Goal: Task Accomplishment & Management: Use online tool/utility

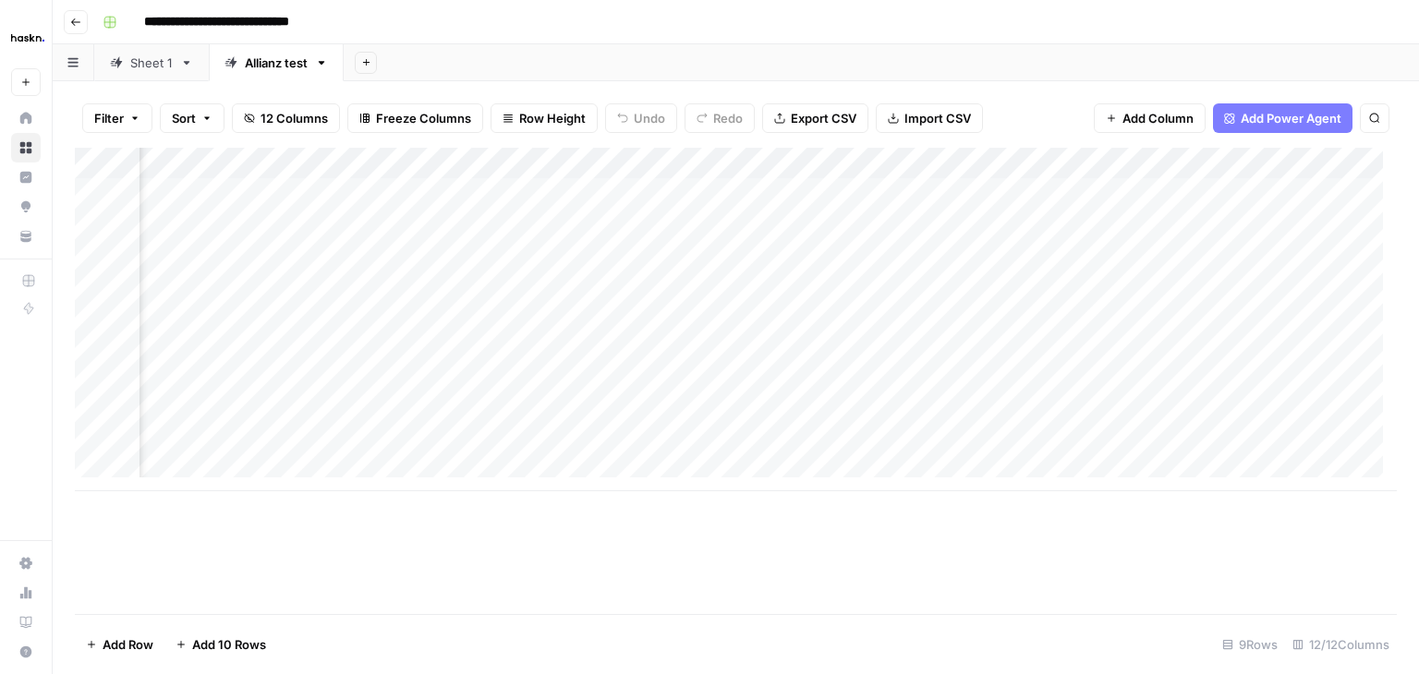
scroll to position [0, 1794]
click at [1075, 157] on div "Add Column" at bounding box center [736, 320] width 1322 height 344
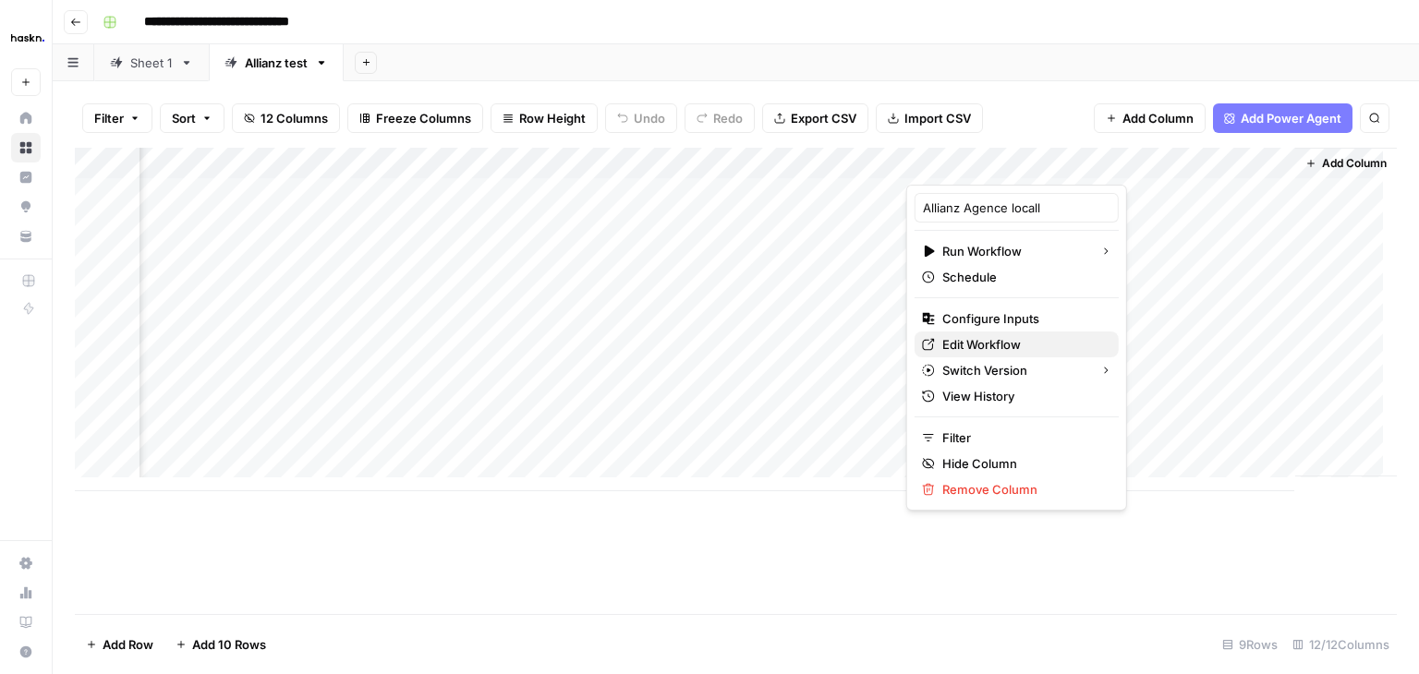
click at [991, 345] on span "Edit Workflow" at bounding box center [1023, 344] width 162 height 18
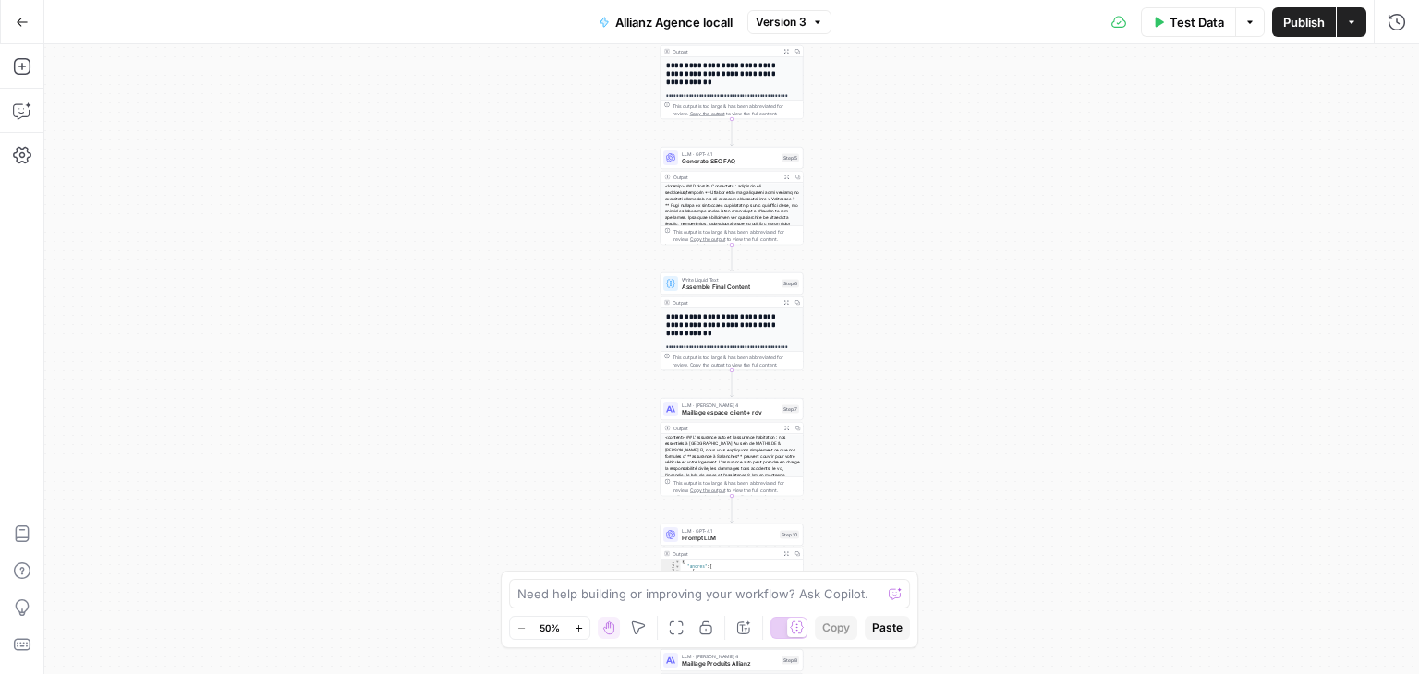
click at [977, 308] on div "**********" at bounding box center [731, 359] width 1375 height 630
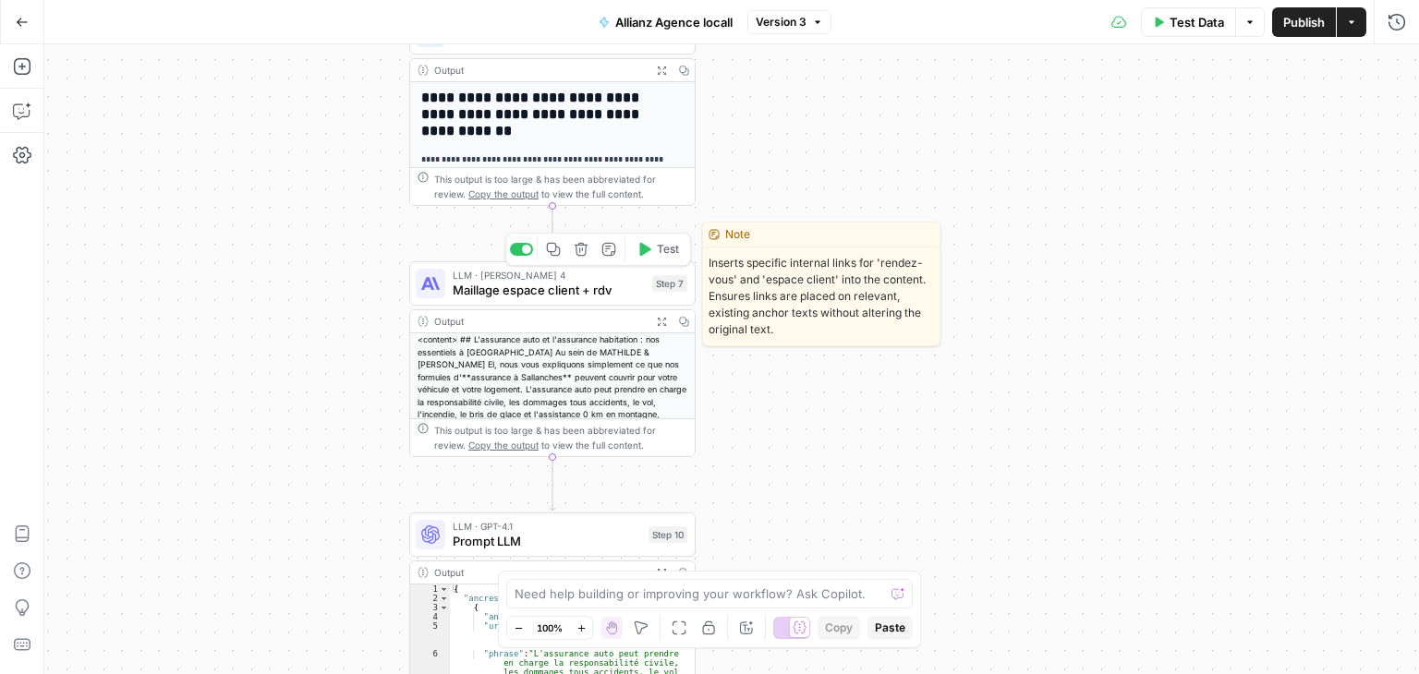
click at [493, 290] on span "Maillage espace client + rdv" at bounding box center [549, 290] width 192 height 18
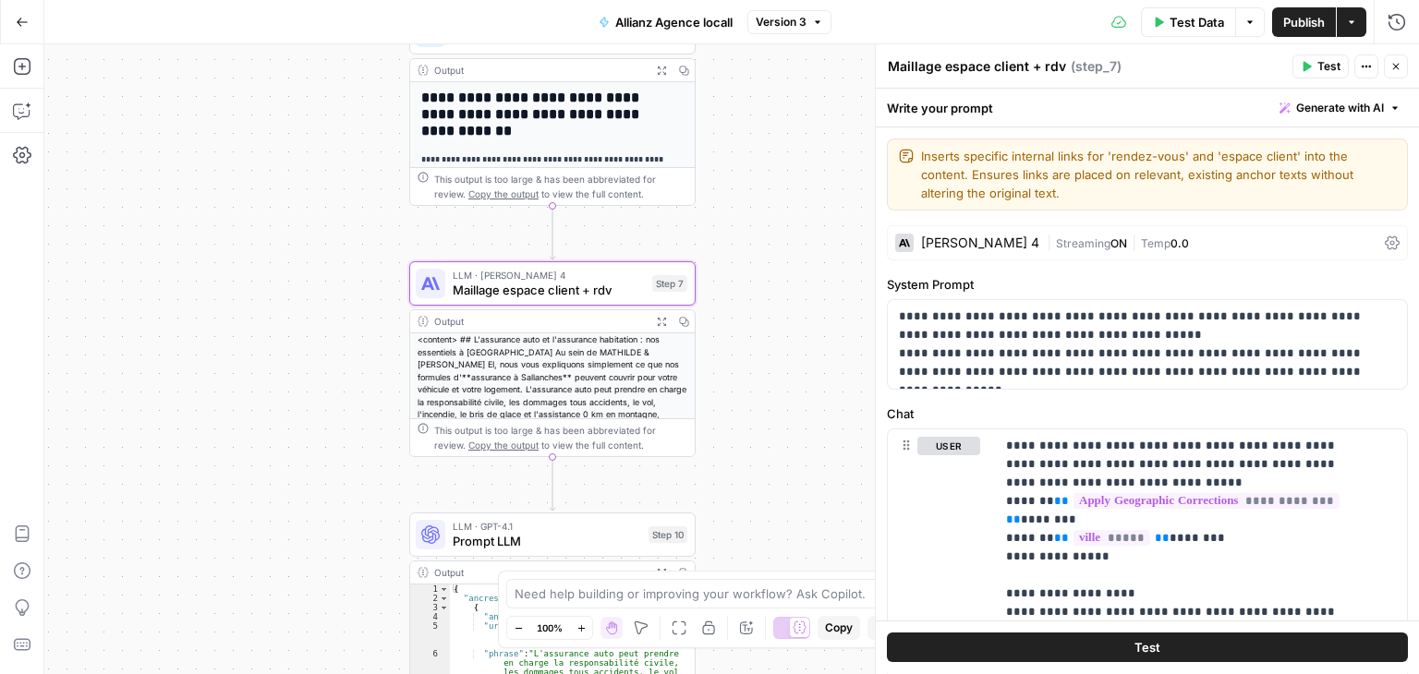
click at [1399, 64] on icon "button" at bounding box center [1395, 66] width 11 height 11
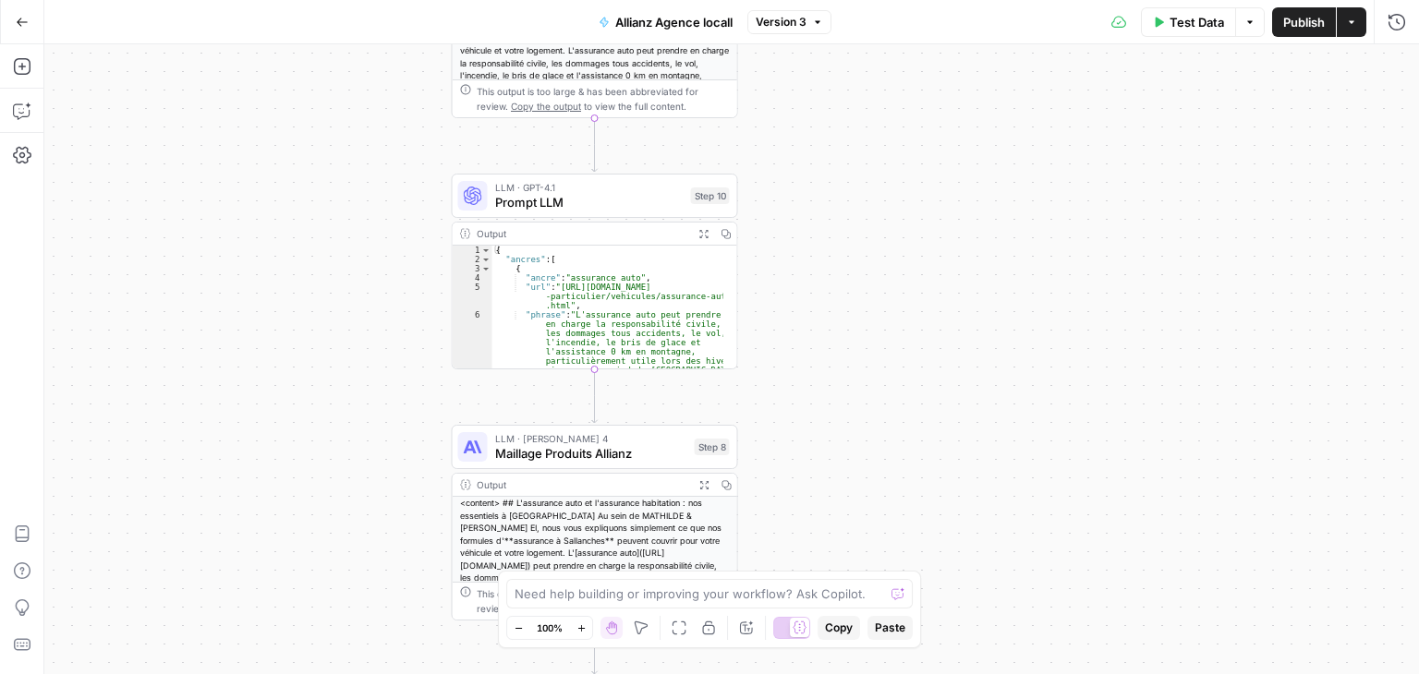
click at [744, 628] on icon "button" at bounding box center [746, 628] width 15 height 15
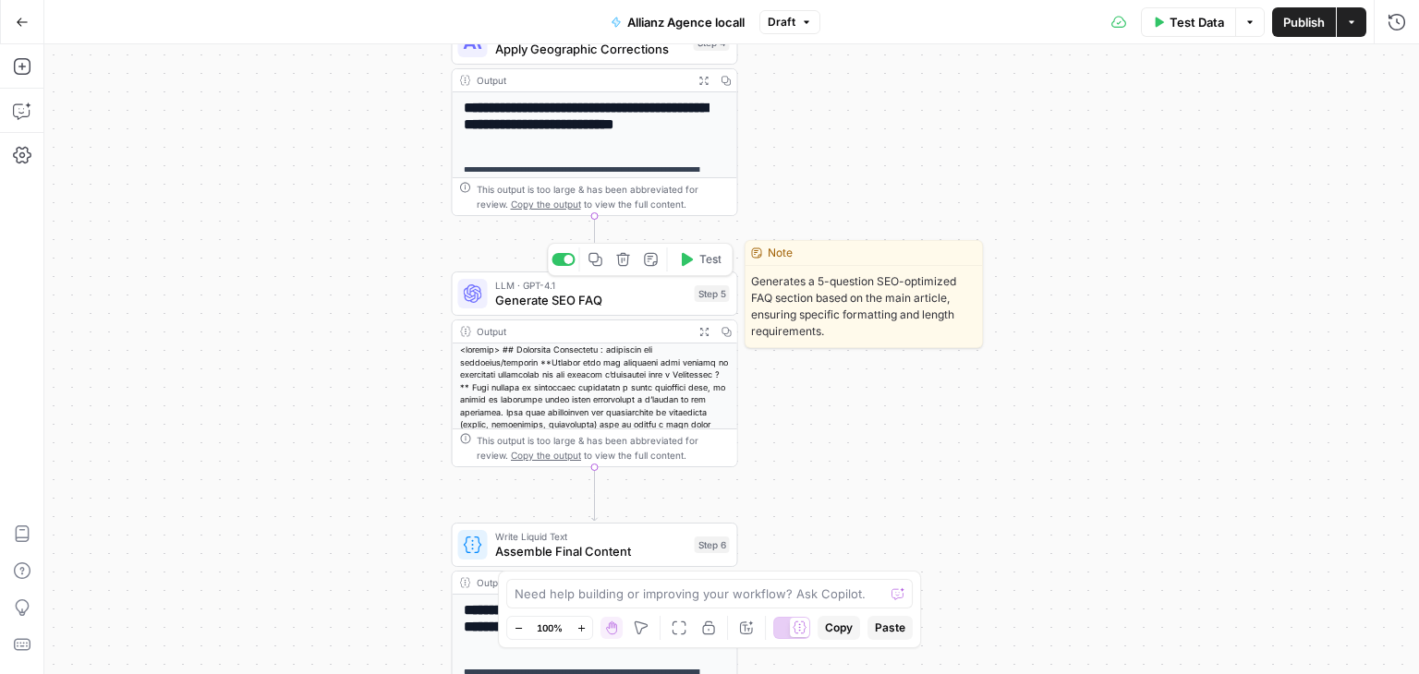
click at [521, 300] on span "Generate SEO FAQ" at bounding box center [591, 300] width 192 height 18
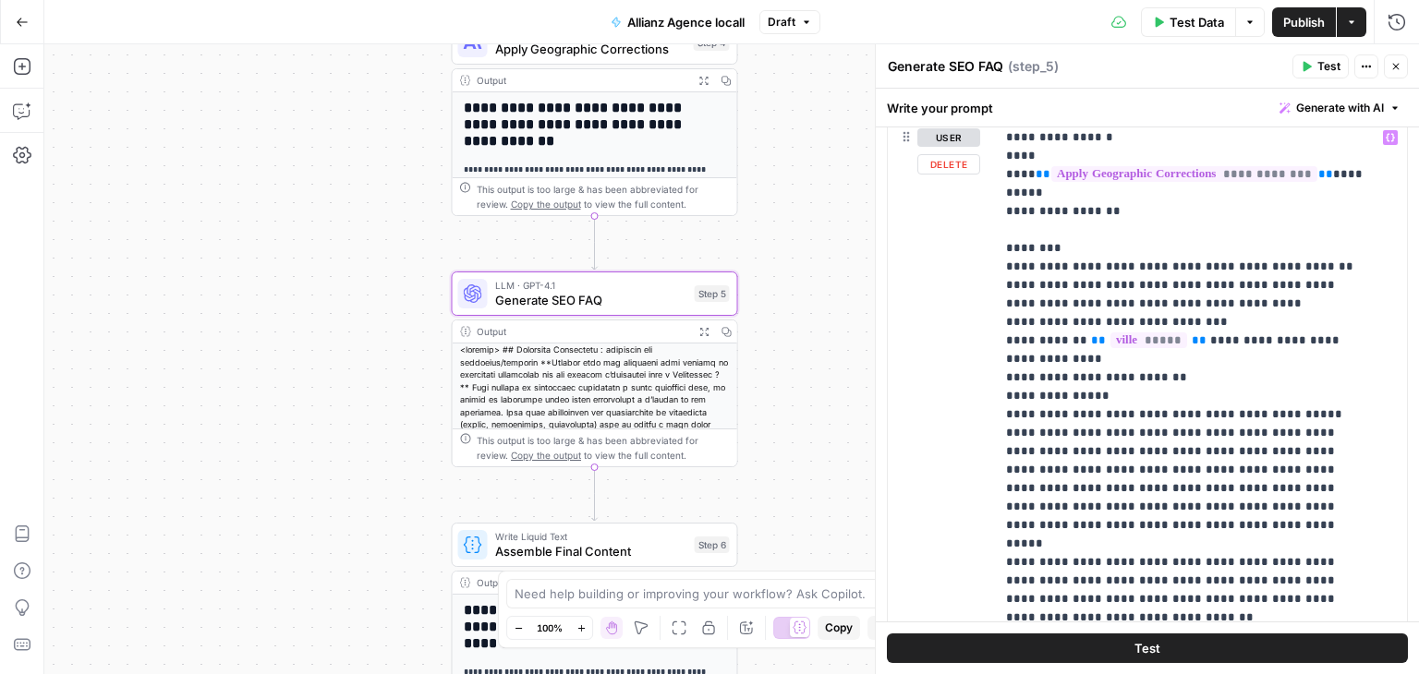
scroll to position [4, 0]
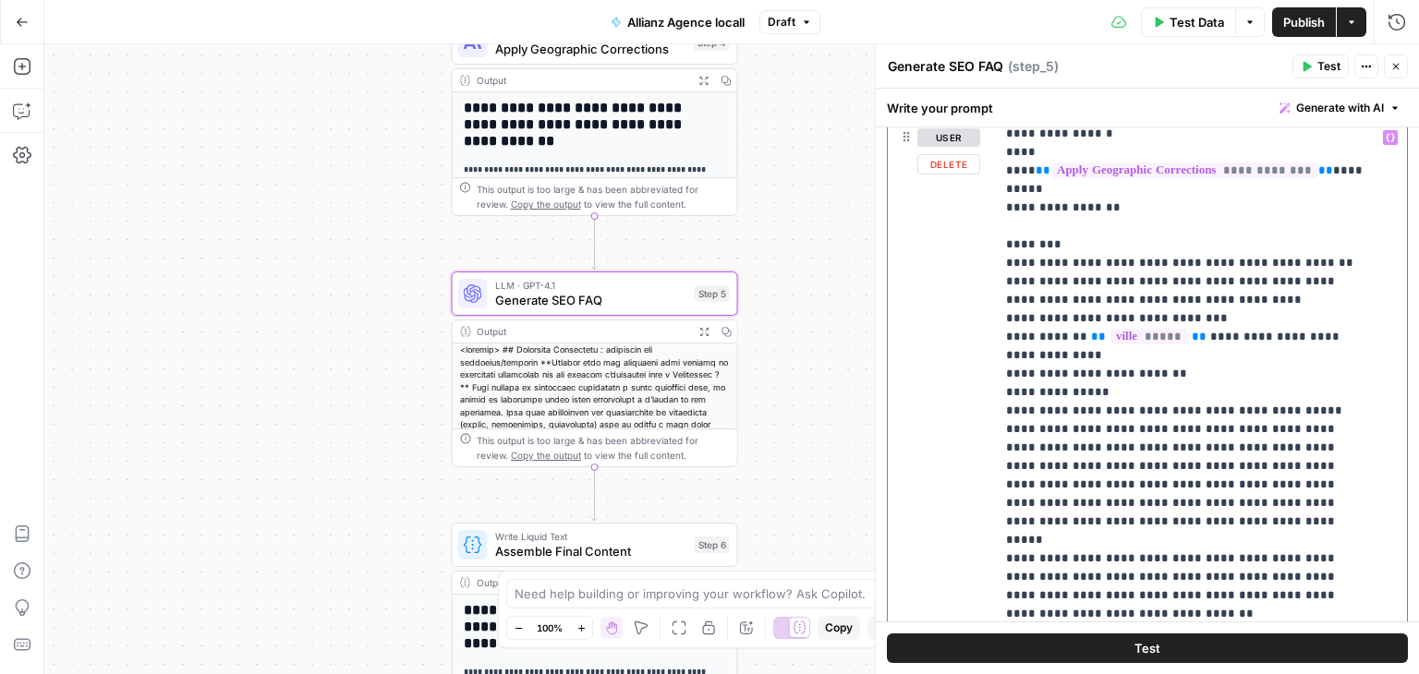
click at [1081, 372] on p "**********" at bounding box center [1187, 624] width 362 height 998
click at [1292, 392] on p "**********" at bounding box center [1187, 624] width 362 height 998
click at [1013, 389] on p "**********" at bounding box center [1187, 624] width 362 height 998
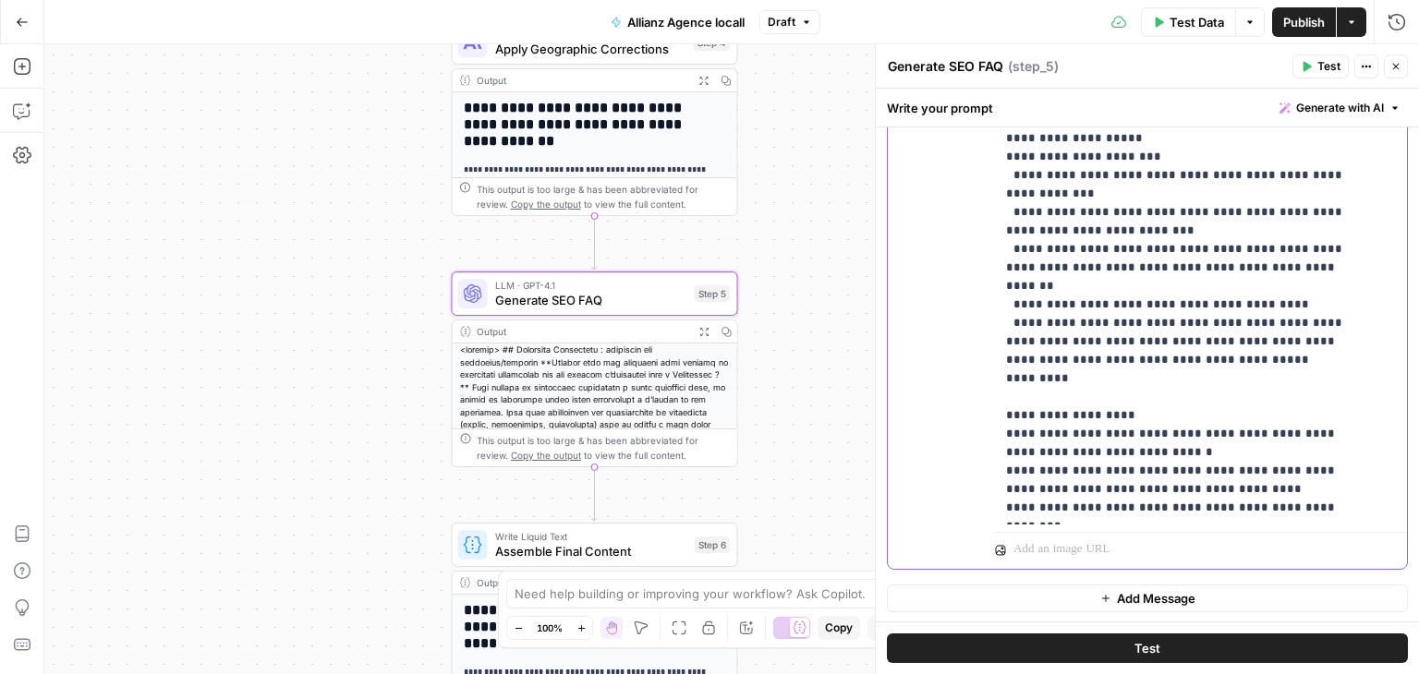
scroll to position [635, 0]
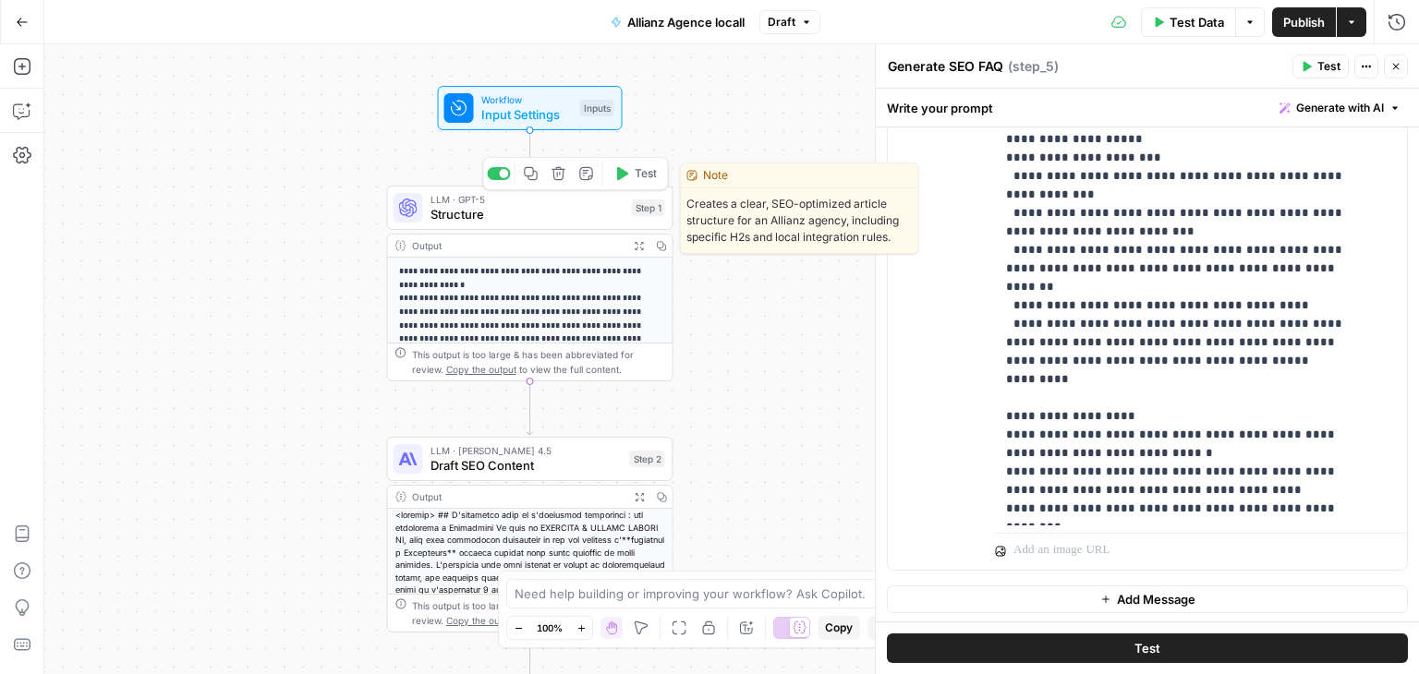
click at [469, 218] on span "Structure" at bounding box center [528, 214] width 194 height 18
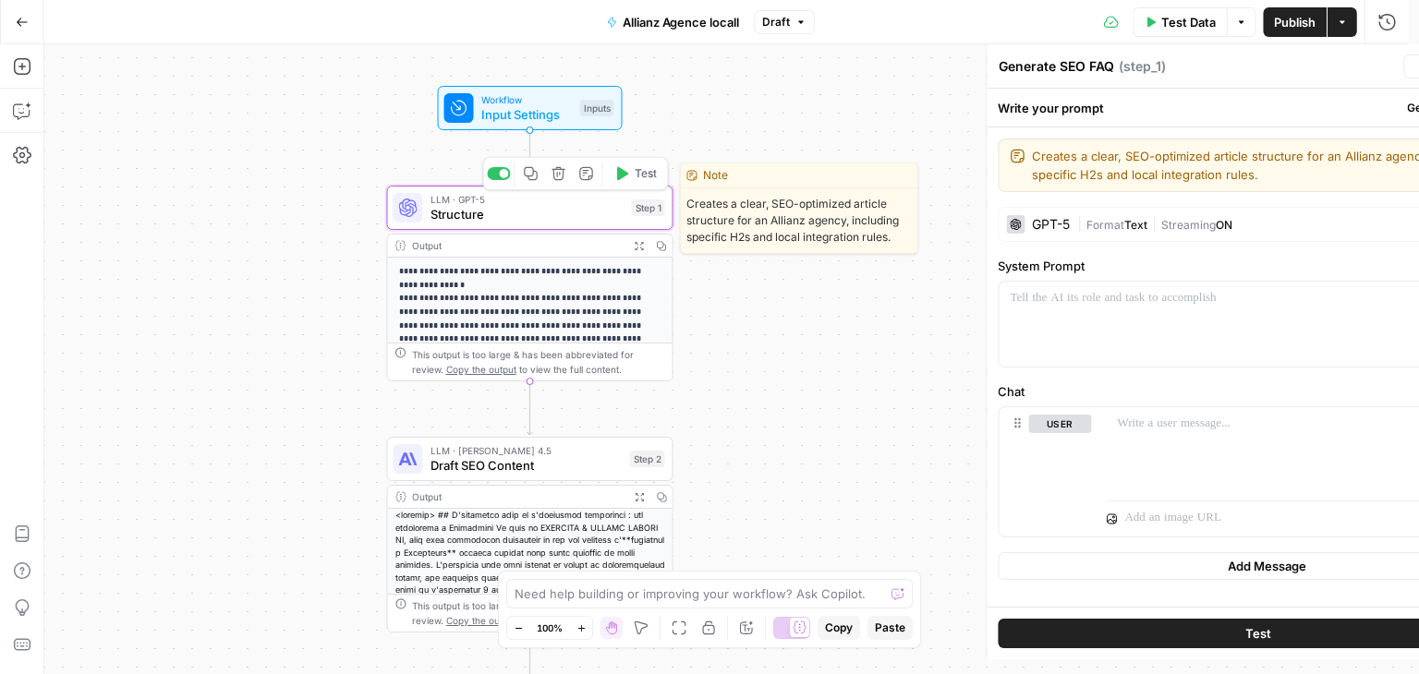
type textarea "Structure"
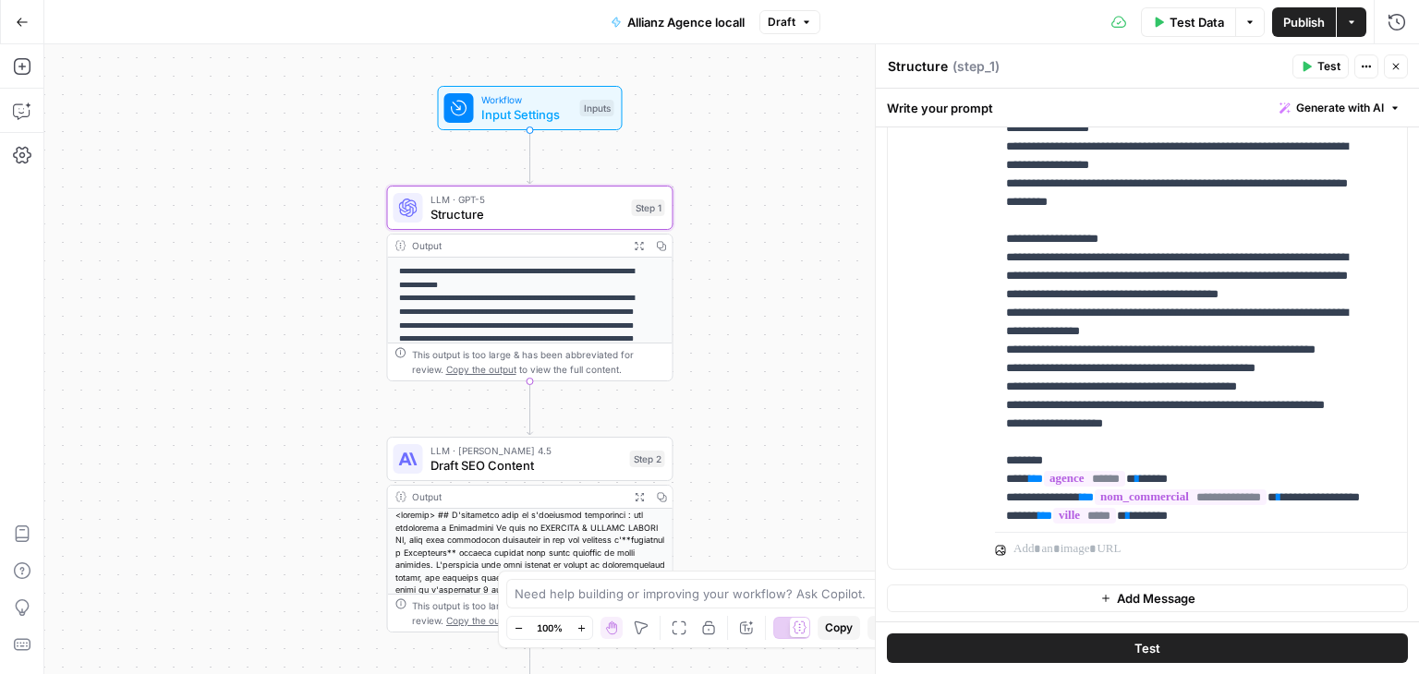
scroll to position [78, 0]
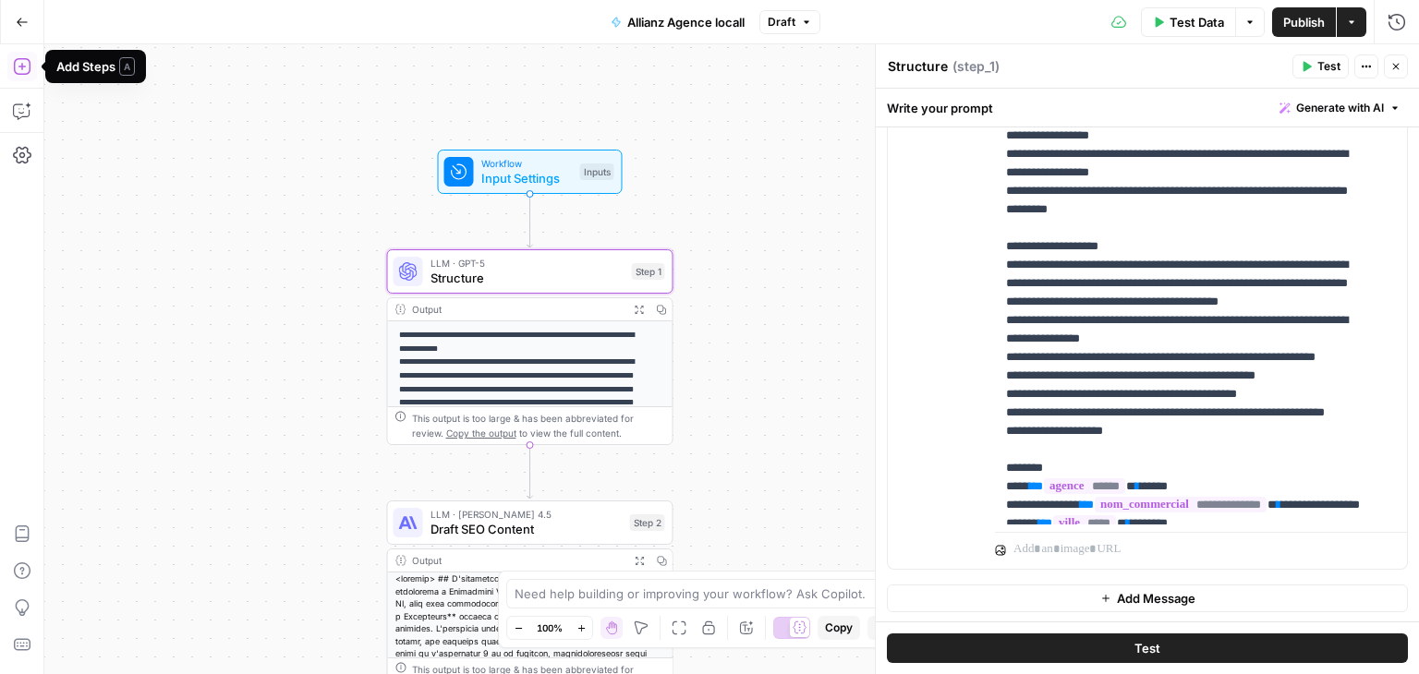
click at [18, 67] on icon "button" at bounding box center [22, 66] width 18 height 18
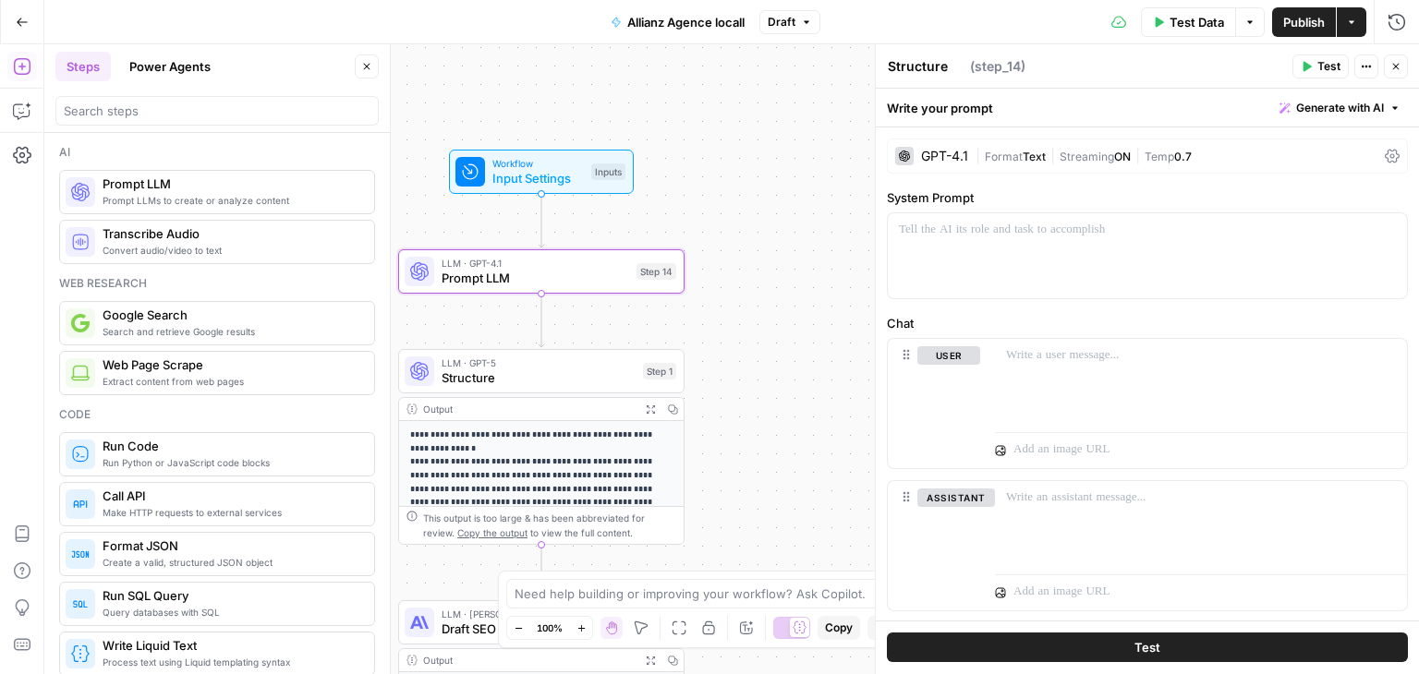
type textarea "Prompt LLM"
click at [368, 67] on icon "button" at bounding box center [366, 66] width 11 height 11
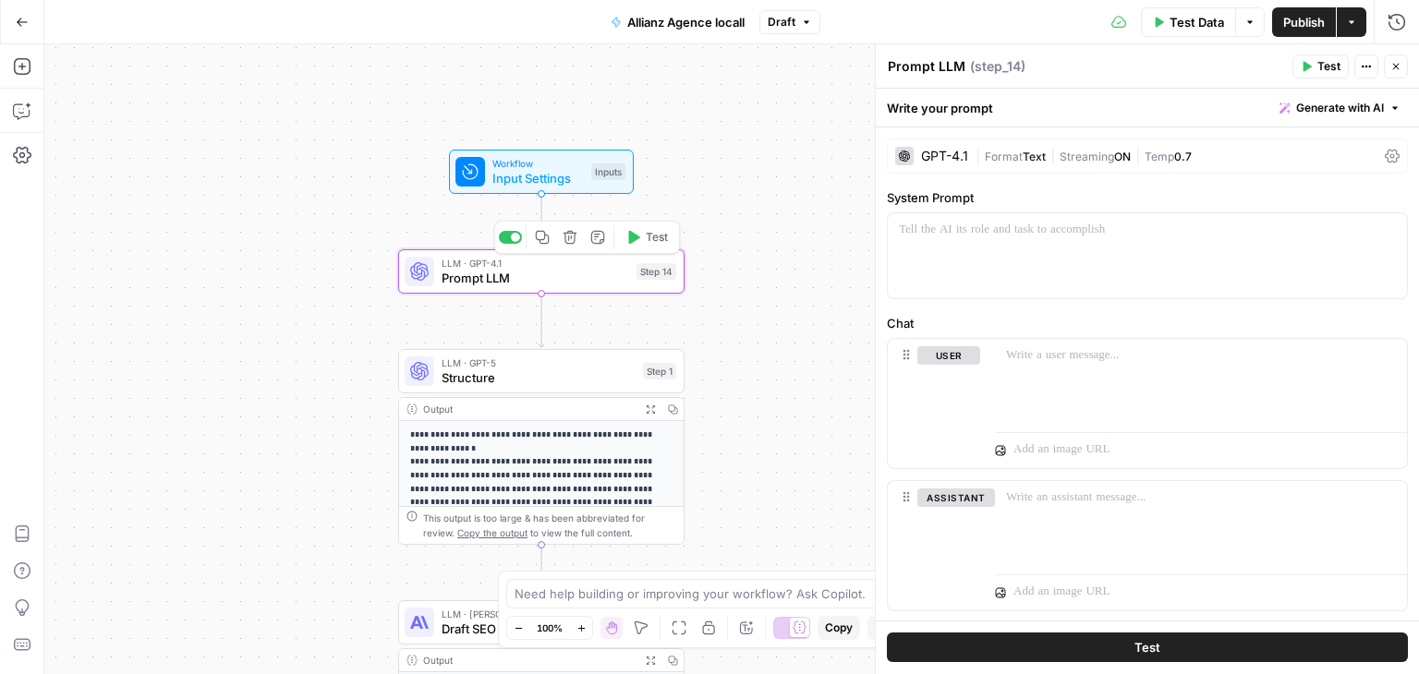
click at [462, 282] on span "Prompt LLM" at bounding box center [536, 278] width 188 height 18
click at [1385, 152] on icon at bounding box center [1392, 156] width 15 height 15
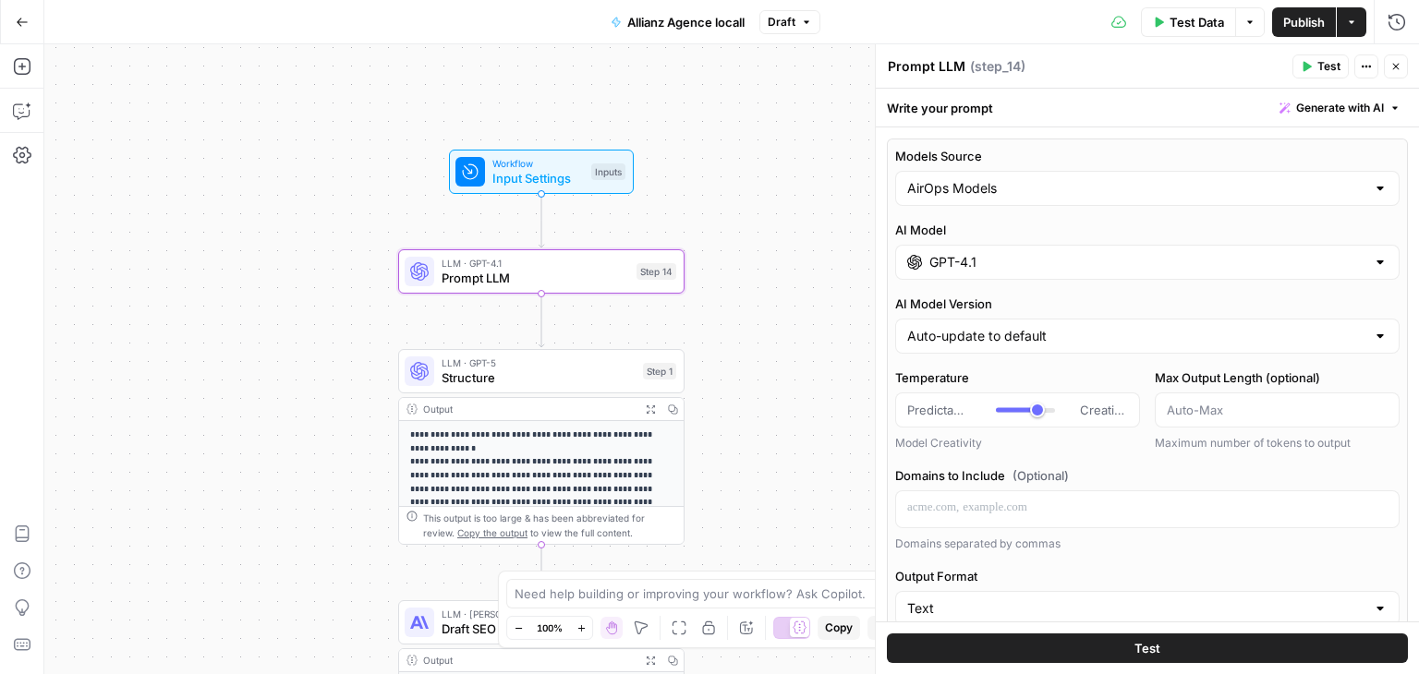
click at [1144, 198] on div "AirOps Models" at bounding box center [1147, 188] width 504 height 35
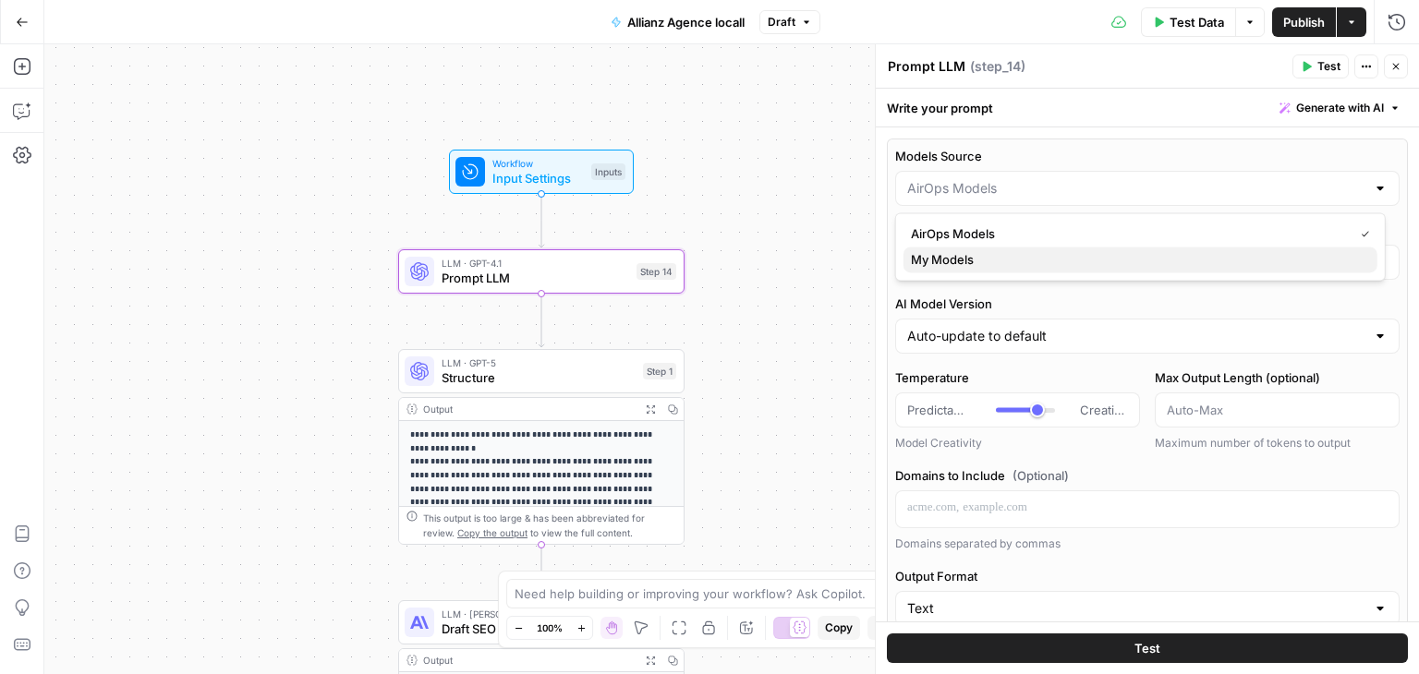
click at [918, 260] on span "My Models" at bounding box center [1137, 259] width 452 height 18
type input "My Models"
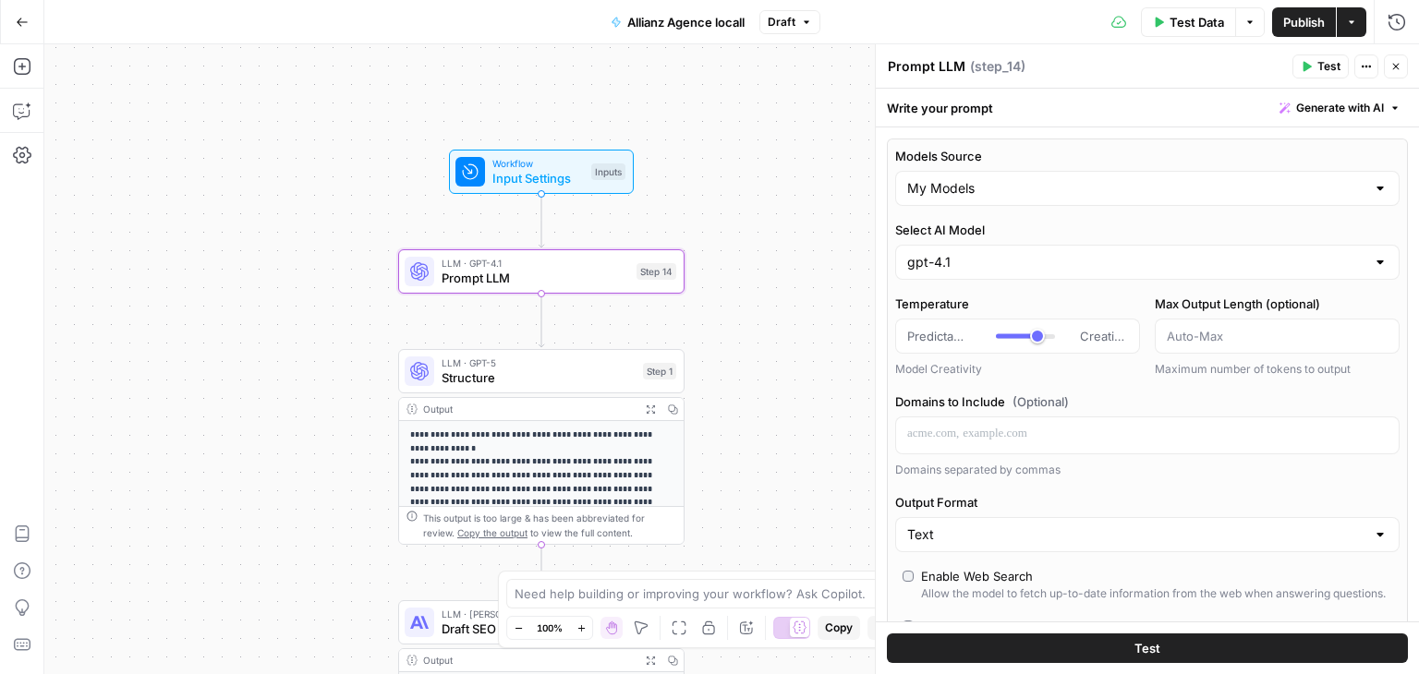
click at [1055, 251] on div "gpt-4.1" at bounding box center [1147, 262] width 504 height 35
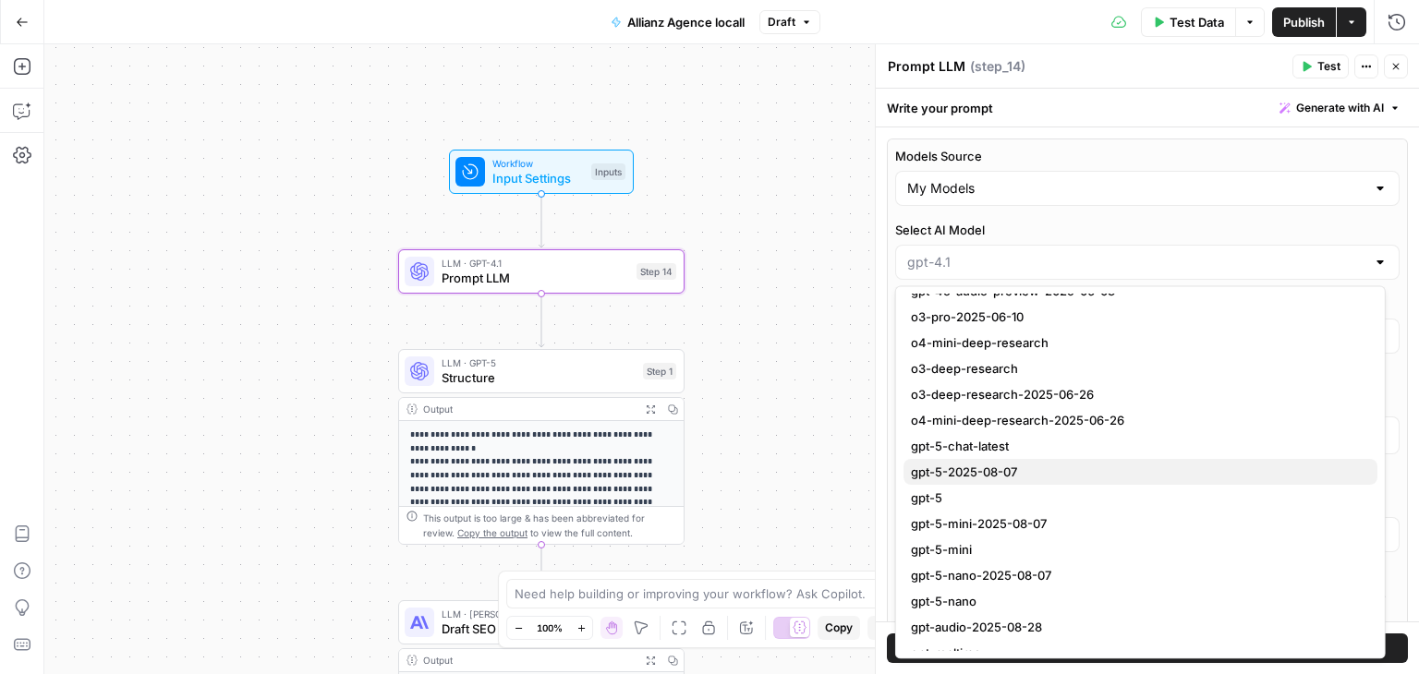
scroll to position [1814, 0]
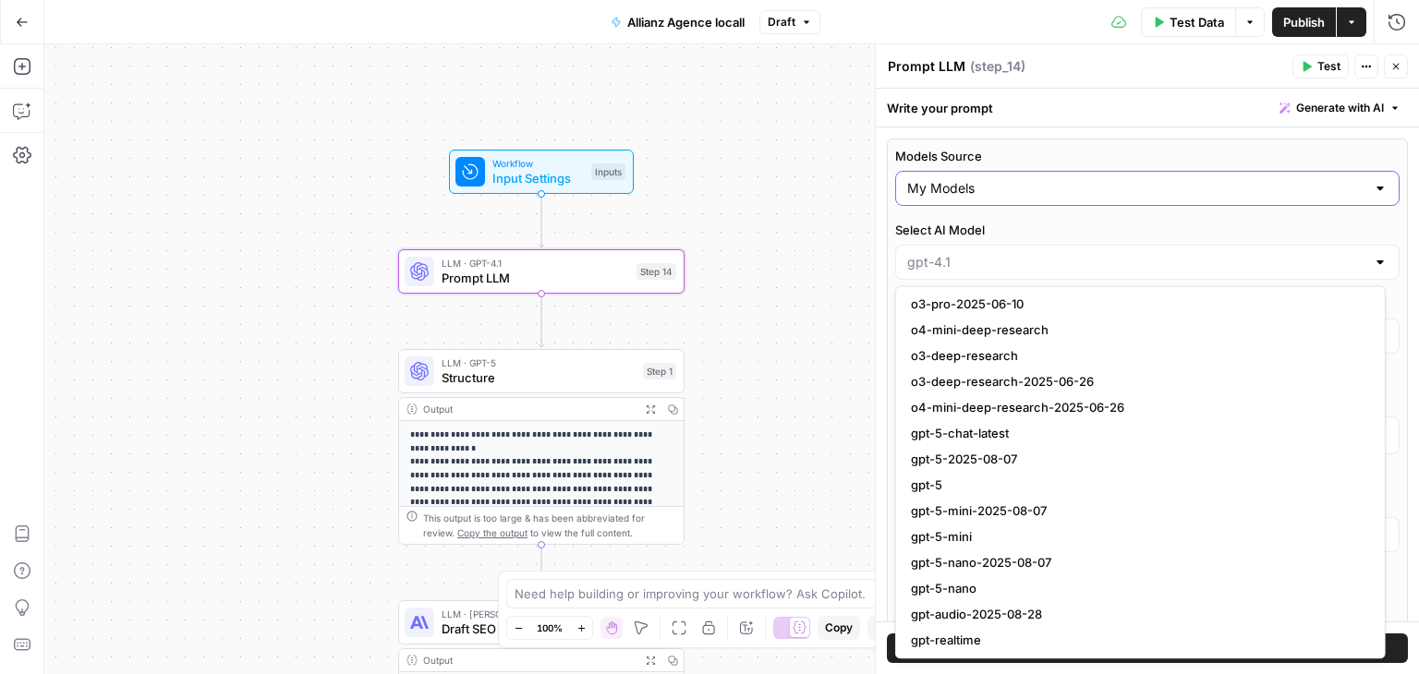
type input "gpt-4.1"
click at [1079, 189] on input "Models Source" at bounding box center [1136, 188] width 458 height 18
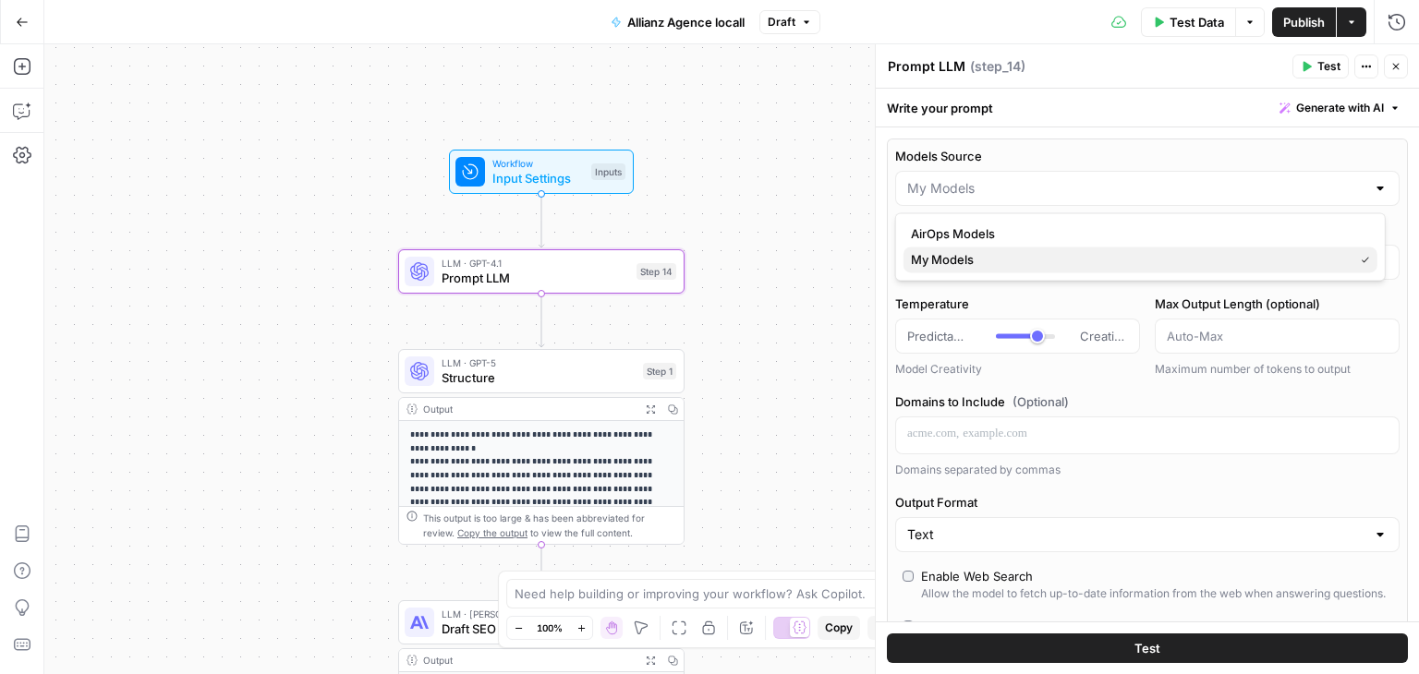
click at [945, 256] on span "My Models" at bounding box center [1128, 259] width 435 height 18
type input "My Models"
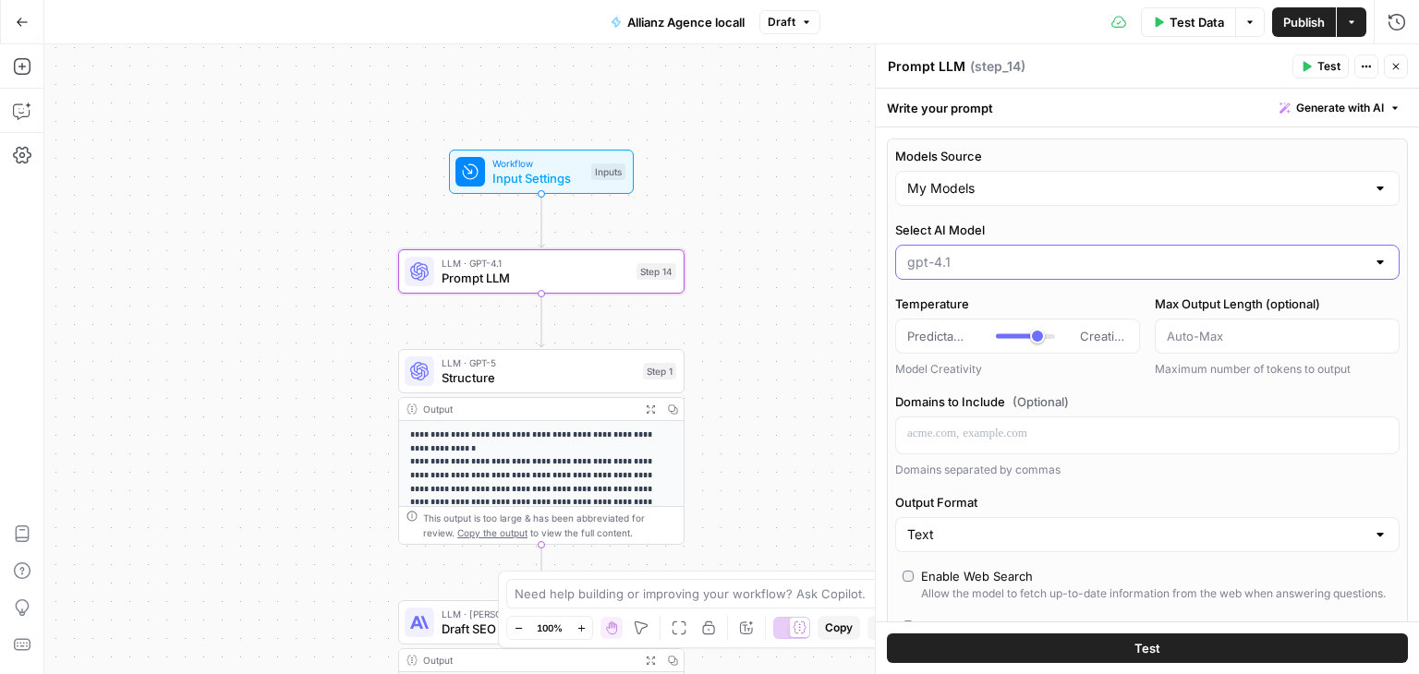
click at [1044, 269] on input "Select AI Model" at bounding box center [1136, 262] width 458 height 18
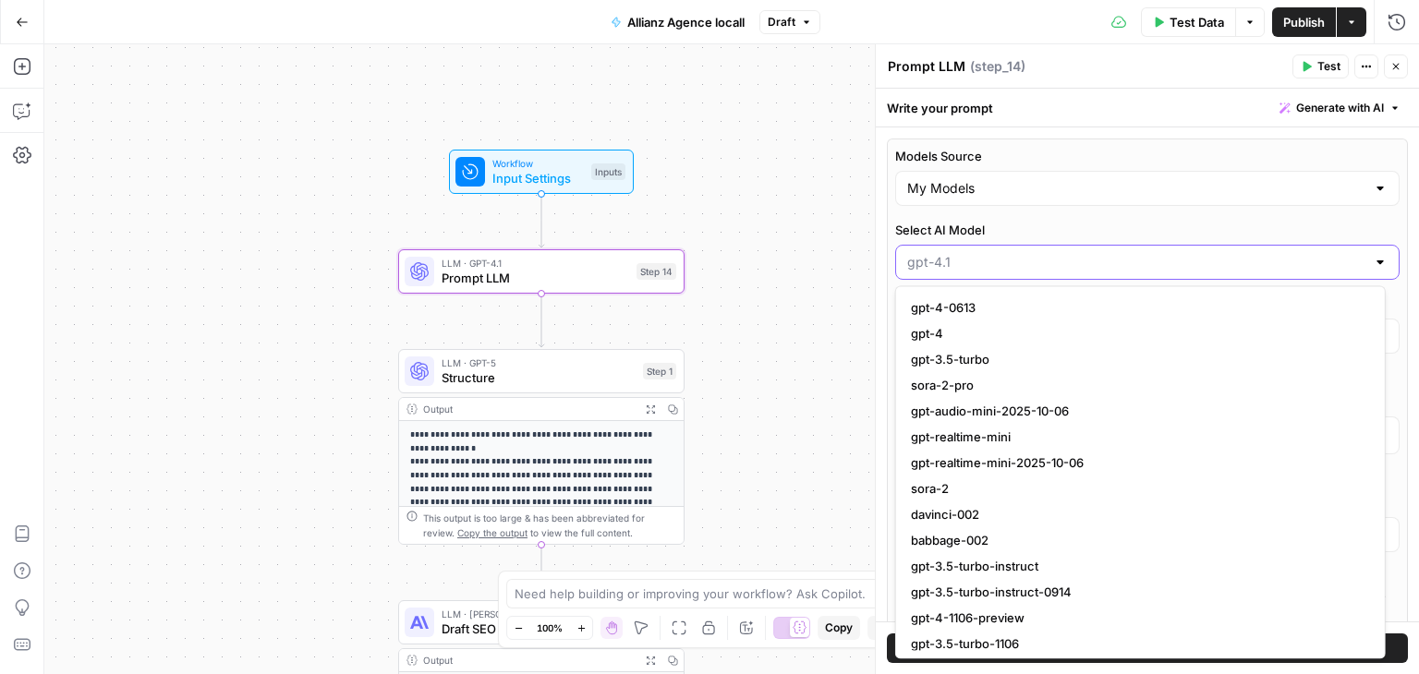
click at [1016, 266] on input "Select AI Model" at bounding box center [1136, 262] width 458 height 18
type input "gpt-4.1"
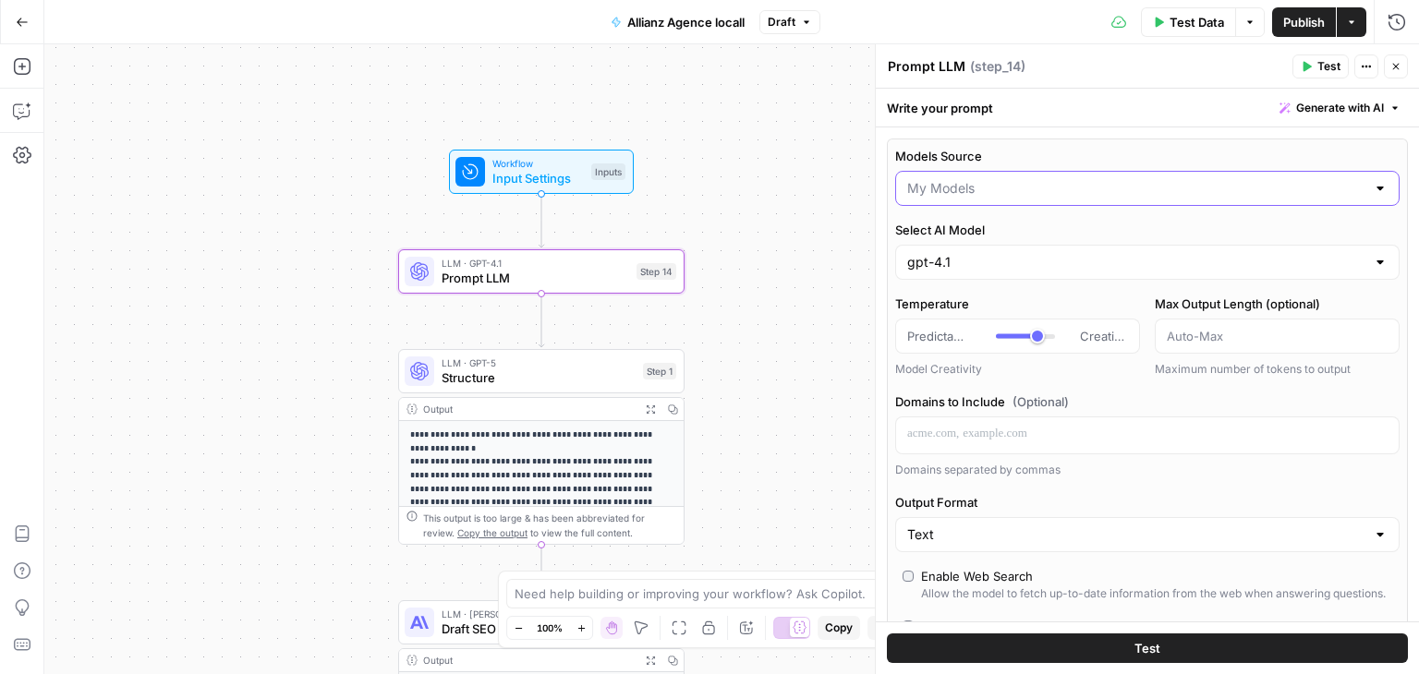
click at [978, 195] on input "Models Source" at bounding box center [1136, 188] width 458 height 18
click at [959, 239] on span "AirOps Models" at bounding box center [1137, 233] width 452 height 18
type input "AirOps Models"
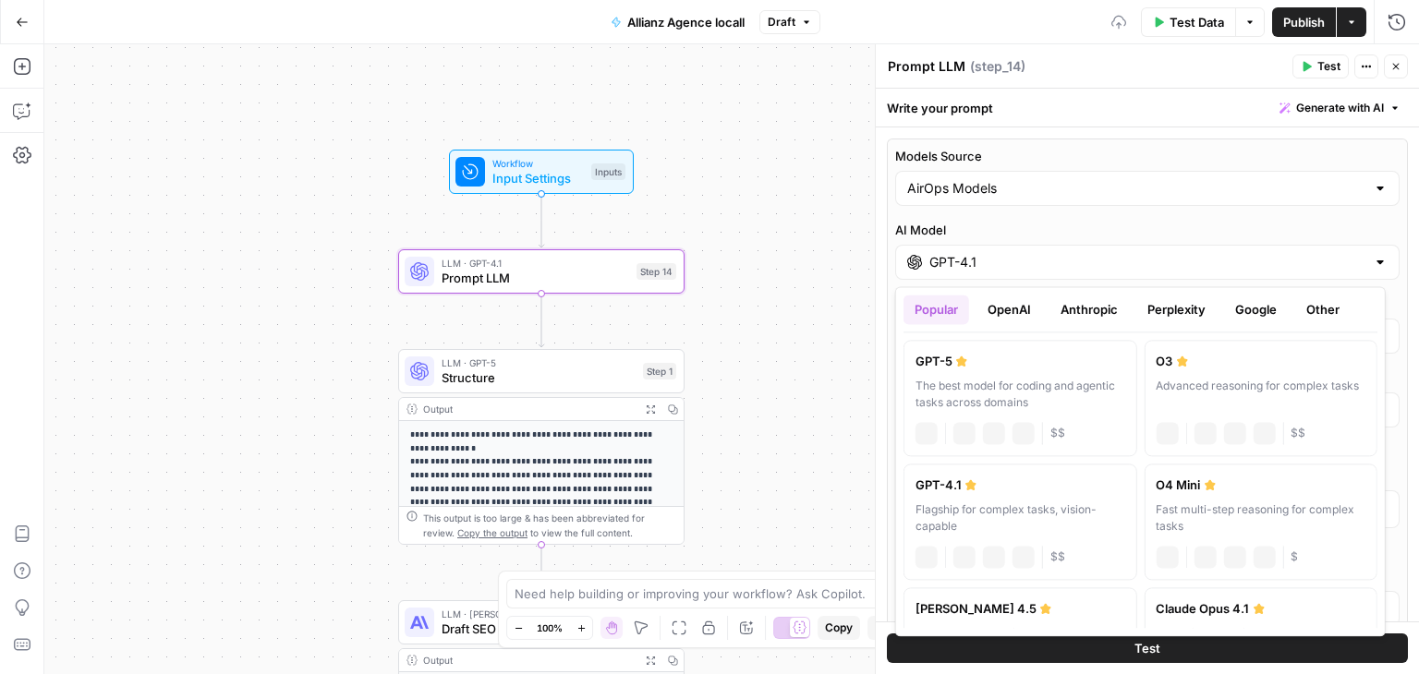
click at [983, 256] on input "GPT-4.1" at bounding box center [1147, 262] width 436 height 18
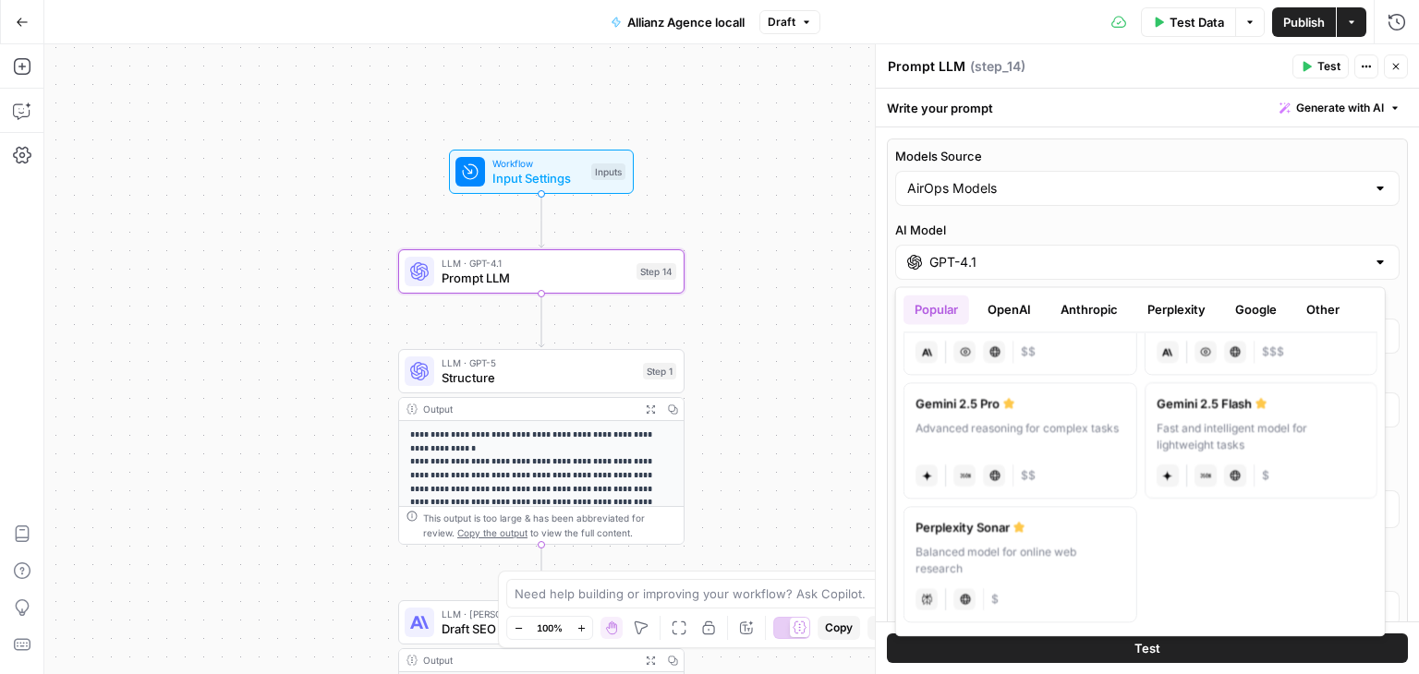
scroll to position [0, 0]
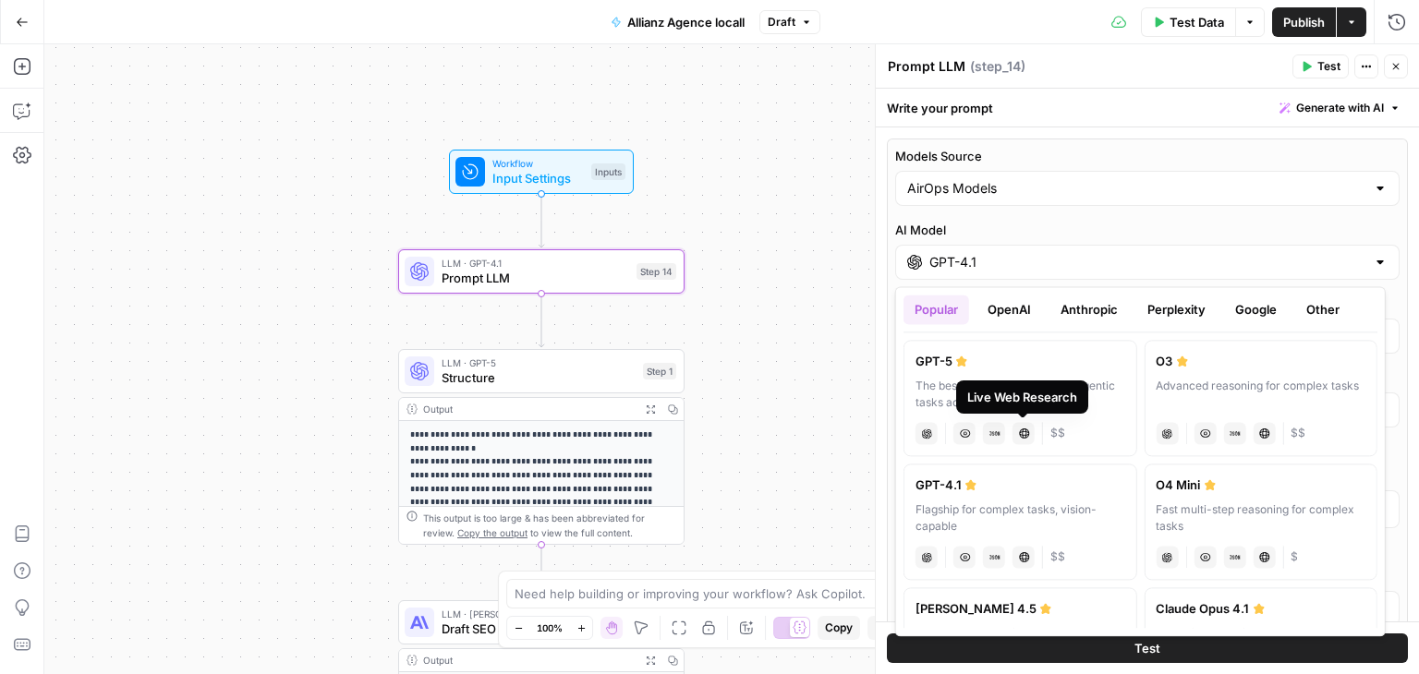
click at [1043, 388] on div "Live Web Research" at bounding box center [1022, 397] width 110 height 18
click at [1001, 367] on div "GPT-5" at bounding box center [1021, 361] width 210 height 18
type input "GPT-5"
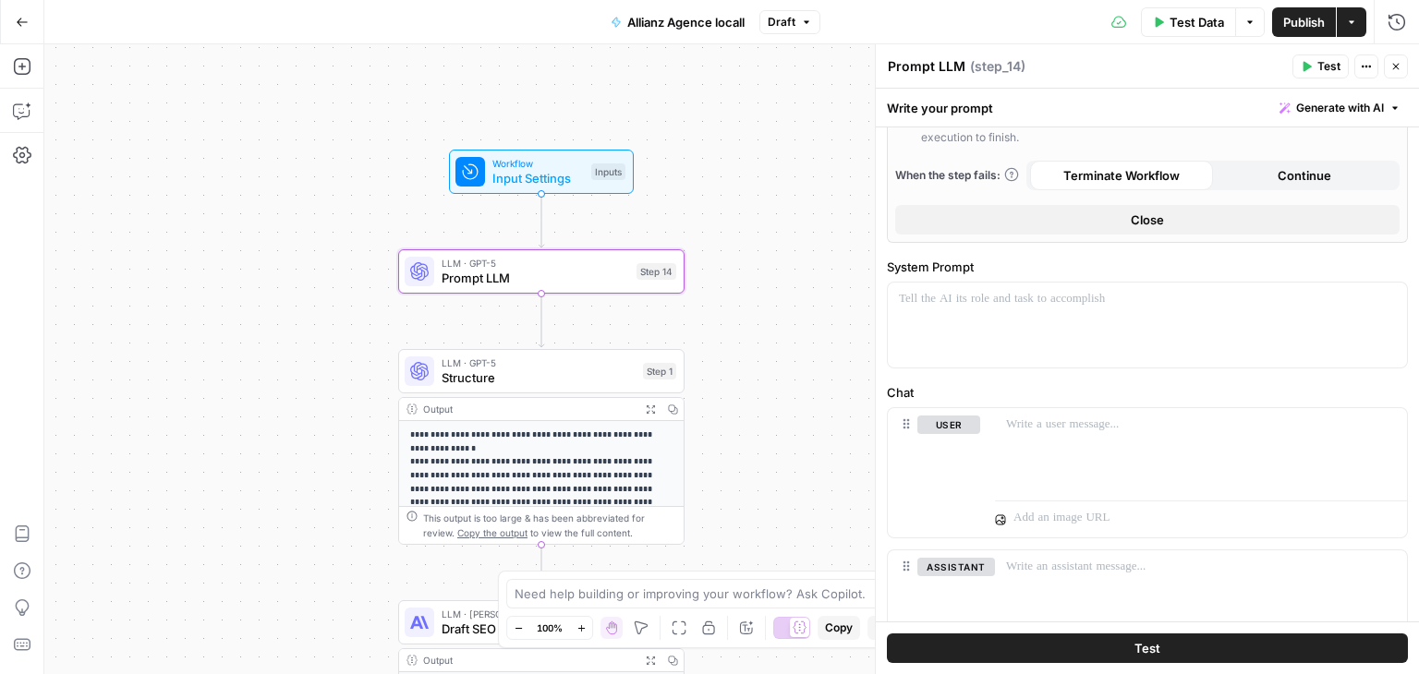
scroll to position [888, 0]
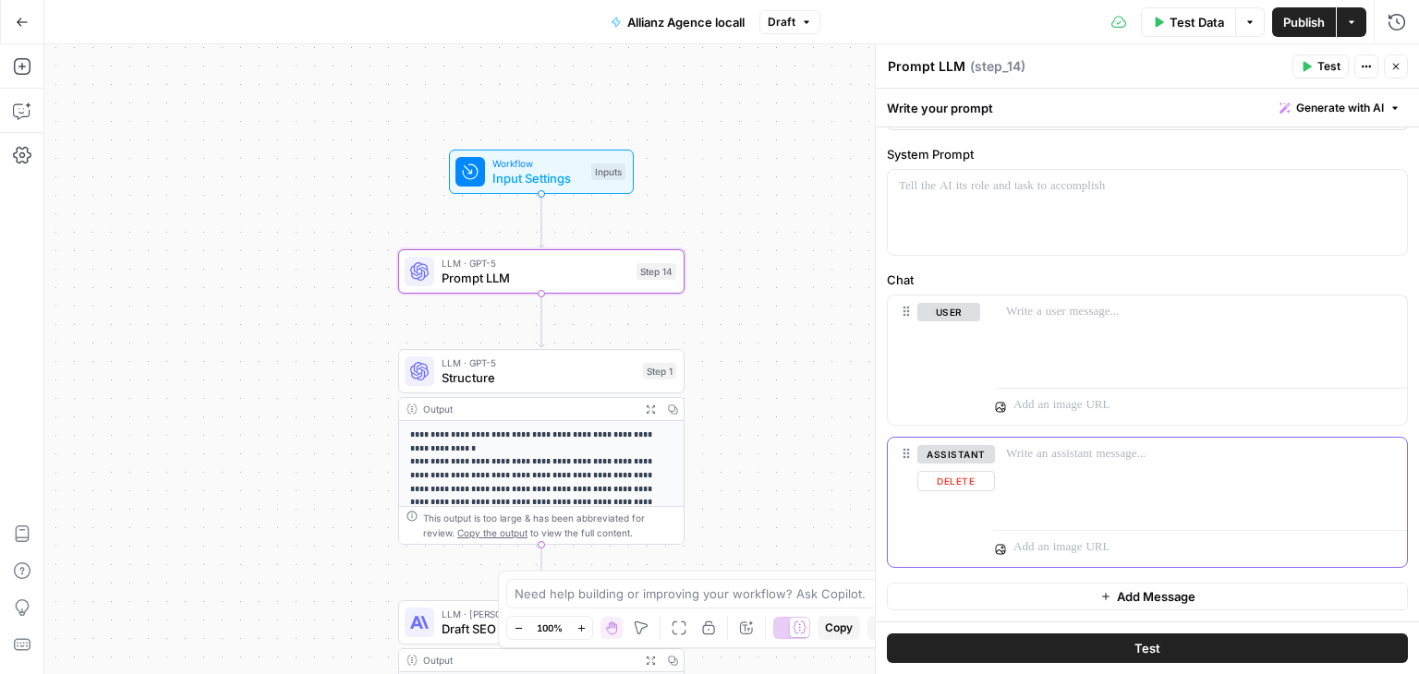
click at [952, 485] on button "Delete" at bounding box center [956, 481] width 78 height 20
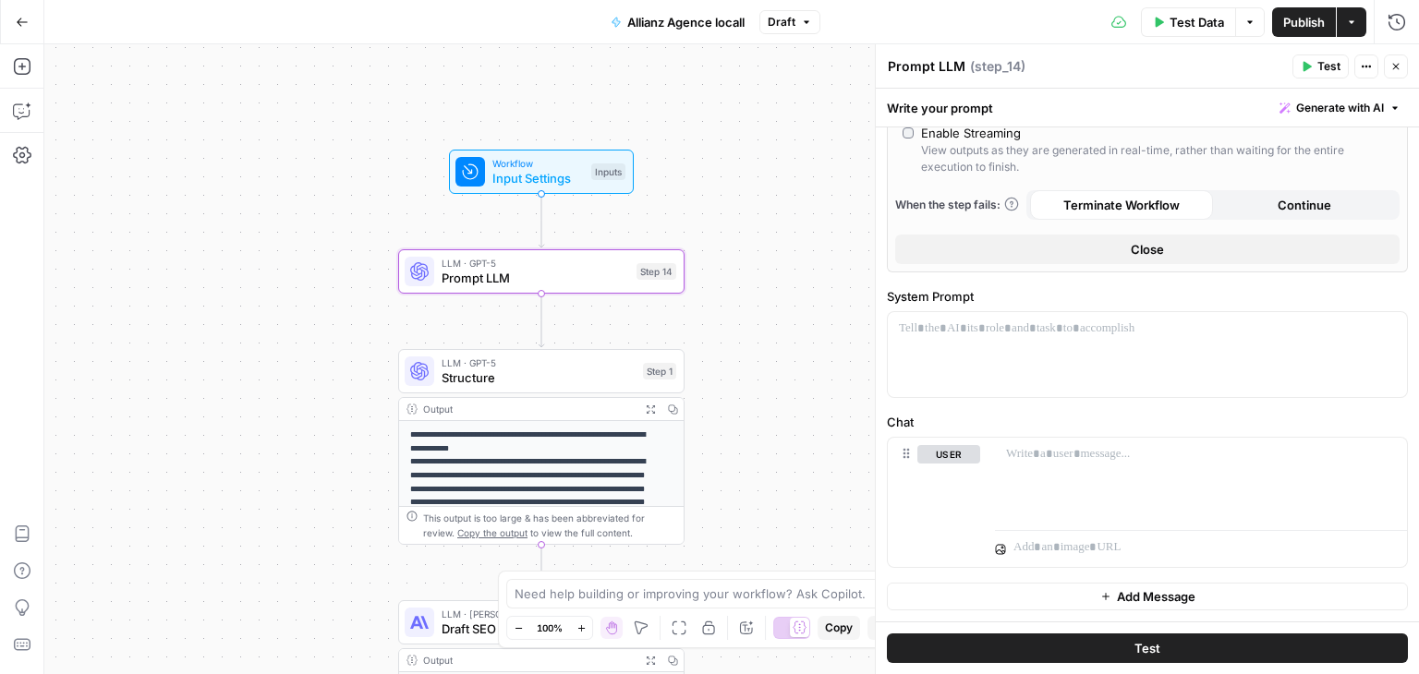
scroll to position [746, 0]
click at [1024, 391] on div at bounding box center [1147, 354] width 519 height 85
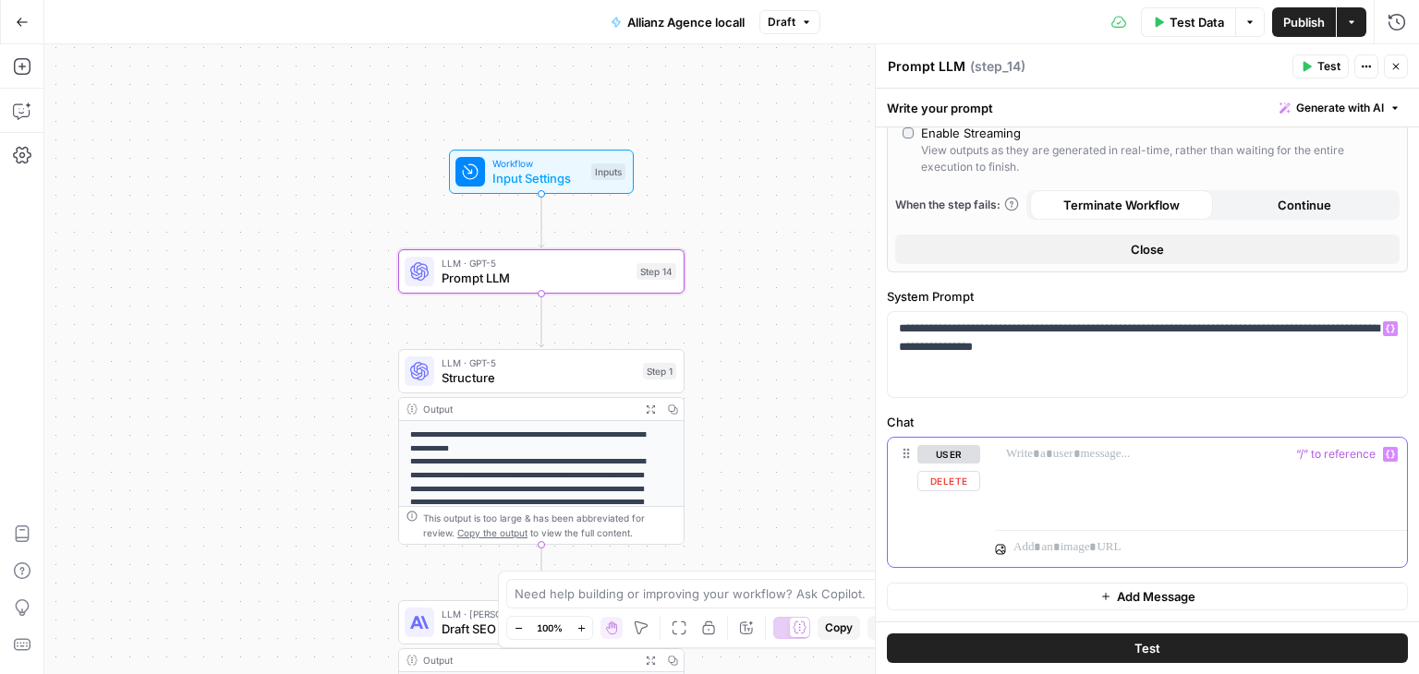
click at [1057, 469] on div at bounding box center [1201, 480] width 412 height 85
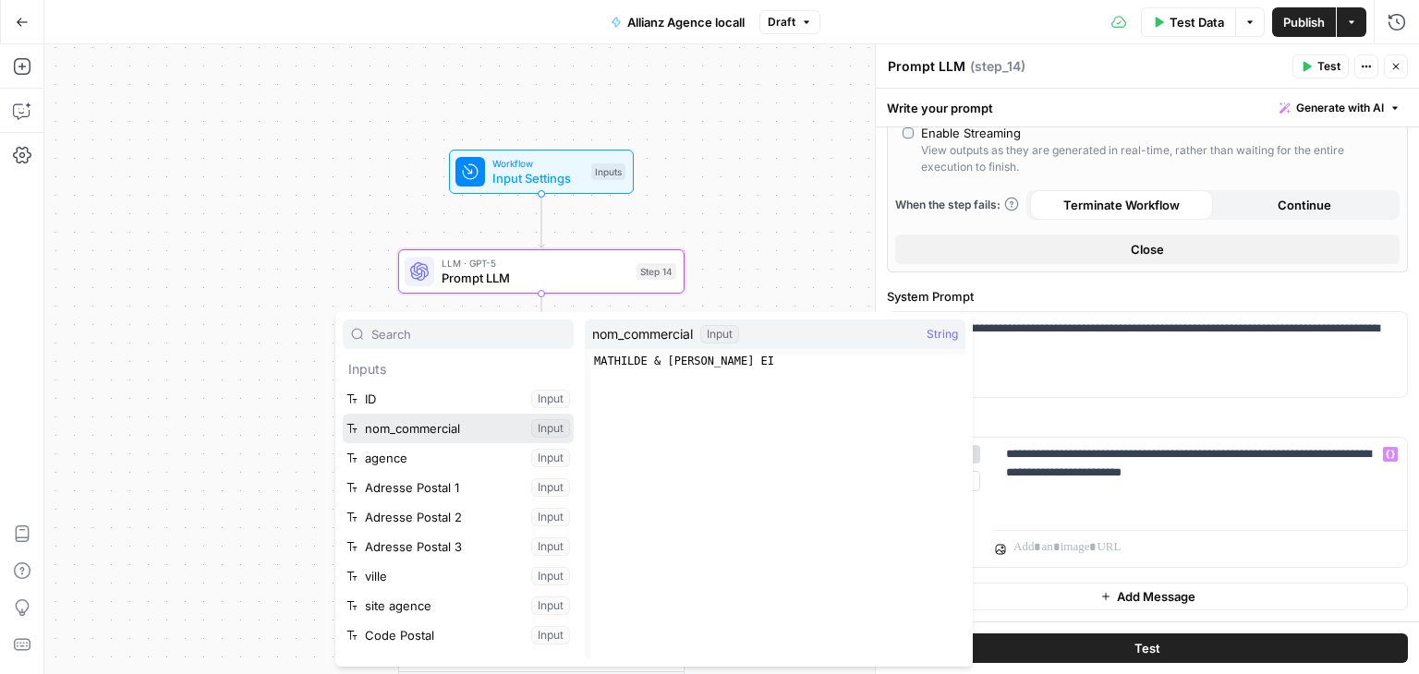
click at [421, 428] on button "Select variable nom_commercial" at bounding box center [458, 429] width 231 height 30
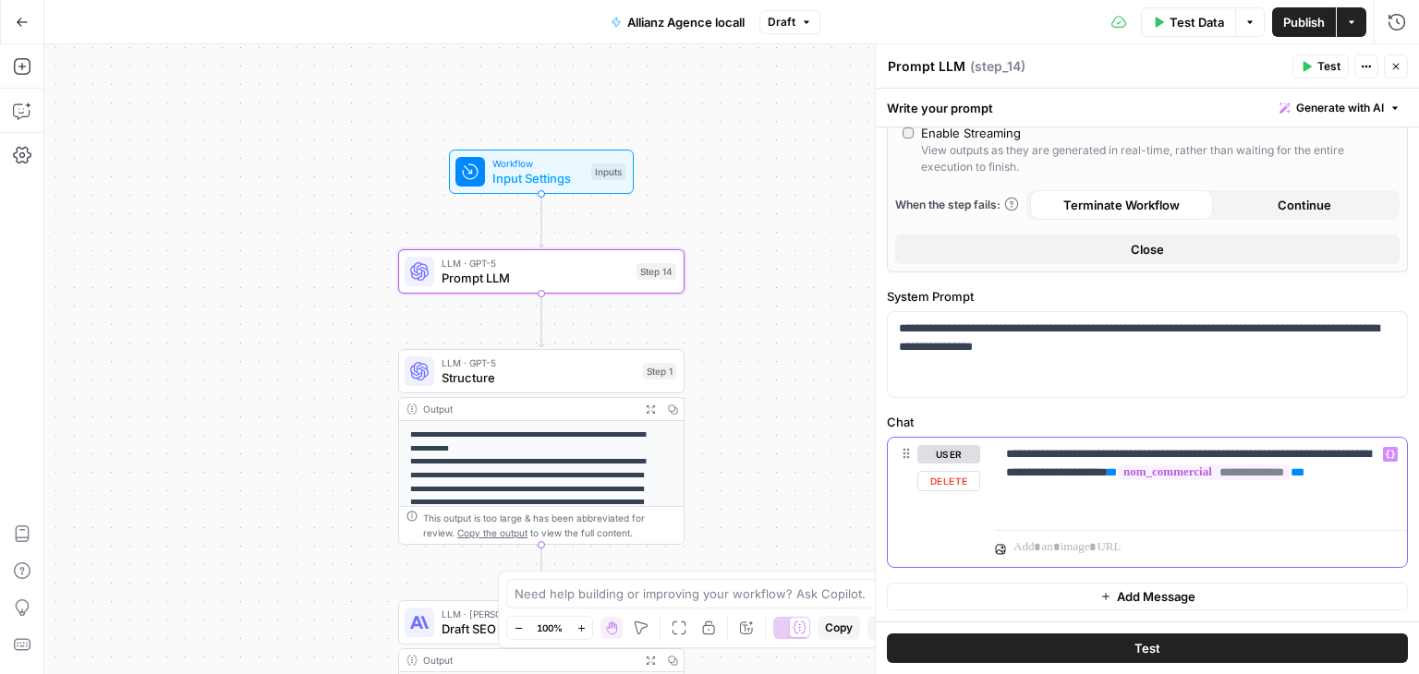
click at [1245, 496] on p "**********" at bounding box center [1194, 472] width 376 height 55
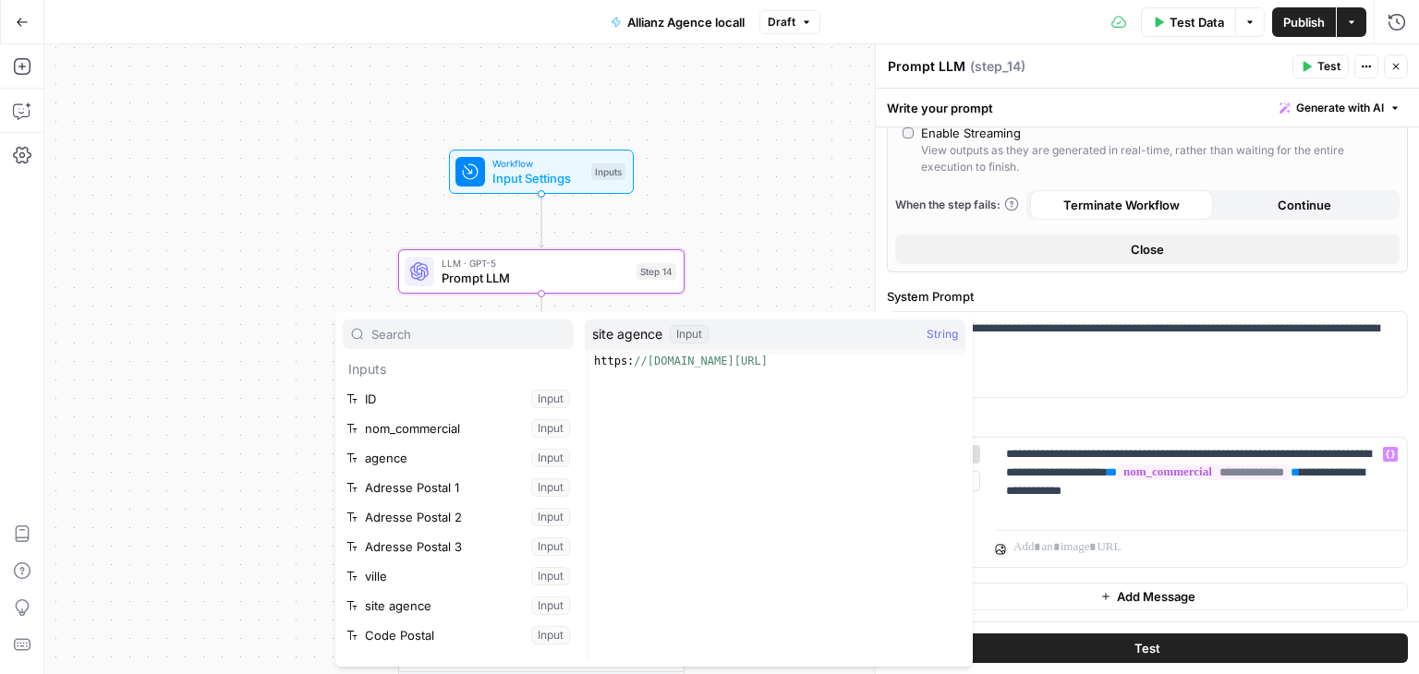
scroll to position [108, 0]
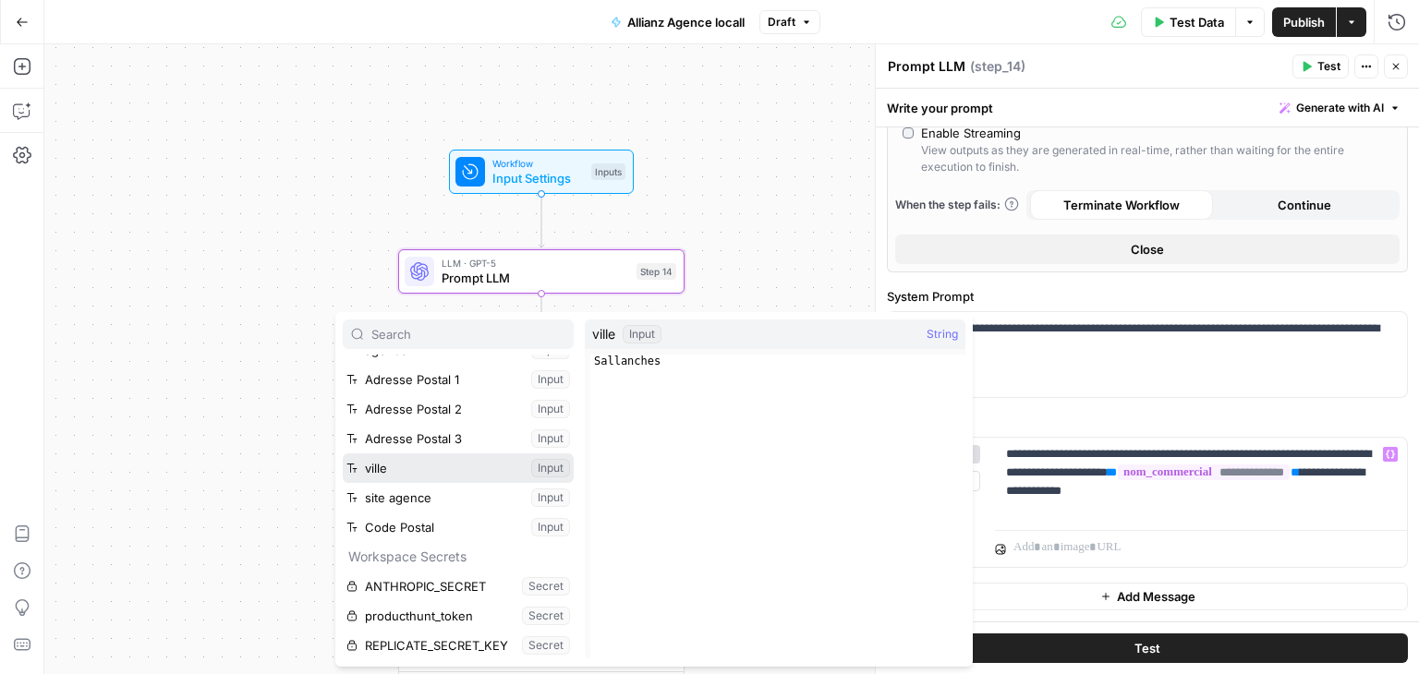
click at [403, 468] on button "Select variable ville" at bounding box center [458, 469] width 231 height 30
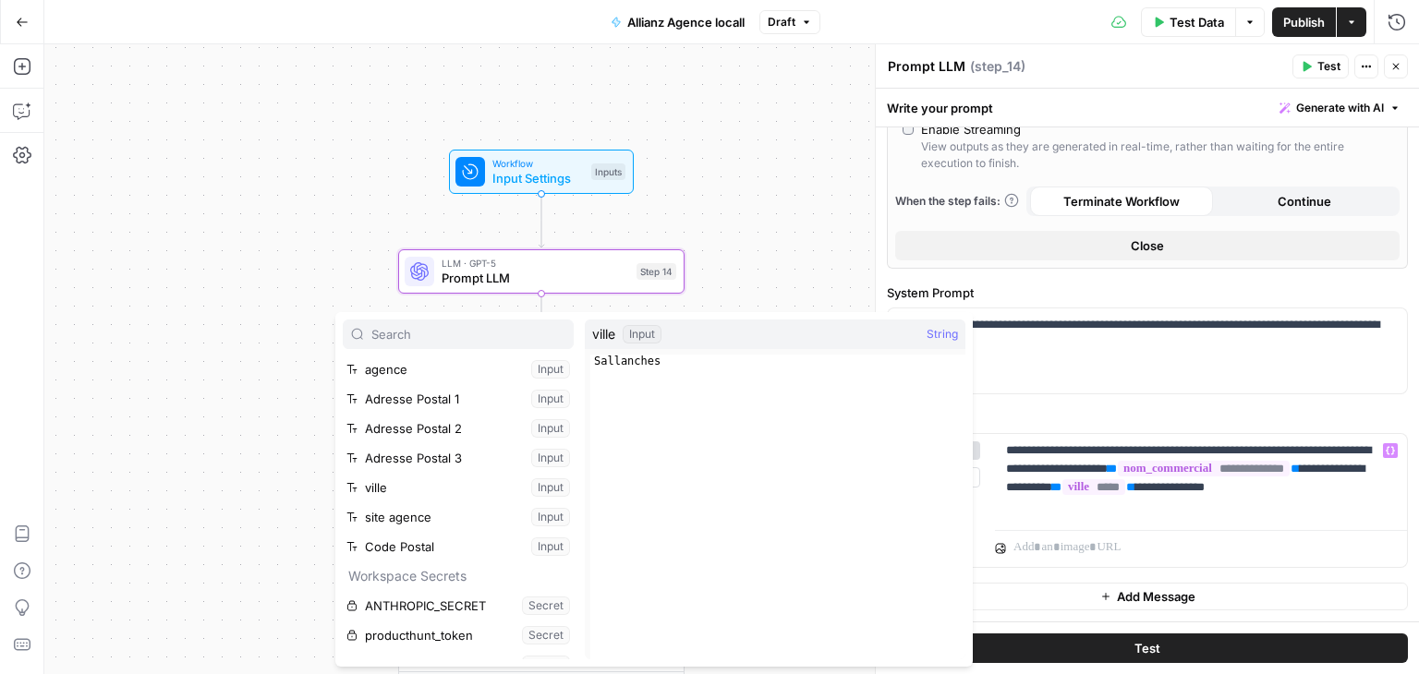
scroll to position [91, 0]
click at [418, 544] on button "Select variable Code Postal" at bounding box center [458, 545] width 231 height 30
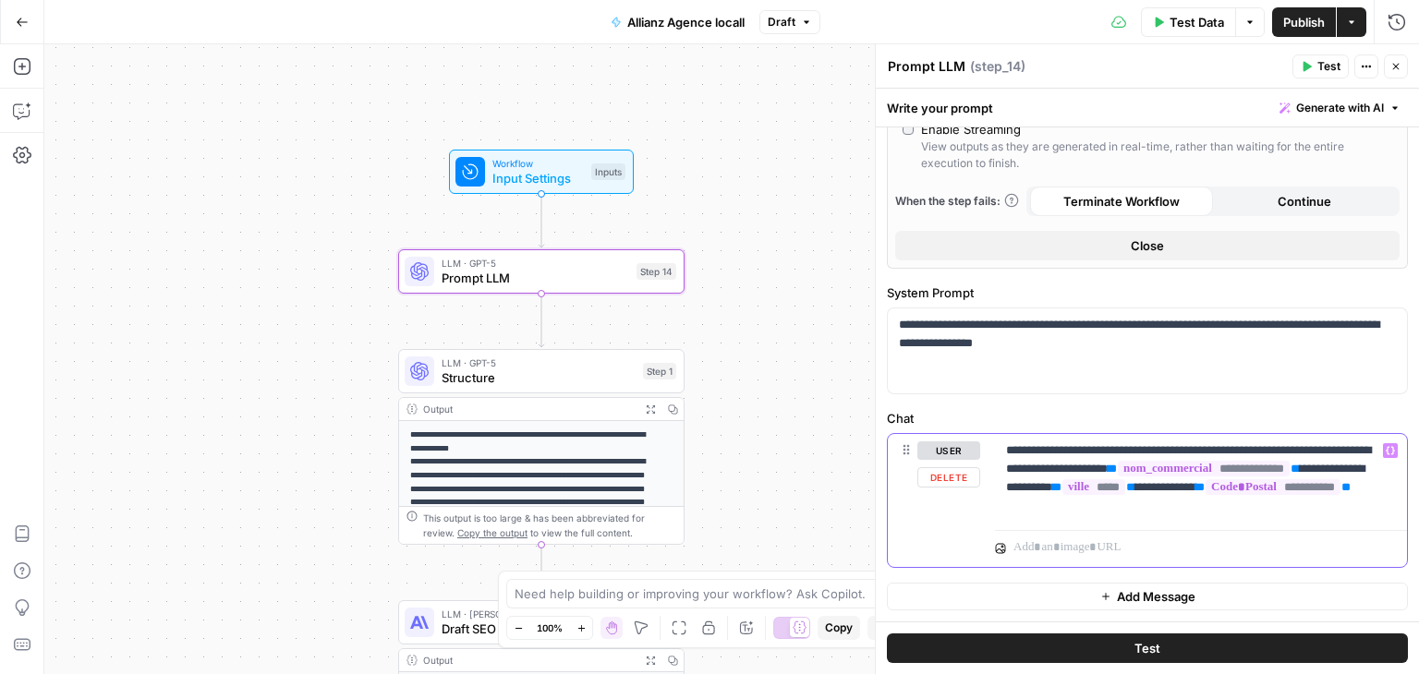
click at [1244, 463] on p "**********" at bounding box center [1194, 479] width 376 height 74
click at [1378, 512] on p "**********" at bounding box center [1194, 479] width 376 height 74
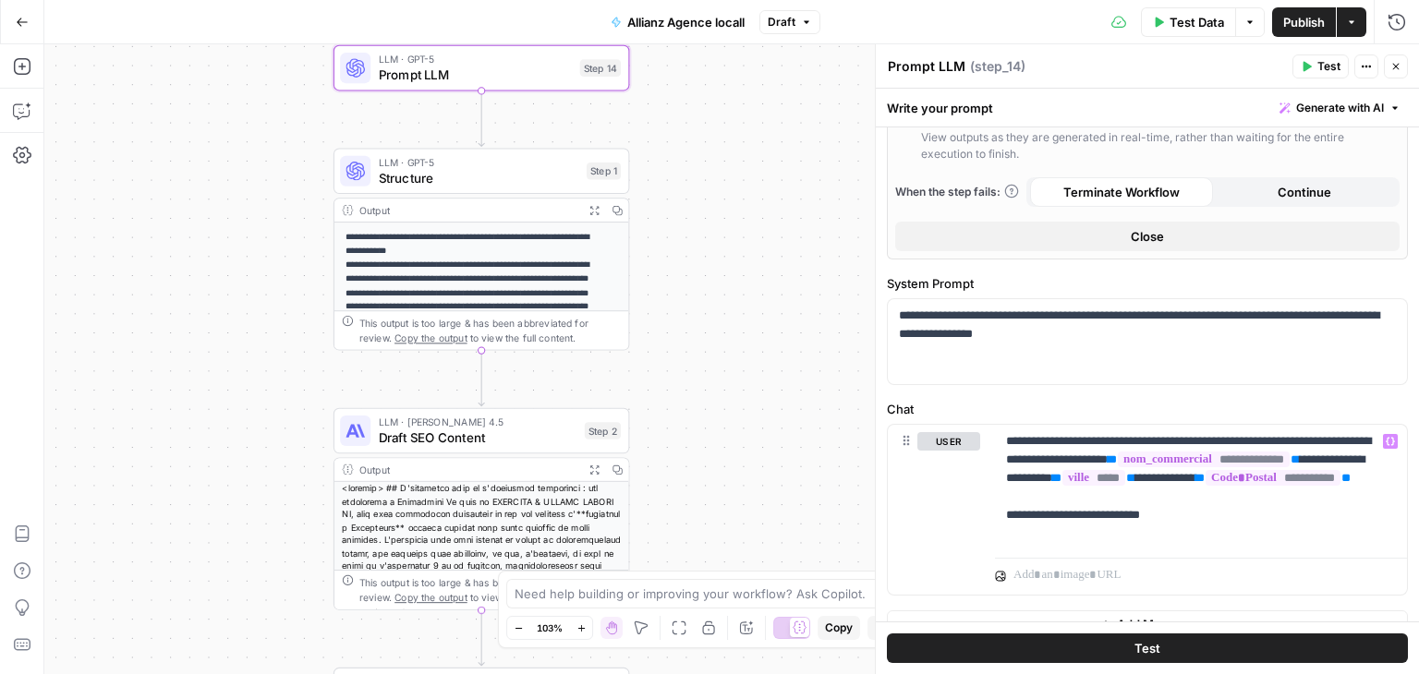
drag, startPoint x: 770, startPoint y: 466, endPoint x: 735, endPoint y: 174, distance: 293.9
click at [735, 174] on div "**********" at bounding box center [731, 359] width 1375 height 630
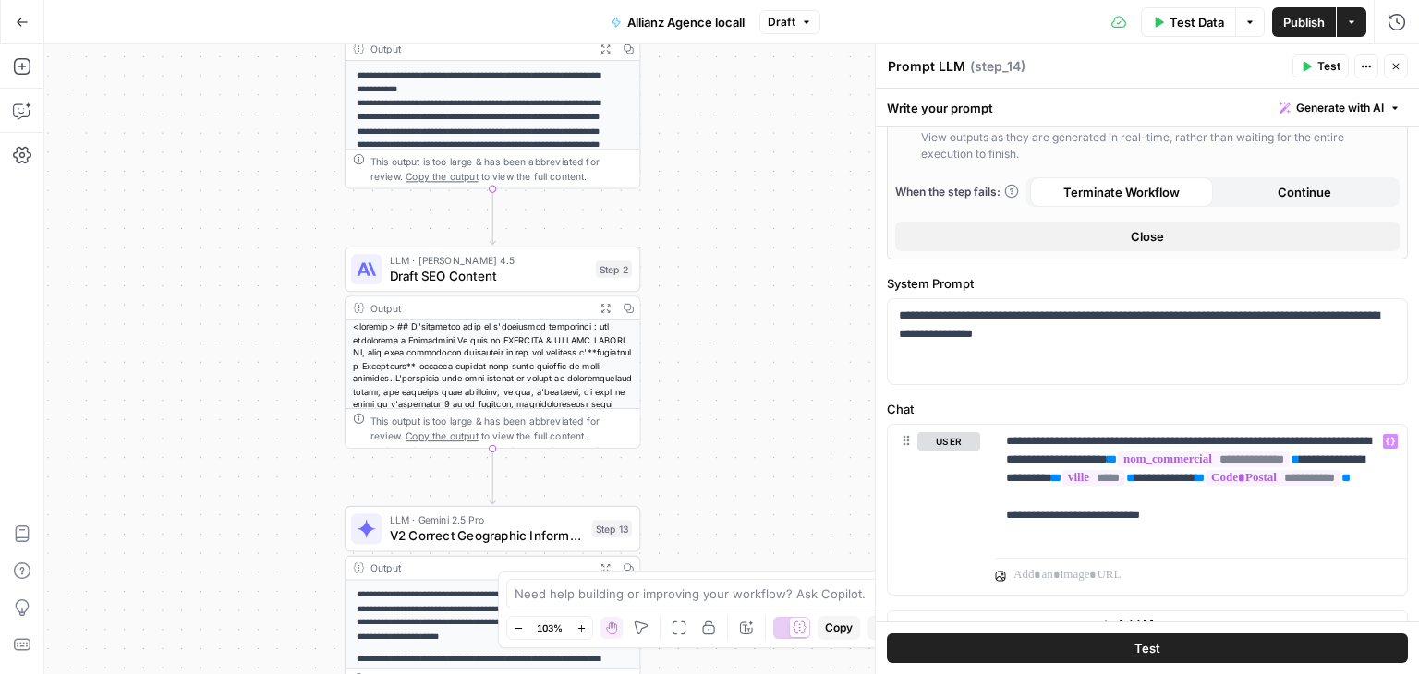
drag, startPoint x: 728, startPoint y: 389, endPoint x: 697, endPoint y: 44, distance: 346.0
click at [697, 44] on div "**********" at bounding box center [731, 359] width 1375 height 630
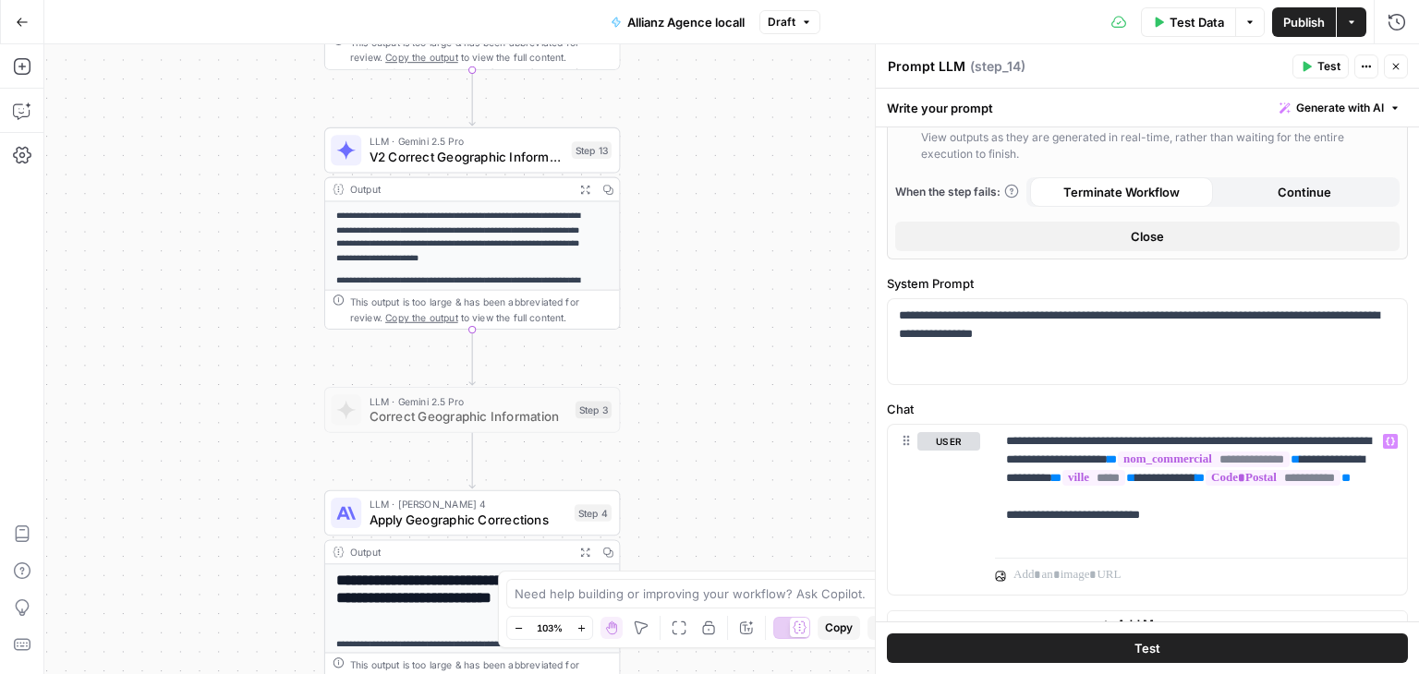
drag, startPoint x: 697, startPoint y: 249, endPoint x: 702, endPoint y: 125, distance: 123.9
click at [702, 125] on div "**********" at bounding box center [731, 359] width 1375 height 630
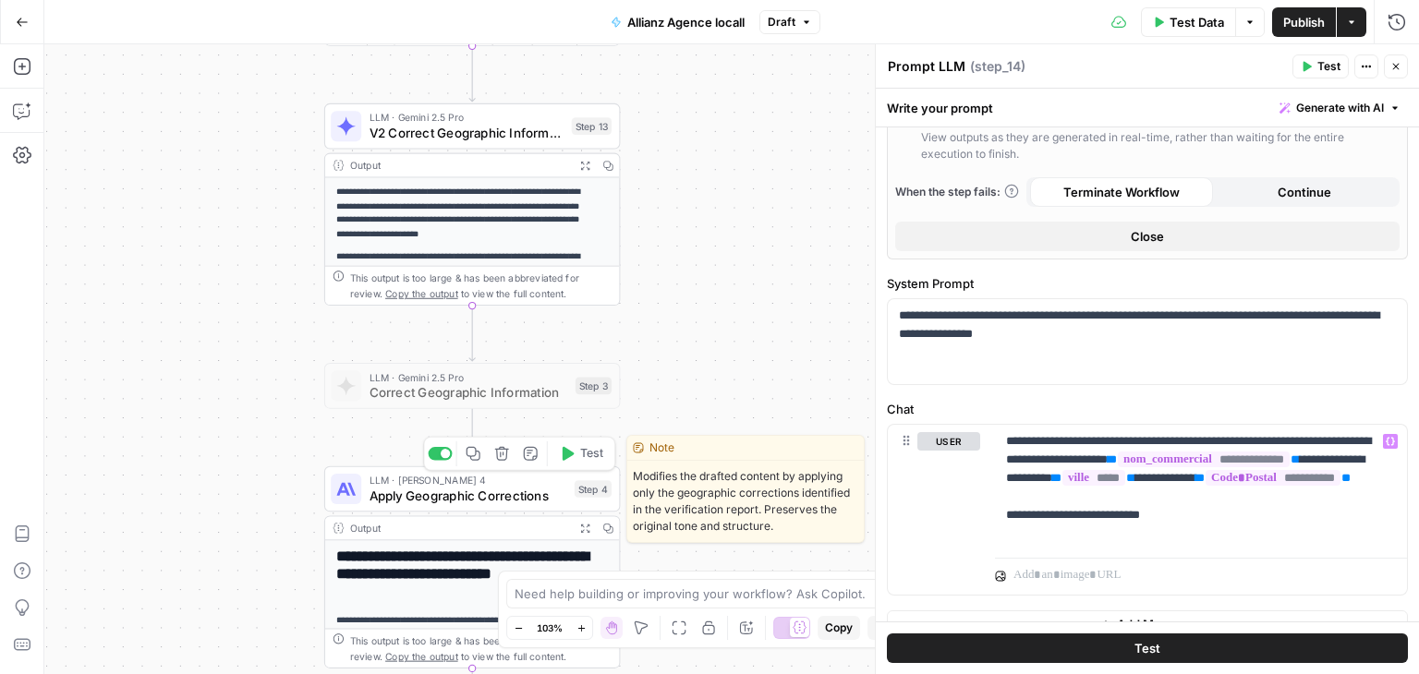
click at [387, 493] on span "Apply Geographic Corrections" at bounding box center [469, 495] width 198 height 19
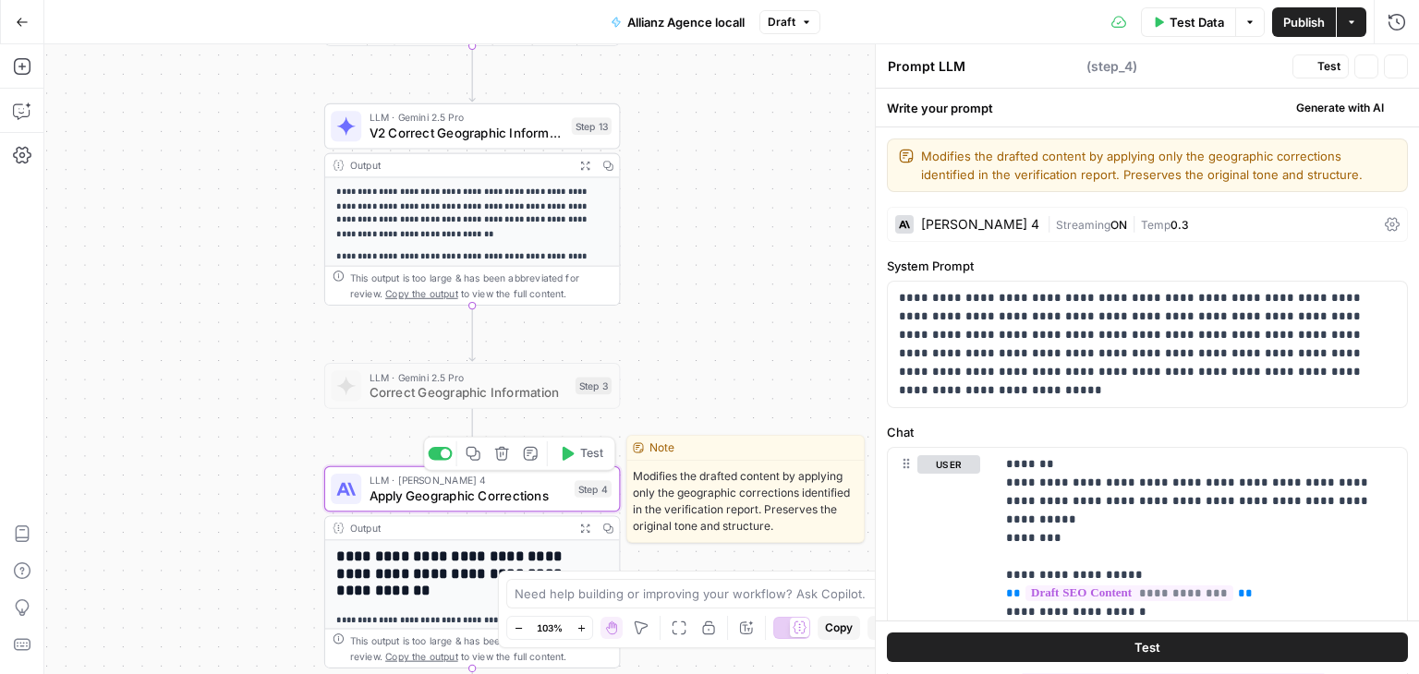
type textarea "Apply Geographic Corrections"
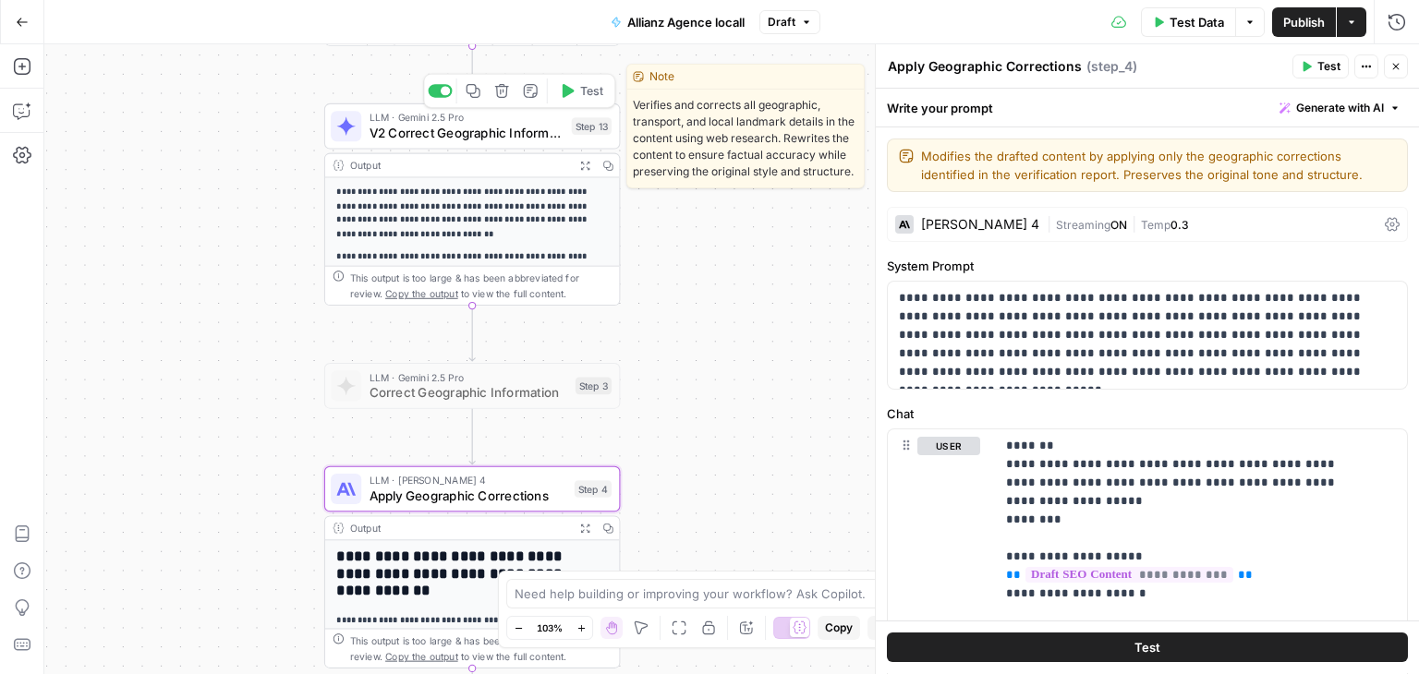
click at [421, 136] on span "V2 Correct Geographic Information" at bounding box center [467, 133] width 195 height 19
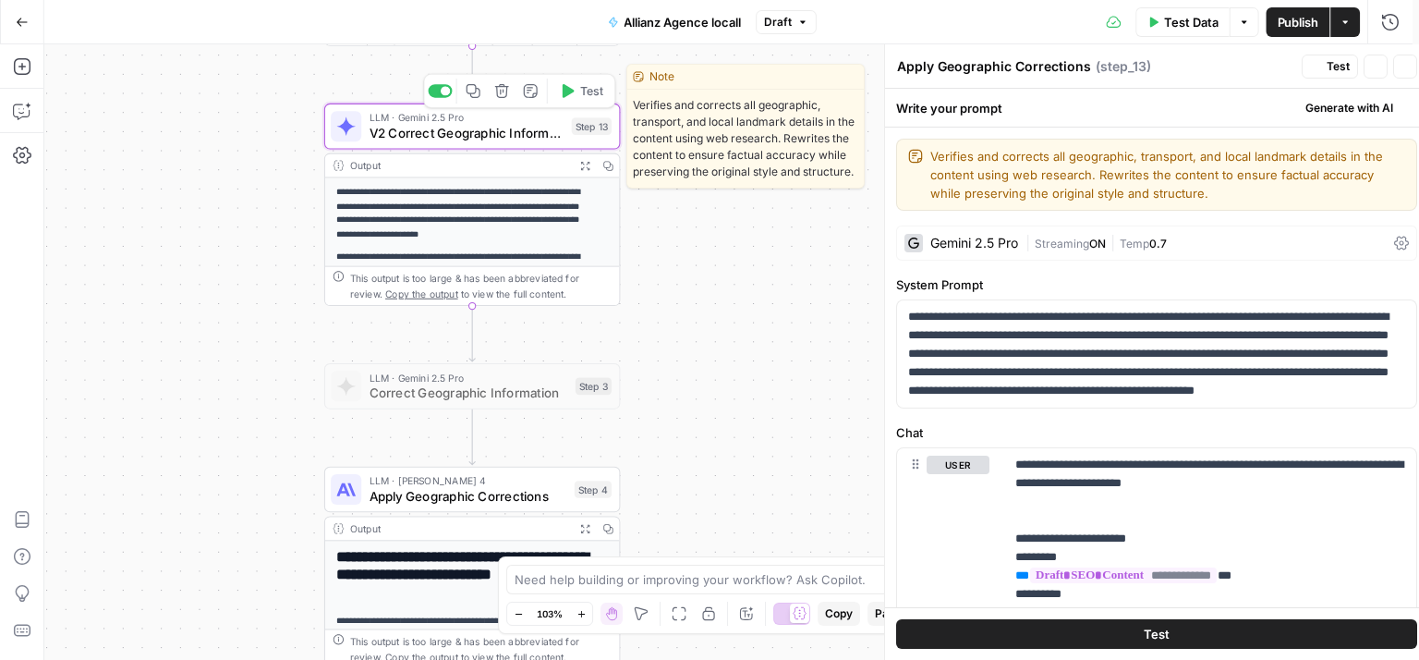
type textarea "V2 Correct Geographic Information"
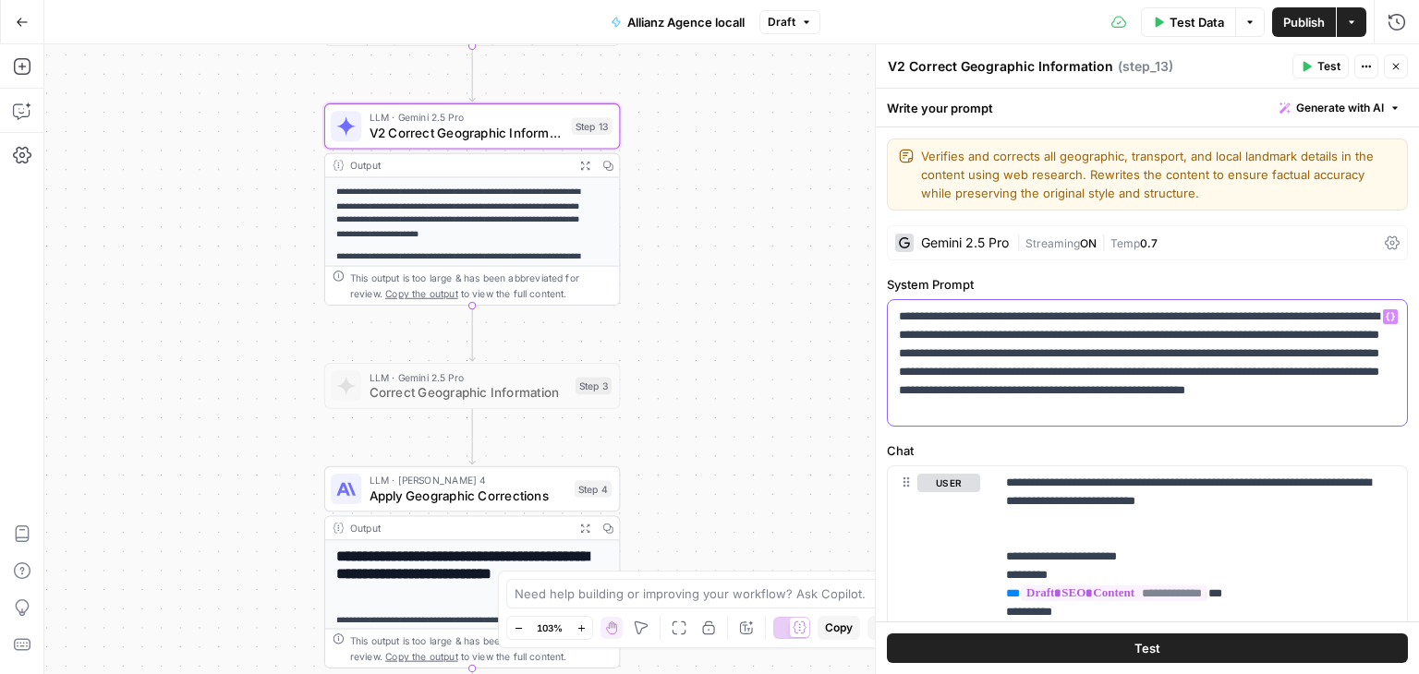
drag, startPoint x: 1232, startPoint y: 412, endPoint x: 895, endPoint y: 288, distance: 359.2
click at [895, 288] on div "**********" at bounding box center [1147, 351] width 521 height 152
copy p "**********"
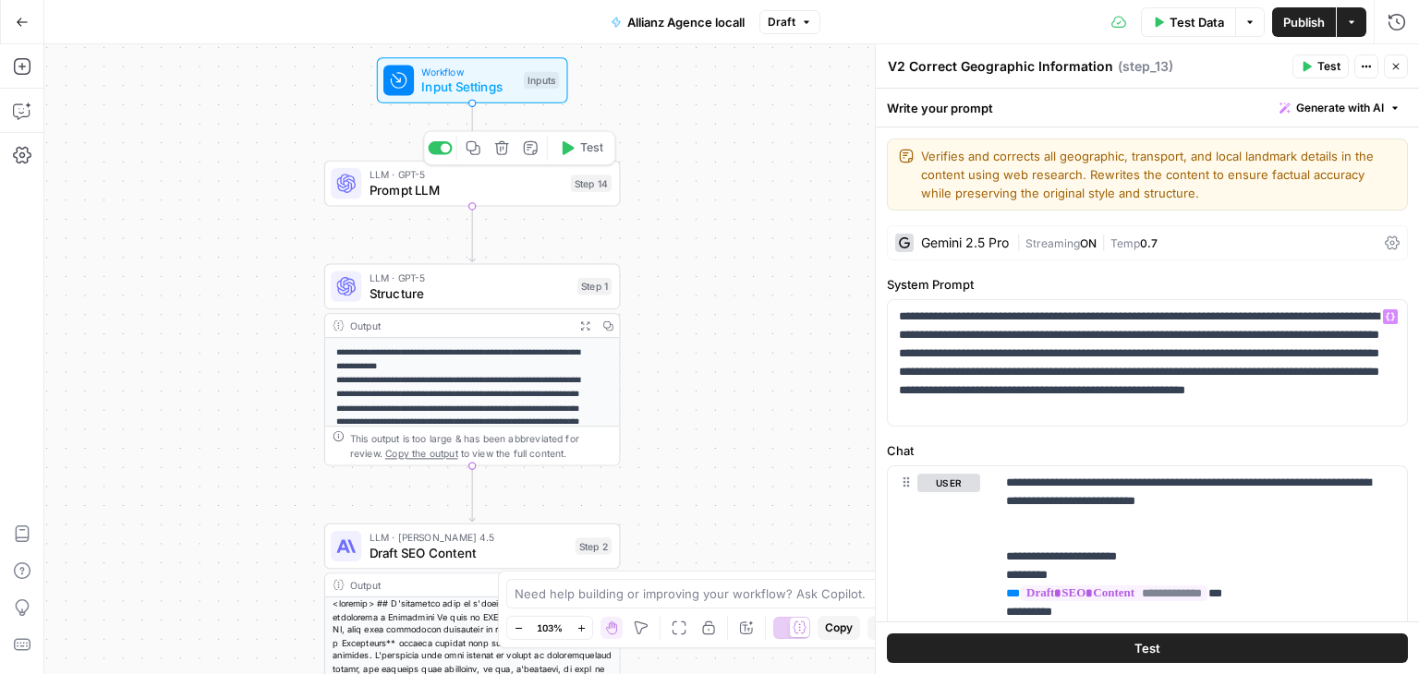
click at [372, 199] on span "Prompt LLM" at bounding box center [467, 190] width 194 height 19
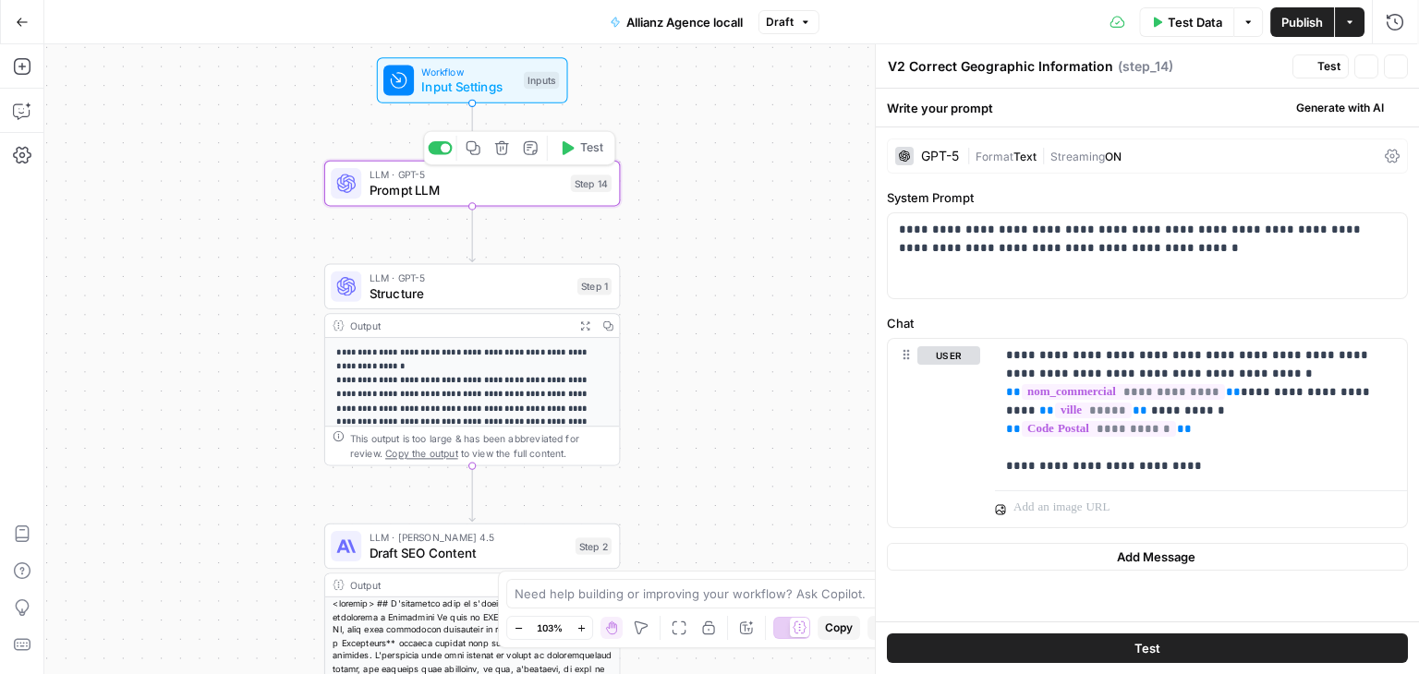
type textarea "Prompt LLM"
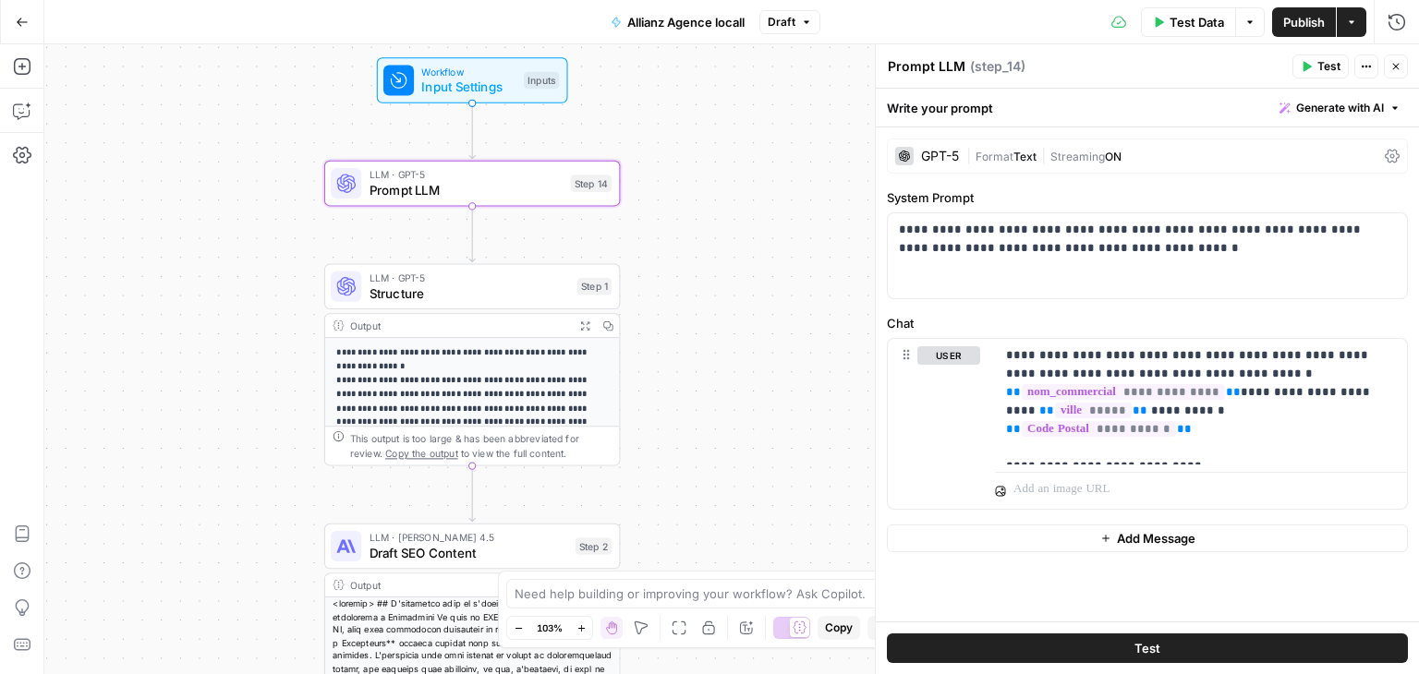
click at [1075, 300] on div "**********" at bounding box center [1147, 374] width 543 height 494
click at [1112, 274] on div "**********" at bounding box center [1147, 255] width 519 height 85
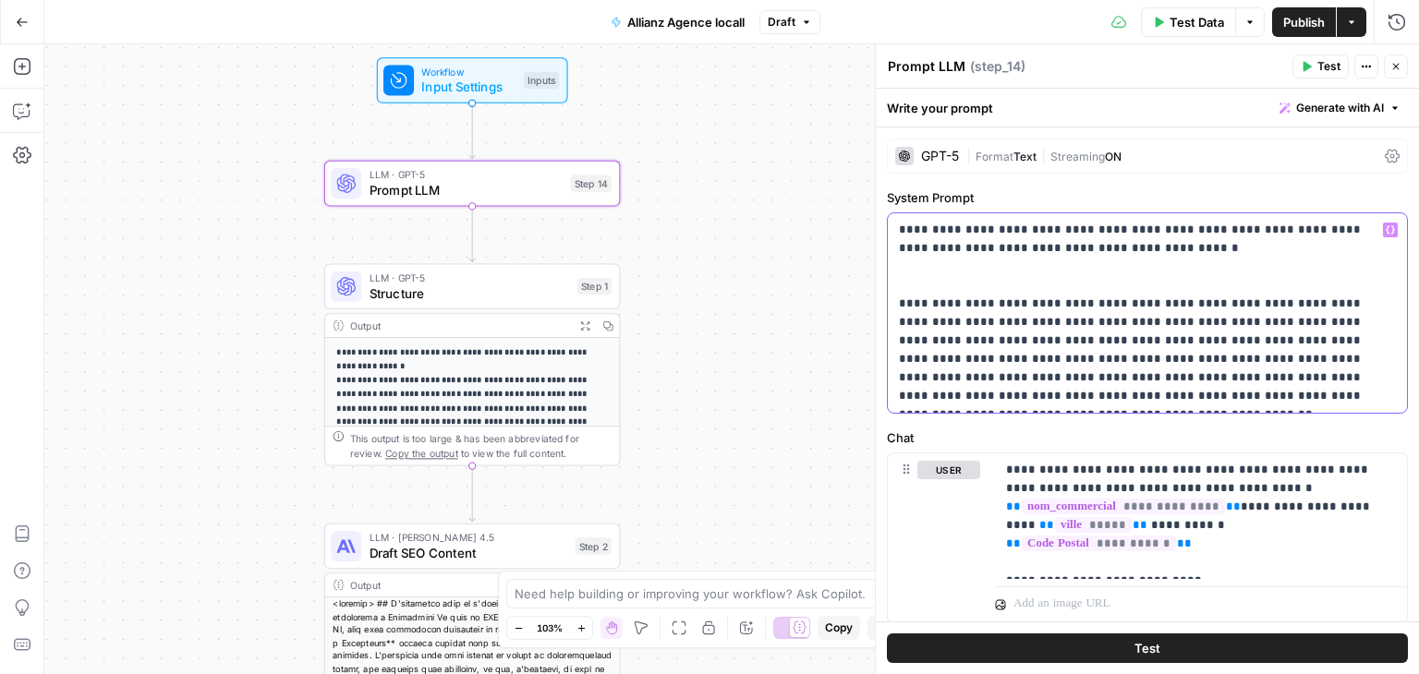
click at [1079, 301] on p "**********" at bounding box center [1140, 313] width 483 height 185
click at [1286, 320] on p "**********" at bounding box center [1140, 313] width 483 height 185
click at [1025, 377] on p "**********" at bounding box center [1140, 313] width 483 height 185
drag, startPoint x: 996, startPoint y: 378, endPoint x: 1171, endPoint y: 371, distance: 175.6
click at [1171, 371] on p "**********" at bounding box center [1140, 313] width 483 height 185
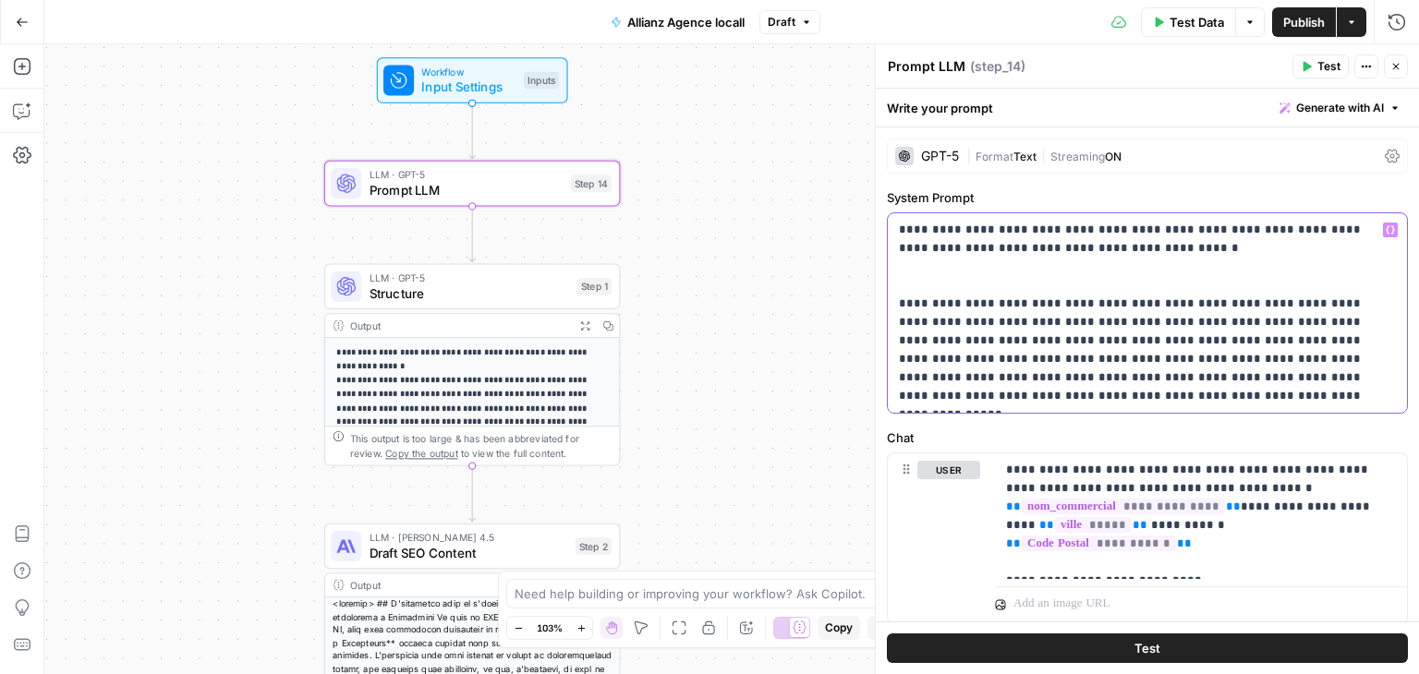
click at [1165, 373] on p "**********" at bounding box center [1140, 313] width 483 height 185
click at [1295, 374] on p "**********" at bounding box center [1140, 313] width 483 height 185
click at [981, 400] on p "**********" at bounding box center [1140, 313] width 483 height 185
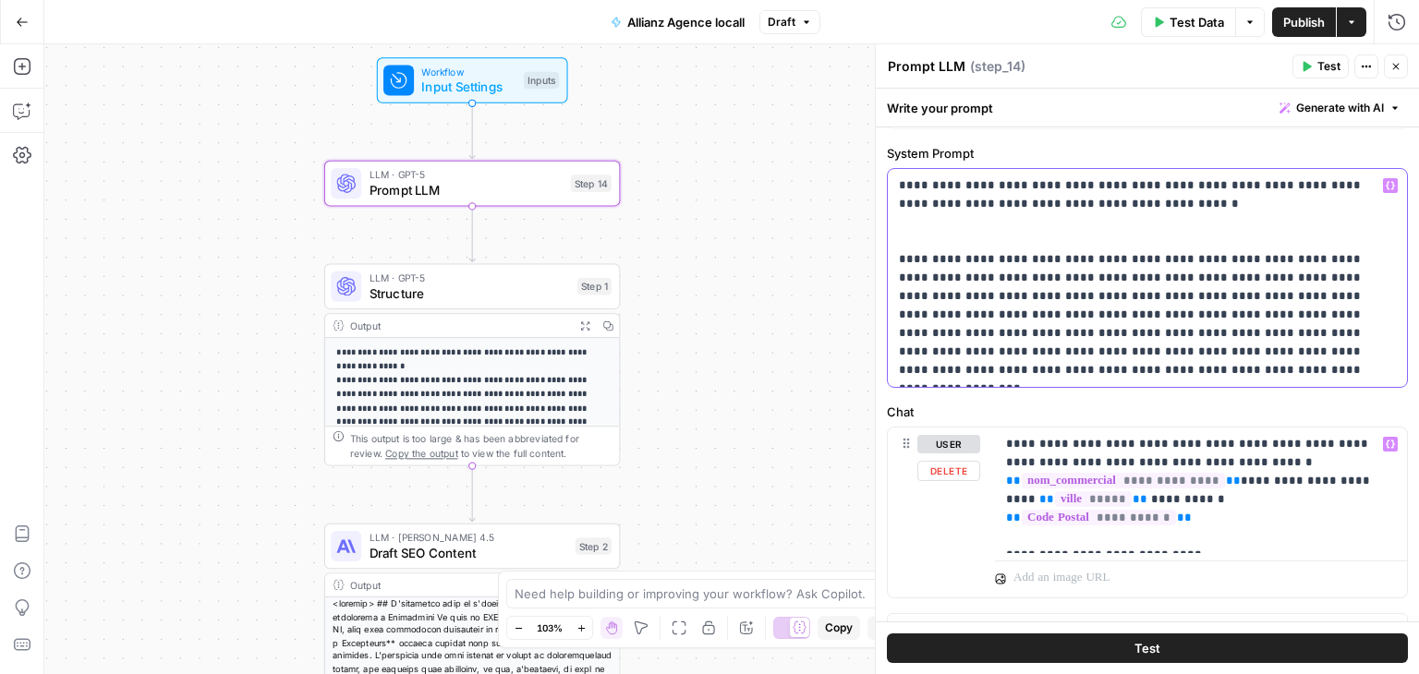
scroll to position [73, 0]
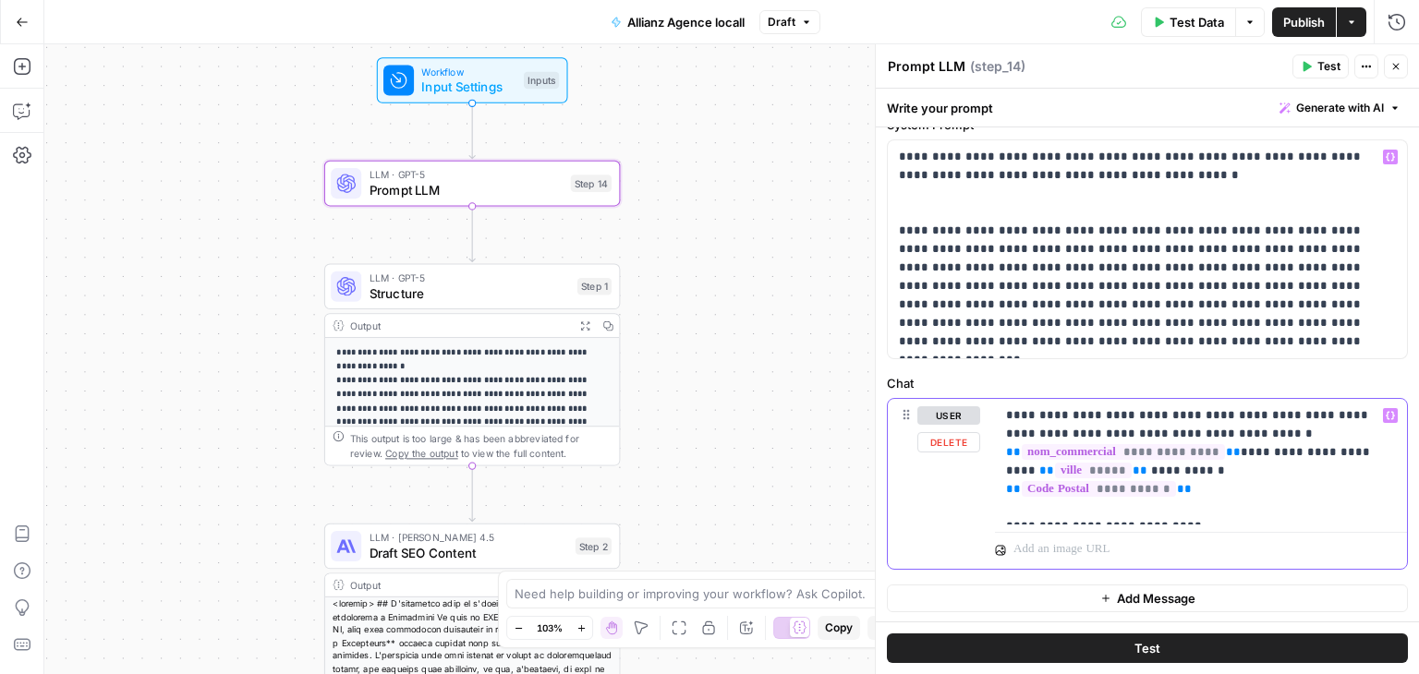
click at [1153, 506] on p "**********" at bounding box center [1194, 461] width 376 height 111
drag, startPoint x: 1131, startPoint y: 304, endPoint x: 1322, endPoint y: 343, distance: 195.1
click at [1322, 343] on p "**********" at bounding box center [1140, 249] width 483 height 203
copy p "**********"
click at [1179, 520] on div "**********" at bounding box center [1201, 462] width 412 height 126
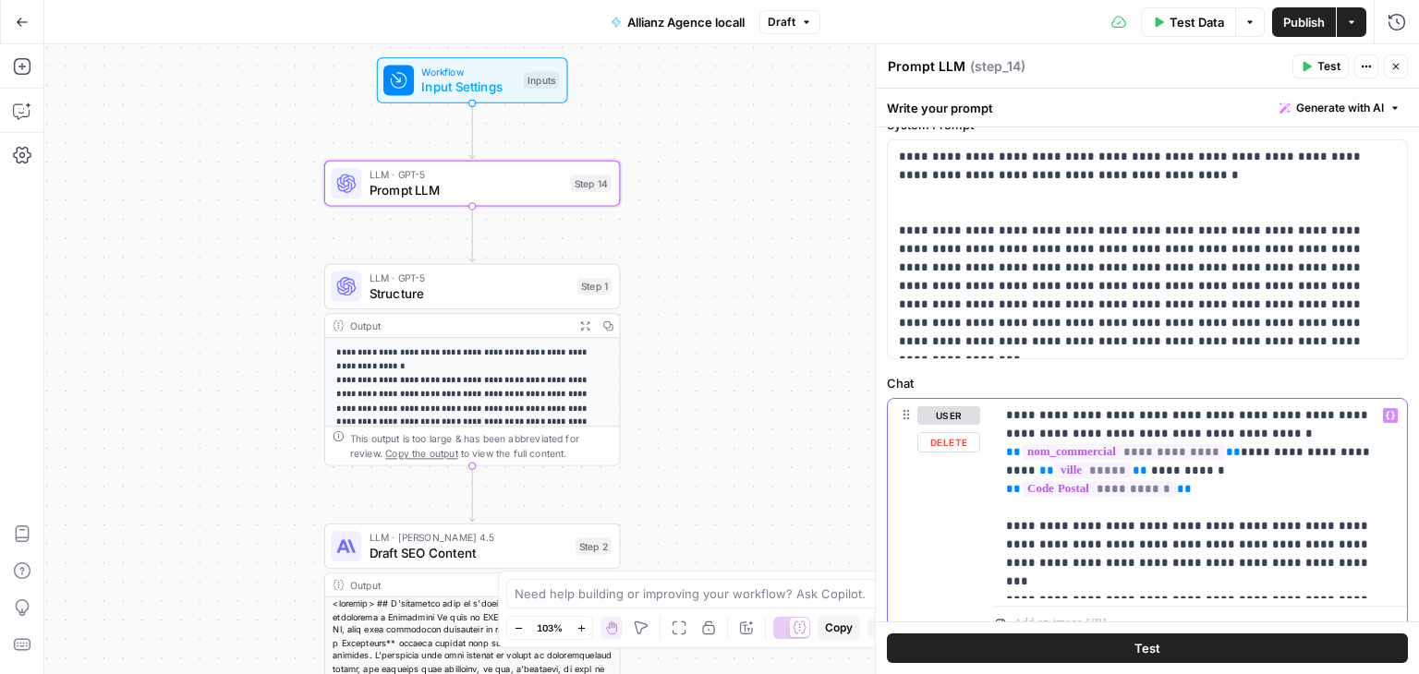
click at [1019, 585] on p "**********" at bounding box center [1194, 498] width 376 height 185
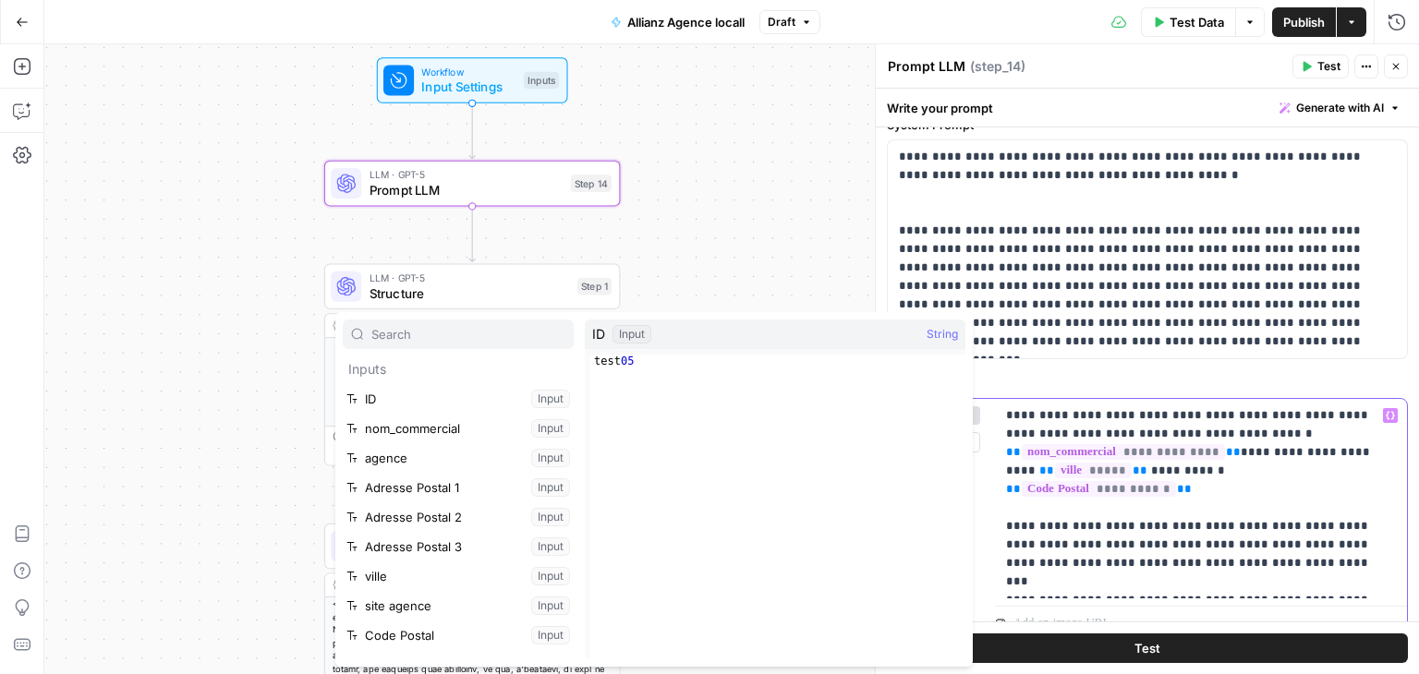
click at [1259, 579] on p "**********" at bounding box center [1194, 498] width 376 height 185
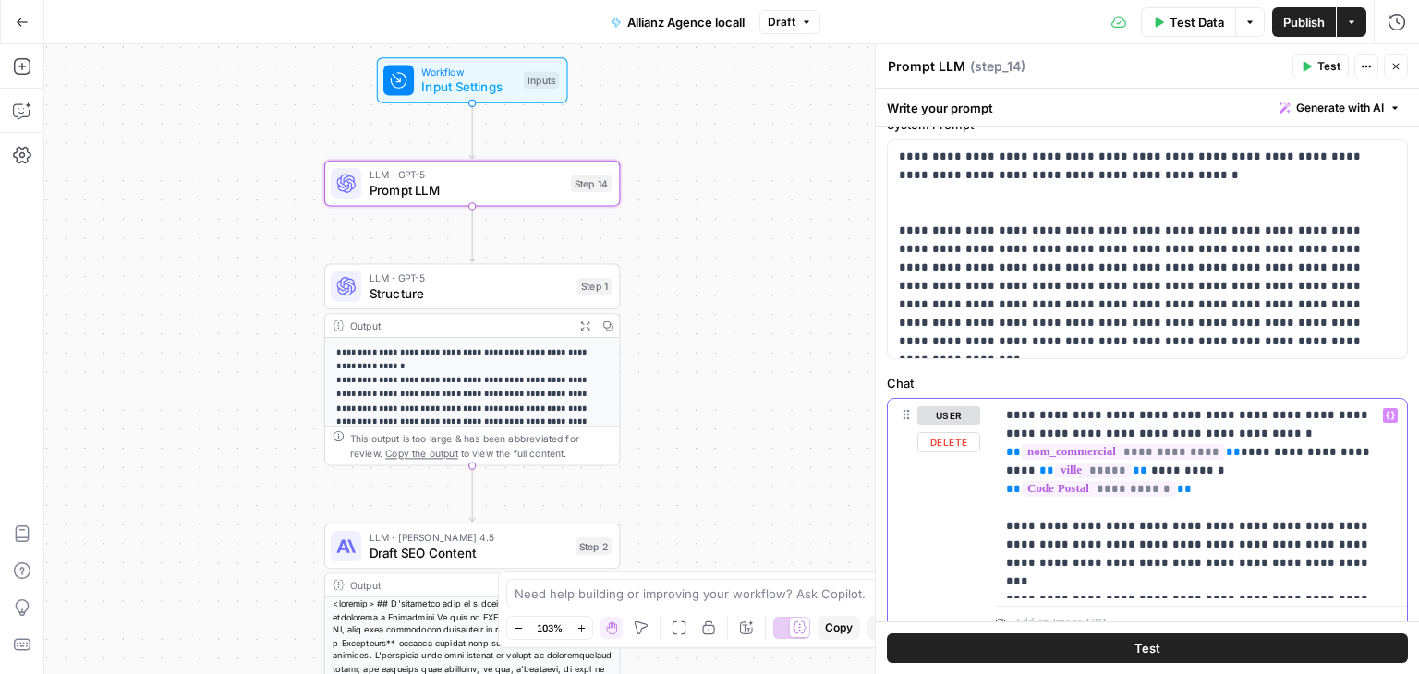
click at [1331, 565] on p "**********" at bounding box center [1194, 498] width 376 height 185
click at [1183, 589] on p "**********" at bounding box center [1194, 498] width 376 height 185
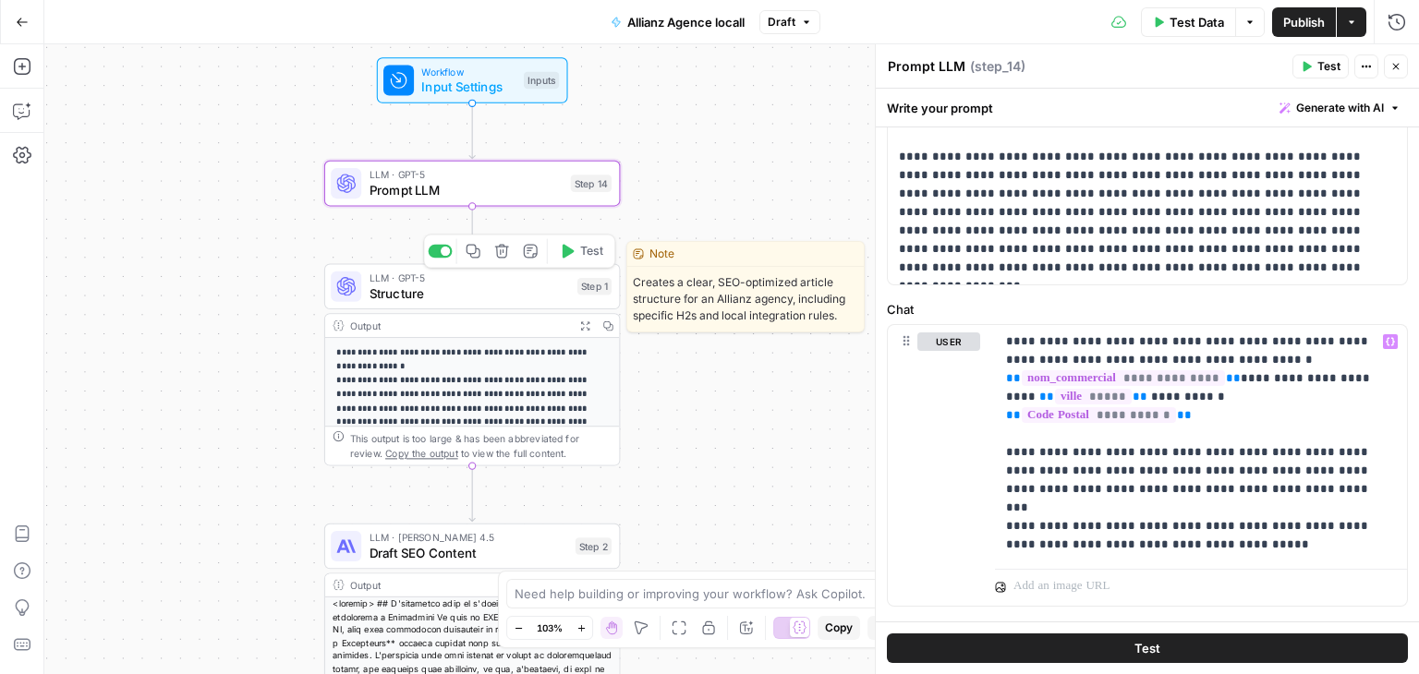
click at [377, 302] on span "Structure" at bounding box center [470, 293] width 200 height 19
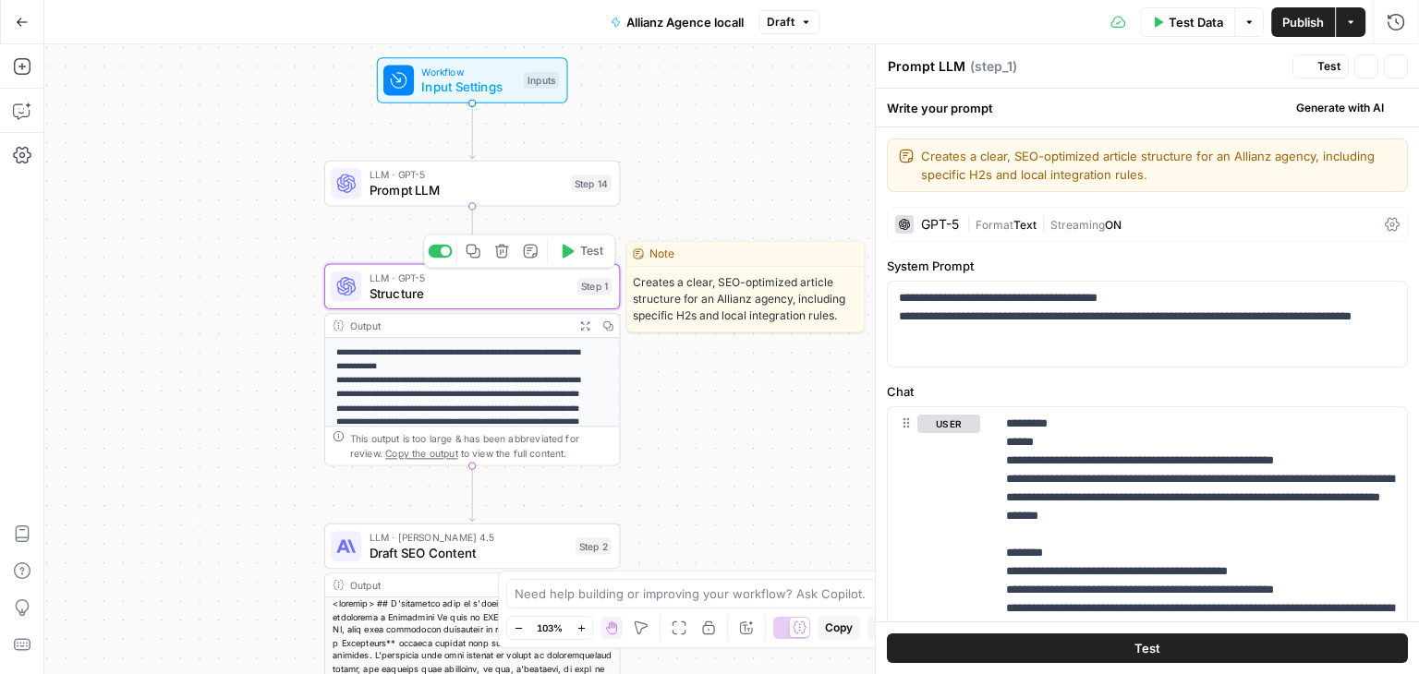
type textarea "Structure"
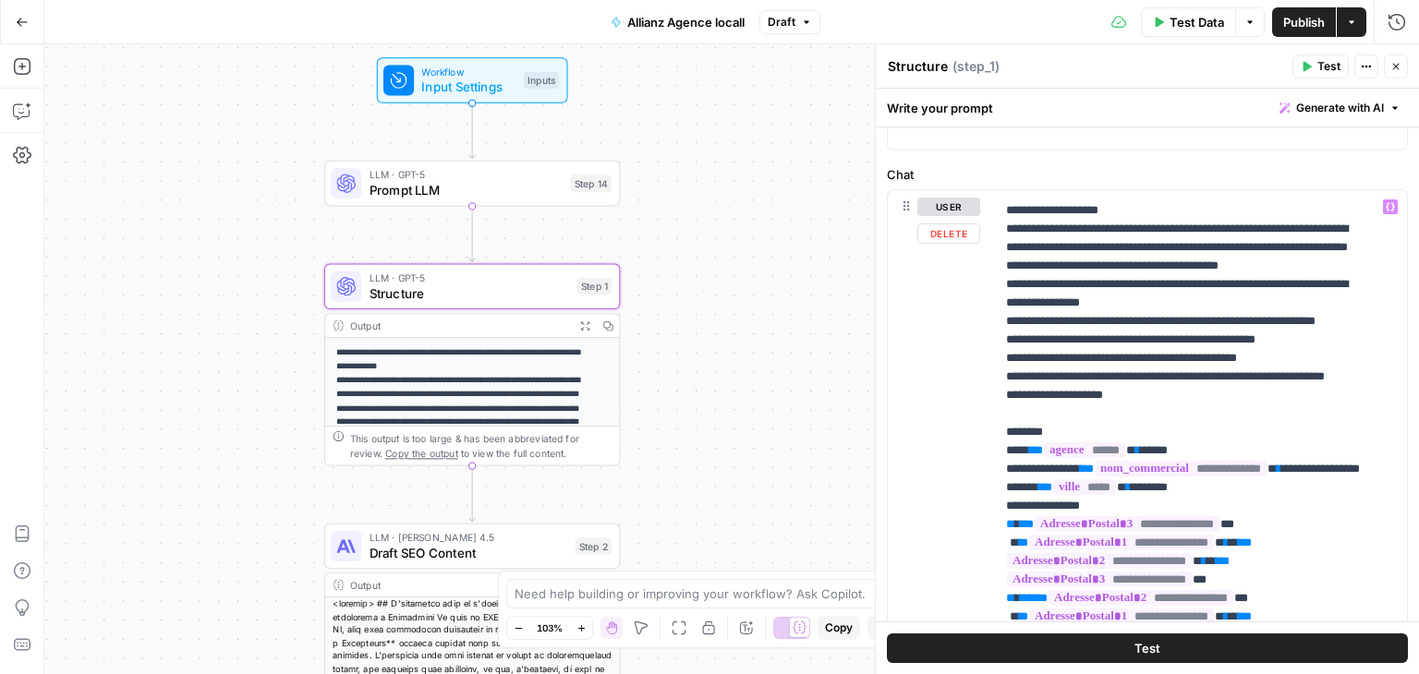
scroll to position [528, 0]
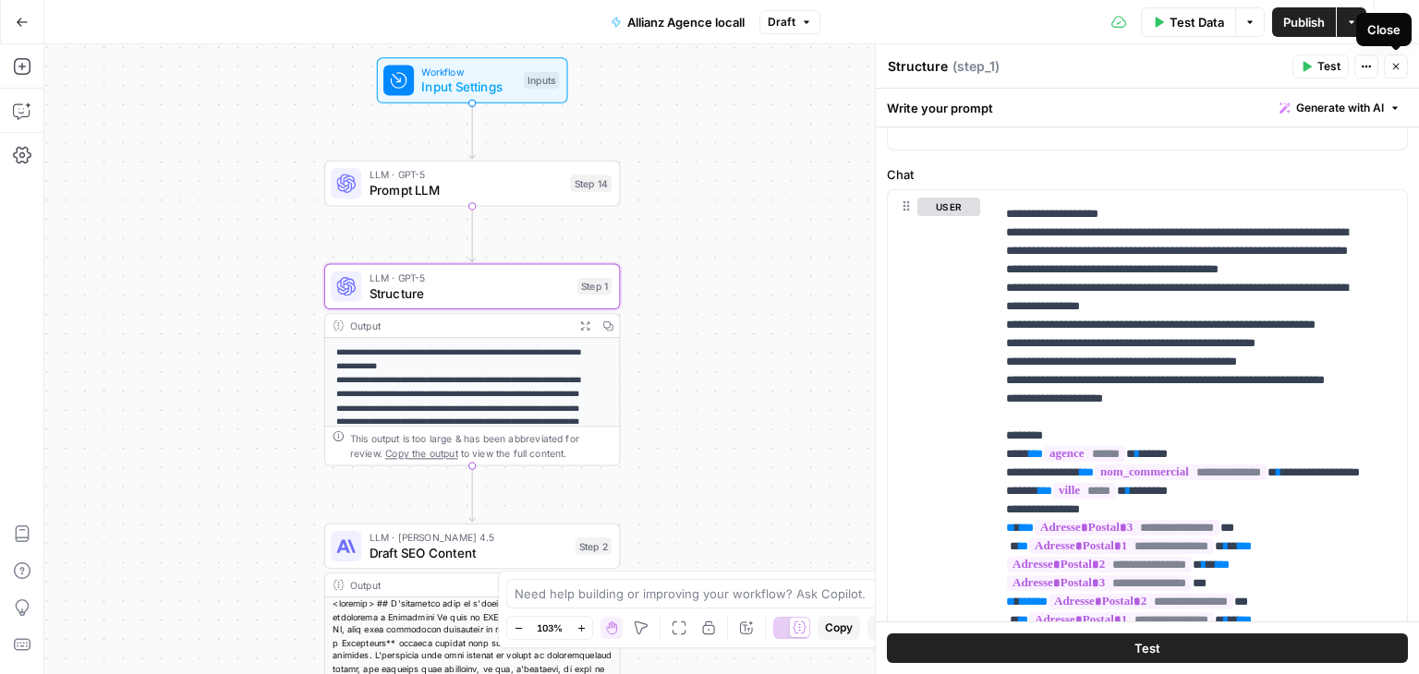
click at [1399, 70] on icon "button" at bounding box center [1395, 66] width 11 height 11
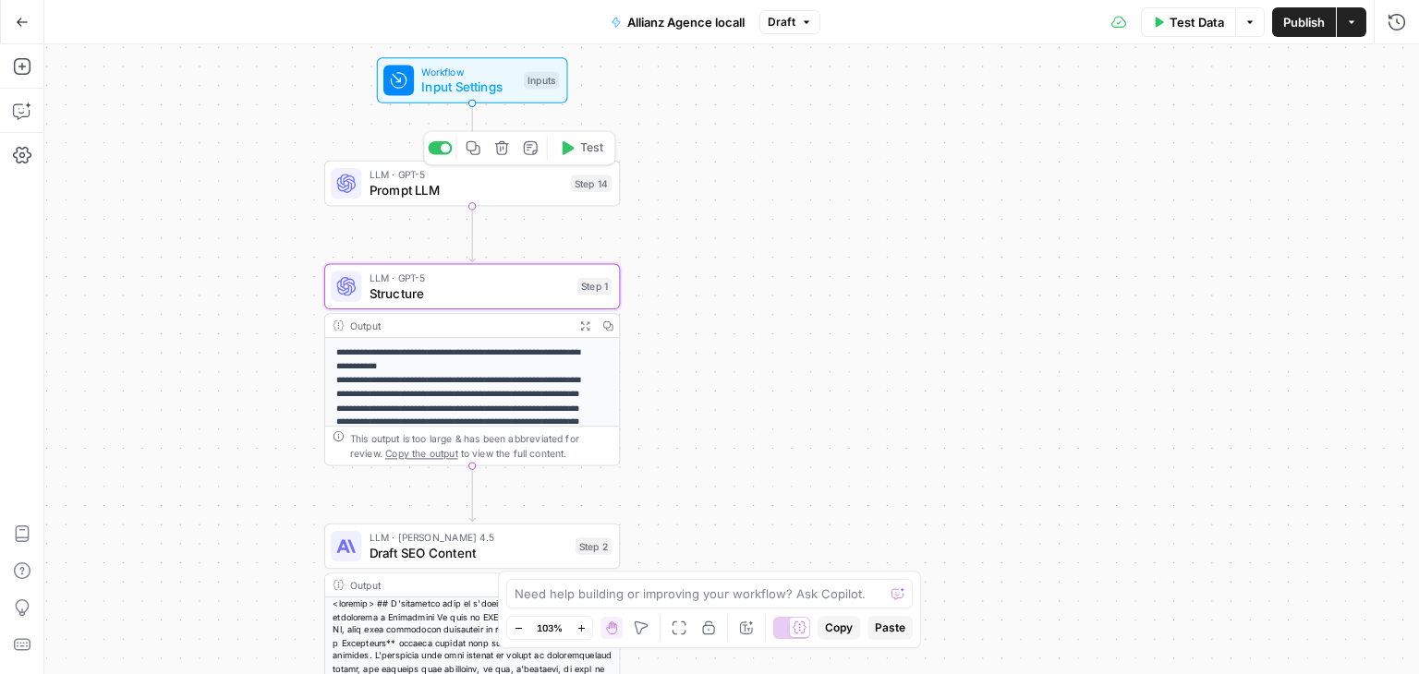
click at [469, 193] on span "Prompt LLM" at bounding box center [467, 190] width 194 height 19
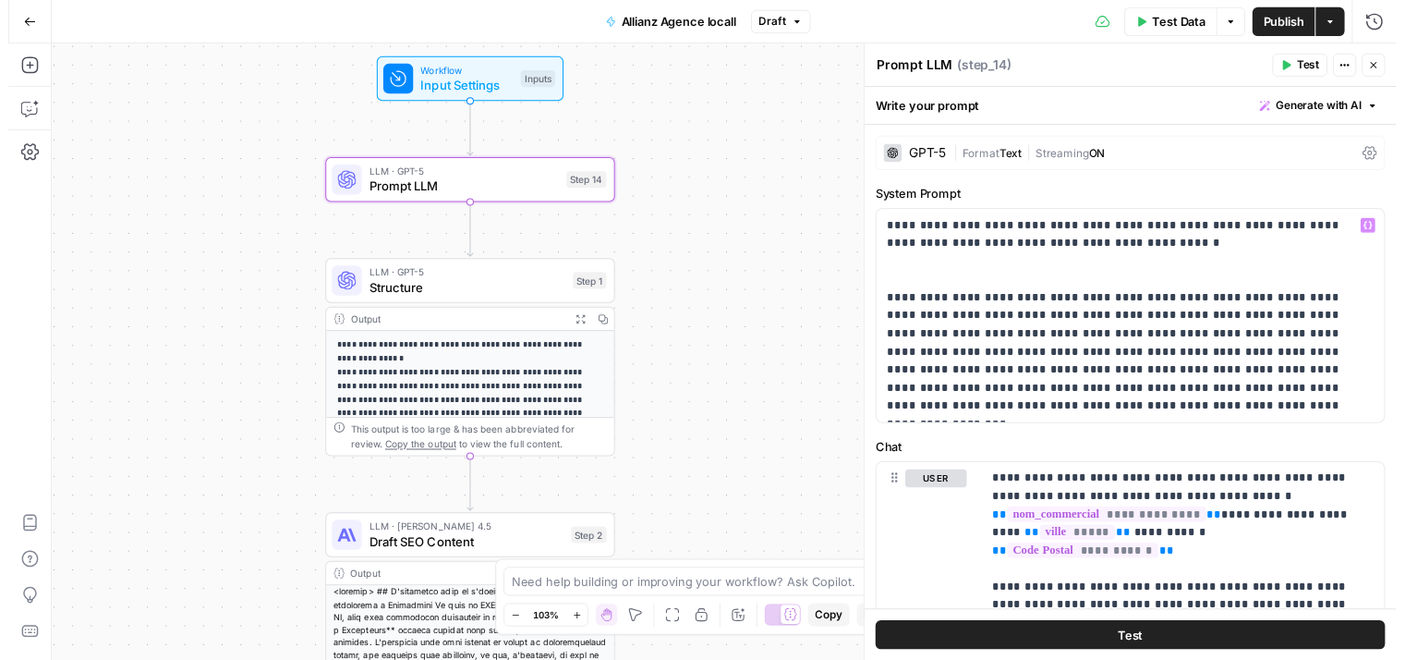
scroll to position [184, 0]
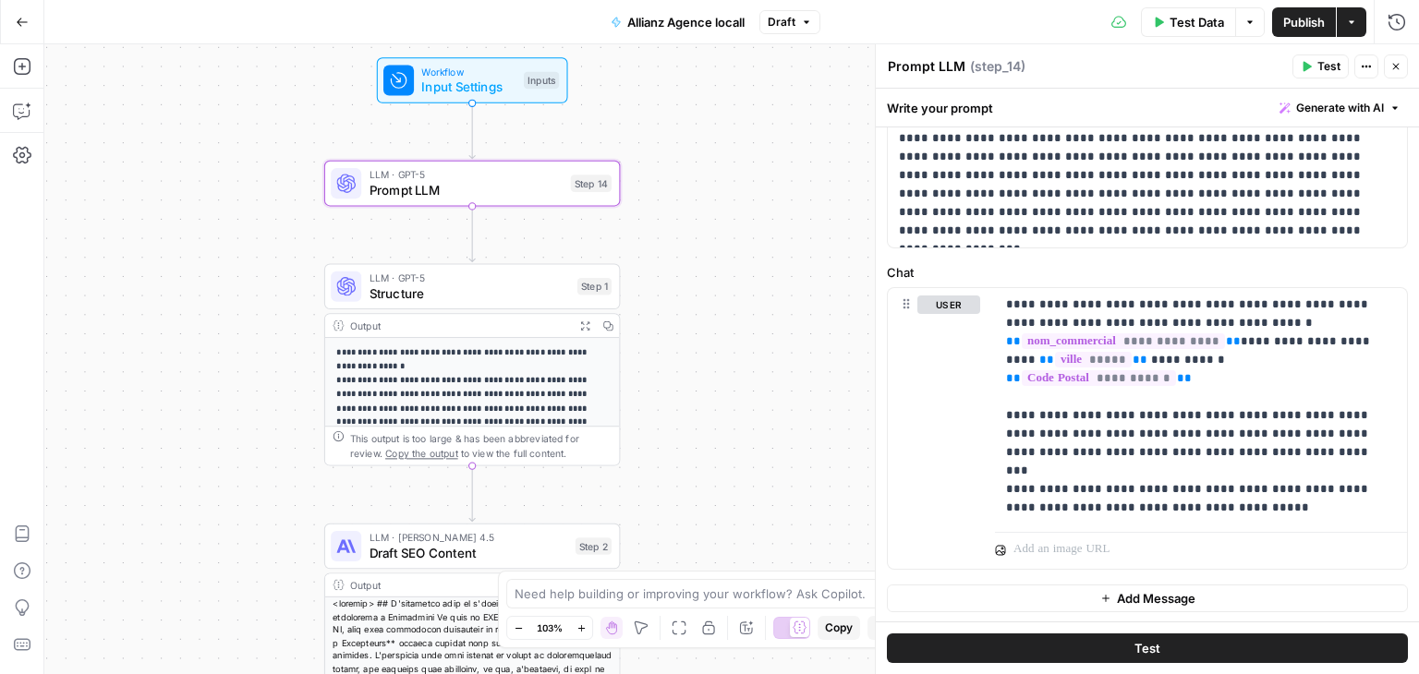
click at [1212, 646] on button "Test" at bounding box center [1147, 649] width 521 height 30
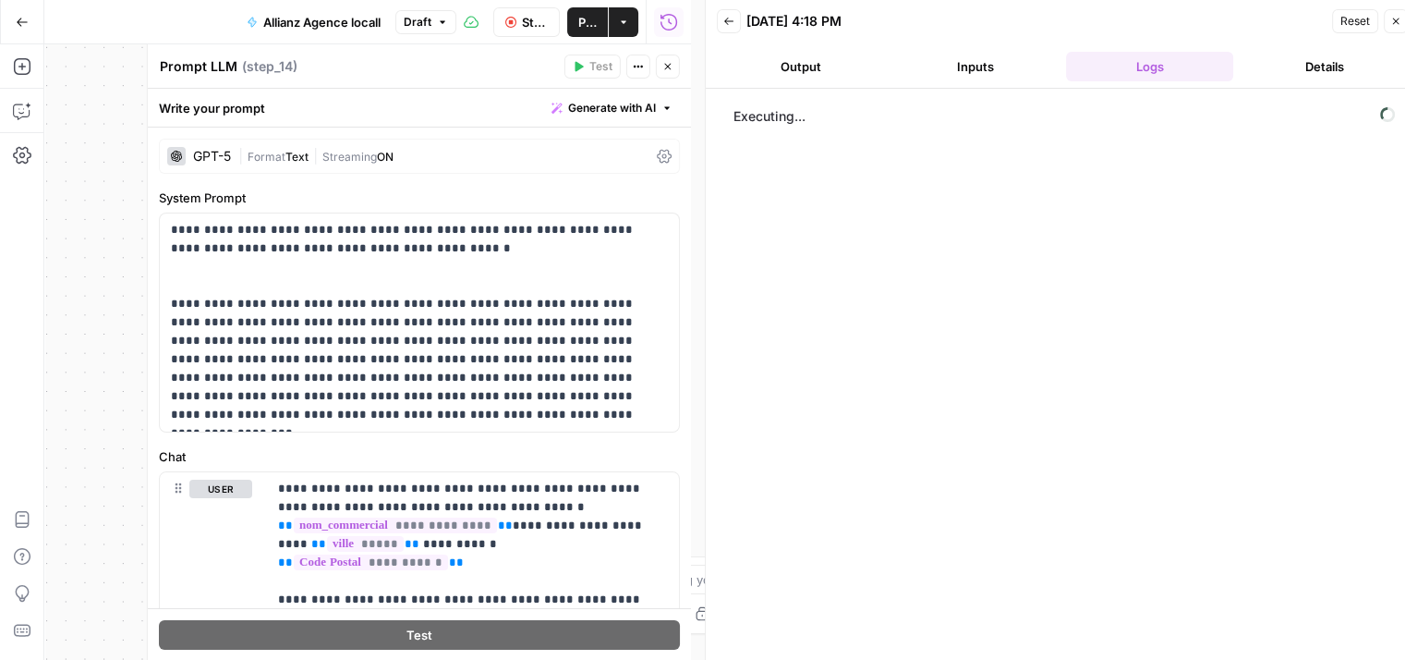
click at [638, 159] on div "GPT-5 | Format Text | Streaming ON" at bounding box center [419, 156] width 521 height 35
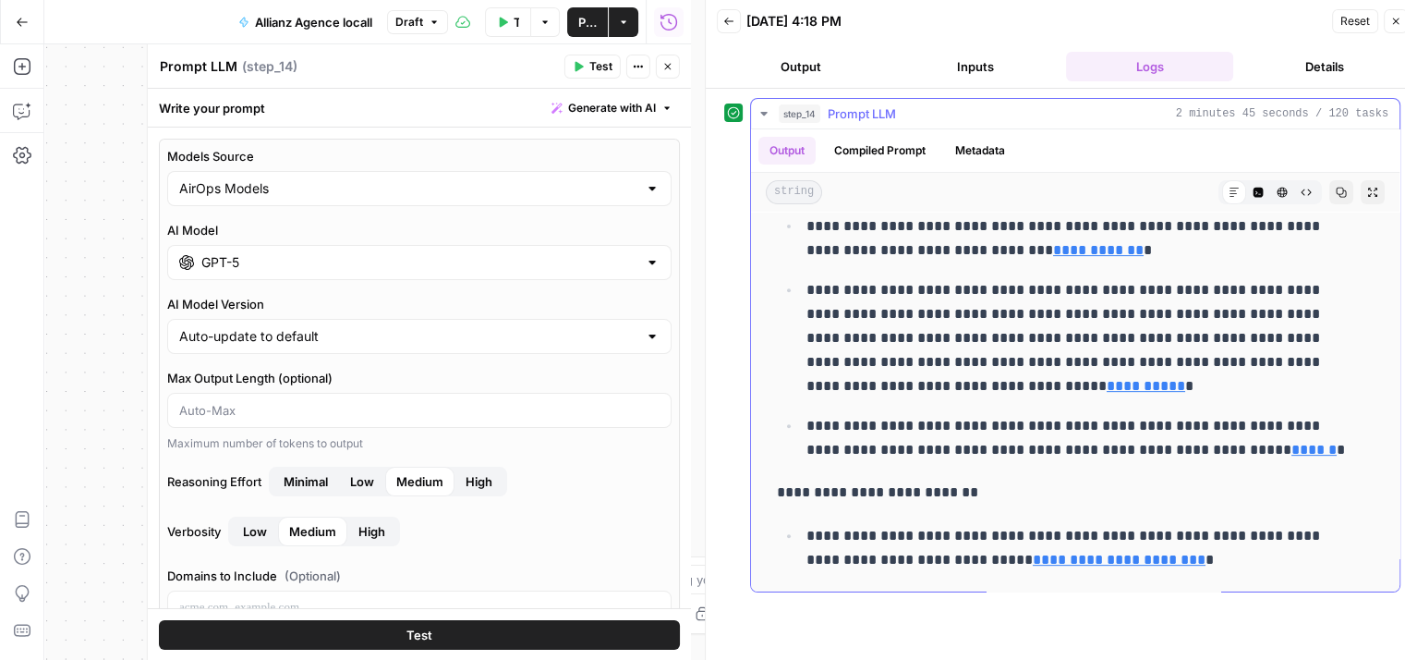
scroll to position [15, 0]
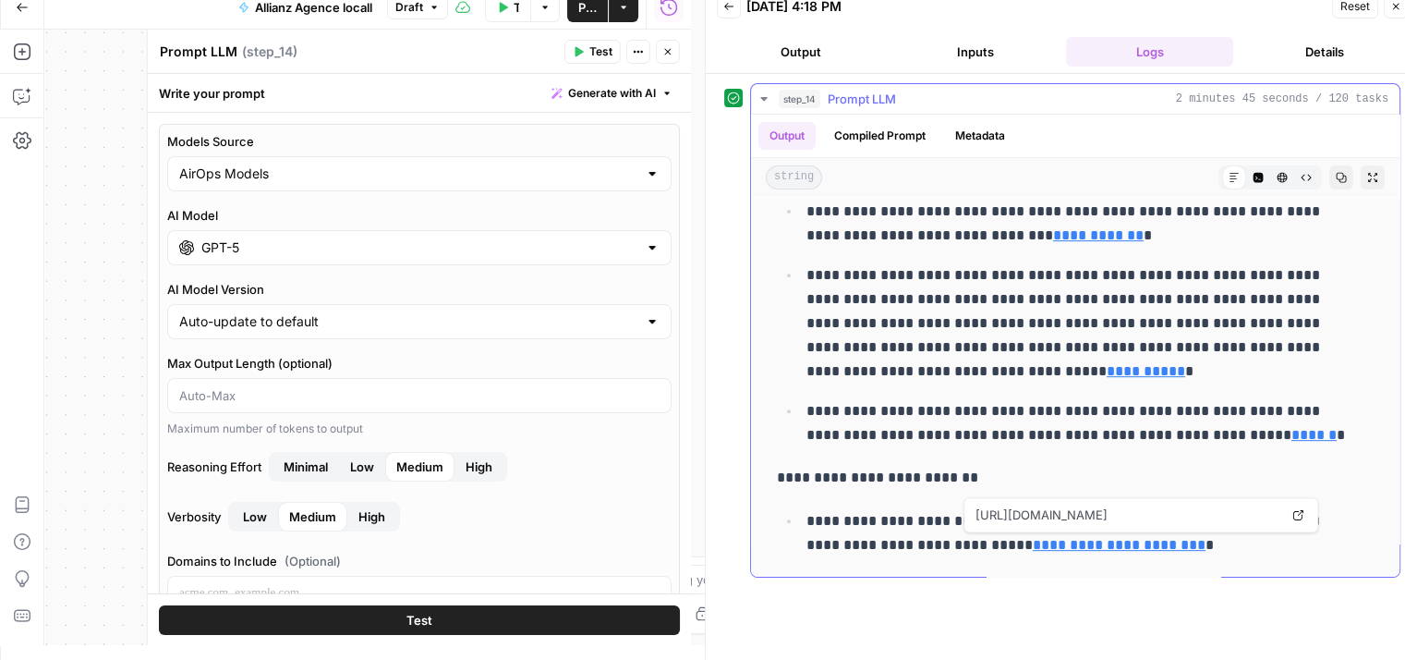
click at [1068, 538] on link "**********" at bounding box center [1119, 545] width 173 height 14
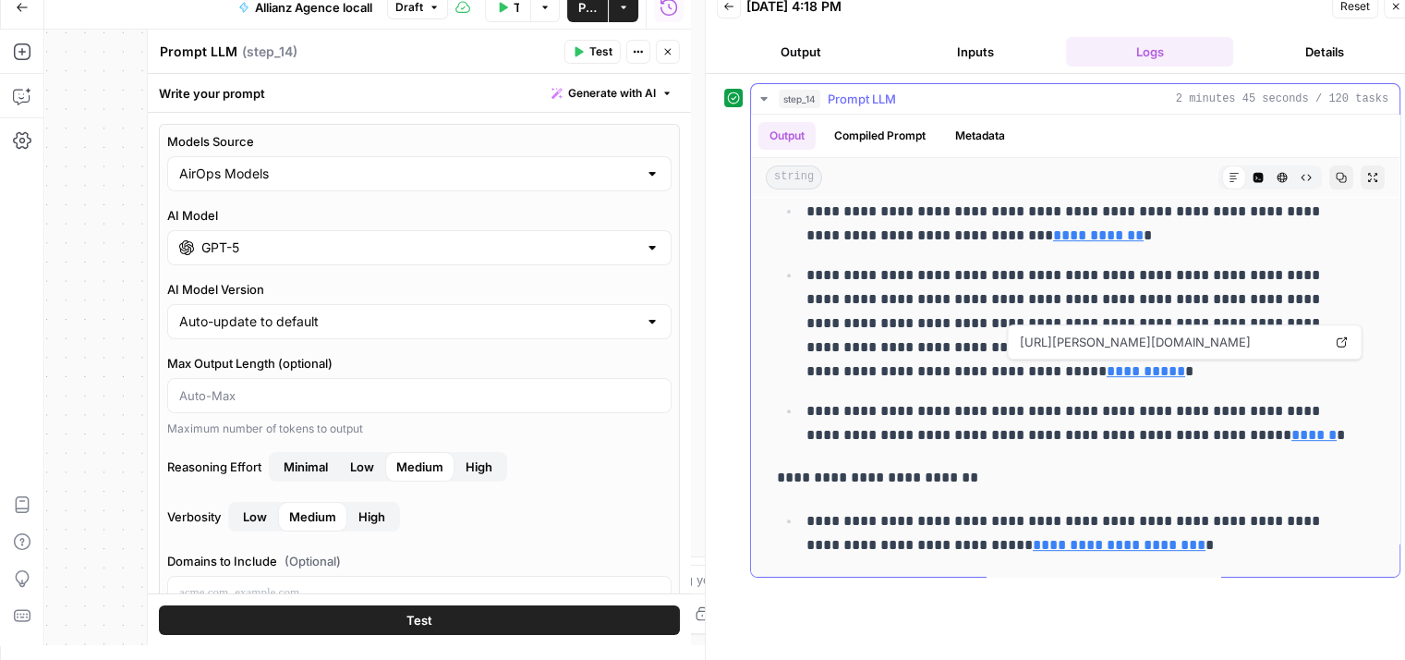
click at [1292, 437] on link "******" at bounding box center [1314, 435] width 45 height 14
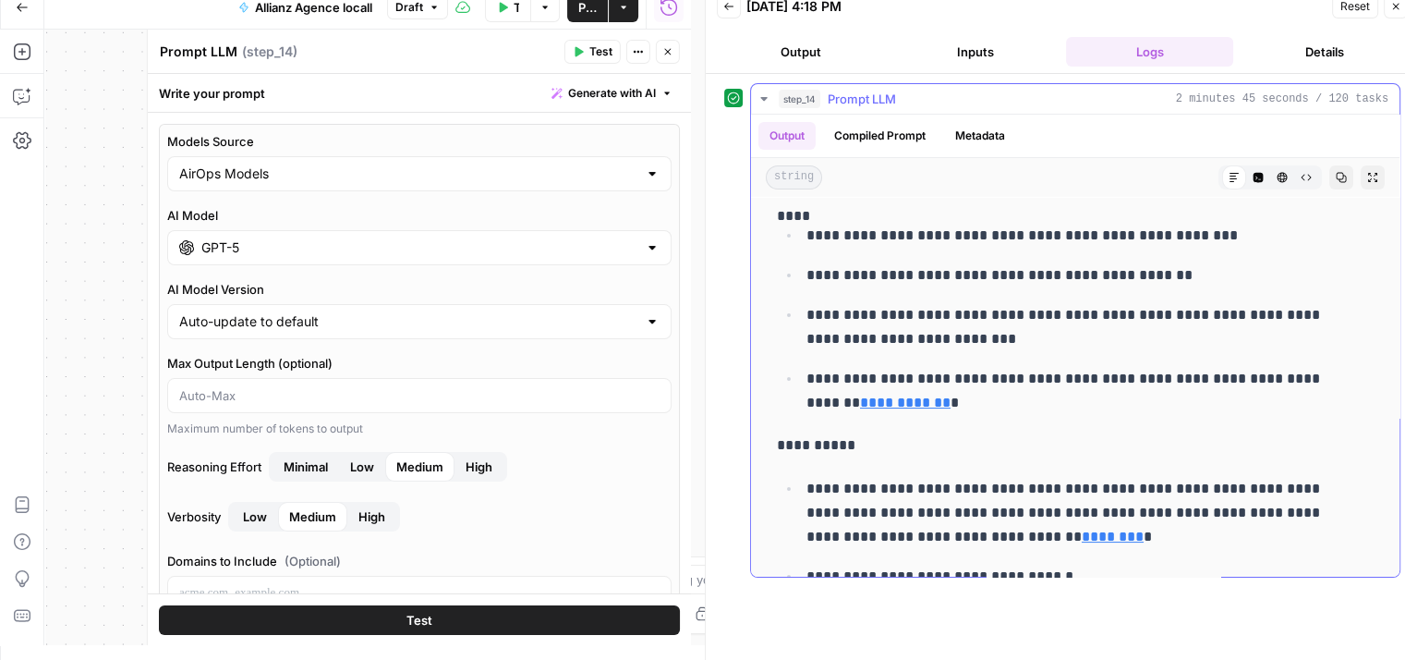
scroll to position [167, 0]
click at [868, 396] on link "**********" at bounding box center [905, 401] width 91 height 14
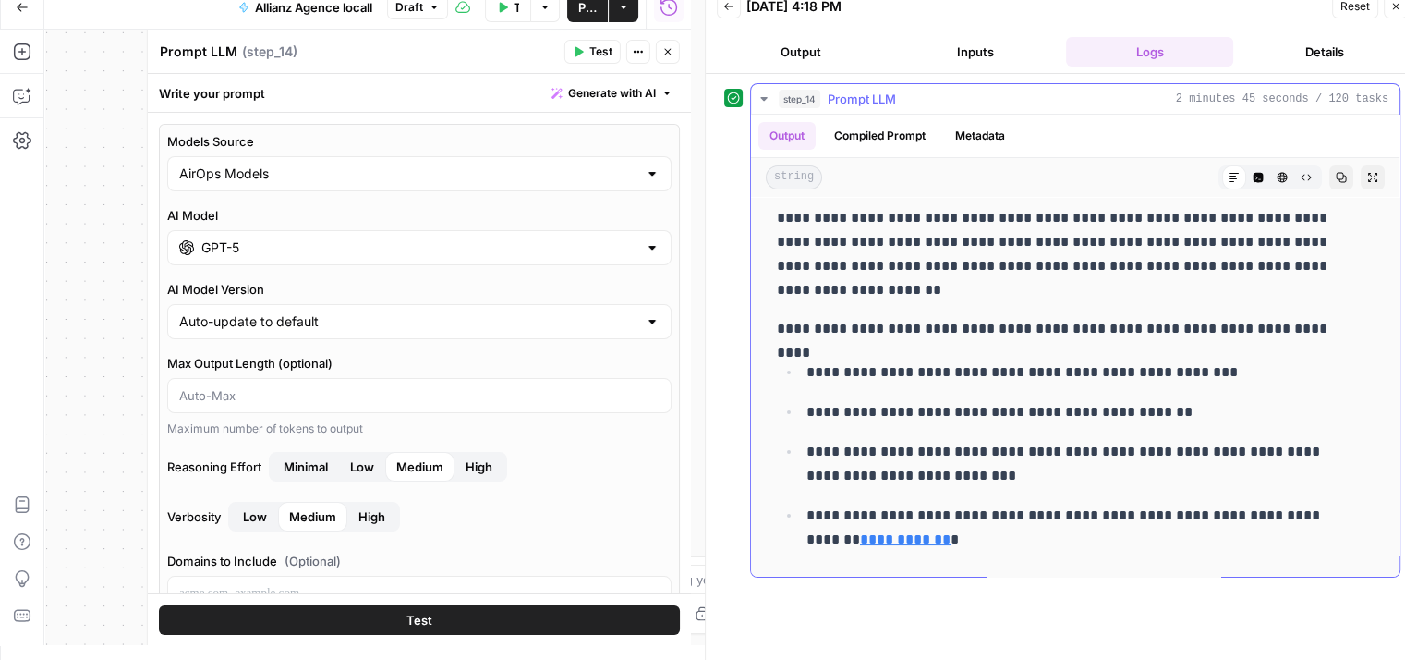
scroll to position [0, 0]
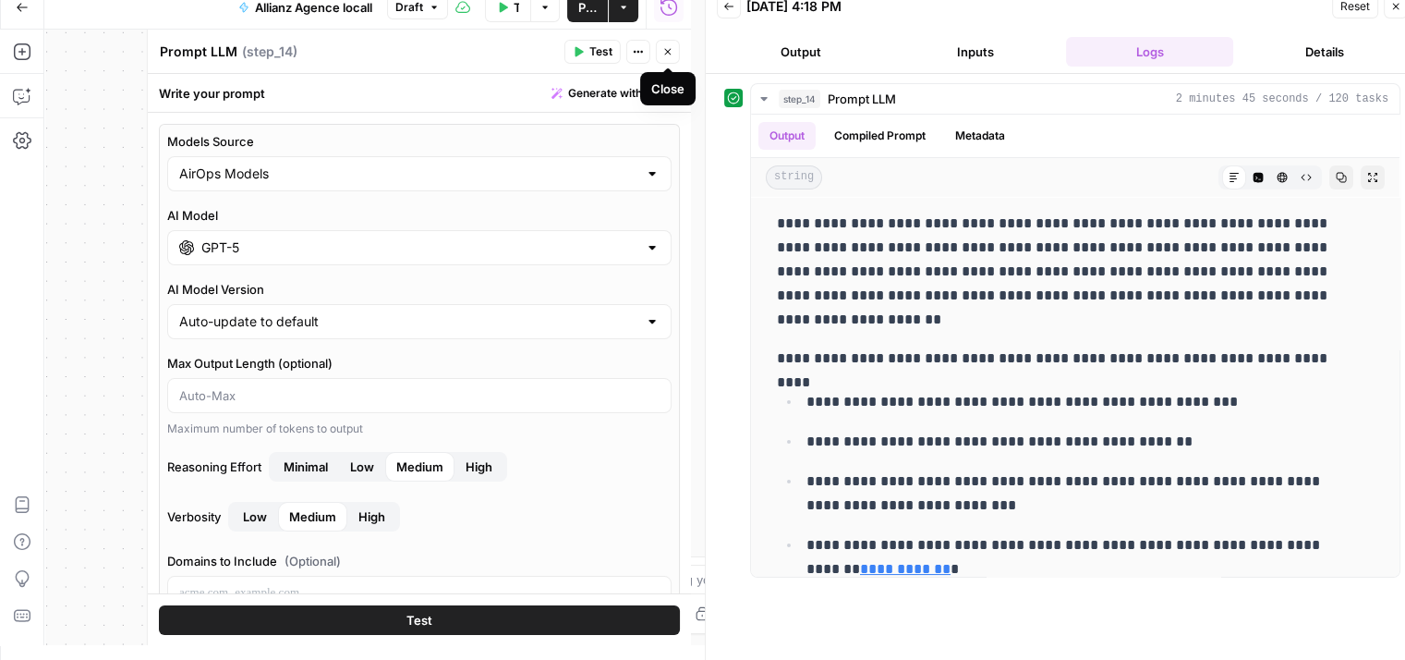
click at [673, 53] on icon "button" at bounding box center [667, 51] width 11 height 11
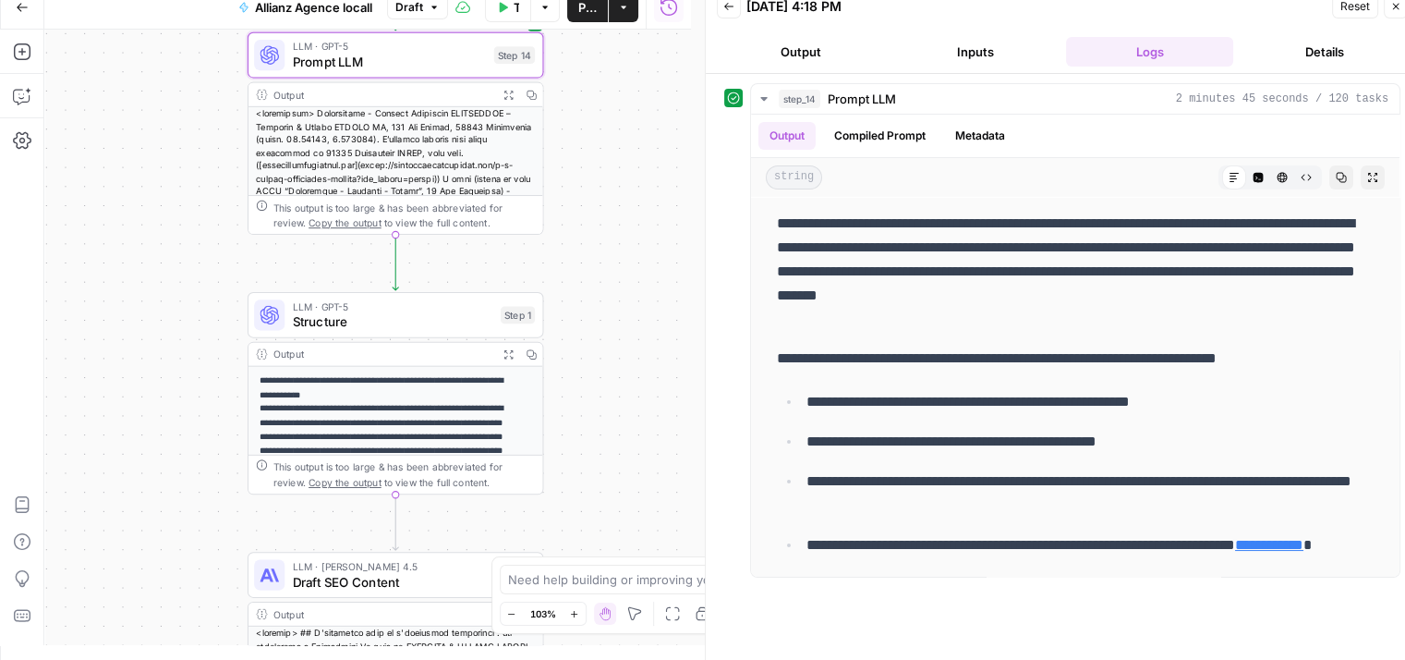
drag, startPoint x: 221, startPoint y: 303, endPoint x: 219, endPoint y: 248, distance: 55.5
click at [143, 188] on div "**********" at bounding box center [367, 337] width 647 height 615
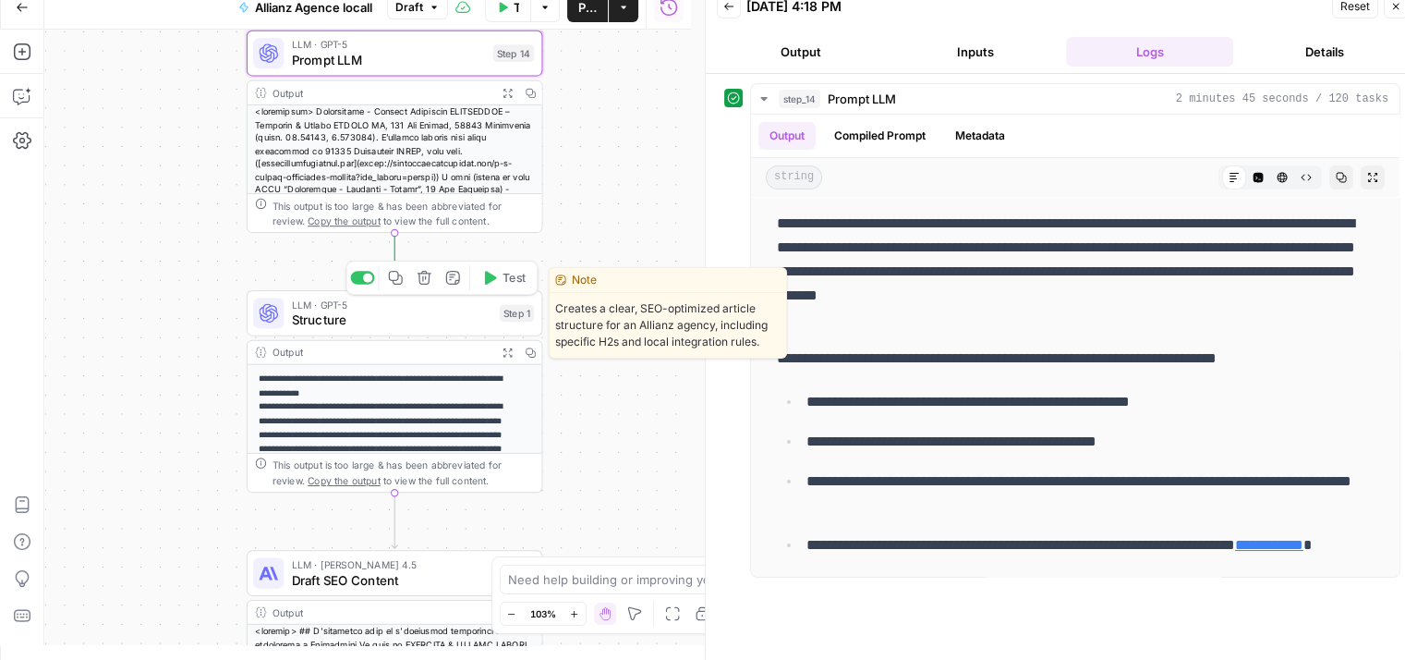
click at [310, 325] on span "Structure" at bounding box center [392, 319] width 200 height 19
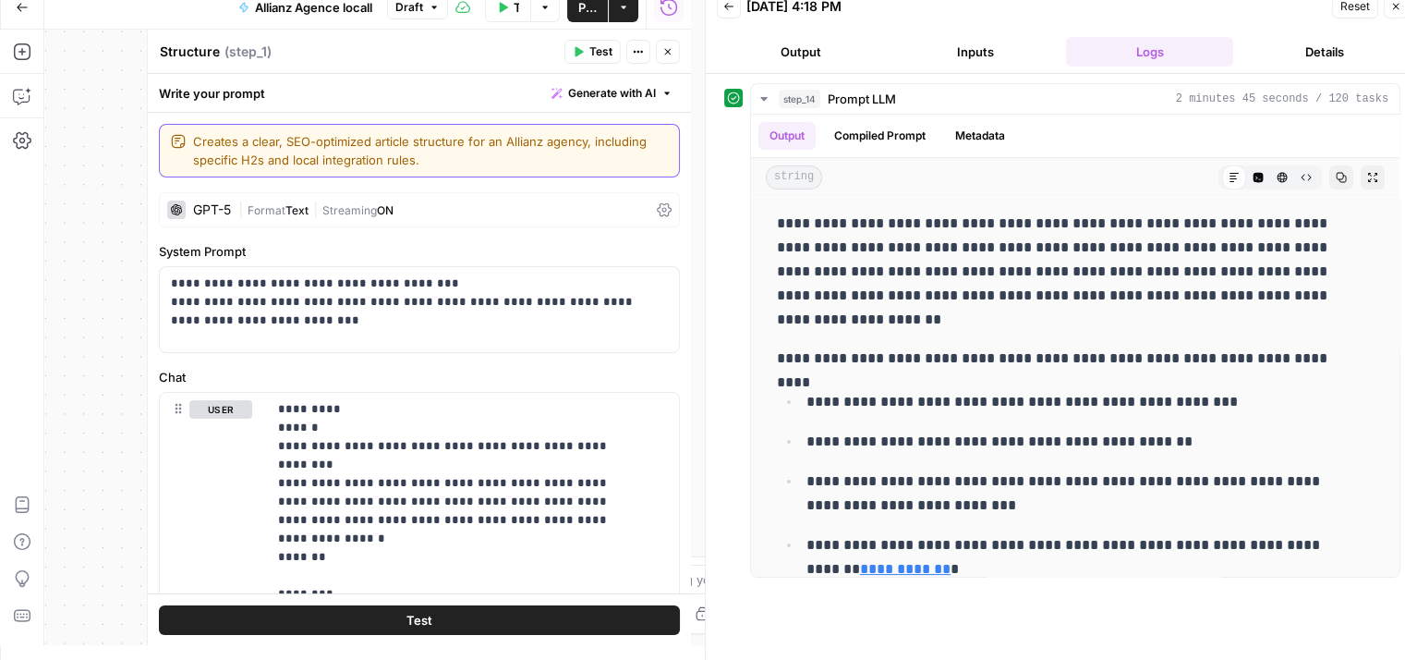
click at [455, 164] on textarea "Creates a clear, SEO-optimized article structure for an Allianz agency, includi…" at bounding box center [430, 150] width 475 height 37
click at [550, 249] on label "System Prompt" at bounding box center [419, 251] width 521 height 18
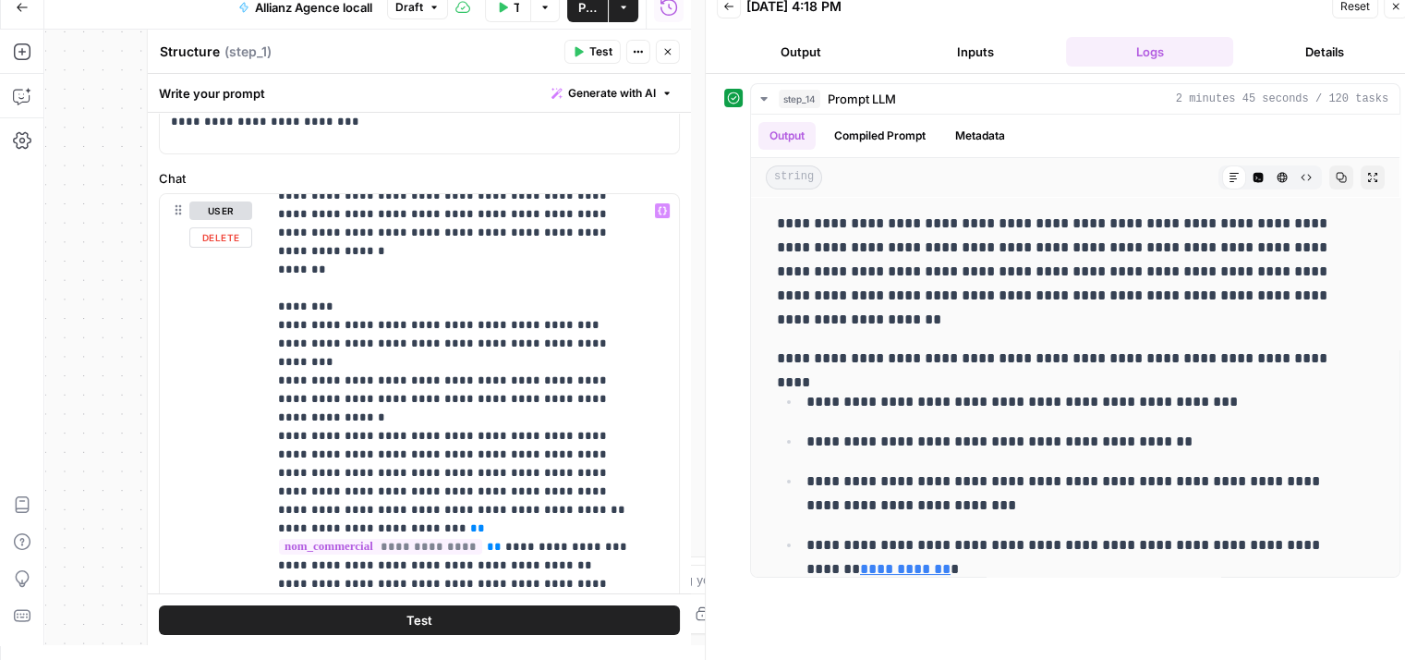
scroll to position [92, 0]
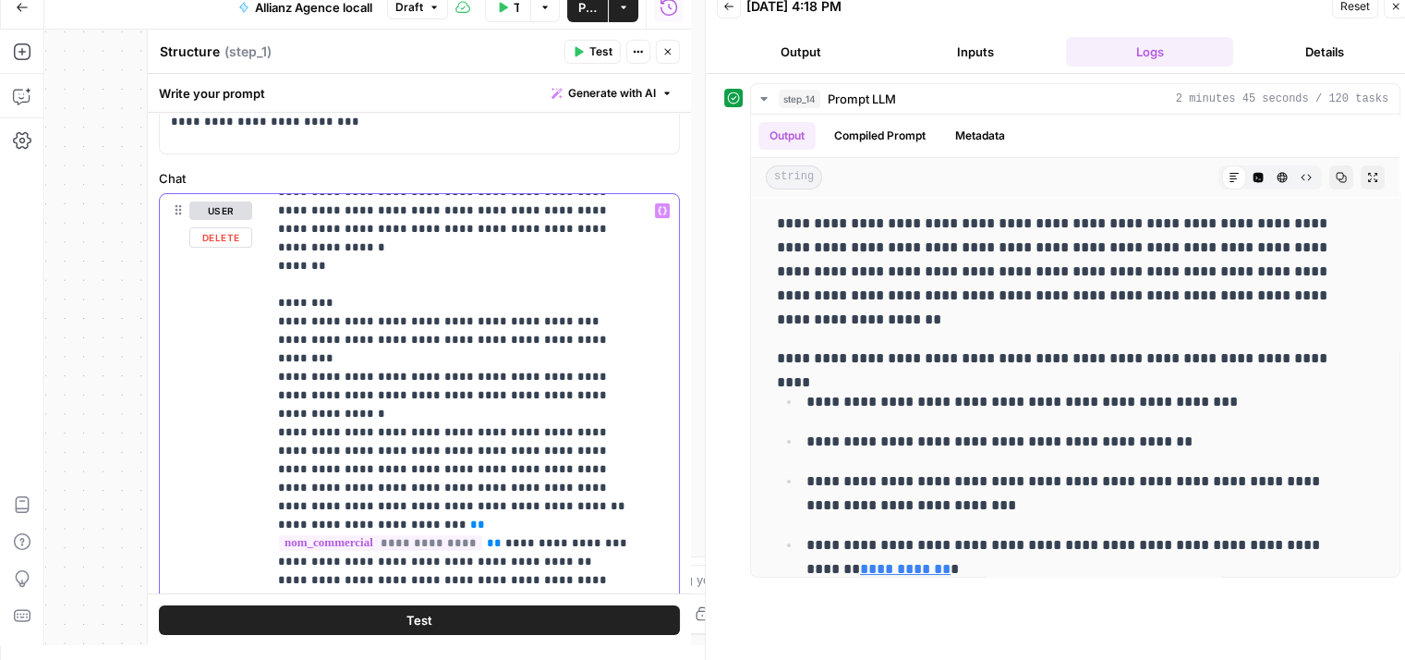
drag, startPoint x: 273, startPoint y: 318, endPoint x: 384, endPoint y: 426, distance: 154.8
click at [384, 426] on div "**********" at bounding box center [466, 570] width 398 height 753
copy p "**********"
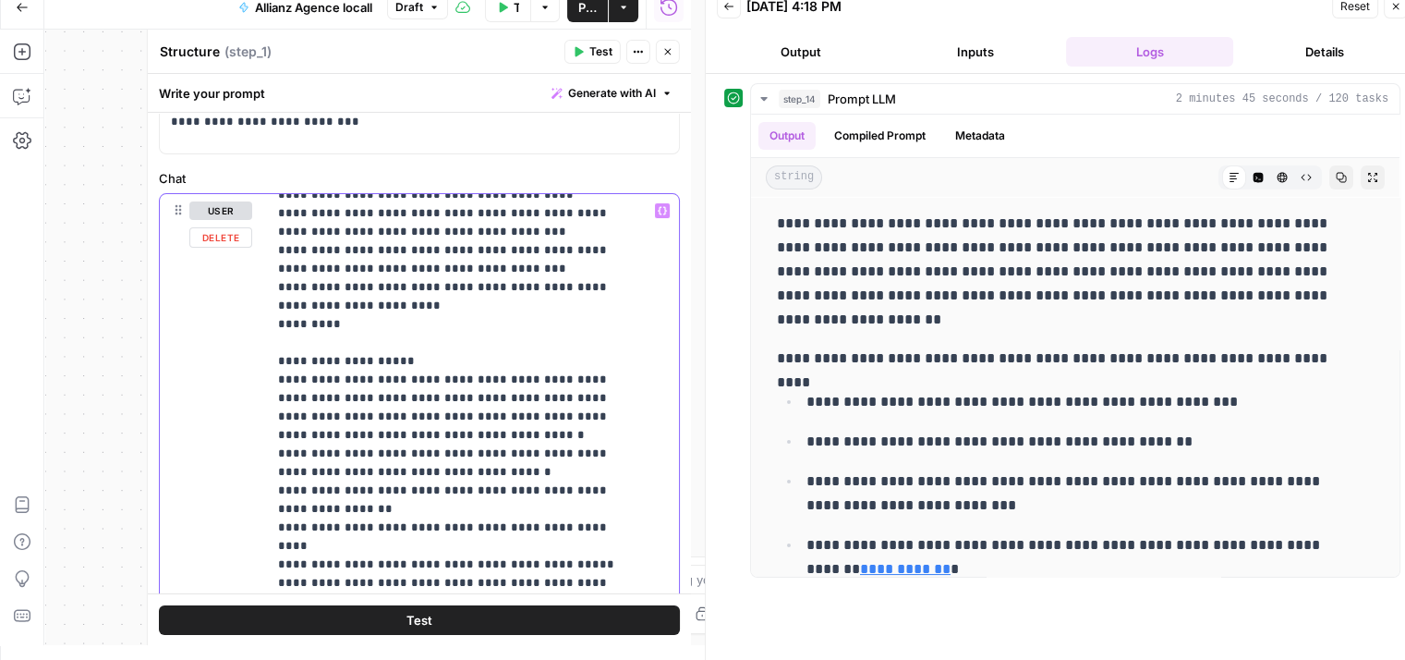
scroll to position [516, 0]
click at [429, 287] on p "**********" at bounding box center [459, 526] width 362 height 1681
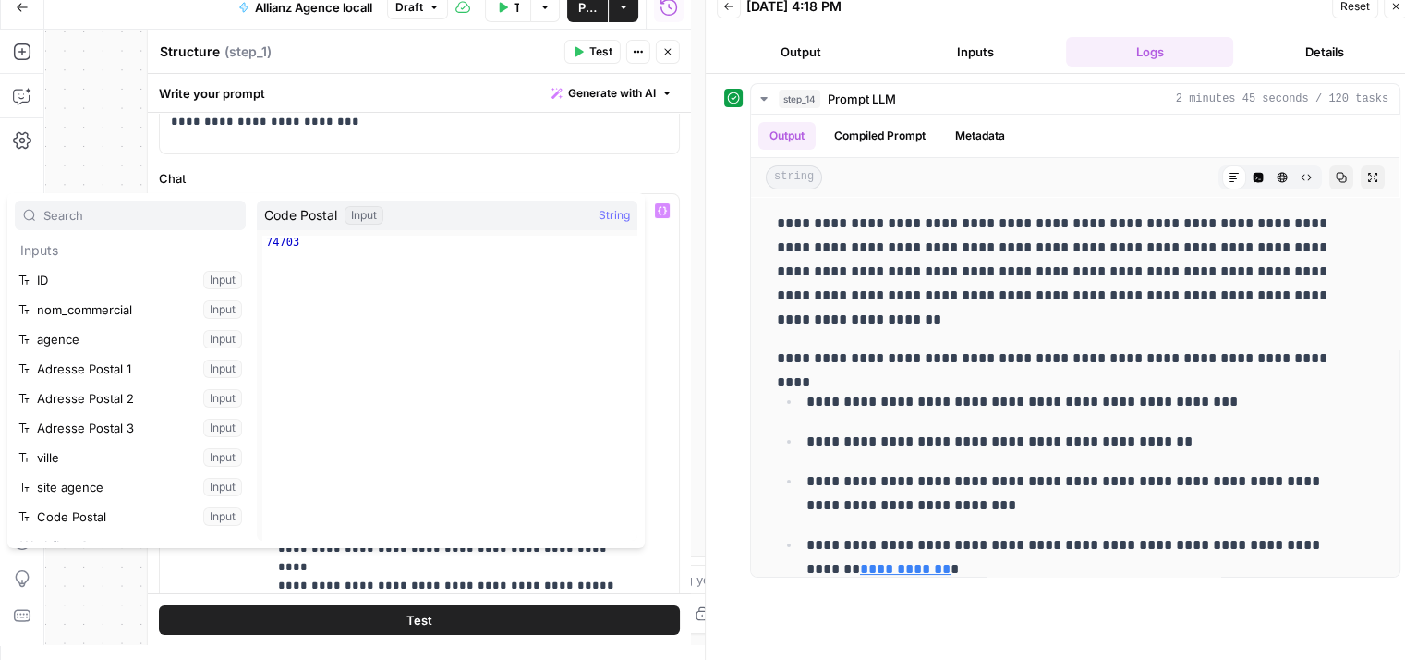
scroll to position [167, 0]
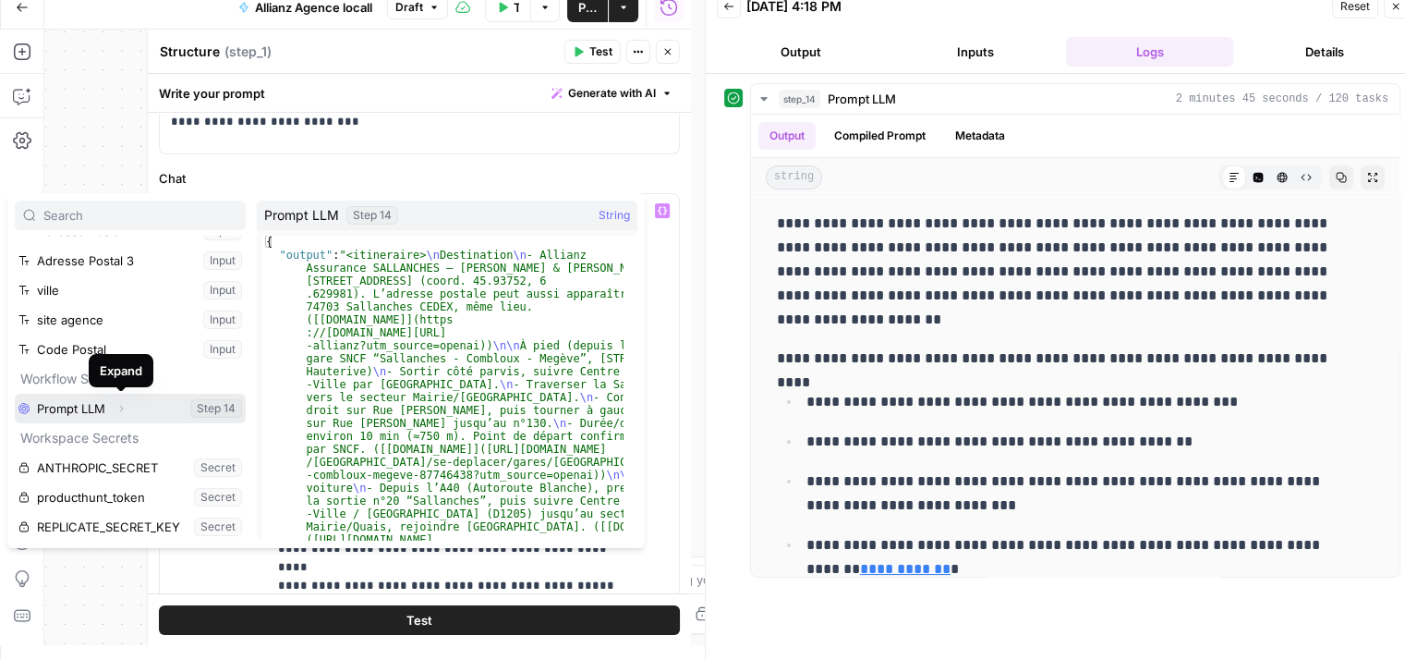
click at [122, 404] on icon "button" at bounding box center [120, 408] width 11 height 11
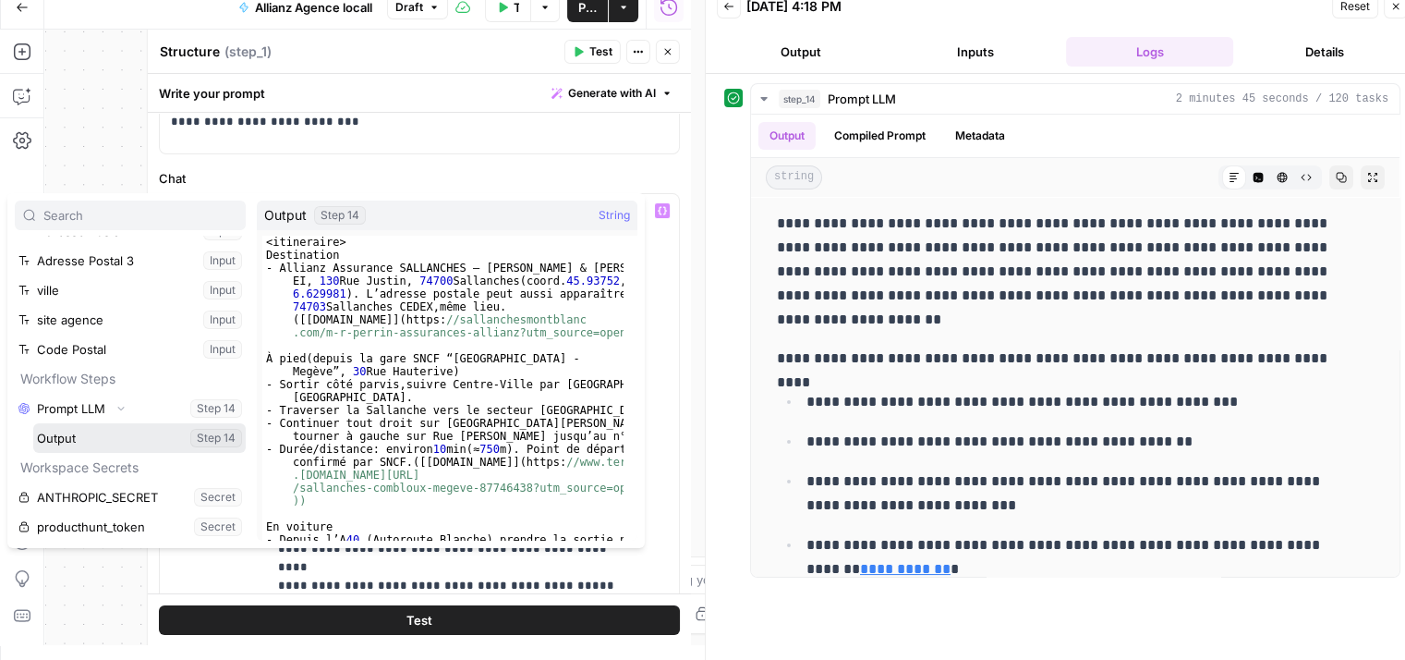
click at [76, 429] on button "Select variable Output" at bounding box center [139, 438] width 212 height 30
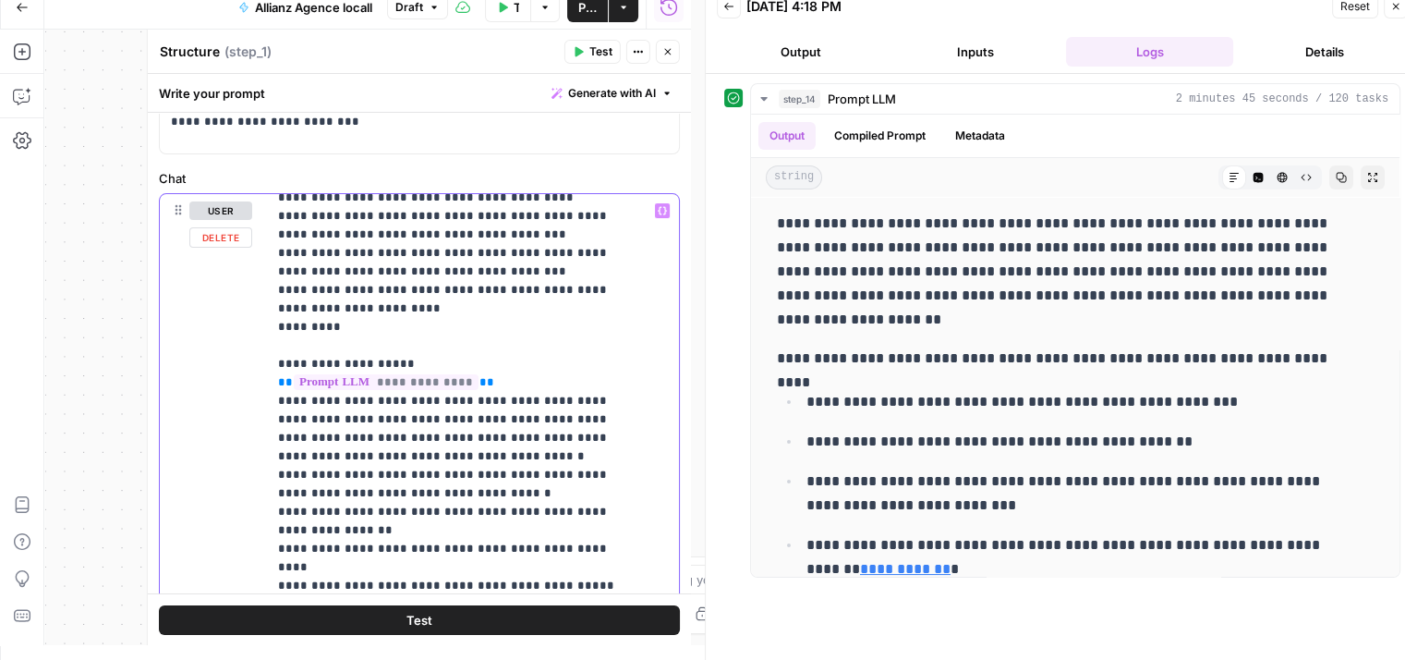
click at [480, 283] on p "**********" at bounding box center [459, 540] width 362 height 1700
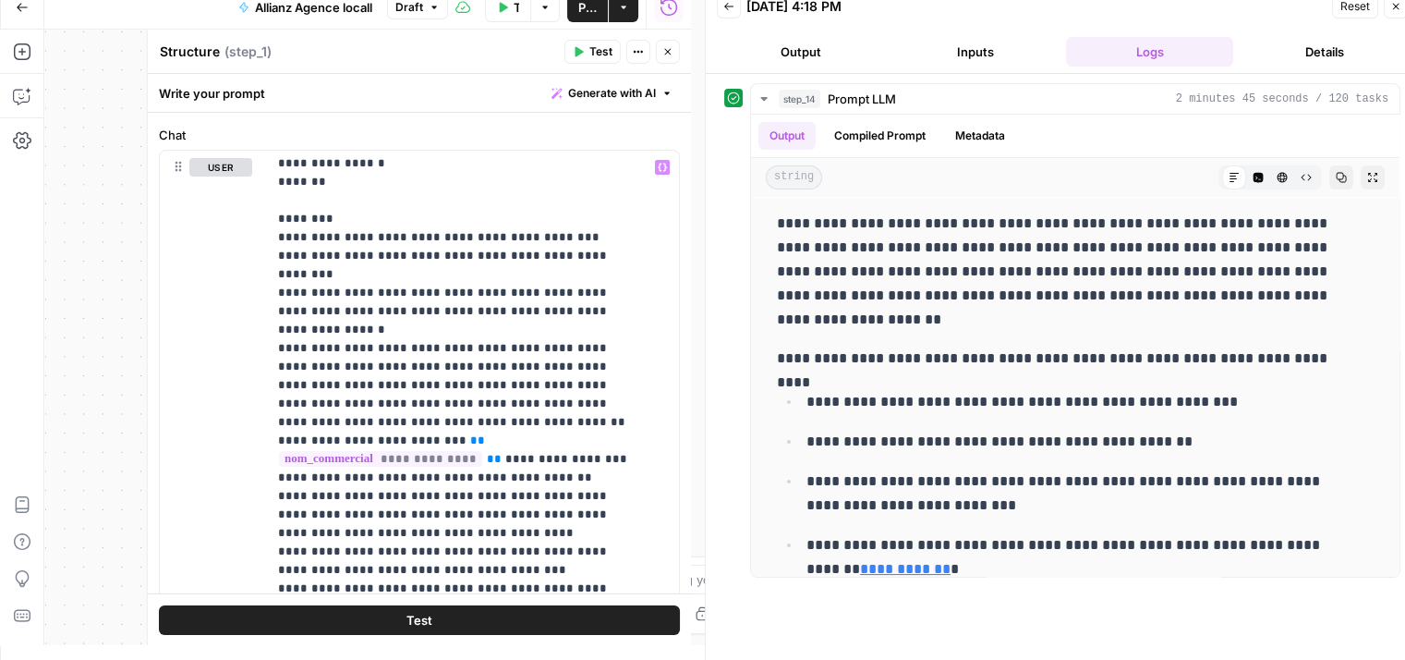
scroll to position [119, 0]
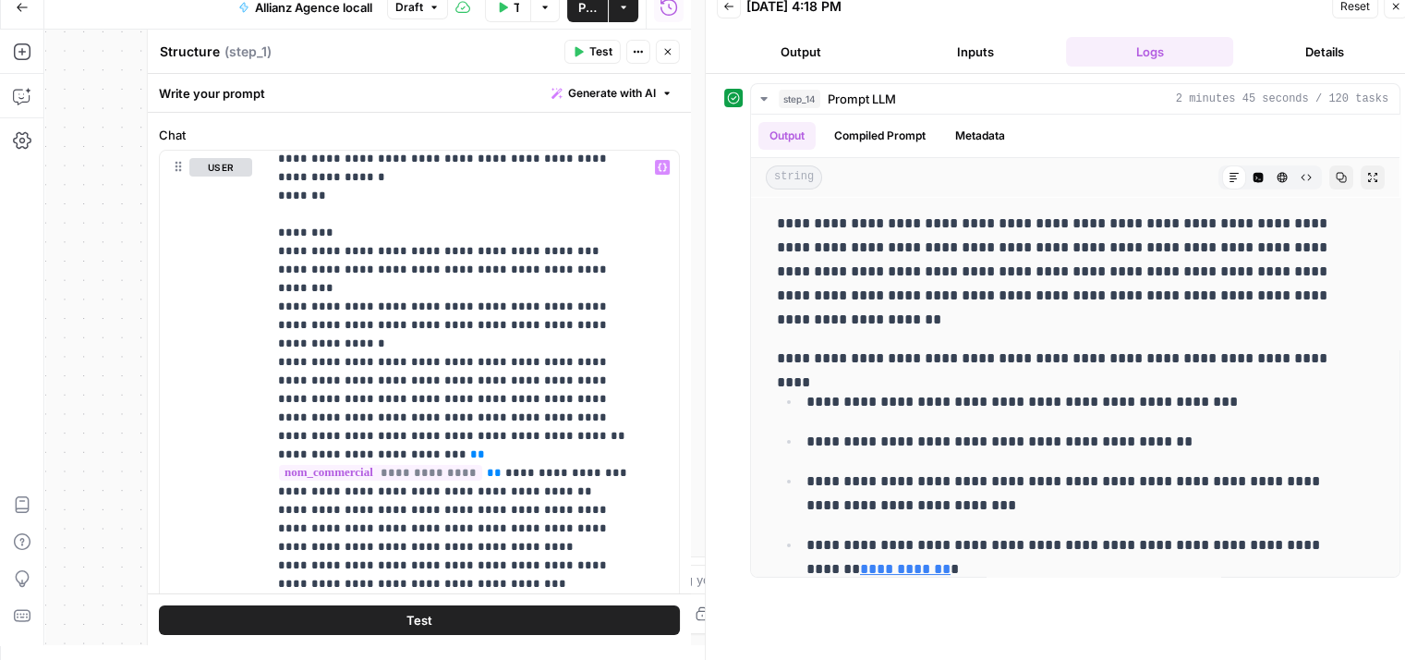
click at [671, 55] on icon "button" at bounding box center [667, 51] width 11 height 11
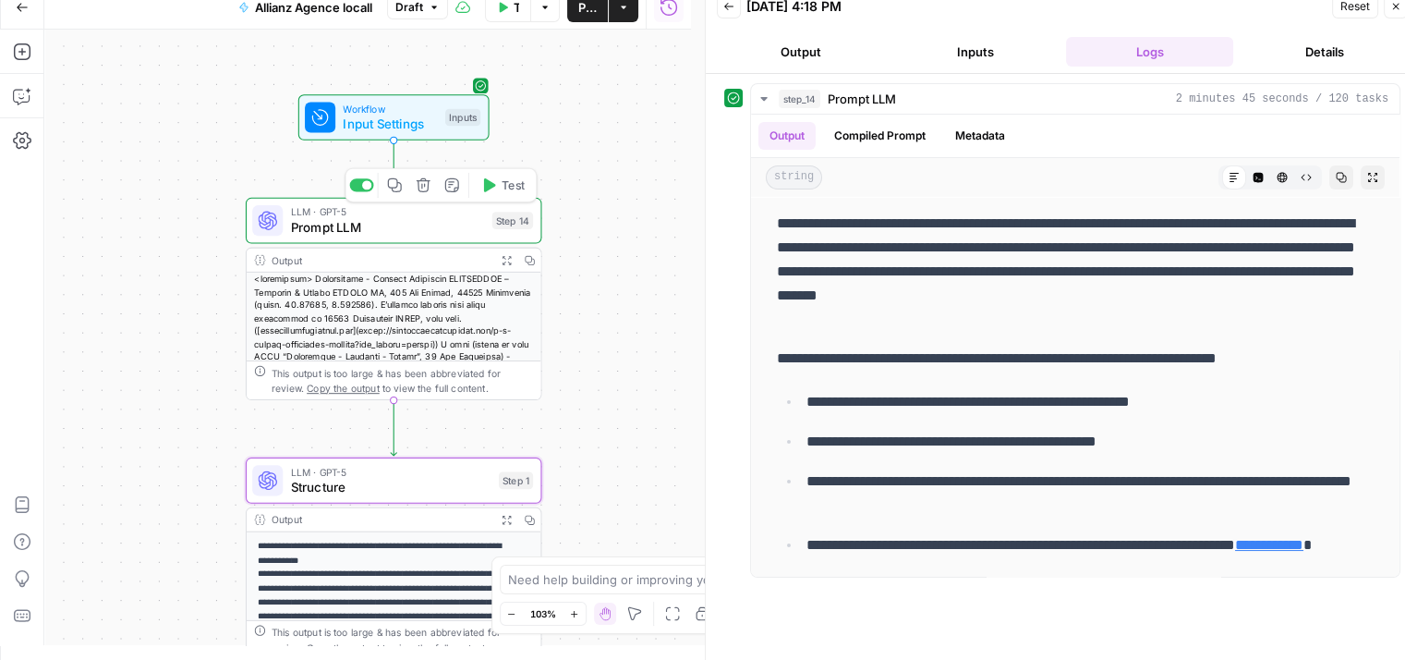
click at [310, 223] on span "Prompt LLM" at bounding box center [388, 227] width 194 height 19
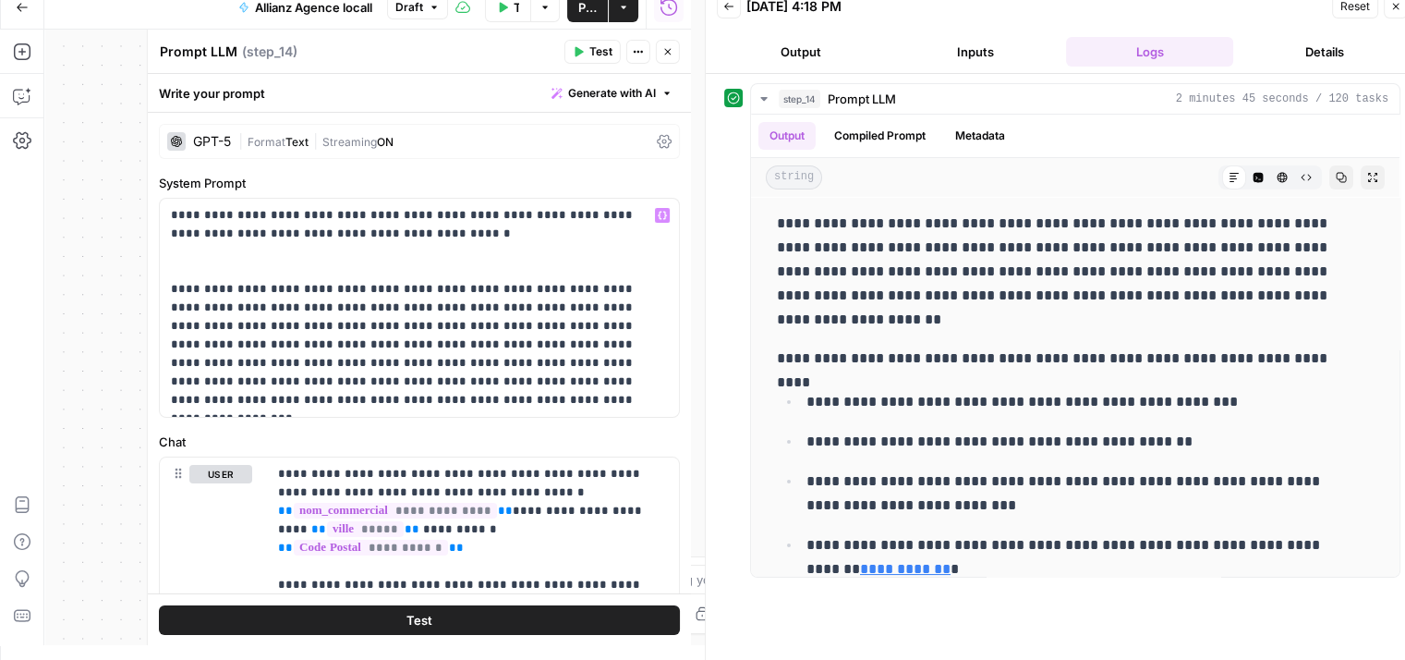
scroll to position [198, 0]
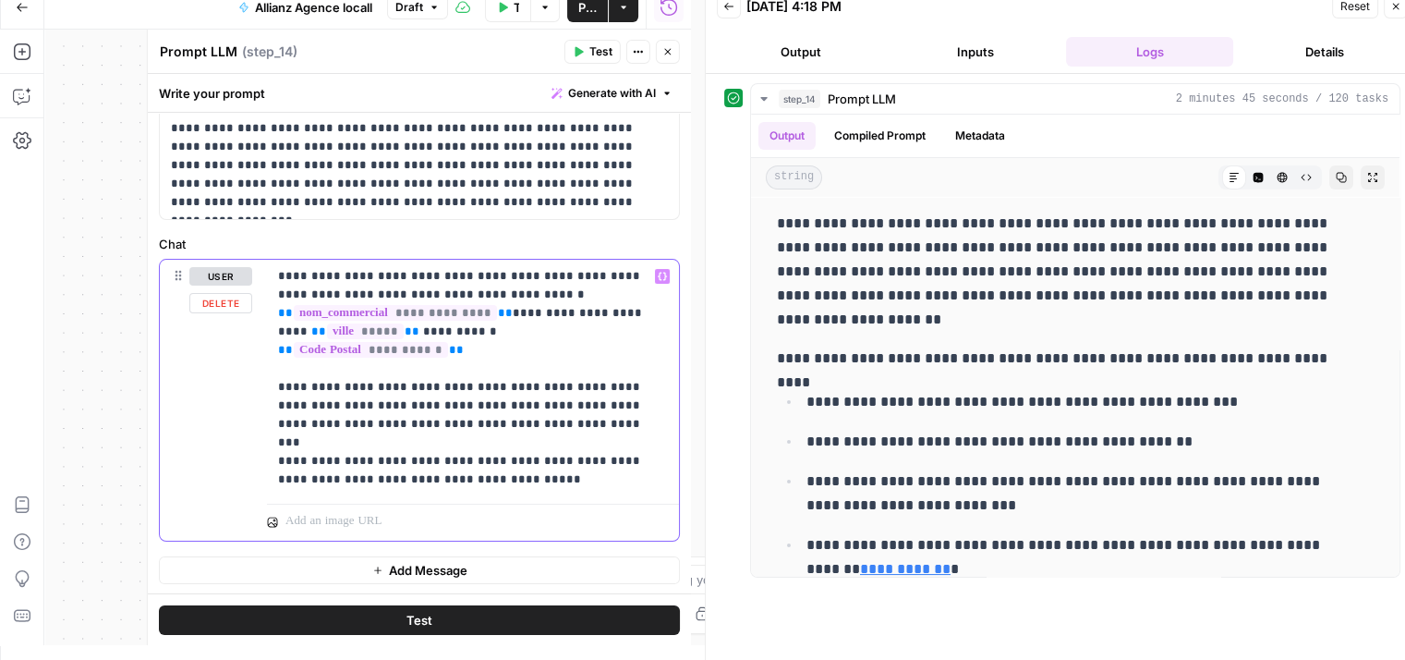
click at [474, 454] on p "**********" at bounding box center [466, 378] width 376 height 222
click at [615, 328] on p "**********" at bounding box center [466, 378] width 376 height 222
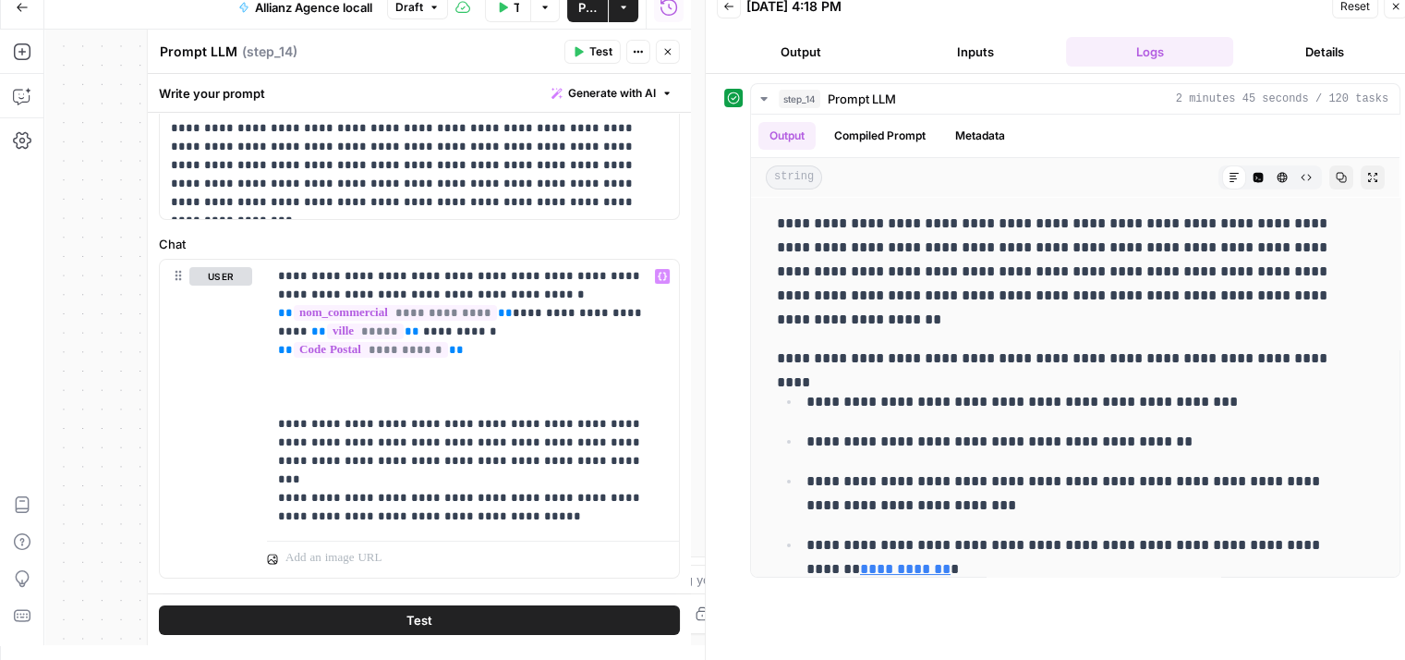
click at [667, 53] on icon "button" at bounding box center [667, 51] width 11 height 11
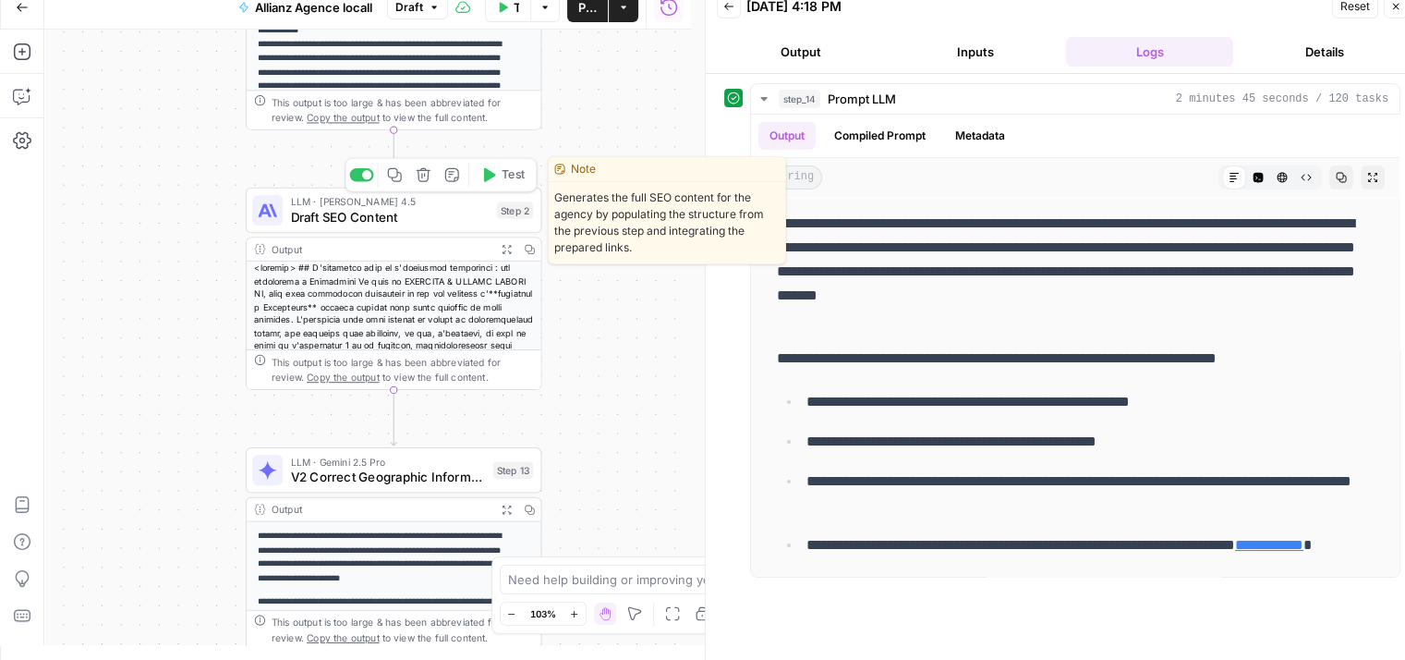
click at [337, 212] on span "Draft SEO Content" at bounding box center [390, 216] width 199 height 19
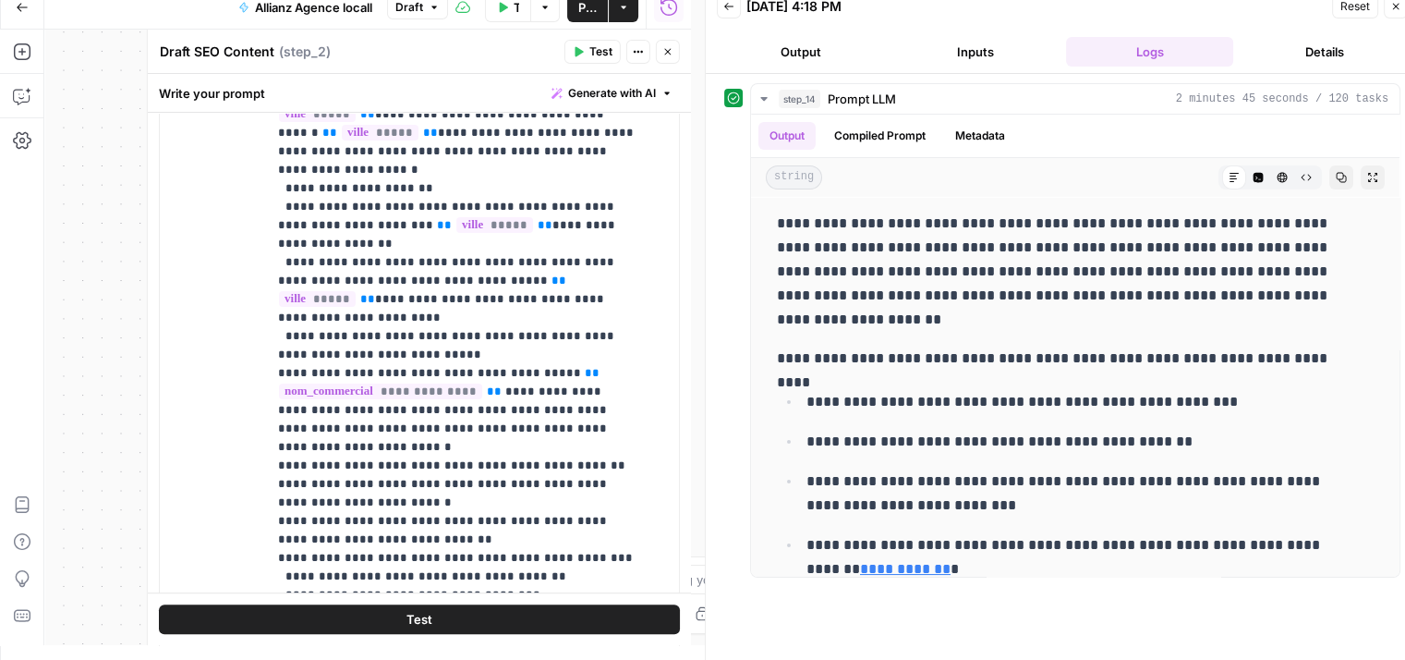
scroll to position [174, 0]
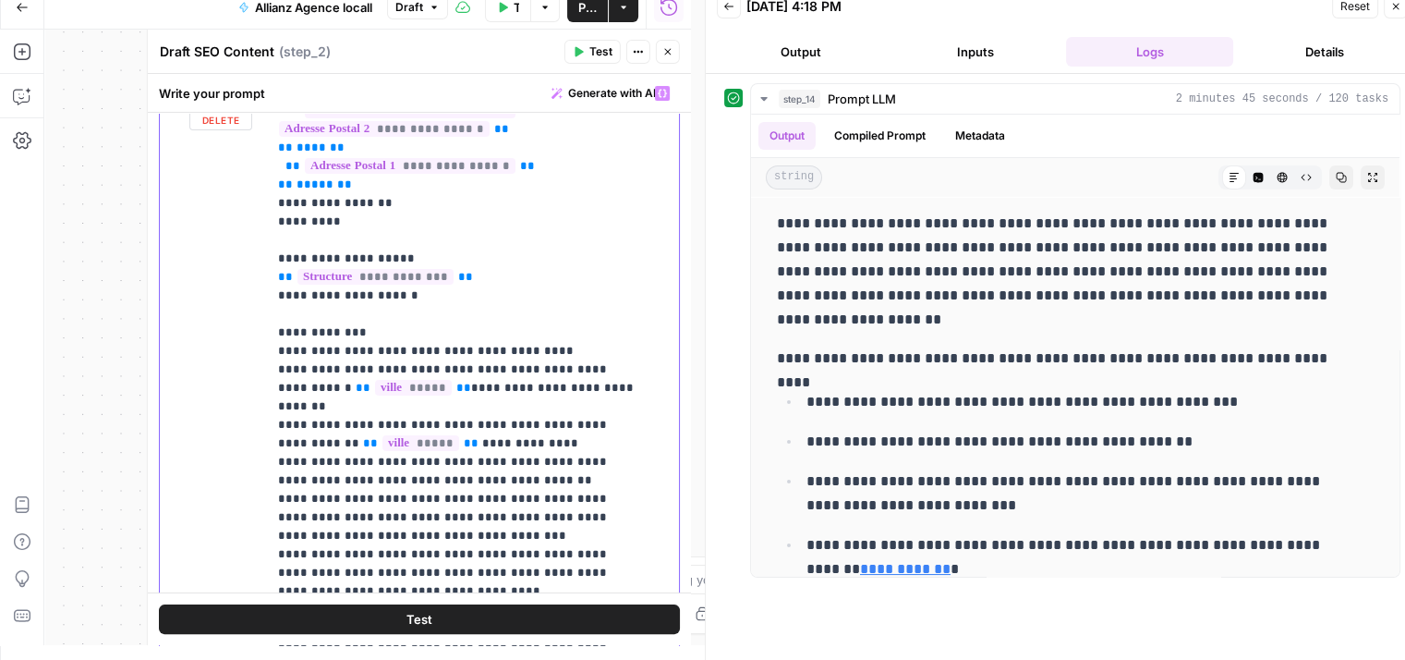
scroll to position [321, 0]
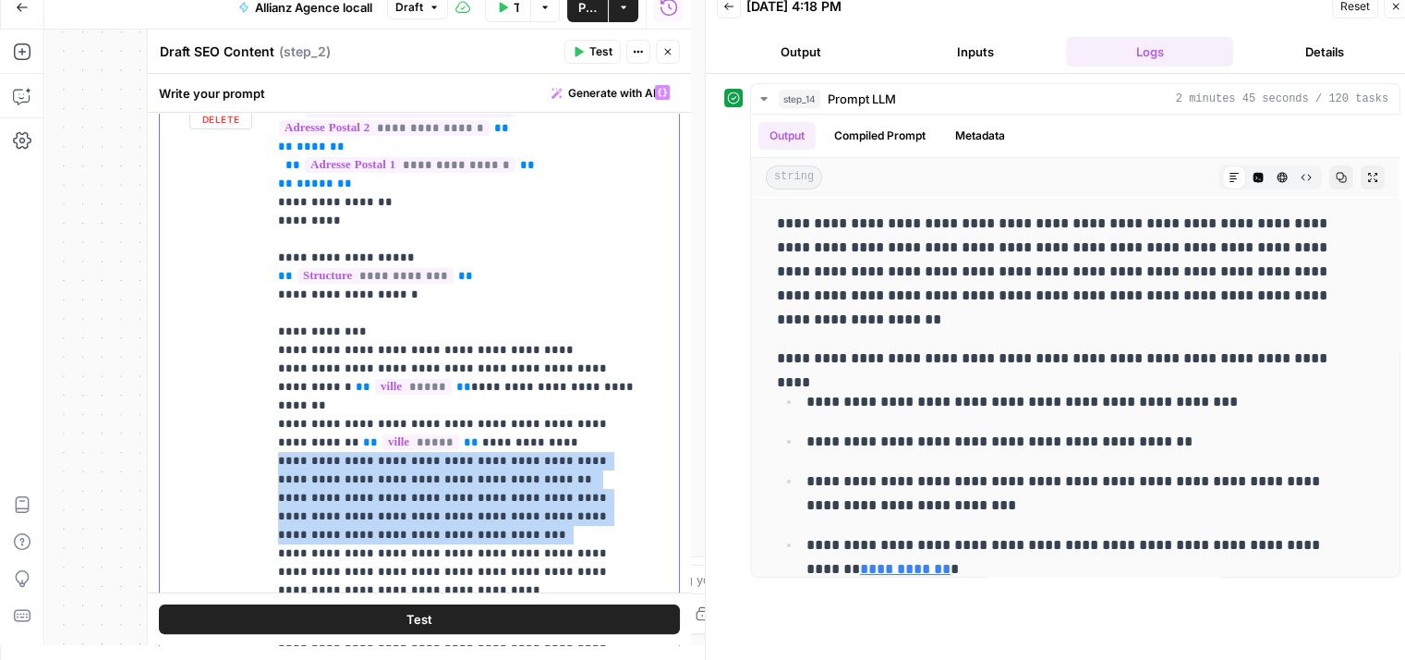
drag, startPoint x: 275, startPoint y: 313, endPoint x: 521, endPoint y: 382, distance: 255.3
click at [521, 382] on div "**********" at bounding box center [466, 452] width 398 height 753
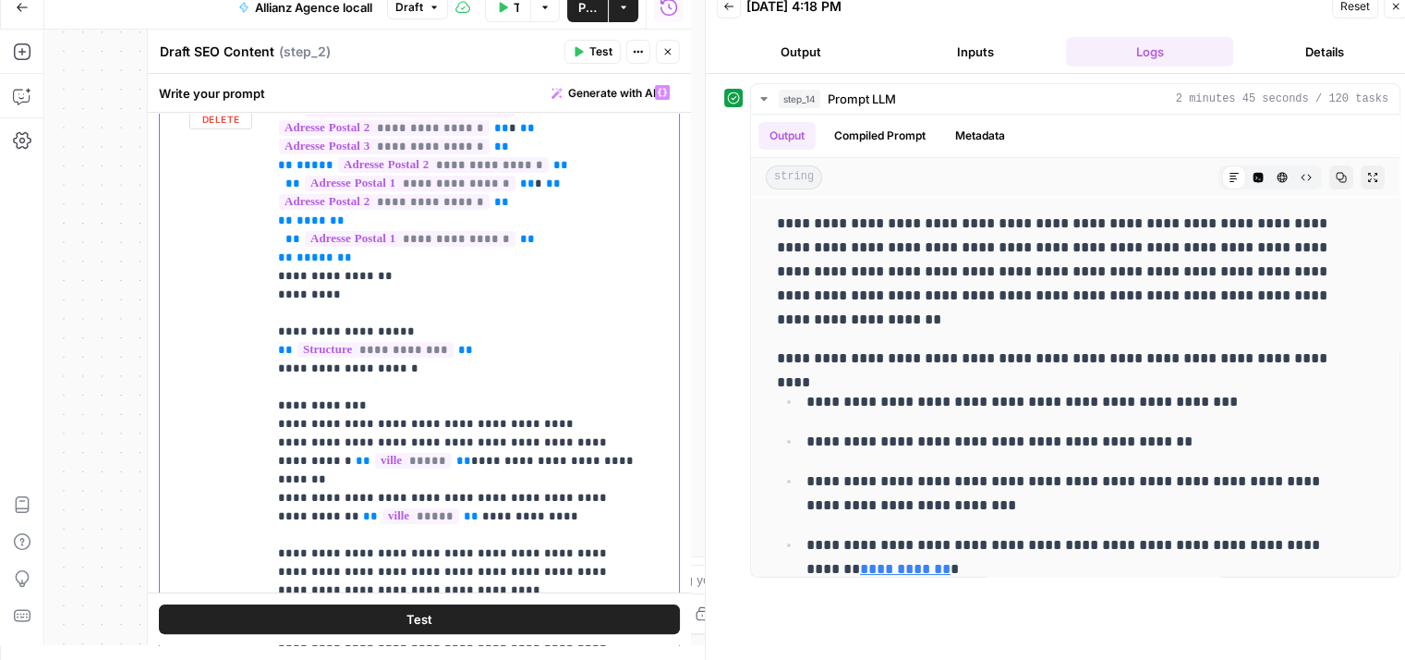
scroll to position [1202, 0]
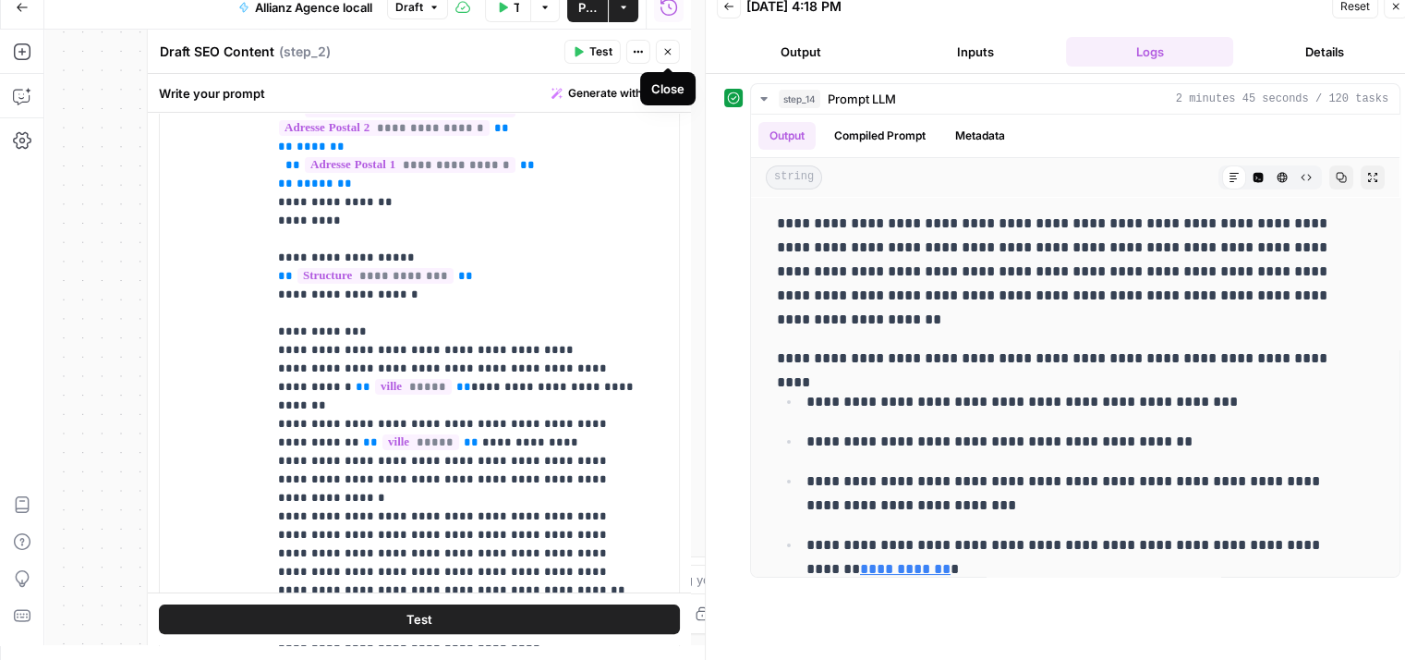
click at [670, 49] on icon "button" at bounding box center [667, 52] width 6 height 6
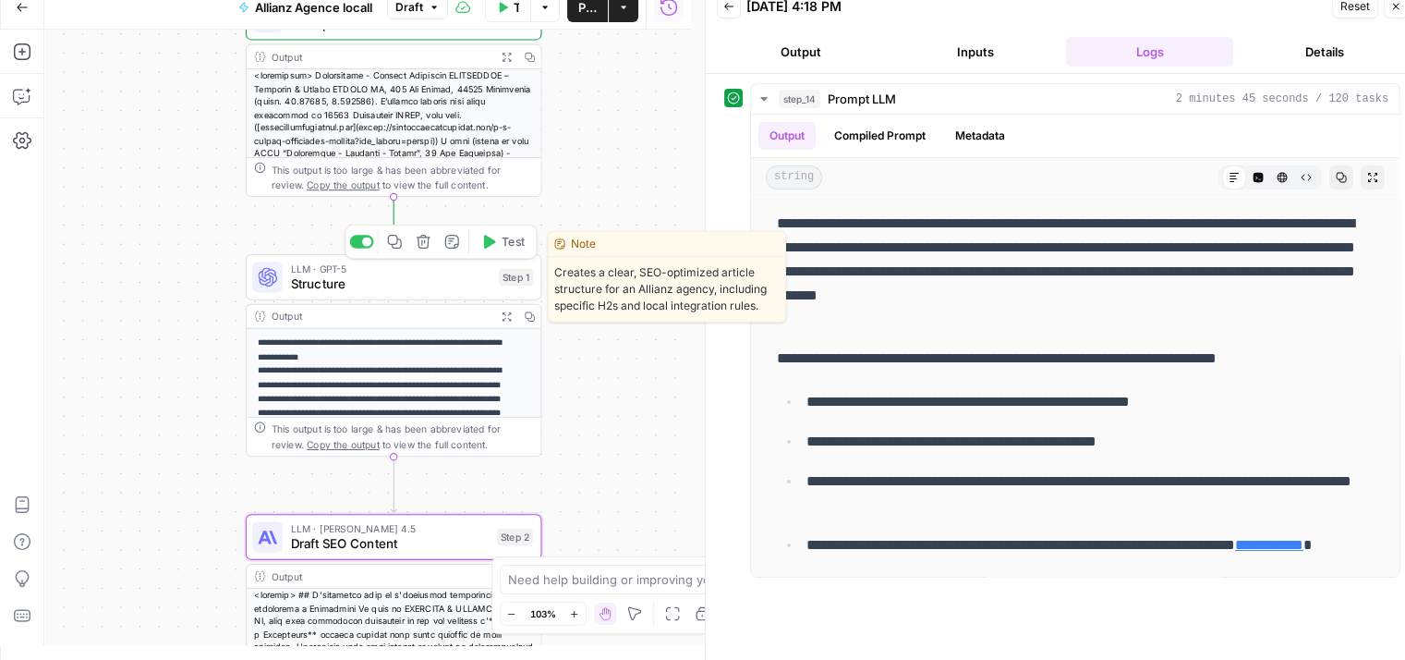
click at [336, 283] on span "Structure" at bounding box center [391, 283] width 200 height 19
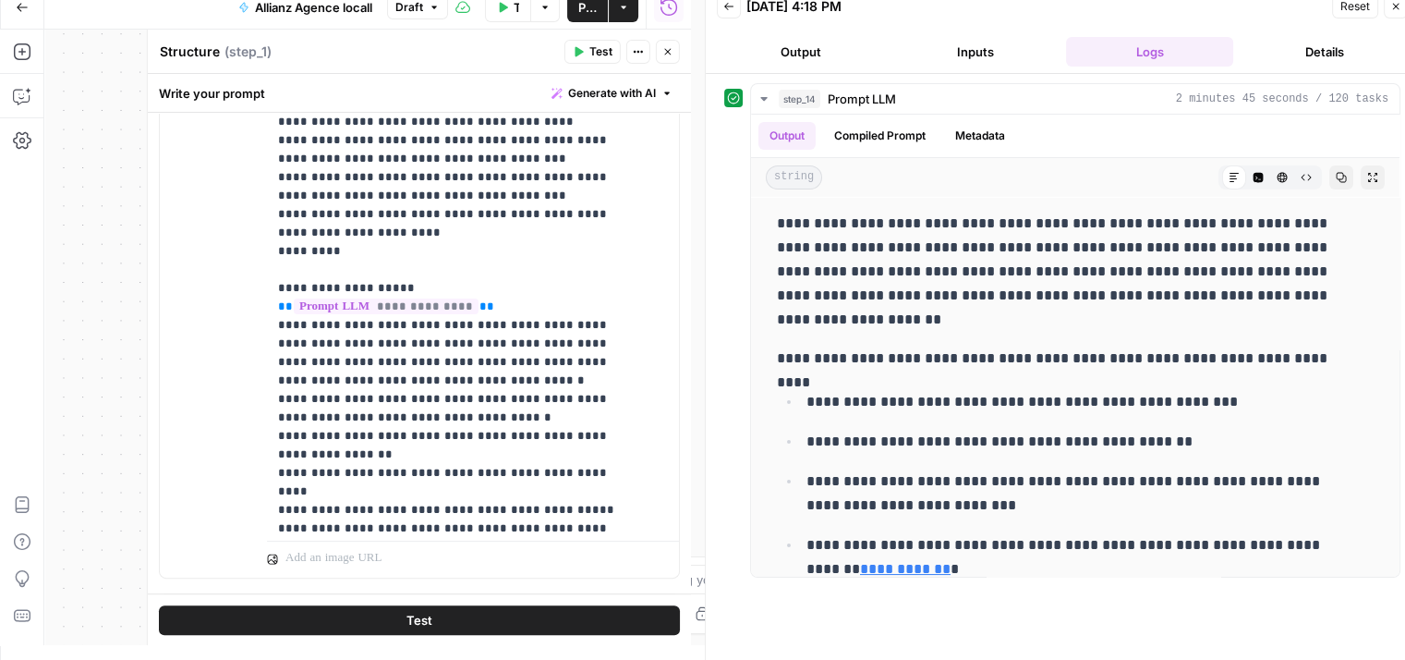
scroll to position [191, 0]
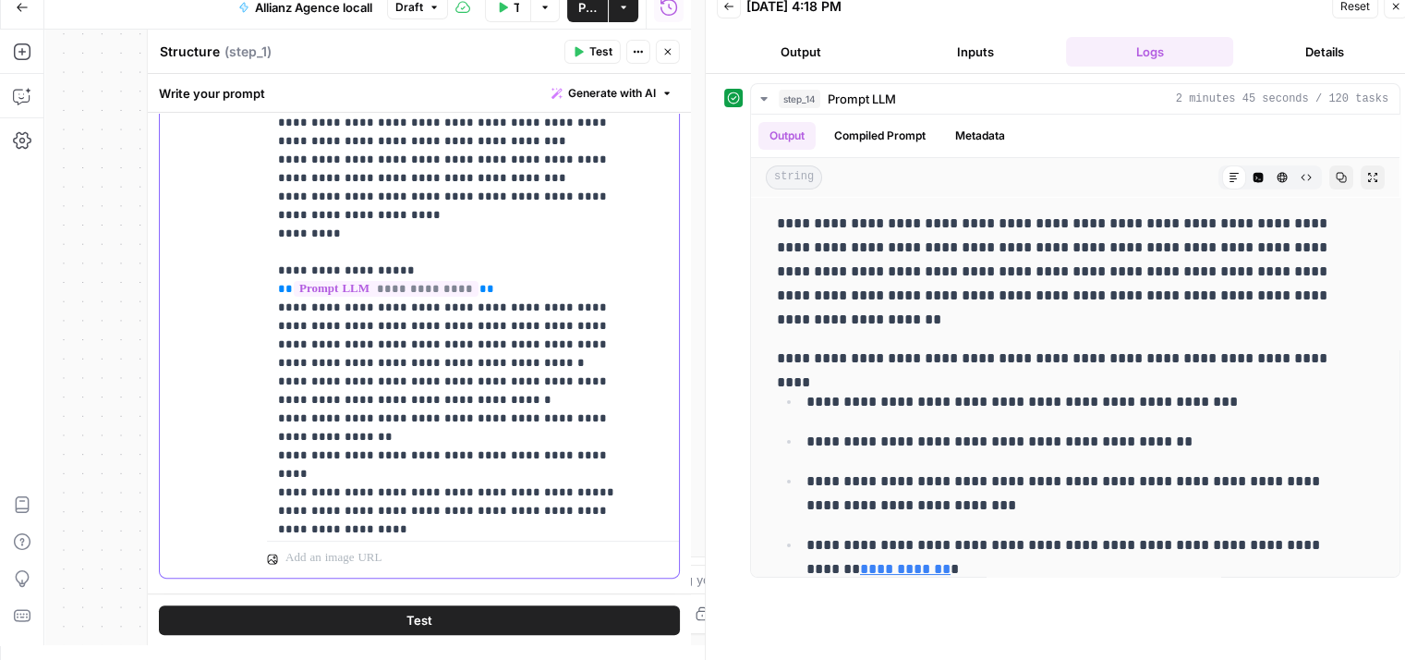
drag, startPoint x: 274, startPoint y: 229, endPoint x: 394, endPoint y: 293, distance: 136.0
click at [394, 293] on div "**********" at bounding box center [466, 156] width 398 height 753
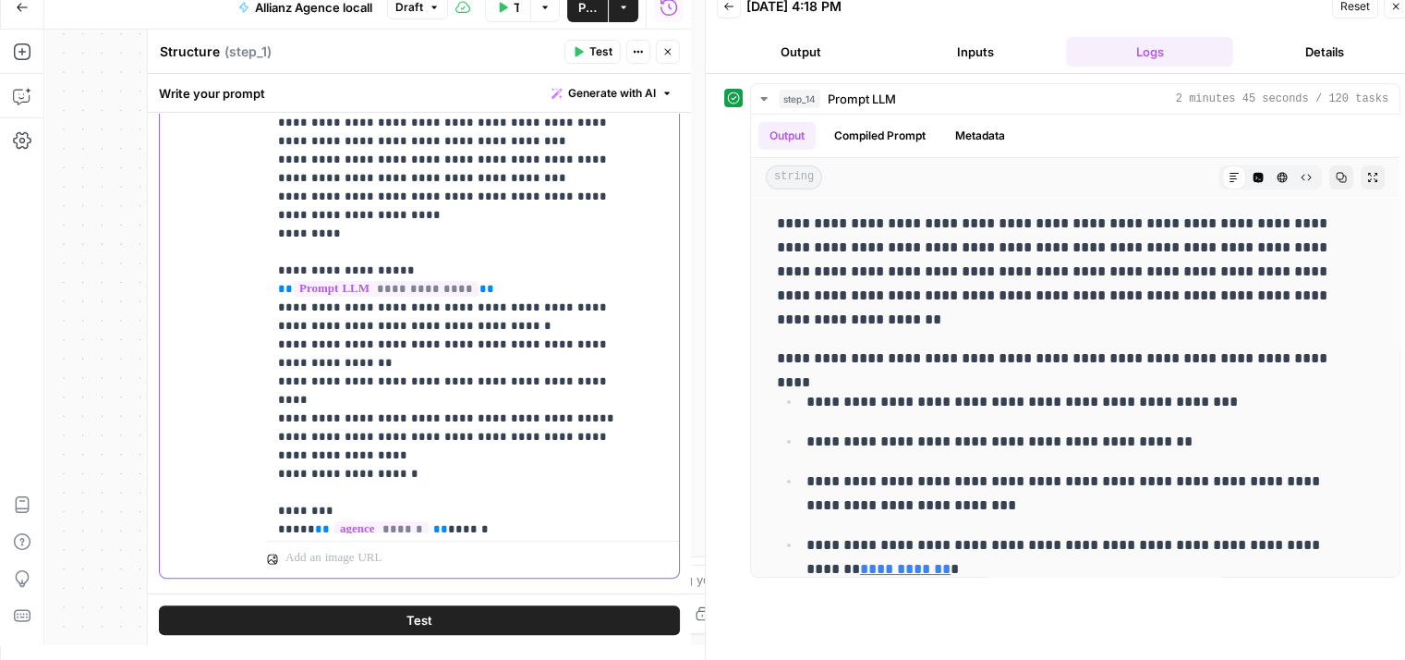
click at [470, 193] on p "**********" at bounding box center [459, 409] width 362 height 1626
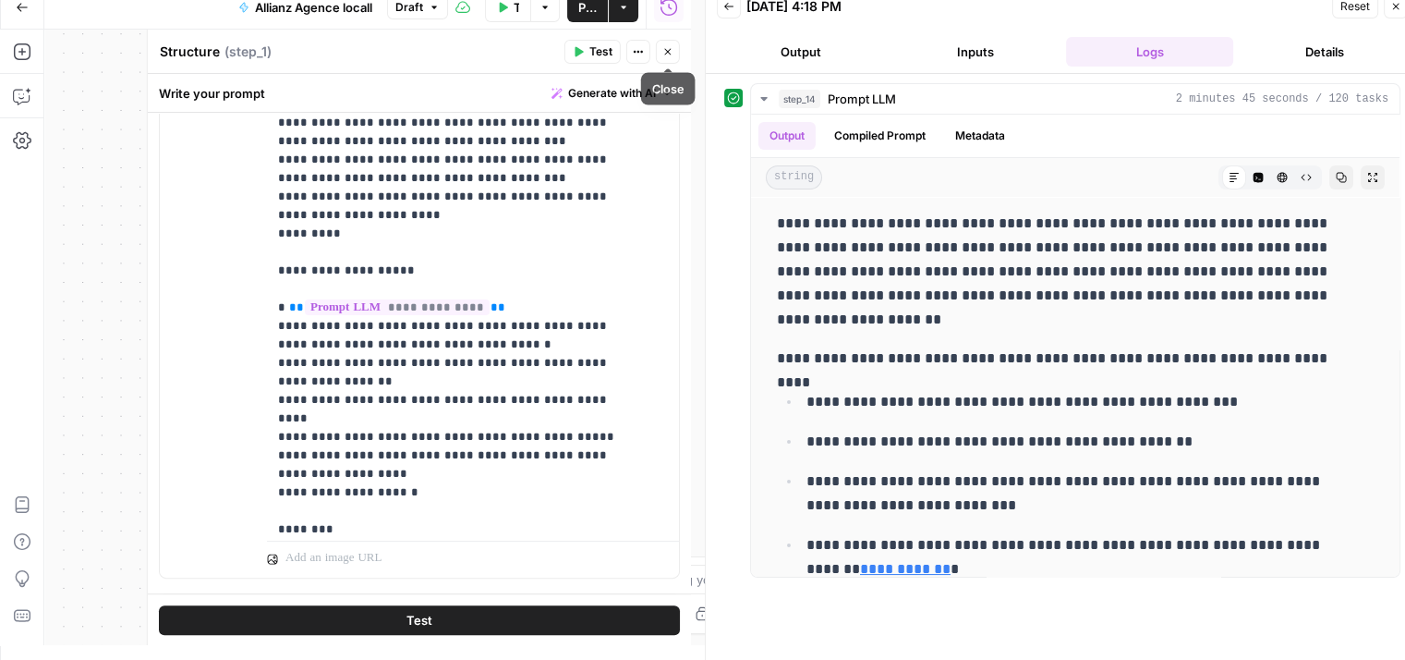
click at [661, 42] on button "Close" at bounding box center [668, 52] width 24 height 24
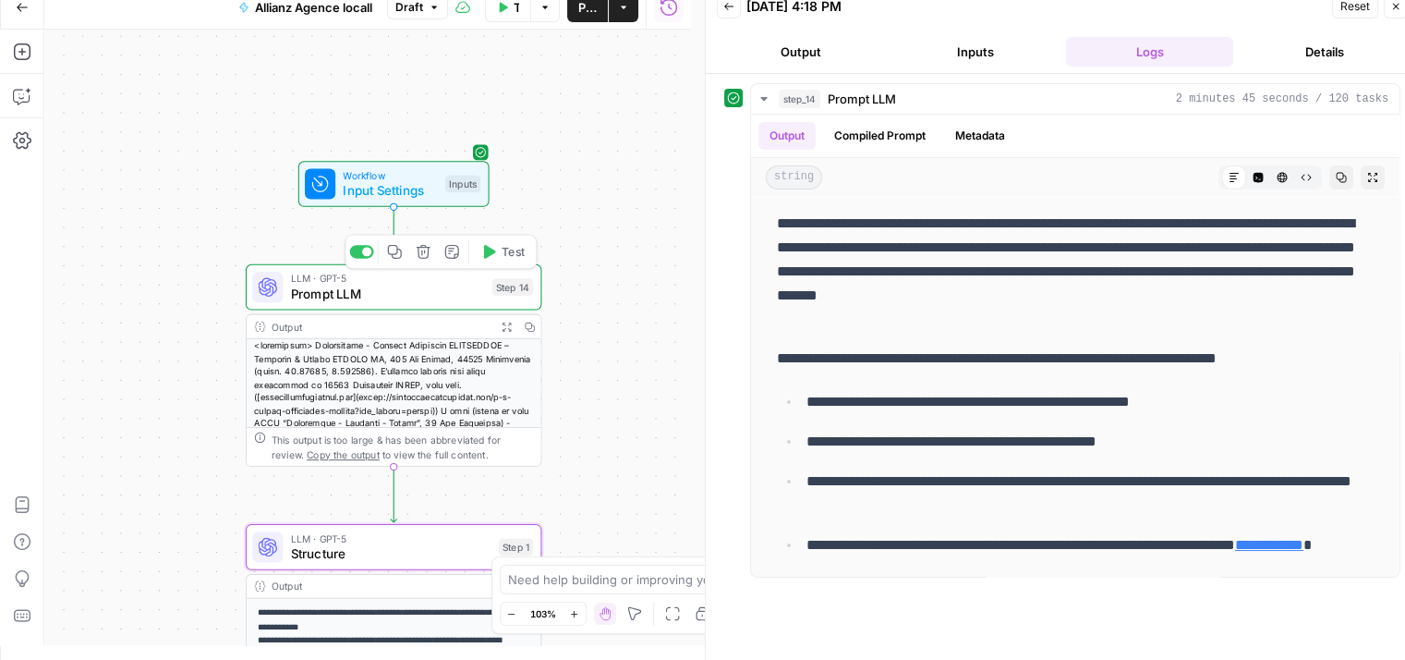
click at [295, 303] on div "LLM · GPT-5 Prompt LLM Step 14 Copy step Delete step Add Note Test" at bounding box center [394, 287] width 296 height 46
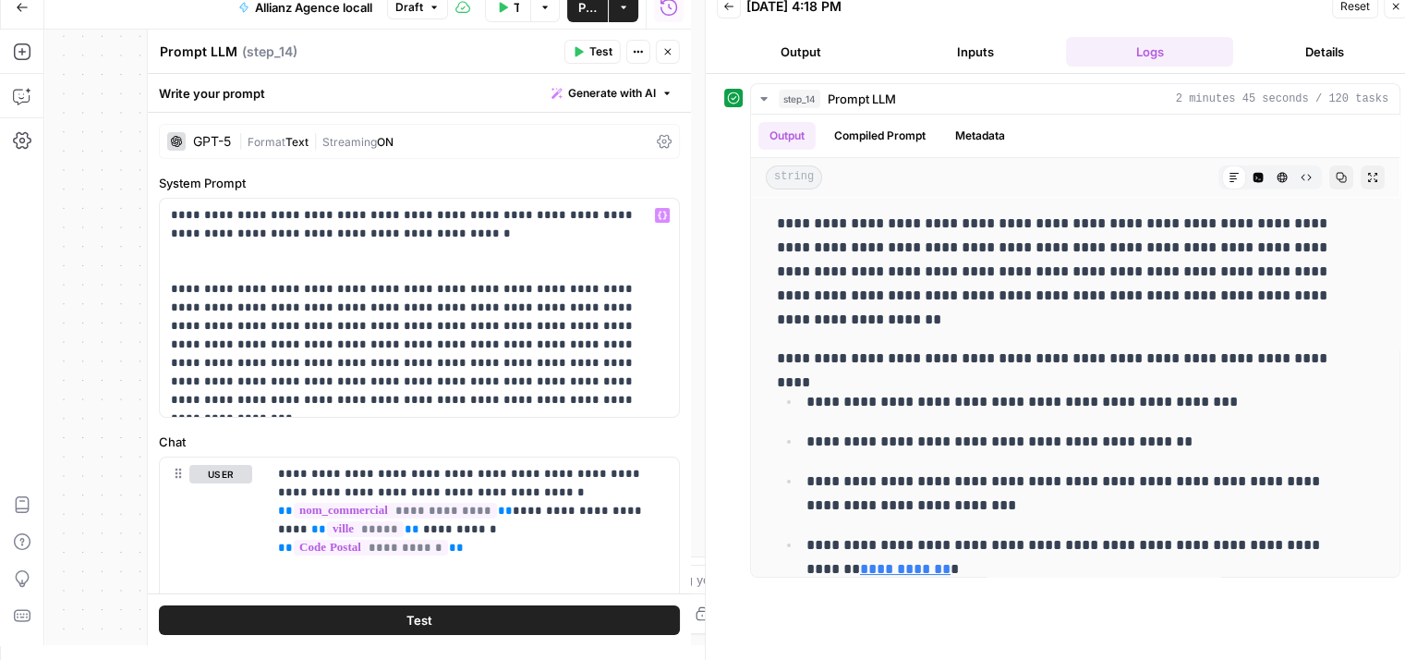
scroll to position [235, 0]
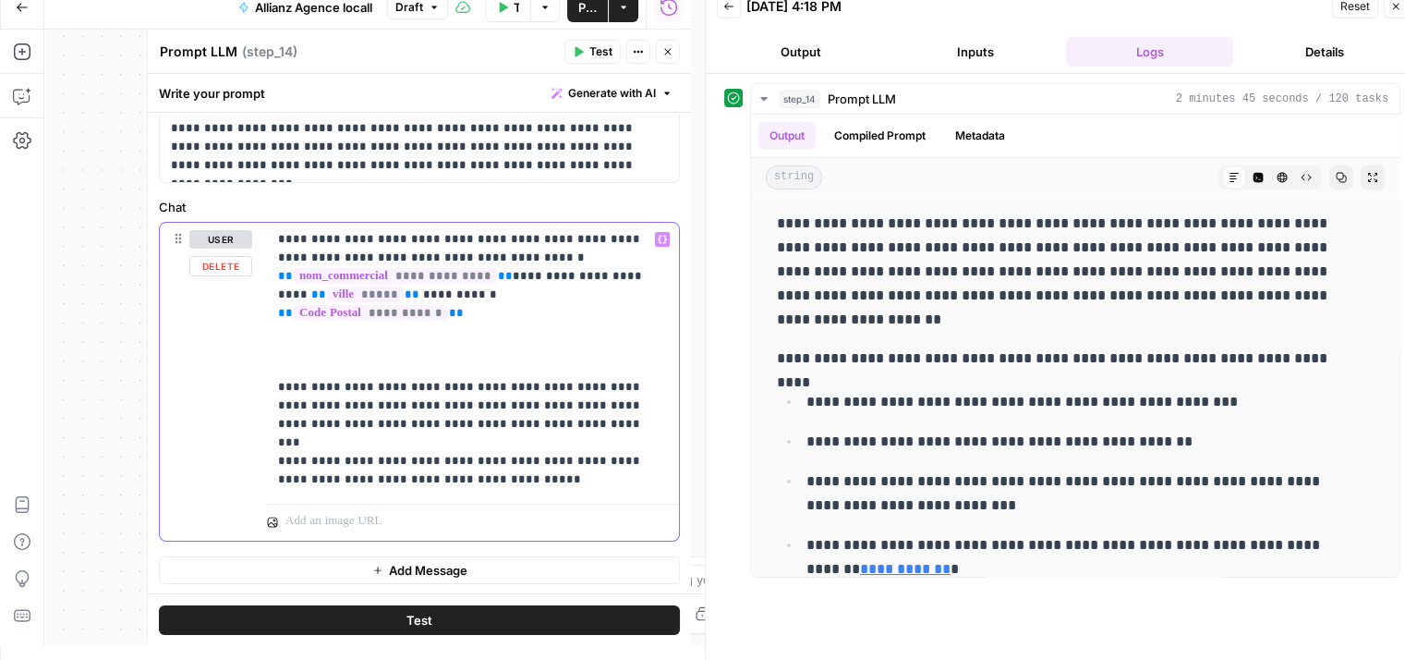
click at [358, 326] on p "**********" at bounding box center [466, 359] width 376 height 259
paste div
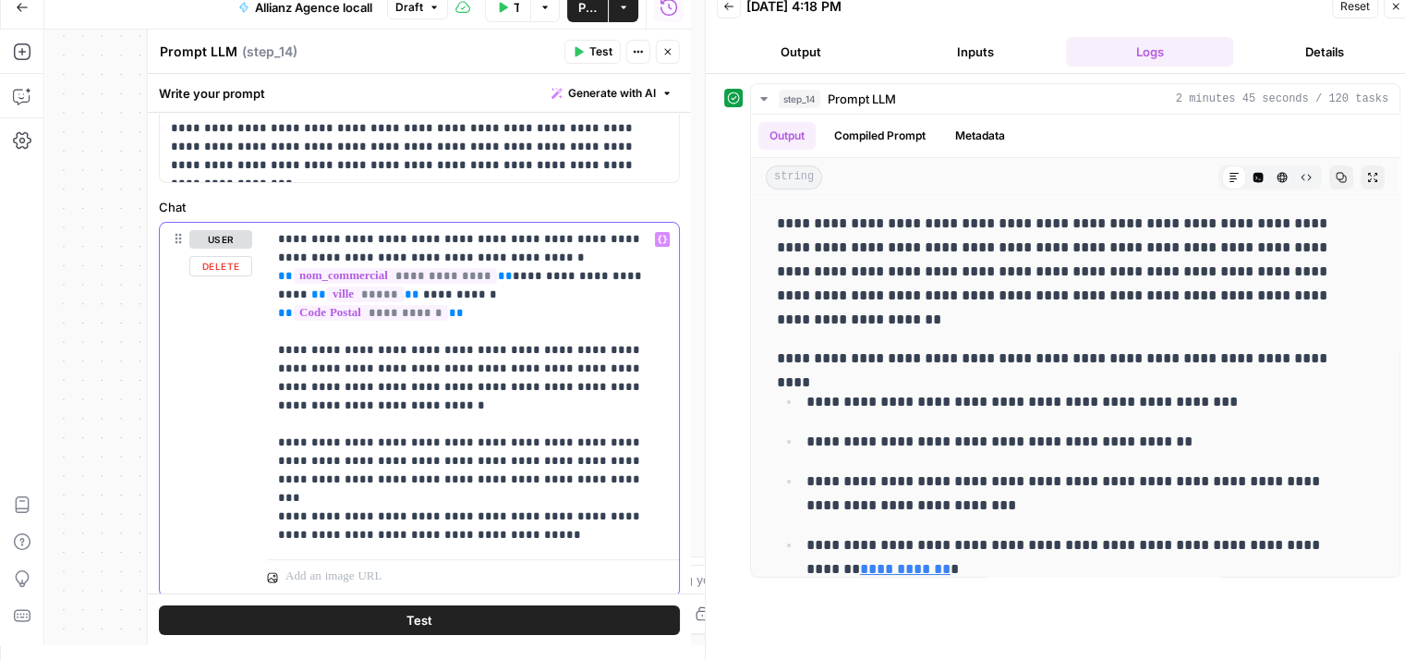
click at [286, 329] on p "**********" at bounding box center [466, 387] width 376 height 314
click at [406, 614] on span "Test" at bounding box center [419, 619] width 26 height 18
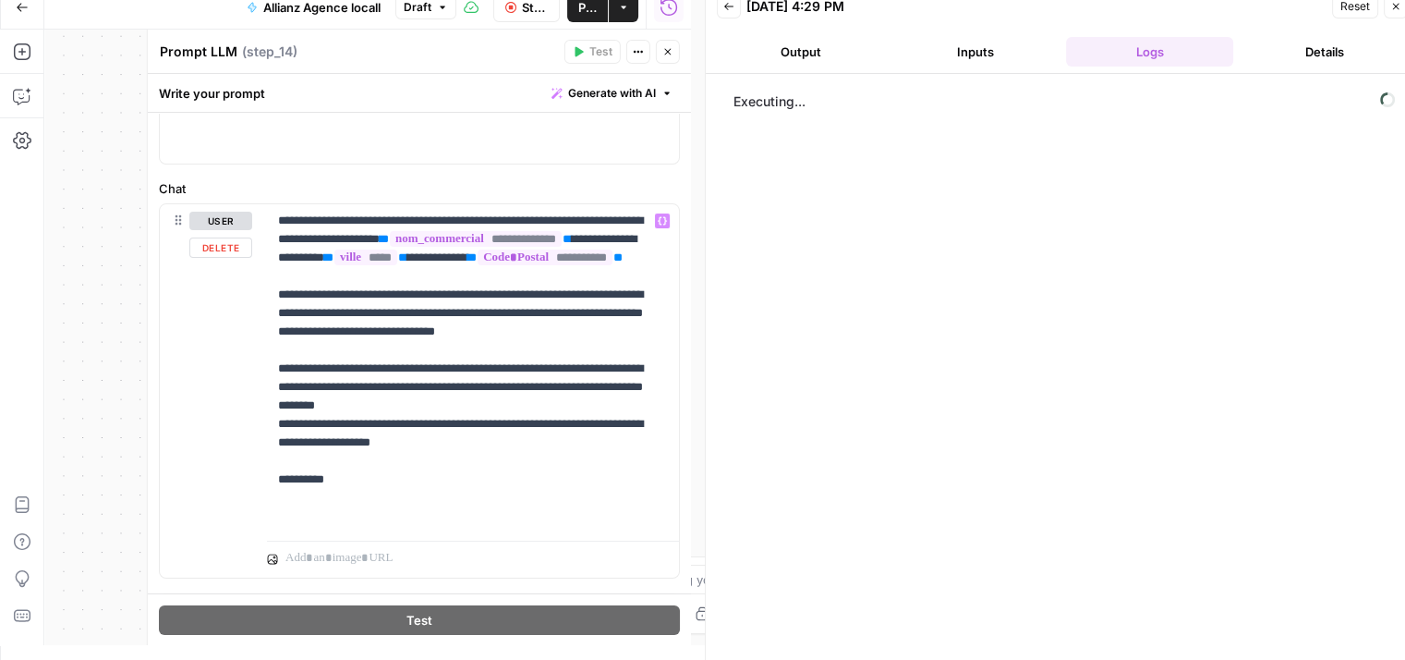
scroll to position [290, 0]
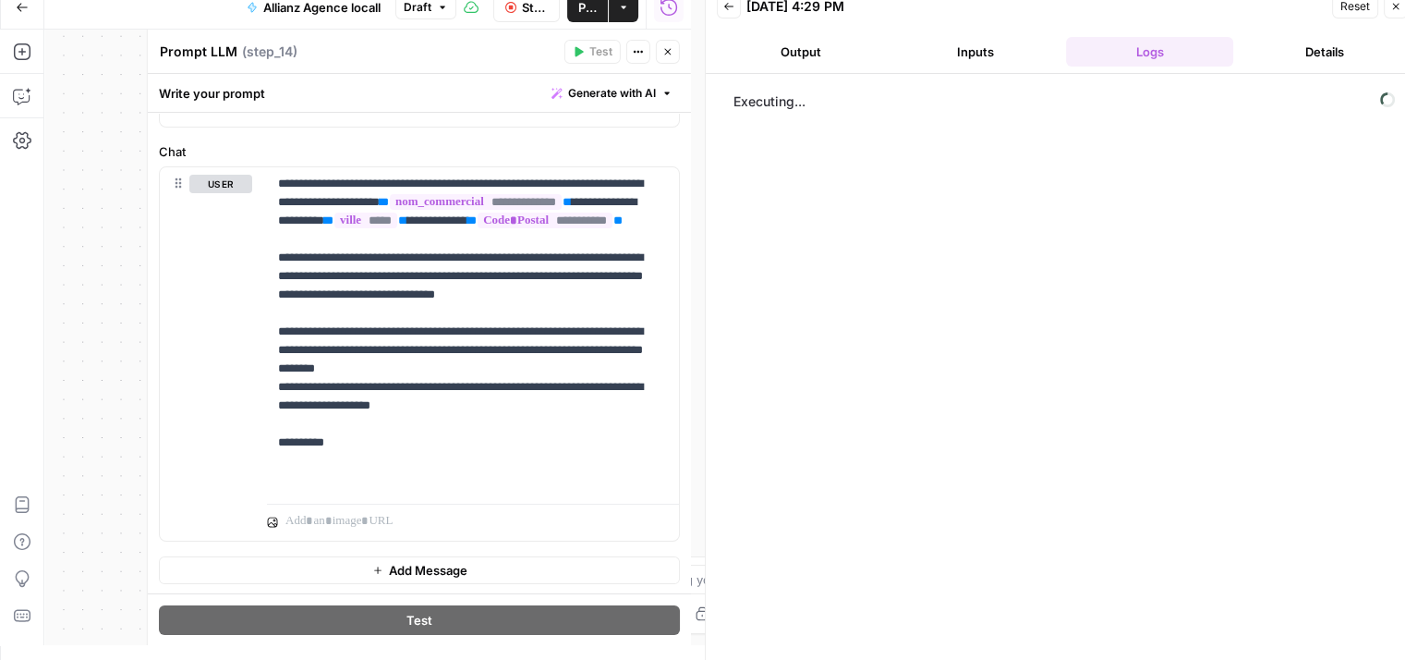
click at [859, 54] on button "Output" at bounding box center [800, 52] width 167 height 30
click at [979, 55] on button "Inputs" at bounding box center [975, 52] width 167 height 30
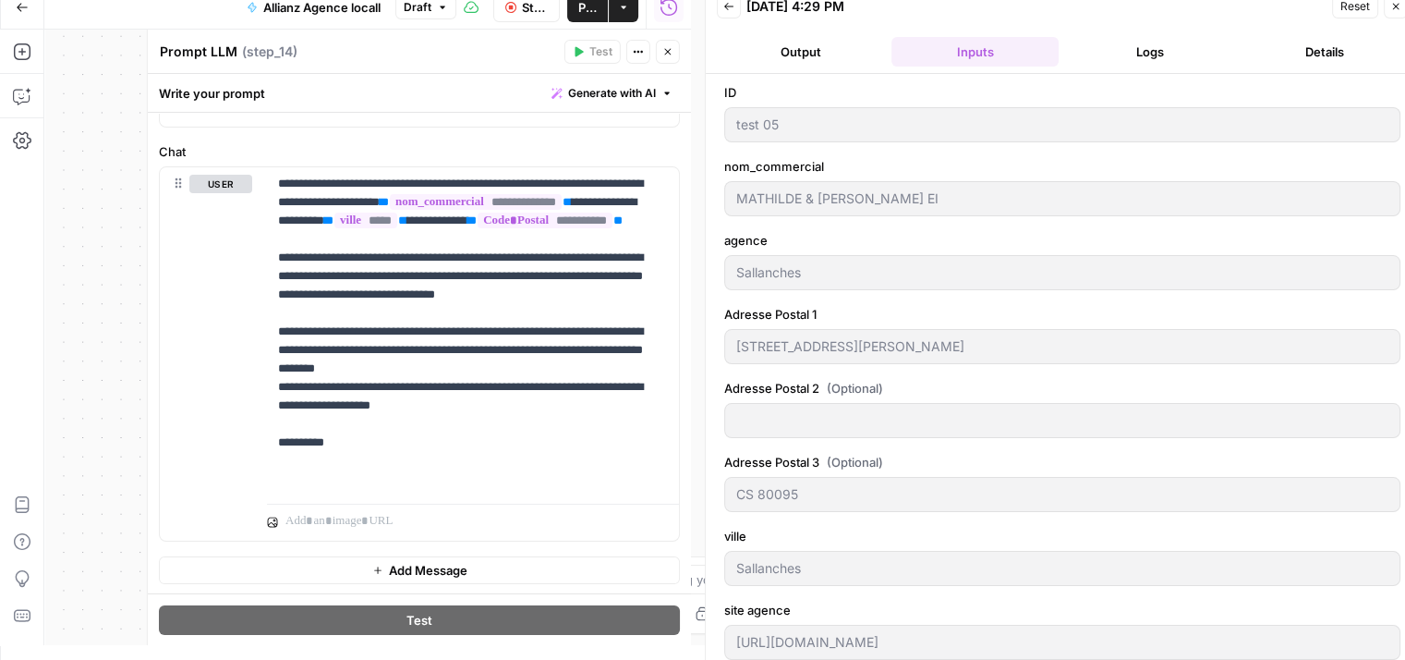
click at [1144, 52] on button "Logs" at bounding box center [1149, 52] width 167 height 30
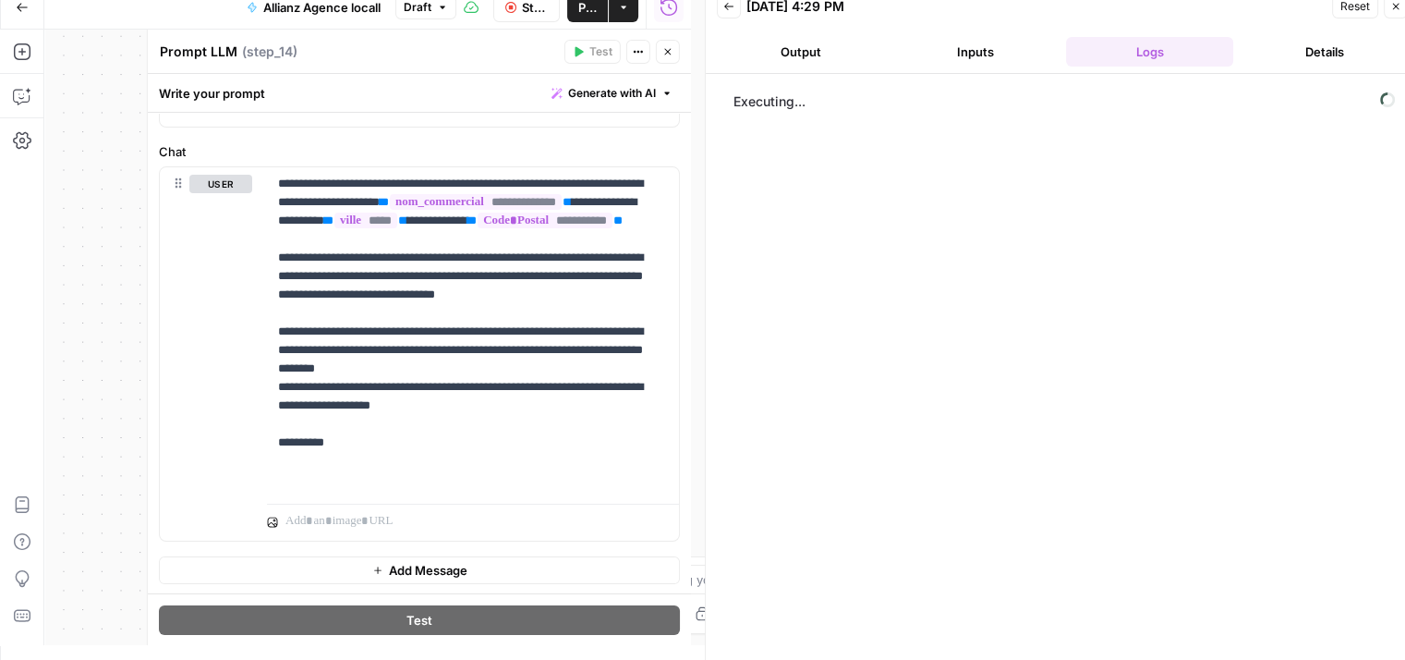
click at [968, 53] on button "Inputs" at bounding box center [975, 52] width 167 height 30
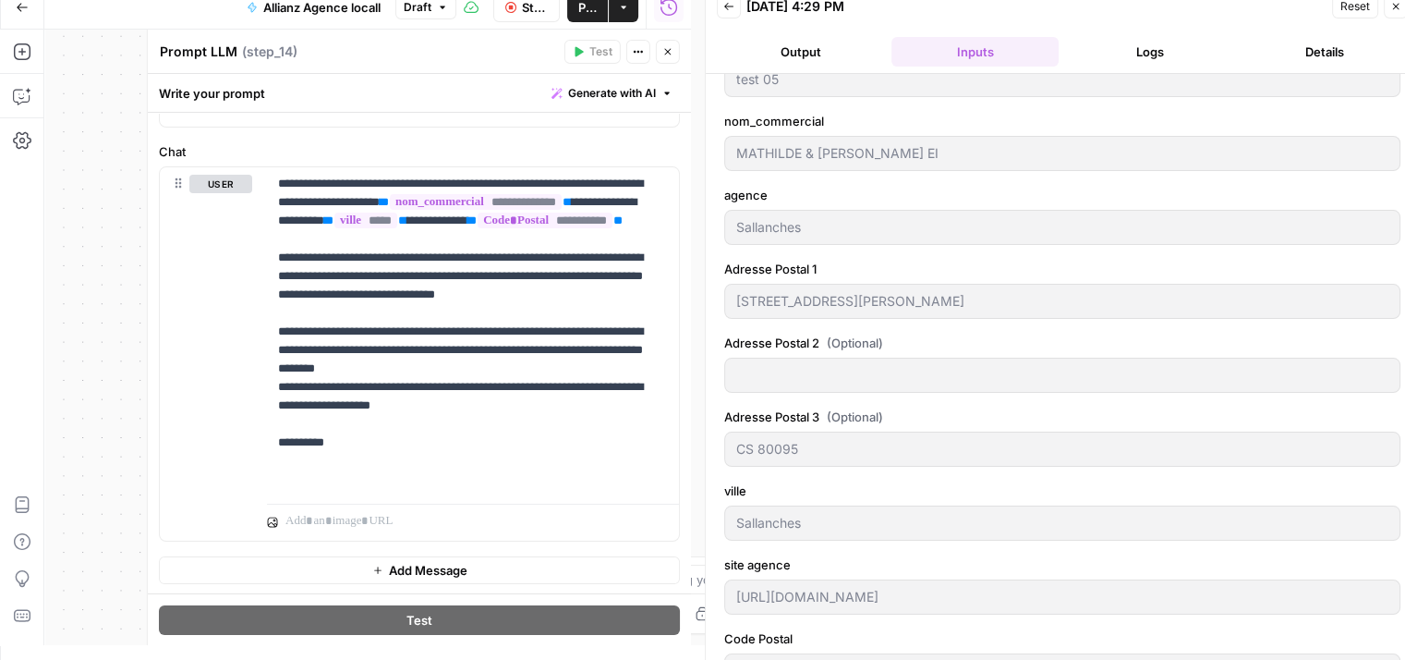
scroll to position [0, 0]
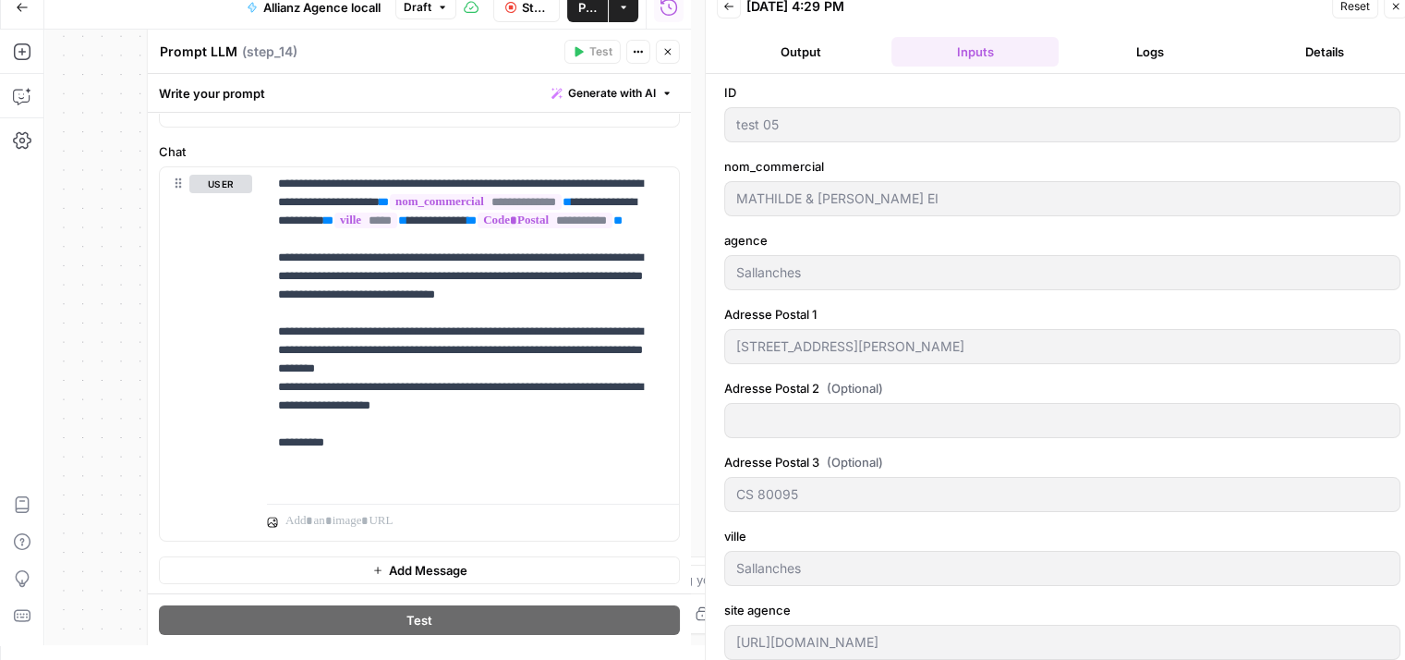
click at [1146, 63] on button "Logs" at bounding box center [1149, 52] width 167 height 30
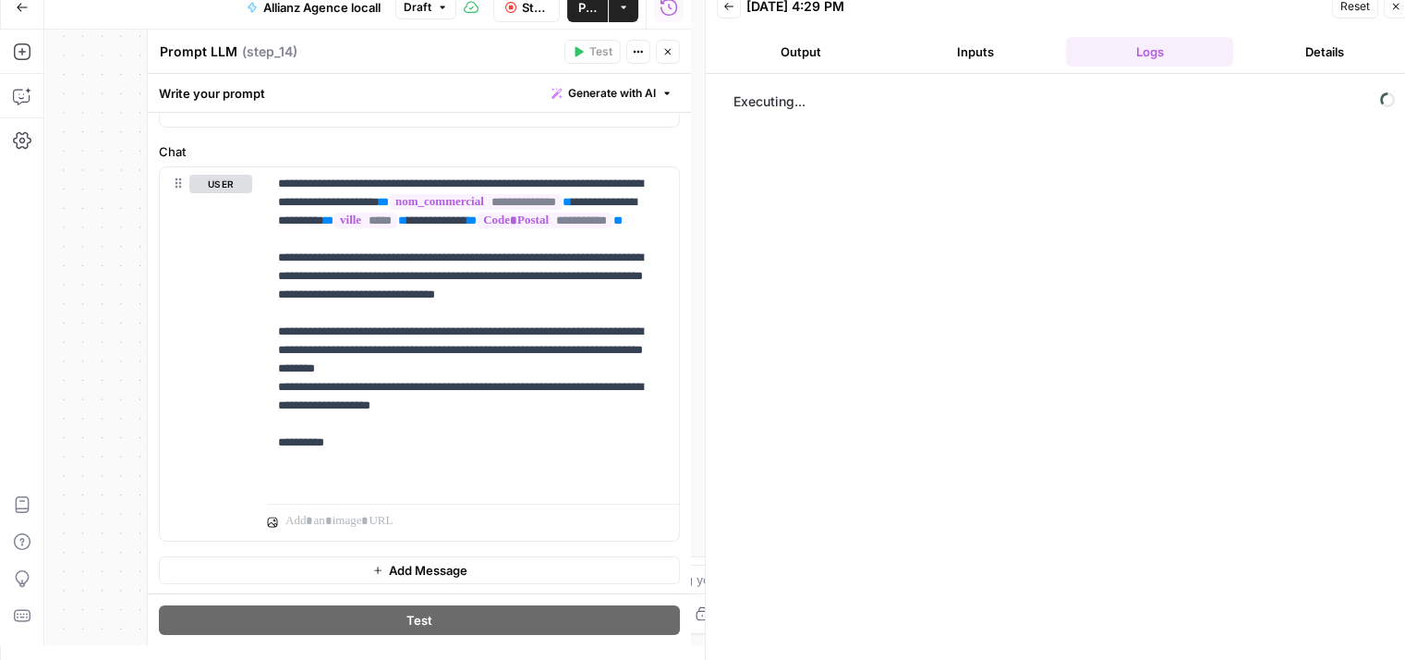
click at [1288, 64] on button "Details" at bounding box center [1324, 52] width 167 height 30
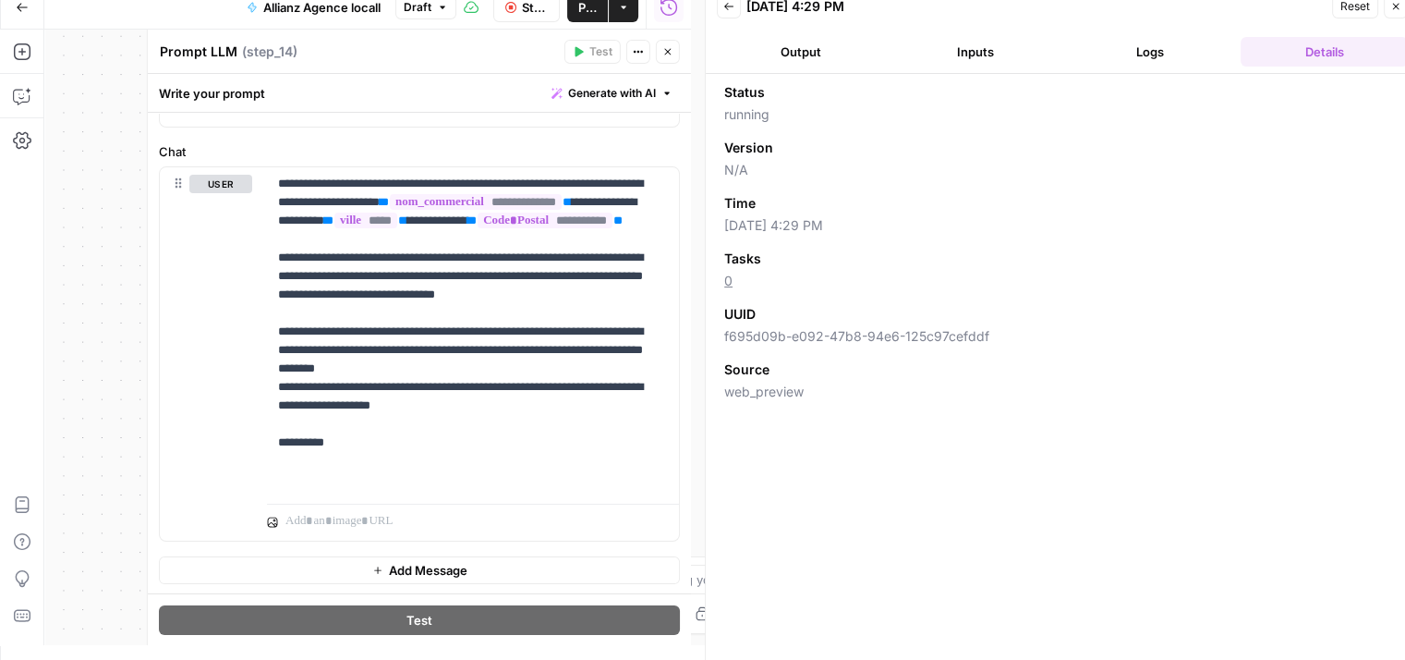
click at [819, 64] on button "Output" at bounding box center [800, 52] width 167 height 30
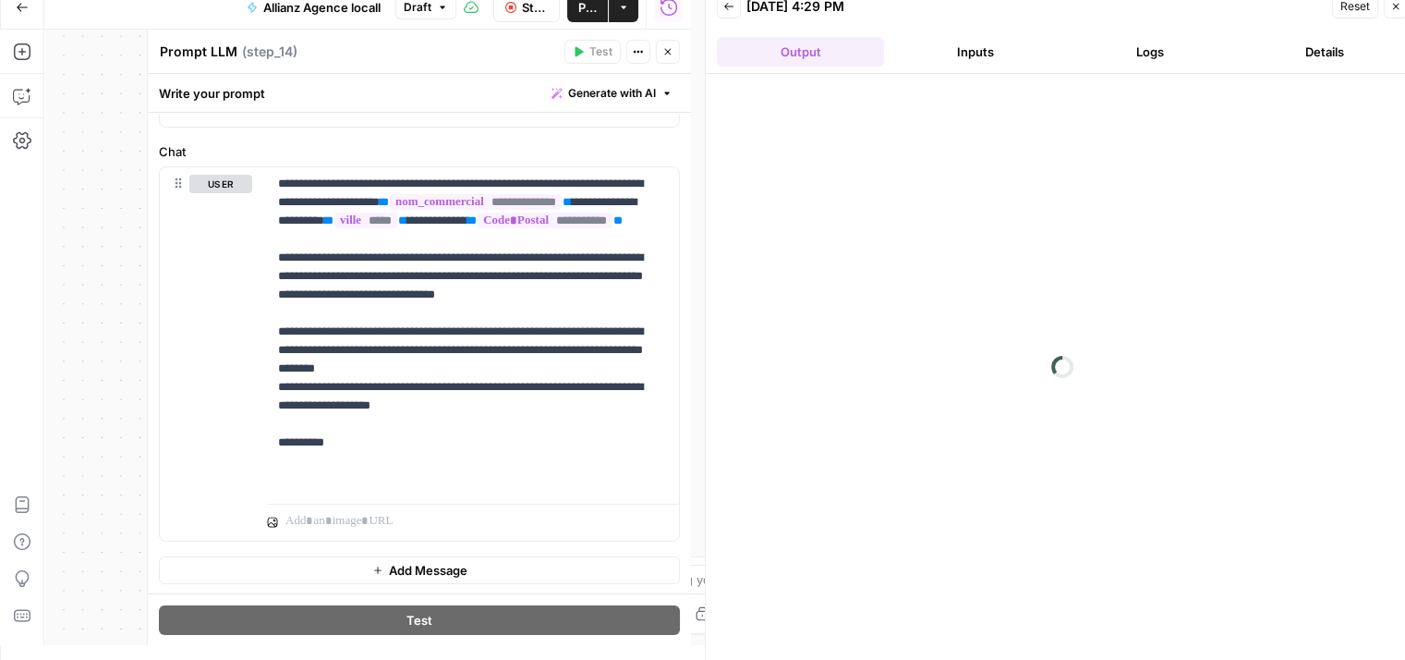
click at [988, 47] on button "Inputs" at bounding box center [975, 52] width 167 height 30
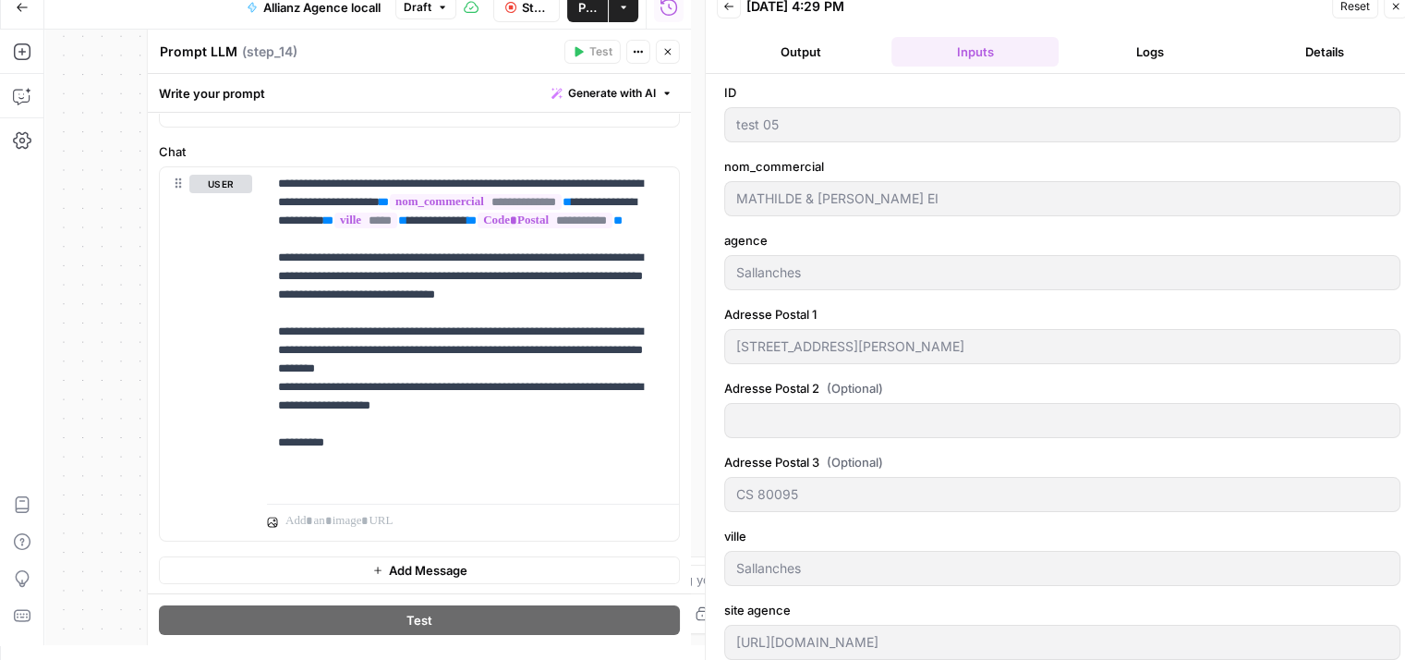
click at [1109, 50] on button "Logs" at bounding box center [1149, 52] width 167 height 30
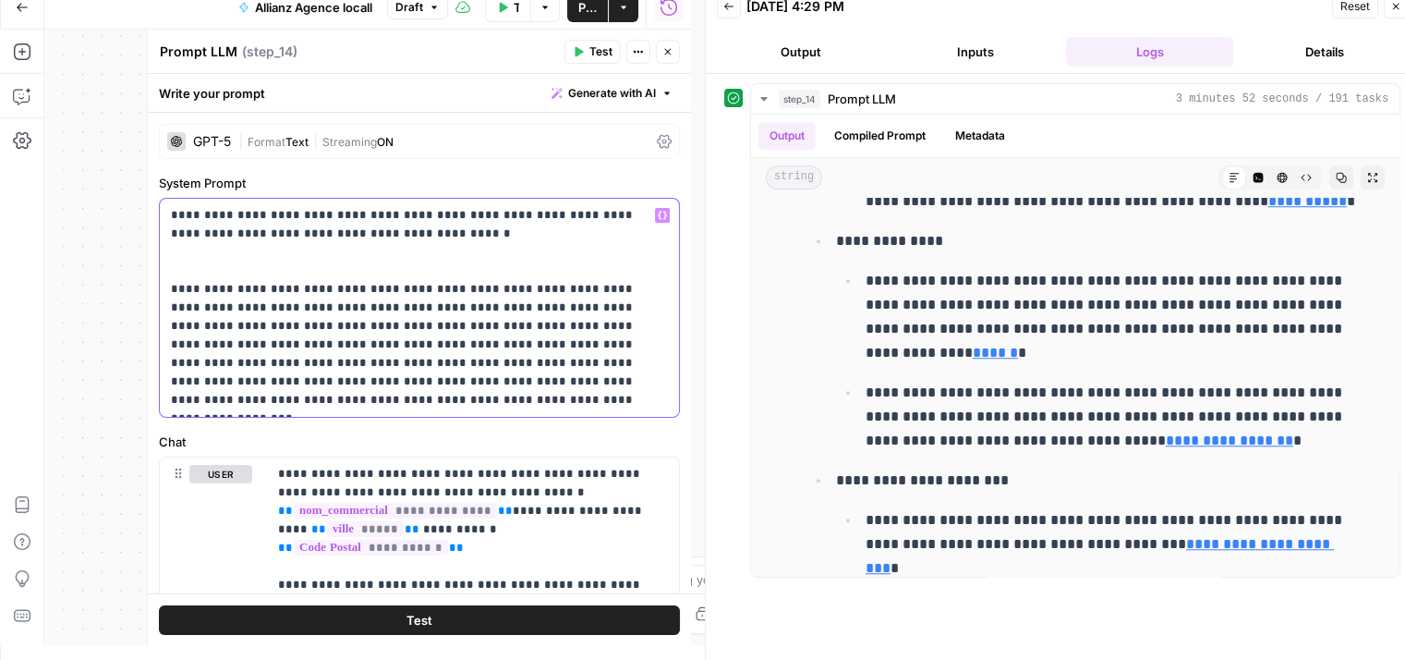
drag, startPoint x: 262, startPoint y: 359, endPoint x: 314, endPoint y: 406, distance: 70.0
click at [314, 406] on p "**********" at bounding box center [412, 307] width 483 height 203
copy p "**********"
click at [498, 389] on p "**********" at bounding box center [412, 307] width 483 height 203
click at [581, 370] on p "**********" at bounding box center [412, 307] width 483 height 203
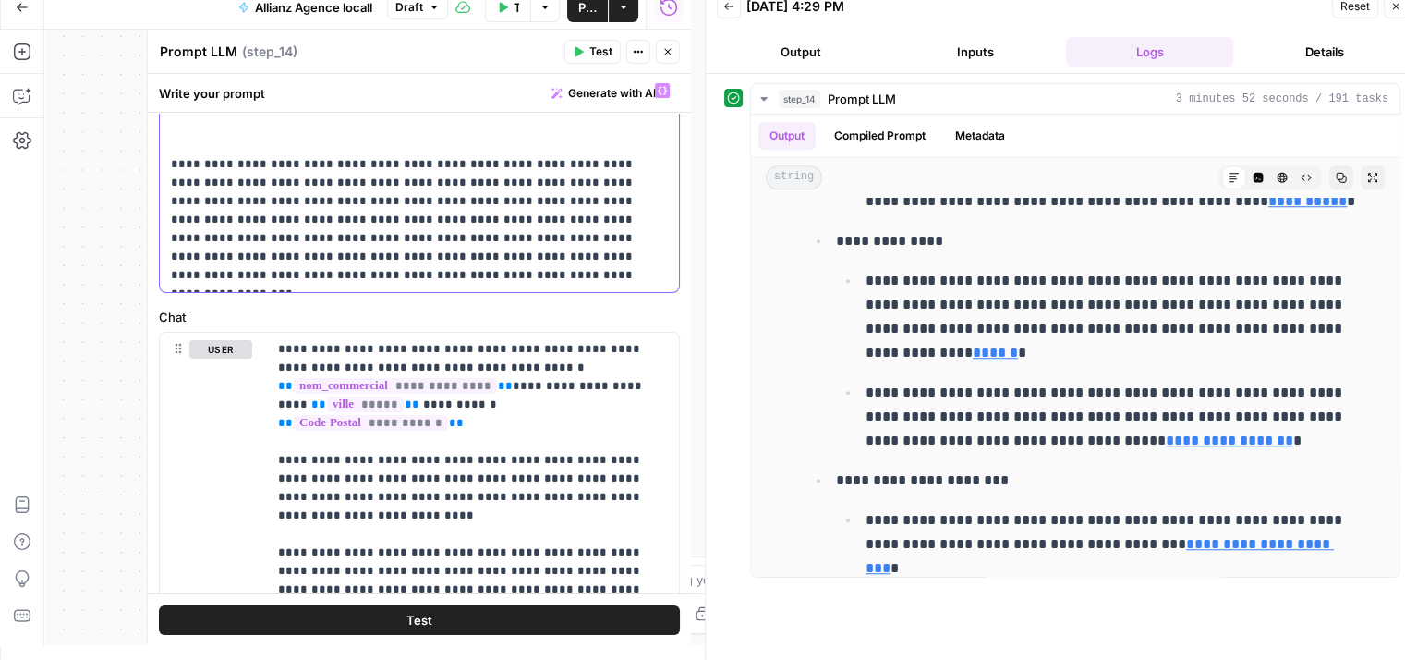
scroll to position [290, 0]
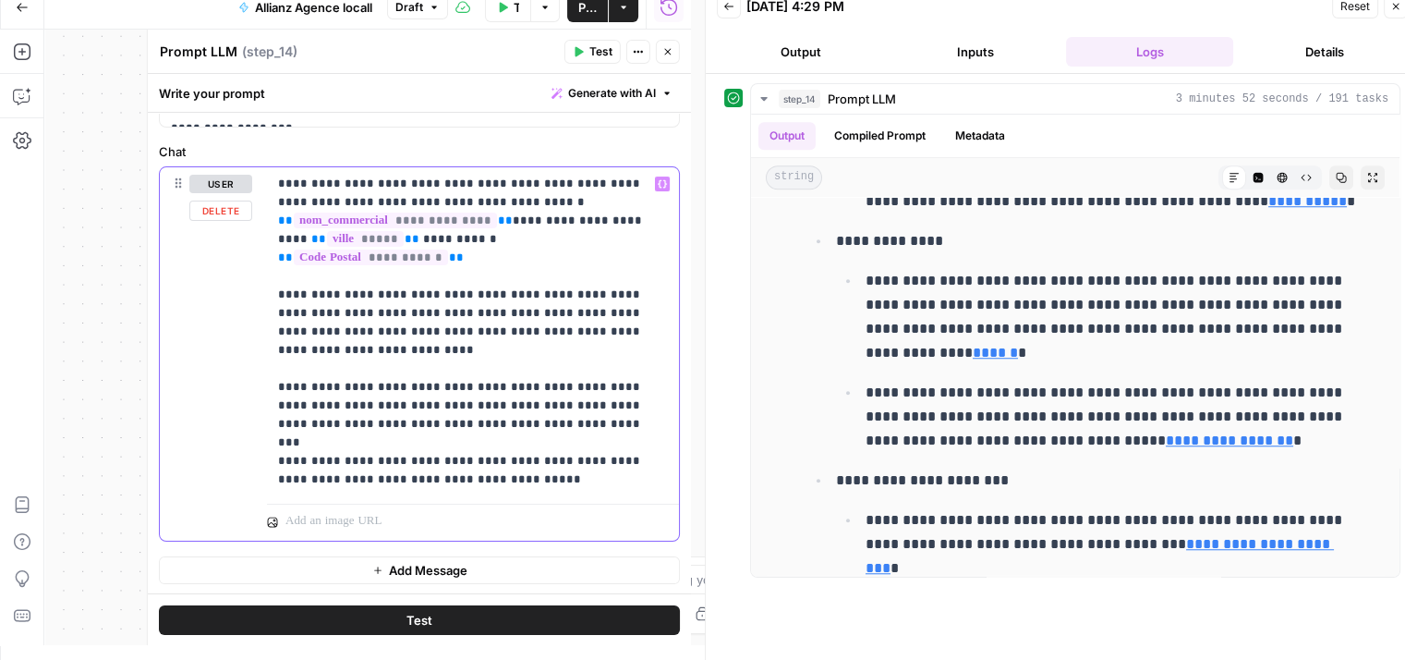
click at [524, 394] on p "**********" at bounding box center [466, 332] width 376 height 314
click at [503, 402] on p "**********" at bounding box center [466, 332] width 376 height 314
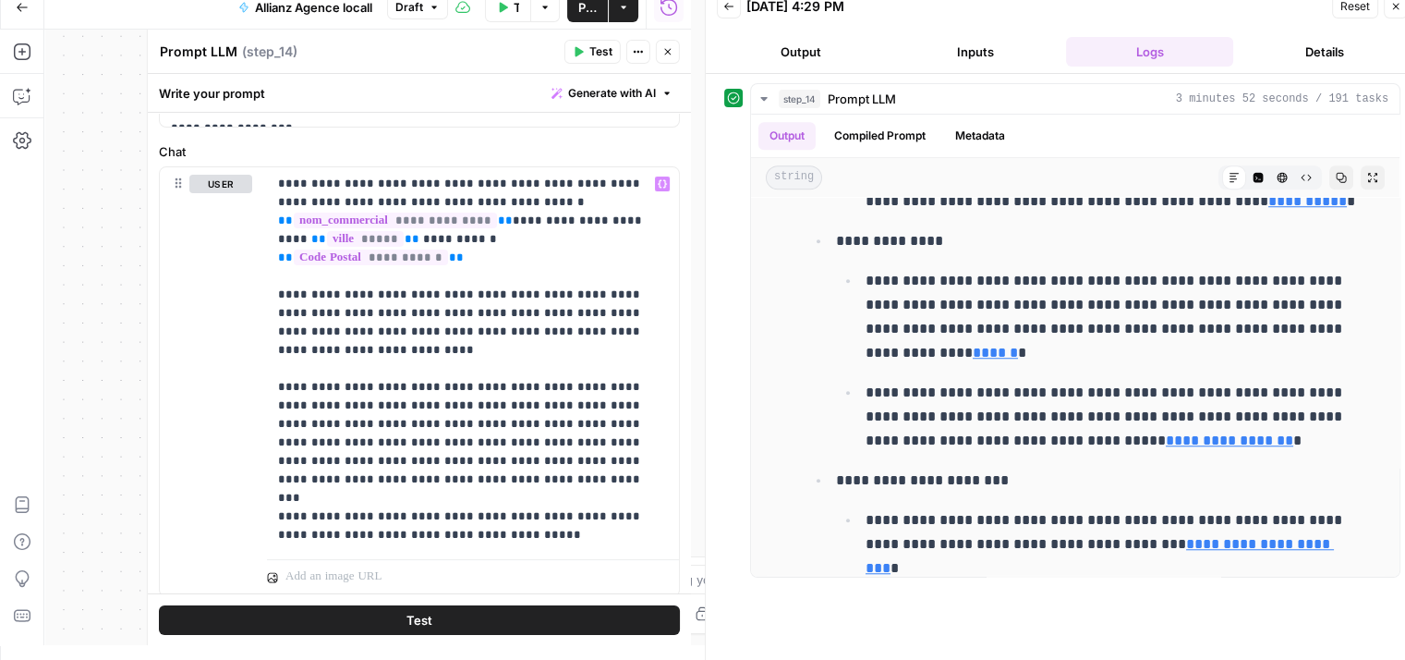
click at [479, 620] on button "Test" at bounding box center [419, 619] width 521 height 30
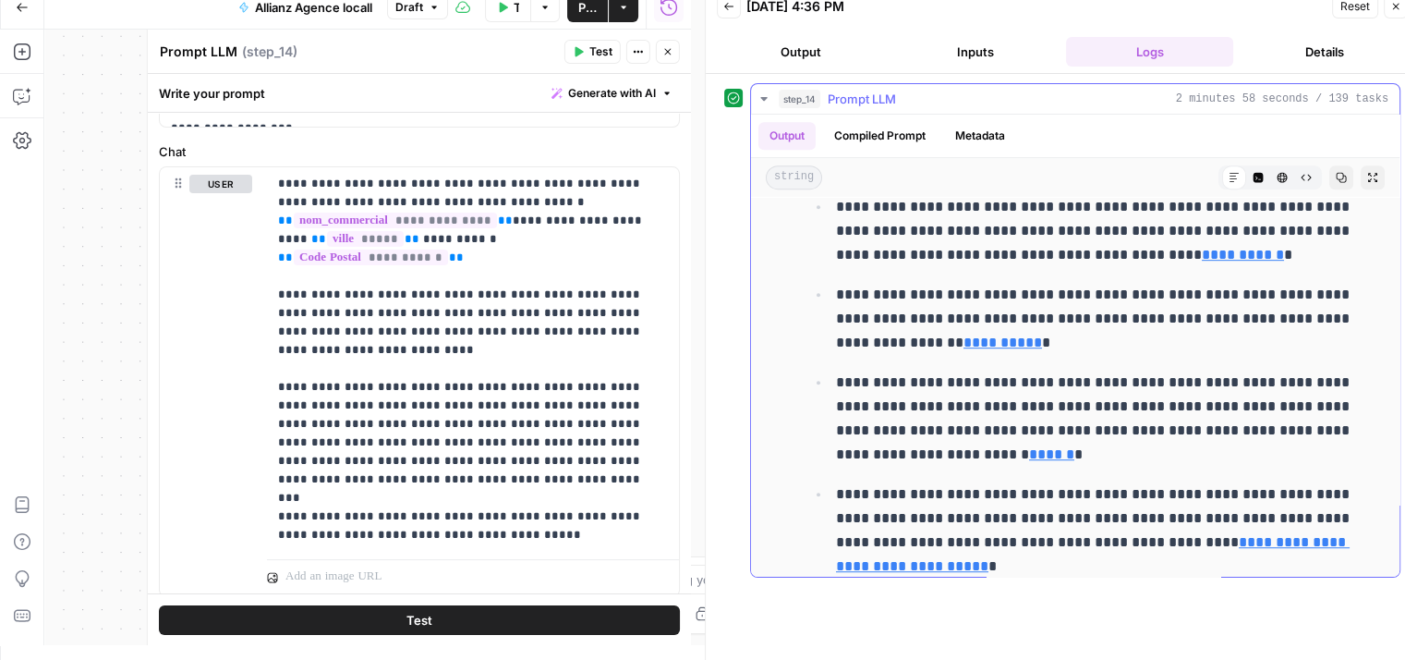
scroll to position [1042, 0]
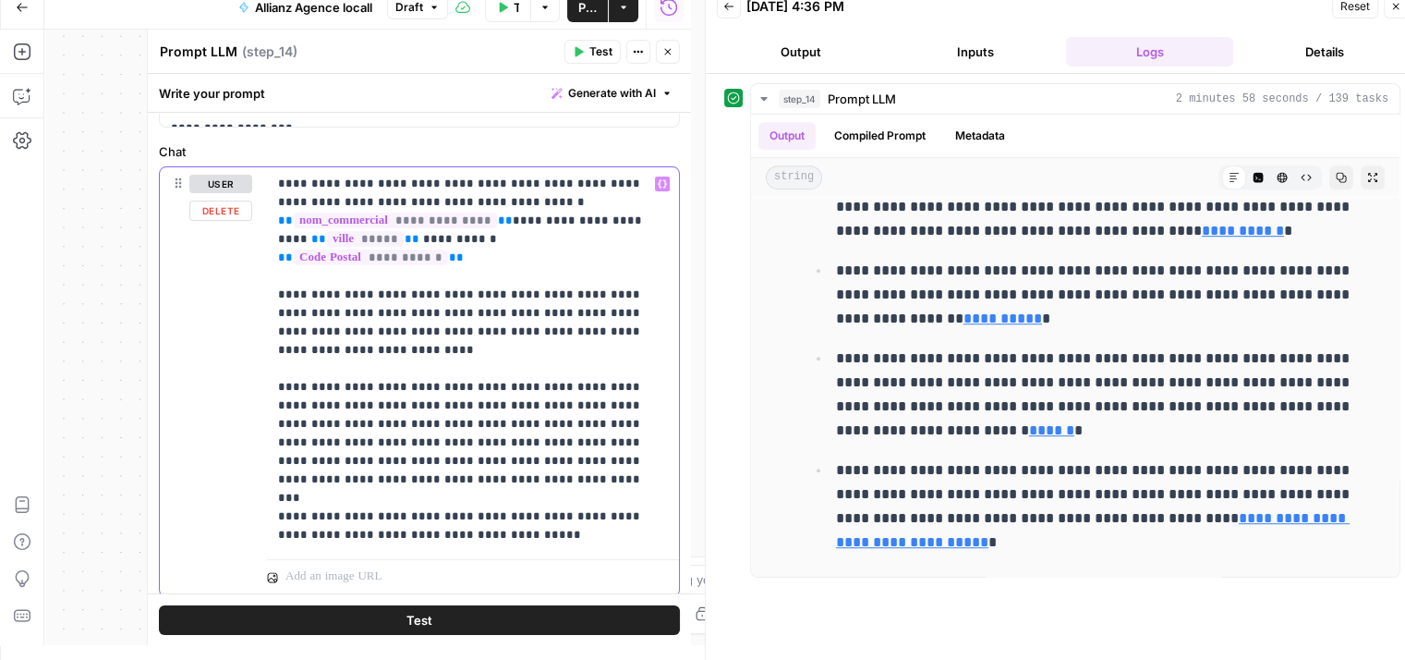
click at [419, 467] on p "**********" at bounding box center [466, 360] width 376 height 370
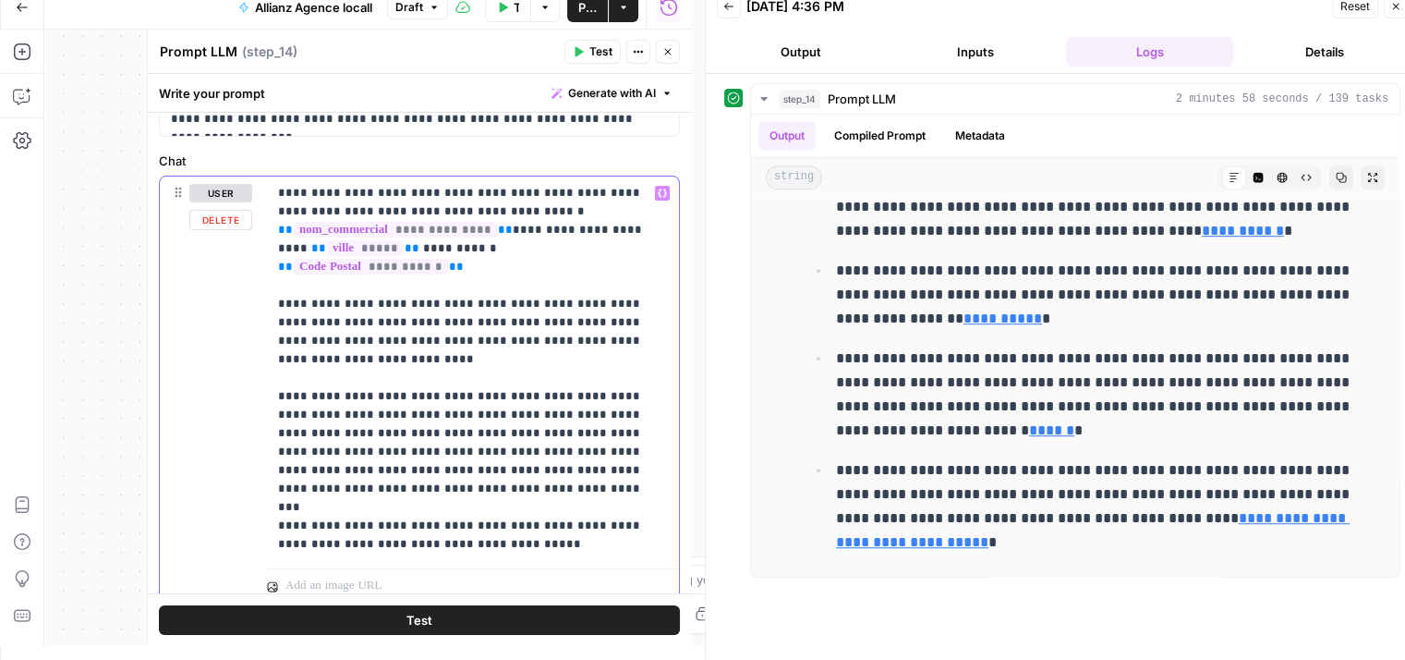
scroll to position [286, 0]
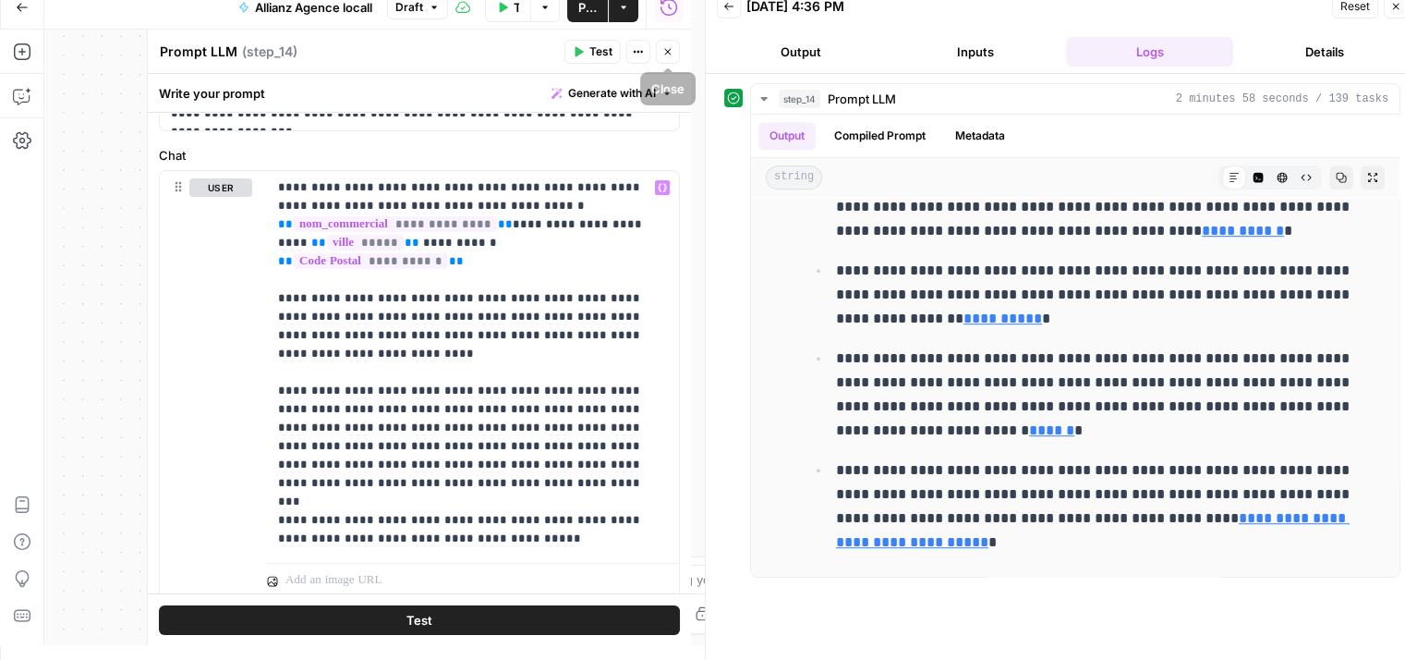
click at [666, 53] on icon "button" at bounding box center [667, 52] width 6 height 6
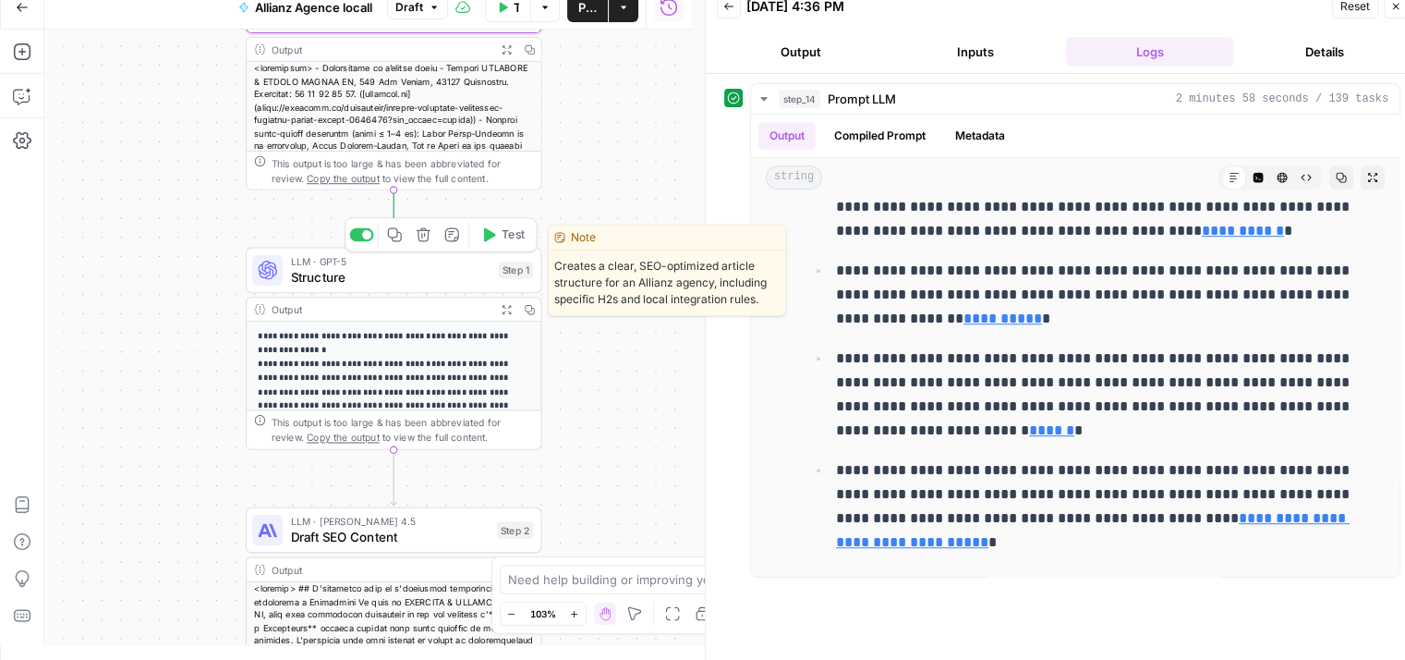
click at [303, 278] on span "Structure" at bounding box center [391, 276] width 200 height 19
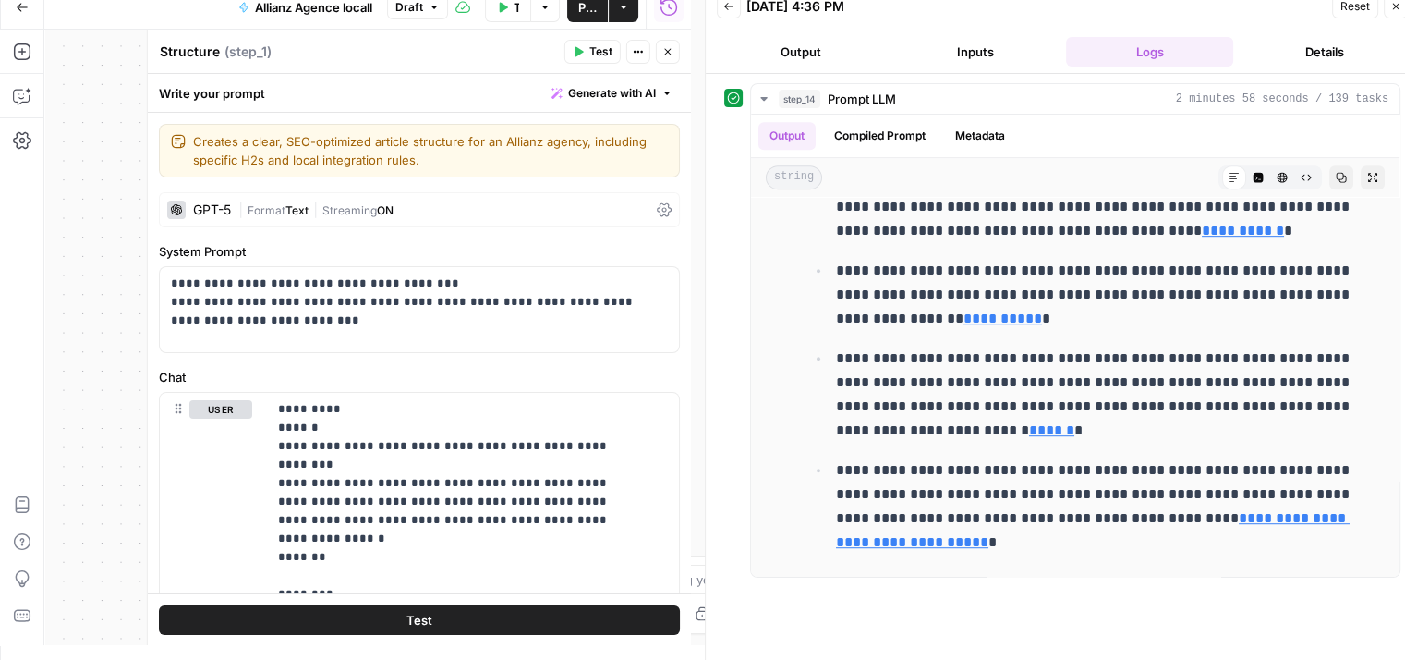
click at [657, 209] on icon at bounding box center [664, 209] width 15 height 15
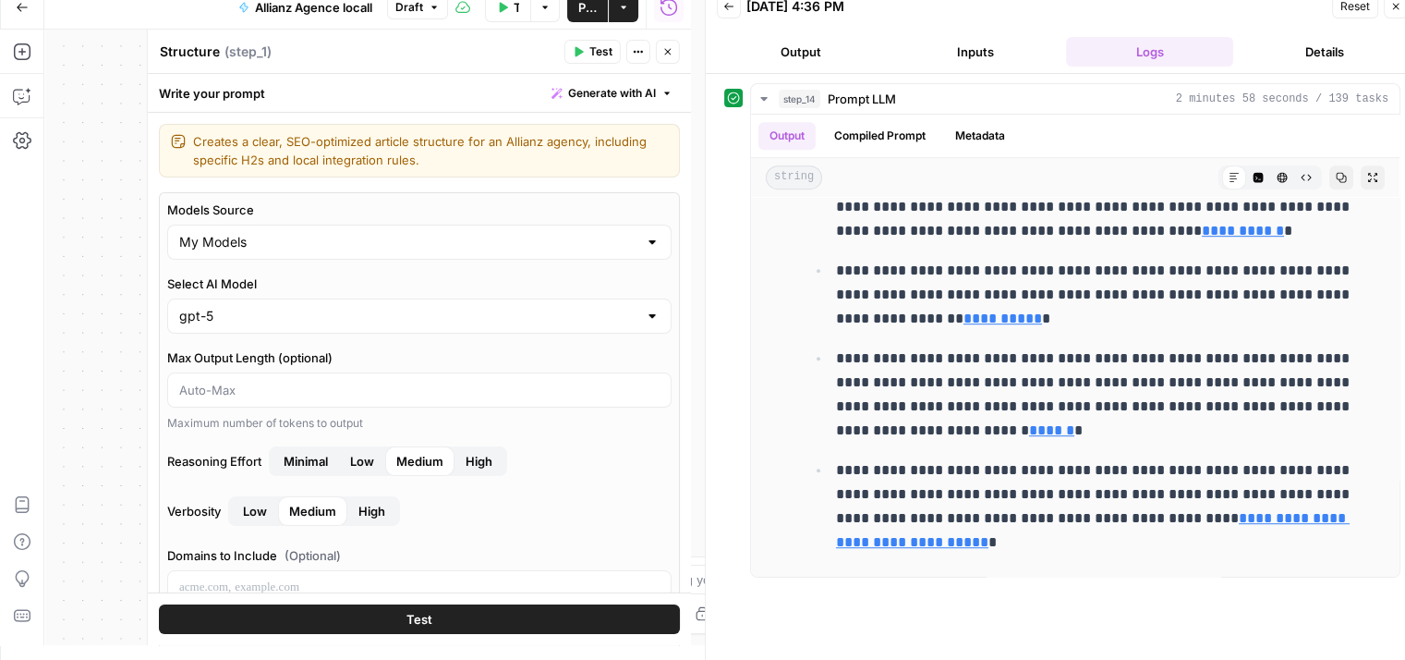
click at [588, 334] on div "Models Source My Models Select AI Model gpt-5 Max Output Length (optional) Maxi…" at bounding box center [419, 589] width 521 height 794
click at [612, 319] on input "Select AI Model" at bounding box center [408, 316] width 458 height 18
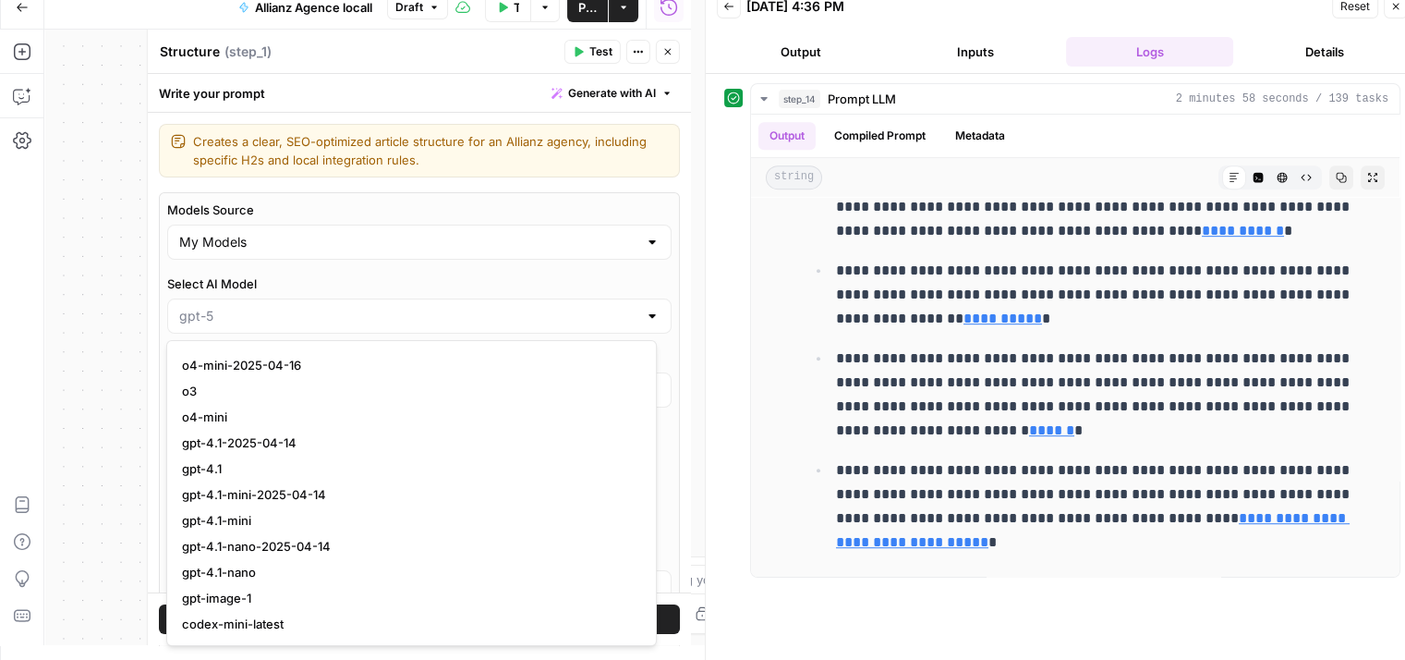
scroll to position [1447, 0]
click at [217, 465] on span "gpt-4.1" at bounding box center [408, 466] width 452 height 18
type input "gpt-4.1"
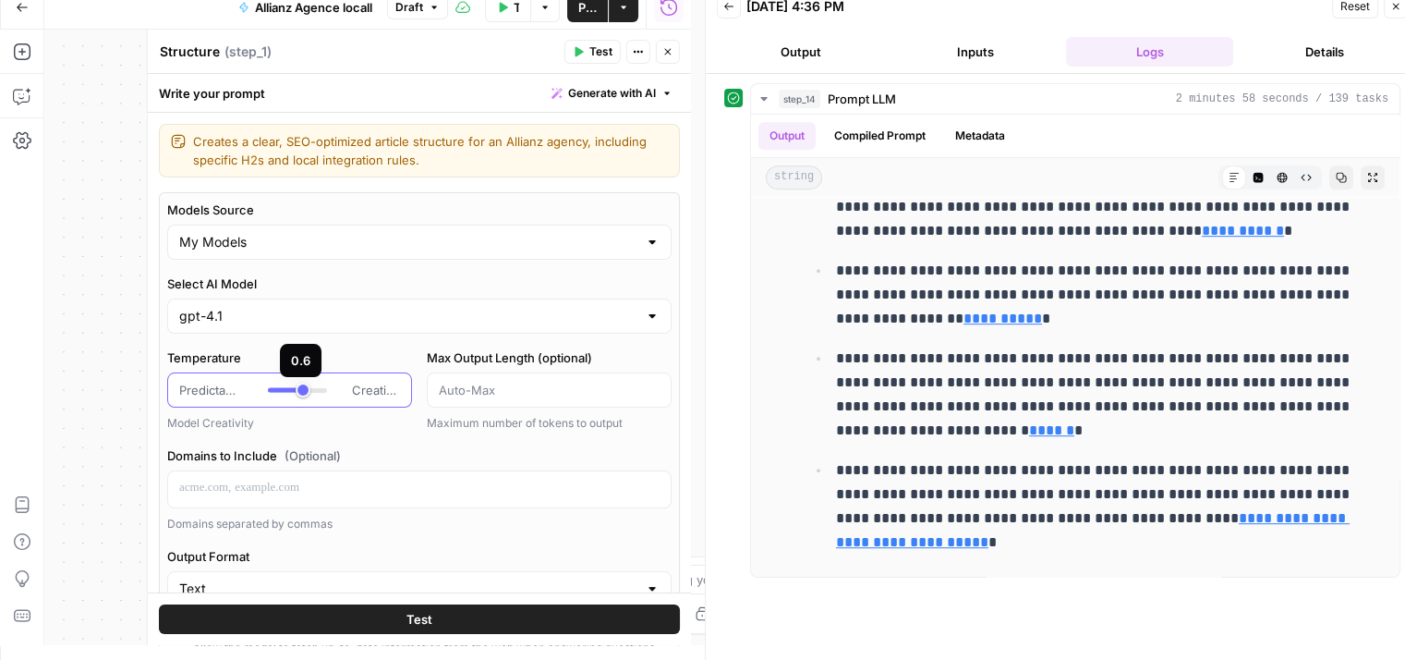
type input "***"
drag, startPoint x: 303, startPoint y: 390, endPoint x: 294, endPoint y: 389, distance: 9.3
click at [294, 389] on div at bounding box center [297, 390] width 59 height 18
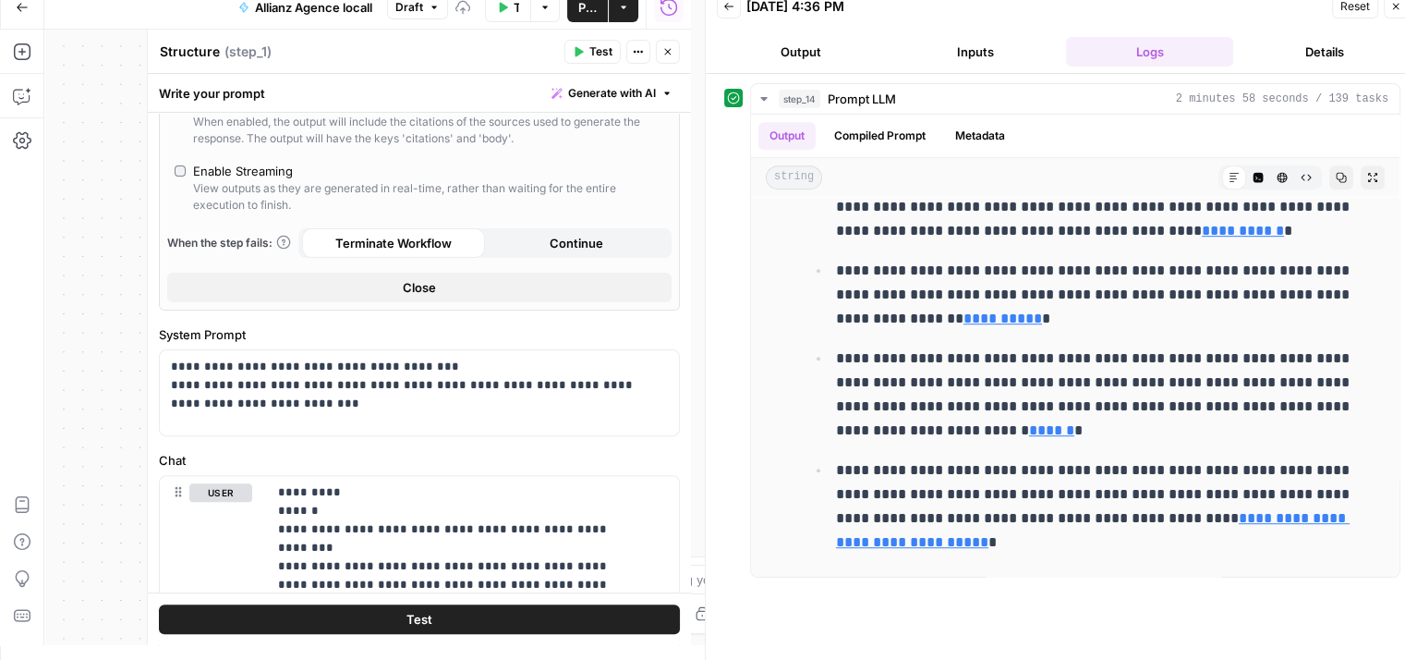
scroll to position [579, 0]
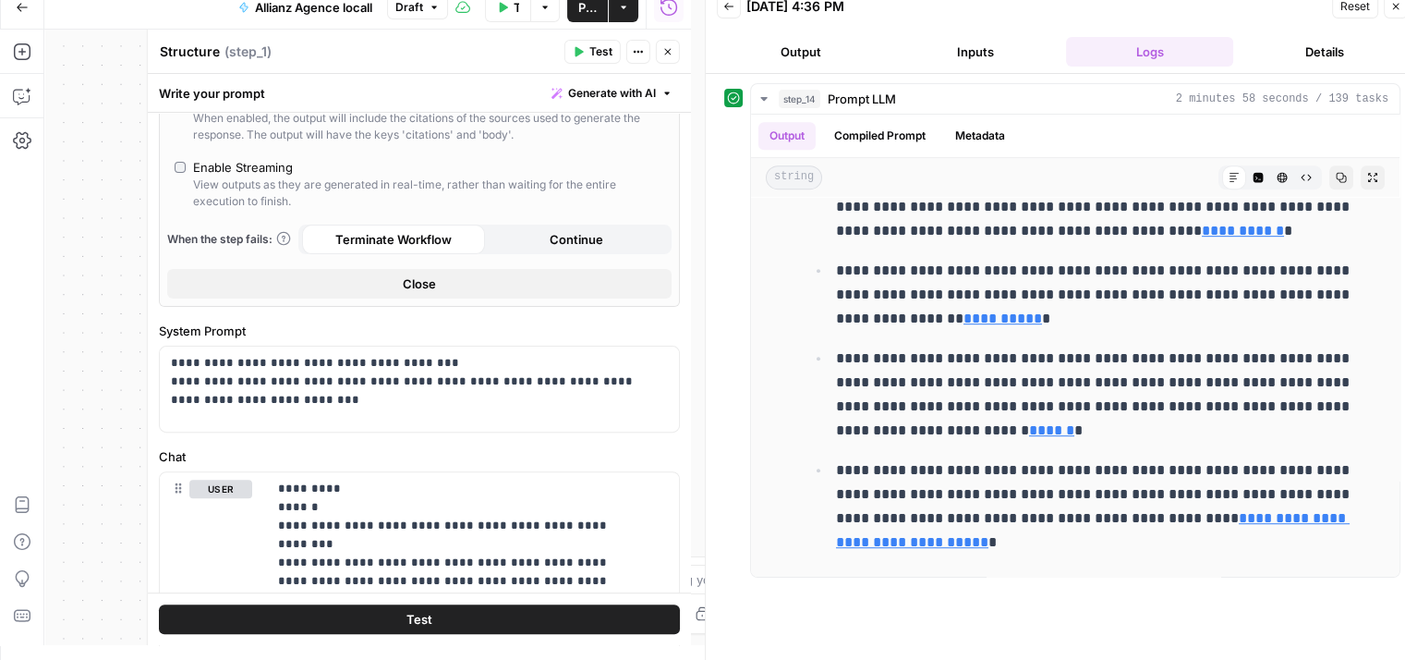
click at [422, 621] on span "Test" at bounding box center [419, 619] width 26 height 18
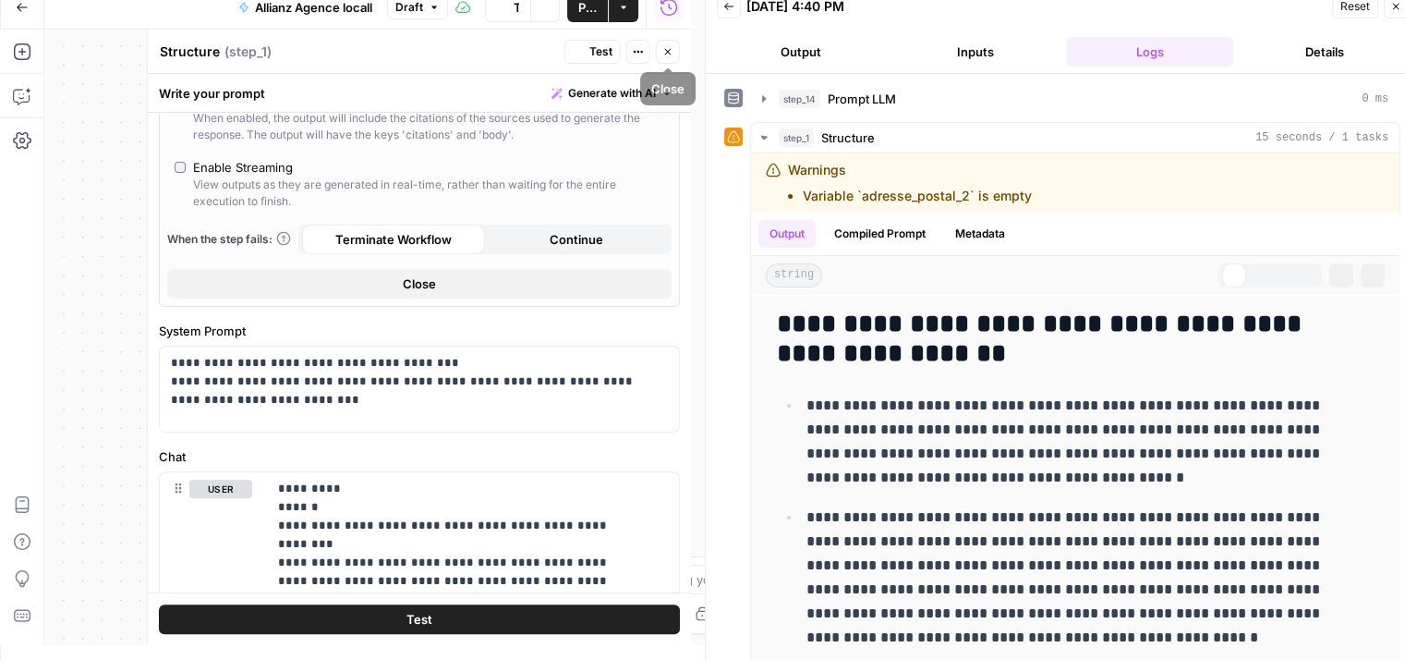
click at [669, 54] on icon "button" at bounding box center [667, 51] width 11 height 11
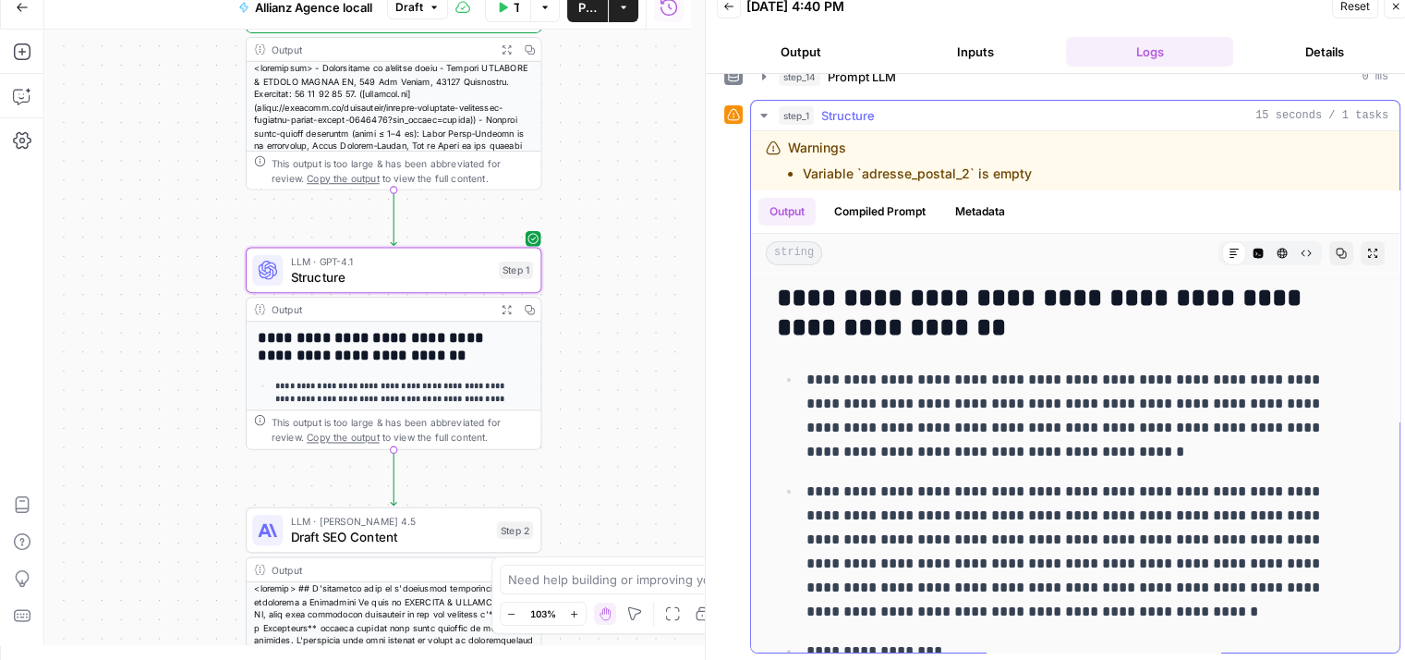
scroll to position [0, 0]
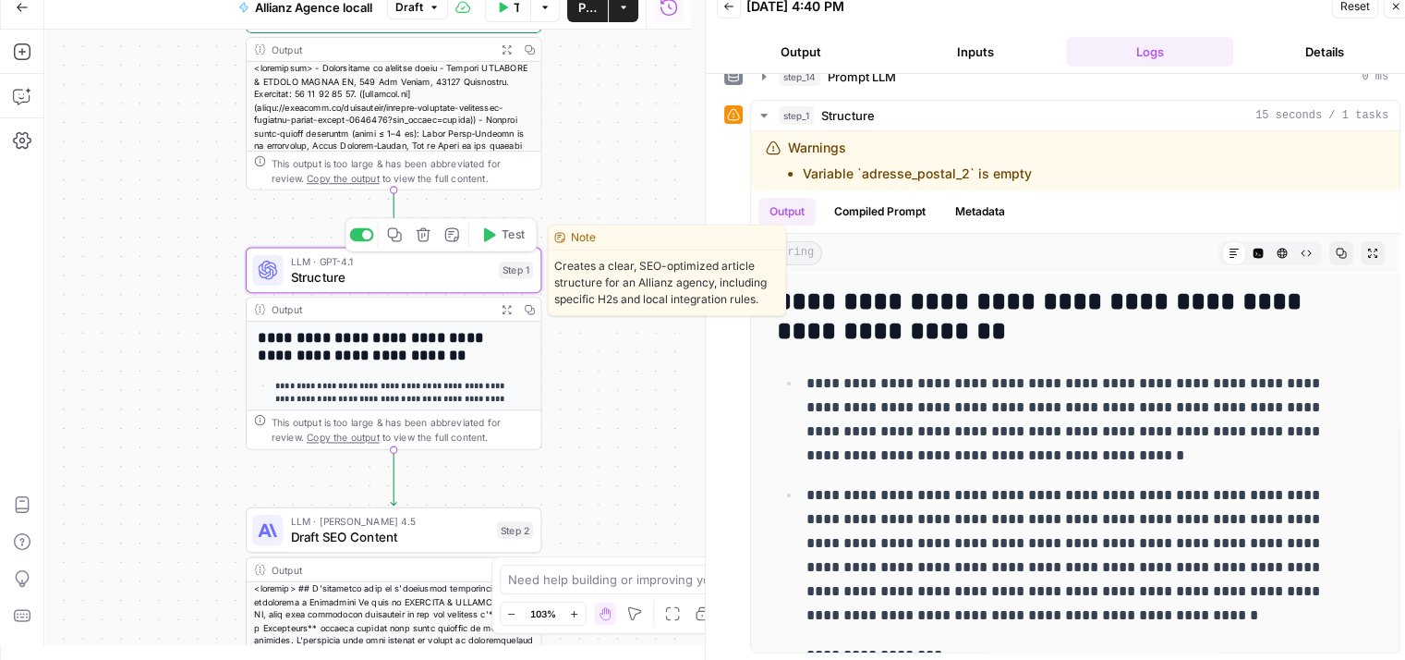
click at [365, 283] on span "Structure" at bounding box center [391, 276] width 200 height 19
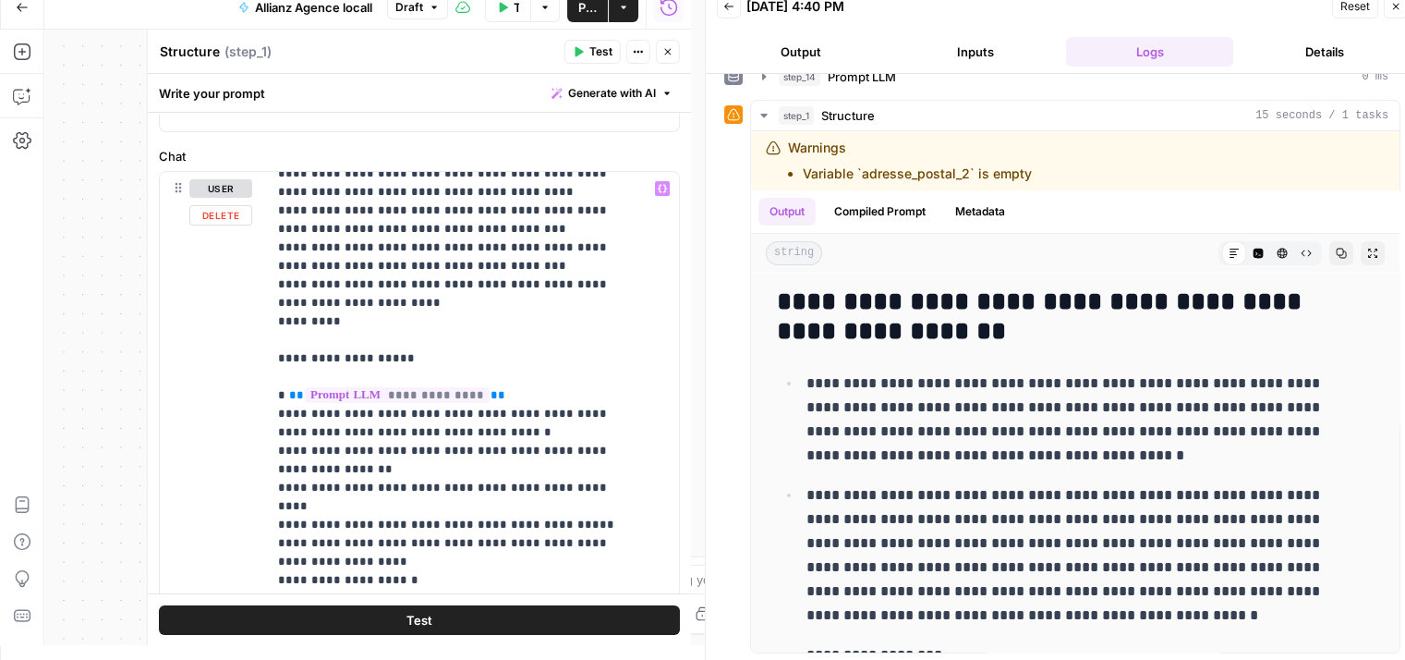
scroll to position [495, 0]
drag, startPoint x: 273, startPoint y: 336, endPoint x: 536, endPoint y: 359, distance: 264.3
click at [536, 359] on div "**********" at bounding box center [466, 548] width 398 height 753
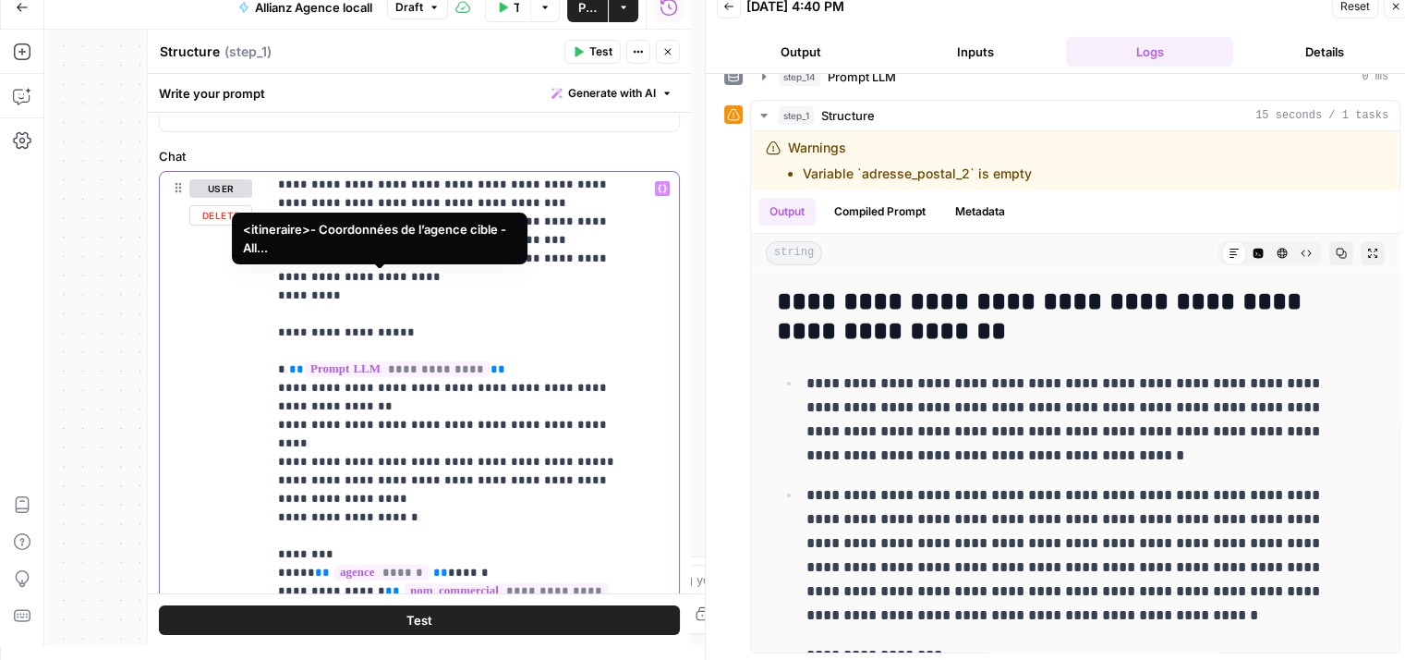
scroll to position [520, 0]
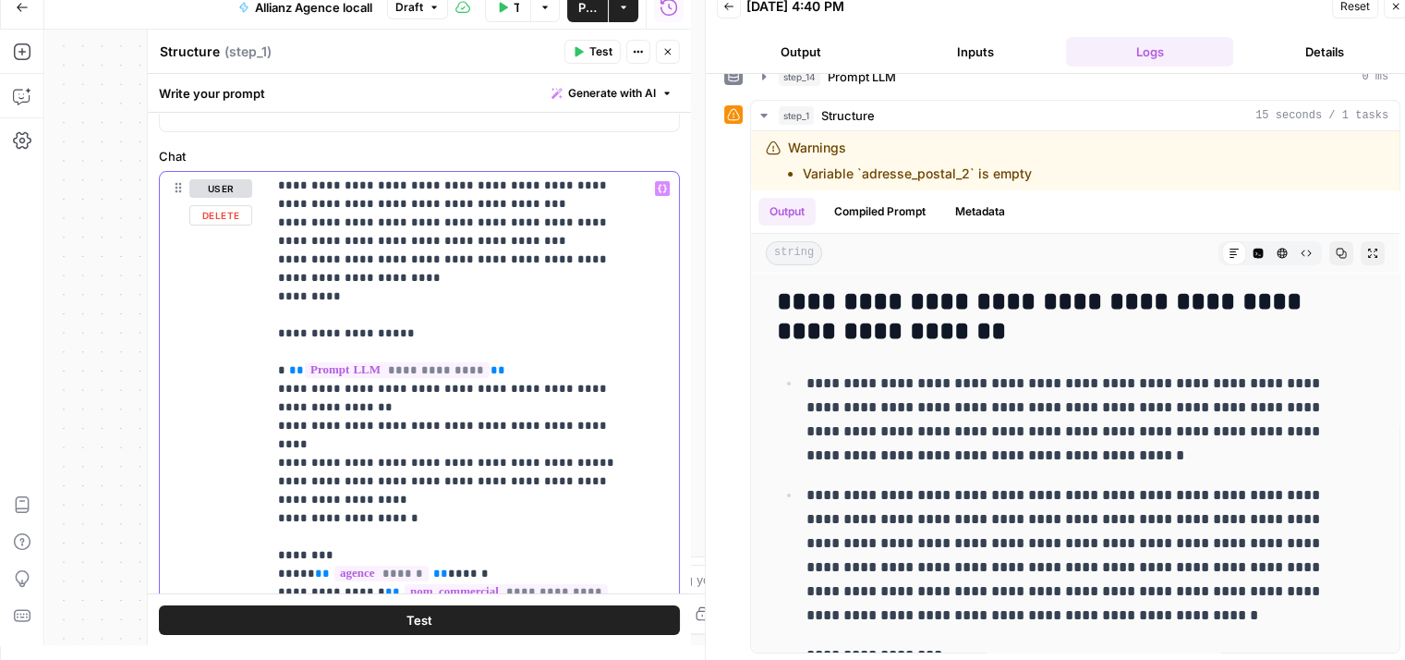
drag, startPoint x: 336, startPoint y: 407, endPoint x: 362, endPoint y: 409, distance: 25.9
click at [362, 409] on p "**********" at bounding box center [459, 462] width 362 height 1607
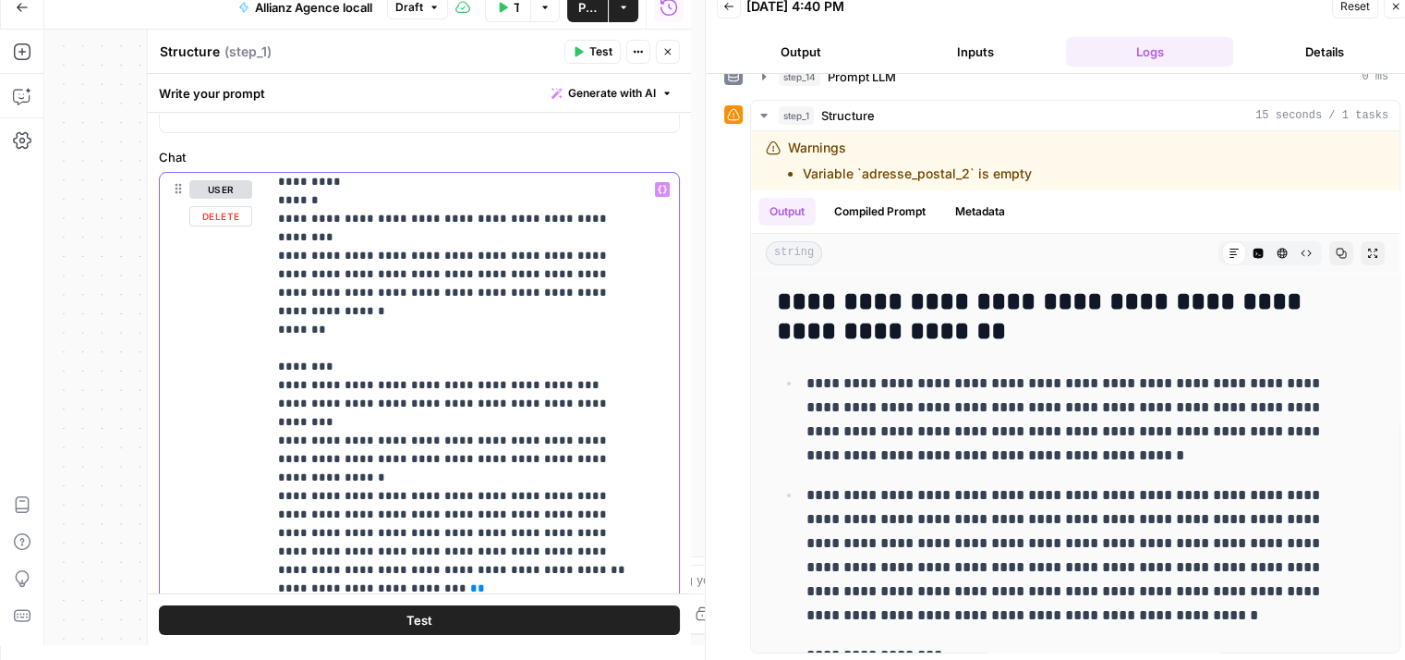
scroll to position [7, 0]
drag, startPoint x: 271, startPoint y: 382, endPoint x: 368, endPoint y: 491, distance: 146.6
click at [368, 491] on div "**********" at bounding box center [466, 549] width 398 height 753
copy p "**********"
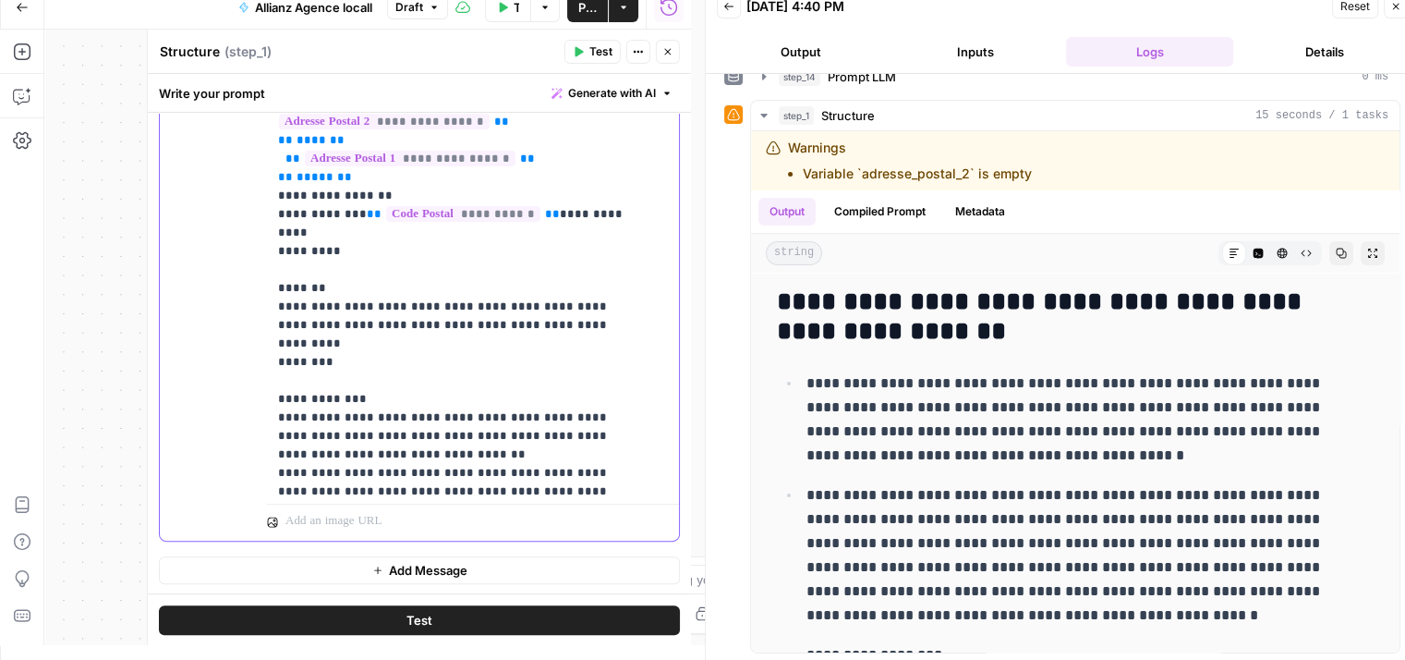
scroll to position [740, 0]
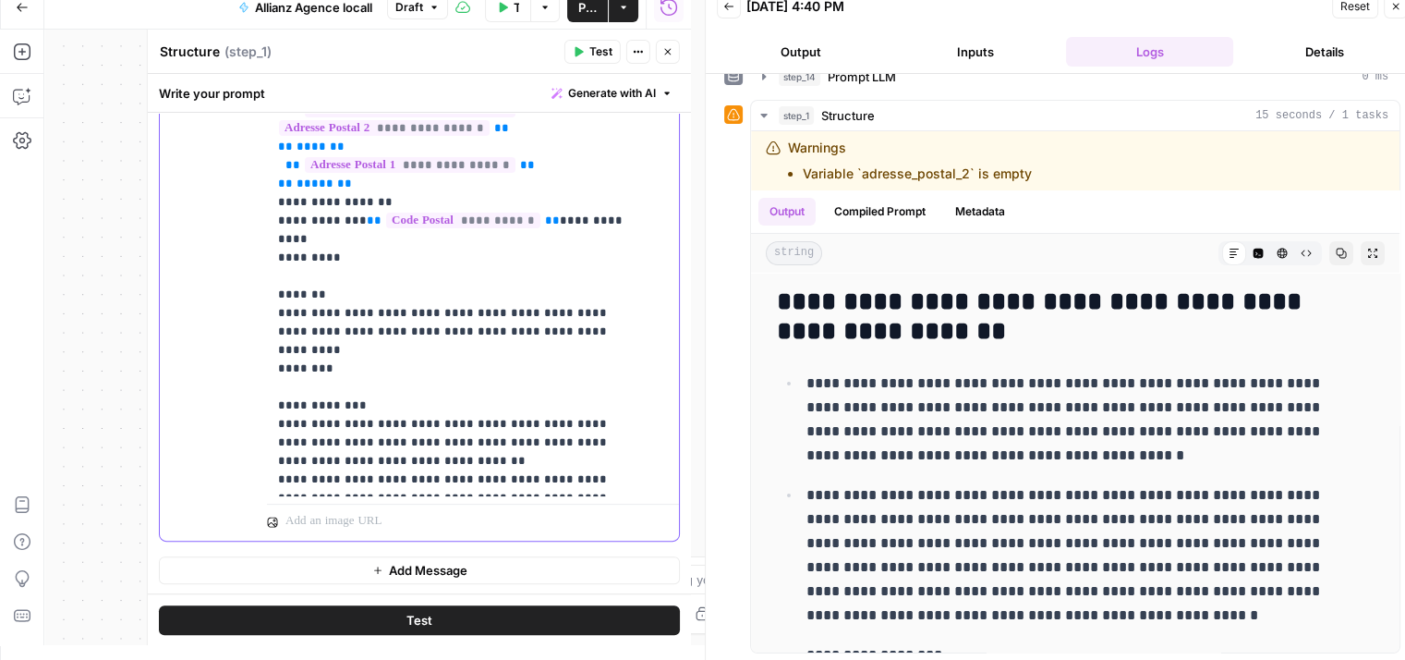
drag, startPoint x: 276, startPoint y: 296, endPoint x: 626, endPoint y: 389, distance: 362.4
click at [626, 389] on div "**********" at bounding box center [466, 119] width 398 height 753
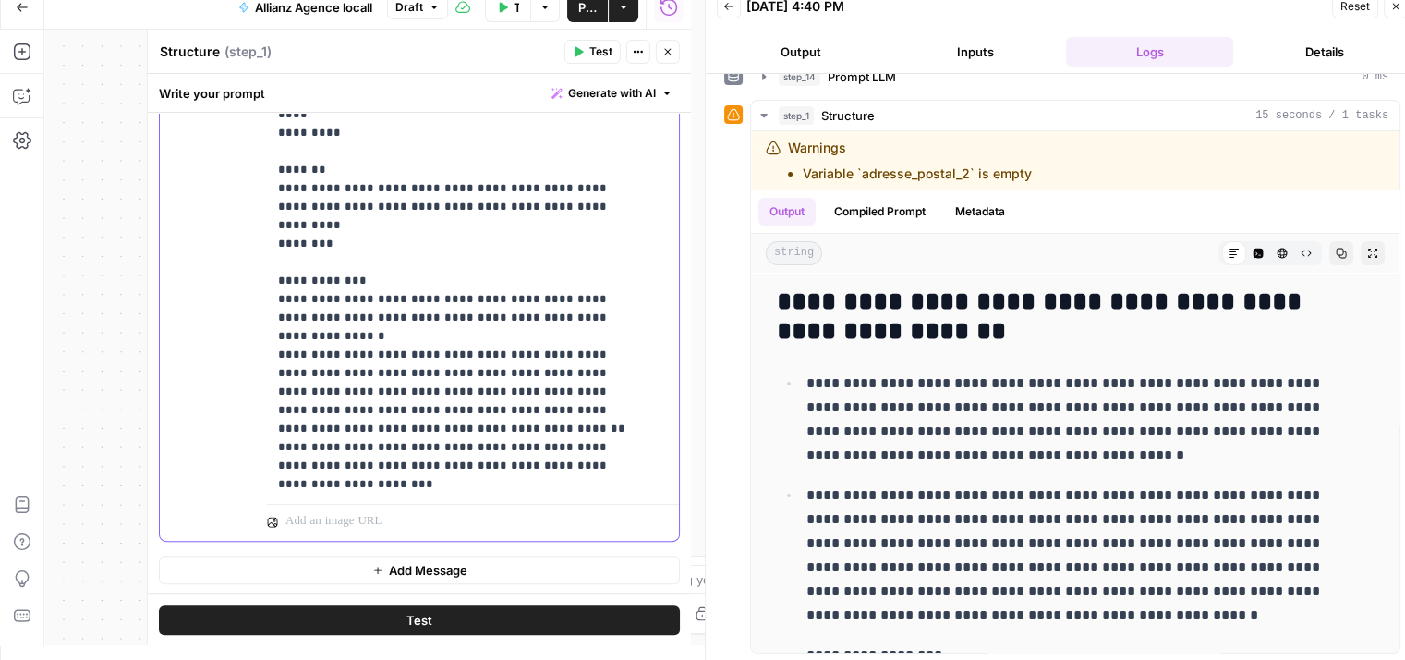
scroll to position [888, 0]
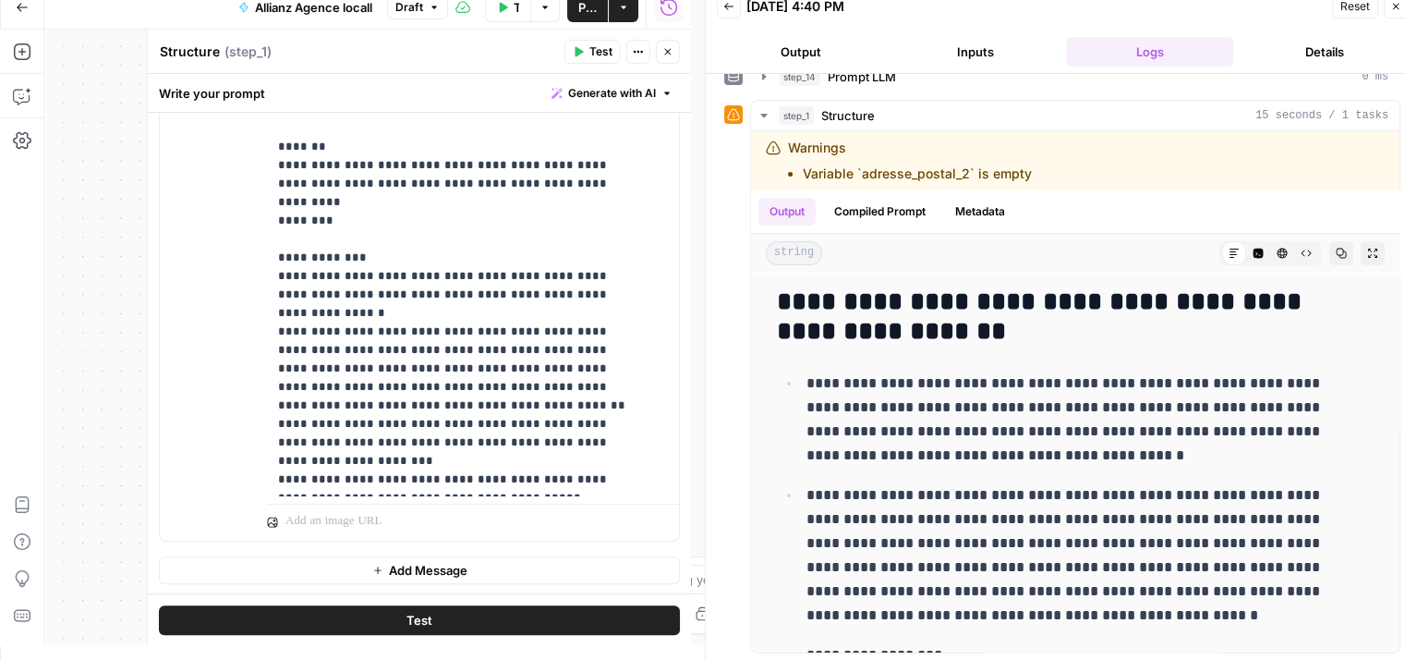
click at [397, 616] on button "Test" at bounding box center [419, 619] width 521 height 30
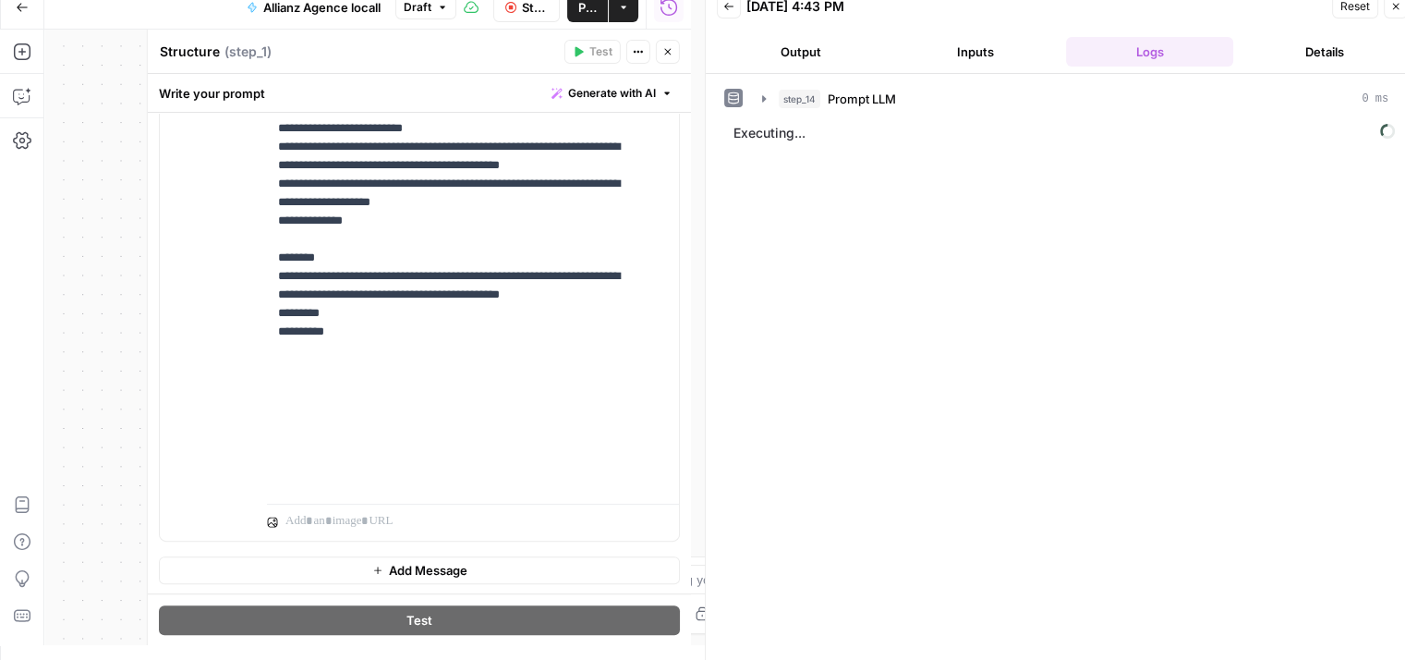
click at [676, 52] on button "Close" at bounding box center [668, 52] width 24 height 24
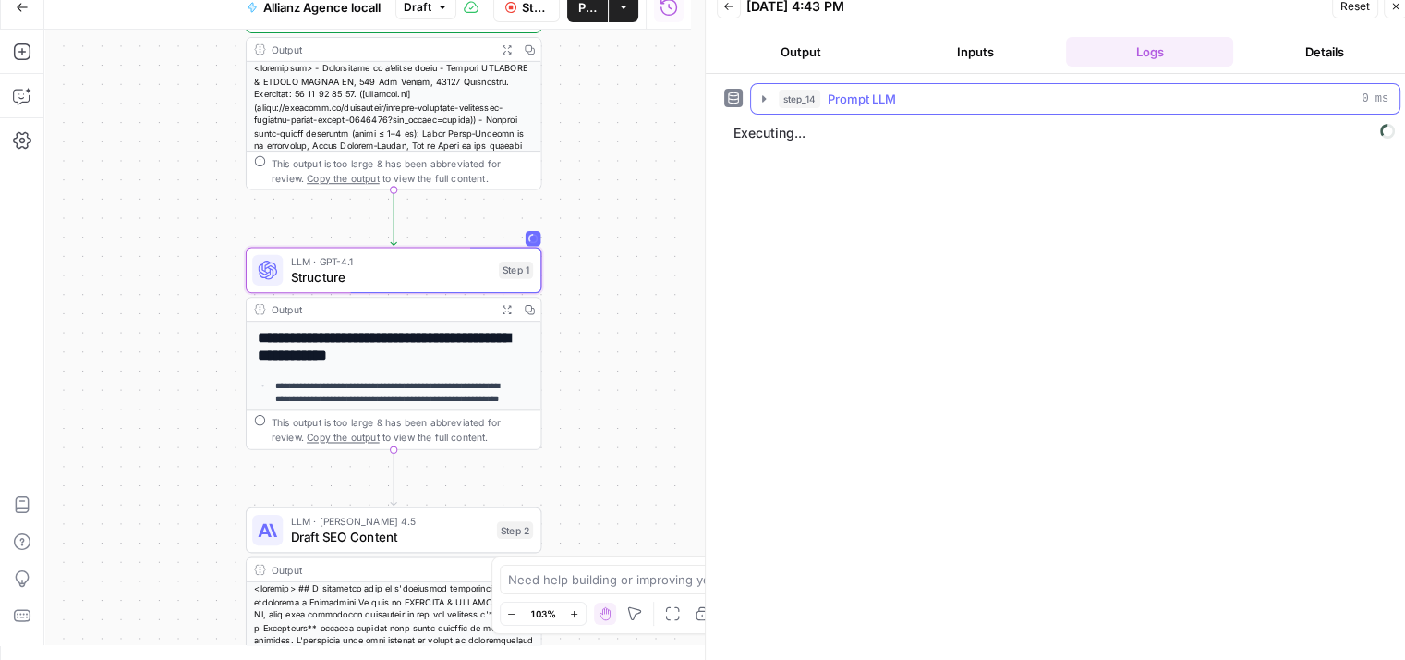
click at [767, 99] on icon "button" at bounding box center [764, 98] width 15 height 15
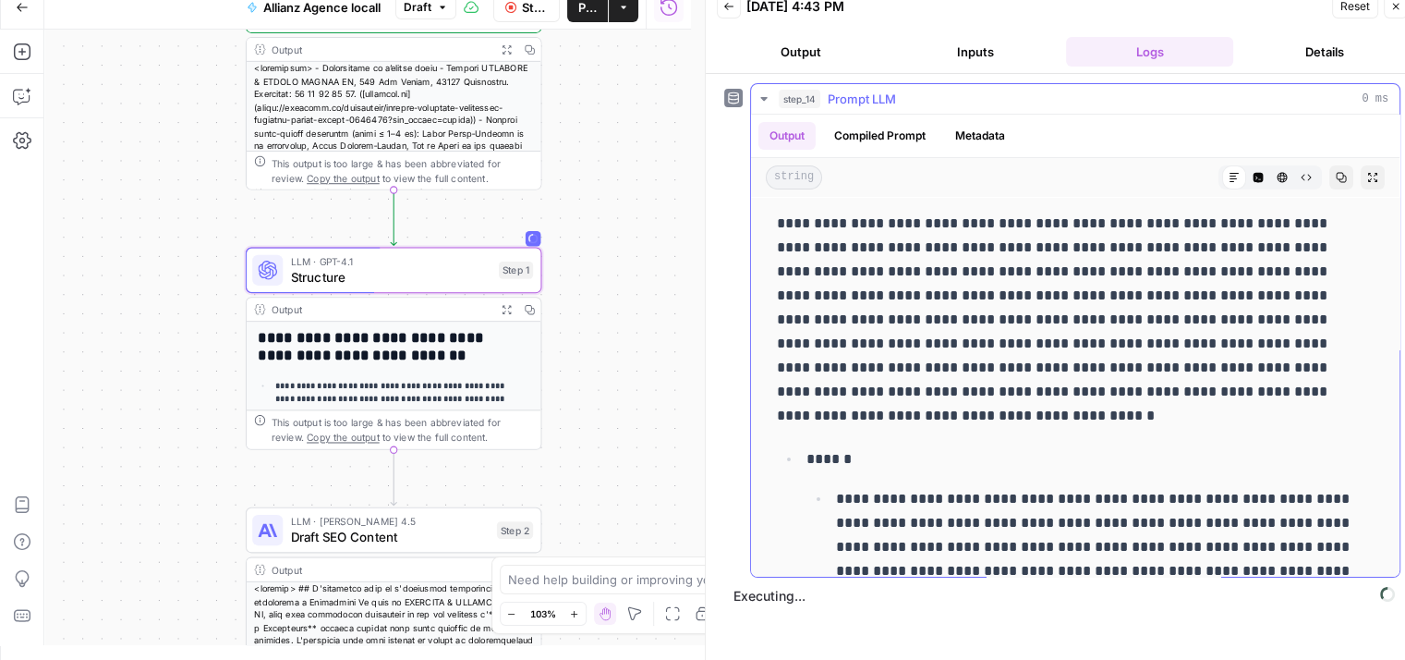
click at [767, 99] on icon "button" at bounding box center [764, 98] width 15 height 15
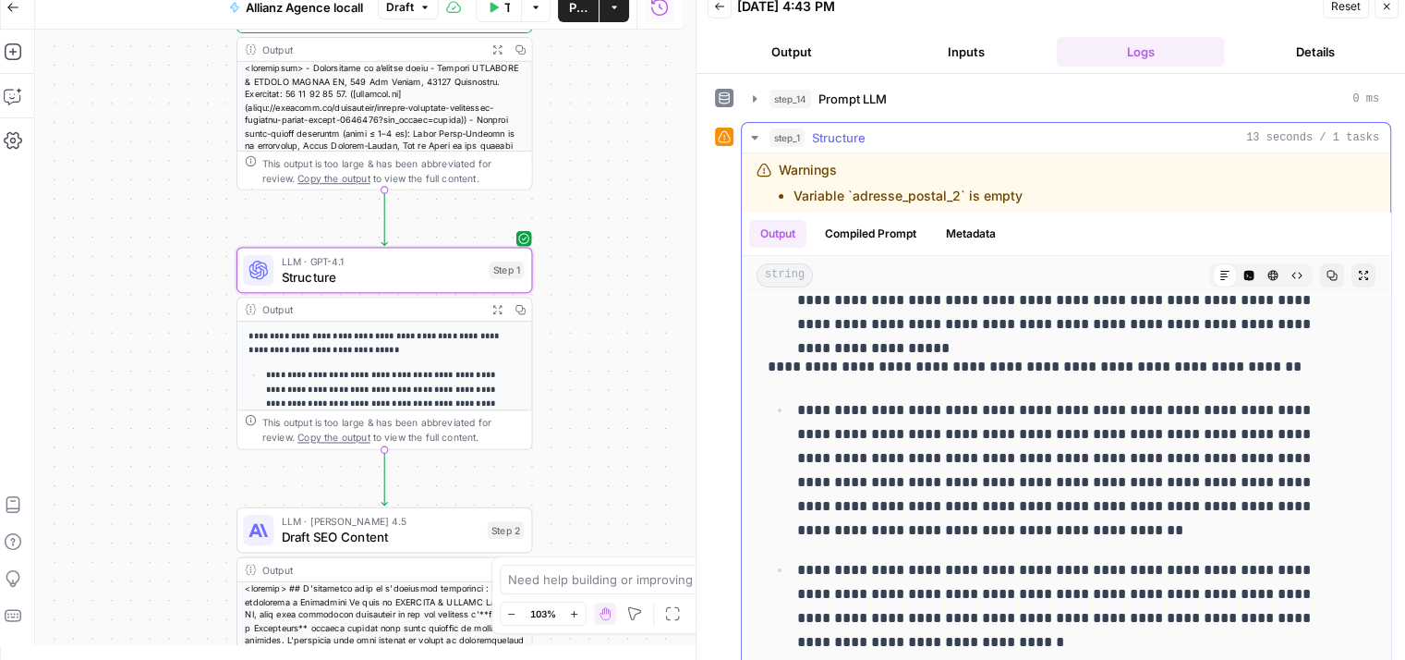
scroll to position [22, 0]
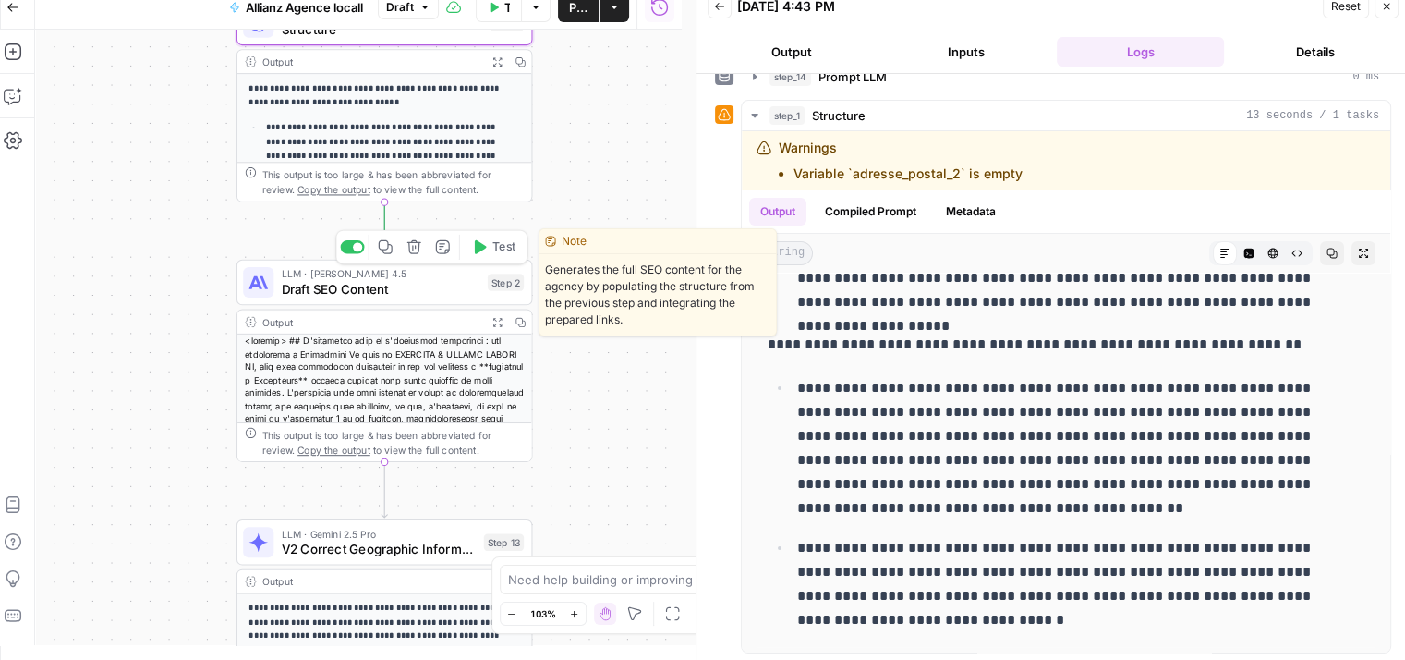
click at [305, 285] on span "Draft SEO Content" at bounding box center [381, 288] width 199 height 19
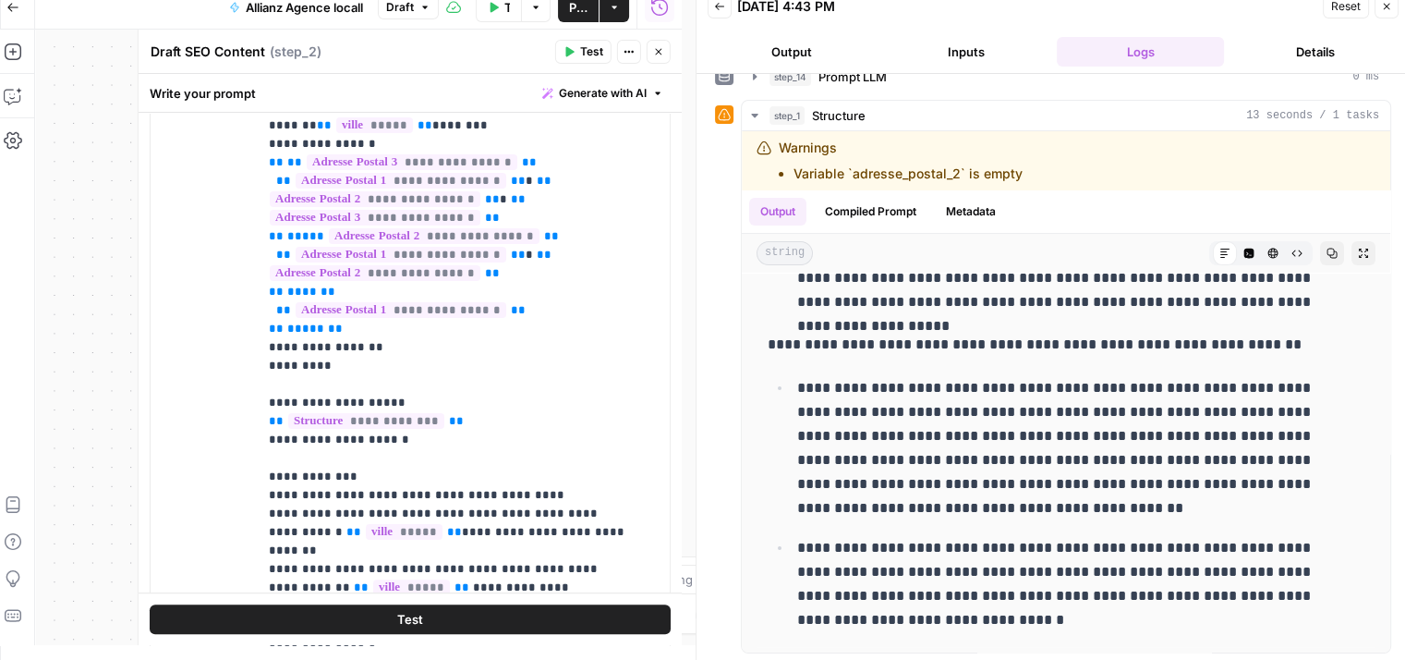
scroll to position [981, 0]
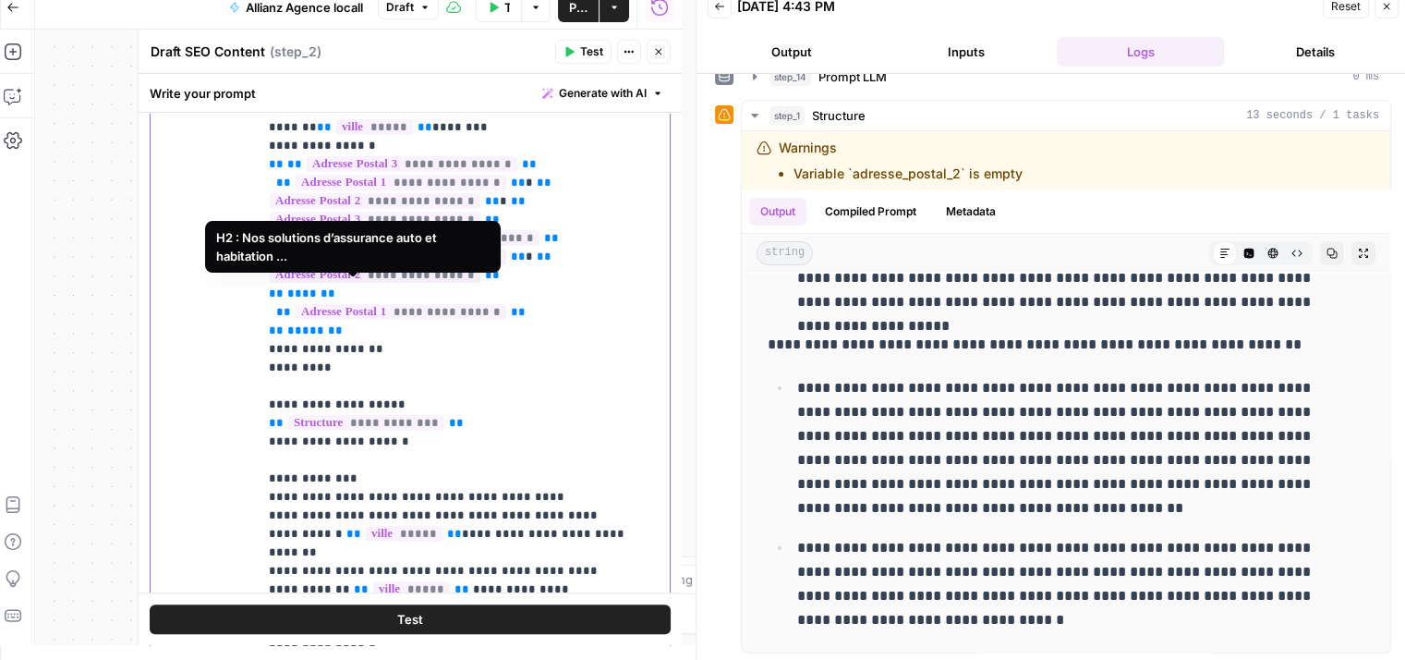
click at [425, 315] on p "**********" at bounding box center [450, 16] width 362 height 1977
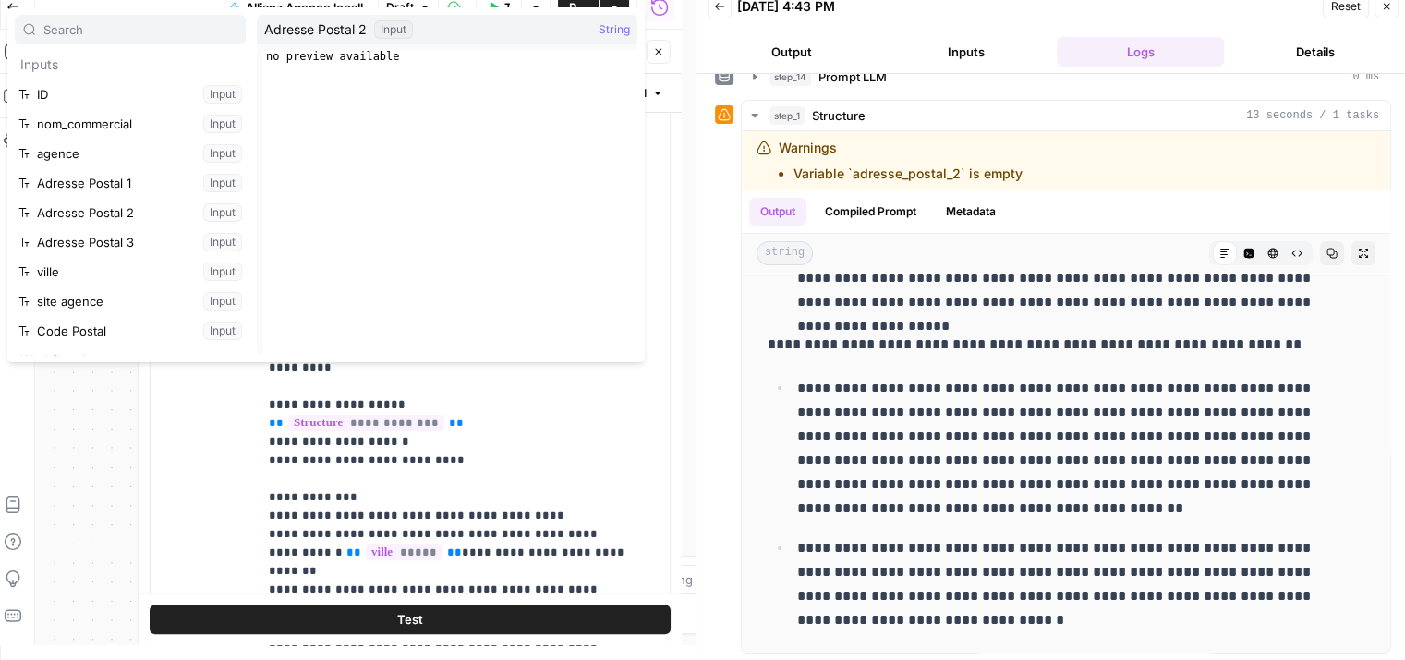
scroll to position [197, 0]
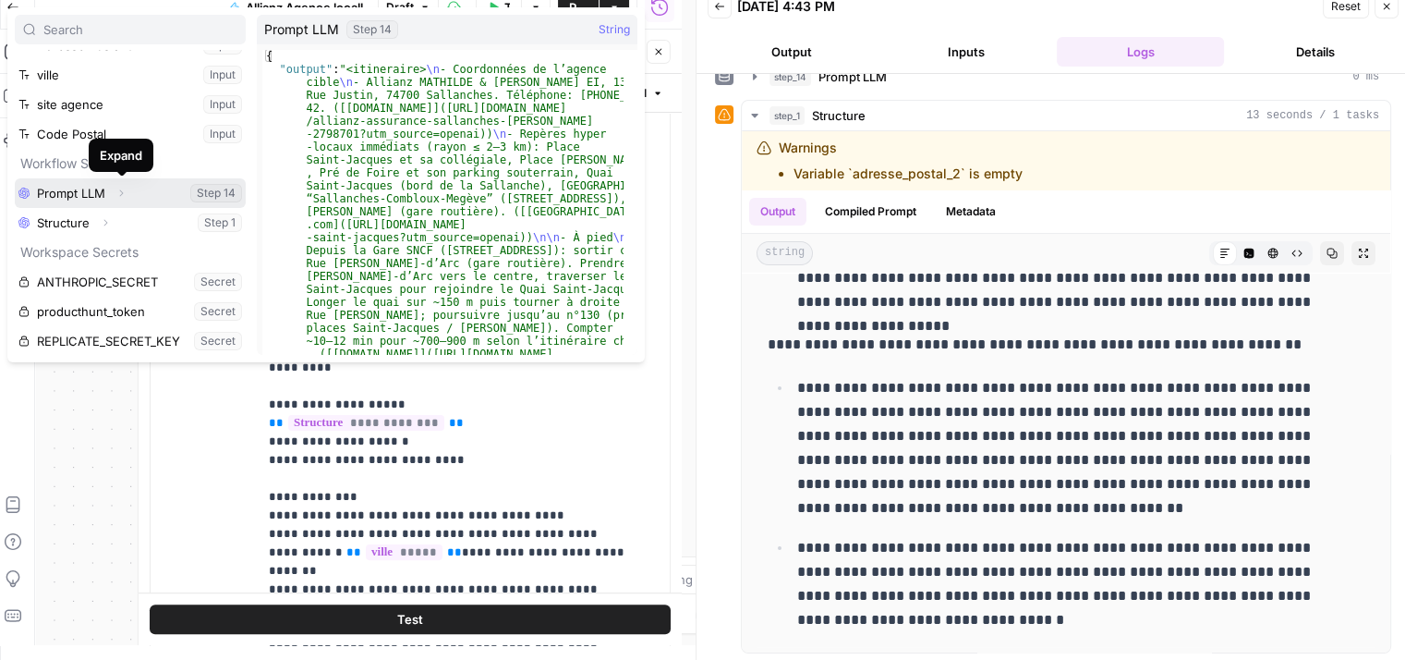
click at [118, 188] on icon "button" at bounding box center [120, 193] width 11 height 11
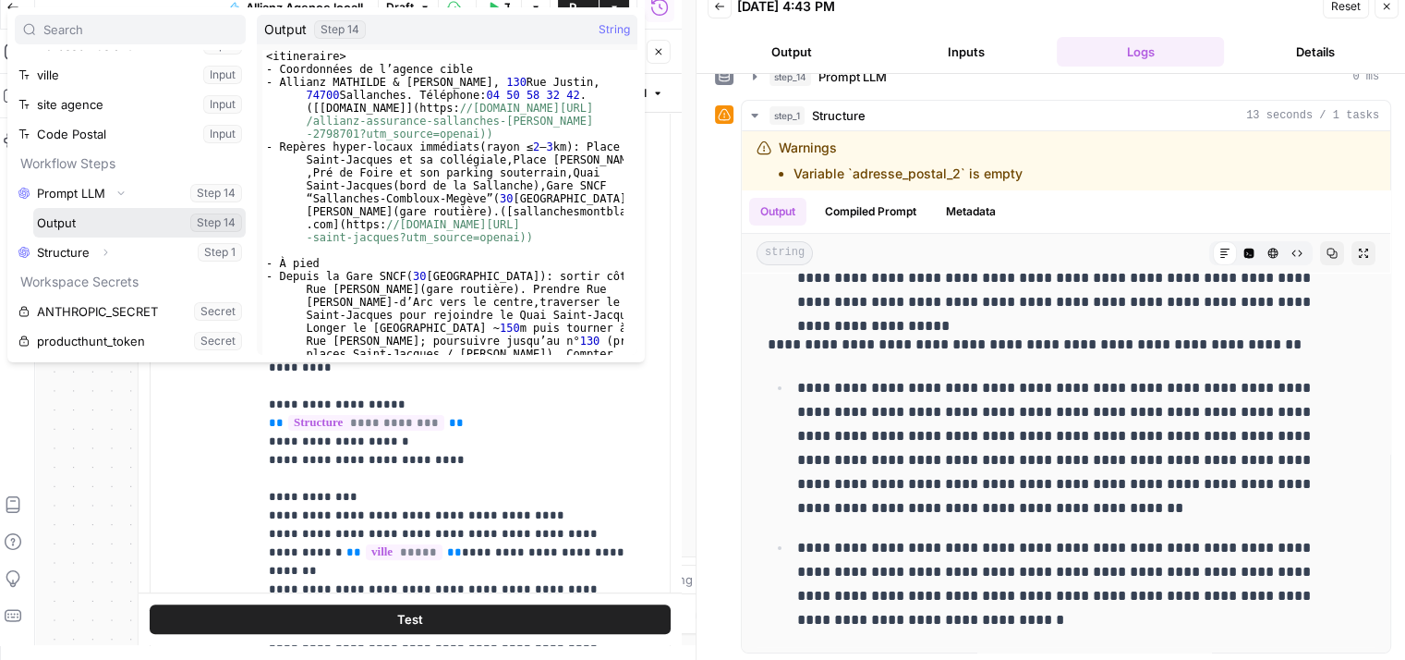
click at [76, 221] on button "Select variable Output" at bounding box center [139, 223] width 212 height 30
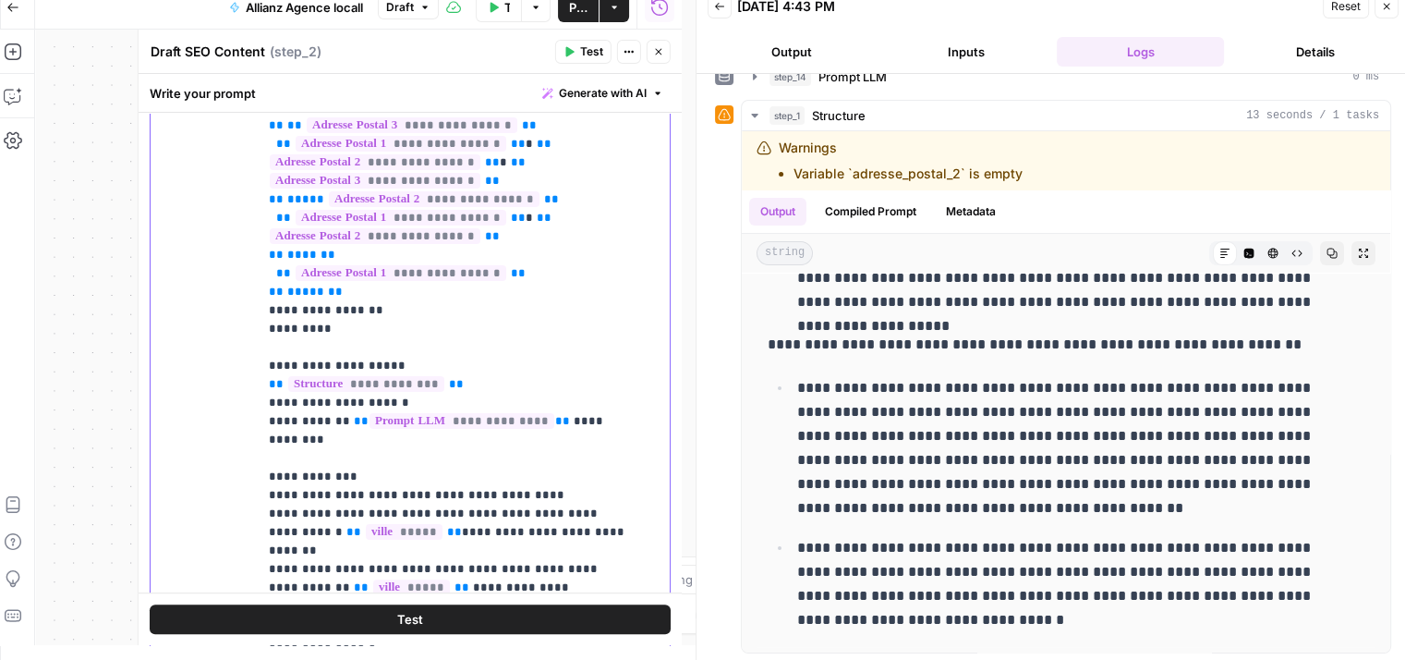
scroll to position [1020, 0]
drag, startPoint x: 334, startPoint y: 288, endPoint x: 266, endPoint y: 290, distance: 68.4
click at [266, 290] on div "**********" at bounding box center [457, 378] width 398 height 753
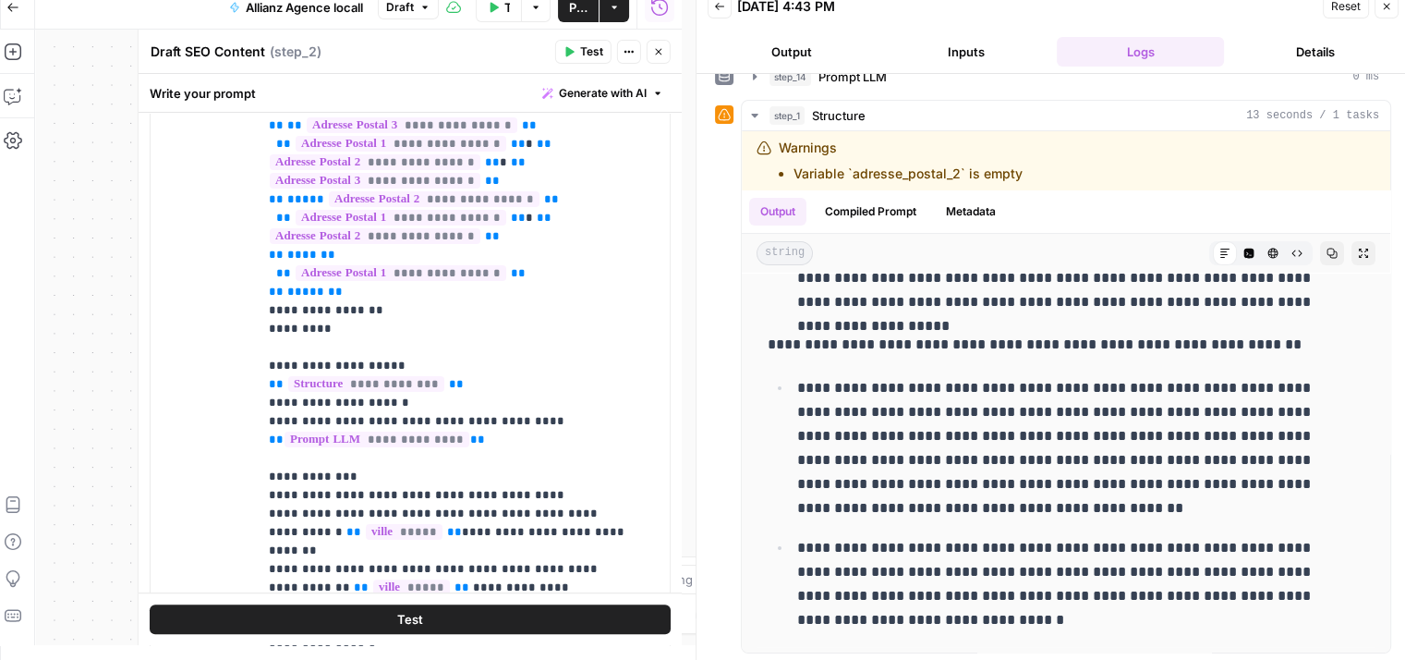
click at [397, 618] on span "Test" at bounding box center [410, 619] width 26 height 18
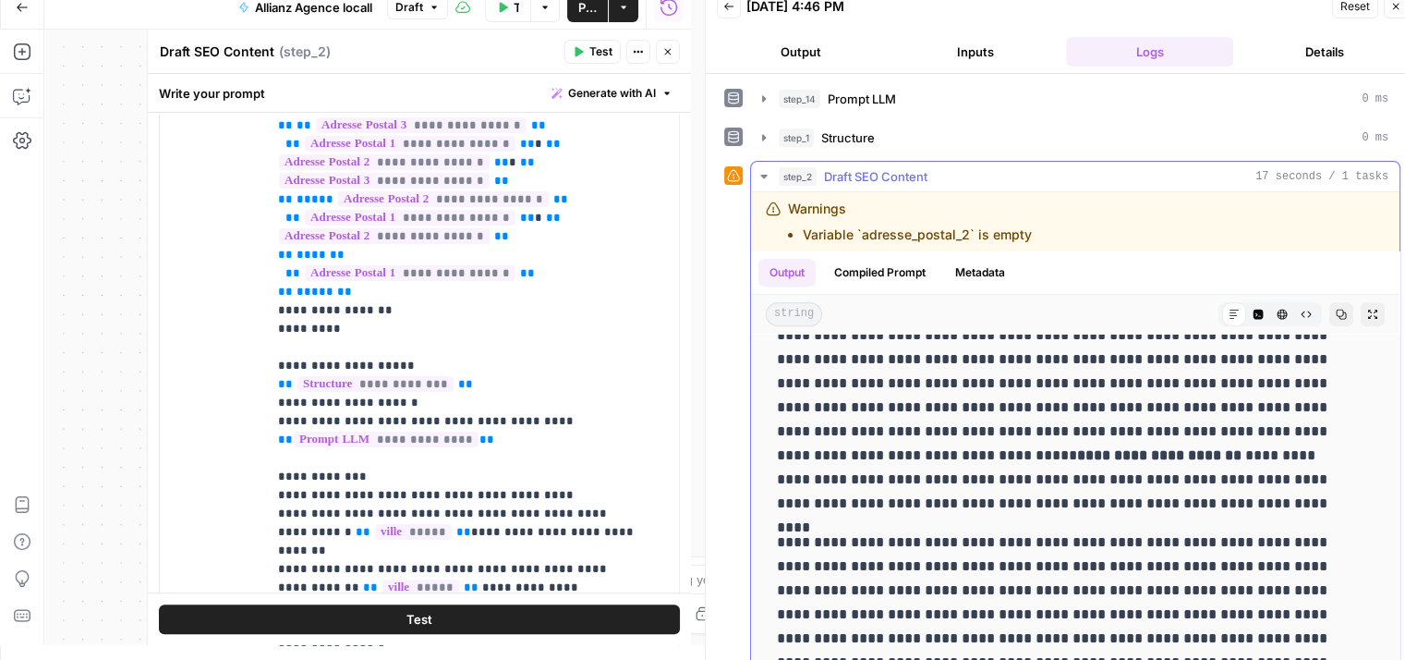
scroll to position [61, 0]
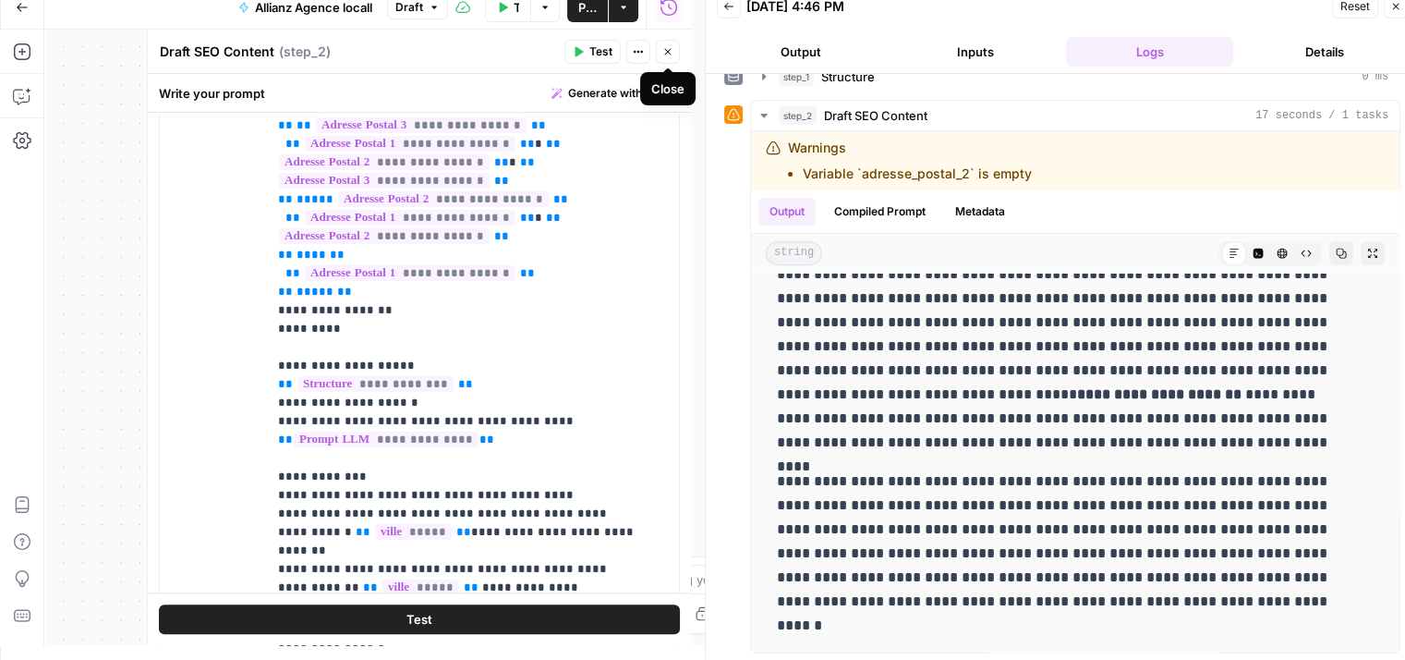
click at [673, 58] on button "Close" at bounding box center [668, 52] width 24 height 24
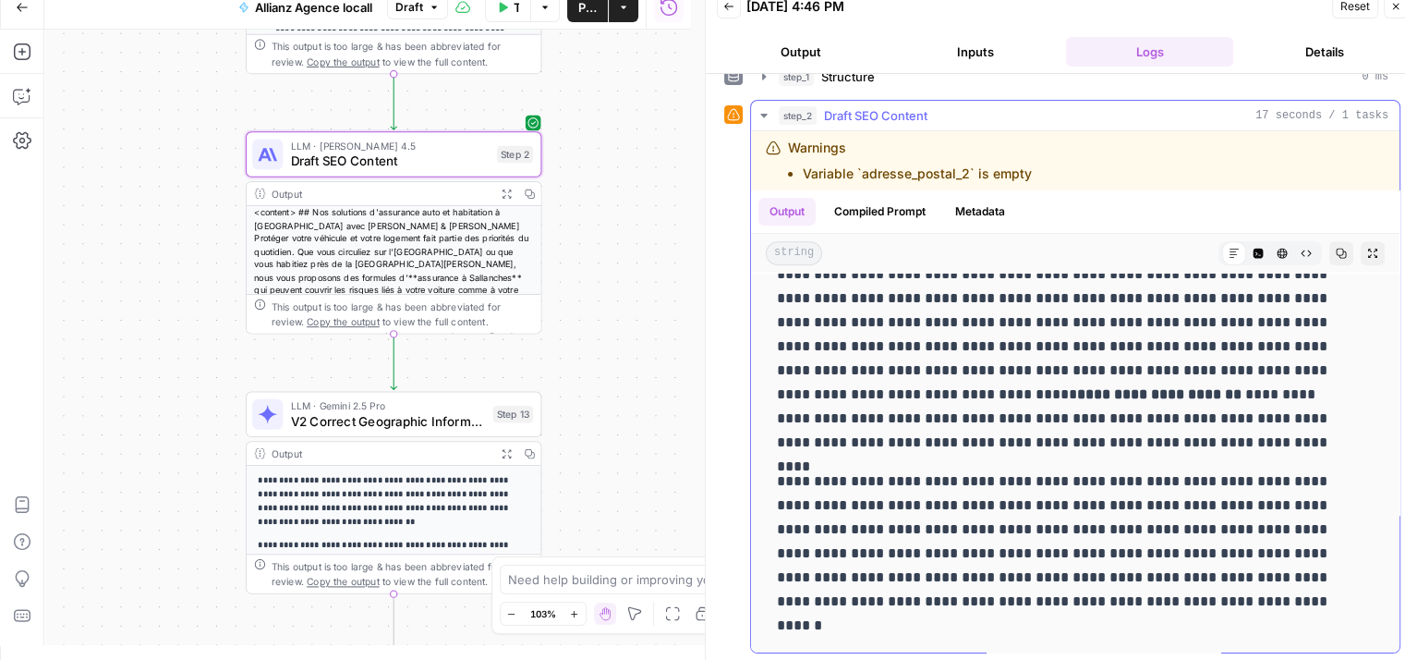
click at [762, 115] on icon "button" at bounding box center [763, 116] width 6 height 4
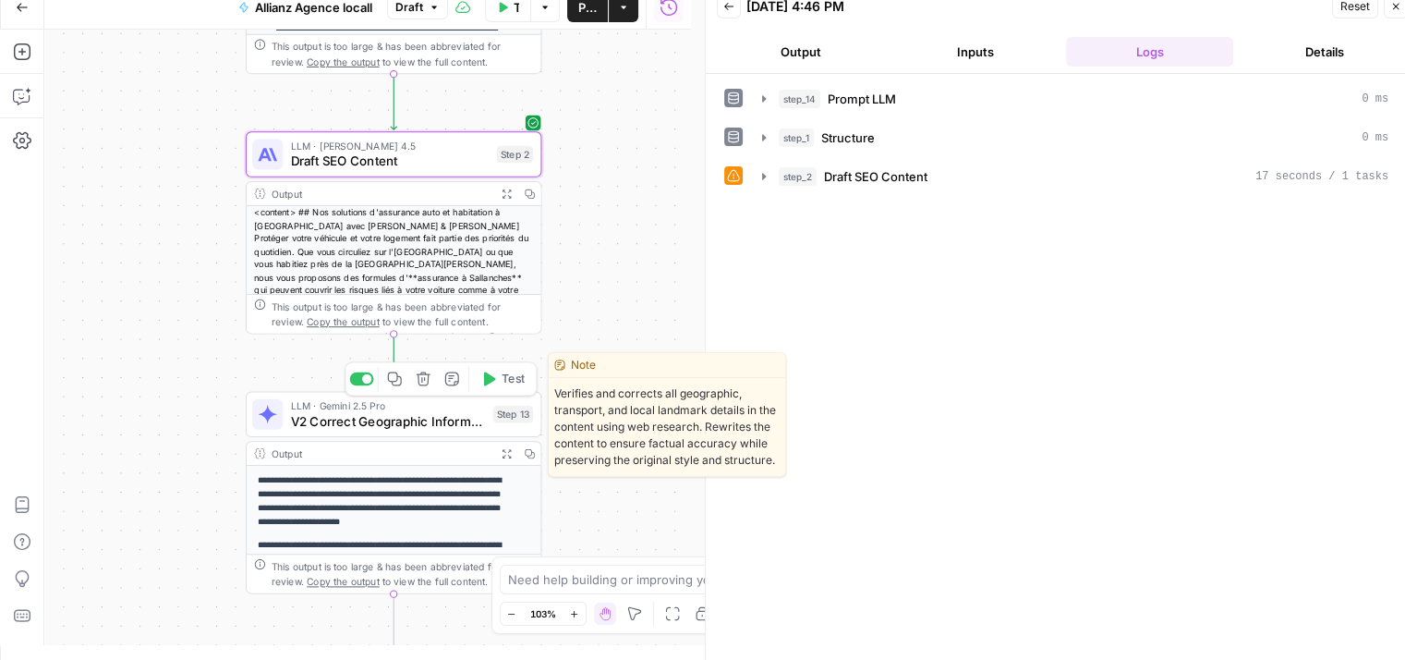
click at [491, 382] on icon "button" at bounding box center [488, 379] width 16 height 16
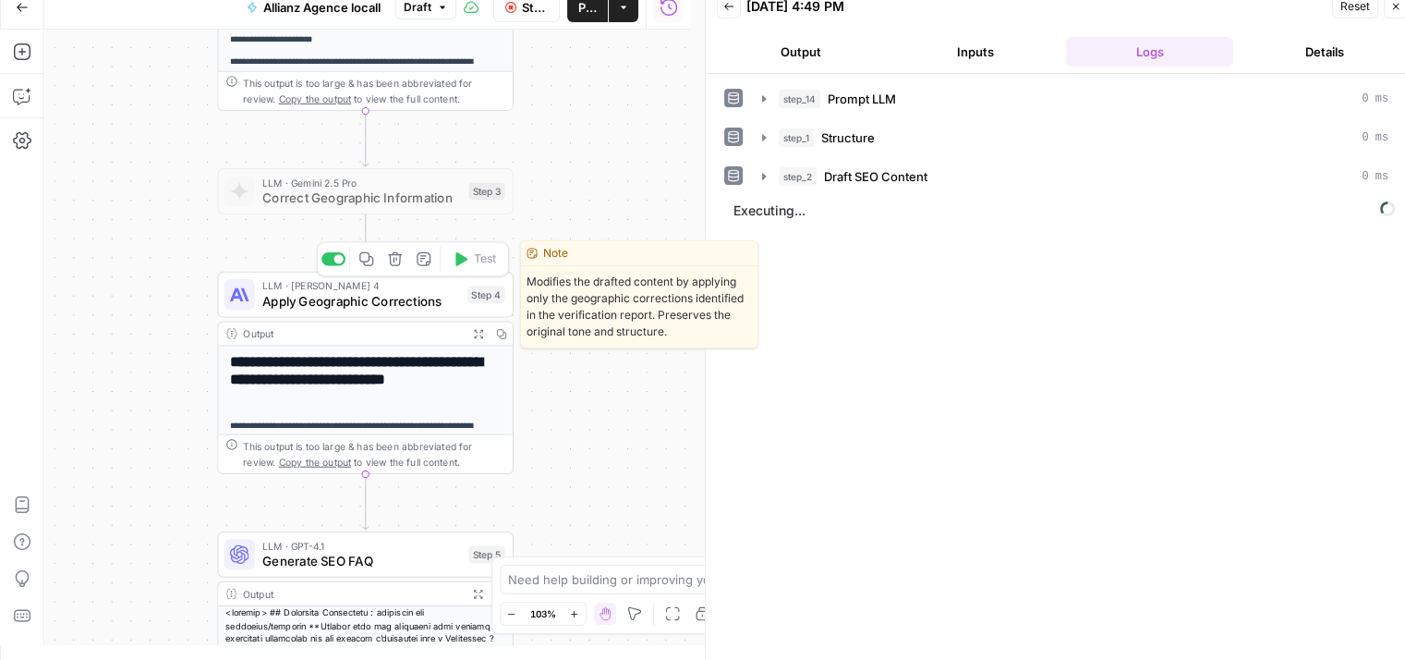
click at [299, 304] on span "Apply Geographic Corrections" at bounding box center [361, 300] width 198 height 19
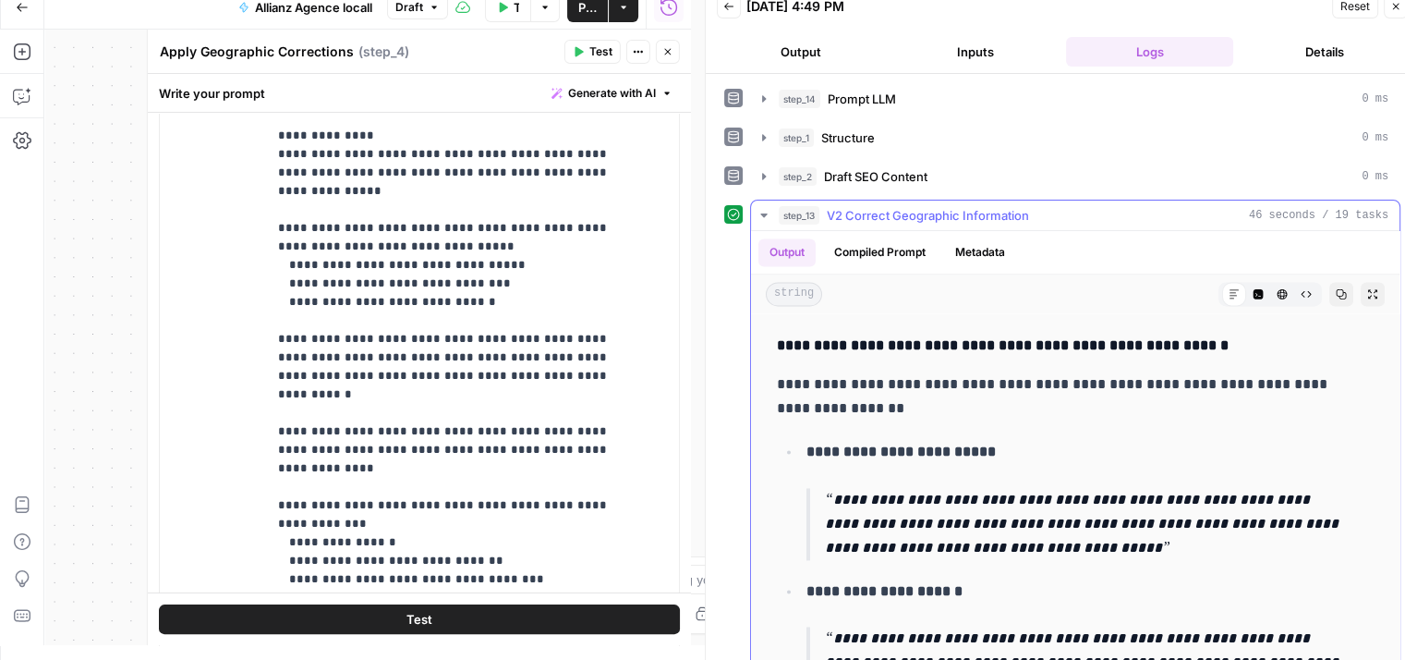
scroll to position [2860, 0]
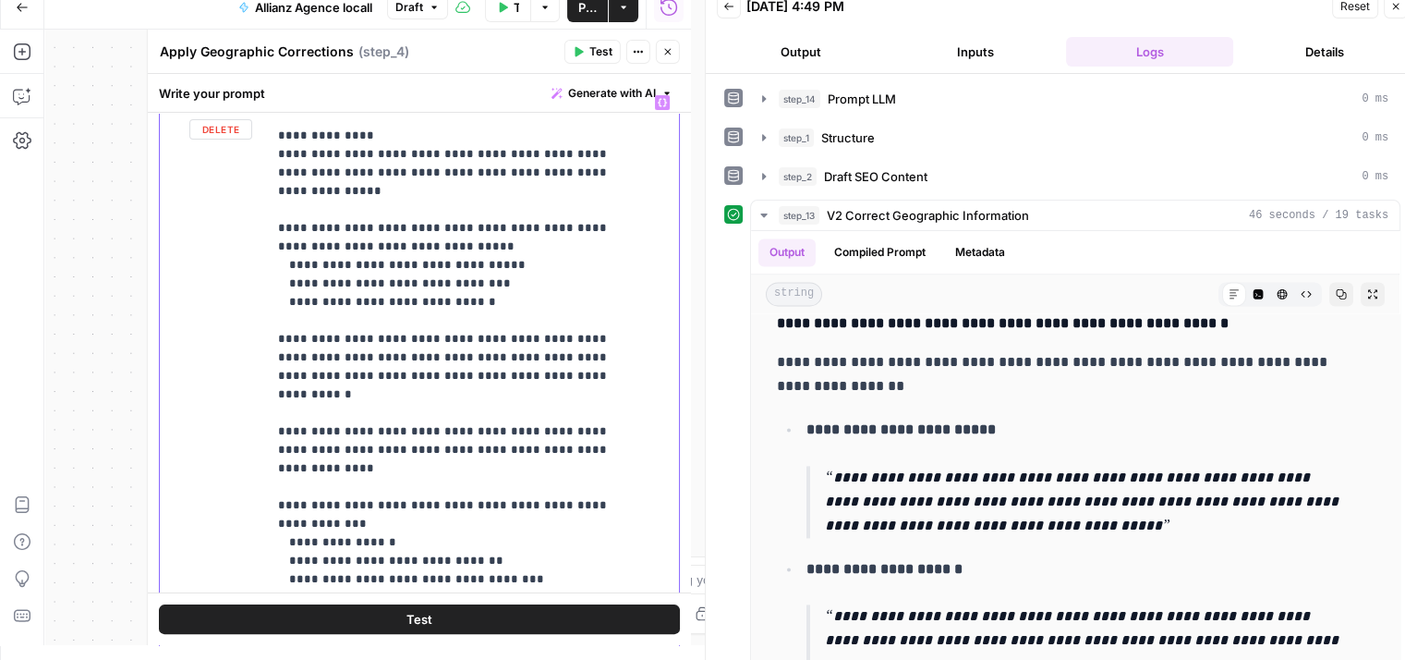
drag, startPoint x: 483, startPoint y: 274, endPoint x: 286, endPoint y: 224, distance: 203.0
click at [286, 224] on p "**********" at bounding box center [459, 385] width 362 height 1183
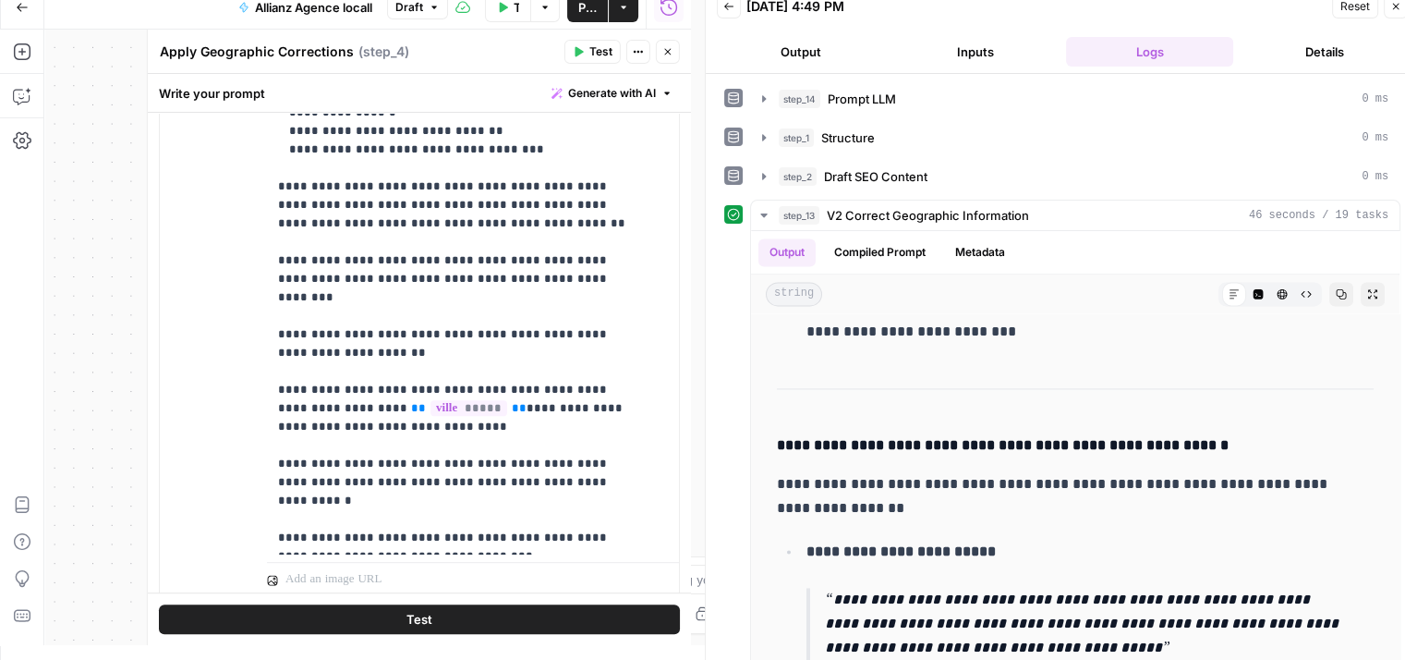
scroll to position [672, 0]
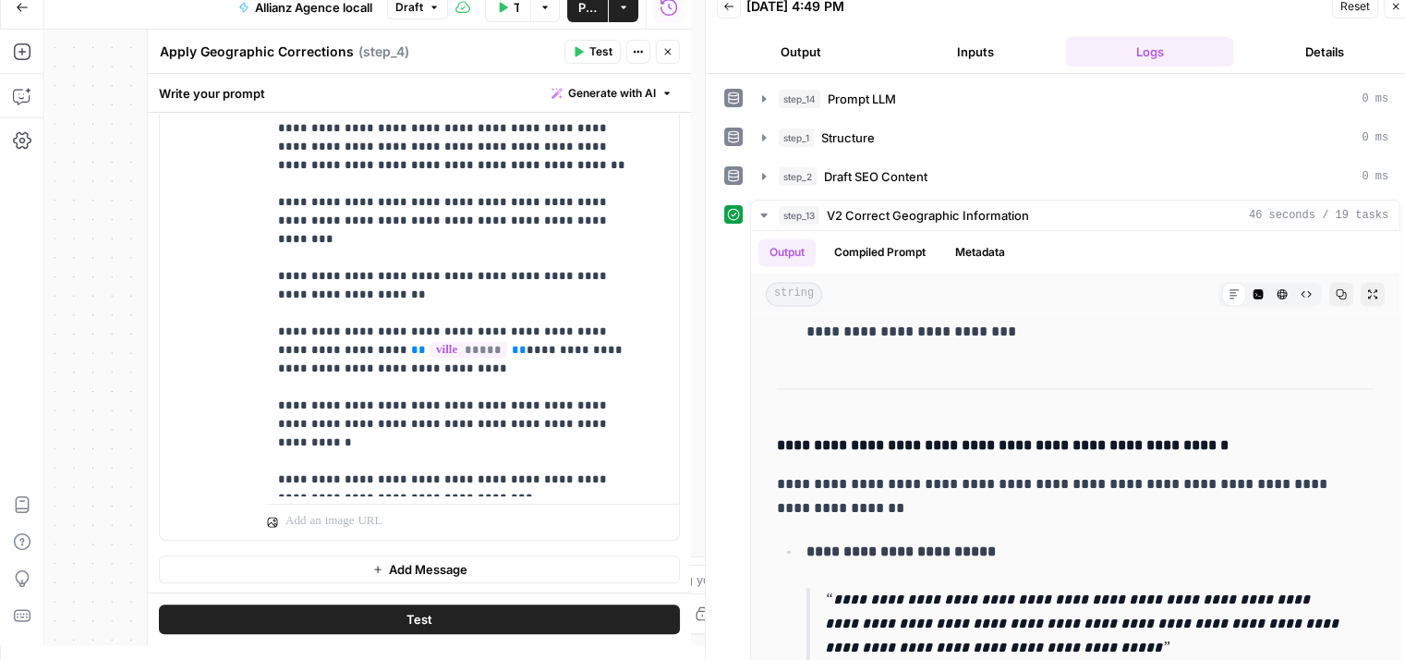
click at [393, 616] on button "Test" at bounding box center [419, 619] width 521 height 30
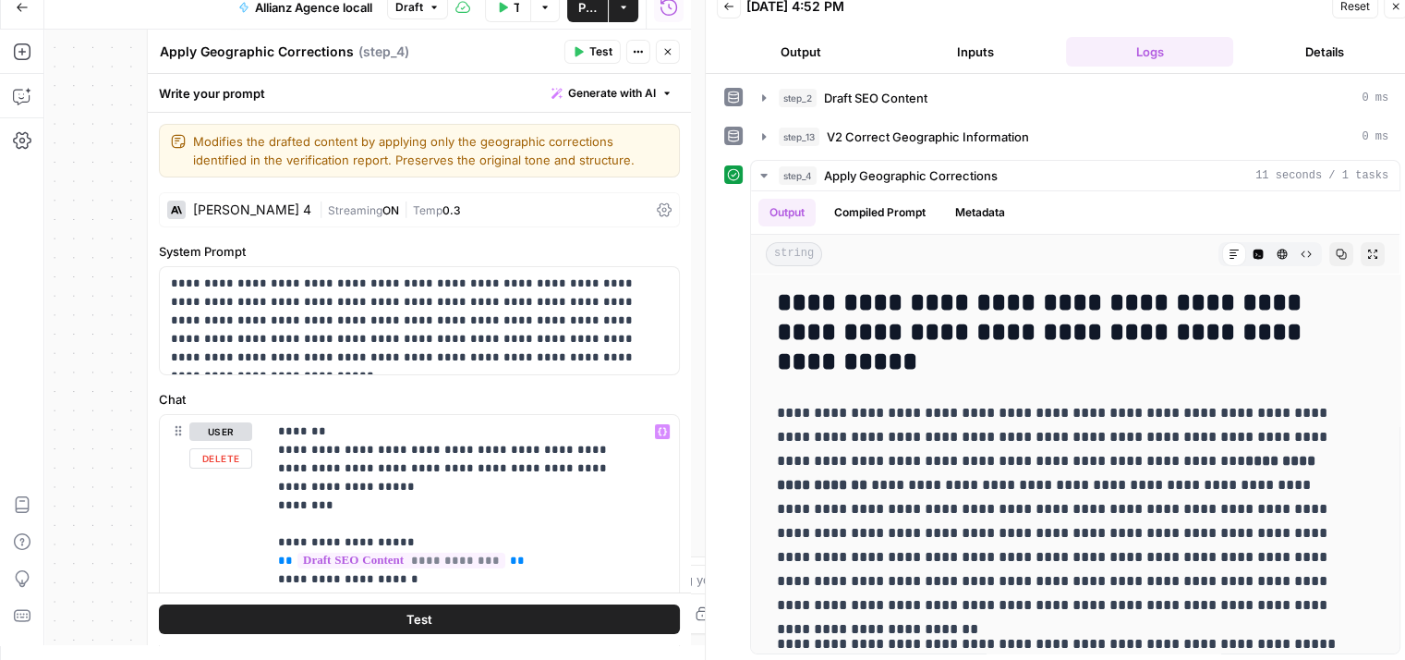
scroll to position [0, 0]
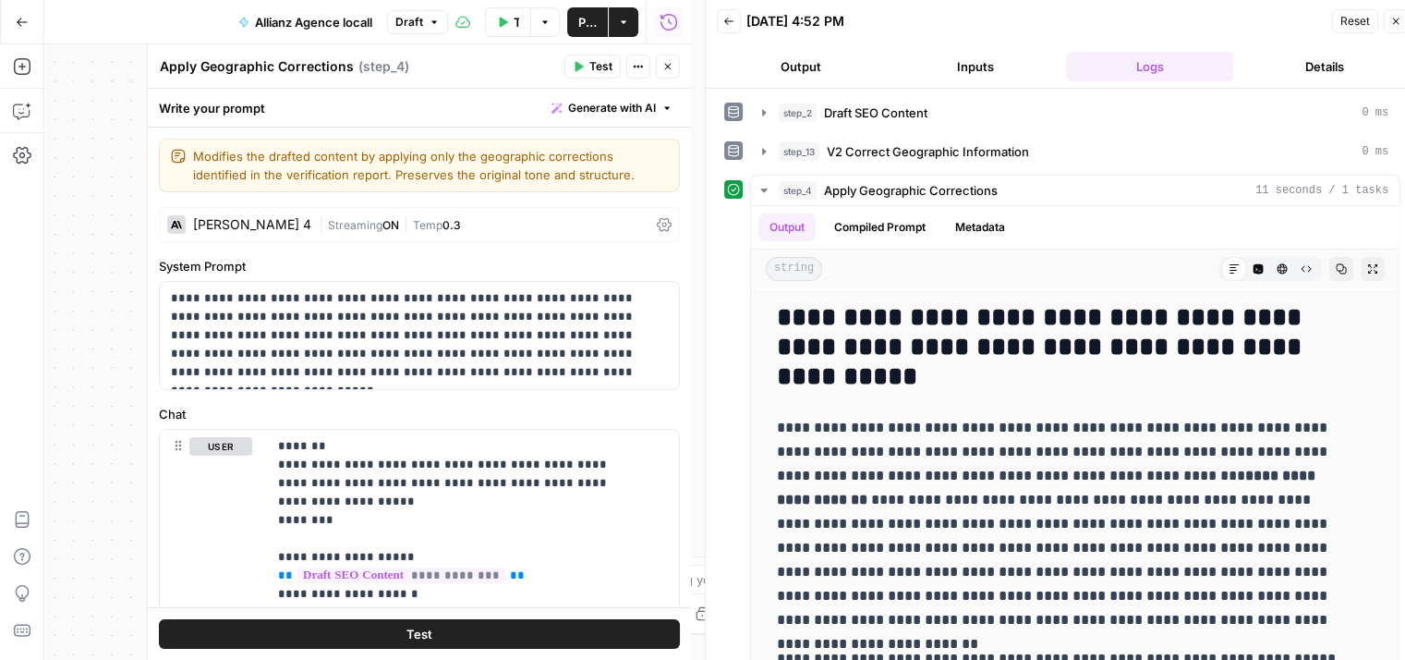
click at [668, 66] on icon "button" at bounding box center [667, 67] width 6 height 6
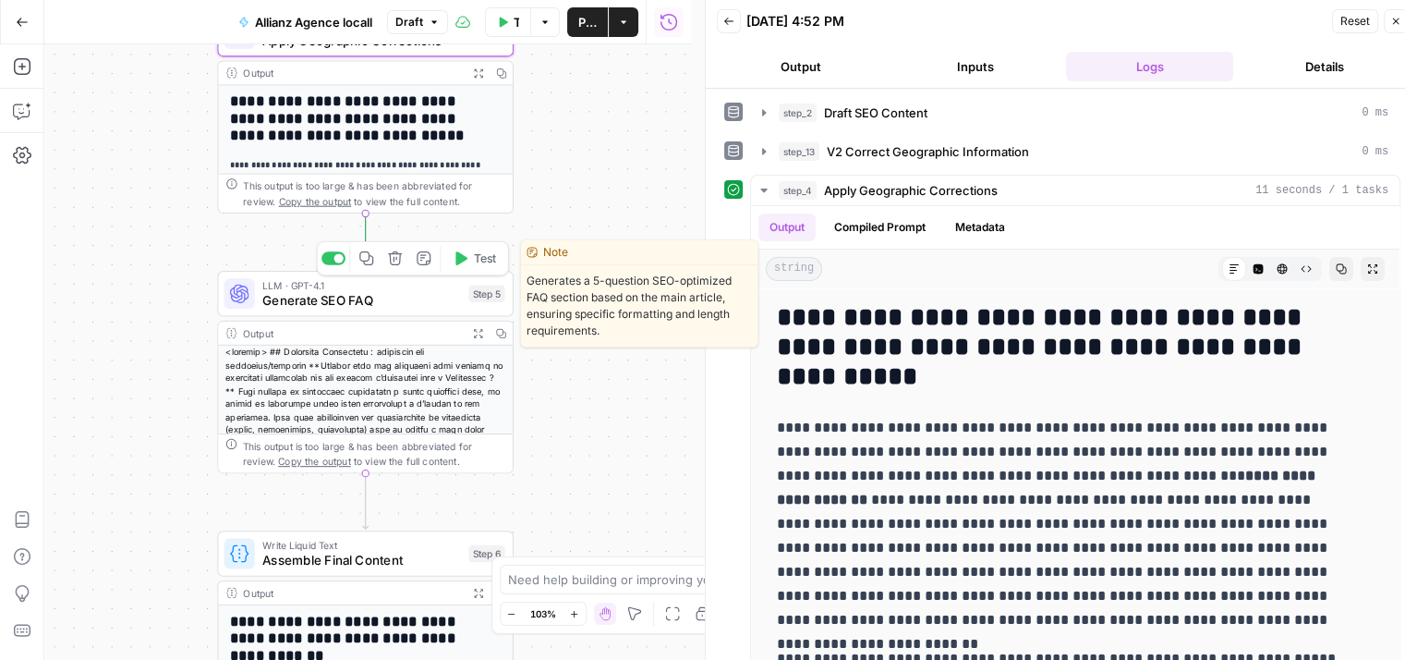
click at [469, 263] on button "Test" at bounding box center [473, 258] width 59 height 25
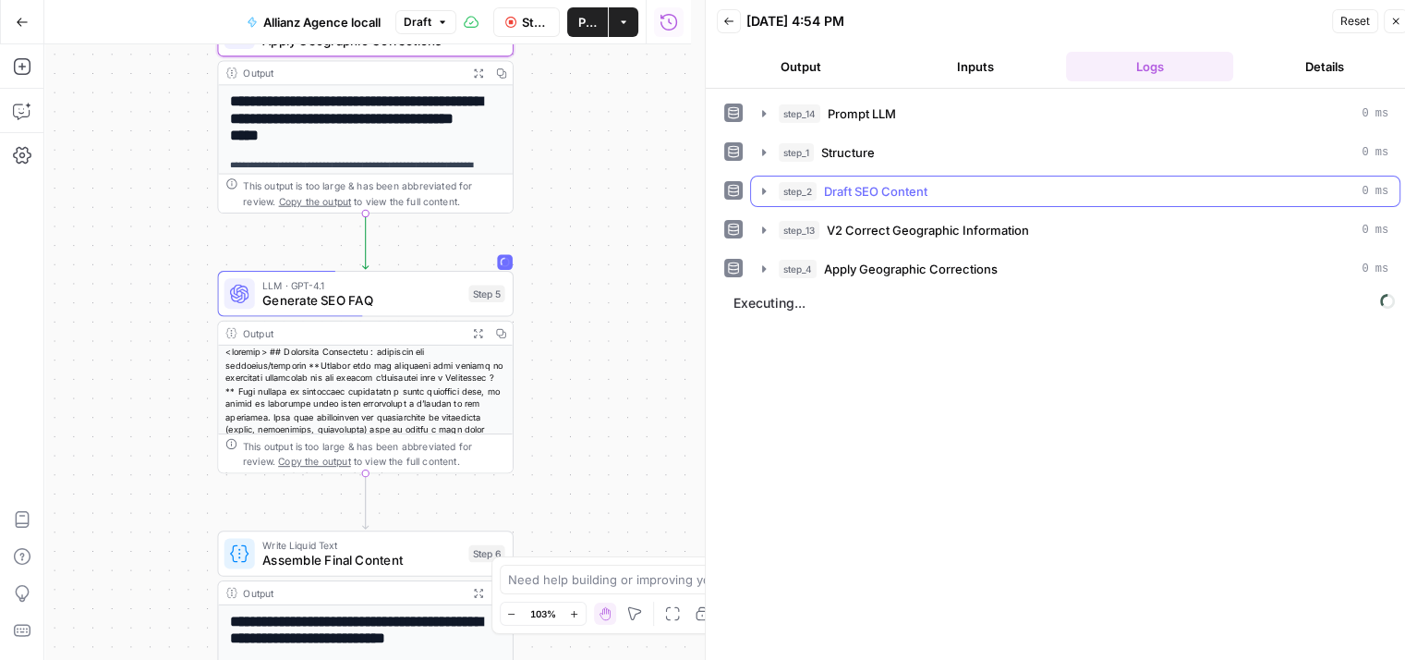
click at [762, 193] on icon "button" at bounding box center [764, 191] width 4 height 6
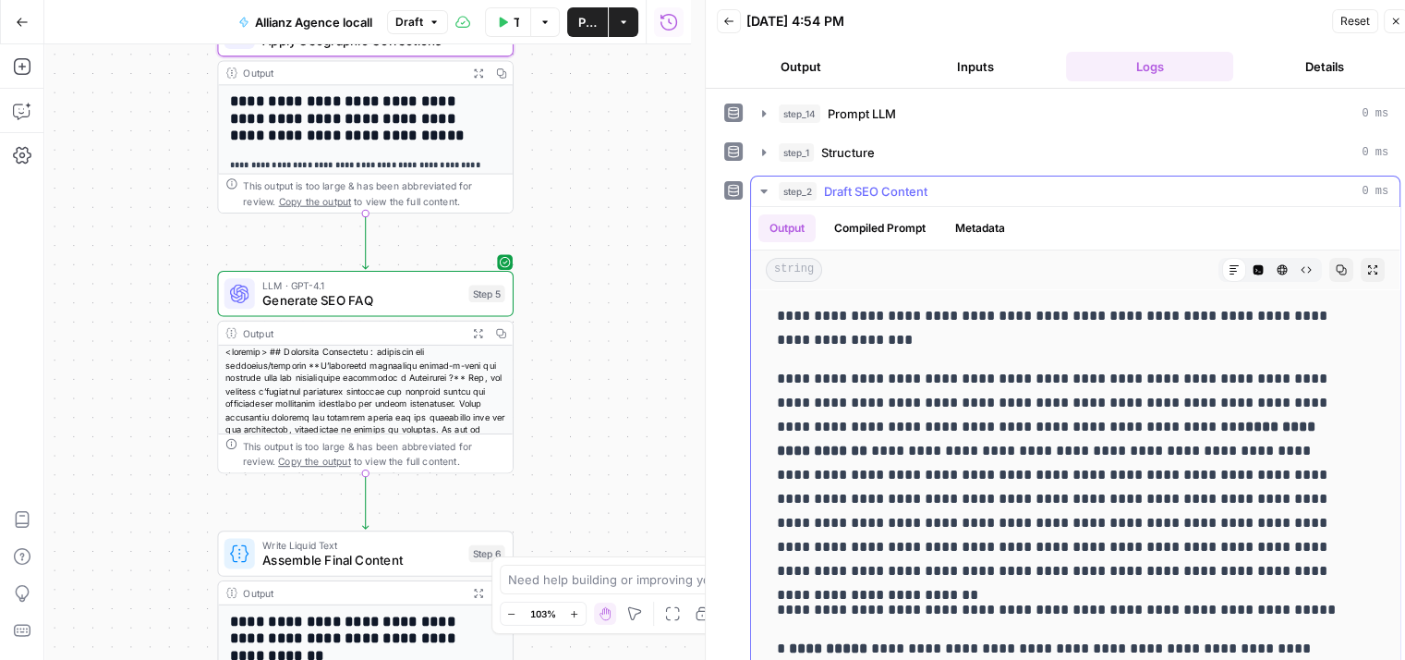
click at [762, 193] on icon "button" at bounding box center [764, 191] width 15 height 15
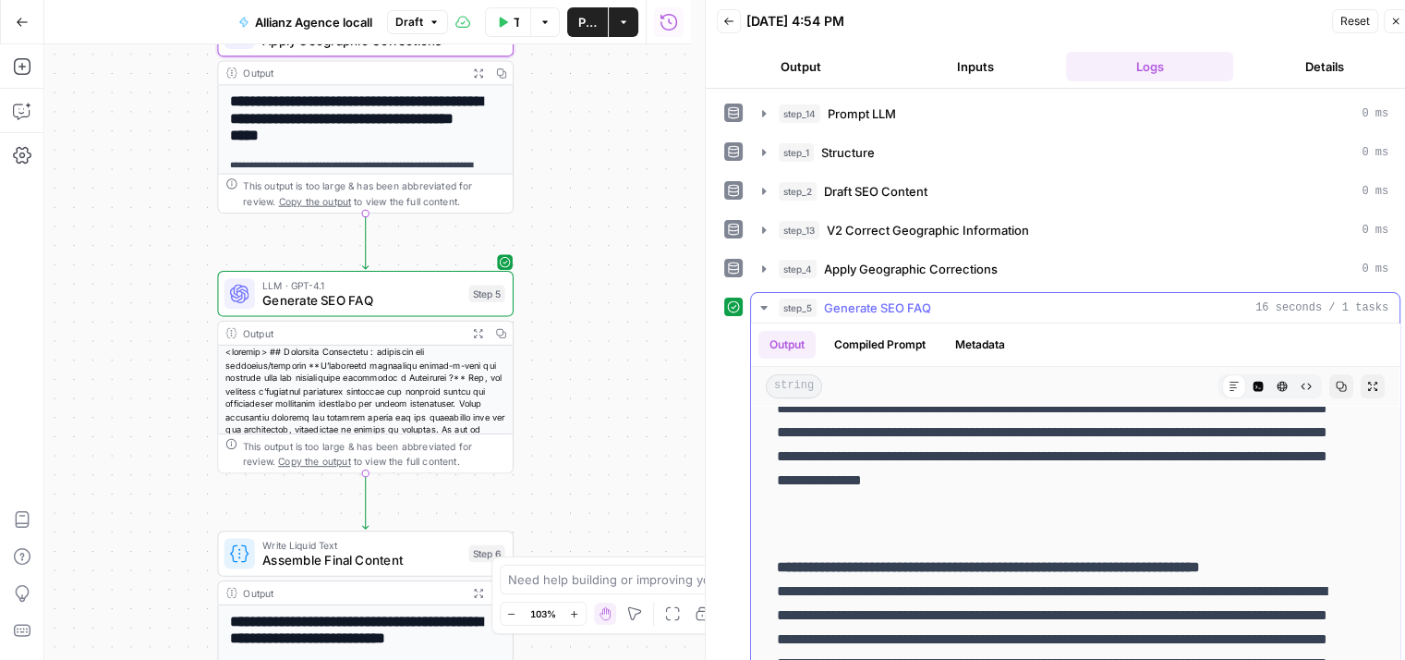
scroll to position [117, 0]
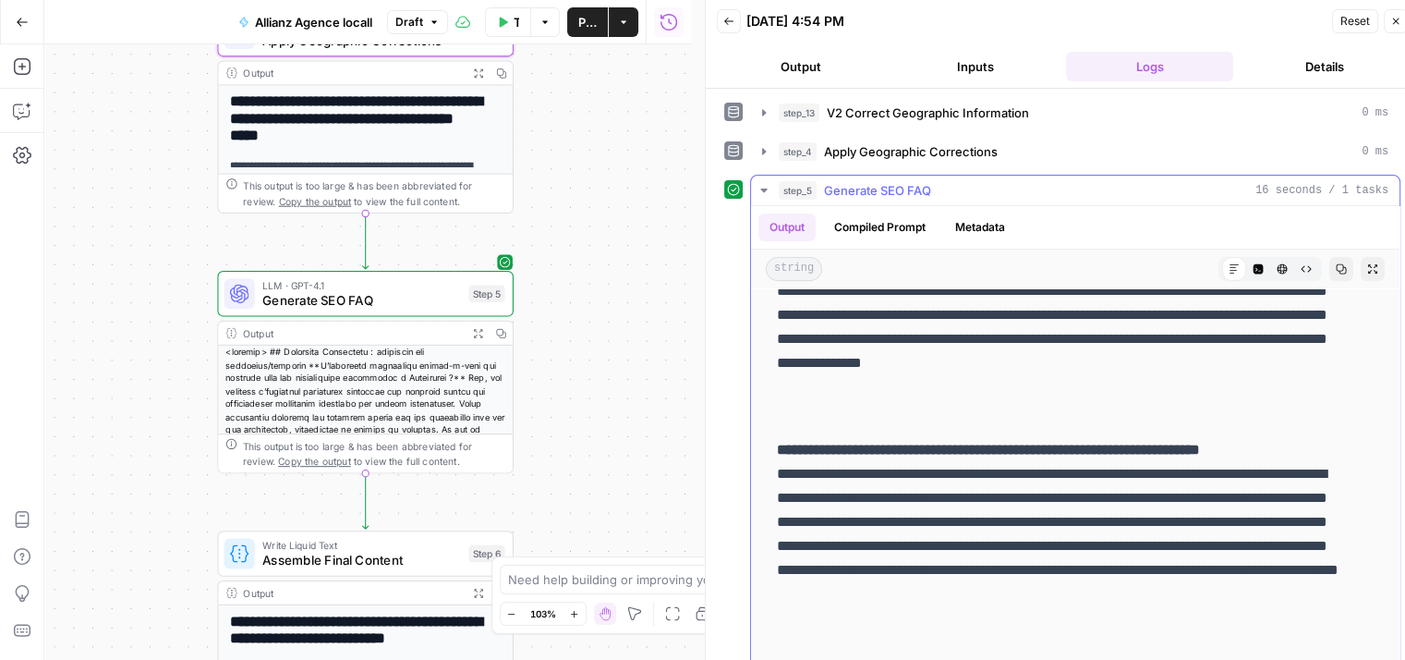
click at [766, 184] on icon "button" at bounding box center [764, 190] width 15 height 15
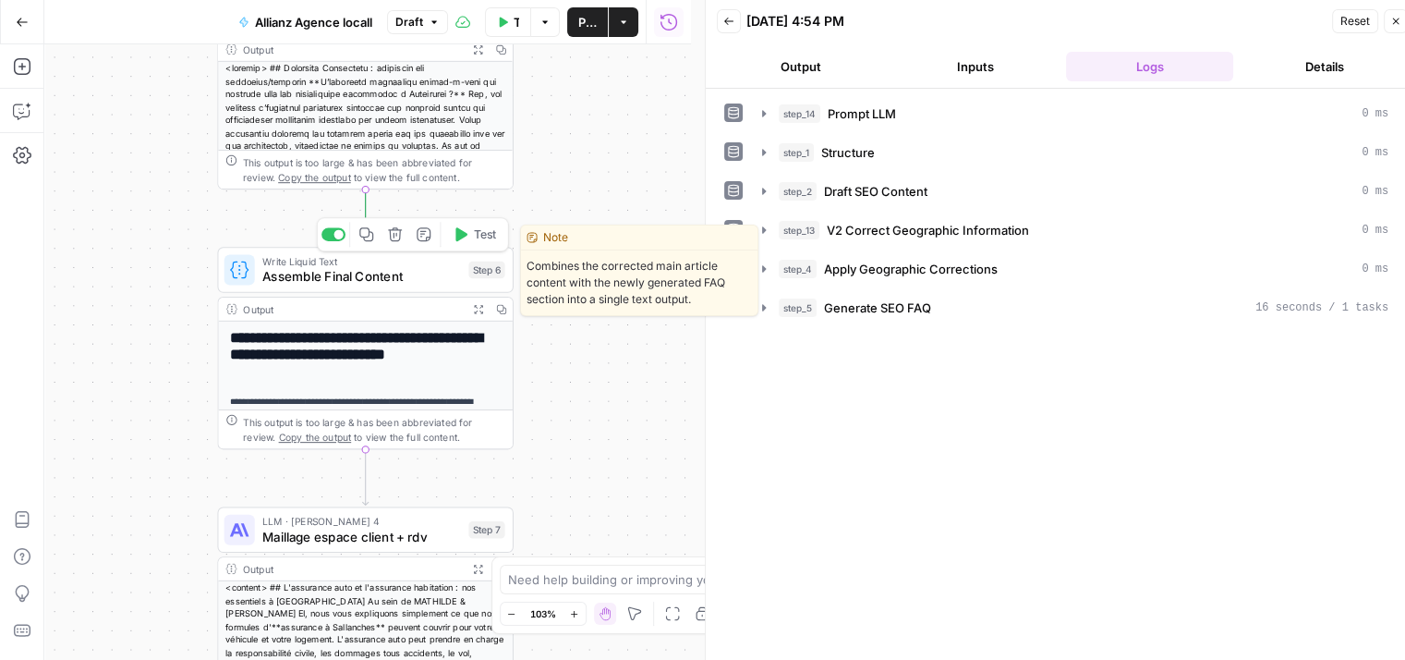
click at [471, 241] on button "Test" at bounding box center [473, 234] width 59 height 25
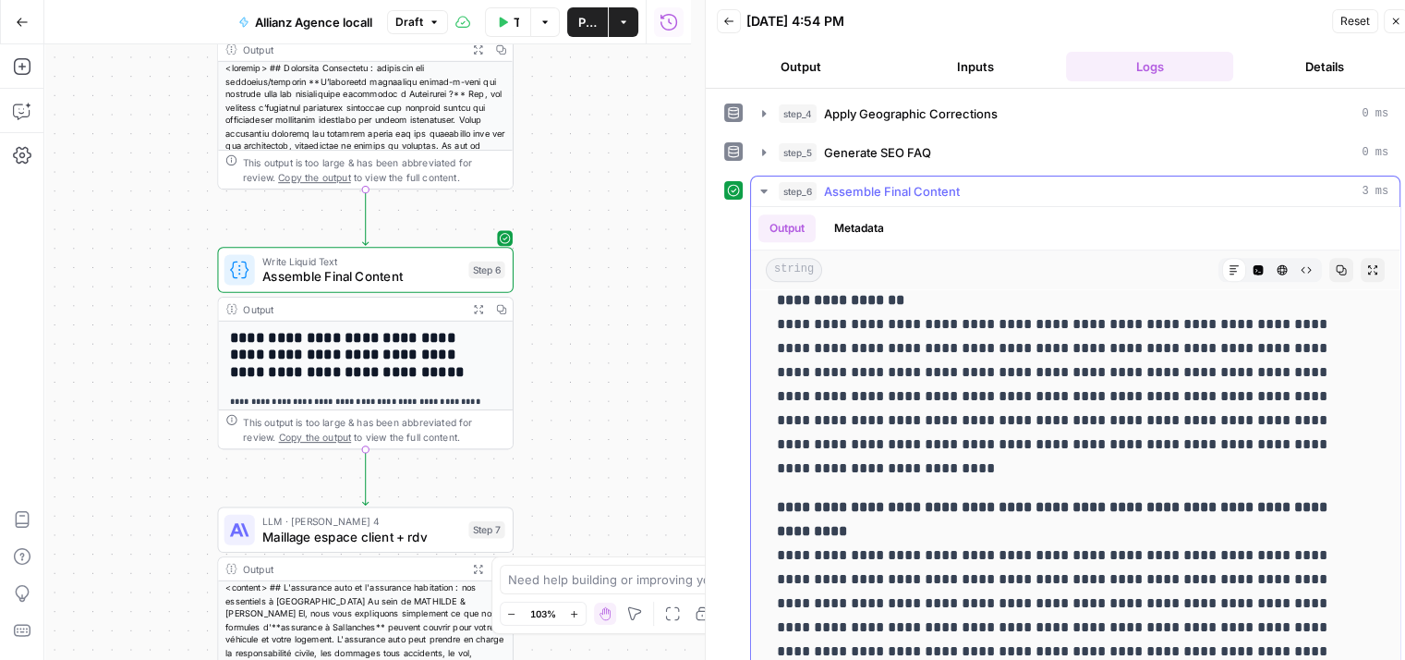
scroll to position [2069, 0]
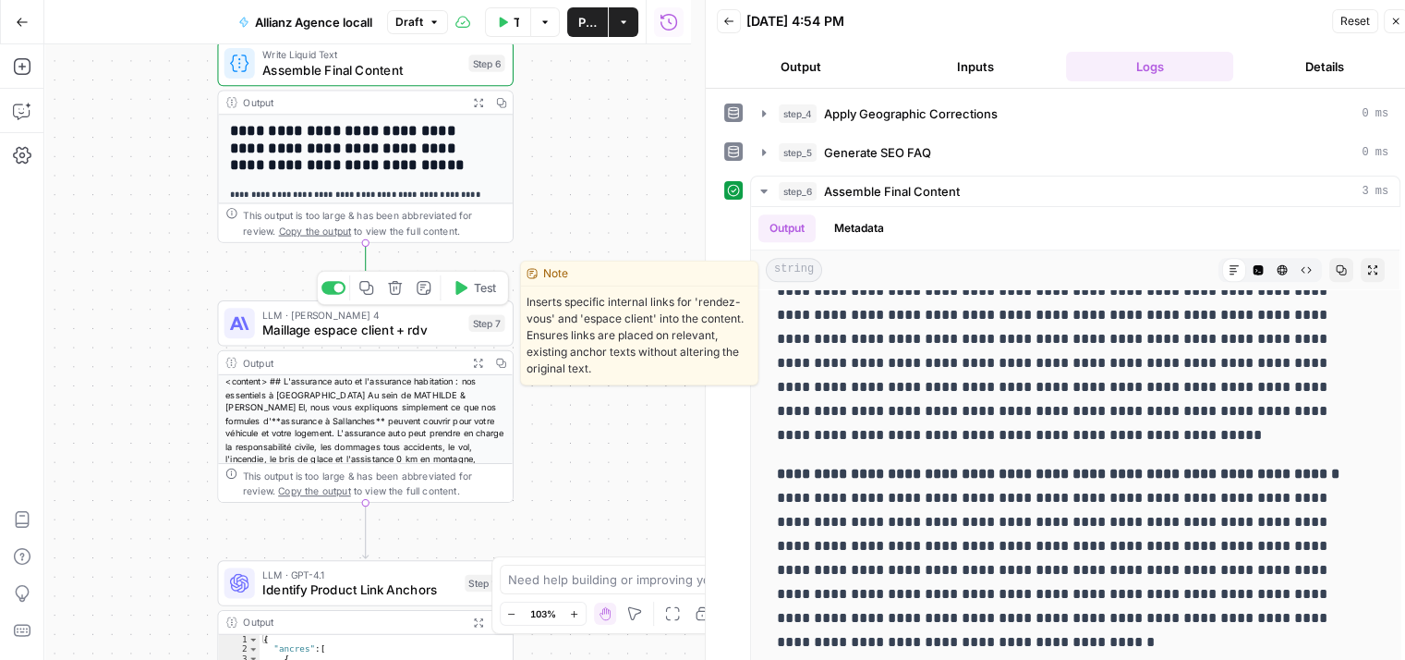
click at [318, 337] on span "Maillage espace client + rdv" at bounding box center [361, 330] width 199 height 19
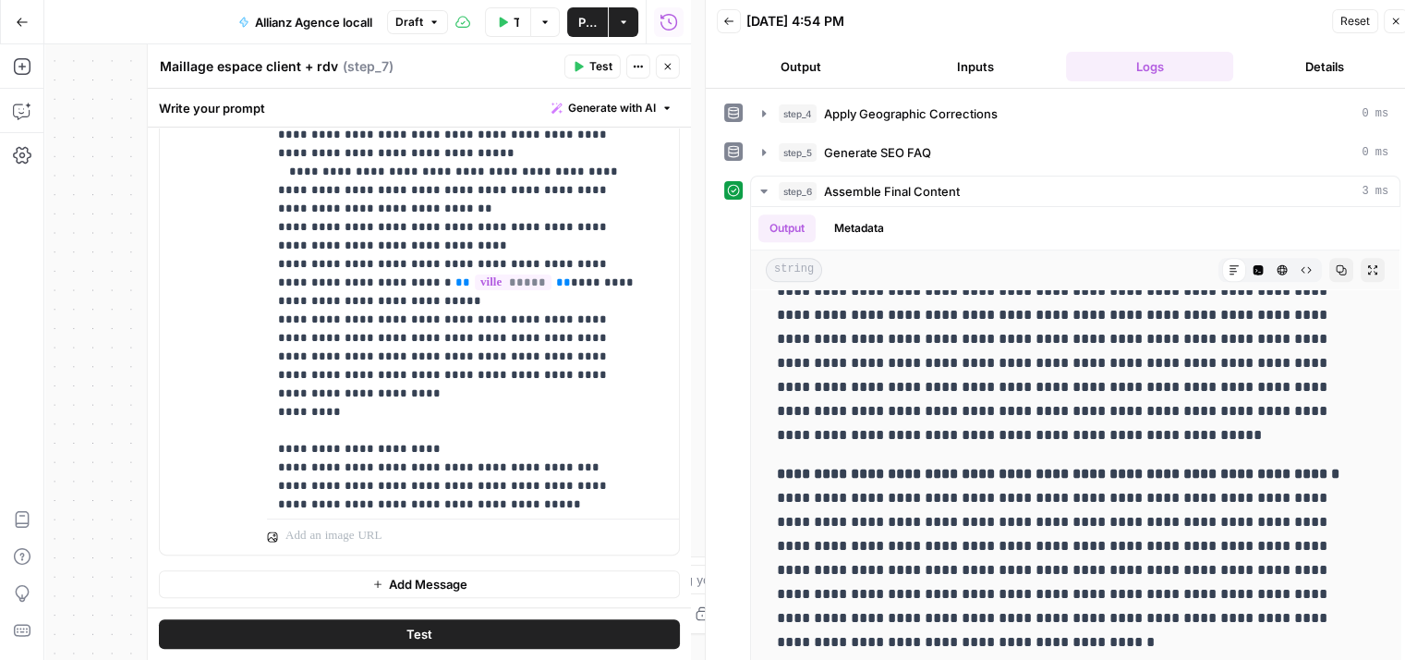
scroll to position [518, 0]
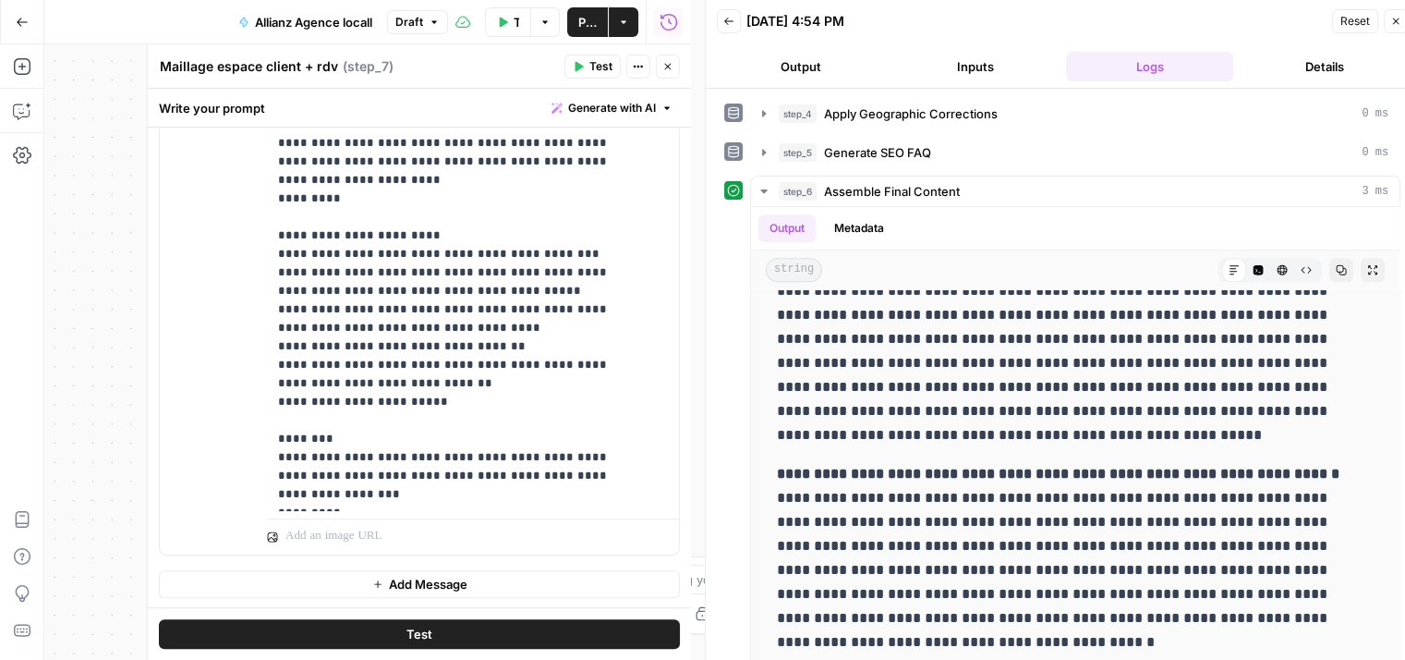
click at [537, 634] on button "Test" at bounding box center [419, 634] width 521 height 30
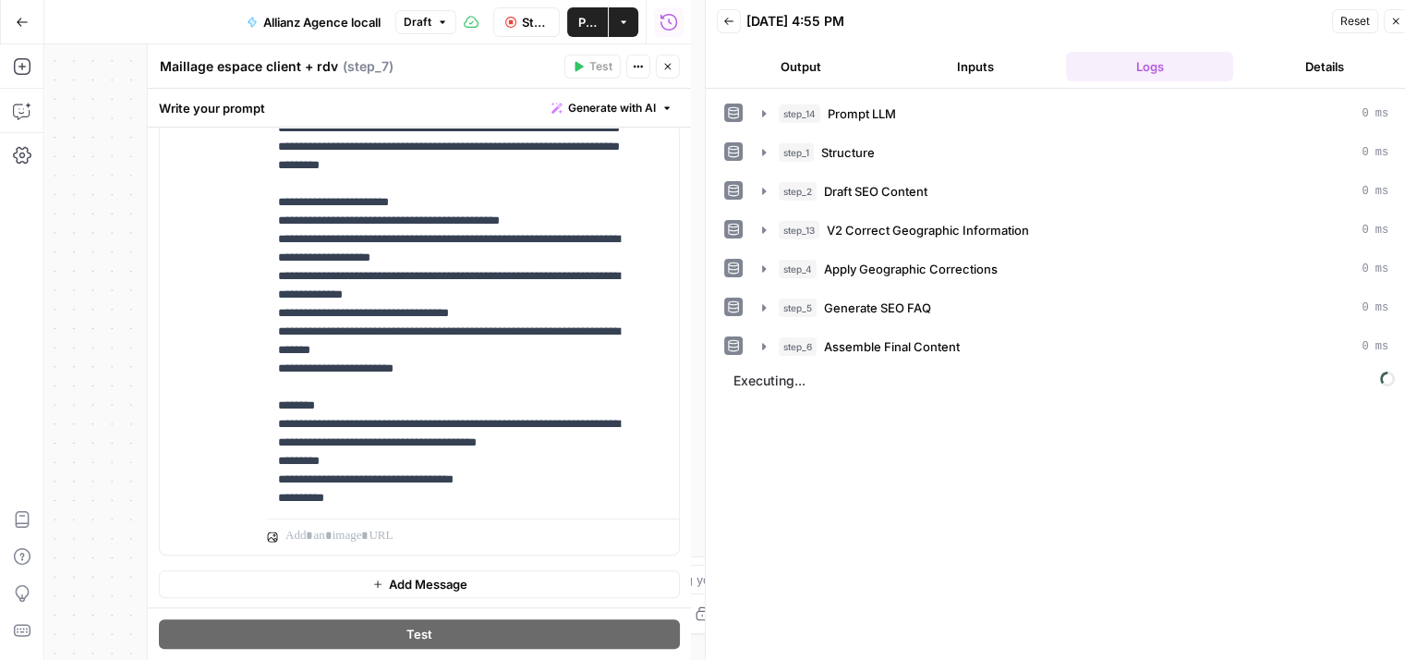
scroll to position [288, 0]
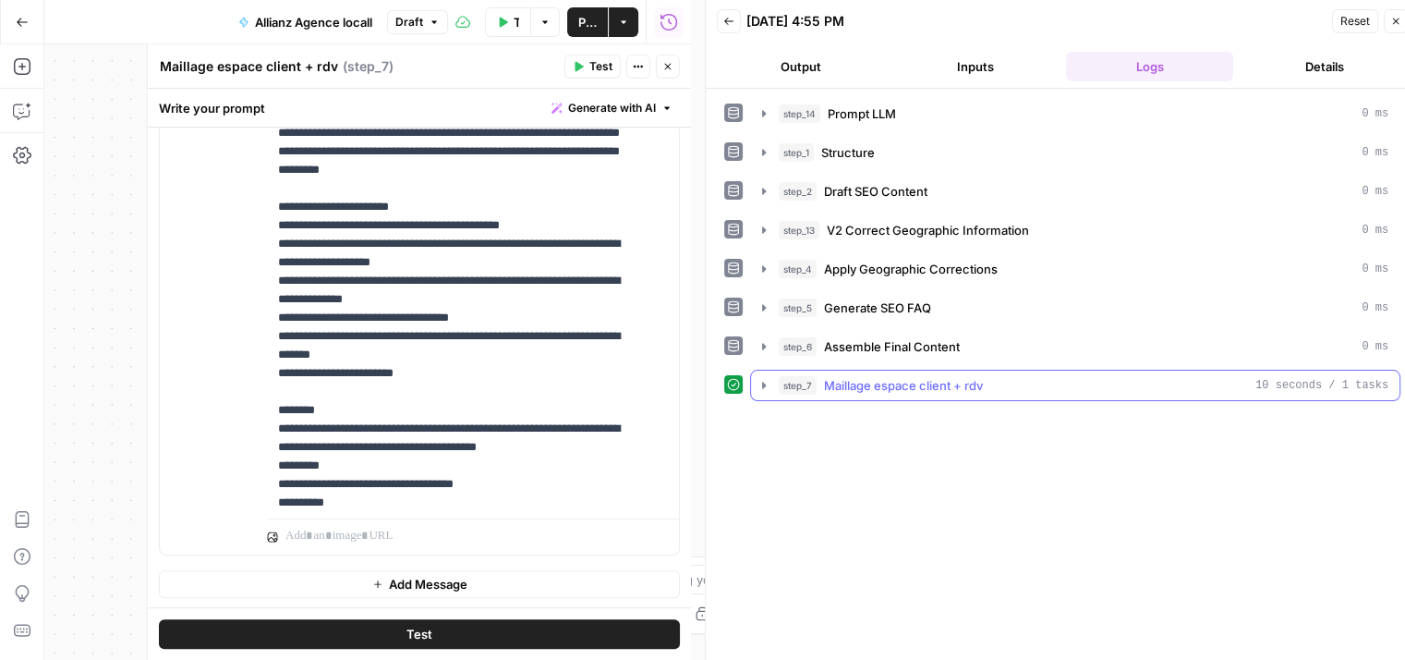
click at [754, 382] on button "step_7 Maillage espace client + rdv 10 seconds / 1 tasks" at bounding box center [1075, 385] width 649 height 30
click at [764, 385] on icon "button" at bounding box center [764, 385] width 15 height 15
click at [764, 378] on icon "button" at bounding box center [764, 385] width 15 height 15
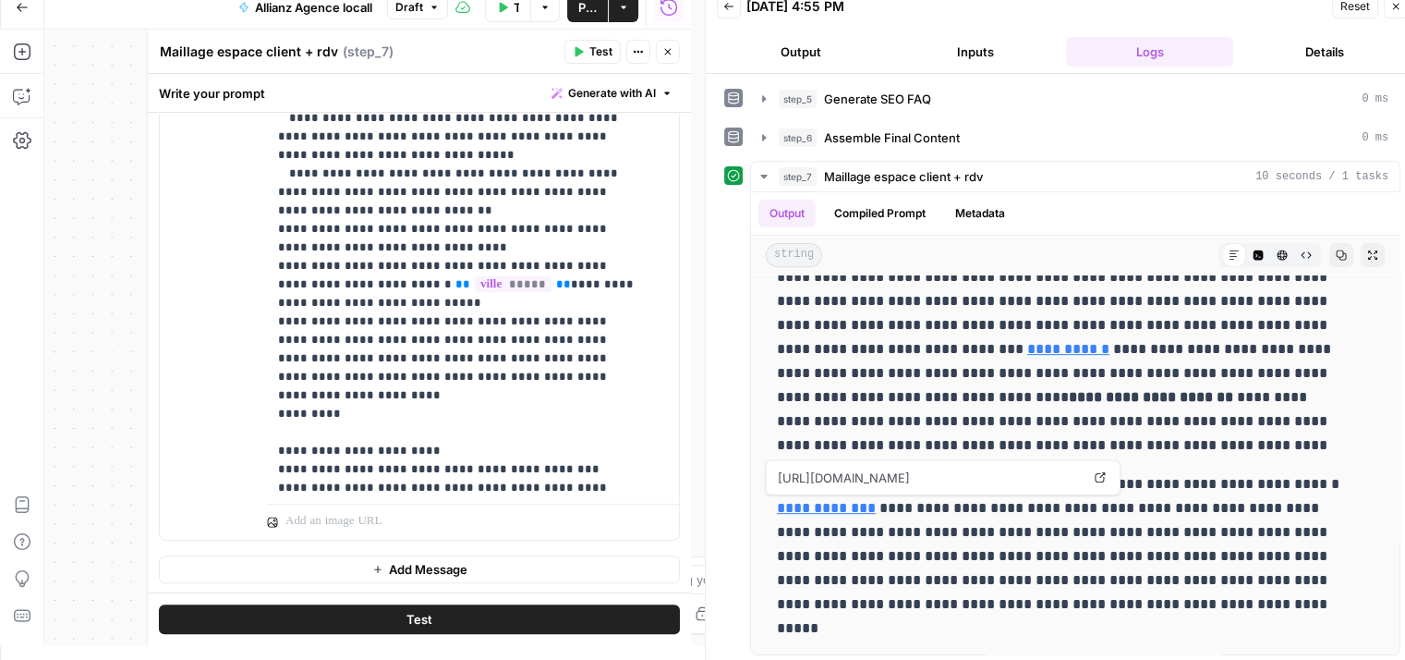
scroll to position [518, 0]
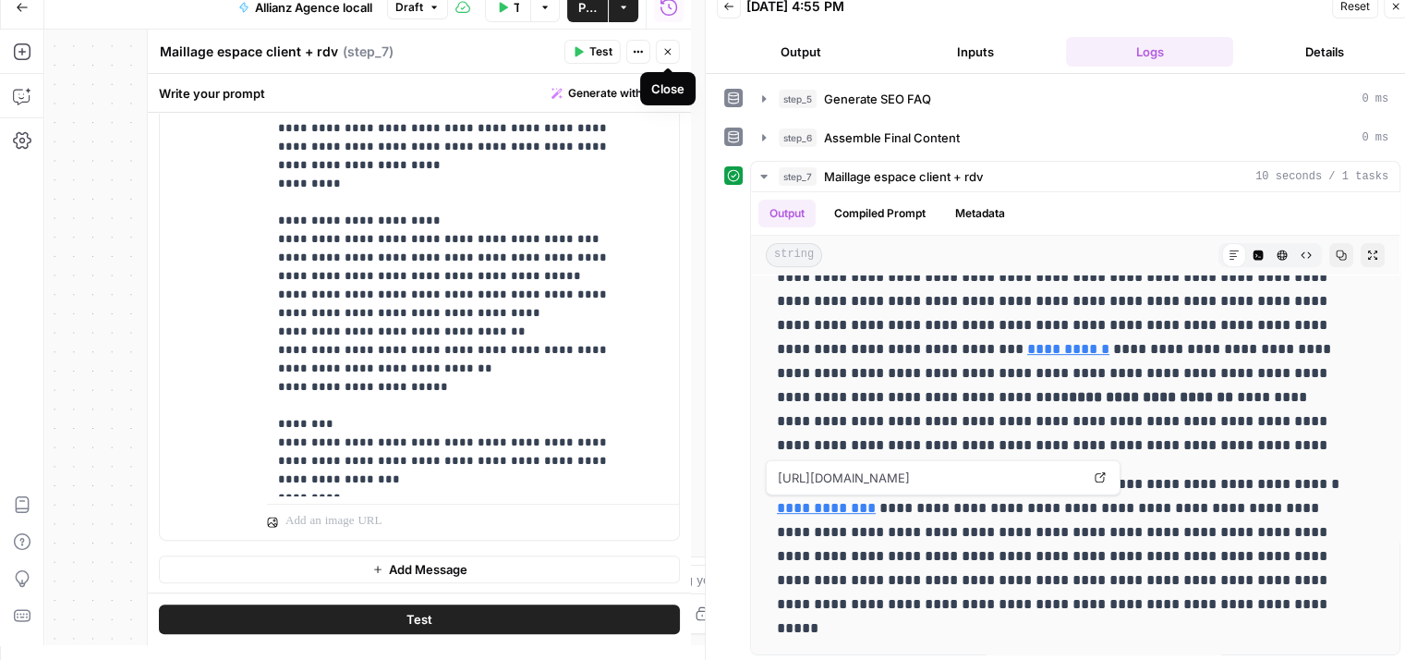
click at [665, 50] on icon "button" at bounding box center [667, 51] width 11 height 11
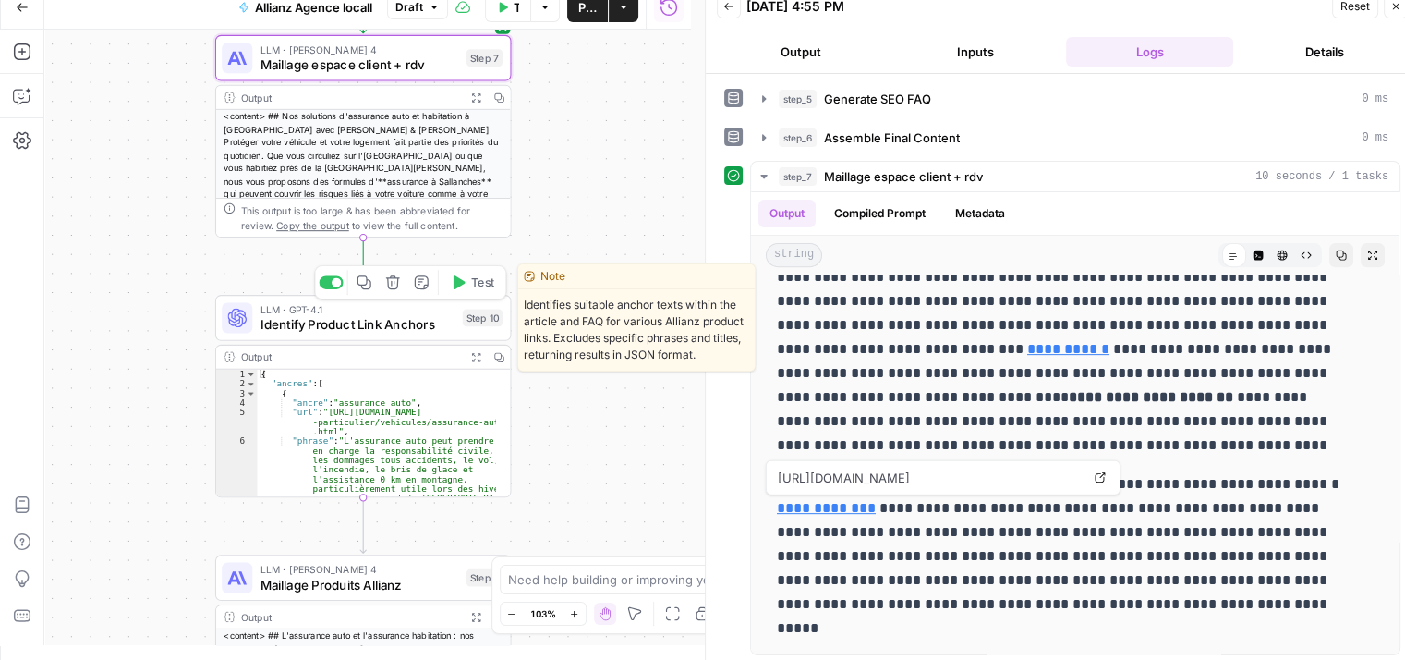
click at [461, 285] on icon "button" at bounding box center [460, 282] width 12 height 14
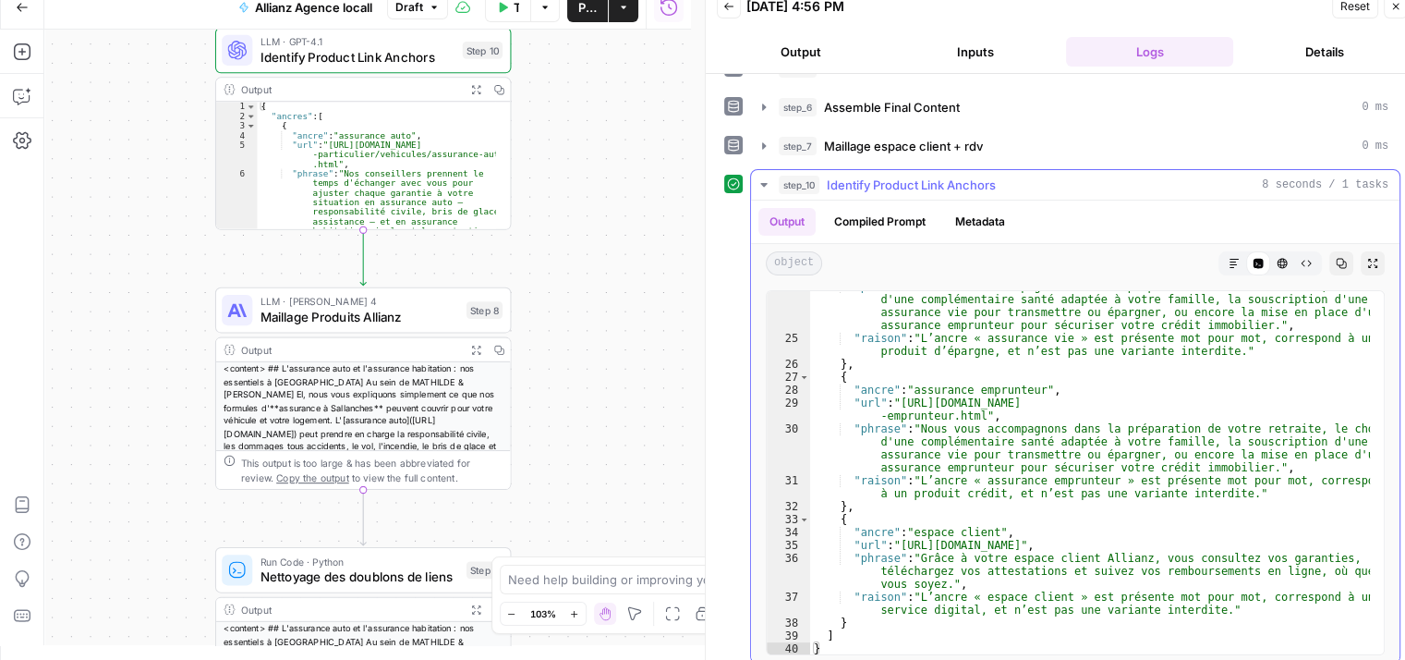
scroll to position [233, 0]
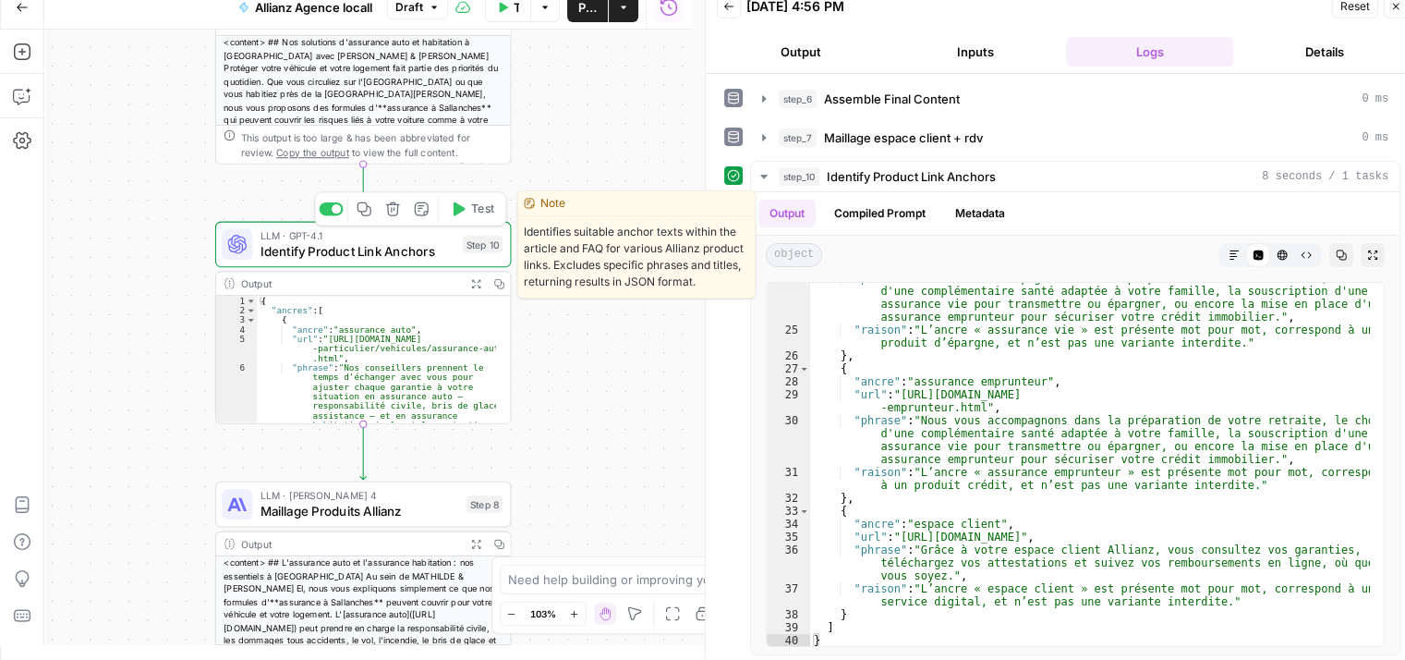
click at [353, 256] on span "Identify Product Link Anchors" at bounding box center [358, 250] width 195 height 19
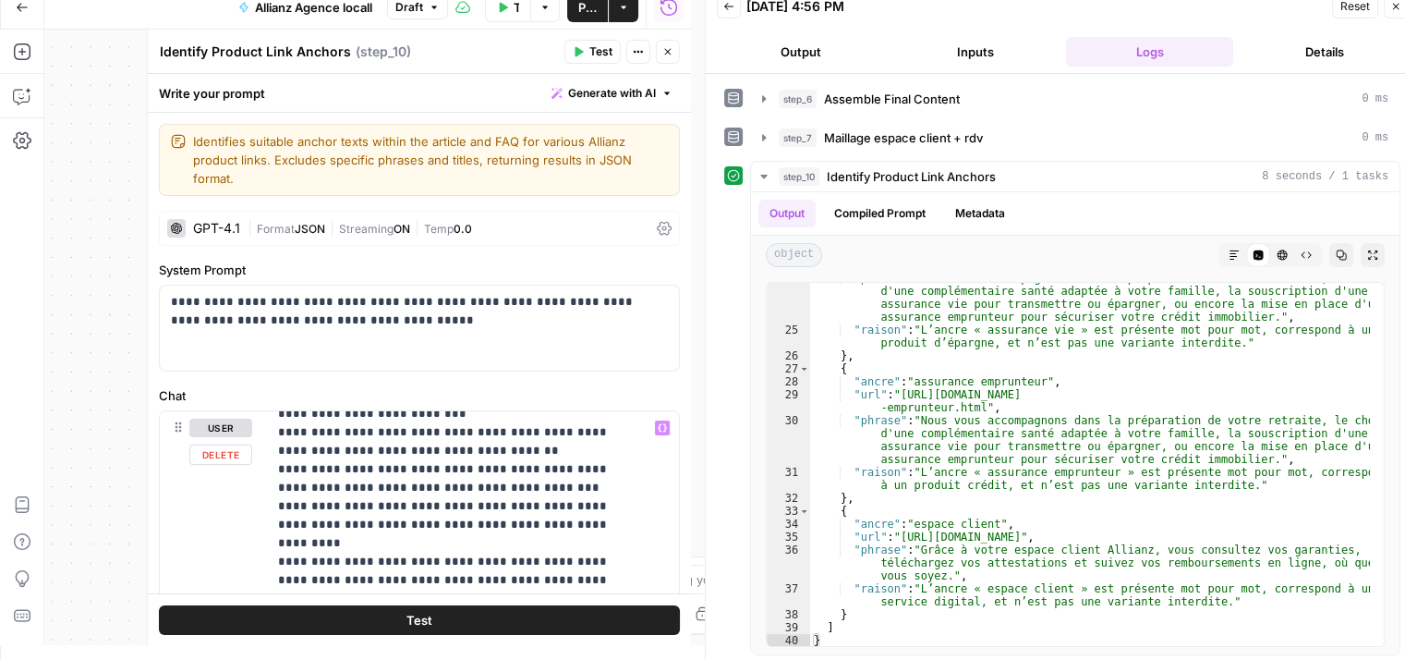
scroll to position [0, 0]
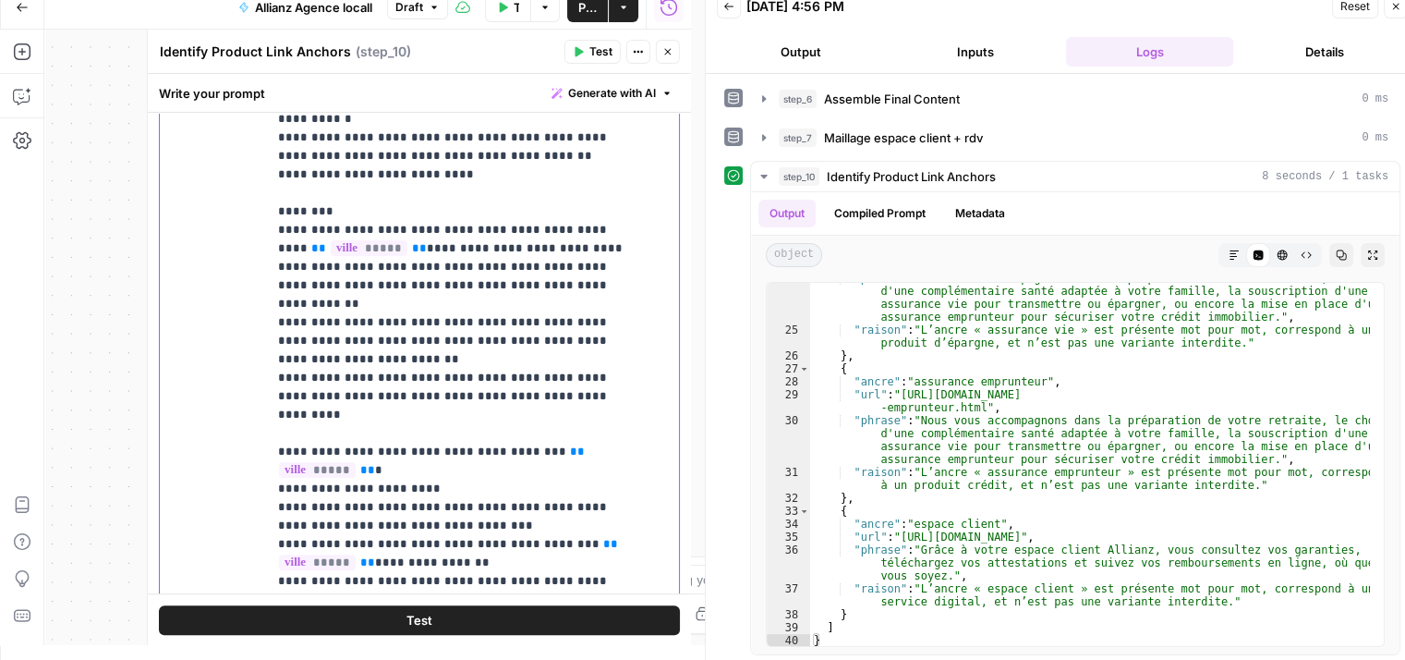
scroll to position [851, 0]
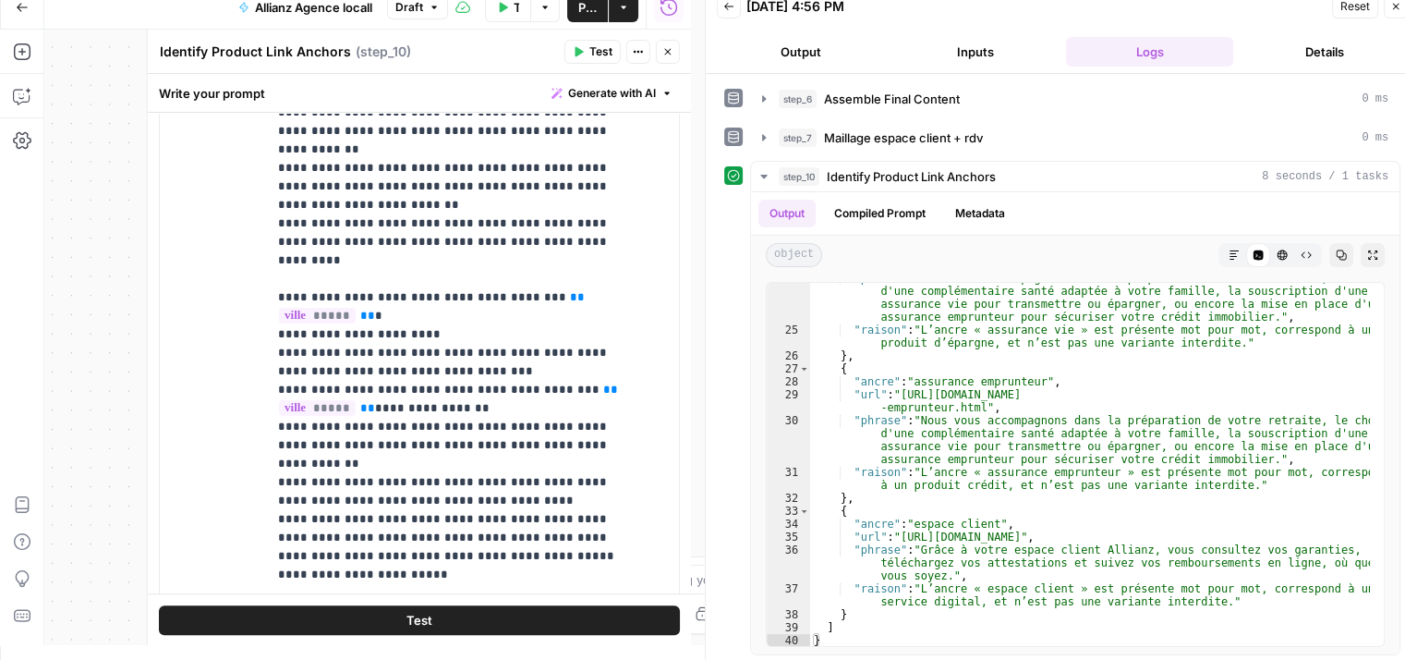
click at [670, 48] on icon "button" at bounding box center [667, 51] width 11 height 11
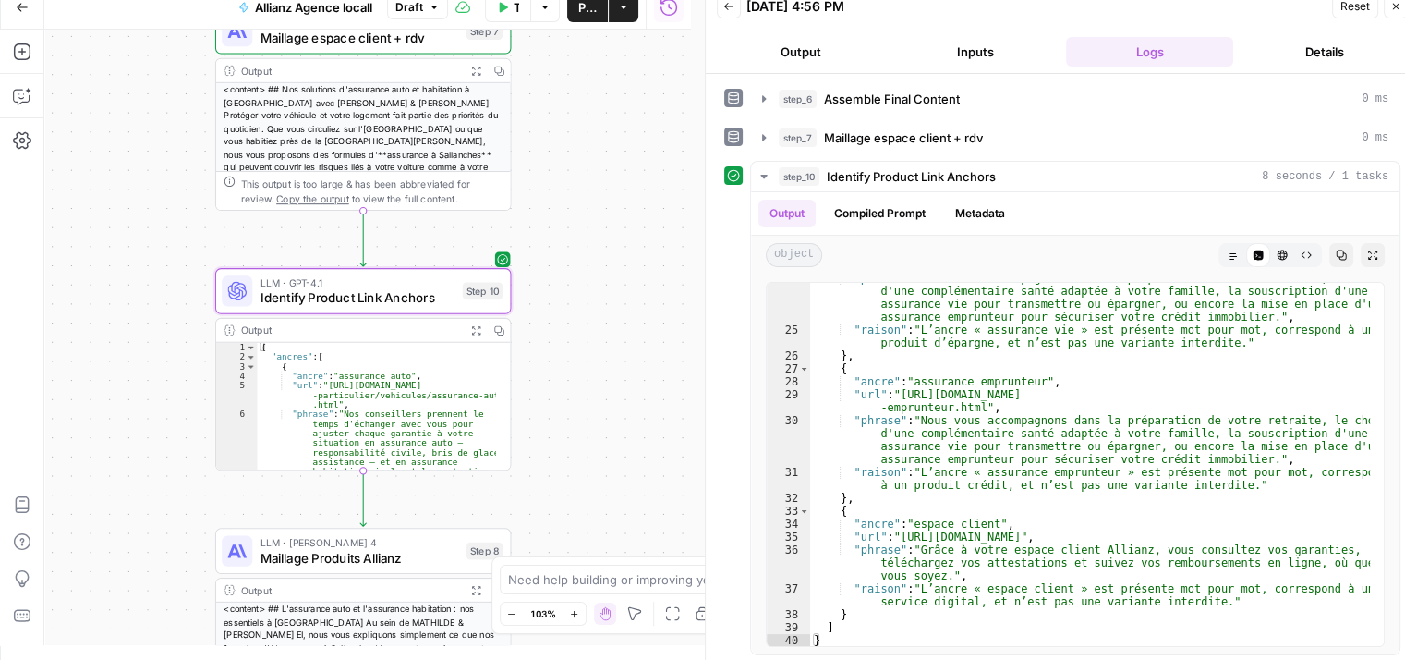
click at [323, 304] on span "Identify Product Link Anchors" at bounding box center [358, 297] width 195 height 19
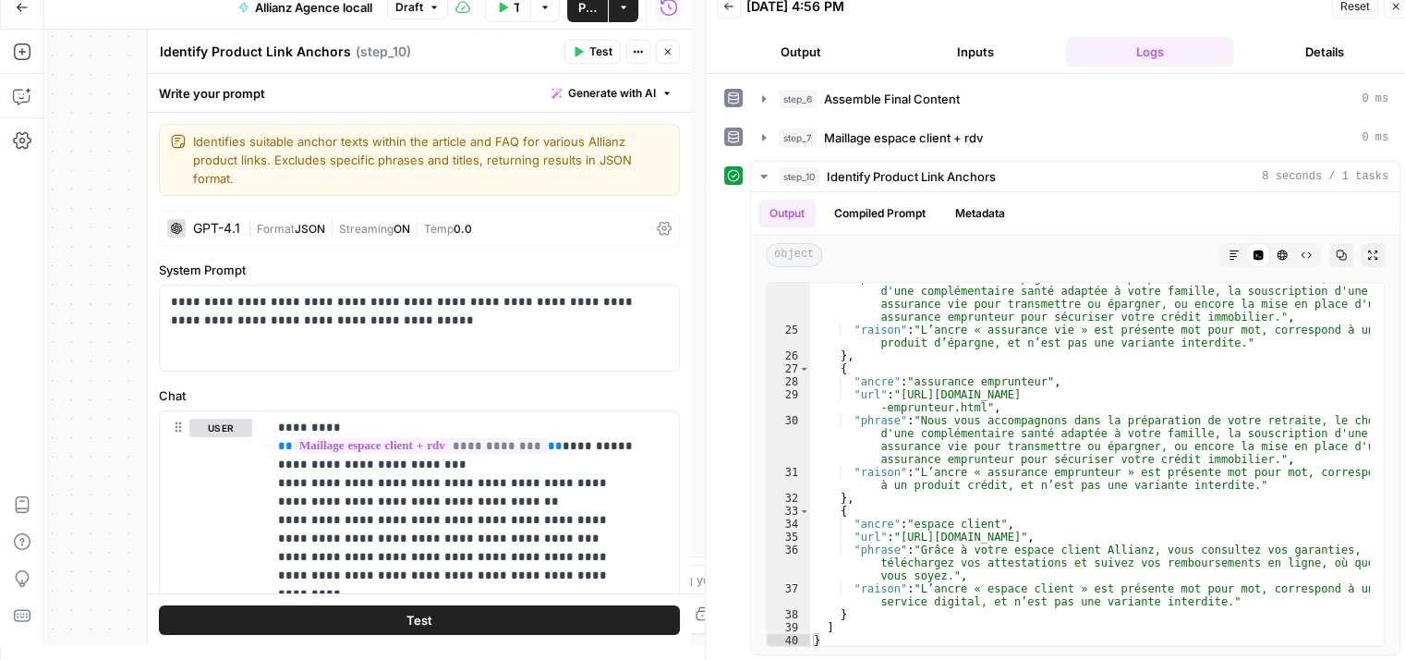
click at [657, 229] on icon at bounding box center [664, 228] width 15 height 15
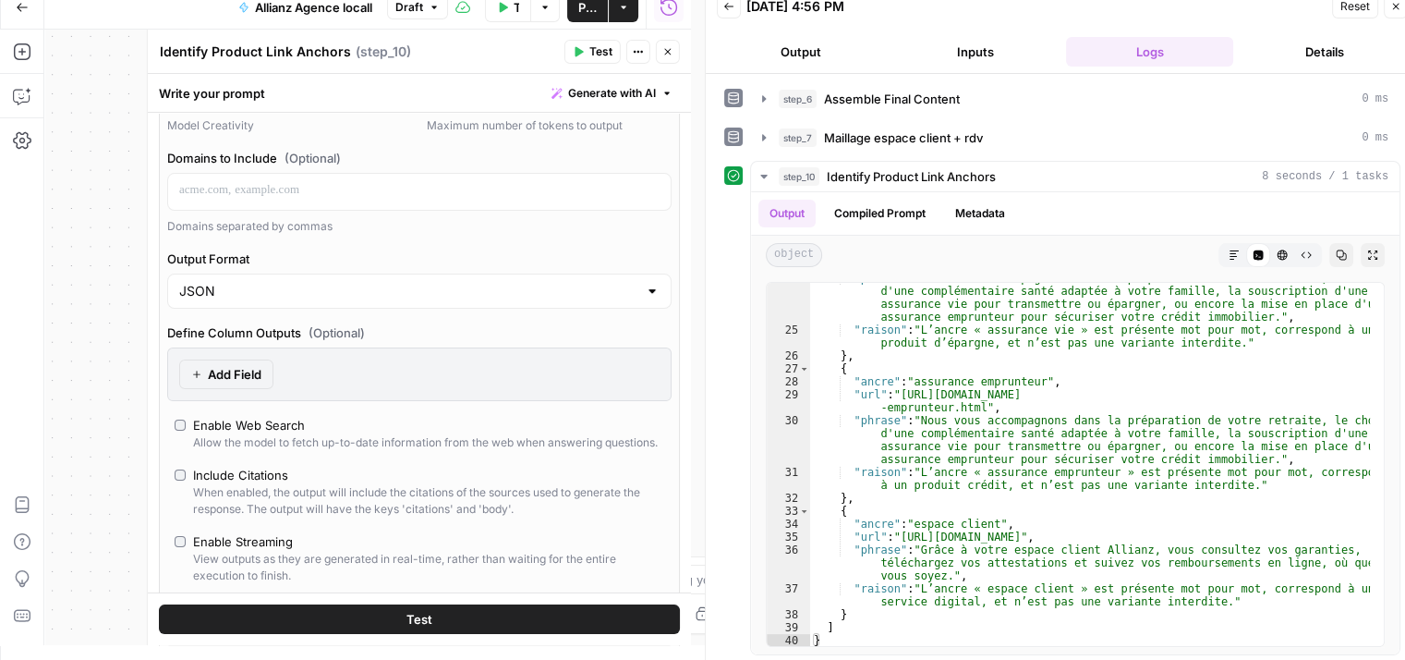
scroll to position [0, 0]
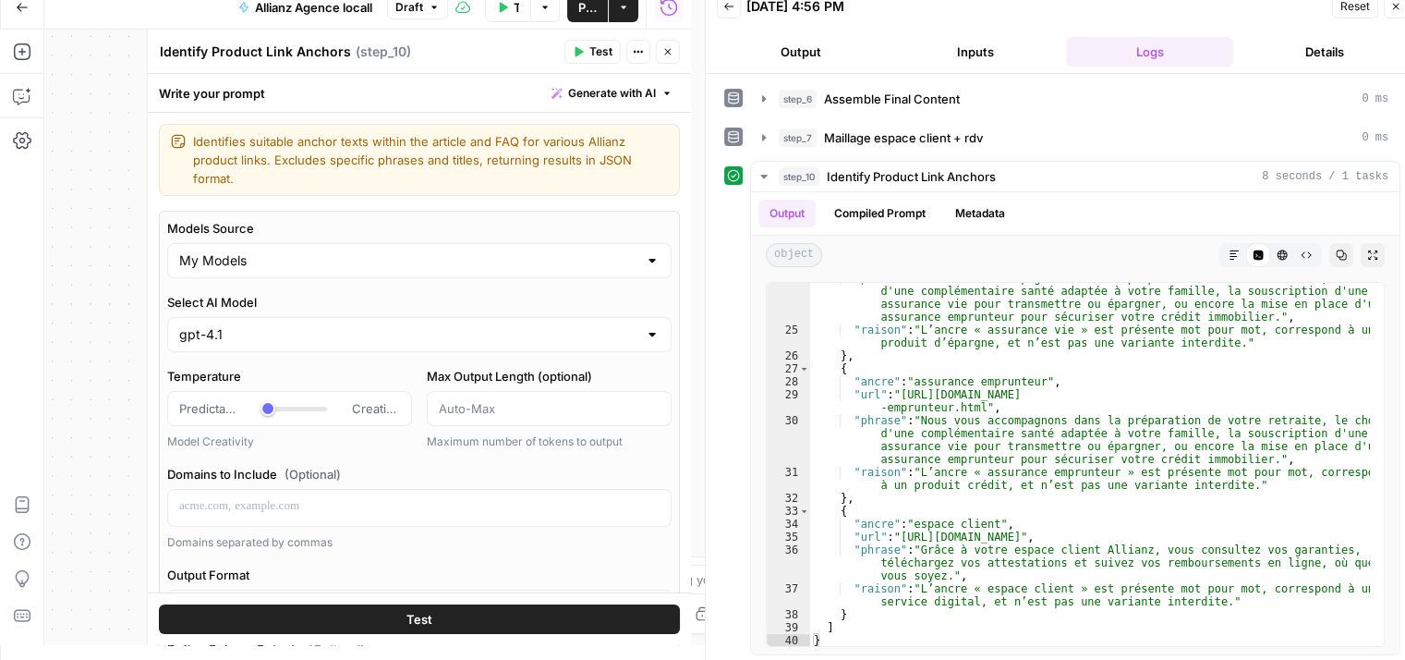
click at [645, 334] on div at bounding box center [652, 334] width 15 height 18
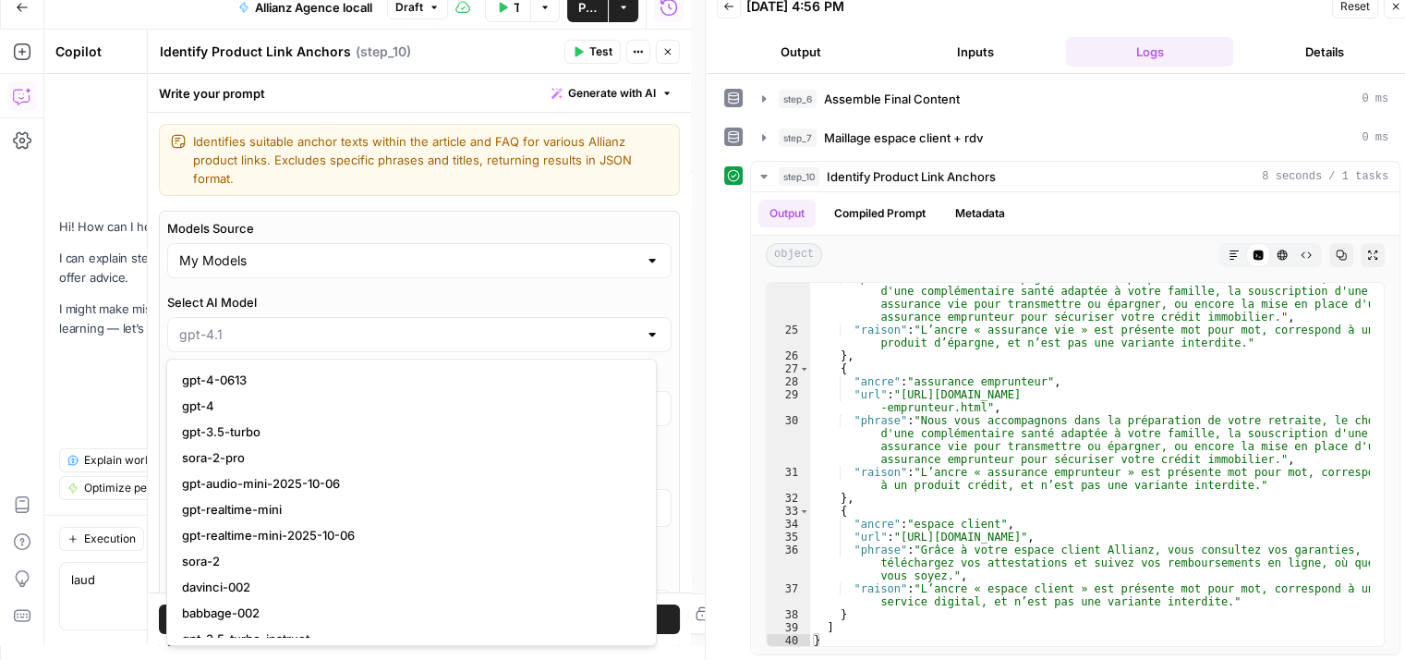
type textarea "laud"
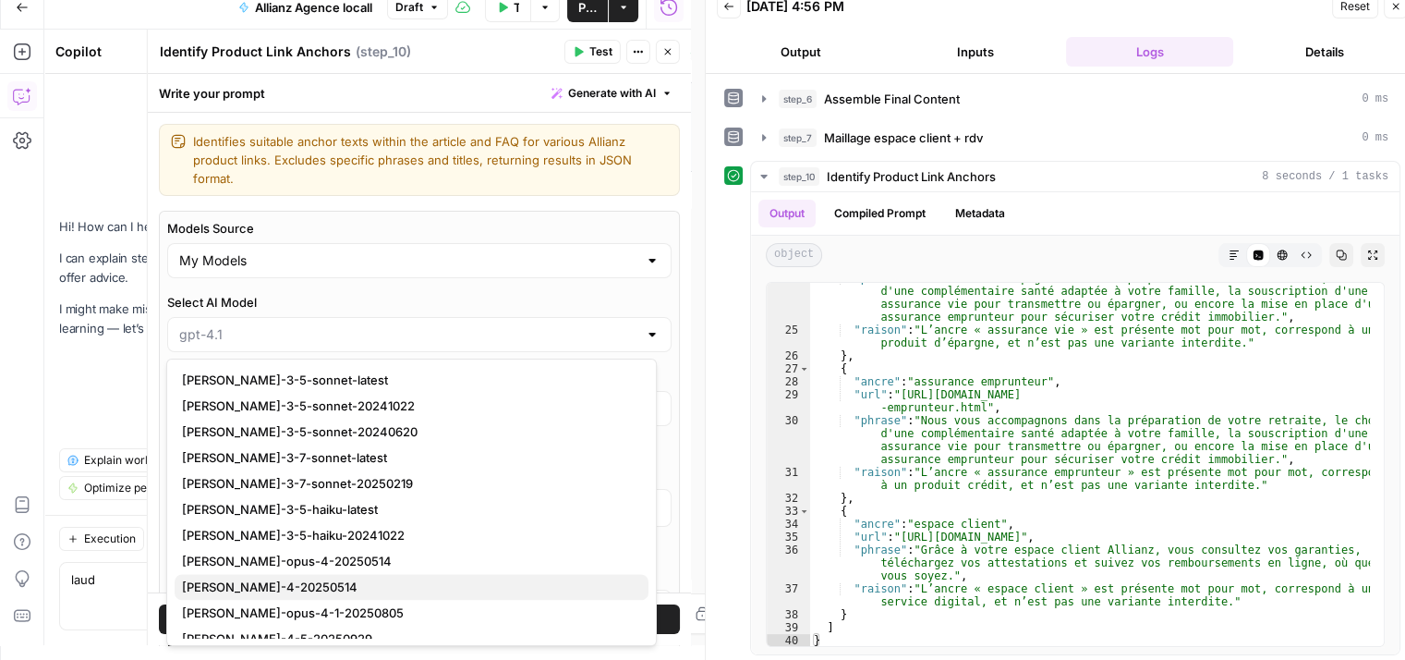
scroll to position [2781, 0]
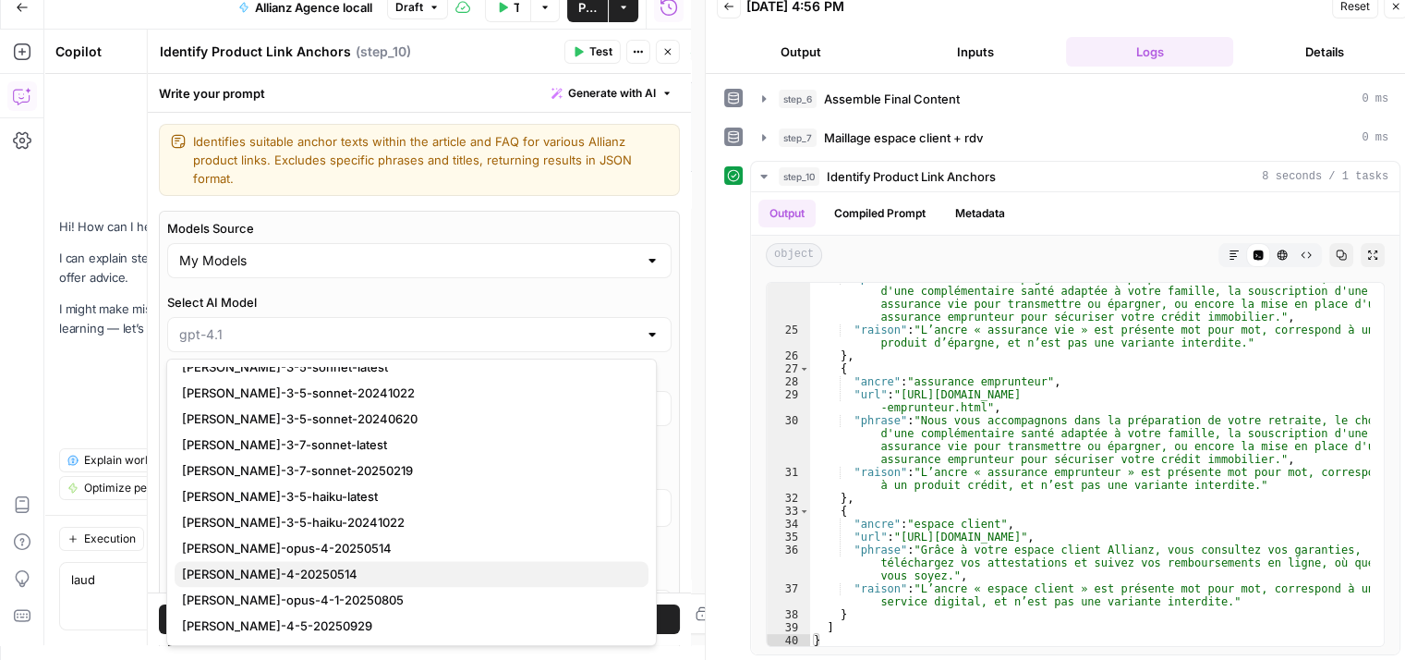
click at [246, 578] on span "claude-sonnet-4-20250514" at bounding box center [408, 573] width 452 height 18
type input "claude-sonnet-4-20250514"
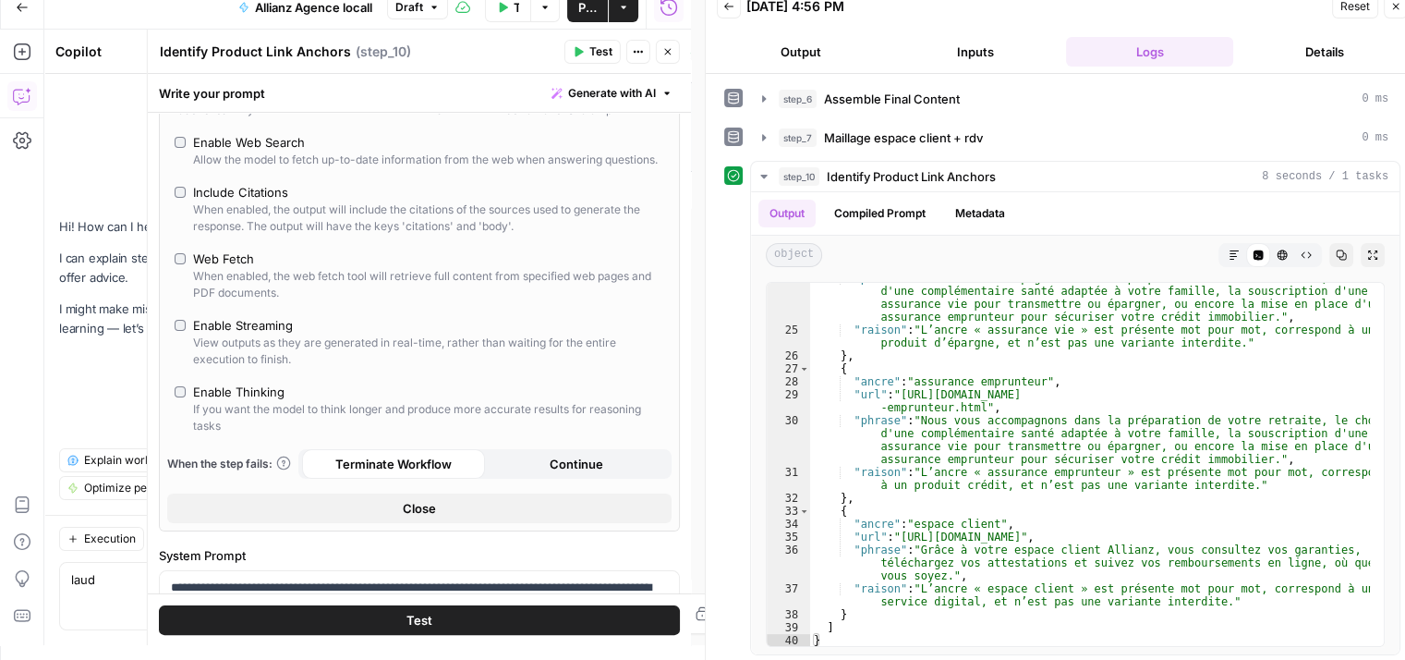
scroll to position [333, 0]
click at [441, 618] on button "Test" at bounding box center [419, 619] width 521 height 30
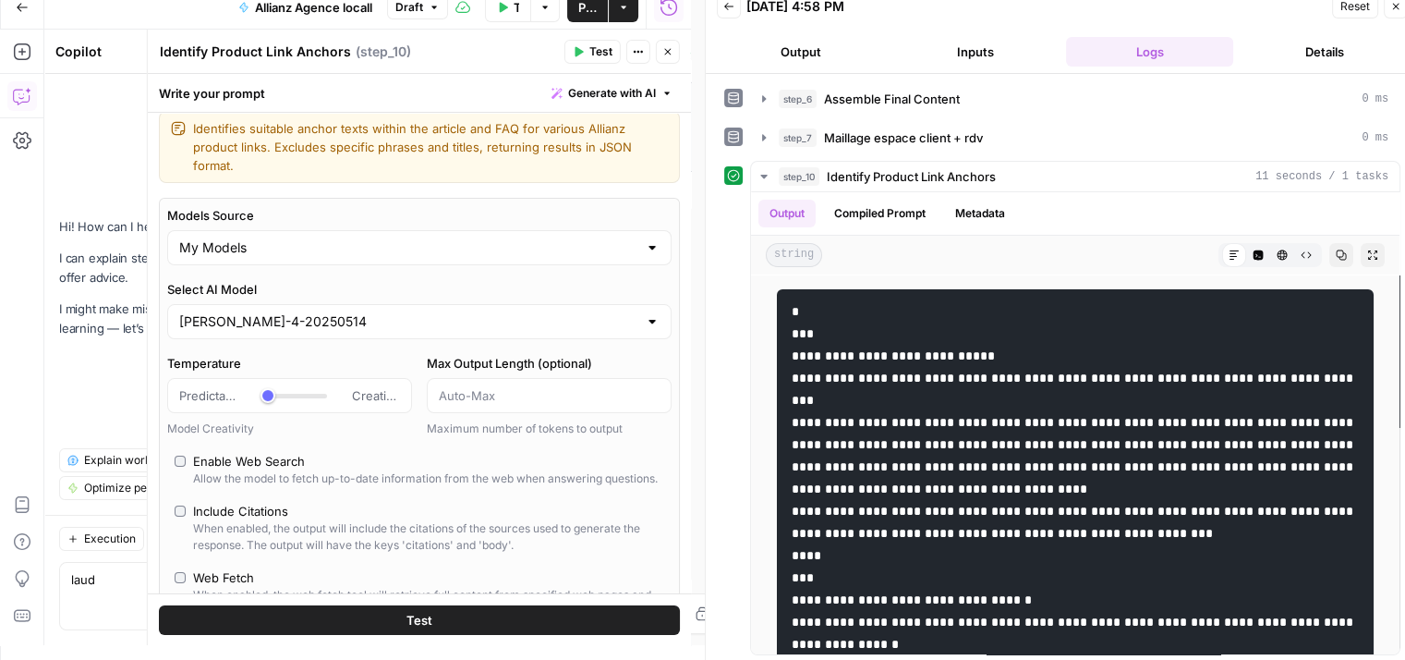
scroll to position [11, 0]
click at [645, 329] on div at bounding box center [652, 323] width 15 height 18
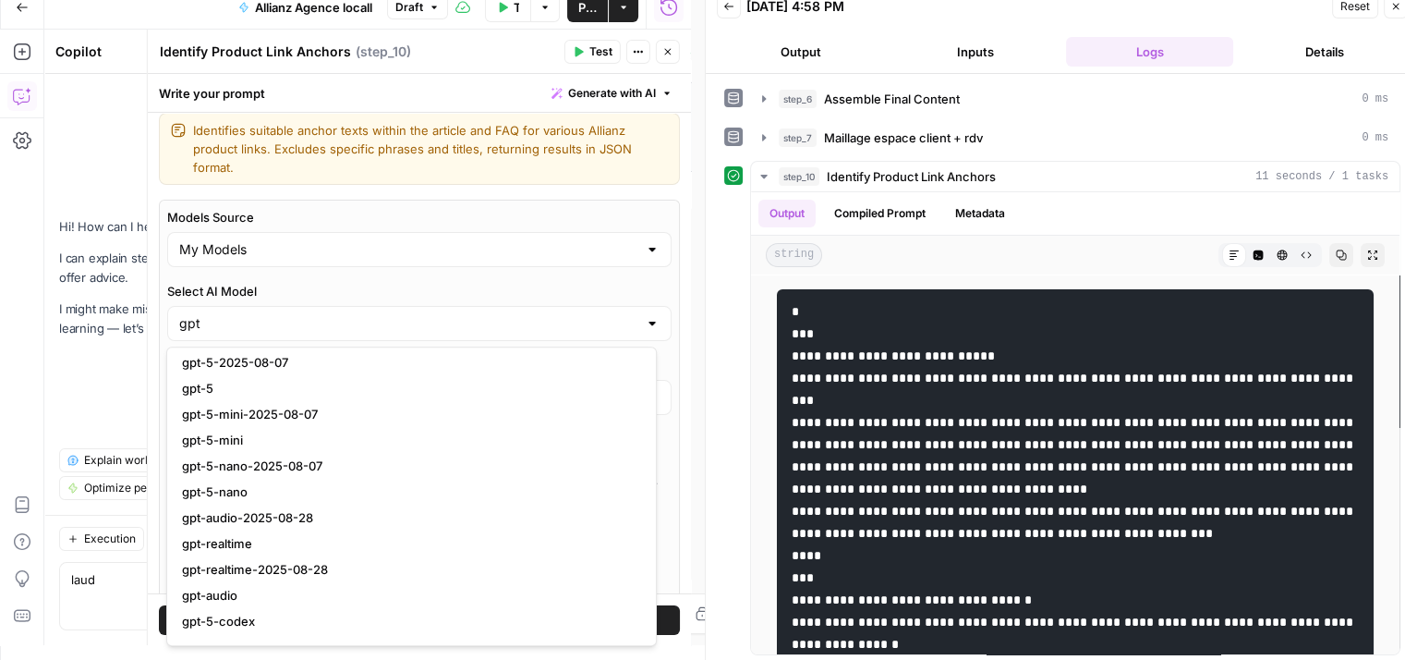
scroll to position [1227, 0]
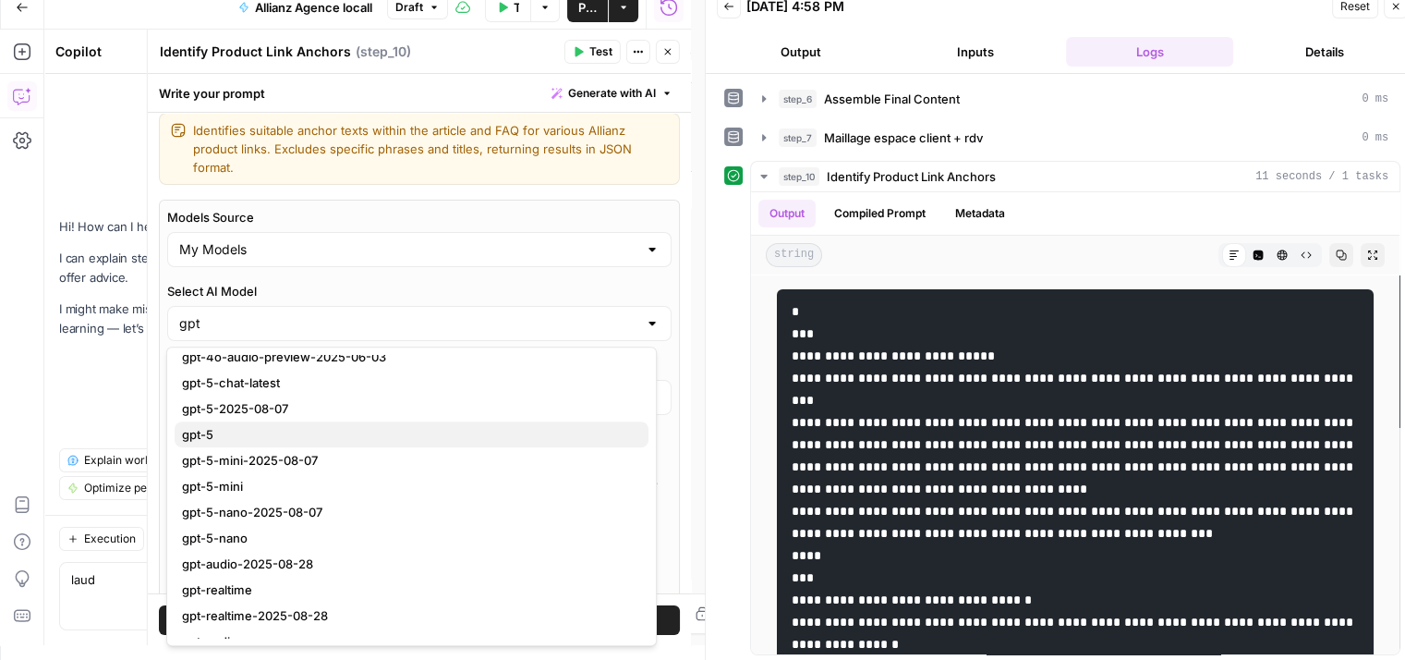
click at [212, 426] on span "gpt-5" at bounding box center [408, 434] width 452 height 18
type input "gpt-5"
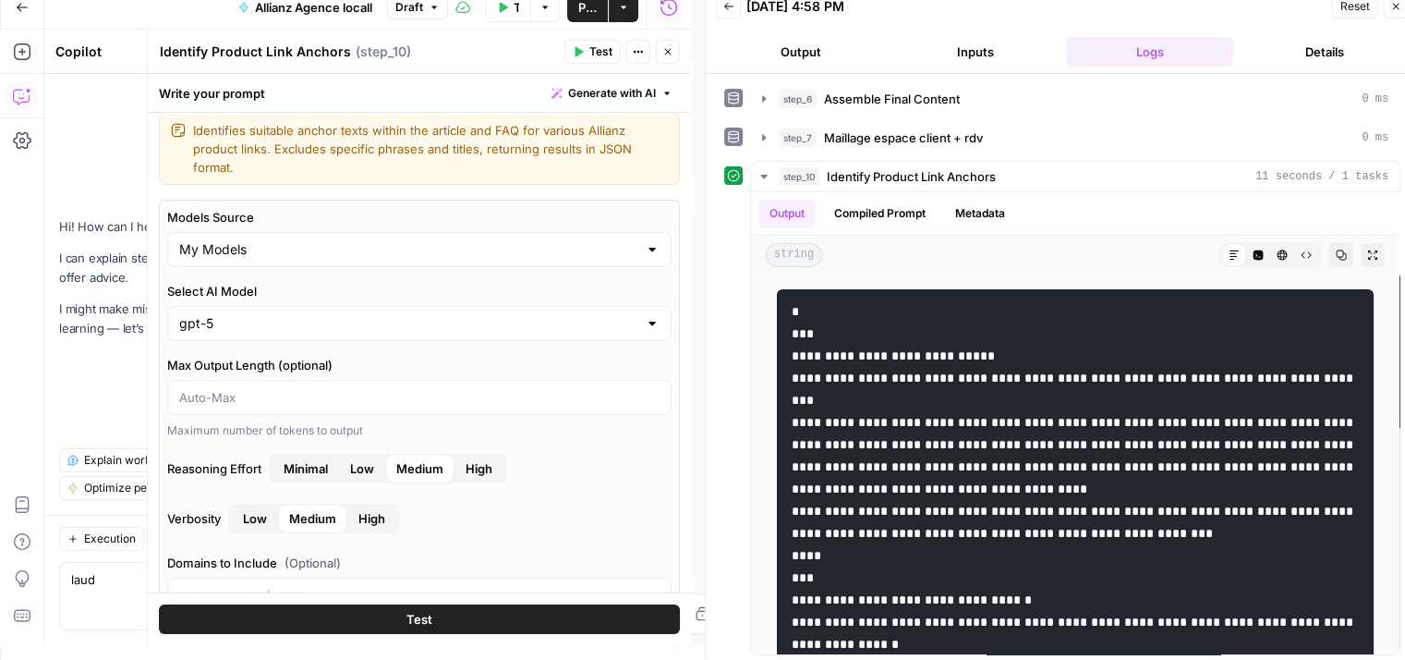
click at [418, 618] on span "Test" at bounding box center [419, 619] width 26 height 18
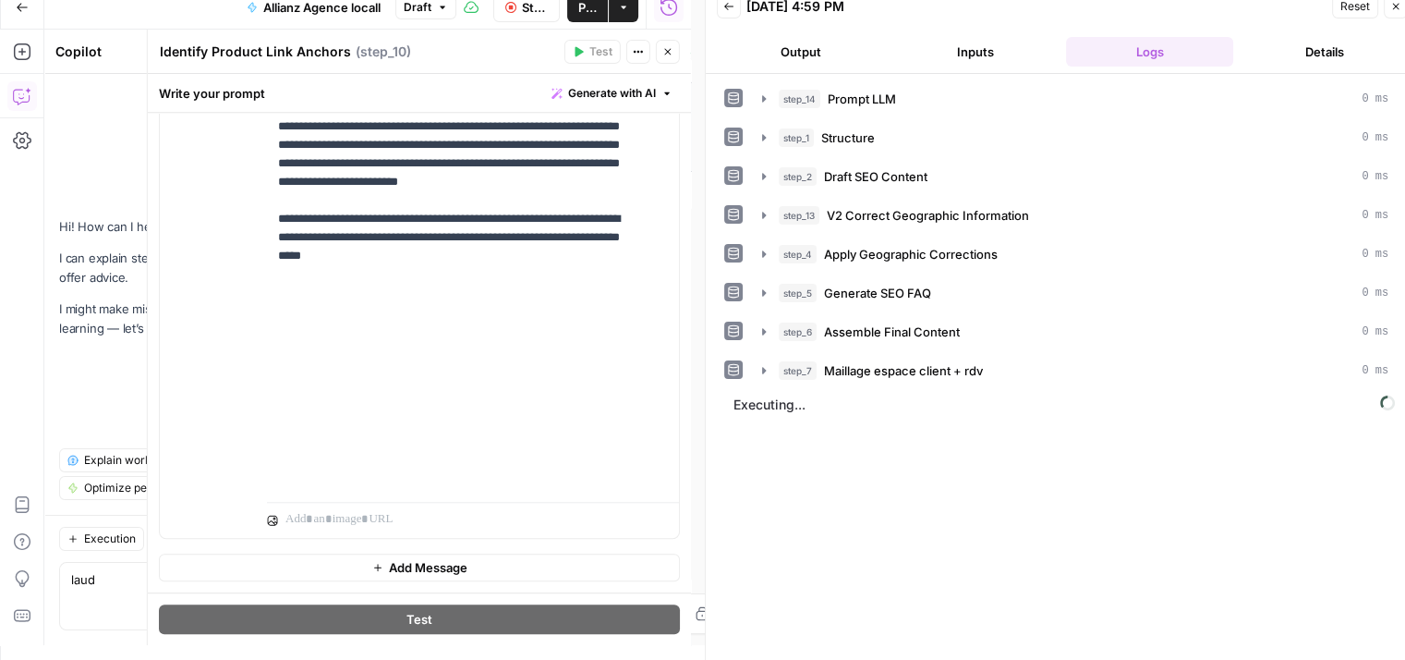
scroll to position [851, 0]
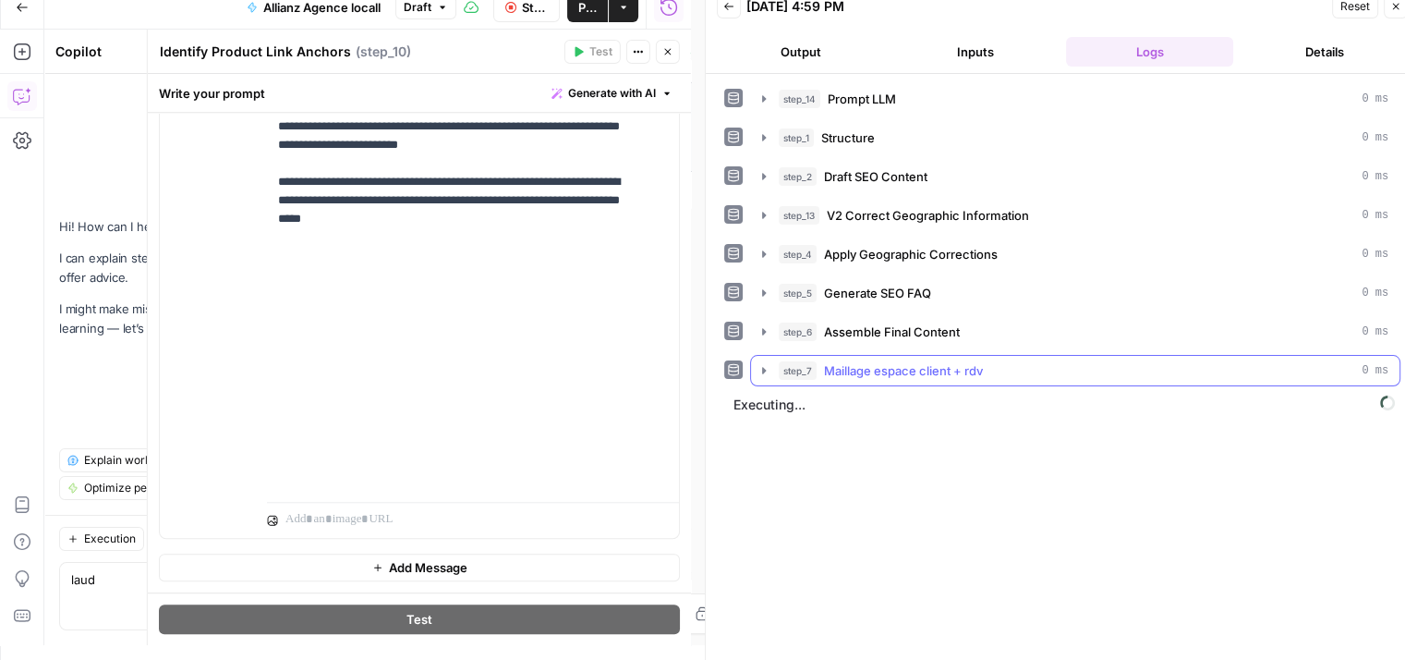
click at [762, 368] on icon "button" at bounding box center [764, 370] width 4 height 6
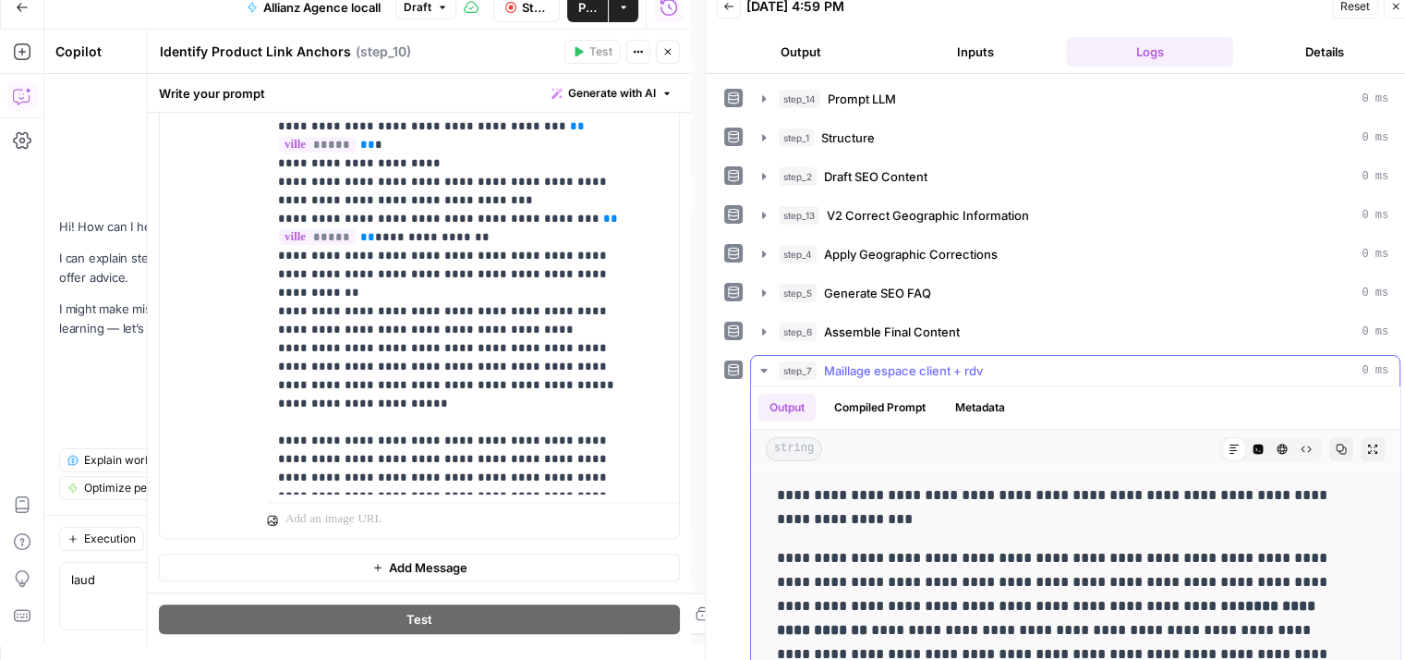
click at [762, 369] on icon "button" at bounding box center [763, 371] width 6 height 4
click at [760, 364] on icon "button" at bounding box center [764, 370] width 15 height 15
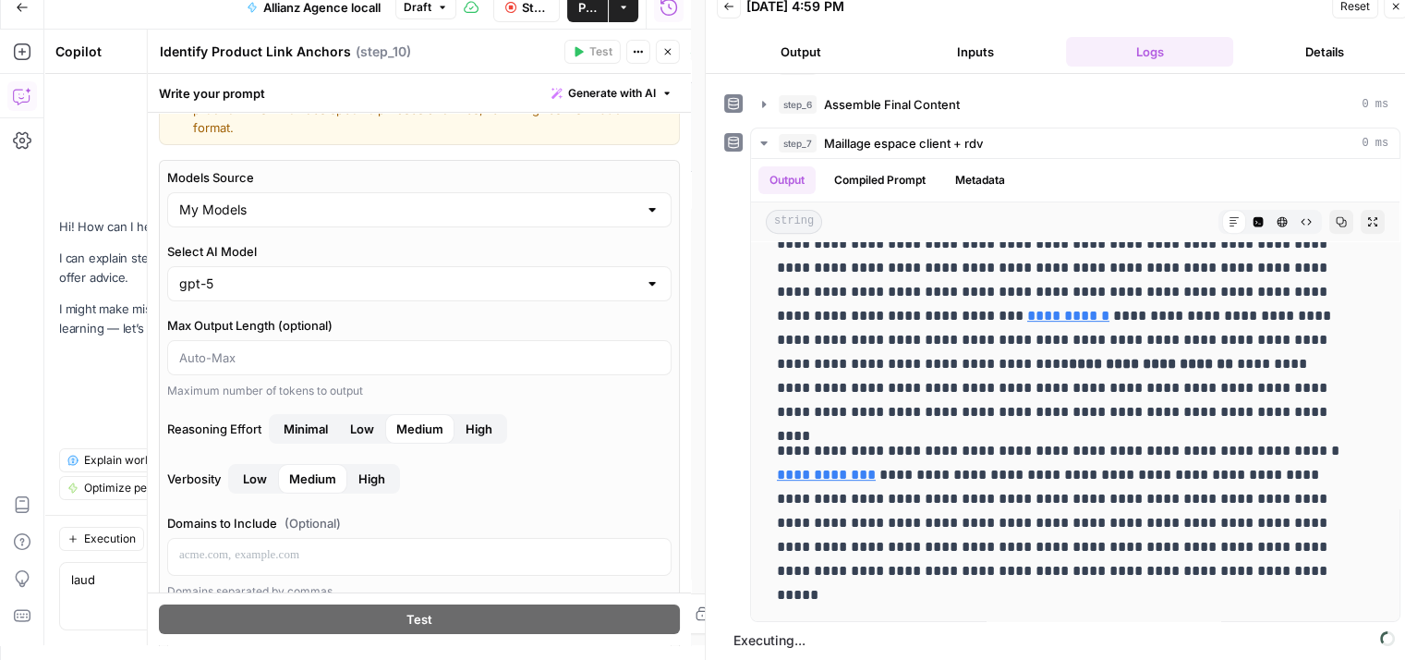
scroll to position [50, 0]
click at [672, 54] on icon "button" at bounding box center [667, 51] width 11 height 11
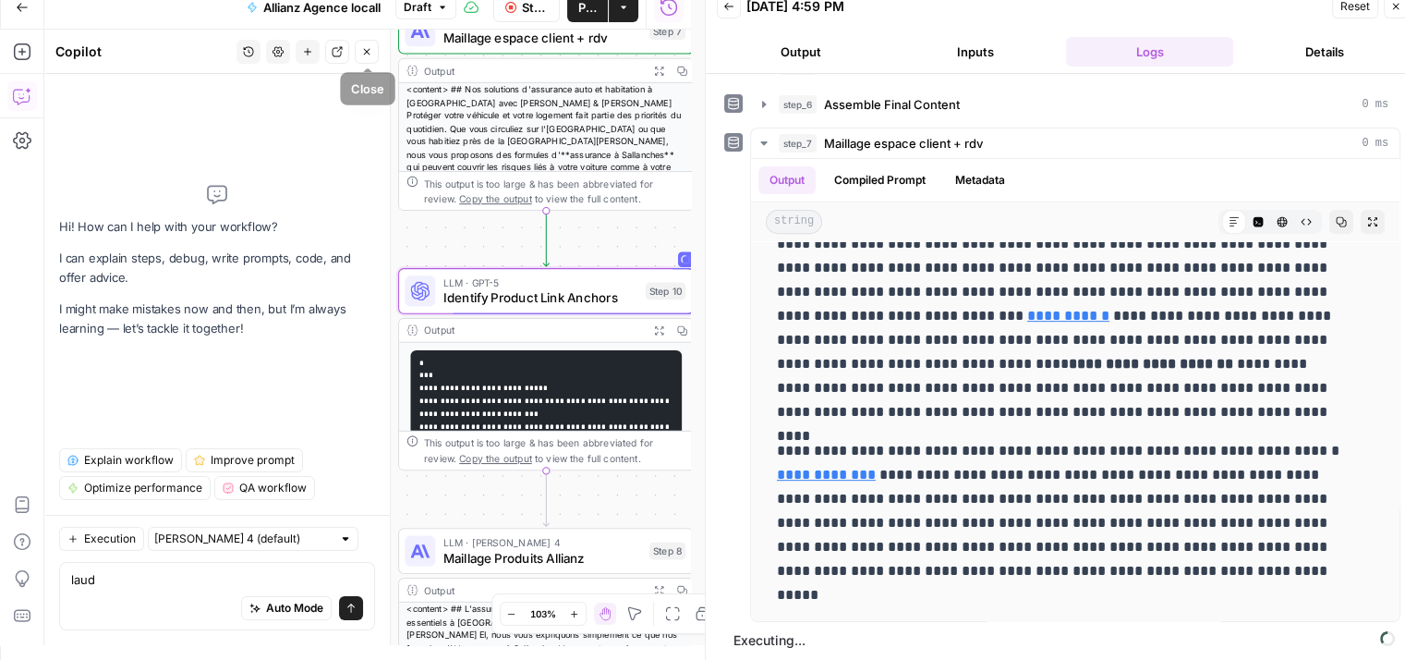
click at [366, 54] on icon "button" at bounding box center [366, 51] width 11 height 11
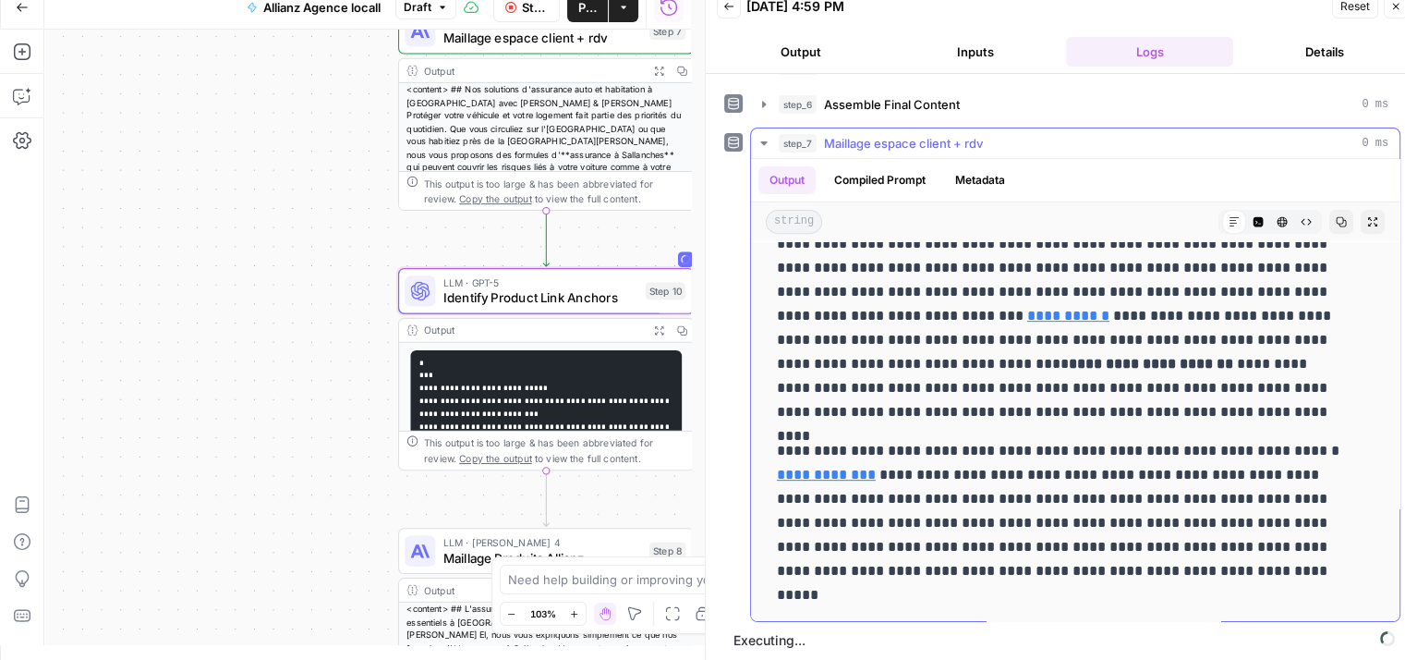
click at [763, 146] on icon "button" at bounding box center [764, 143] width 15 height 15
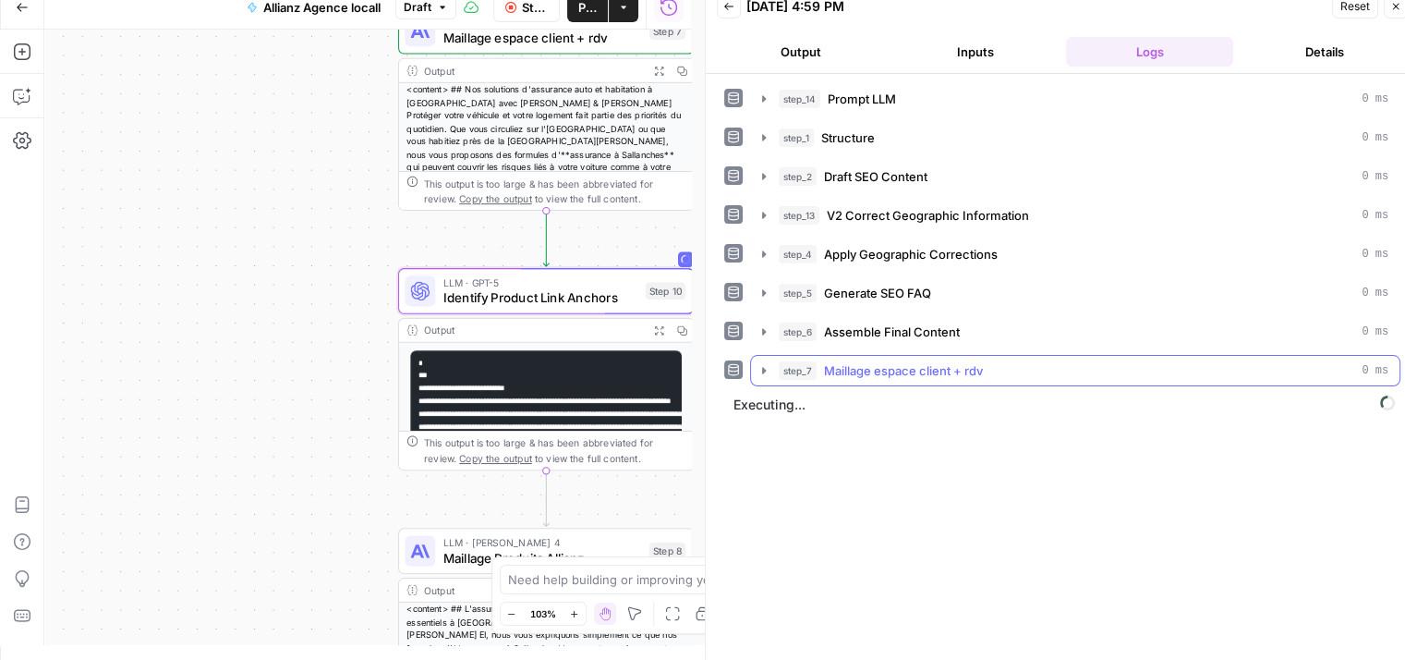
scroll to position [0, 0]
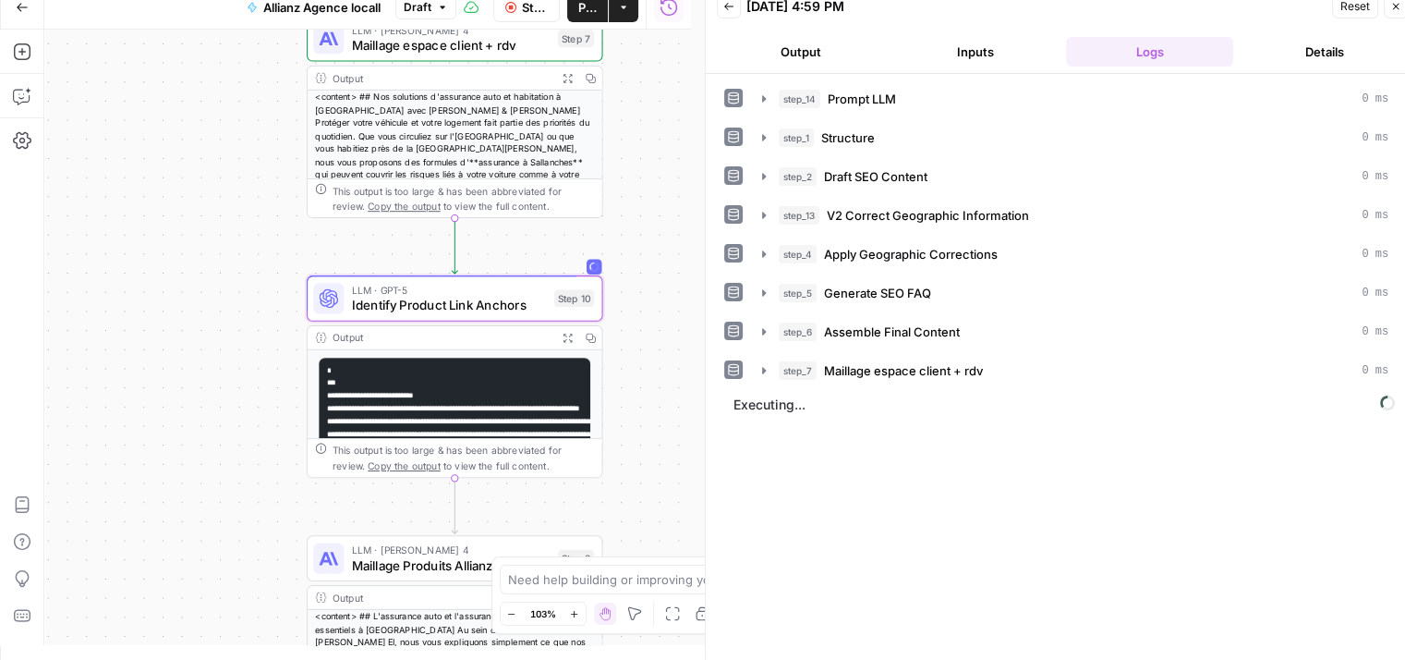
drag, startPoint x: 222, startPoint y: 436, endPoint x: 130, endPoint y: 443, distance: 91.8
click at [130, 443] on div "**********" at bounding box center [367, 337] width 647 height 615
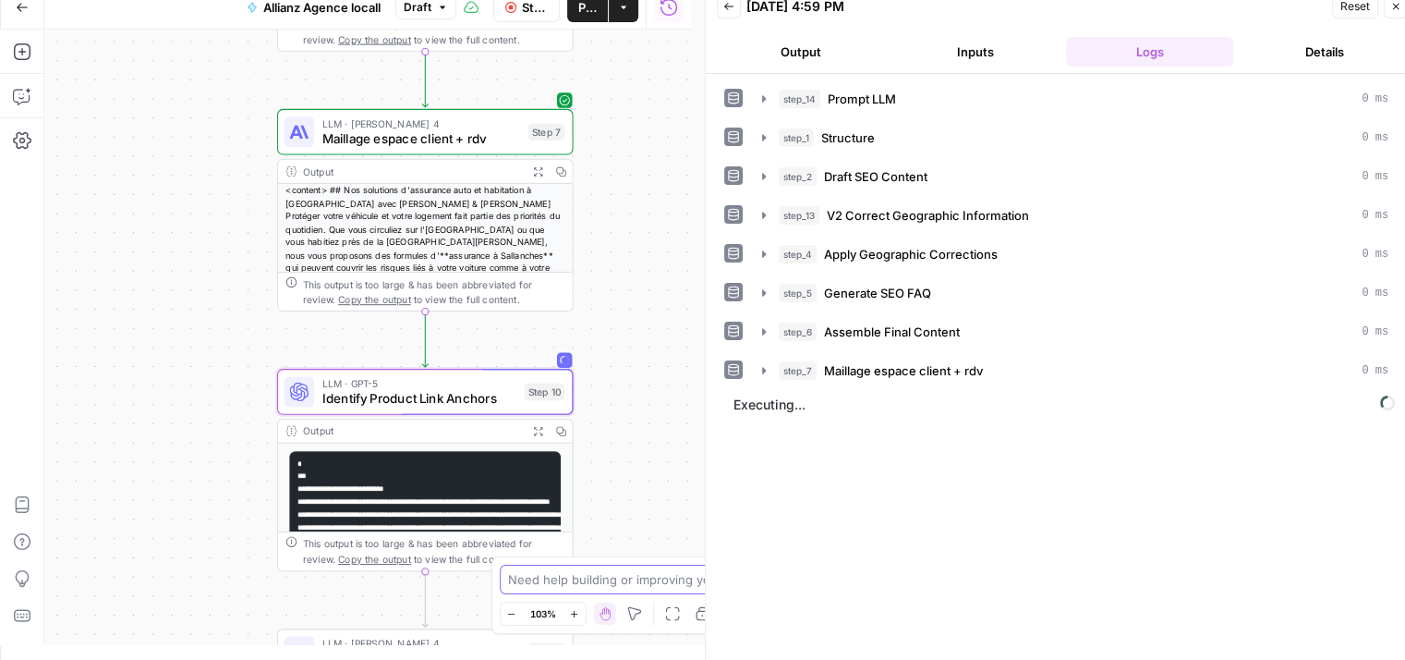
drag, startPoint x: 625, startPoint y: 489, endPoint x: 593, endPoint y: 587, distance: 102.8
click at [593, 587] on body "**********" at bounding box center [702, 315] width 1405 height 660
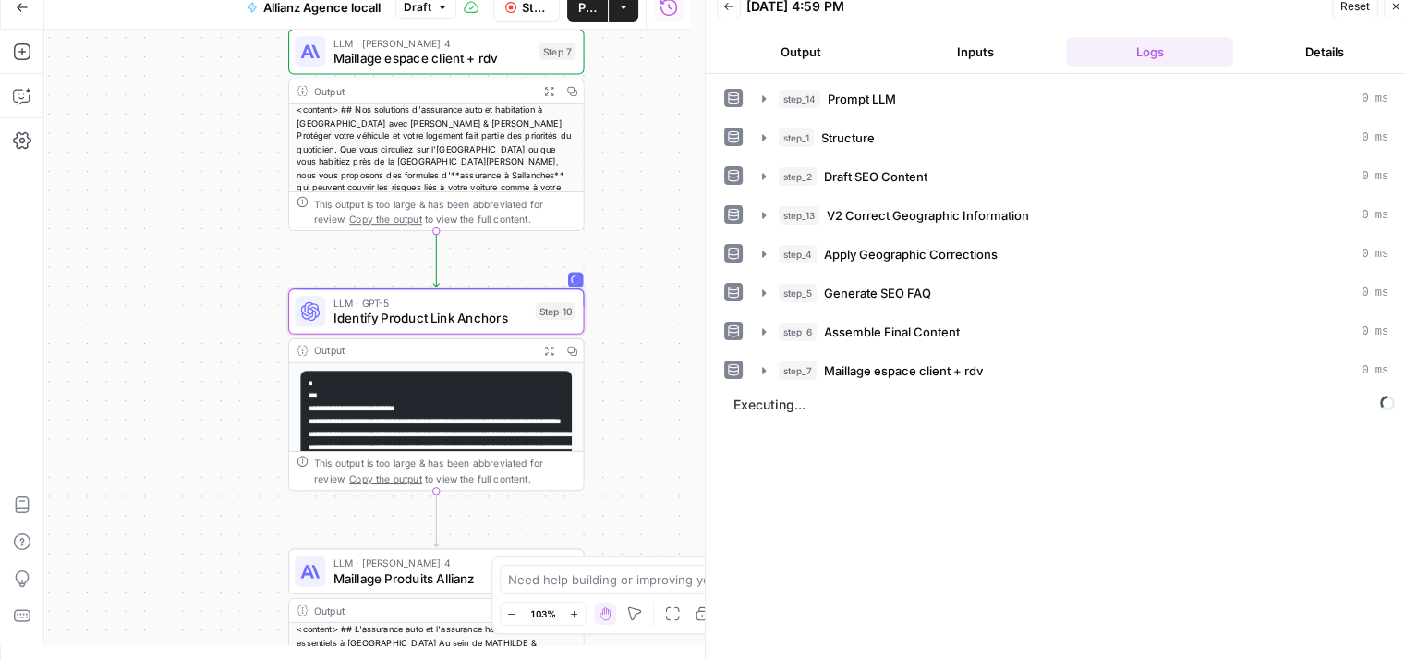
drag, startPoint x: 637, startPoint y: 363, endPoint x: 650, endPoint y: 278, distance: 86.0
click at [650, 278] on div "**********" at bounding box center [367, 337] width 647 height 615
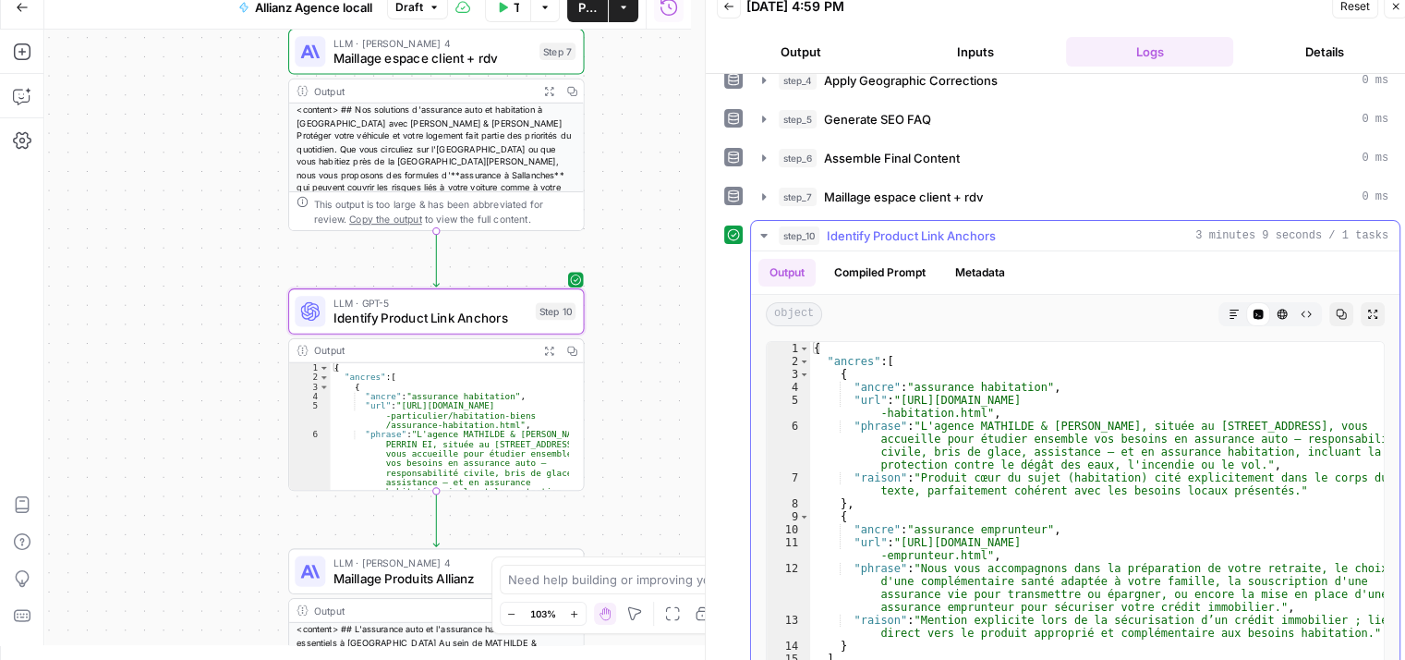
scroll to position [233, 0]
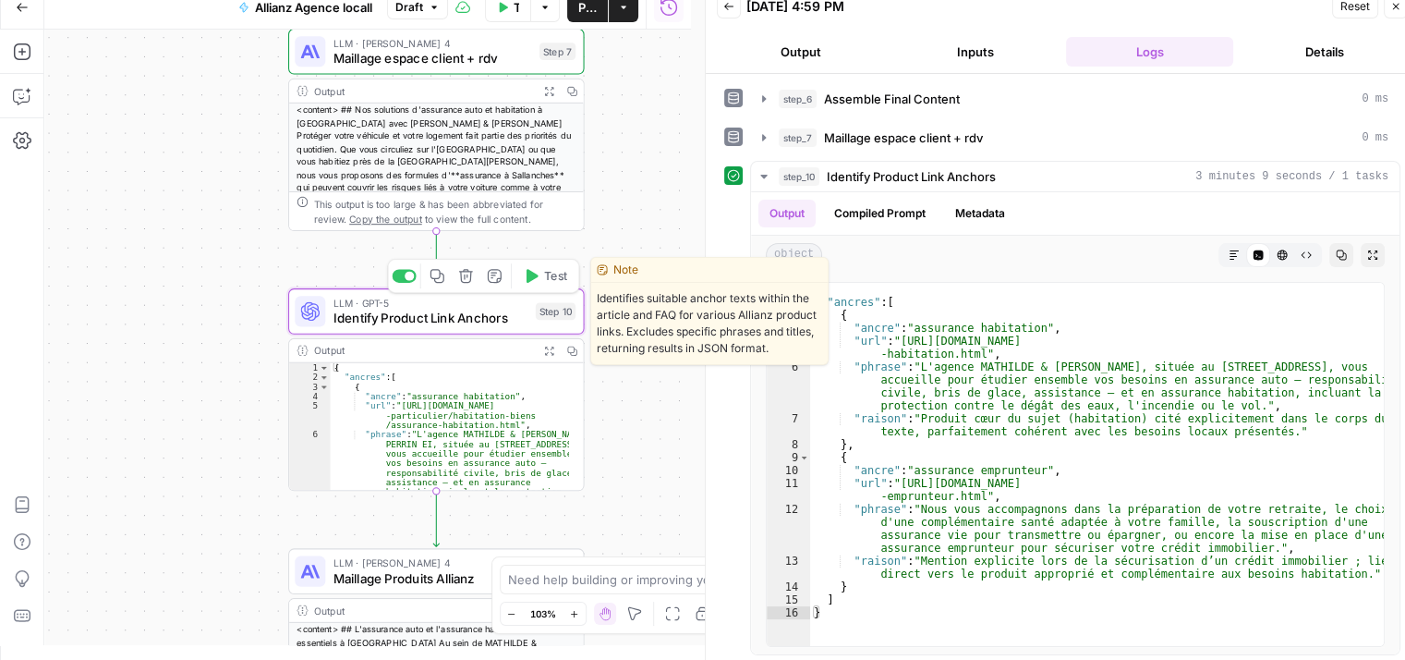
click at [402, 319] on span "Identify Product Link Anchors" at bounding box center [431, 318] width 195 height 19
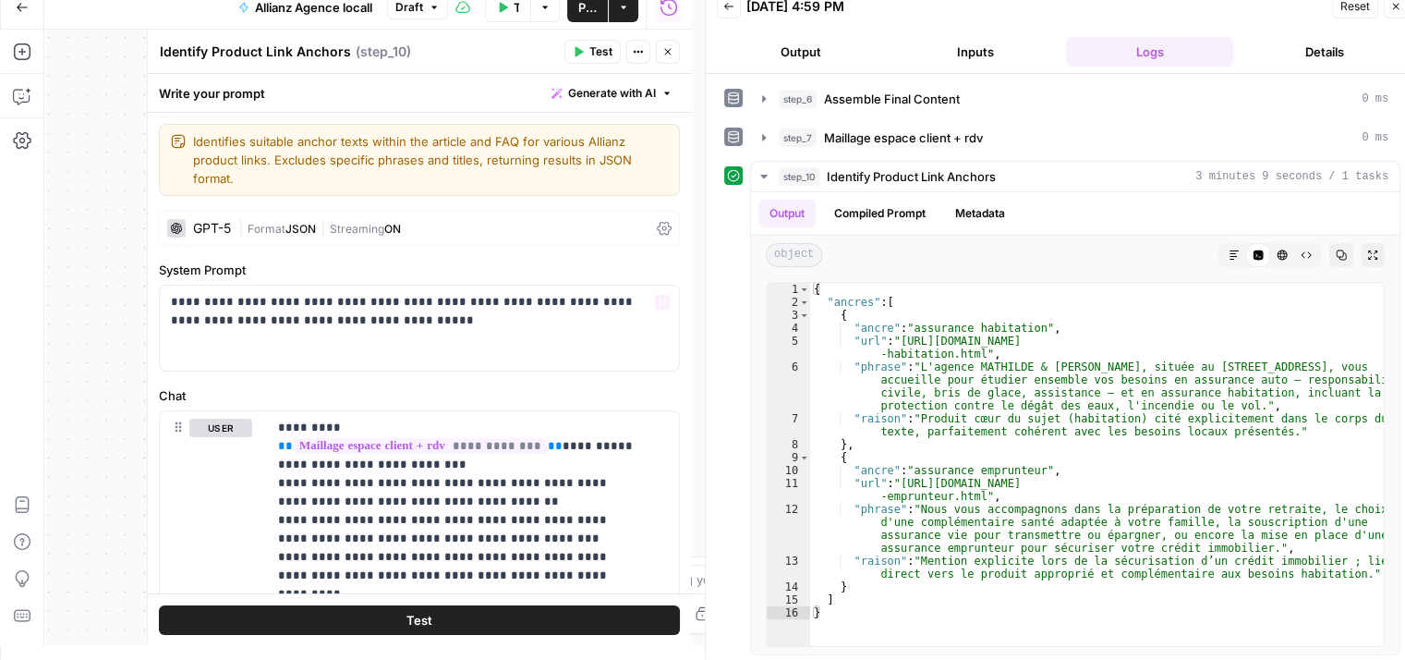
click at [657, 226] on icon at bounding box center [664, 229] width 15 height 14
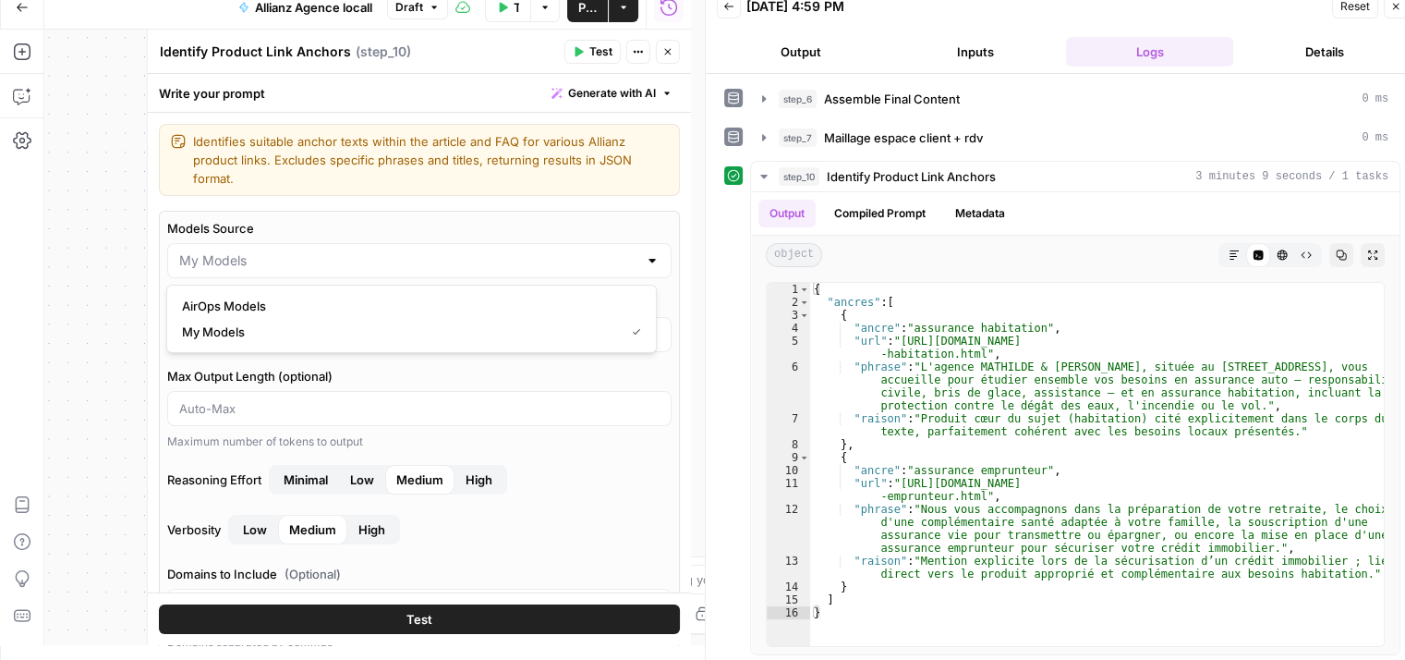
type input "My Models"
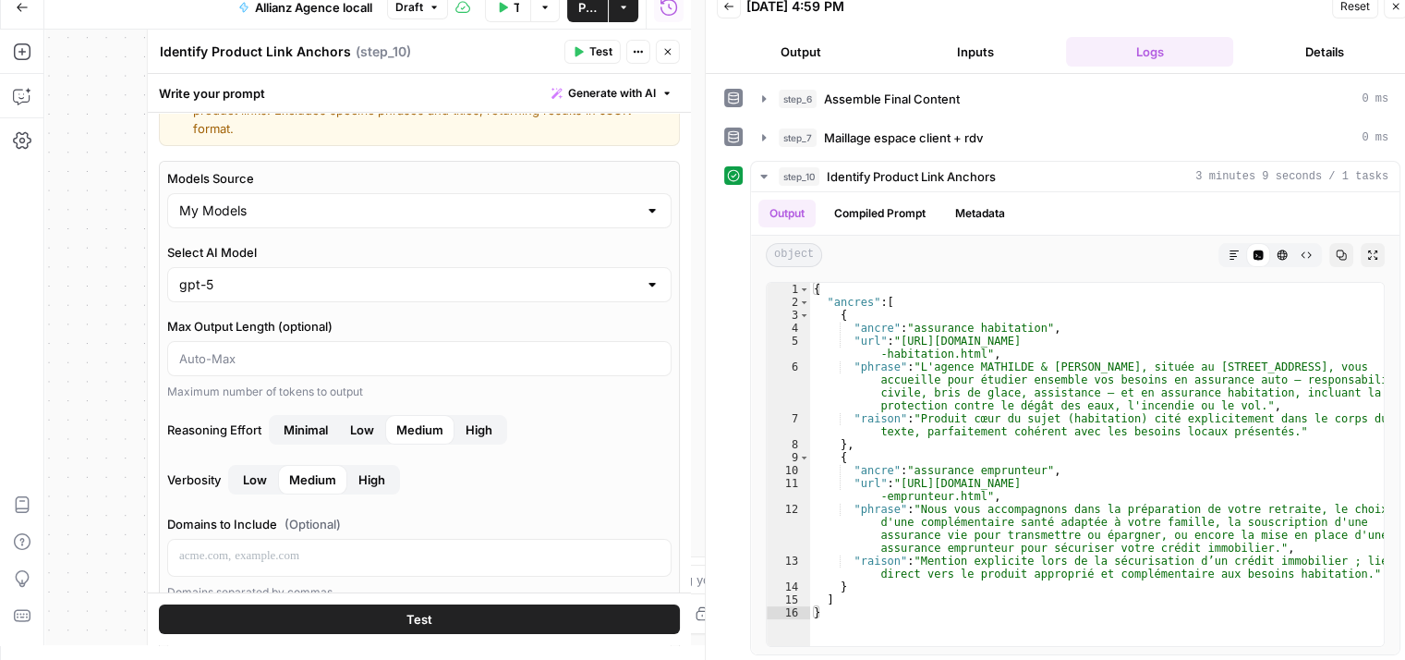
scroll to position [51, 0]
click at [645, 288] on div at bounding box center [652, 283] width 15 height 18
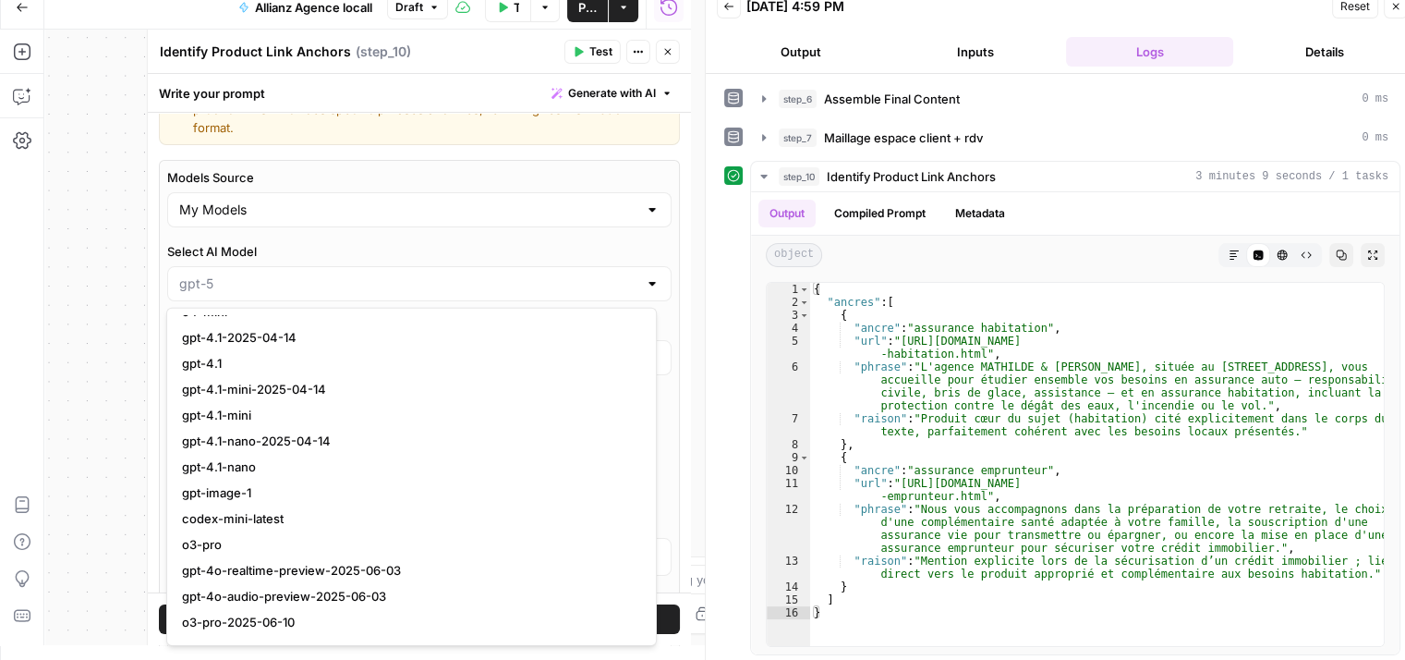
scroll to position [1428, 0]
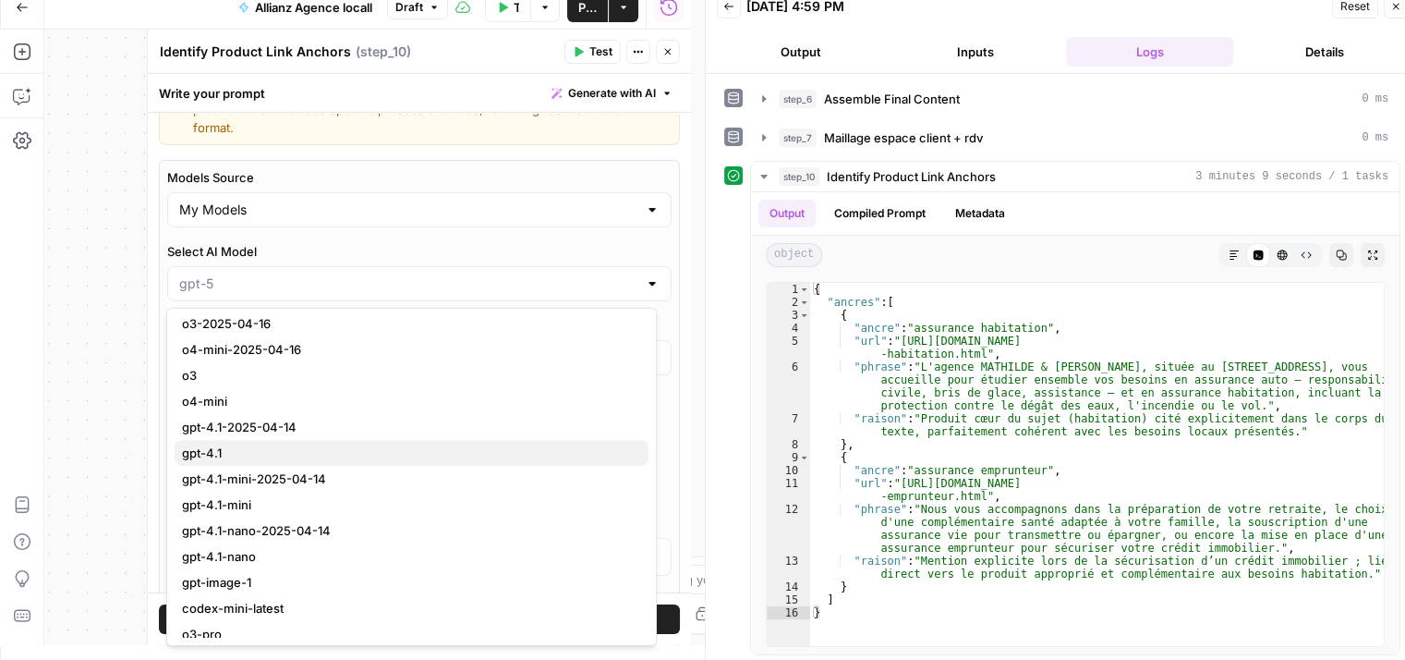
click at [222, 444] on span "gpt-4.1" at bounding box center [408, 452] width 452 height 18
type input "gpt-4.1"
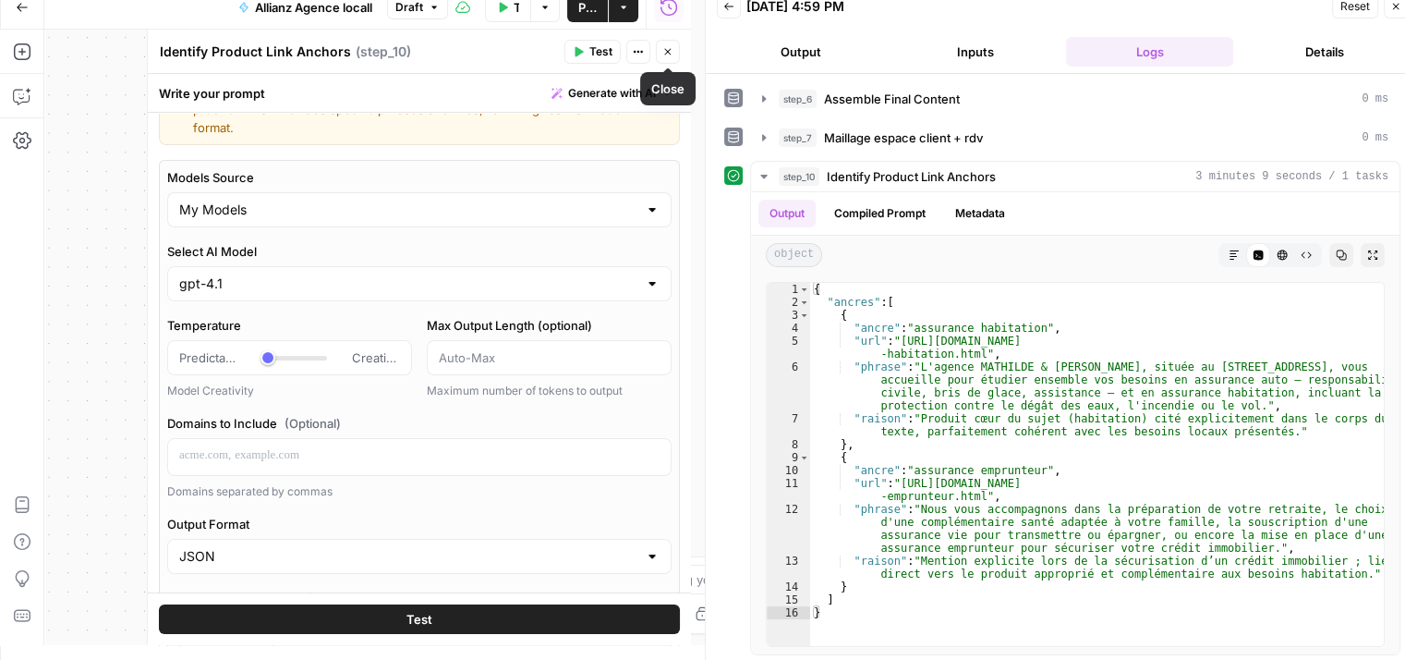
click at [669, 48] on icon "button" at bounding box center [667, 51] width 11 height 11
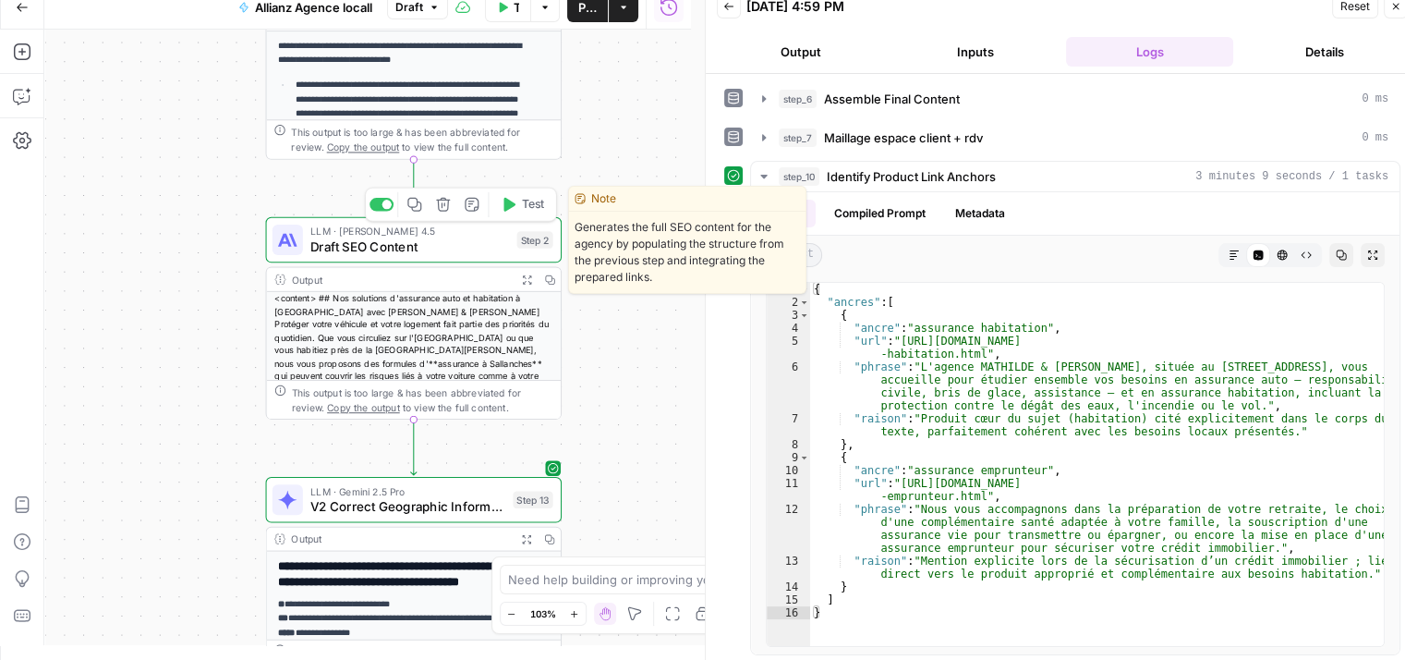
click at [340, 256] on div "LLM · Claude Sonnet 4.5 Draft SEO Content Step 2 Copy step Delete step Edit Not…" at bounding box center [414, 240] width 296 height 46
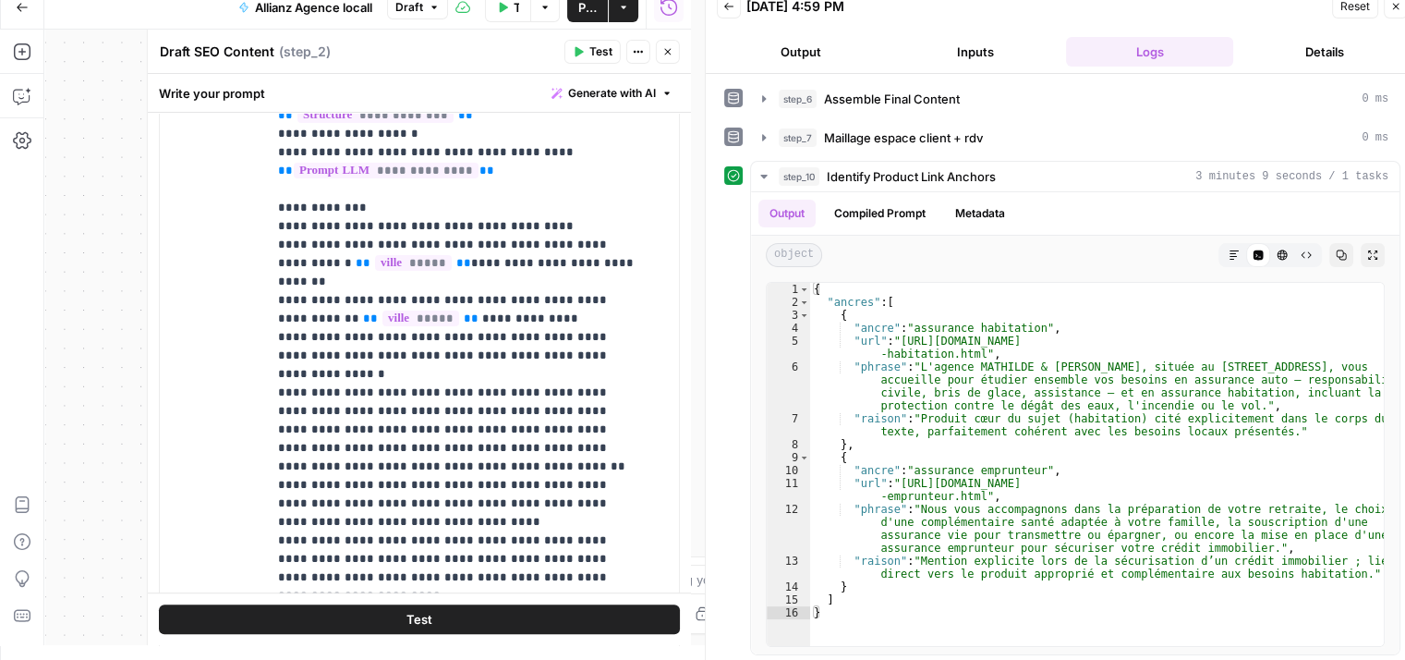
scroll to position [1192, 0]
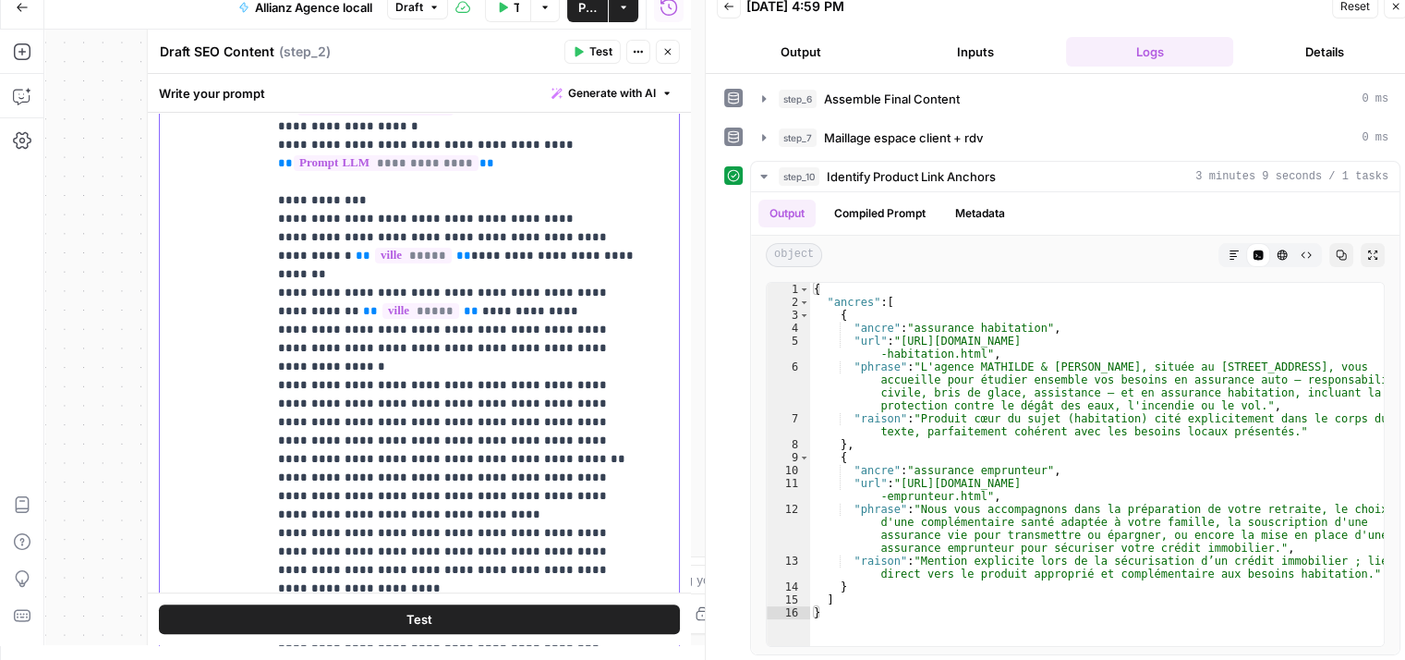
drag, startPoint x: 275, startPoint y: 366, endPoint x: 421, endPoint y: 357, distance: 146.3
click at [421, 357] on div "**********" at bounding box center [466, 273] width 398 height 753
copy p "**********"
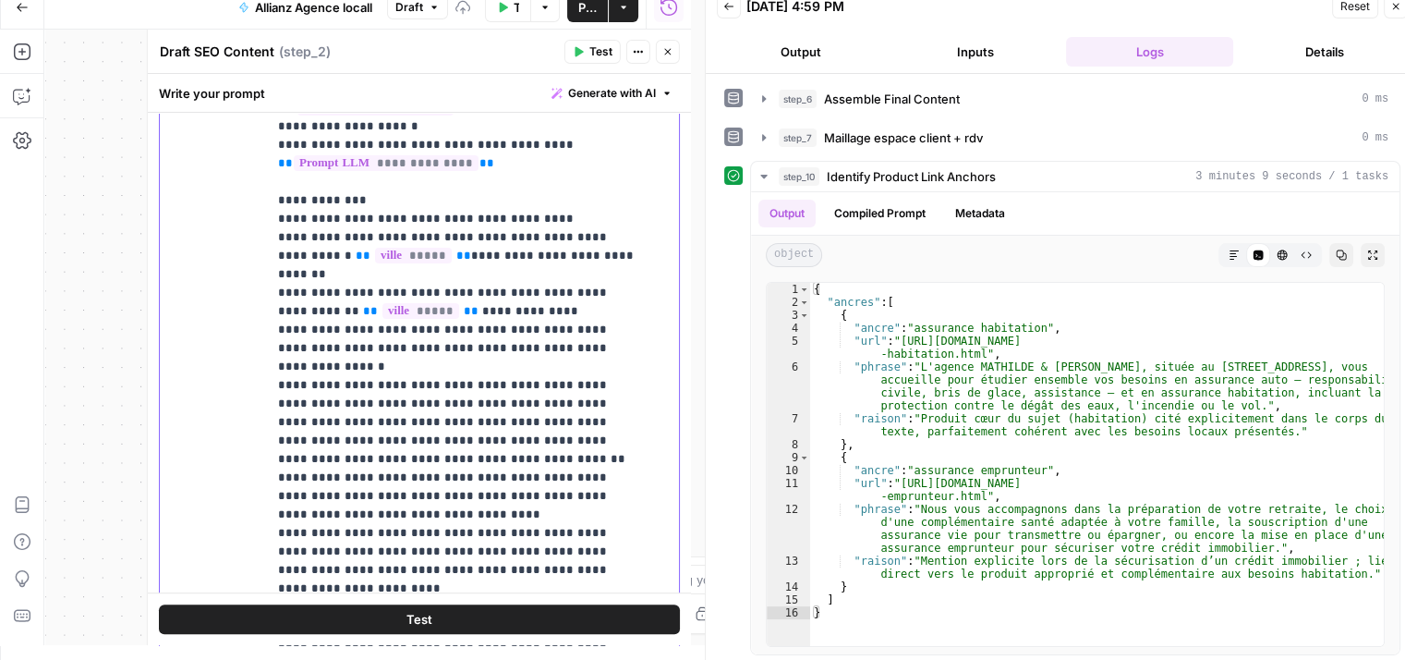
paste div
drag, startPoint x: 350, startPoint y: 443, endPoint x: 573, endPoint y: 426, distance: 223.3
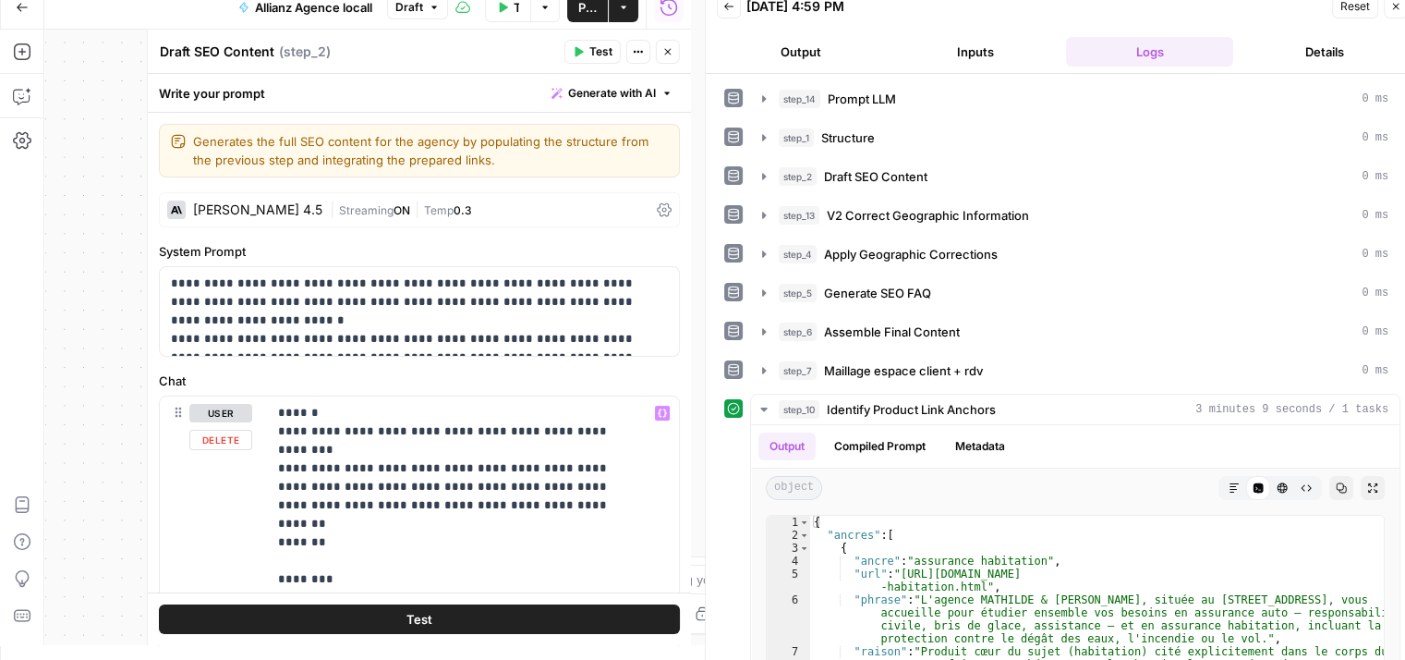
scroll to position [1192, 0]
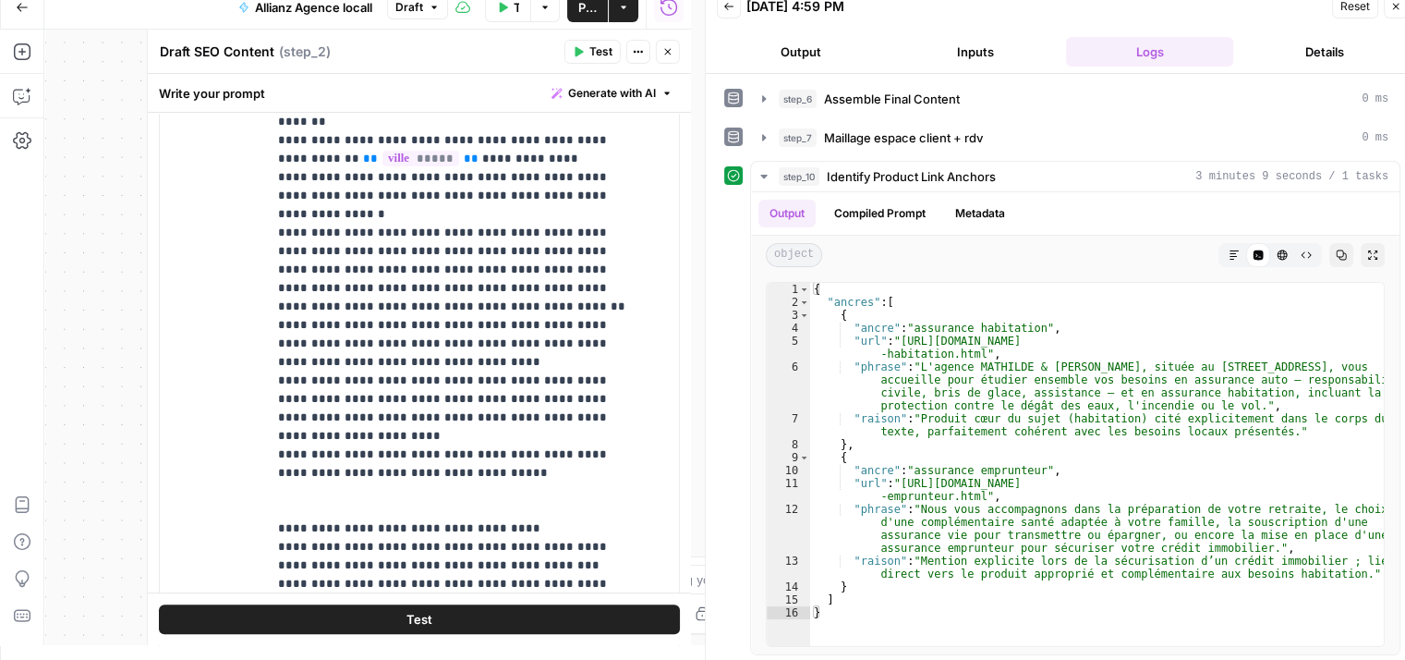
scroll to position [1350, 0]
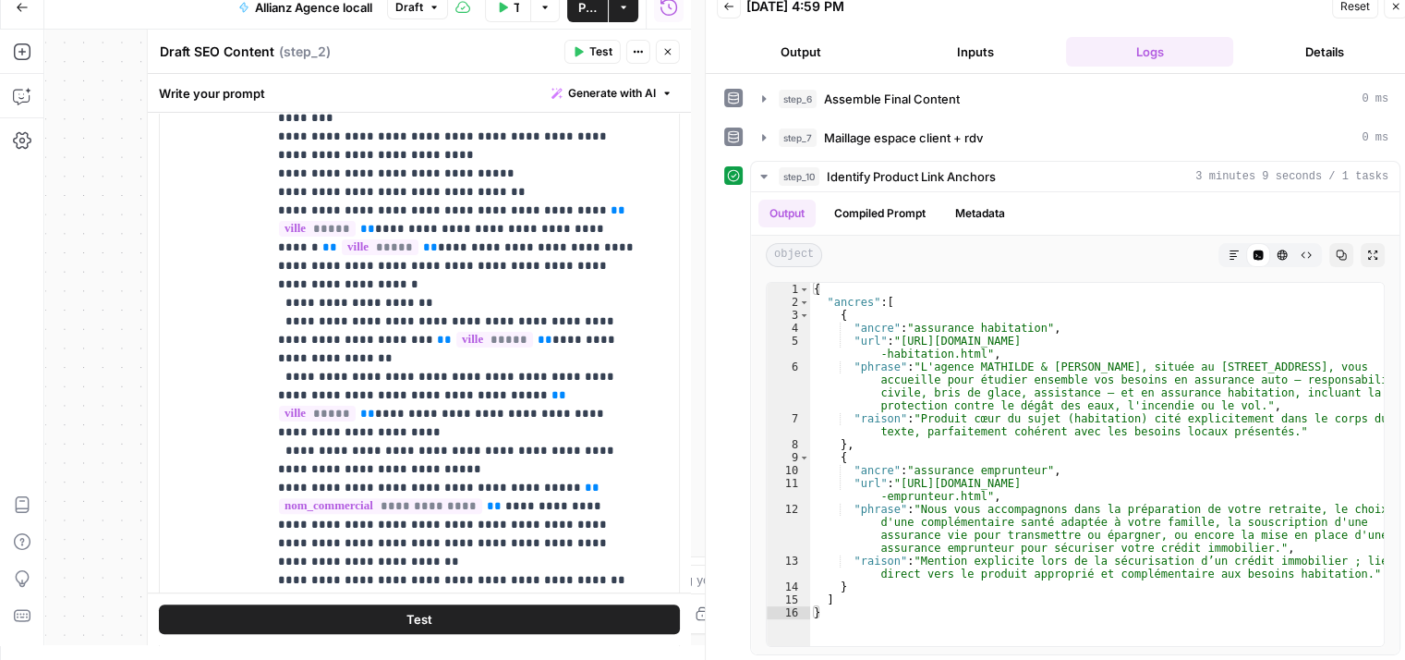
scroll to position [466, 0]
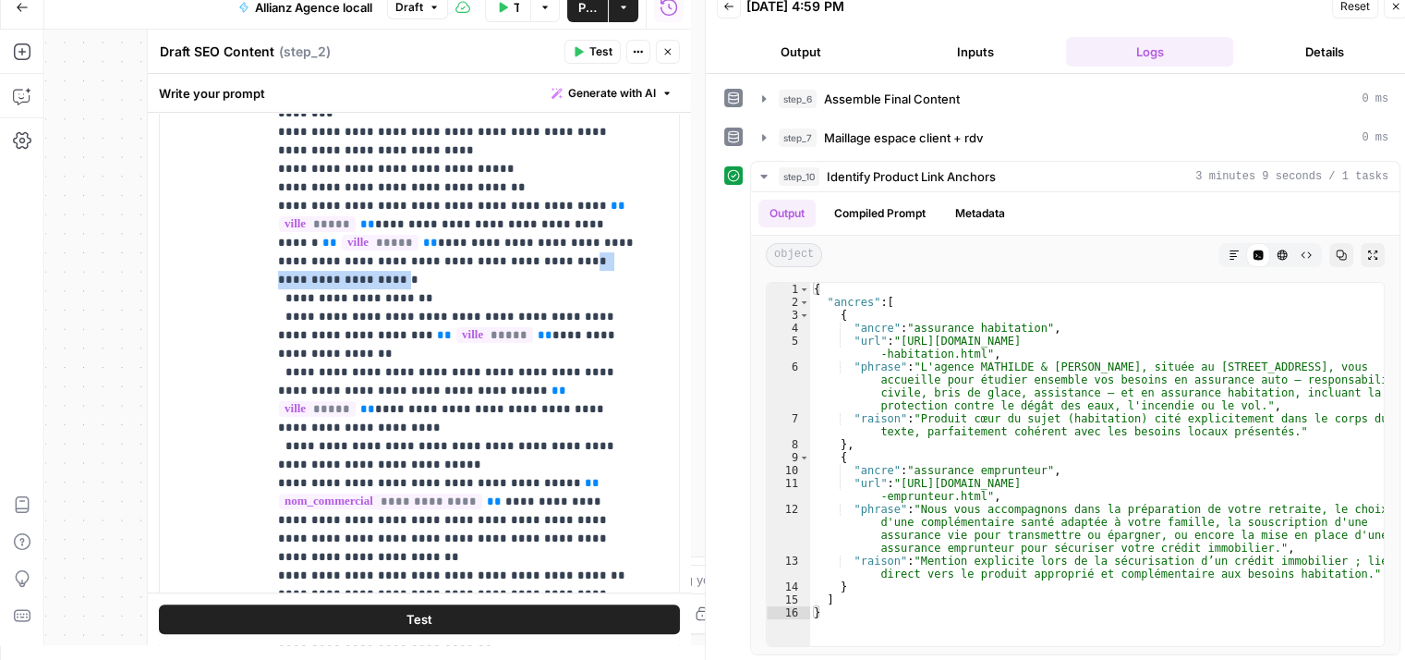
drag, startPoint x: 486, startPoint y: 222, endPoint x: 598, endPoint y: 217, distance: 111.9
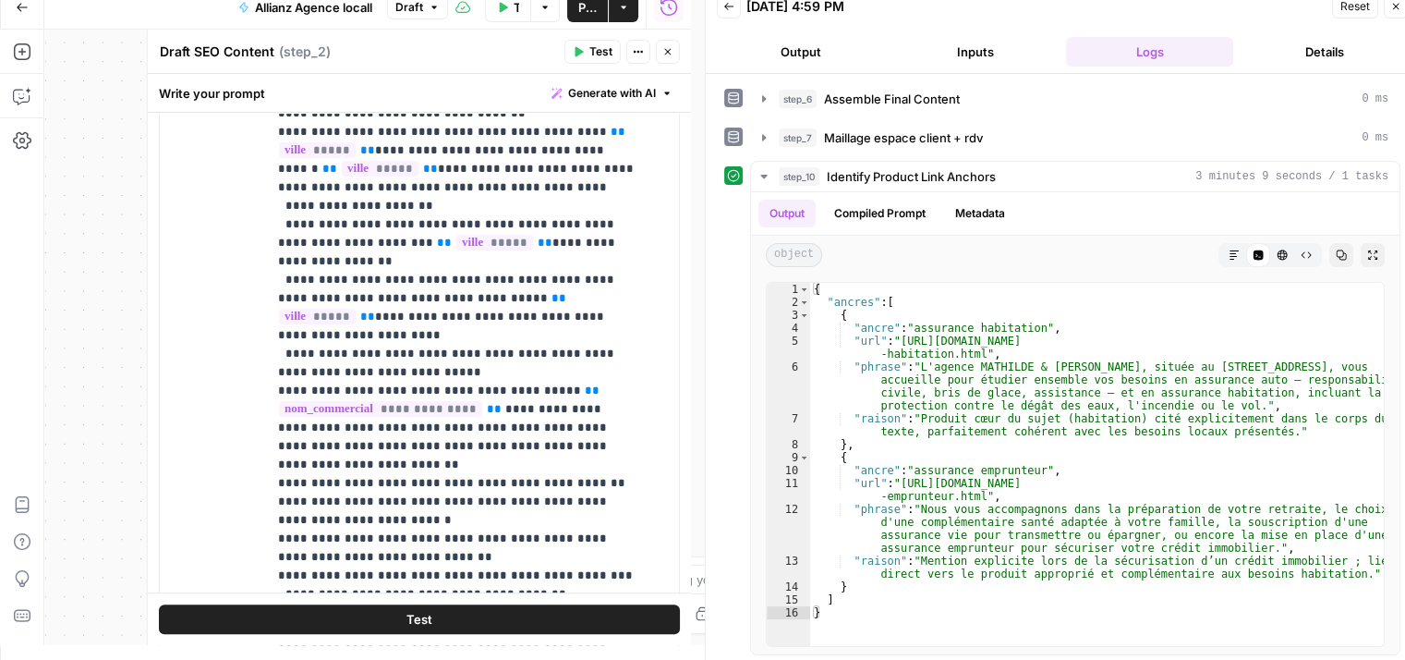
scroll to position [76, 0]
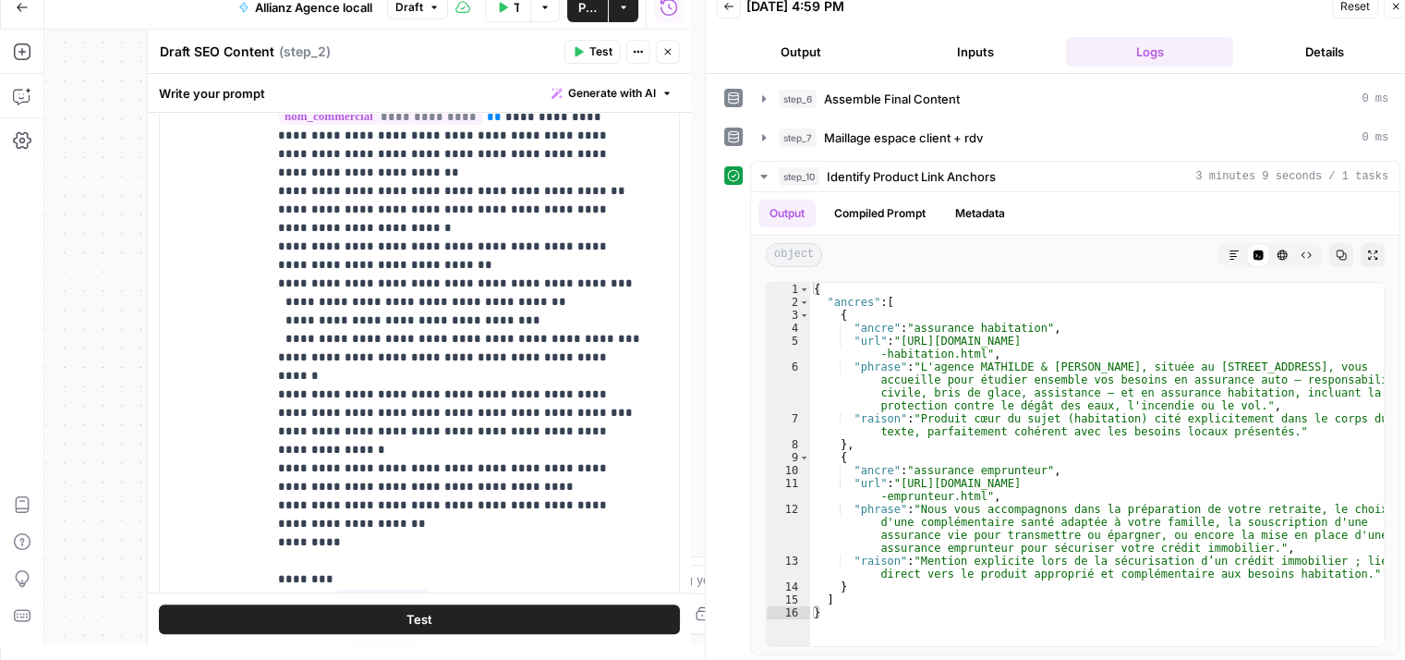
scroll to position [349, 0]
click at [362, 336] on p "**********" at bounding box center [459, 623] width 362 height 2069
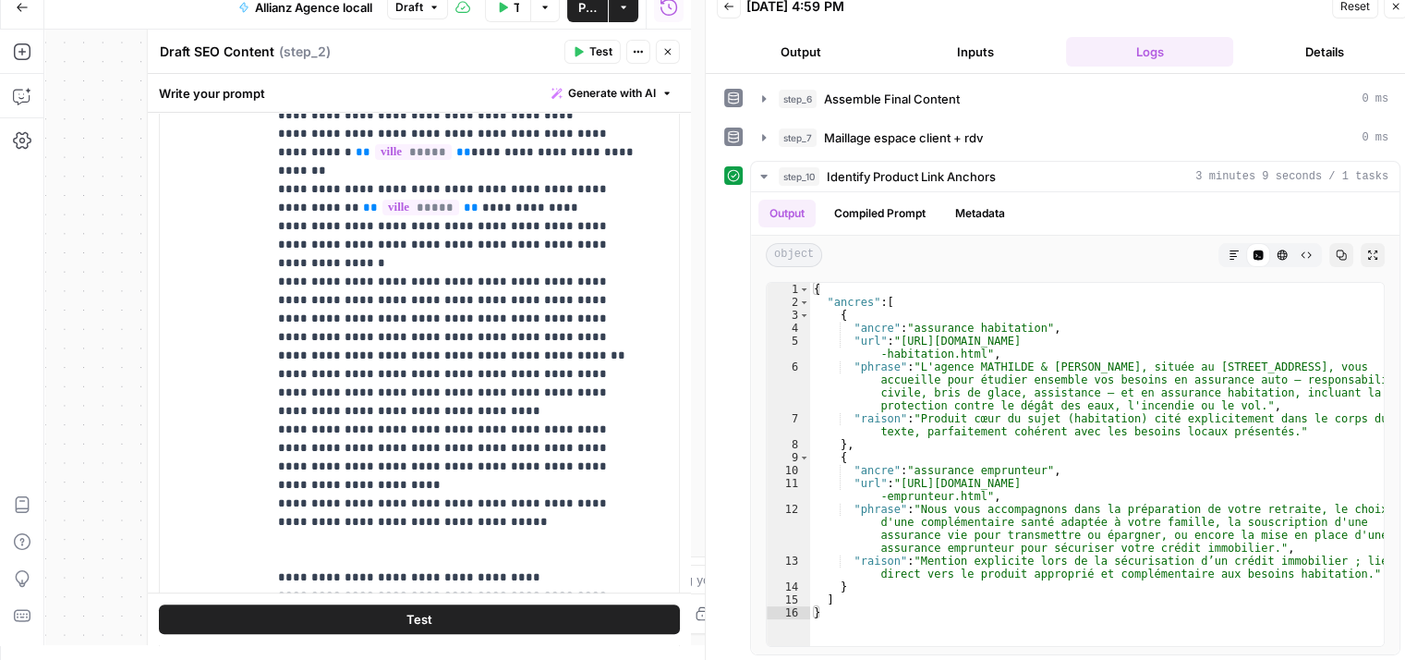
scroll to position [1350, 0]
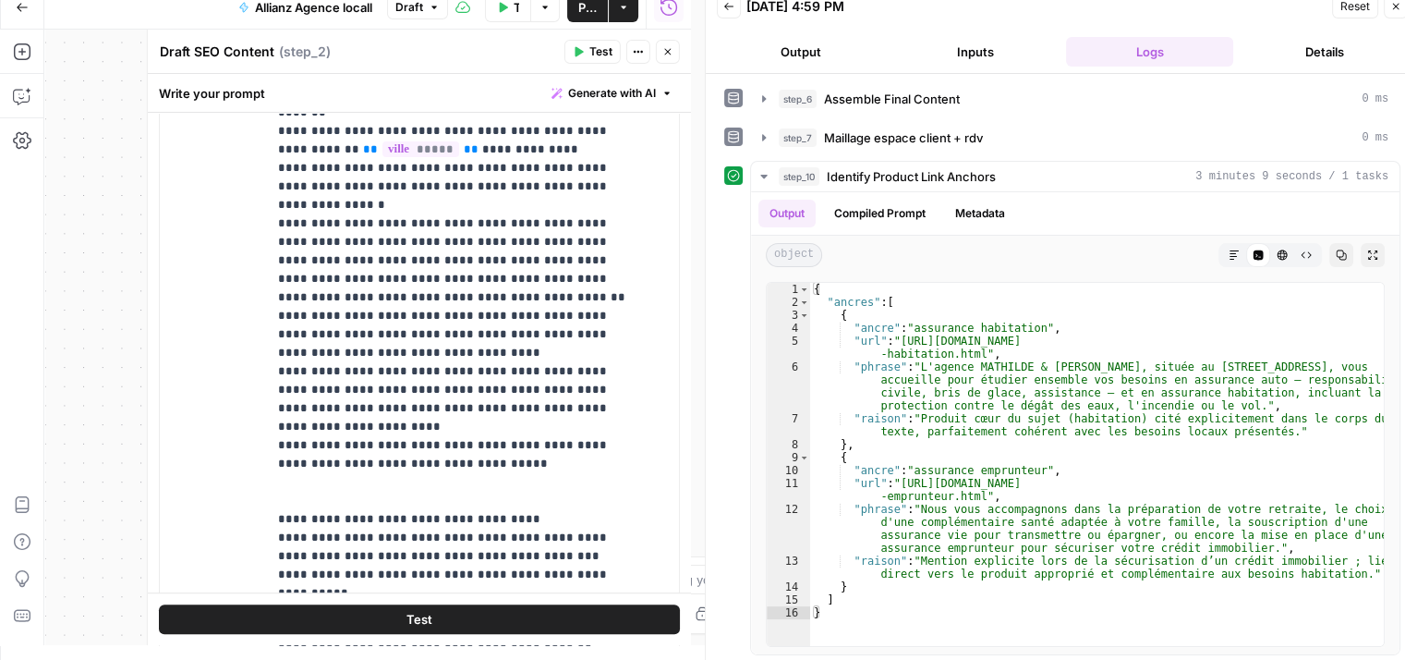
click at [421, 615] on span "Test" at bounding box center [419, 619] width 26 height 18
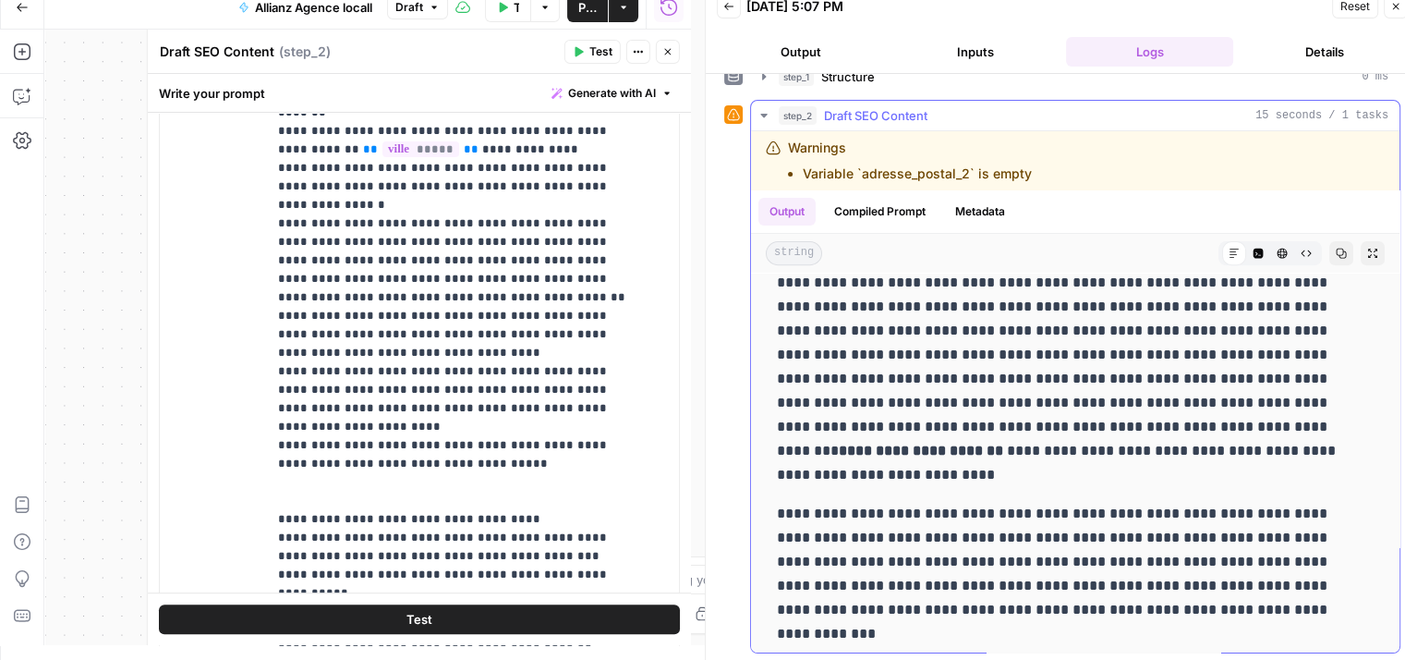
scroll to position [816, 0]
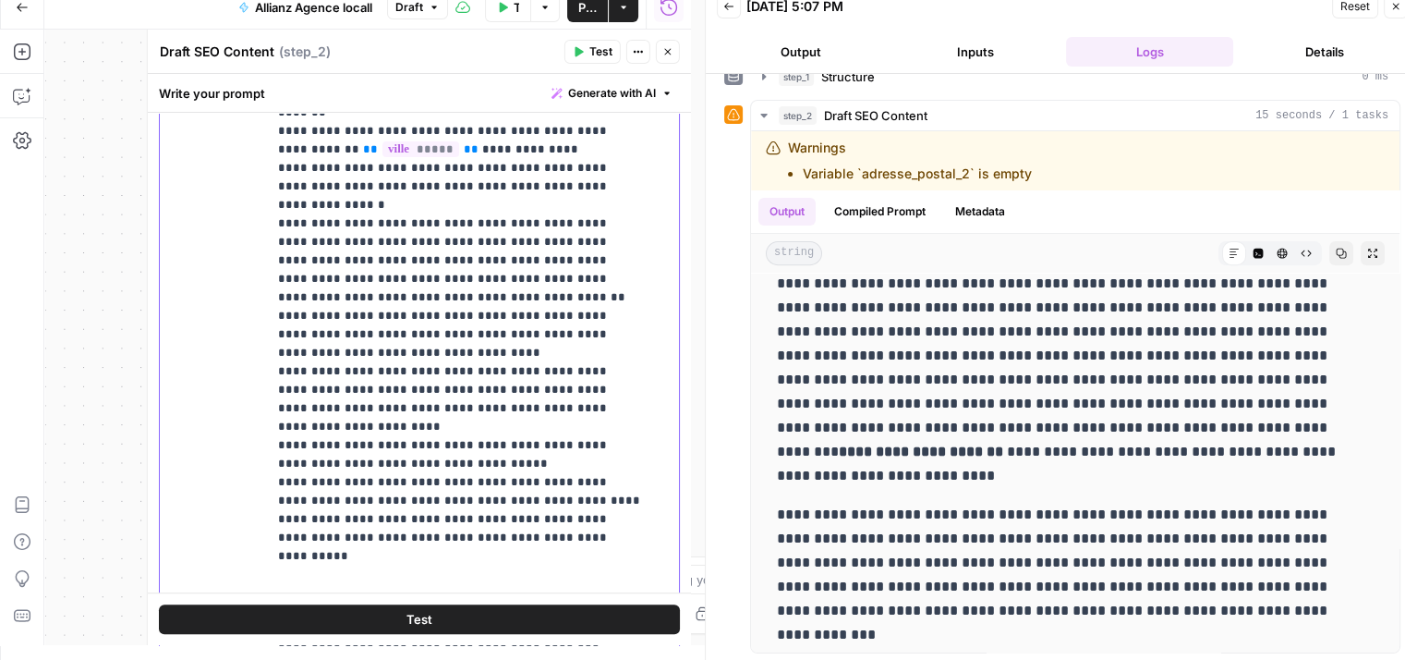
click at [392, 611] on button "Test" at bounding box center [419, 619] width 521 height 30
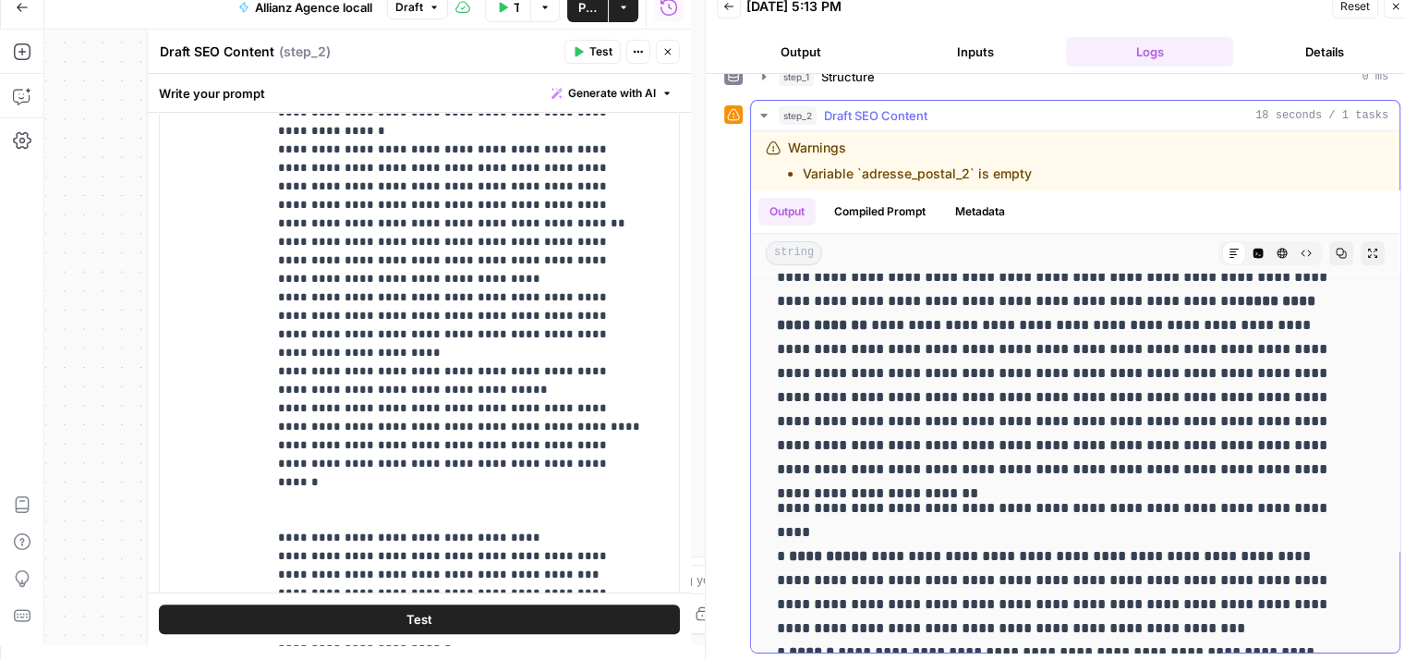
scroll to position [0, 0]
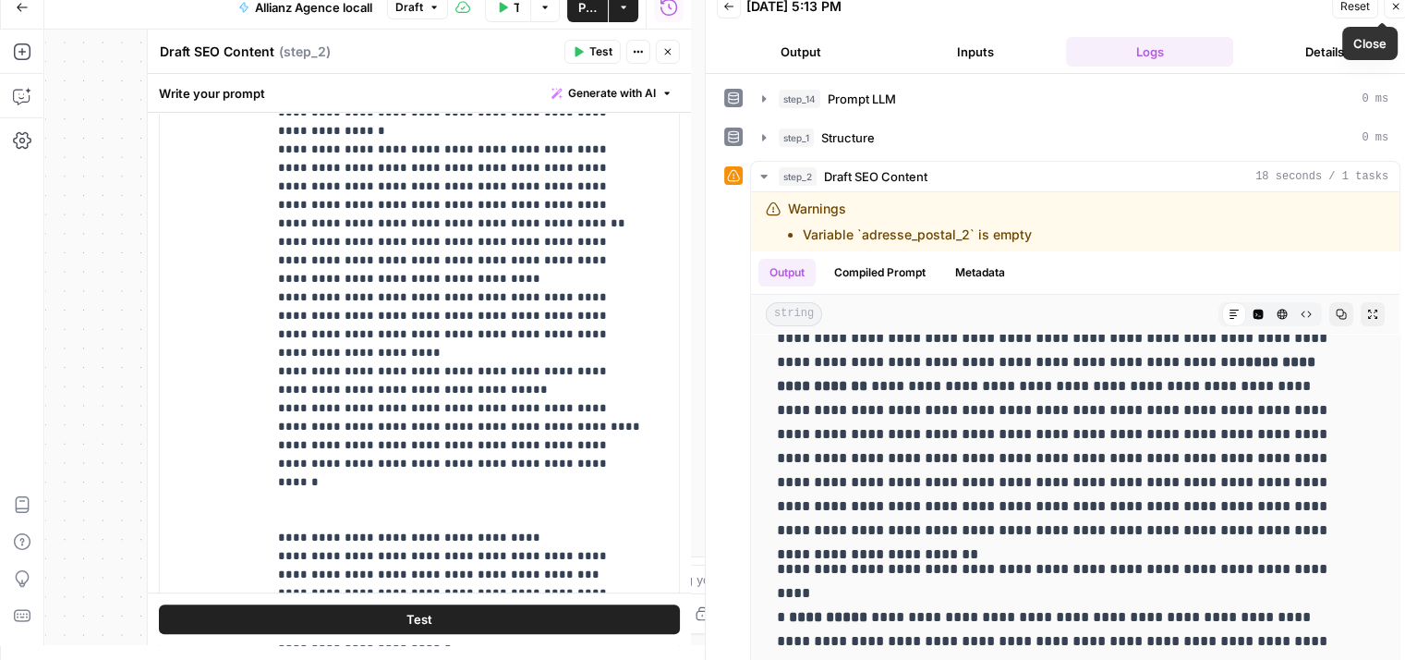
click at [1397, 10] on icon "button" at bounding box center [1395, 6] width 11 height 11
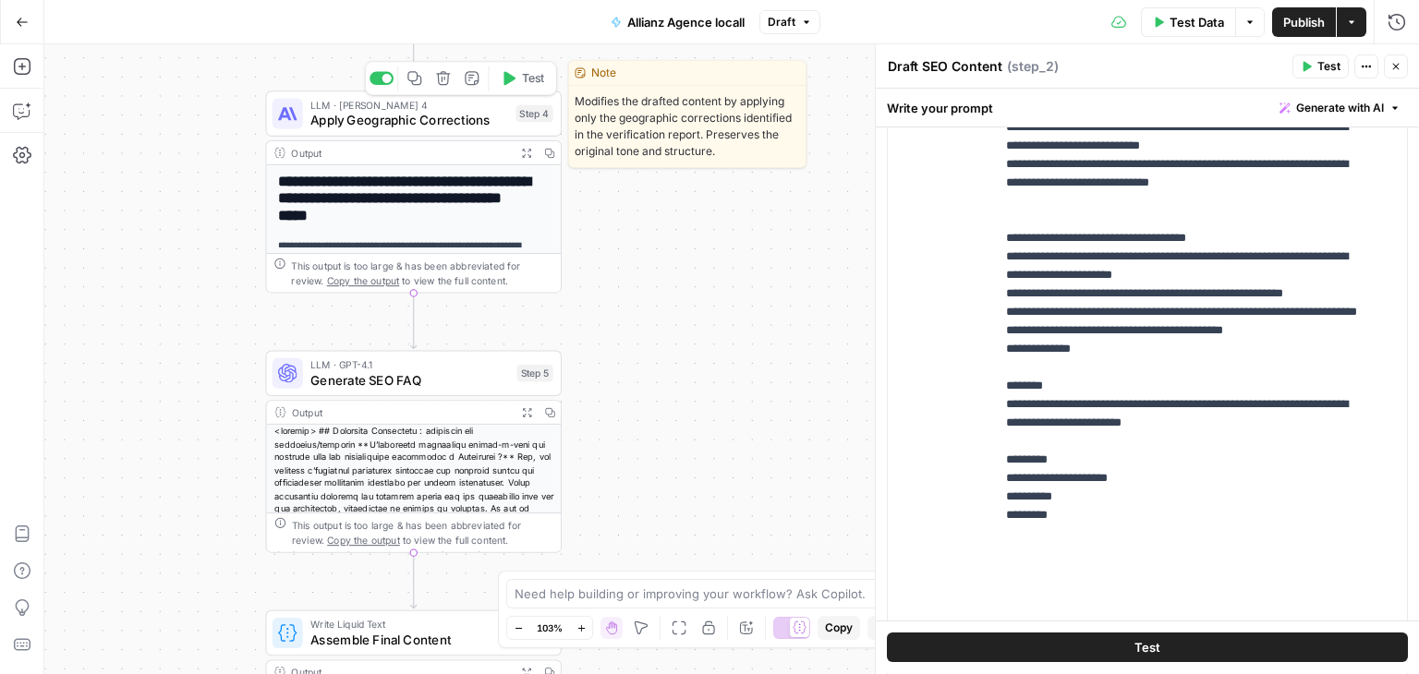
click at [507, 76] on icon "button" at bounding box center [509, 78] width 12 height 14
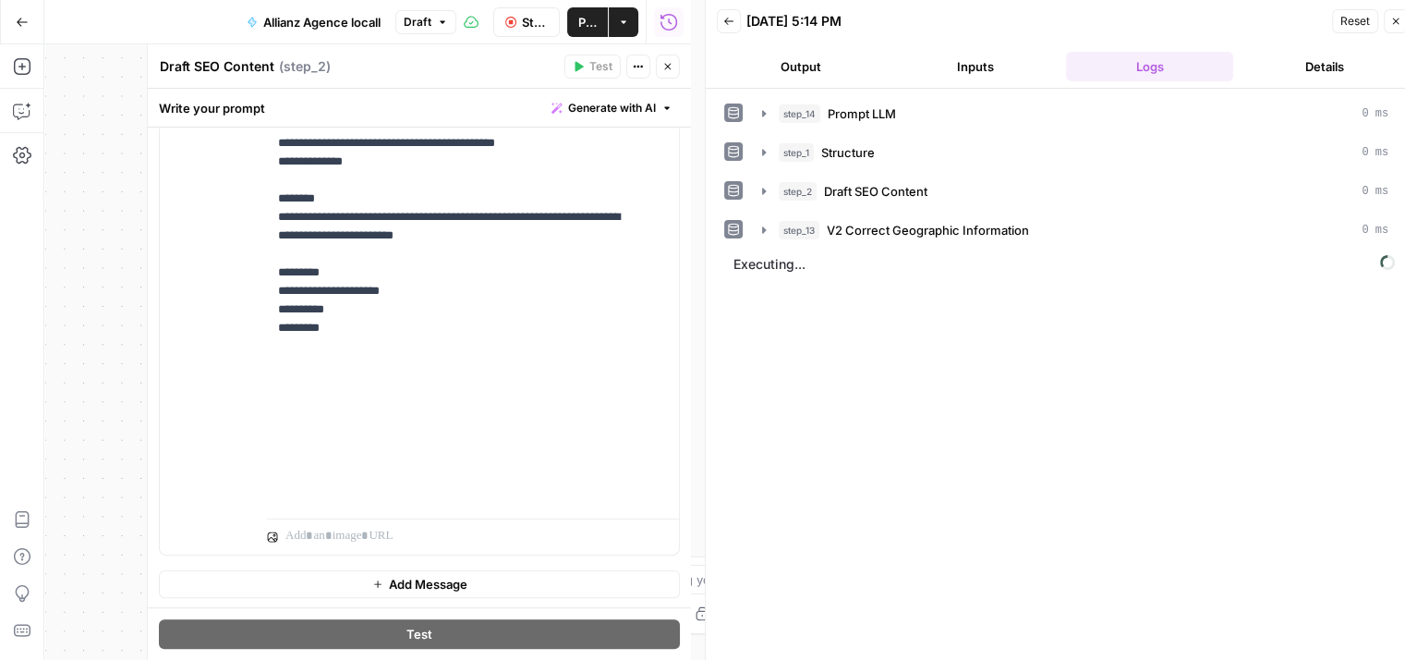
scroll to position [15, 0]
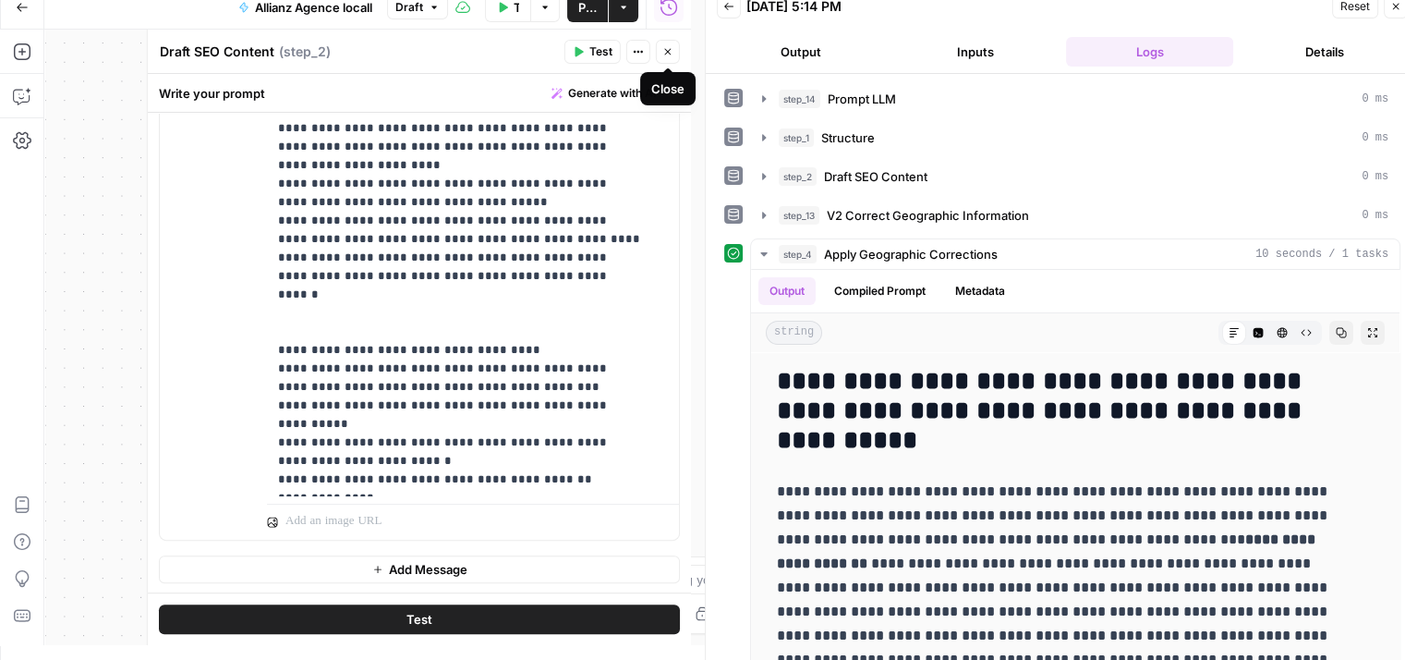
click at [673, 52] on span "Close" at bounding box center [673, 52] width 1 height 1
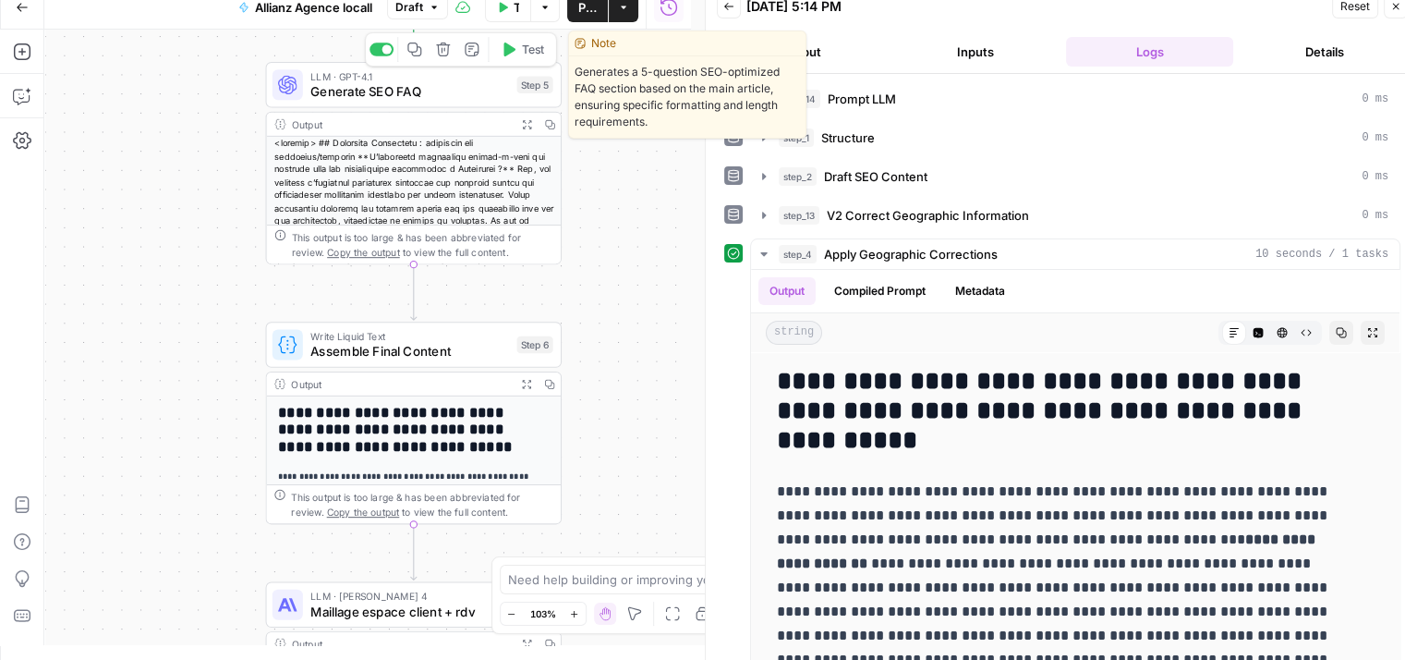
click at [515, 49] on icon "button" at bounding box center [509, 49] width 12 height 14
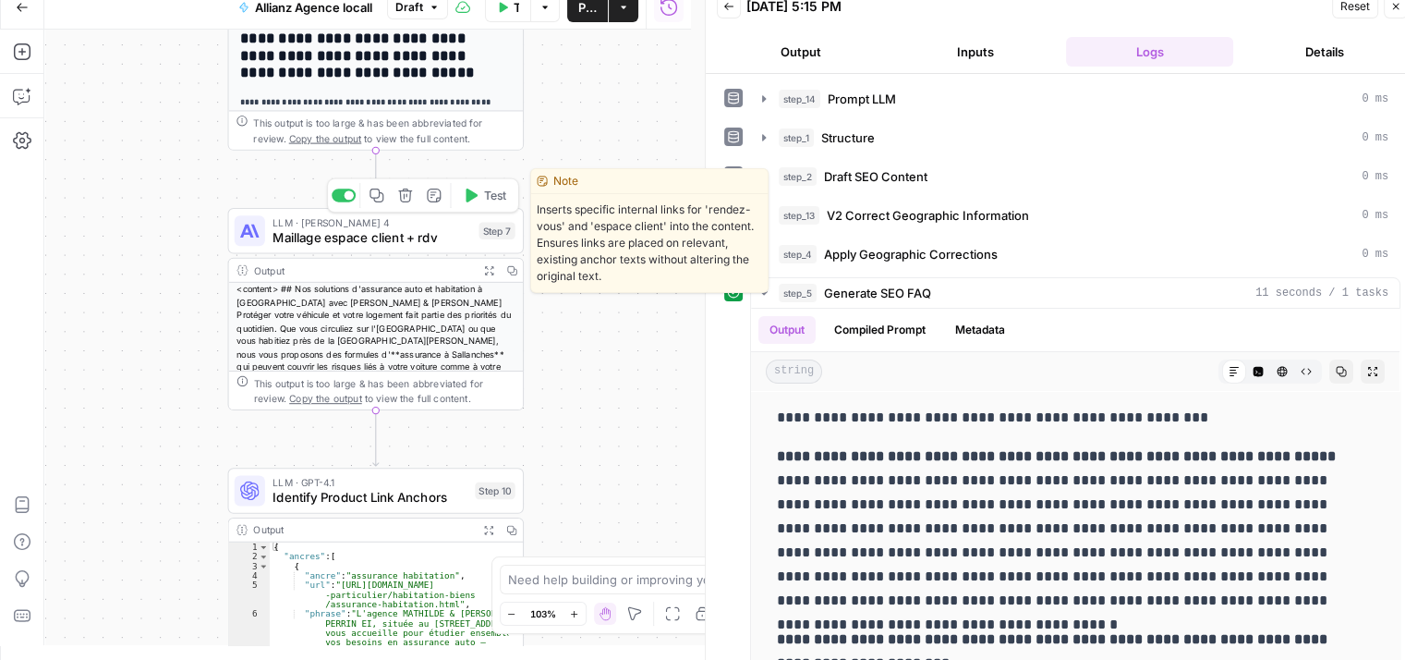
click at [304, 242] on span "Maillage espace client + rdv" at bounding box center [372, 237] width 199 height 19
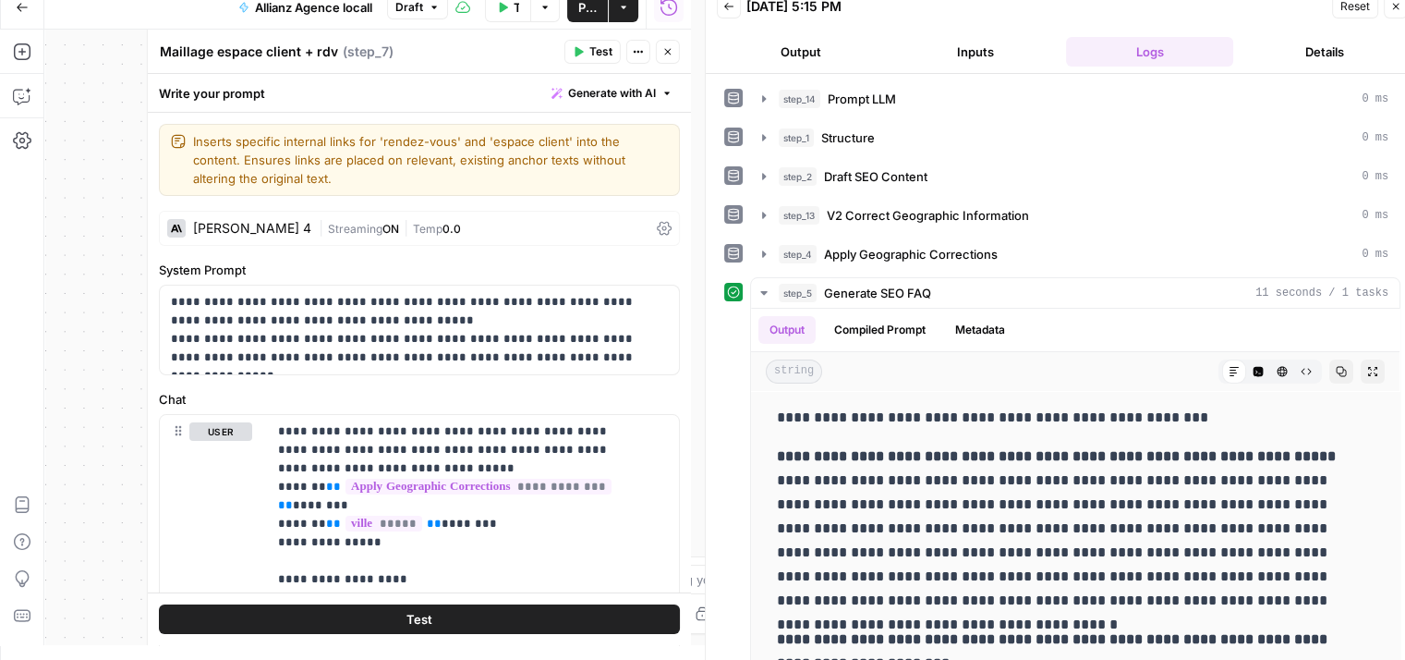
click at [590, 47] on span "Test" at bounding box center [600, 51] width 23 height 17
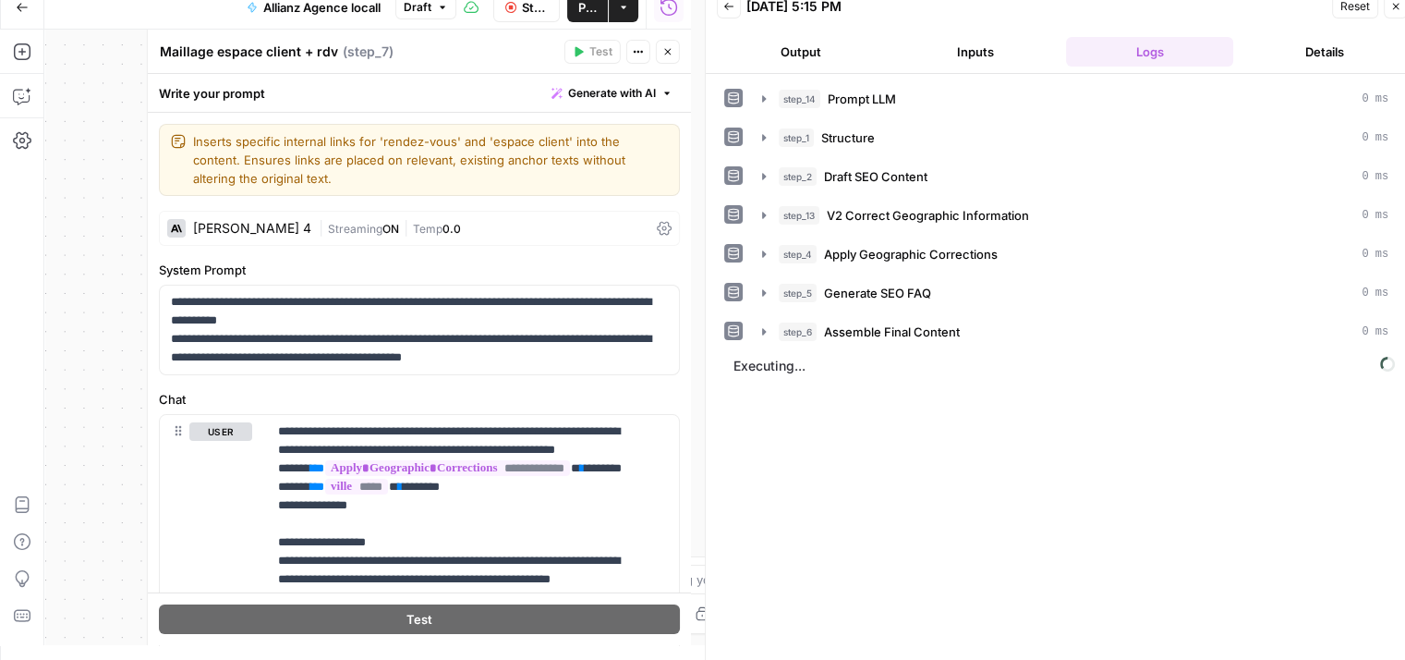
click at [672, 49] on icon "button" at bounding box center [667, 51] width 11 height 11
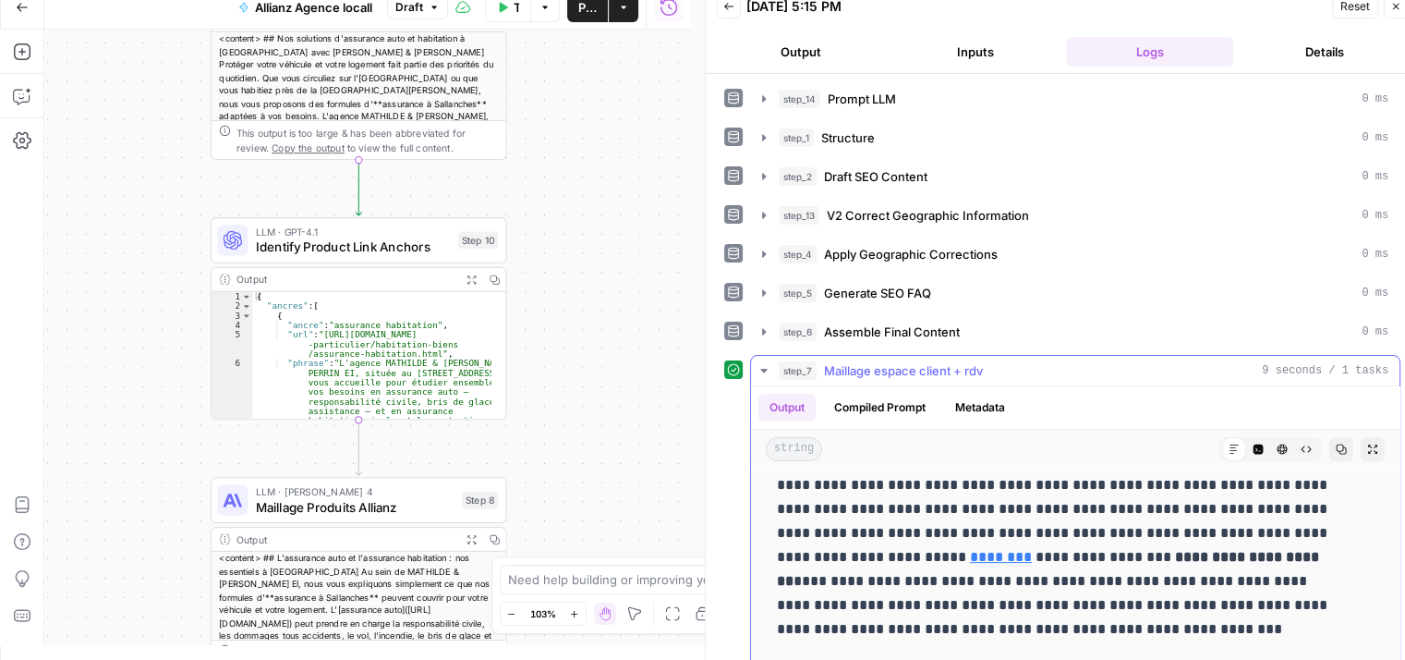
scroll to position [791, 0]
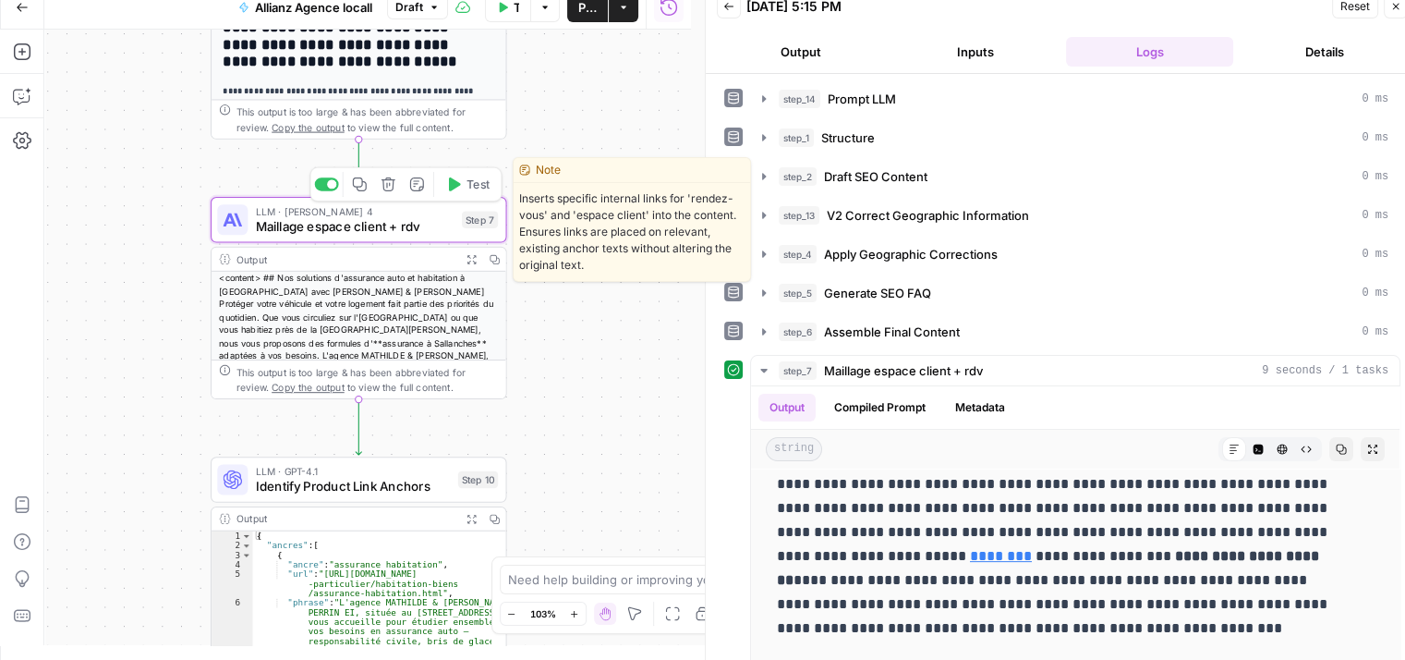
click at [304, 226] on span "Maillage espace client + rdv" at bounding box center [355, 226] width 199 height 19
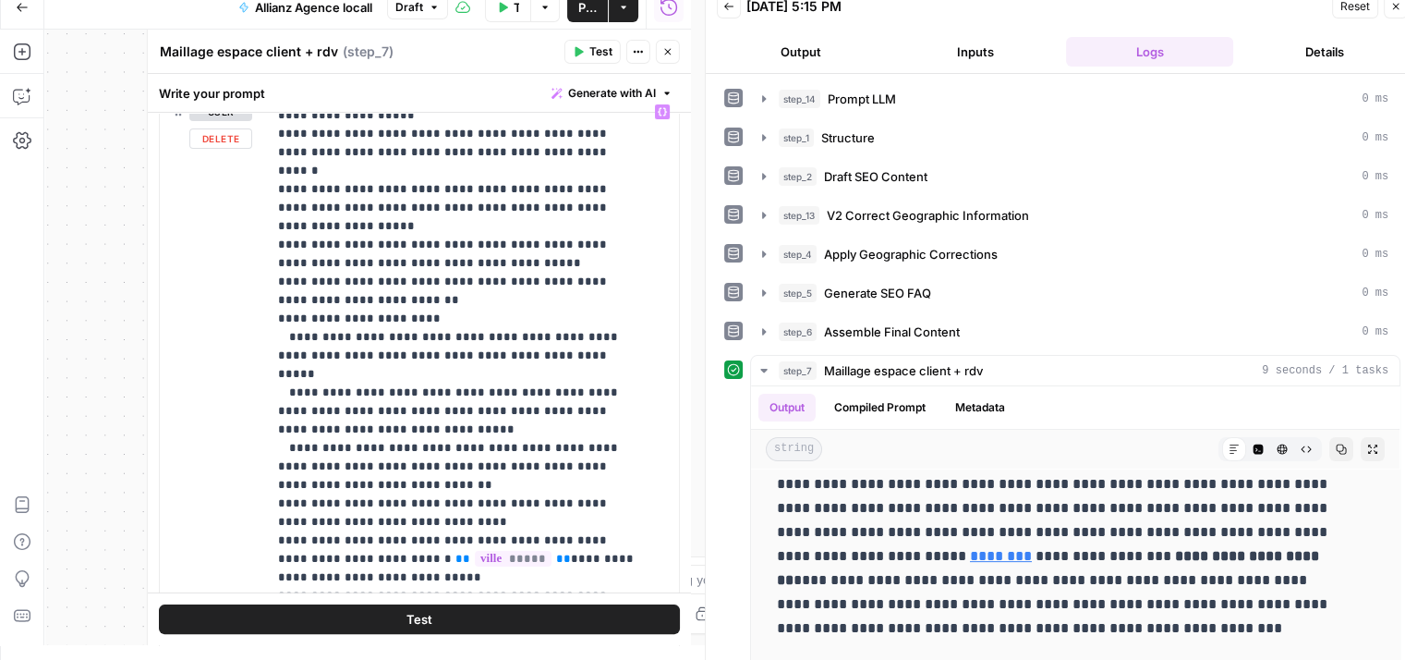
scroll to position [361, 0]
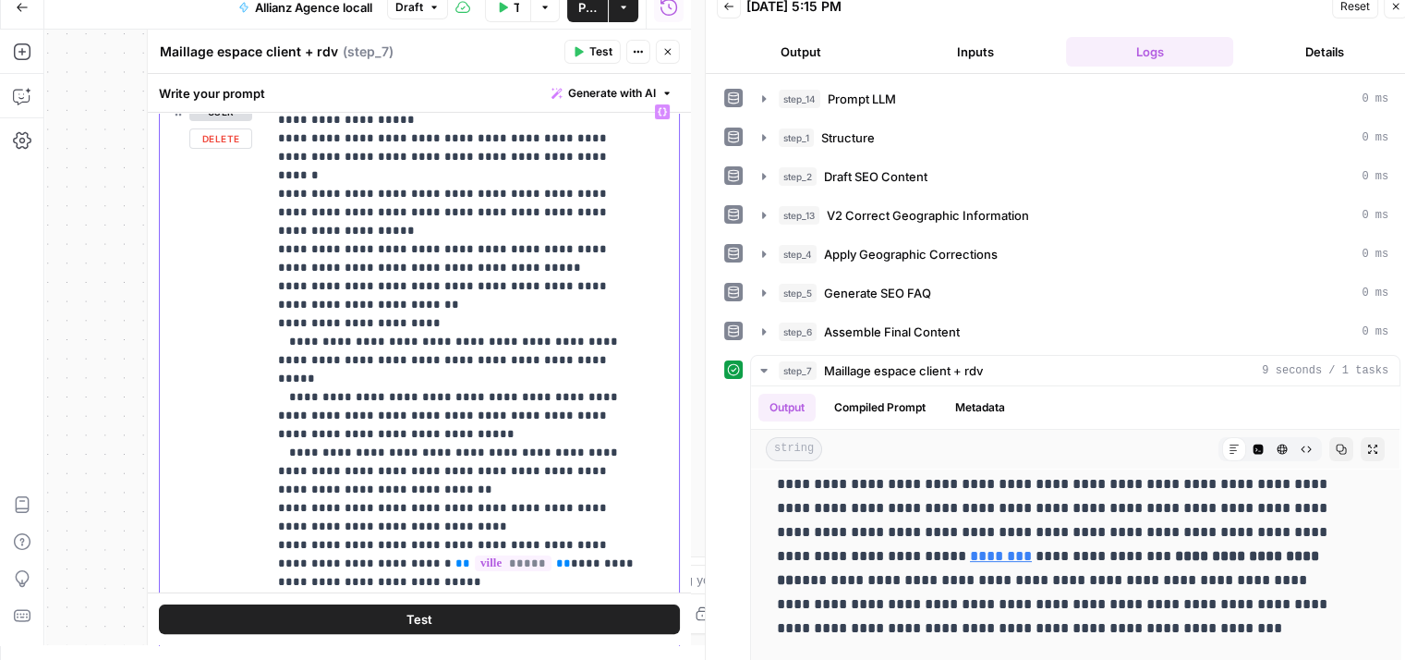
drag, startPoint x: 271, startPoint y: 299, endPoint x: 565, endPoint y: 307, distance: 294.8
click at [565, 307] on div "**********" at bounding box center [466, 471] width 398 height 753
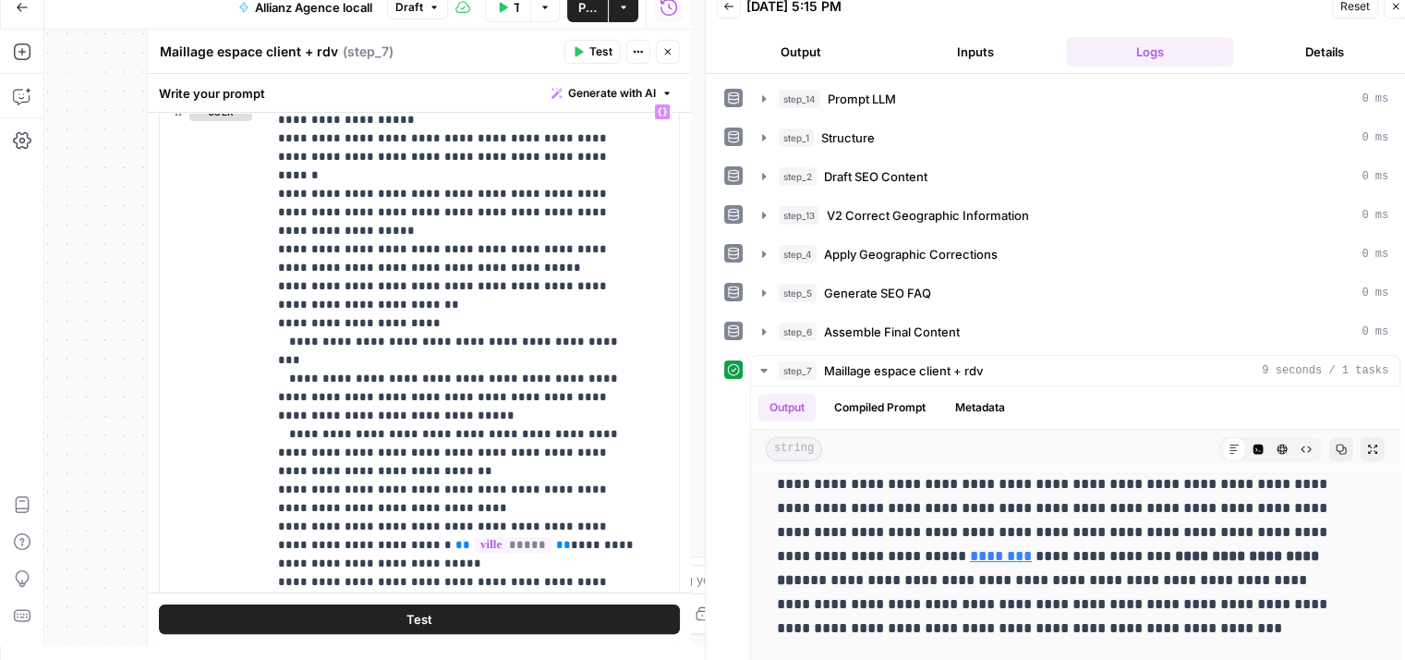
click at [406, 625] on span "Test" at bounding box center [419, 619] width 26 height 18
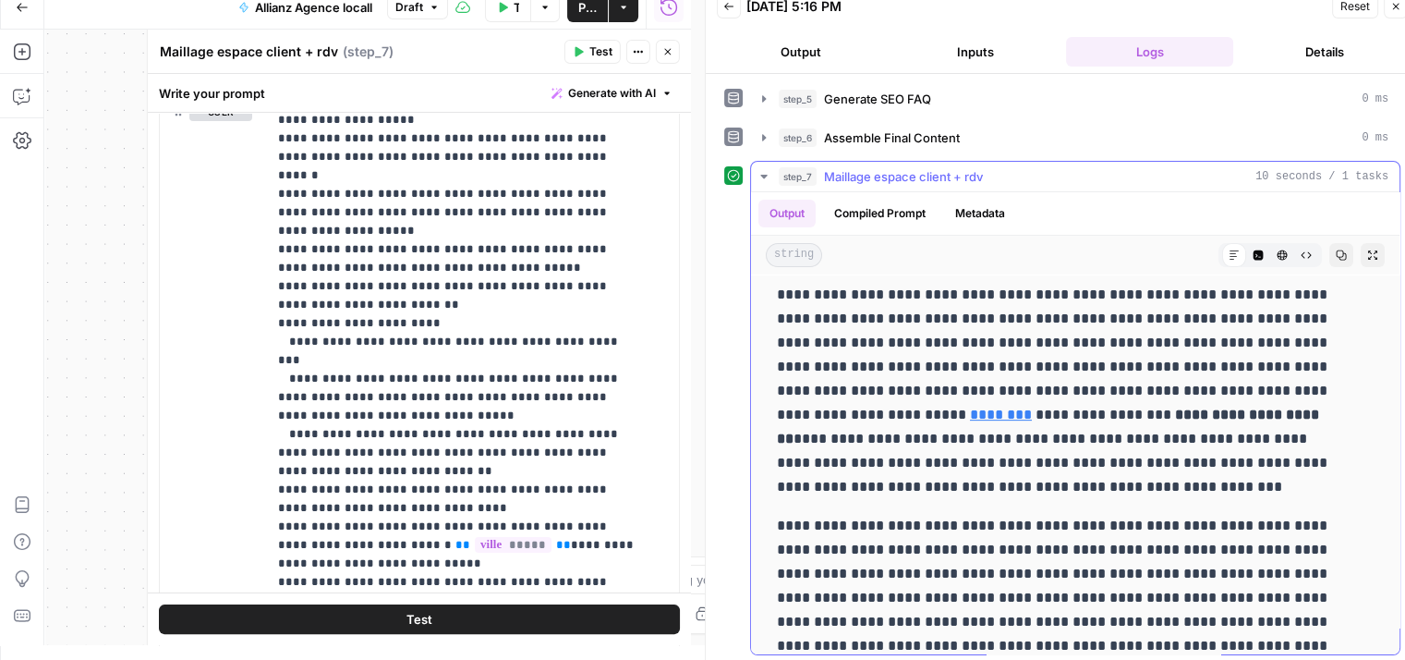
scroll to position [739, 0]
drag, startPoint x: 273, startPoint y: 266, endPoint x: 416, endPoint y: 386, distance: 186.2
click at [416, 386] on div "**********" at bounding box center [466, 471] width 398 height 753
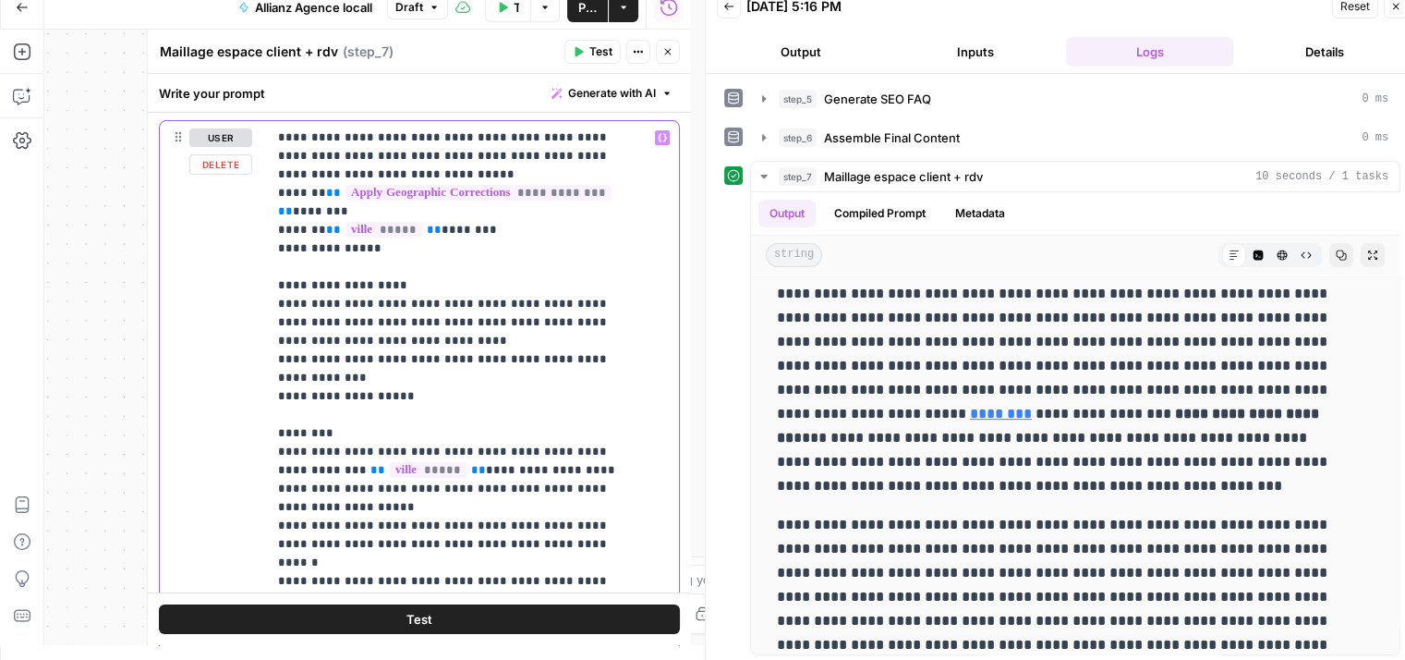
scroll to position [295, 0]
click at [425, 619] on button "Test" at bounding box center [419, 619] width 521 height 30
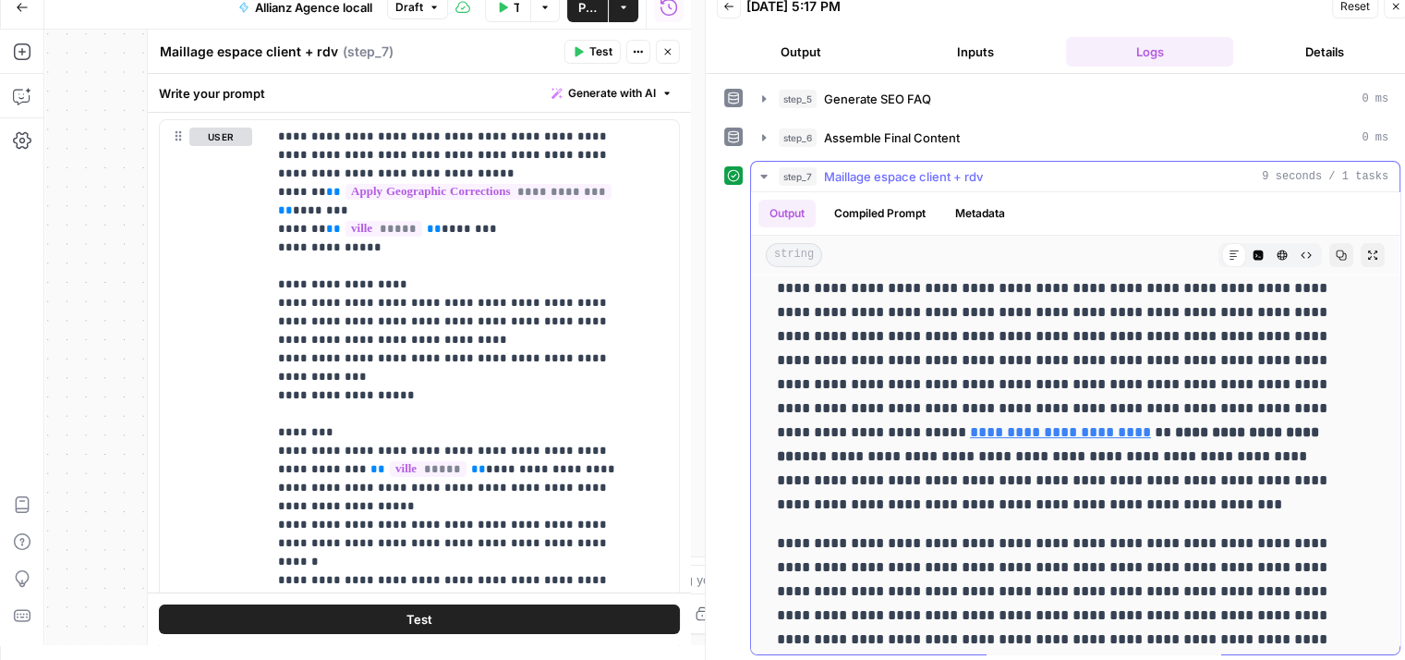
scroll to position [722, 0]
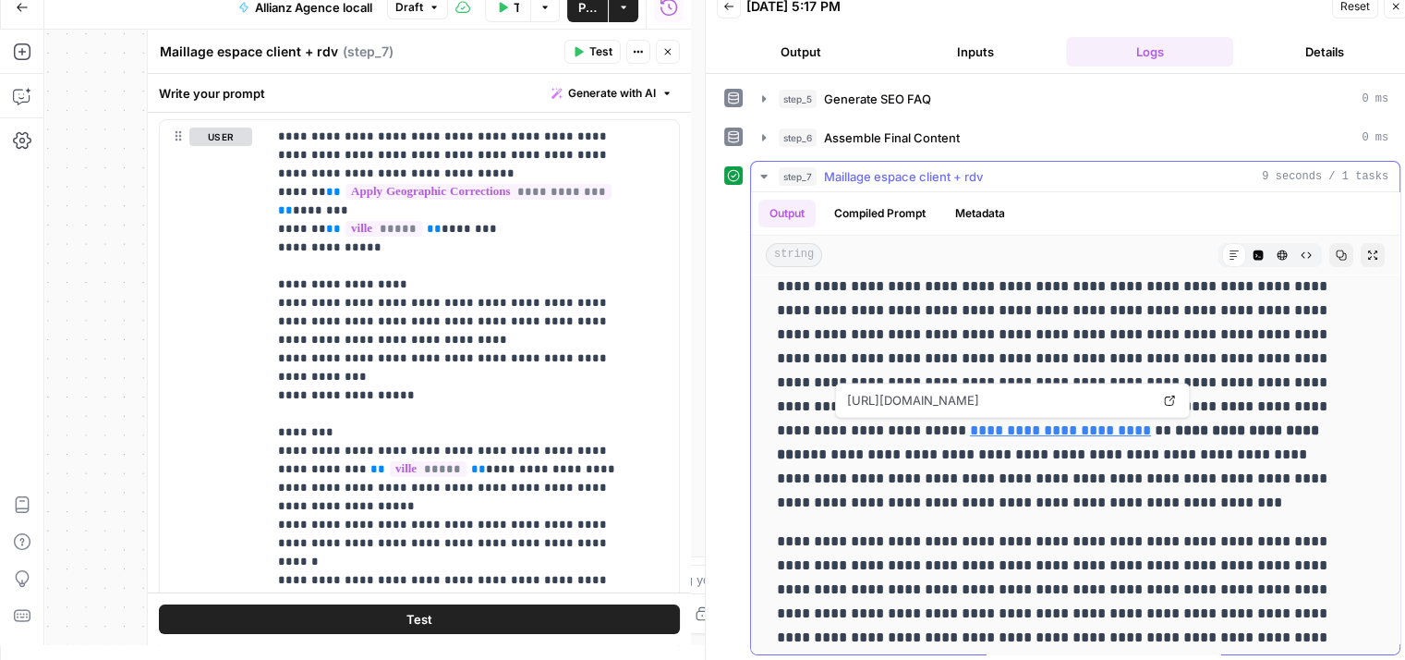
click at [970, 427] on link "**********" at bounding box center [1060, 430] width 181 height 14
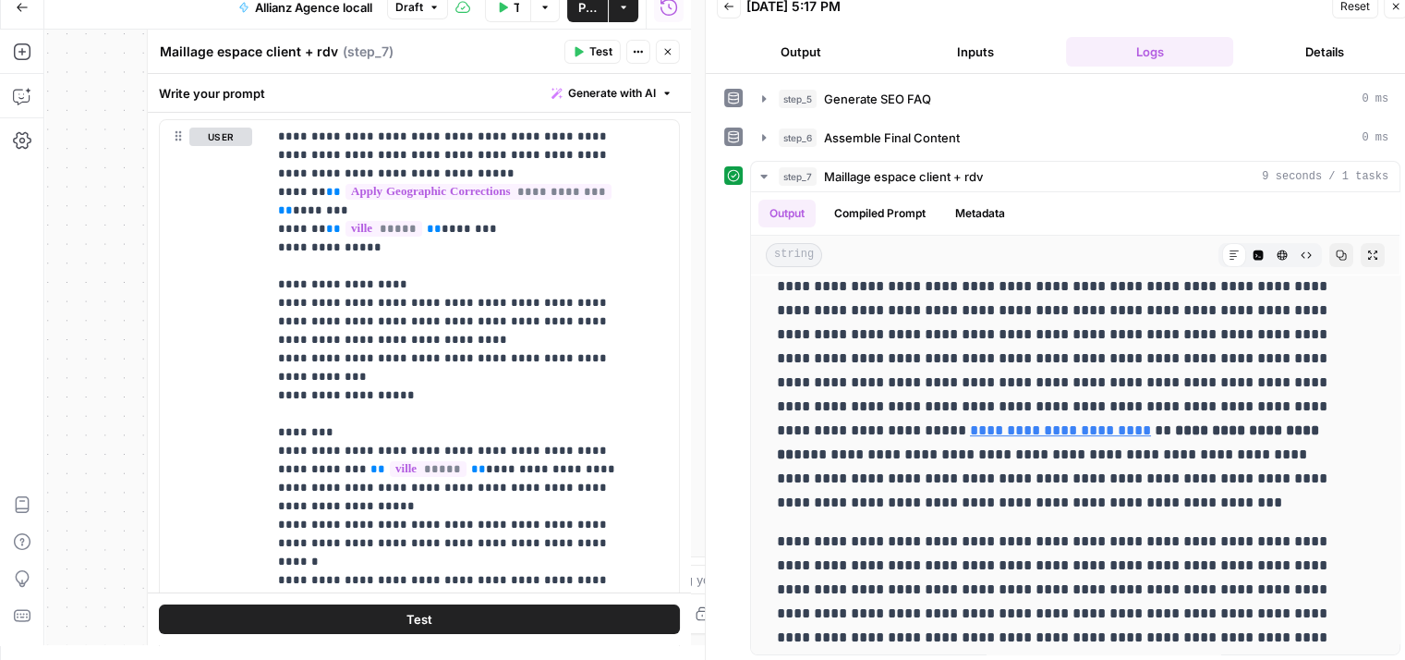
click at [669, 55] on icon "button" at bounding box center [667, 51] width 11 height 11
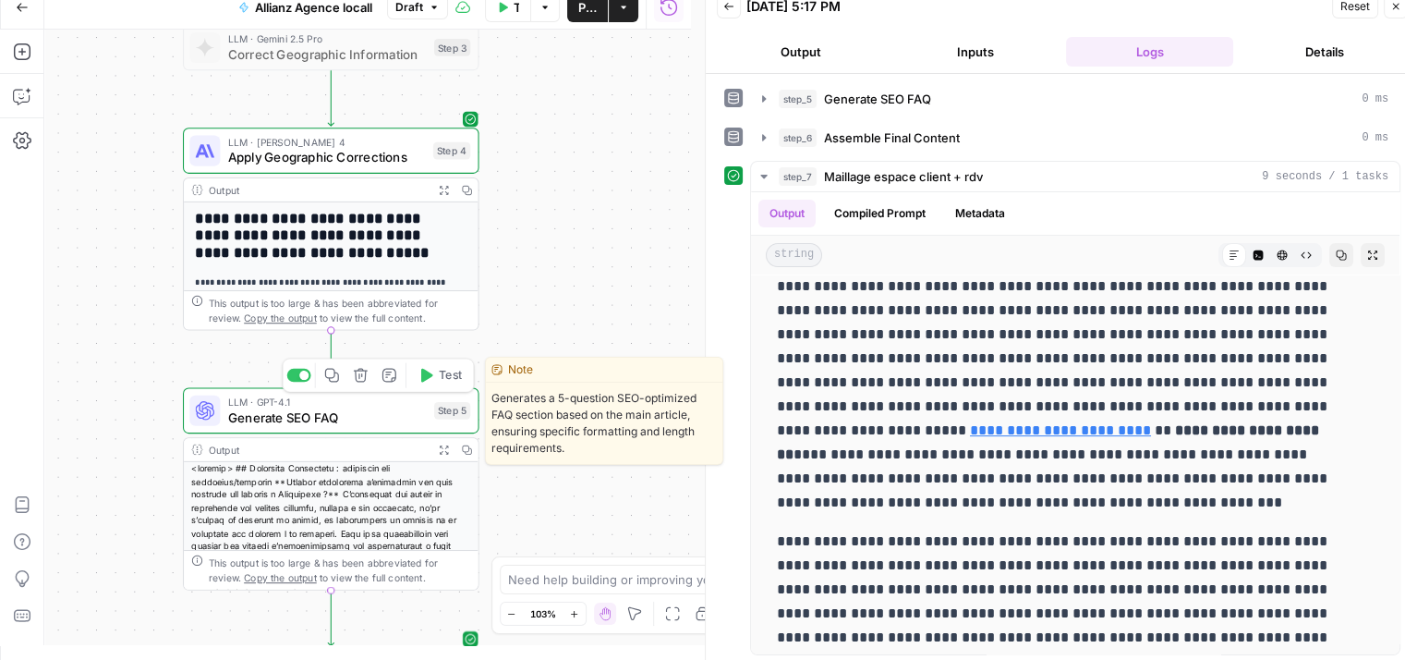
click at [256, 413] on span "Generate SEO FAQ" at bounding box center [327, 416] width 199 height 19
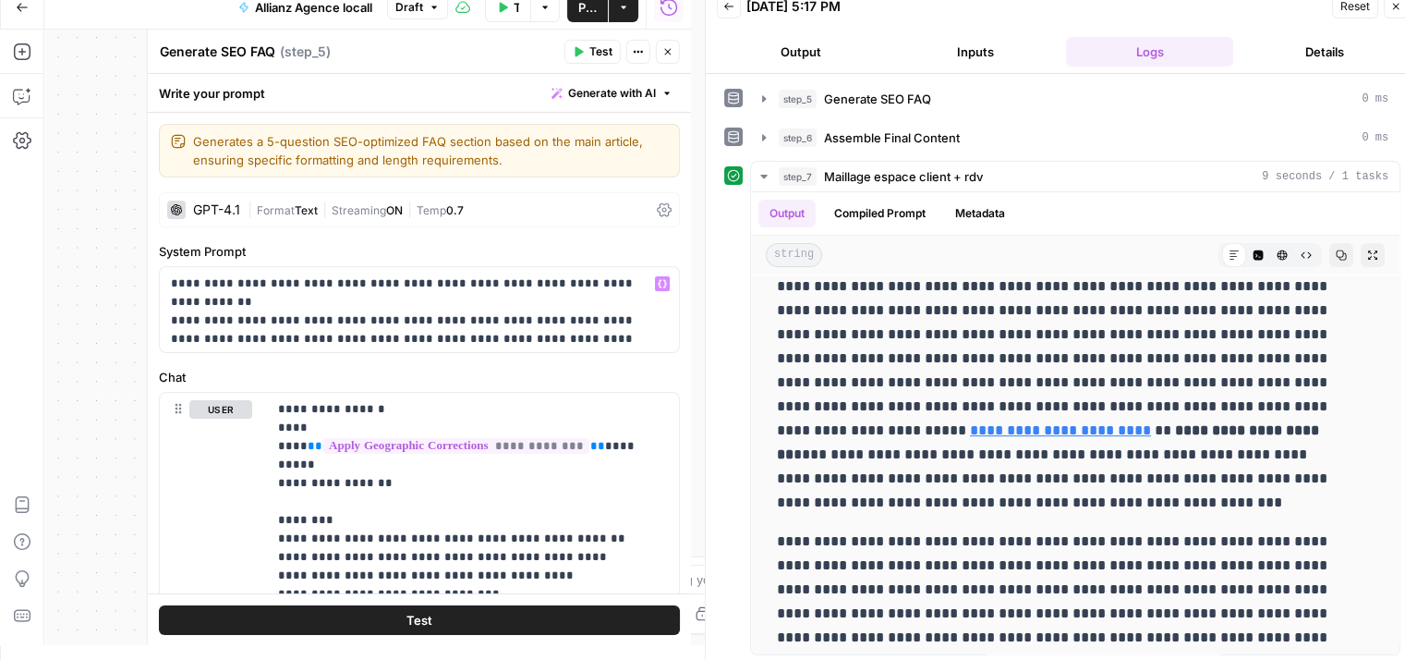
scroll to position [65, 0]
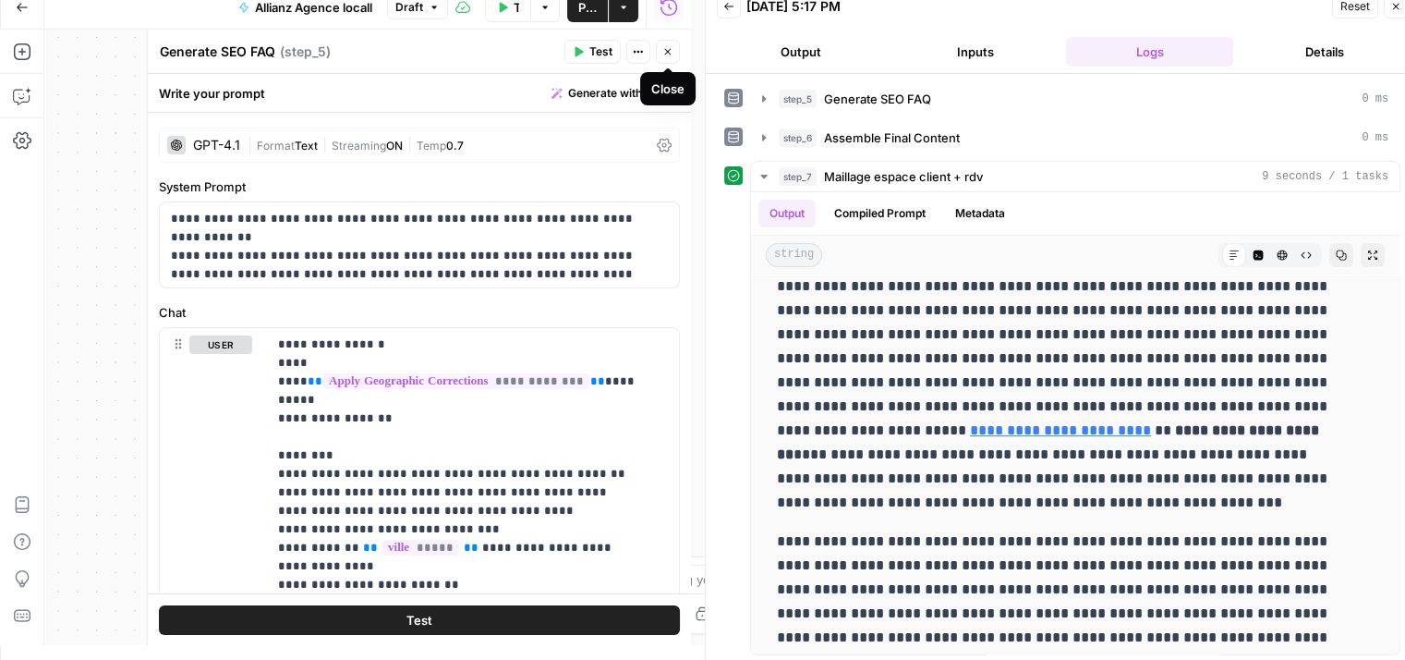
click at [668, 52] on icon "button" at bounding box center [667, 52] width 6 height 6
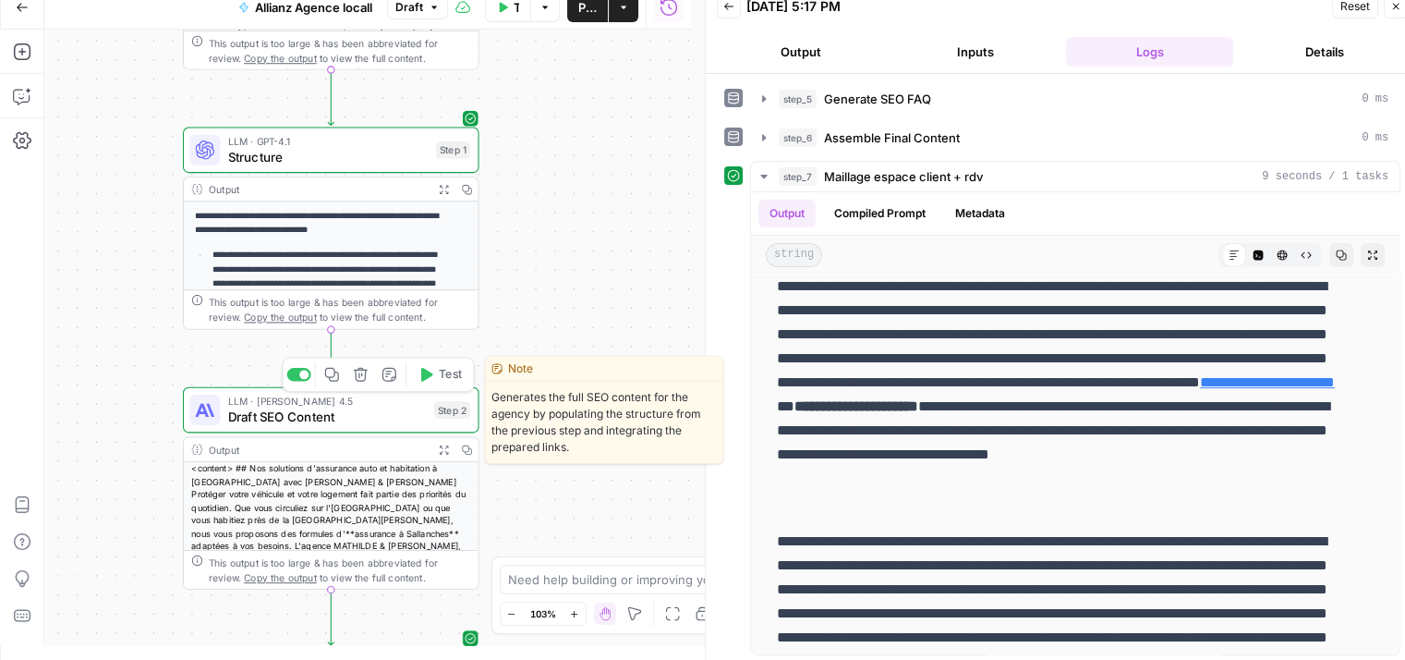
click at [299, 425] on span "Draft SEO Content" at bounding box center [327, 415] width 199 height 19
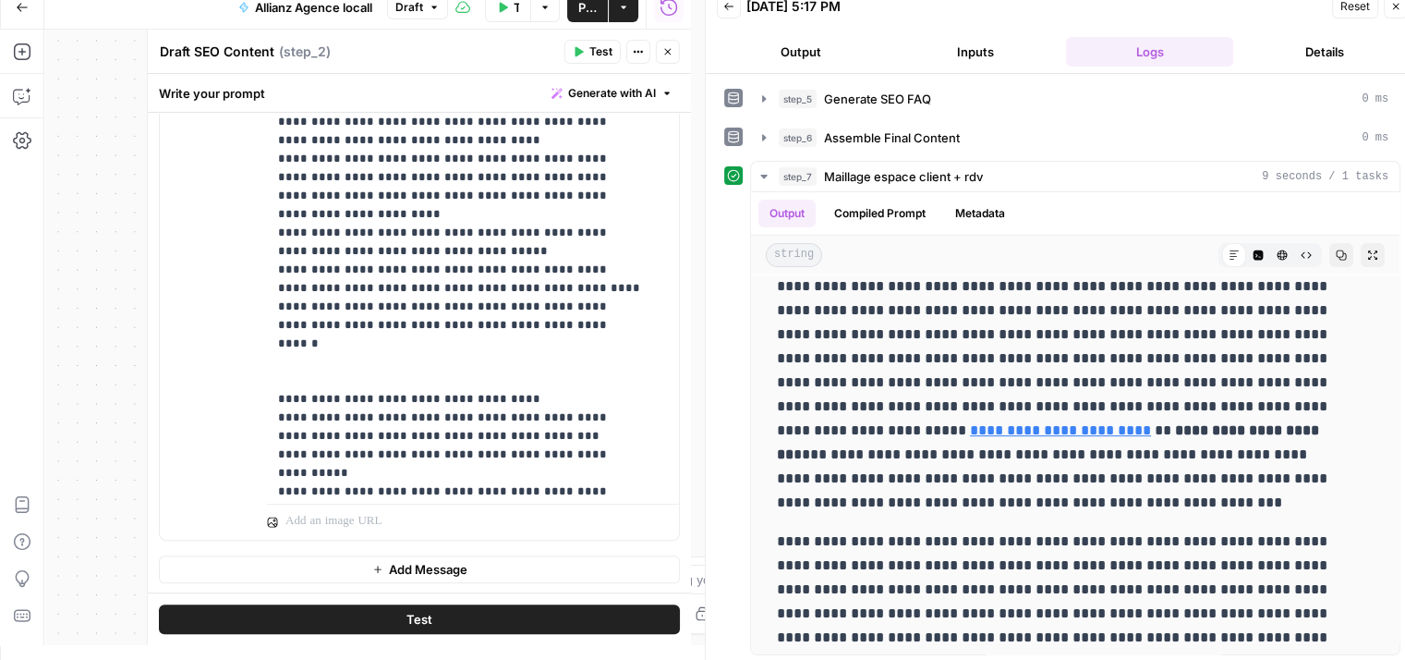
scroll to position [1365, 0]
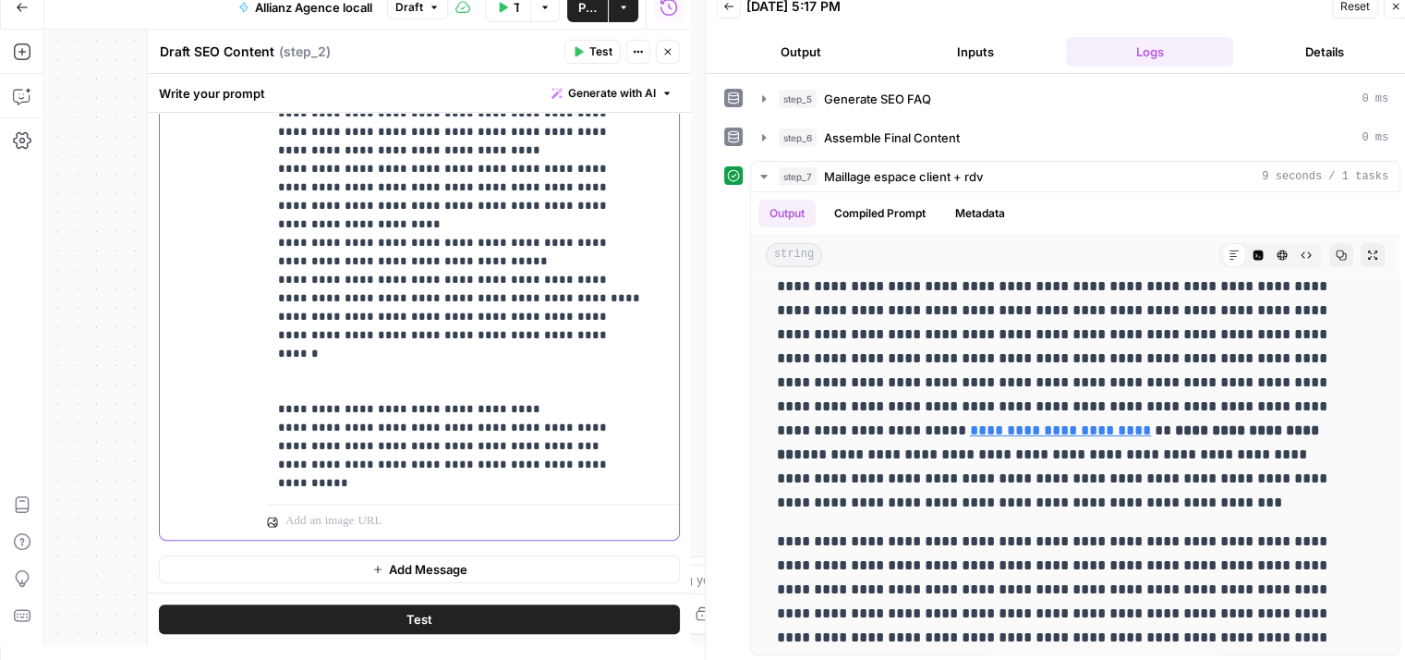
click at [423, 619] on span "Test" at bounding box center [419, 619] width 26 height 18
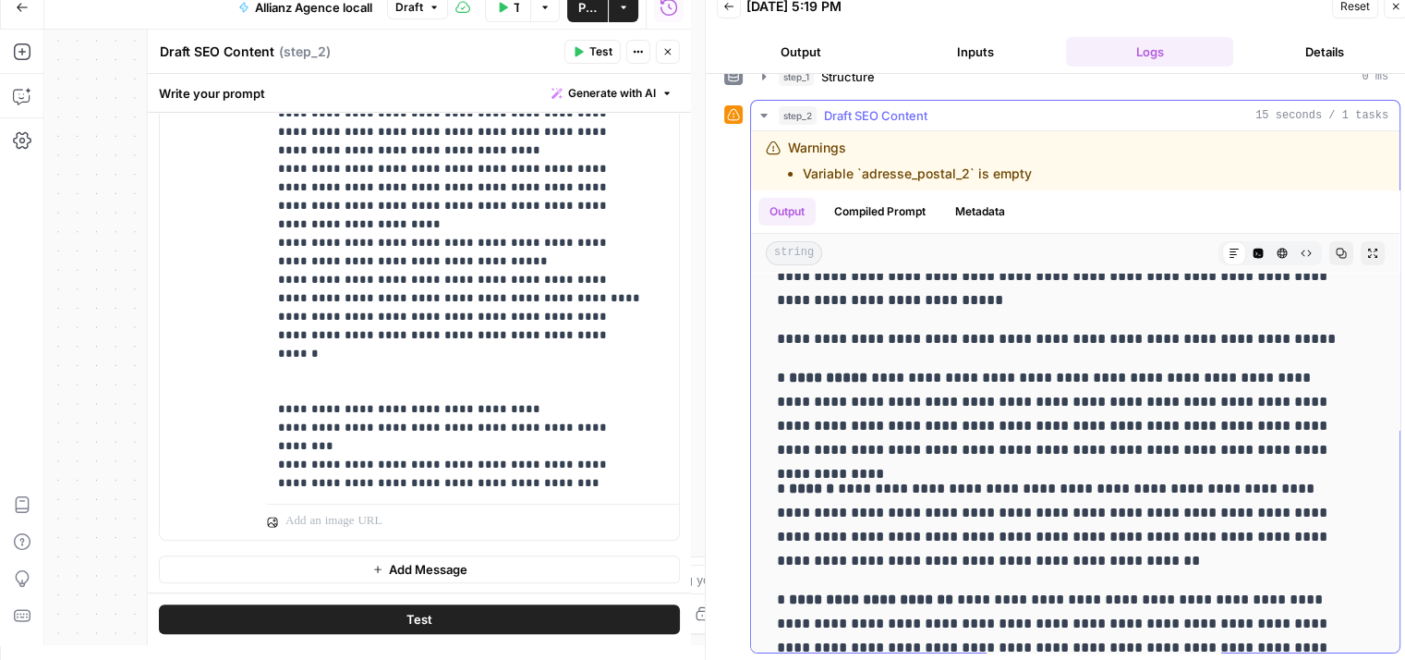
scroll to position [229, 0]
drag, startPoint x: 596, startPoint y: 263, endPoint x: 266, endPoint y: 256, distance: 329.9
click at [267, 256] on div "**********" at bounding box center [466, 119] width 398 height 753
copy p "**********"
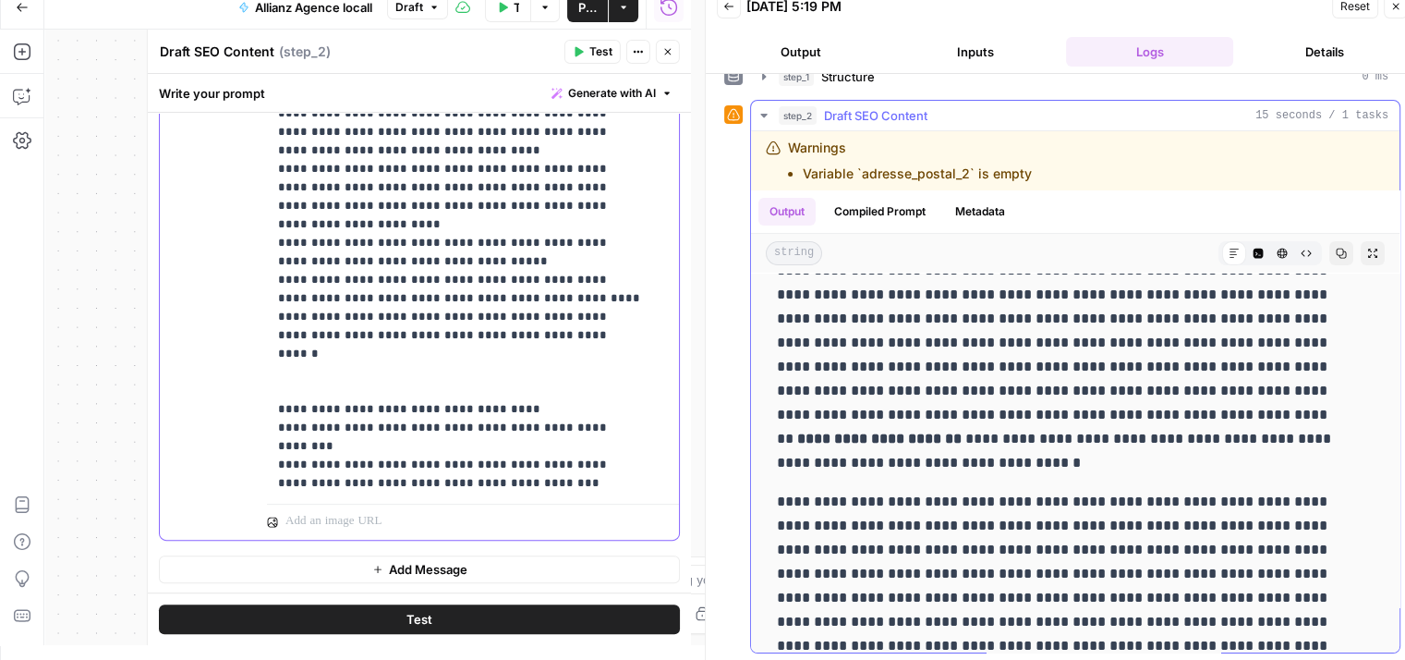
scroll to position [824, 0]
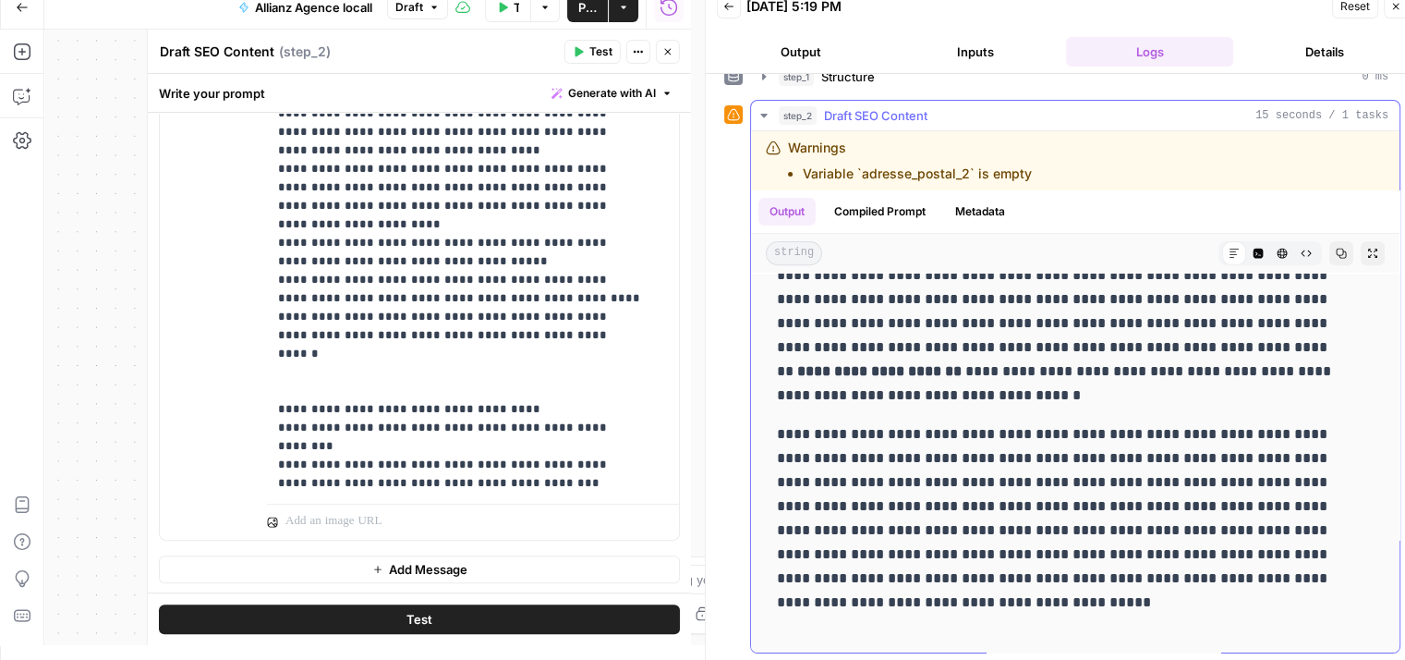
click at [1100, 423] on p "**********" at bounding box center [1061, 530] width 569 height 216
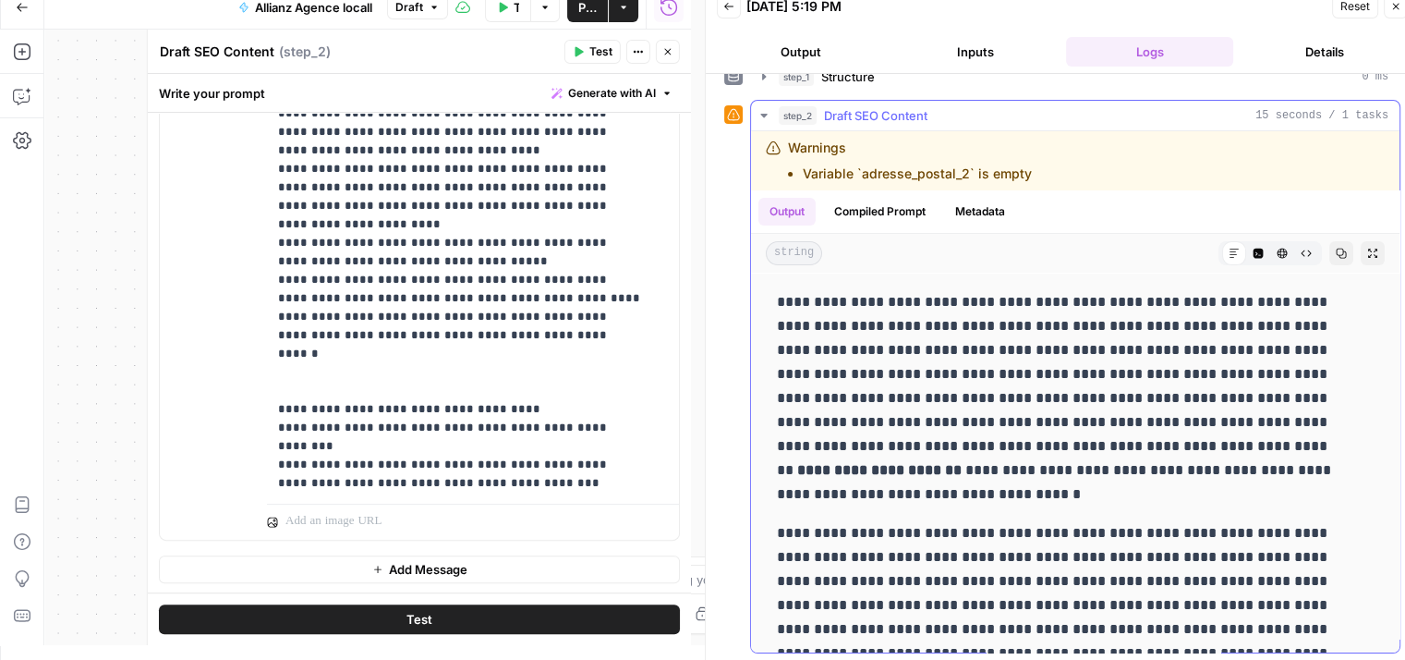
scroll to position [724, 0]
click at [672, 44] on button "Close" at bounding box center [668, 52] width 24 height 24
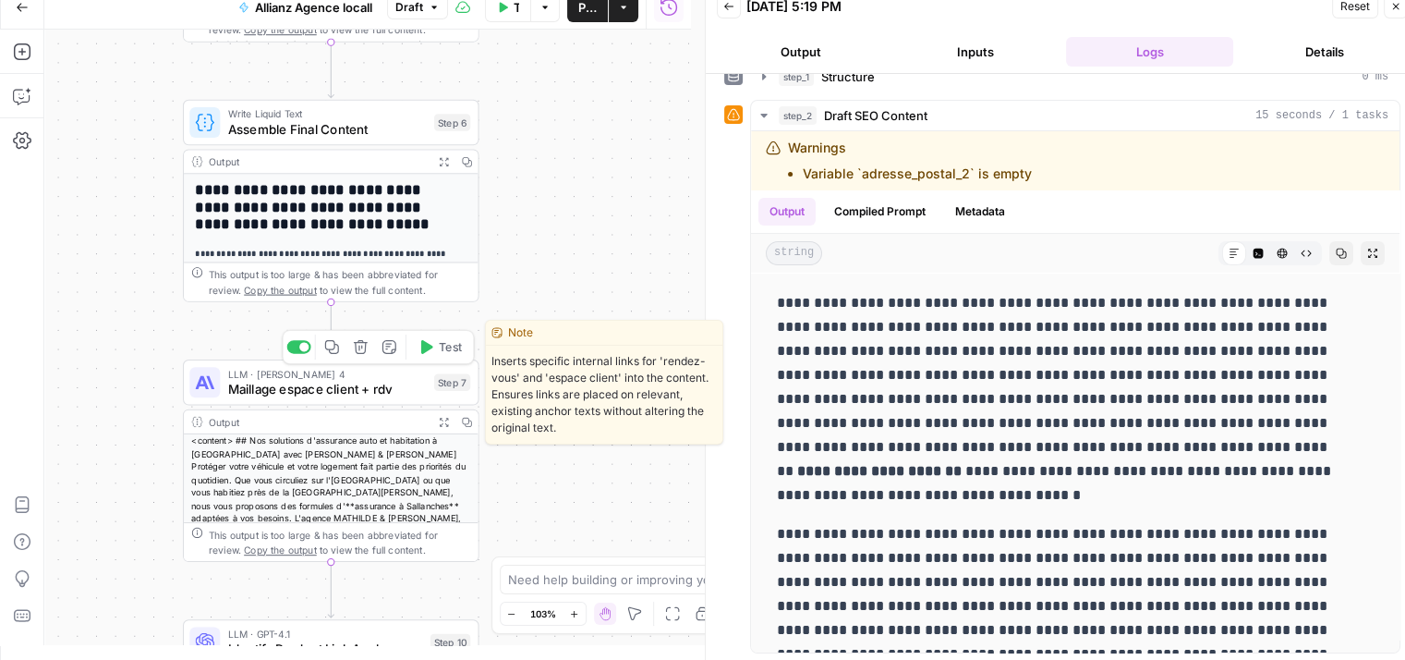
click at [434, 351] on button "Test" at bounding box center [439, 346] width 59 height 25
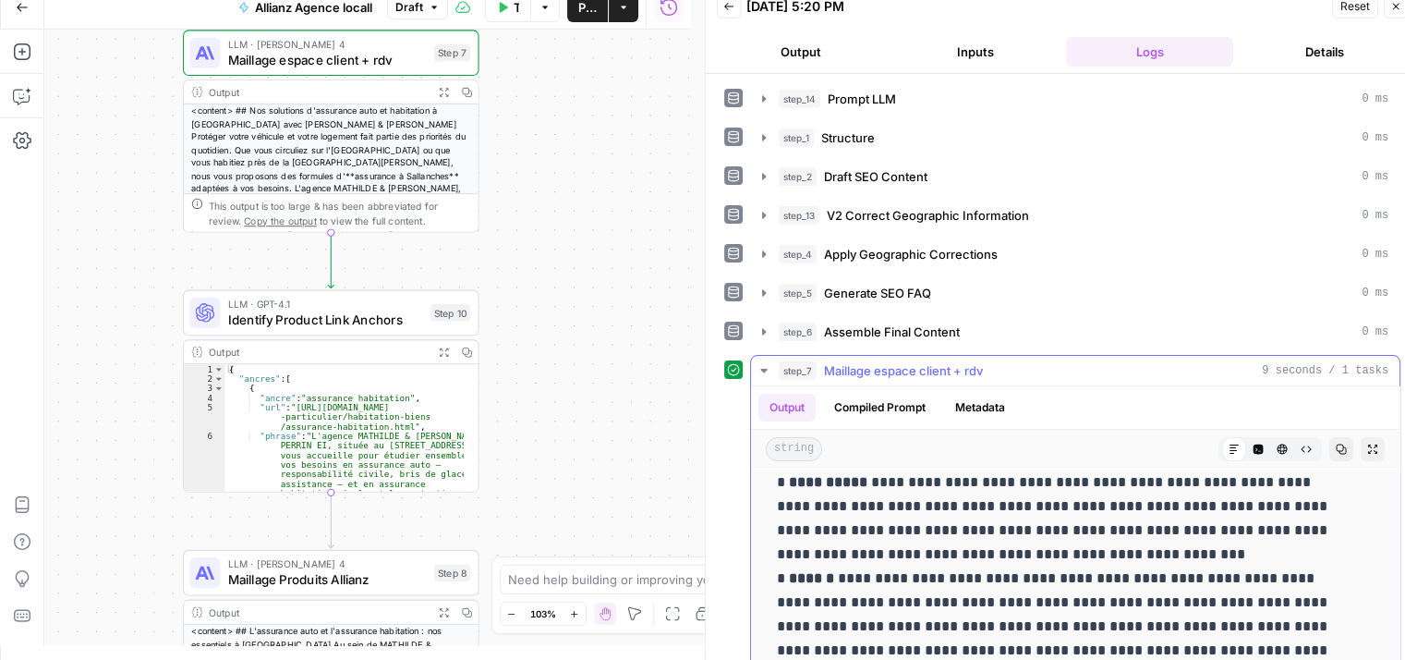
scroll to position [310, 0]
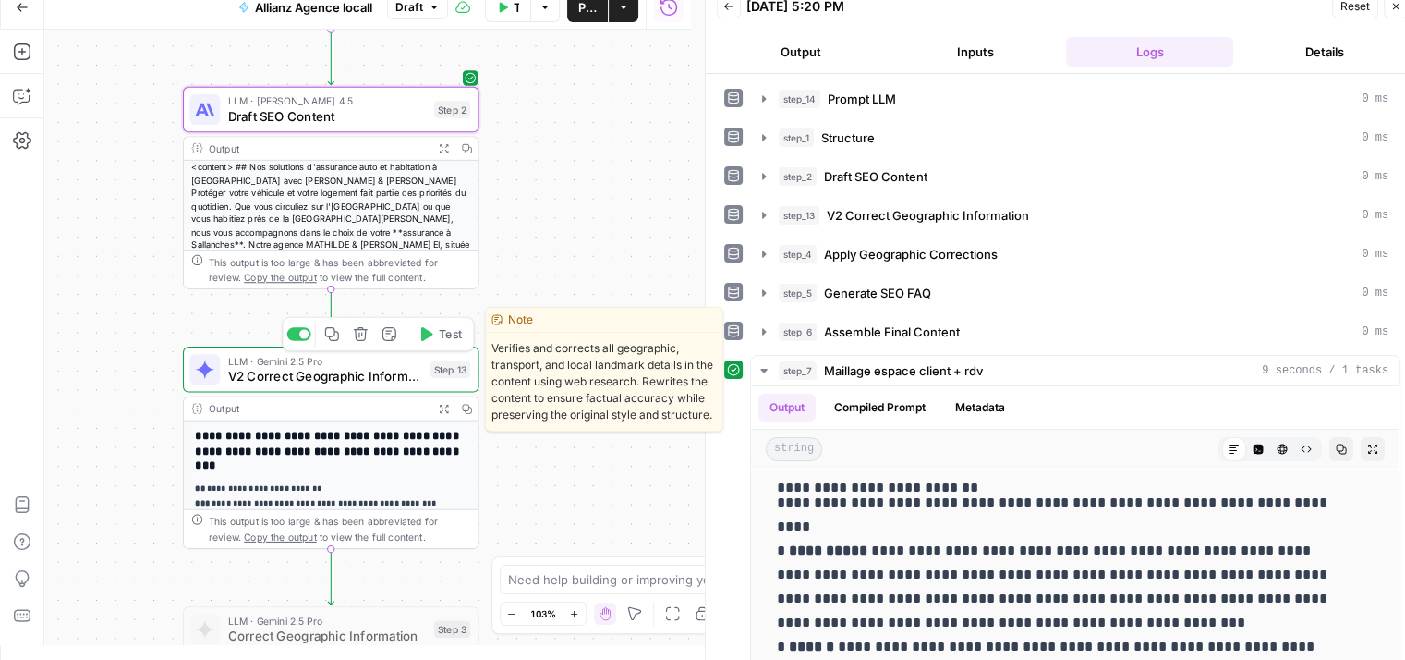
click at [424, 336] on icon "button" at bounding box center [427, 334] width 12 height 14
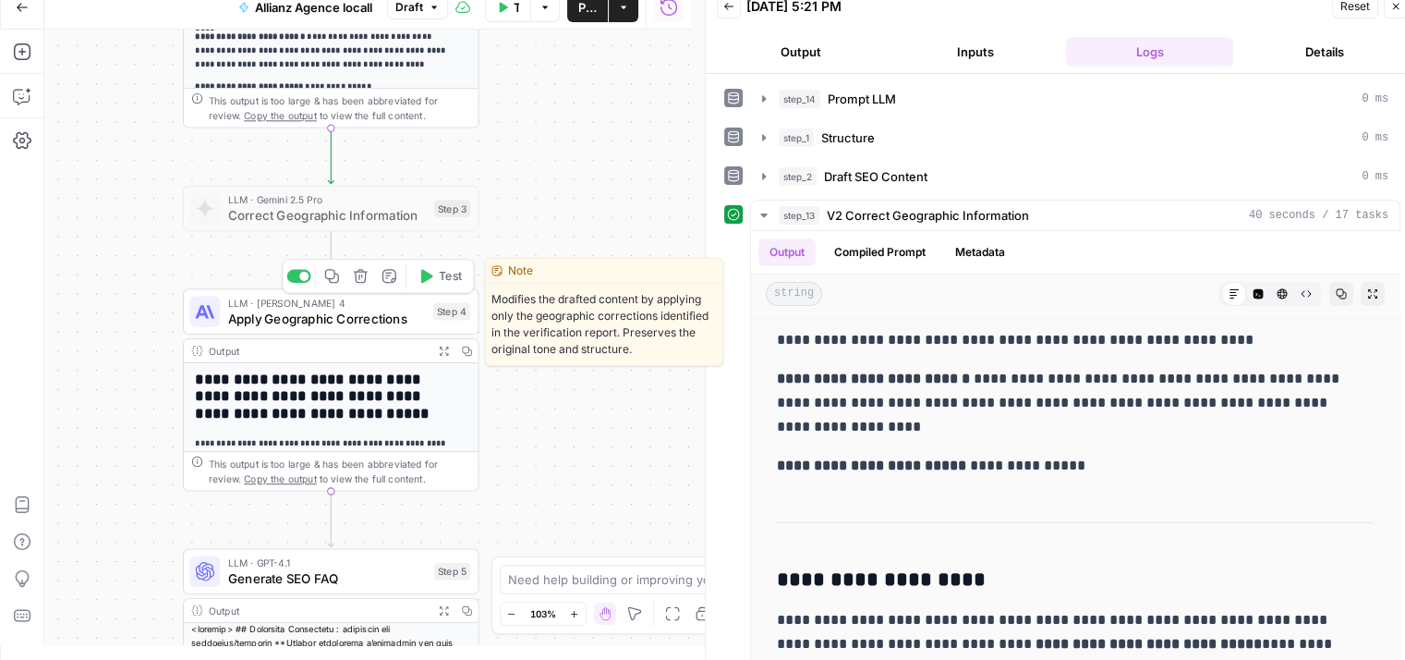
click at [421, 269] on icon "button" at bounding box center [427, 276] width 12 height 14
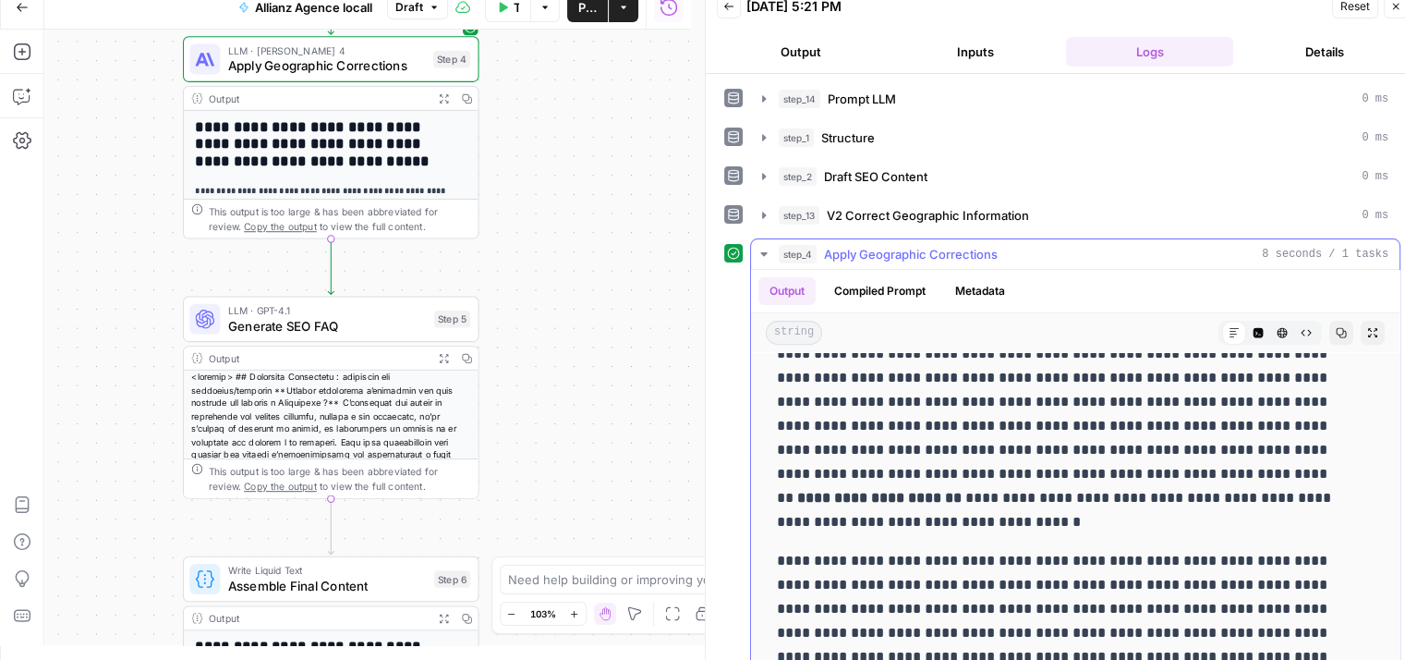
scroll to position [850, 0]
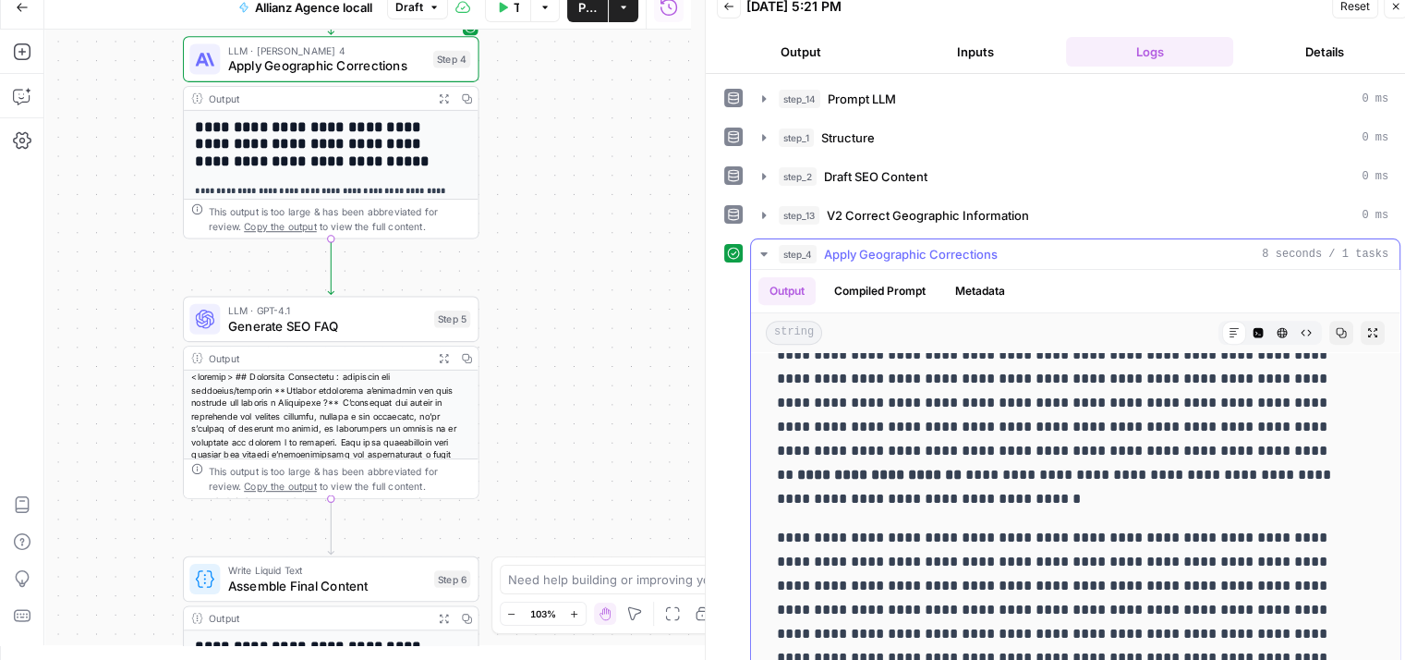
click at [901, 456] on p "**********" at bounding box center [1061, 403] width 569 height 216
click at [641, 317] on div "**********" at bounding box center [367, 337] width 647 height 615
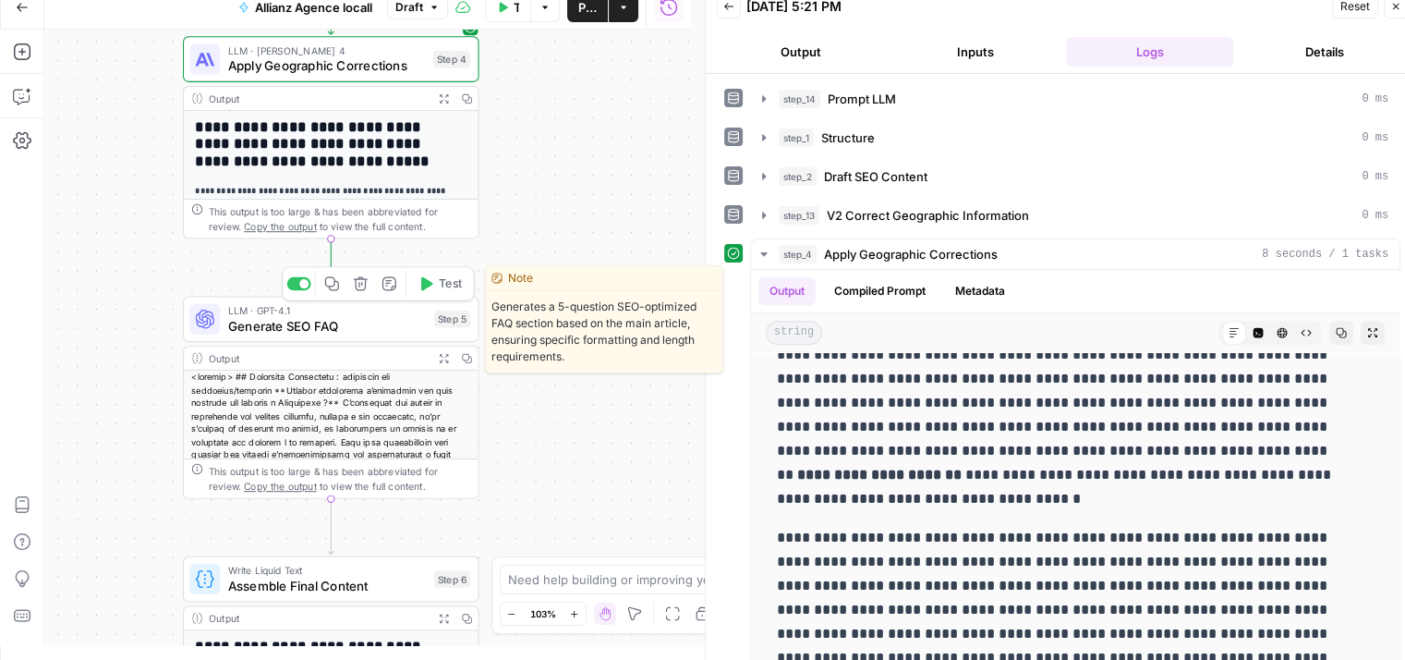
click at [428, 289] on icon "button" at bounding box center [426, 284] width 16 height 16
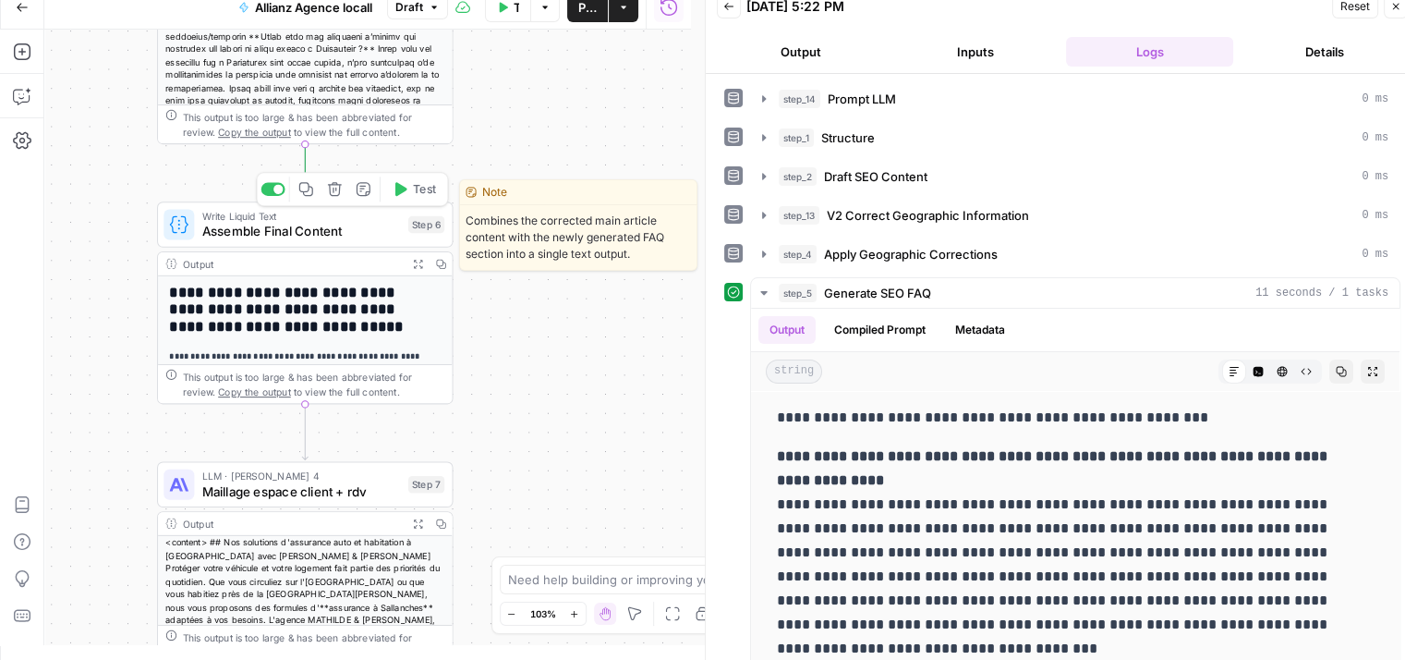
click at [399, 189] on icon "button" at bounding box center [401, 189] width 12 height 14
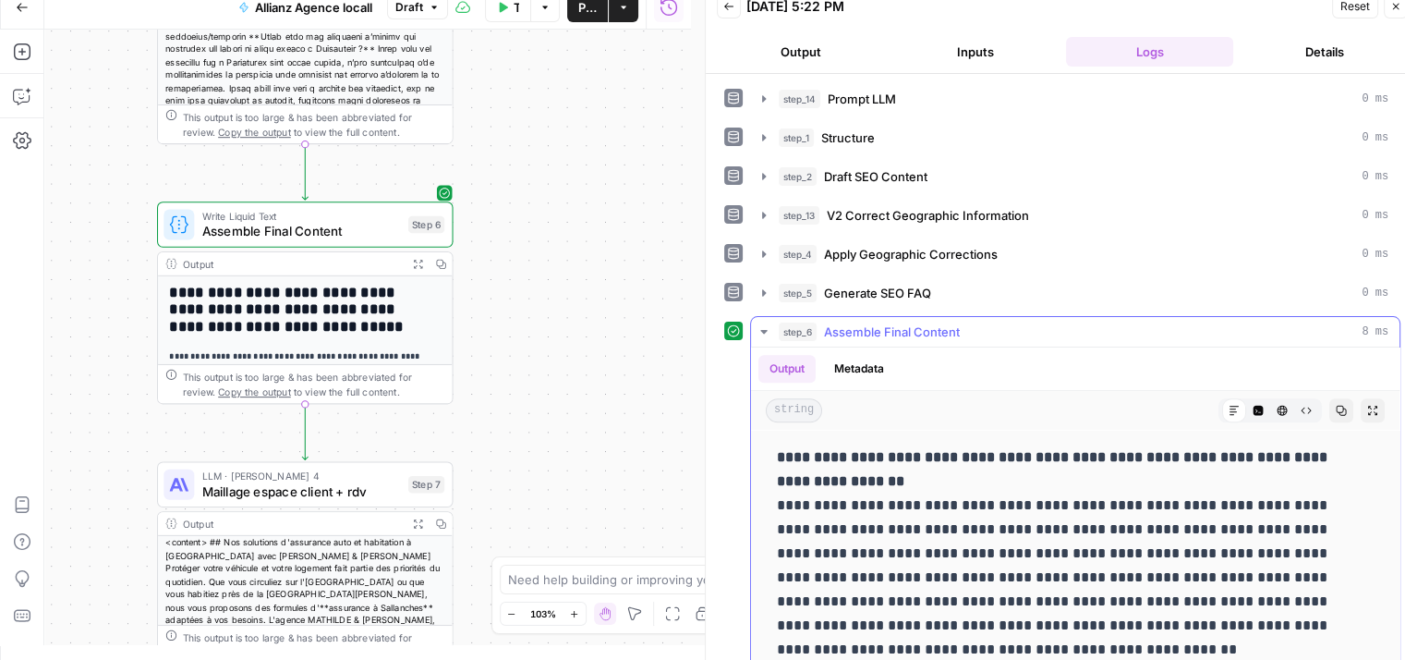
scroll to position [1547, 0]
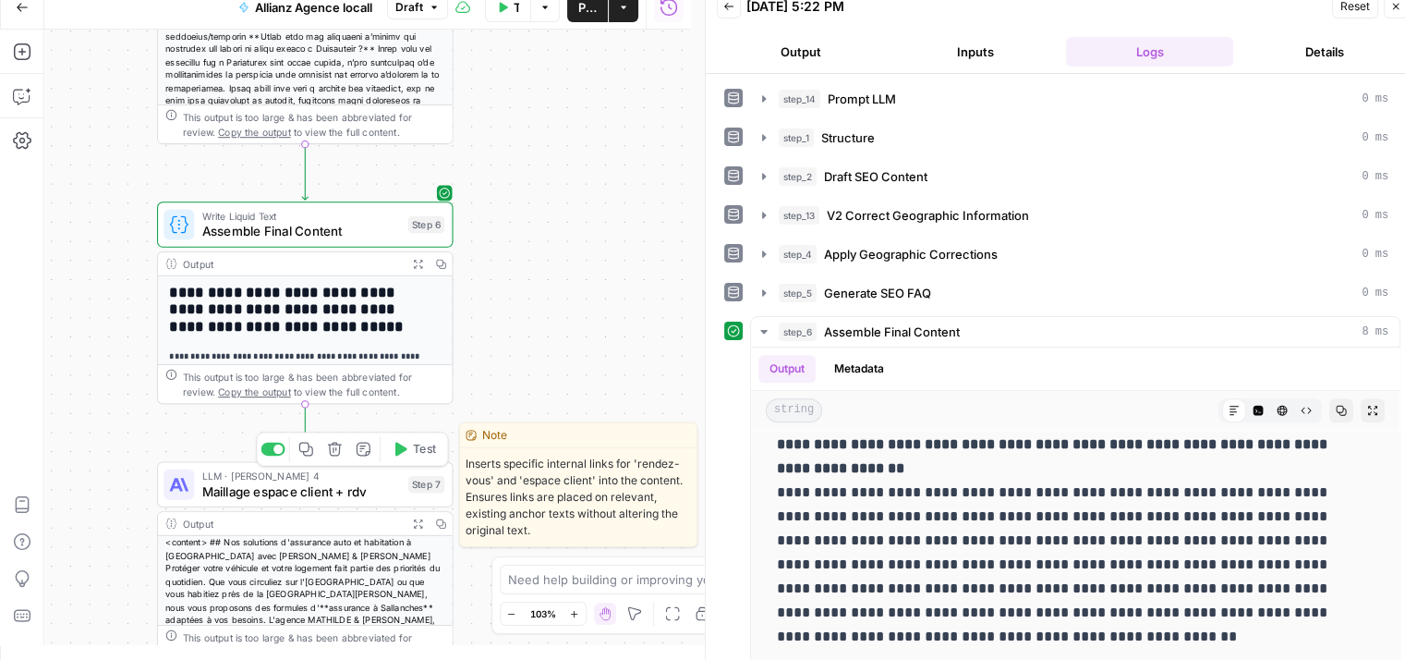
click at [403, 451] on icon "button" at bounding box center [401, 449] width 12 height 14
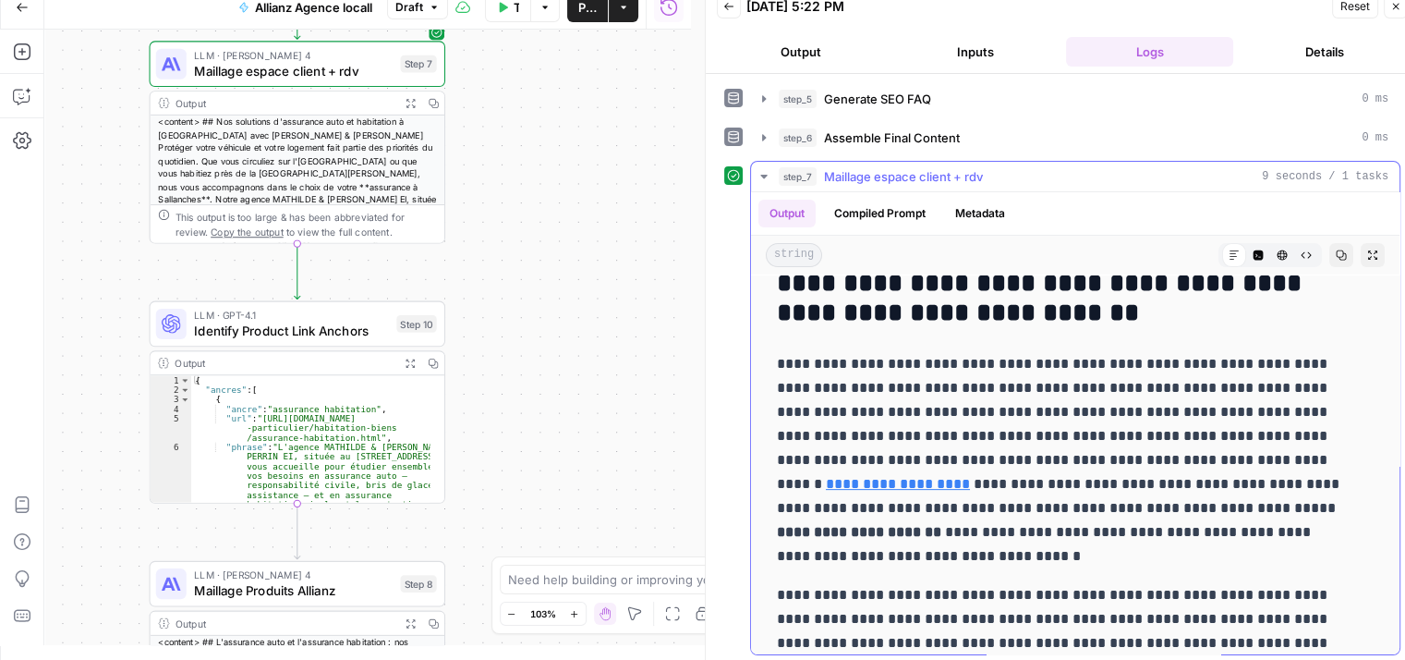
scroll to position [667, 0]
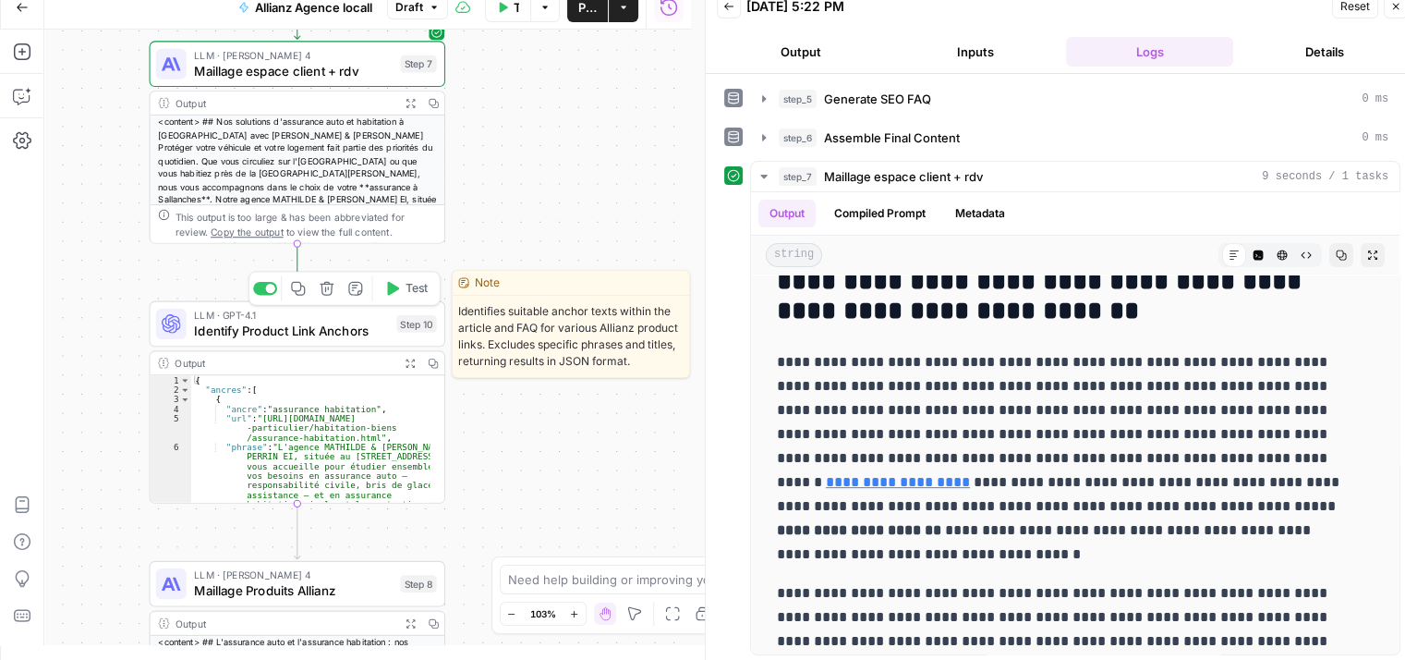
click at [396, 286] on icon "button" at bounding box center [393, 289] width 12 height 14
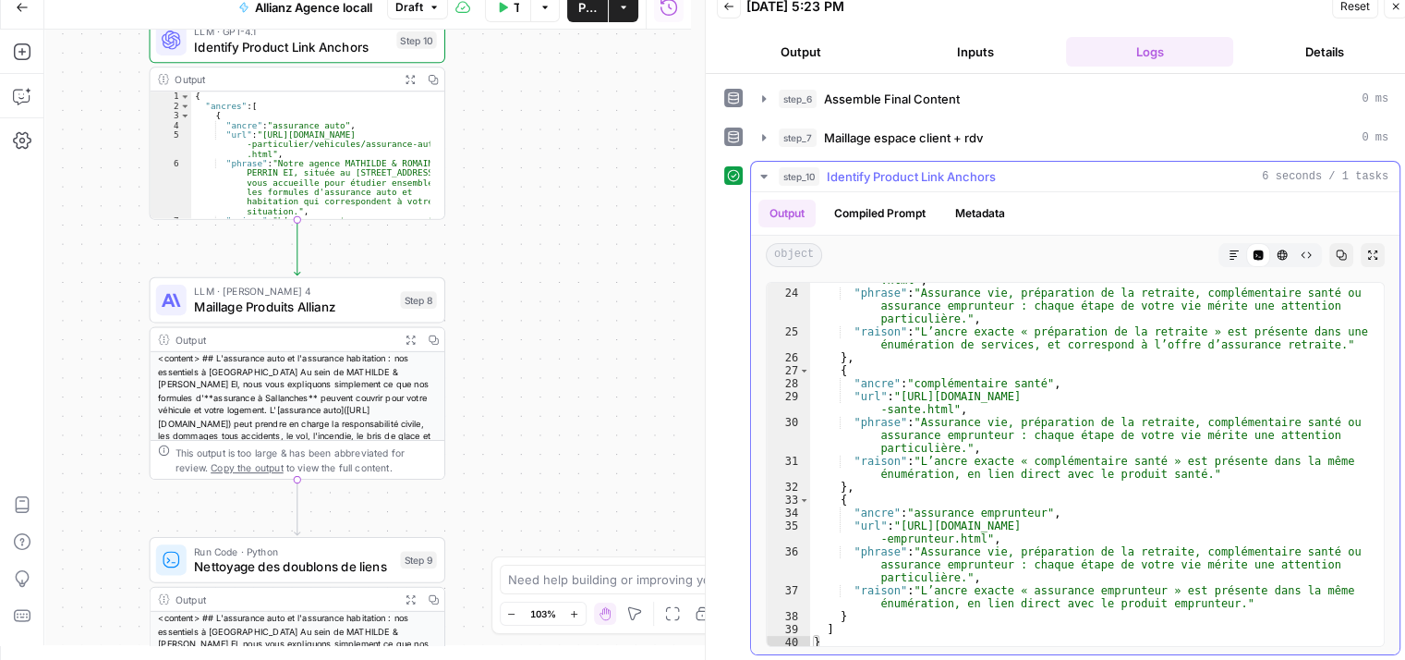
scroll to position [463, 0]
click at [763, 169] on icon "button" at bounding box center [764, 176] width 15 height 15
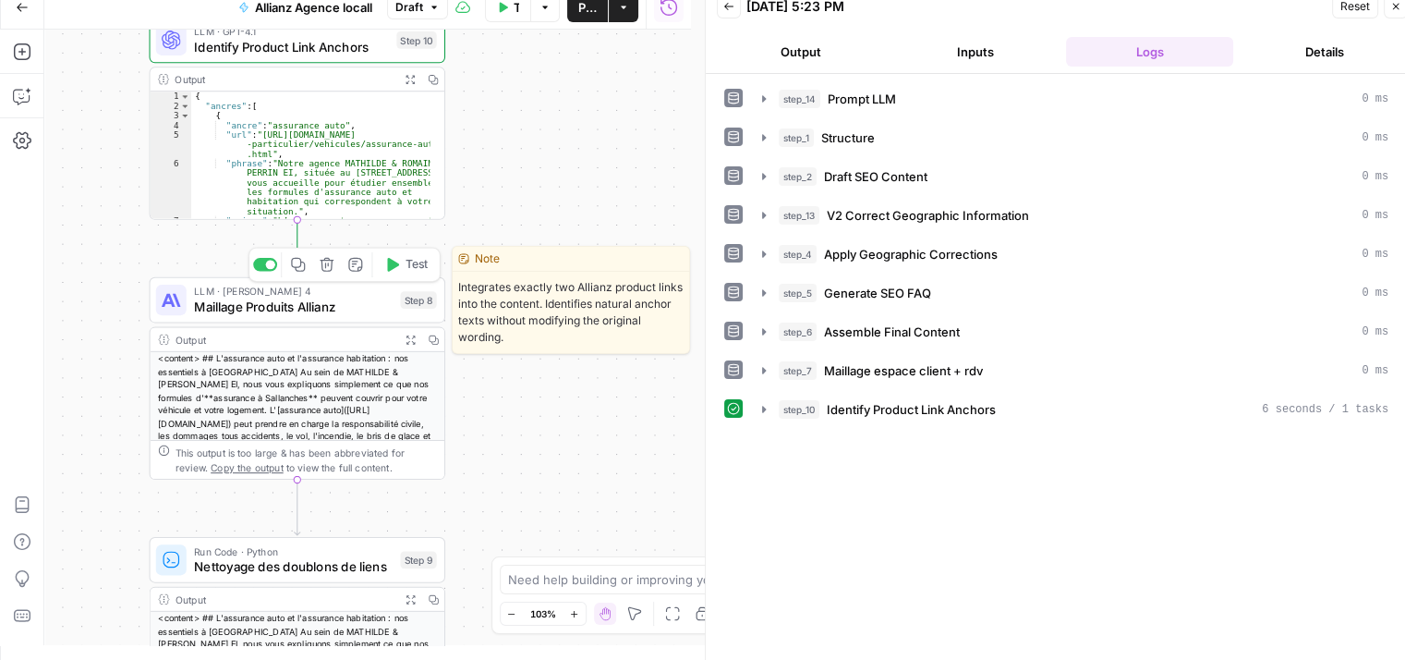
click at [397, 273] on button "Test" at bounding box center [406, 264] width 59 height 25
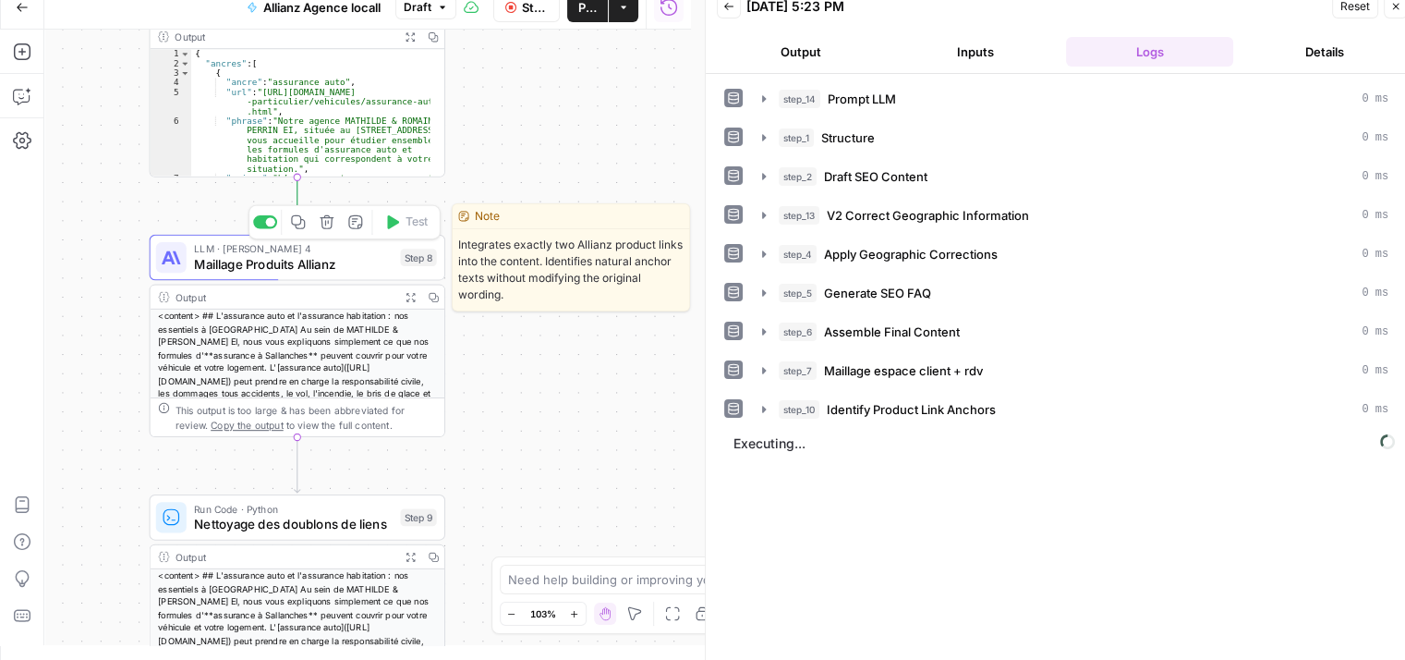
click at [228, 270] on span "Maillage Produits Allianz" at bounding box center [293, 263] width 199 height 19
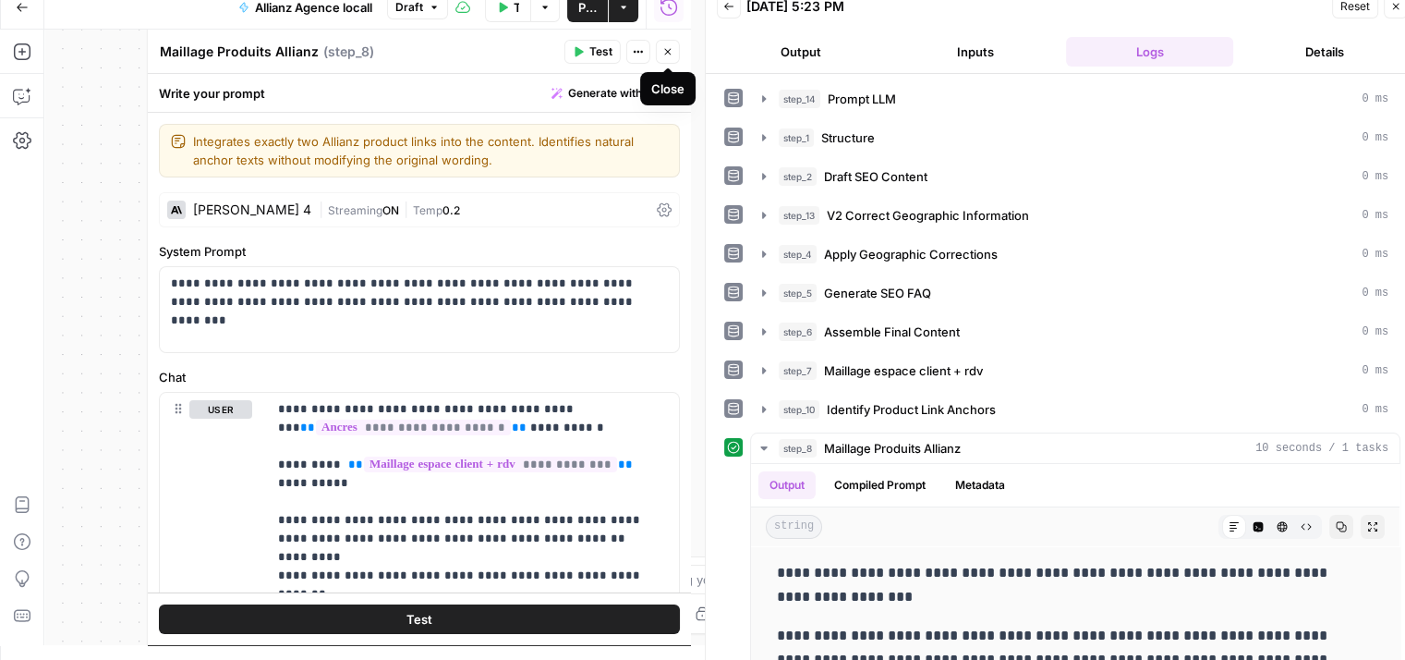
click at [668, 53] on icon "button" at bounding box center [667, 51] width 11 height 11
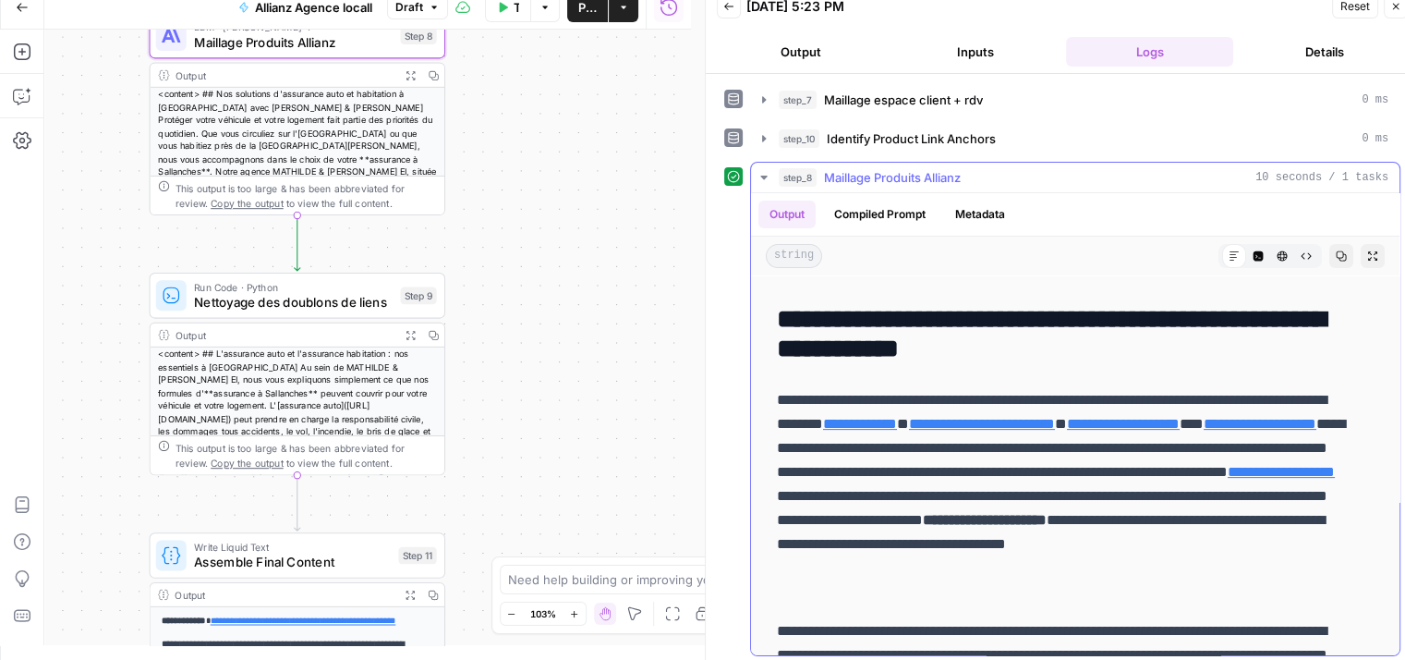
scroll to position [824, 0]
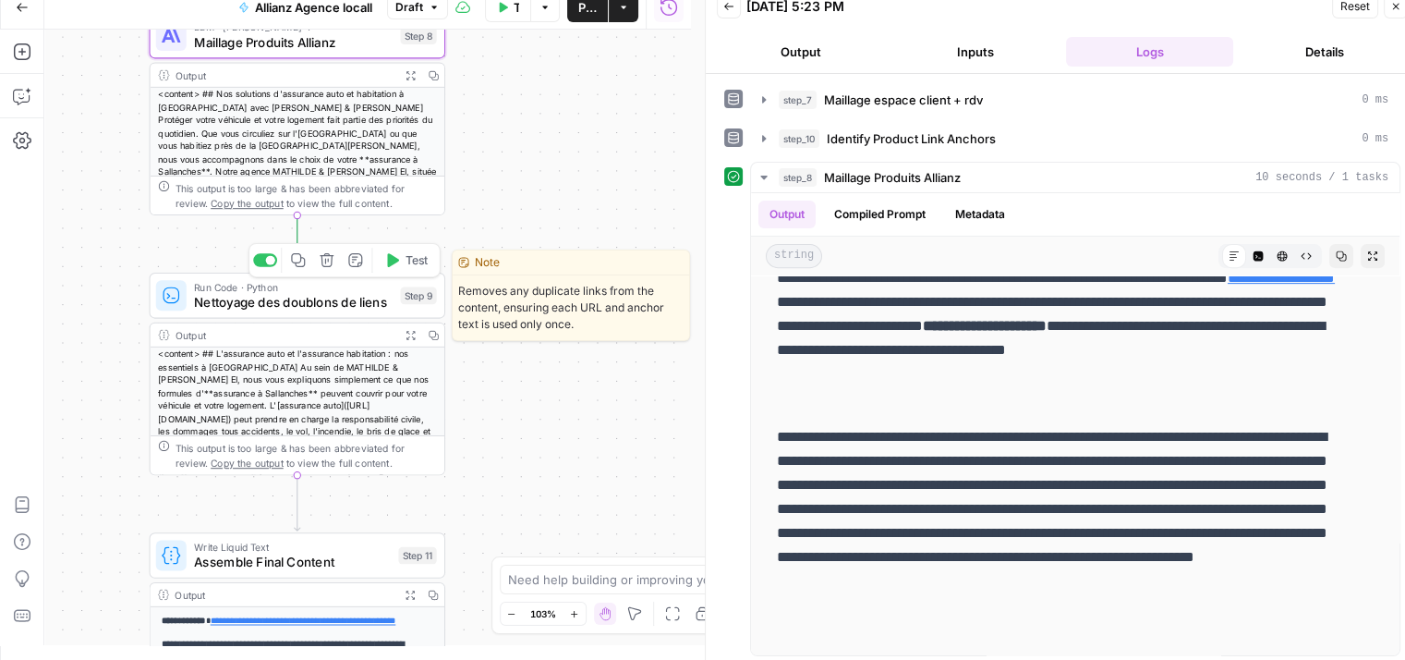
click at [397, 261] on icon "button" at bounding box center [393, 260] width 12 height 14
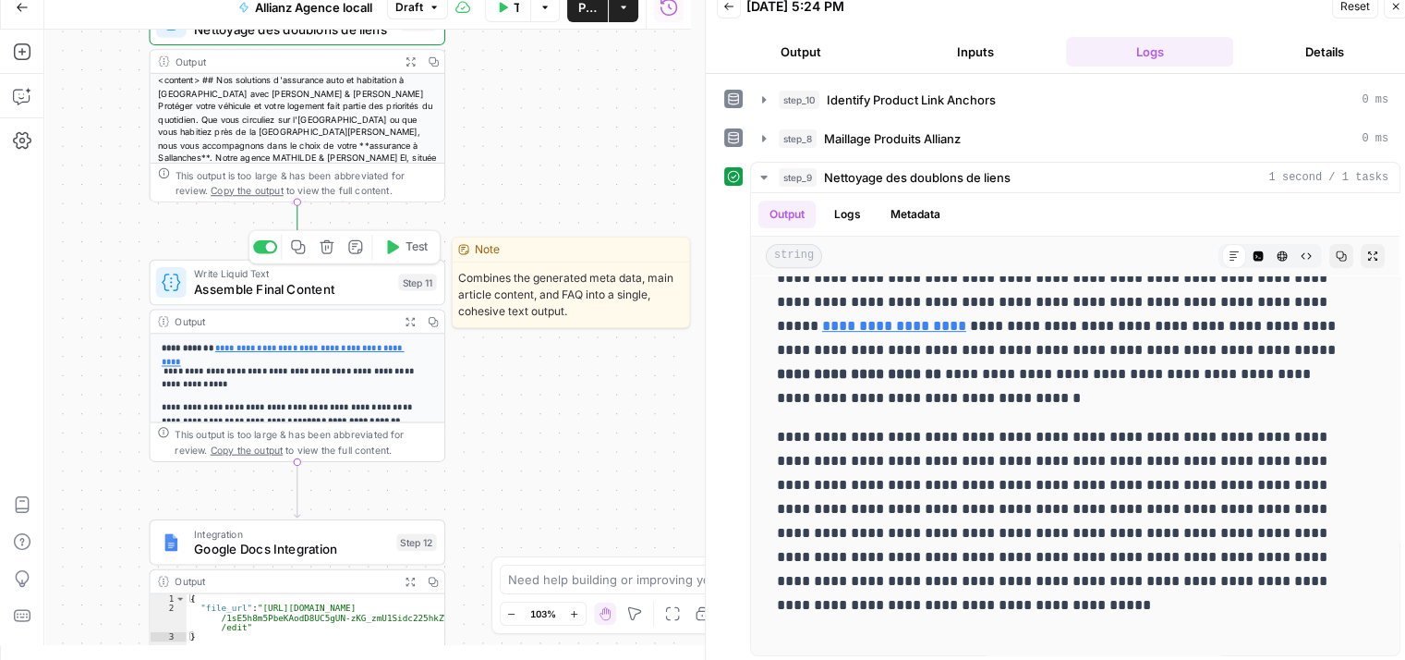
click at [387, 252] on icon "button" at bounding box center [393, 247] width 12 height 14
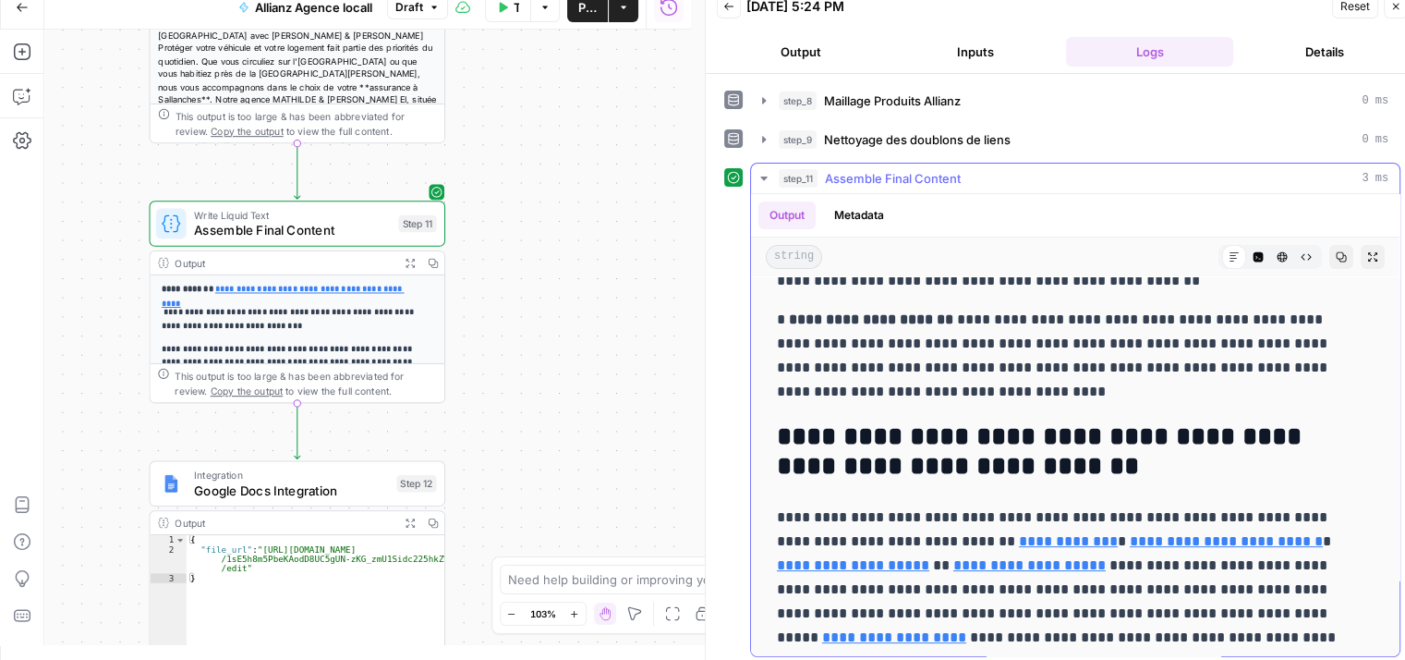
scroll to position [554, 0]
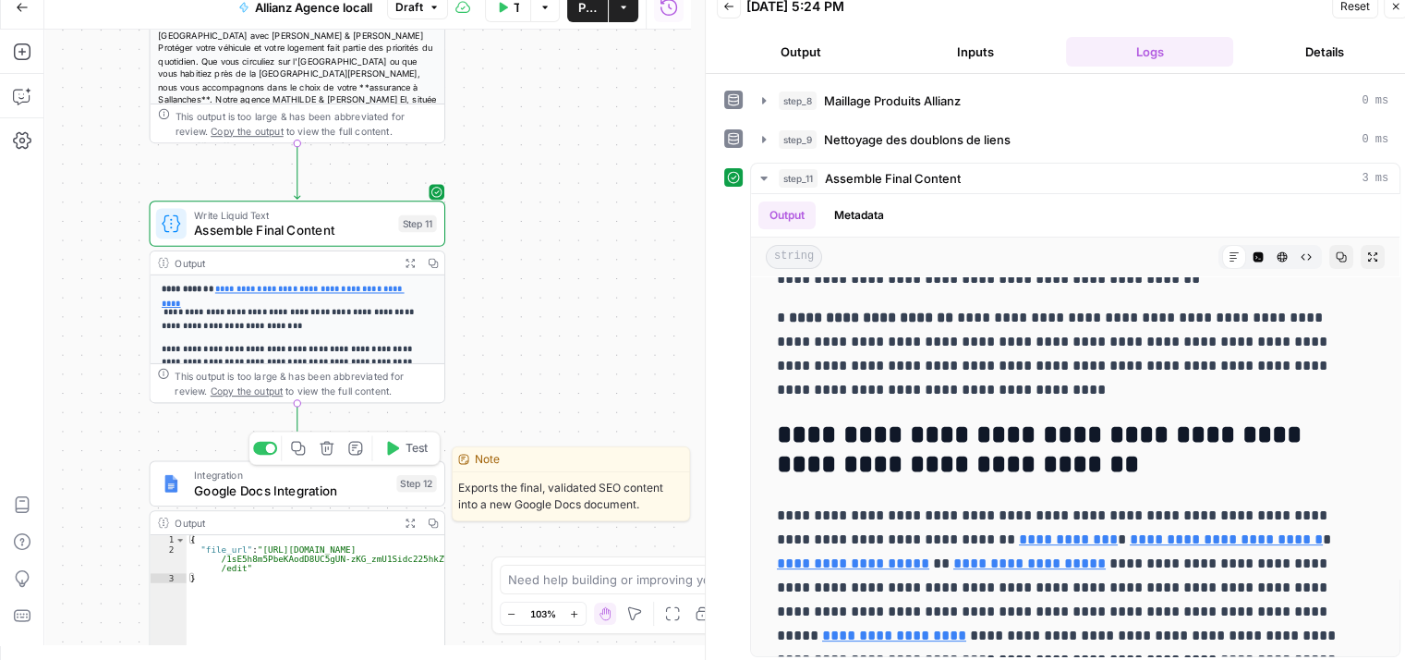
click at [406, 443] on span "Test" at bounding box center [417, 449] width 23 height 18
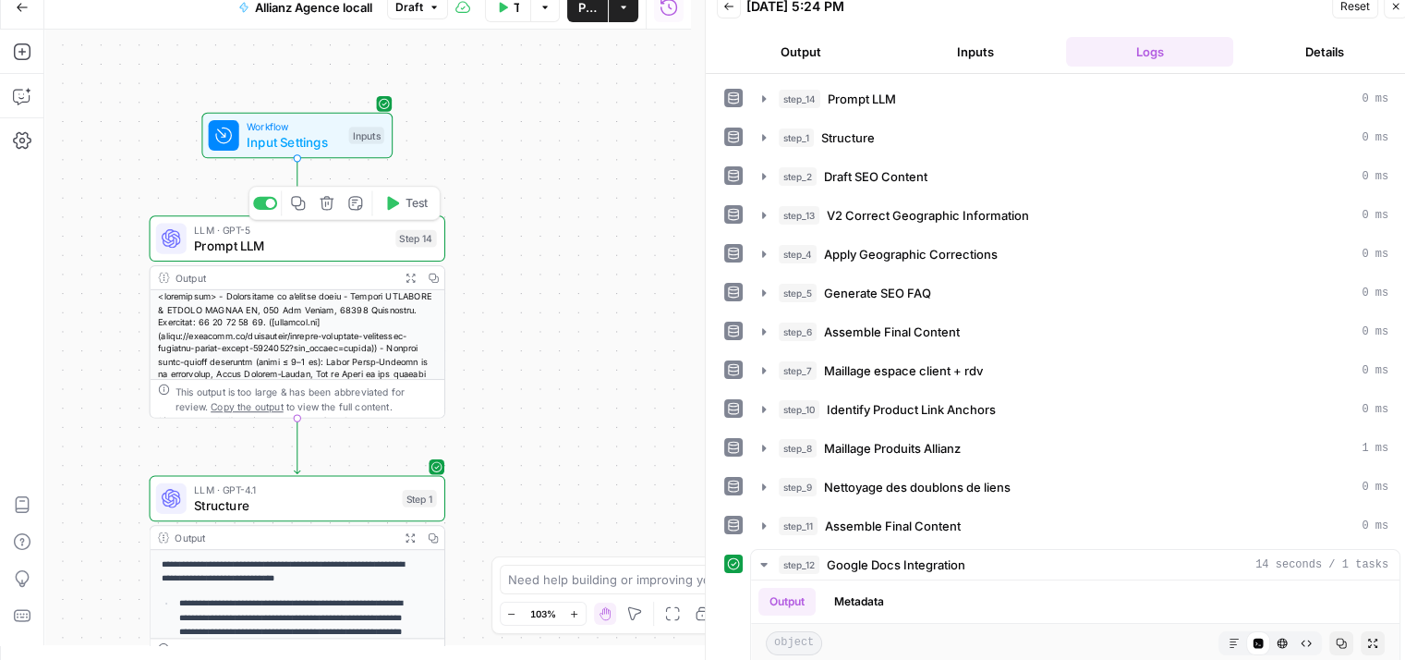
click at [242, 240] on span "Prompt LLM" at bounding box center [291, 245] width 194 height 19
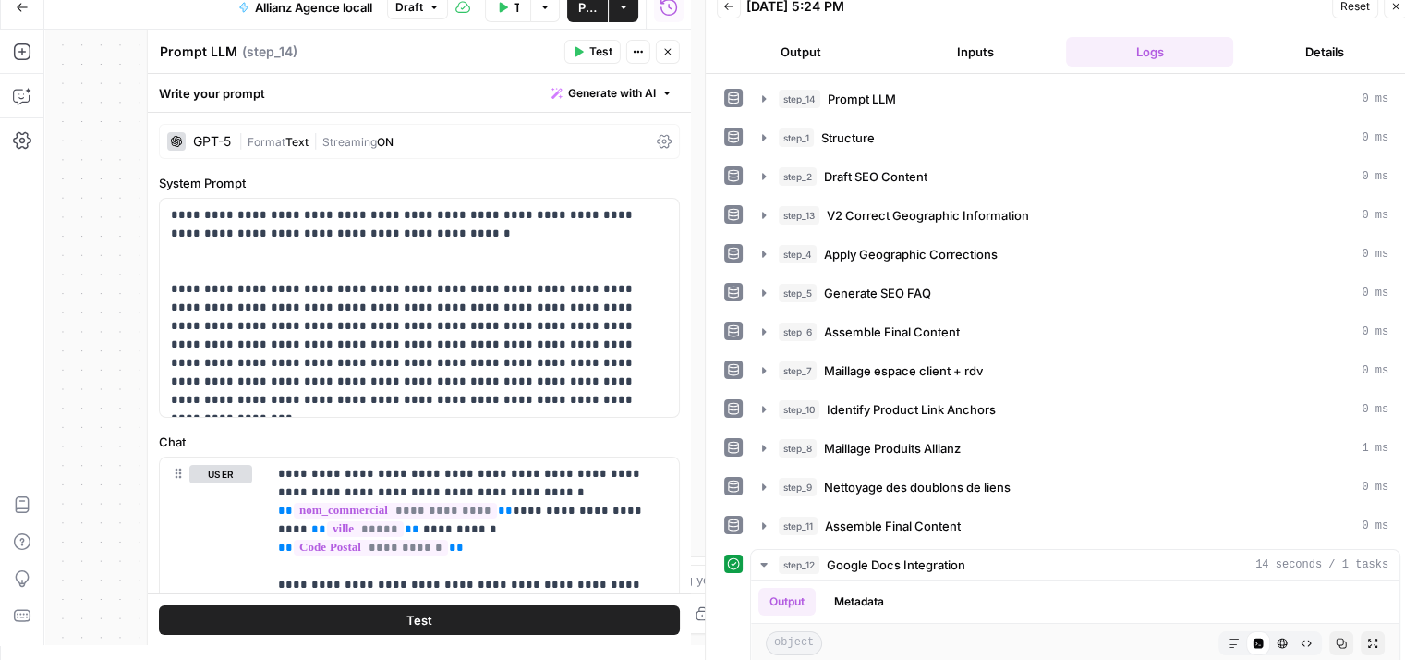
click at [657, 137] on icon at bounding box center [664, 141] width 15 height 15
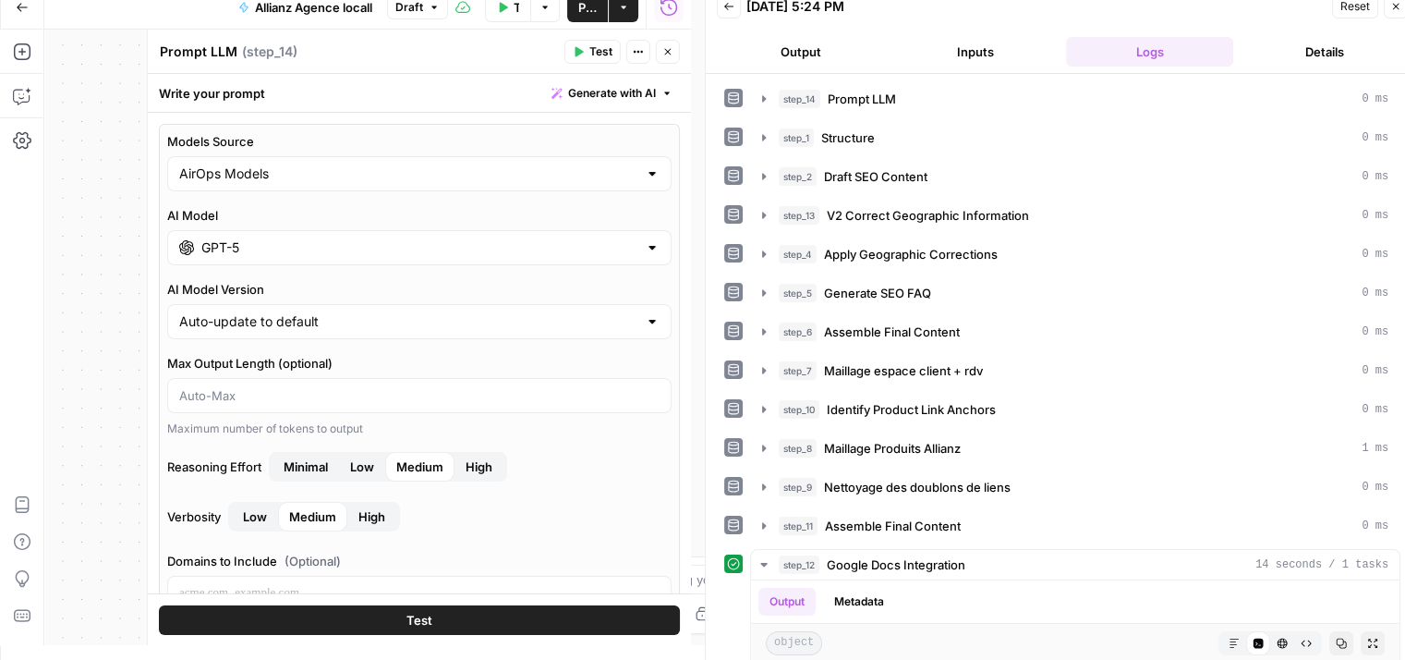
click at [347, 183] on div "AirOps Models" at bounding box center [419, 173] width 504 height 35
click at [346, 175] on input "AirOps Models" at bounding box center [408, 173] width 458 height 18
type input "AirOps Models"
click at [137, 228] on div "**********" at bounding box center [367, 337] width 647 height 615
click at [268, 245] on input "GPT-5" at bounding box center [419, 247] width 436 height 18
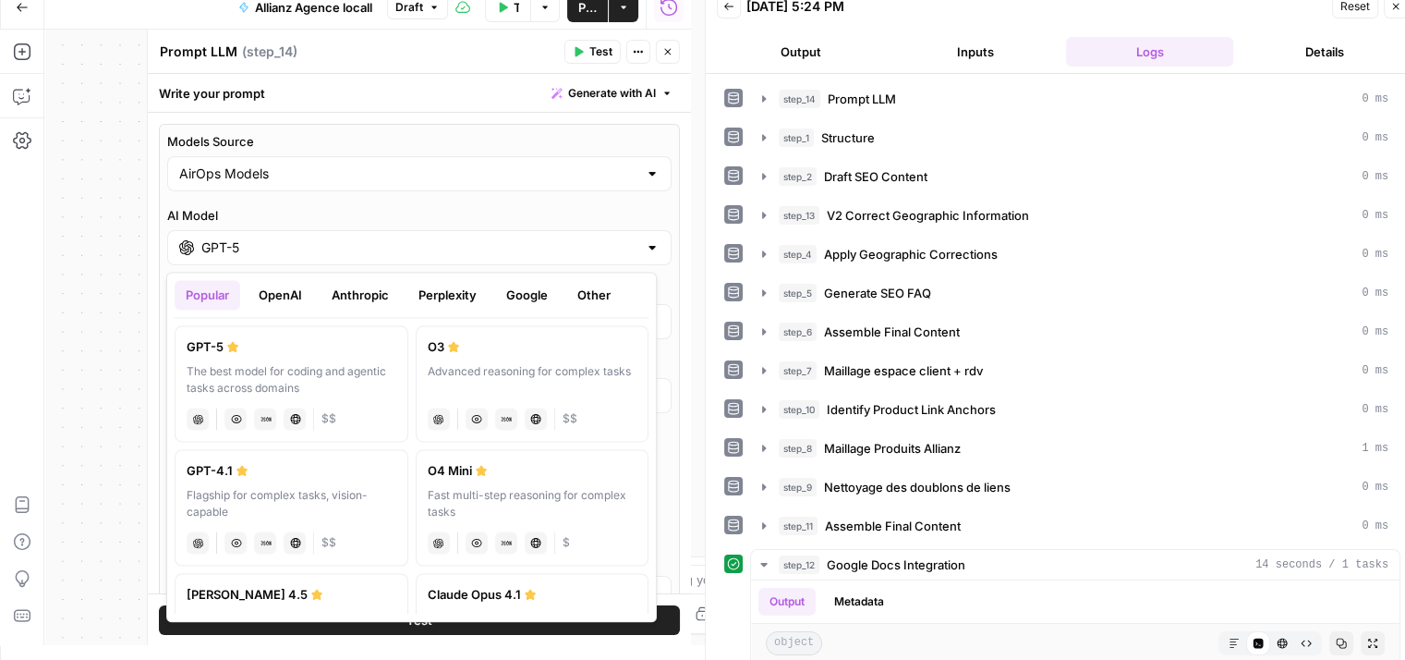
click at [470, 288] on button "Perplexity" at bounding box center [447, 295] width 80 height 30
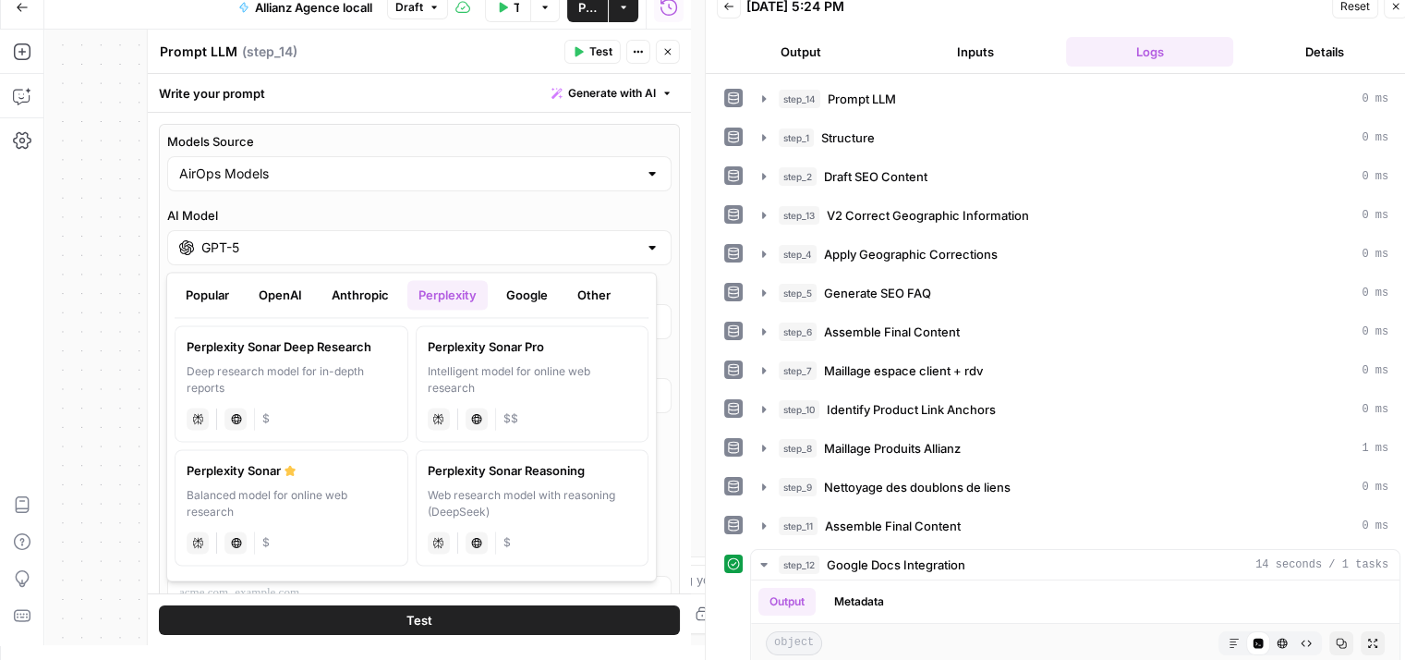
click at [351, 396] on label "Perplexity Sonar Deep Research Deep research model for in-depth reports perplex…" at bounding box center [292, 383] width 234 height 116
type input "Perplexity Sonar Deep Research"
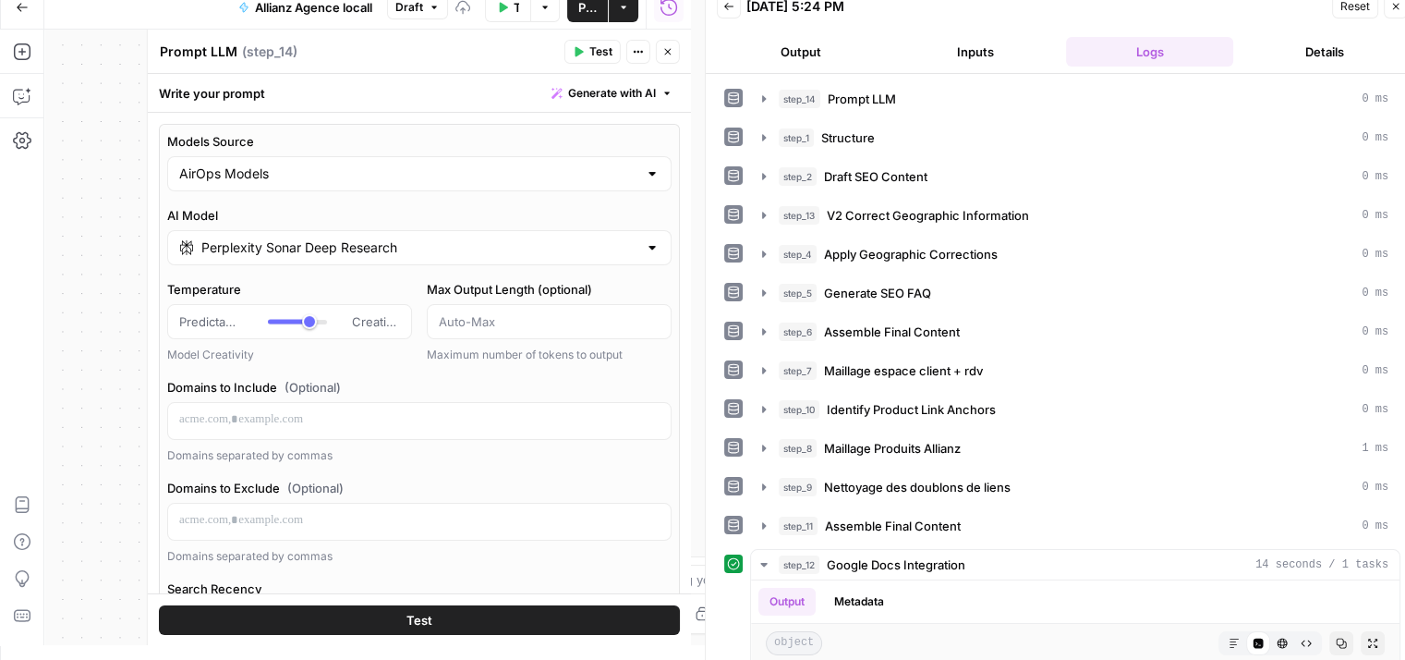
click at [107, 367] on div "**********" at bounding box center [367, 337] width 647 height 615
click at [668, 52] on icon "button" at bounding box center [667, 52] width 6 height 6
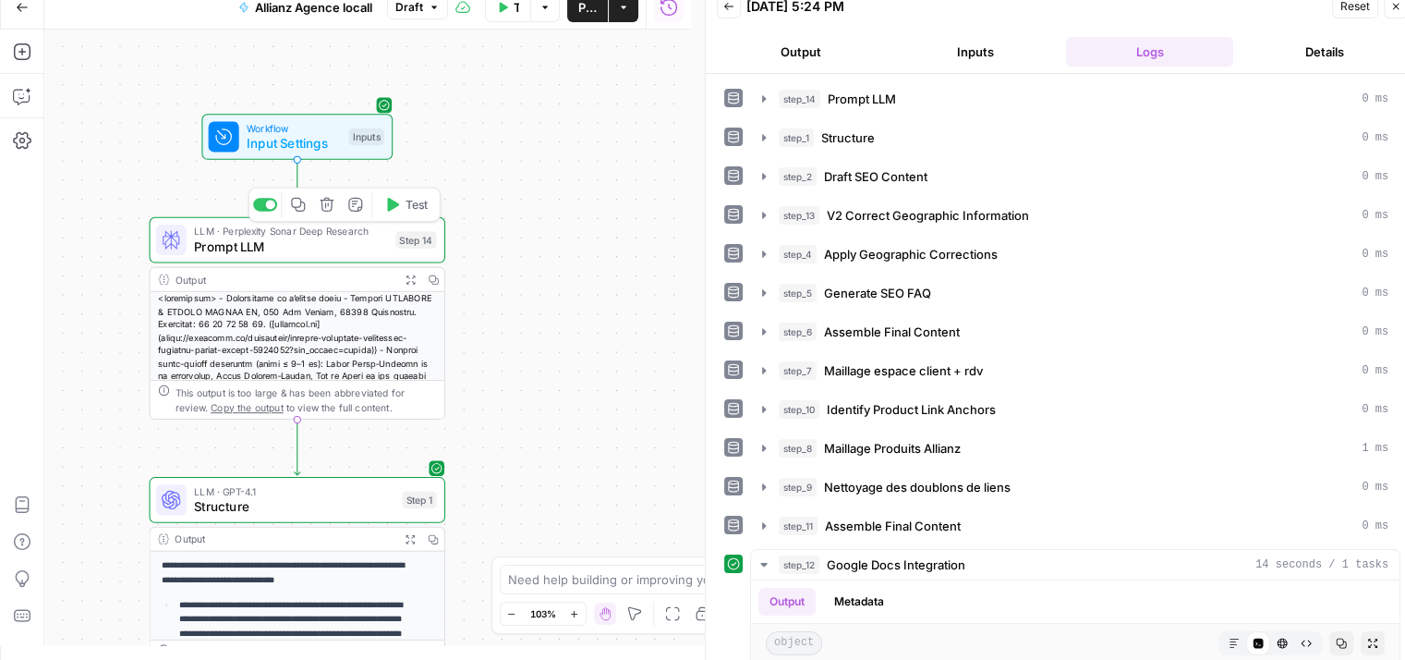
click at [246, 242] on span "Prompt LLM" at bounding box center [291, 246] width 194 height 19
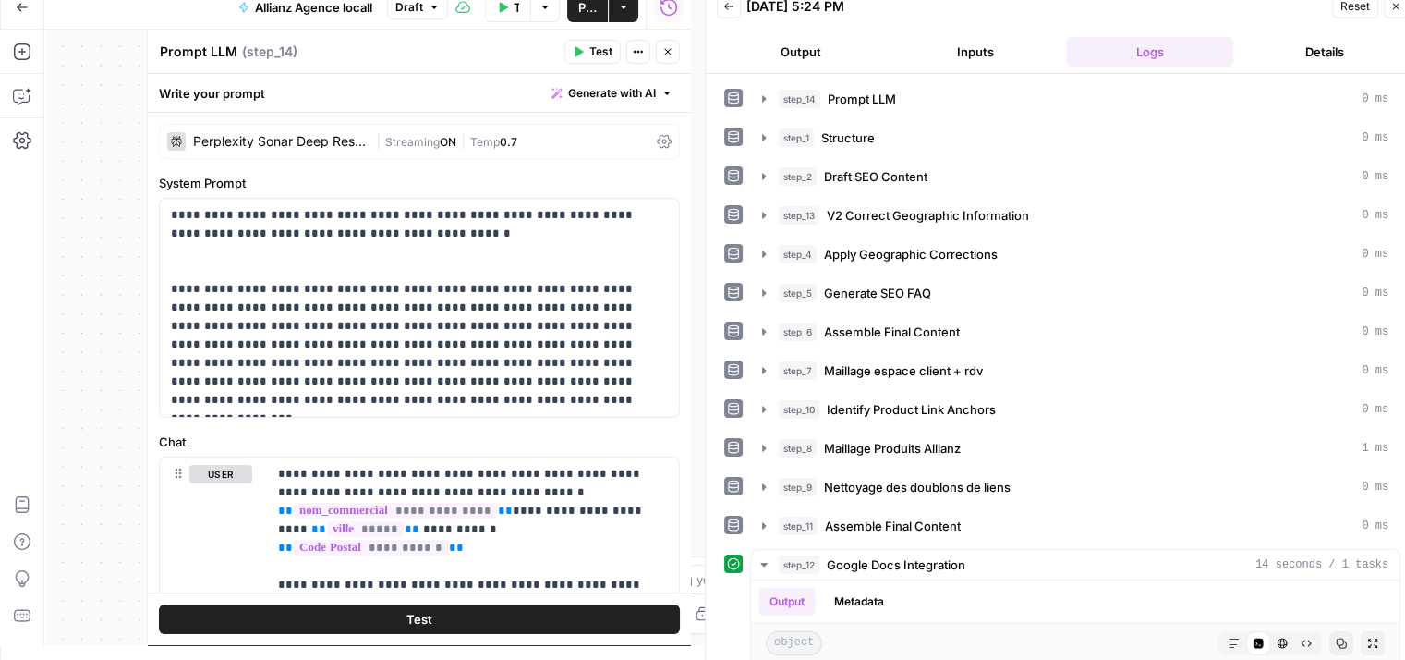
click at [657, 143] on icon at bounding box center [664, 142] width 15 height 14
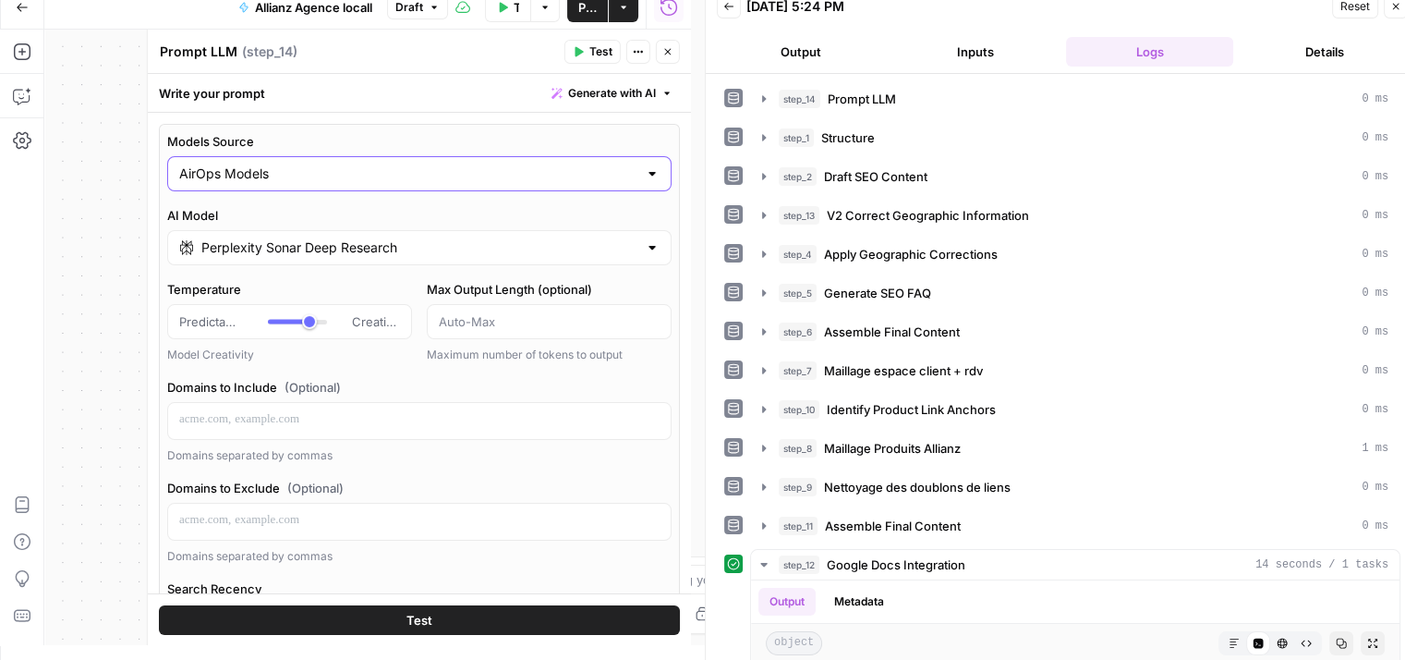
click at [466, 174] on input "AirOps Models" at bounding box center [408, 173] width 458 height 18
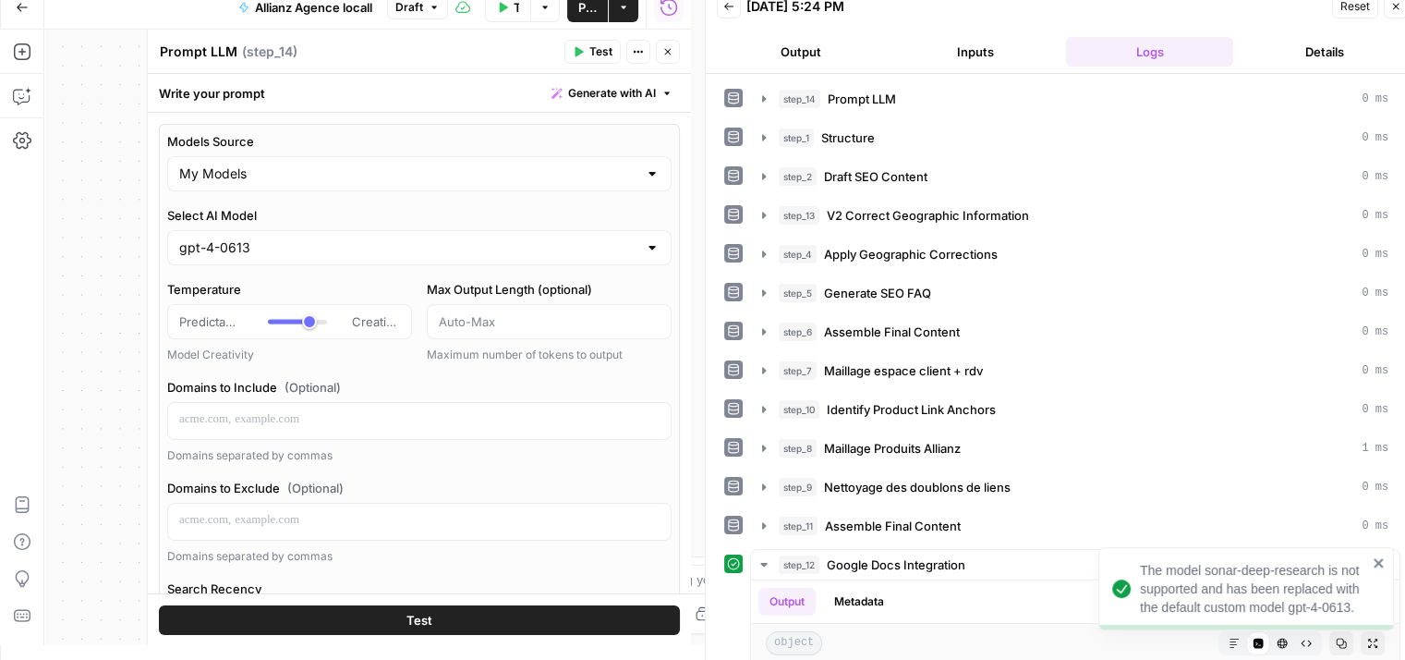
type input "My Models"
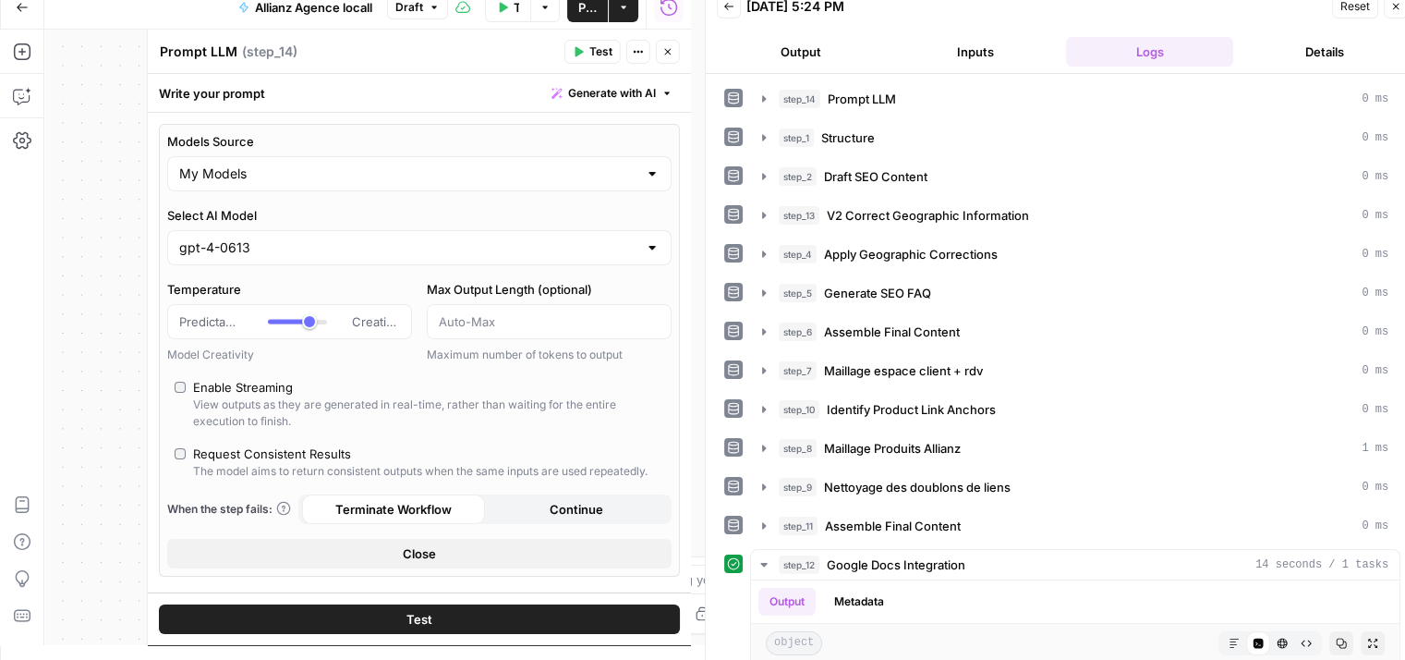
click at [367, 233] on div "gpt-4-0613" at bounding box center [419, 247] width 504 height 35
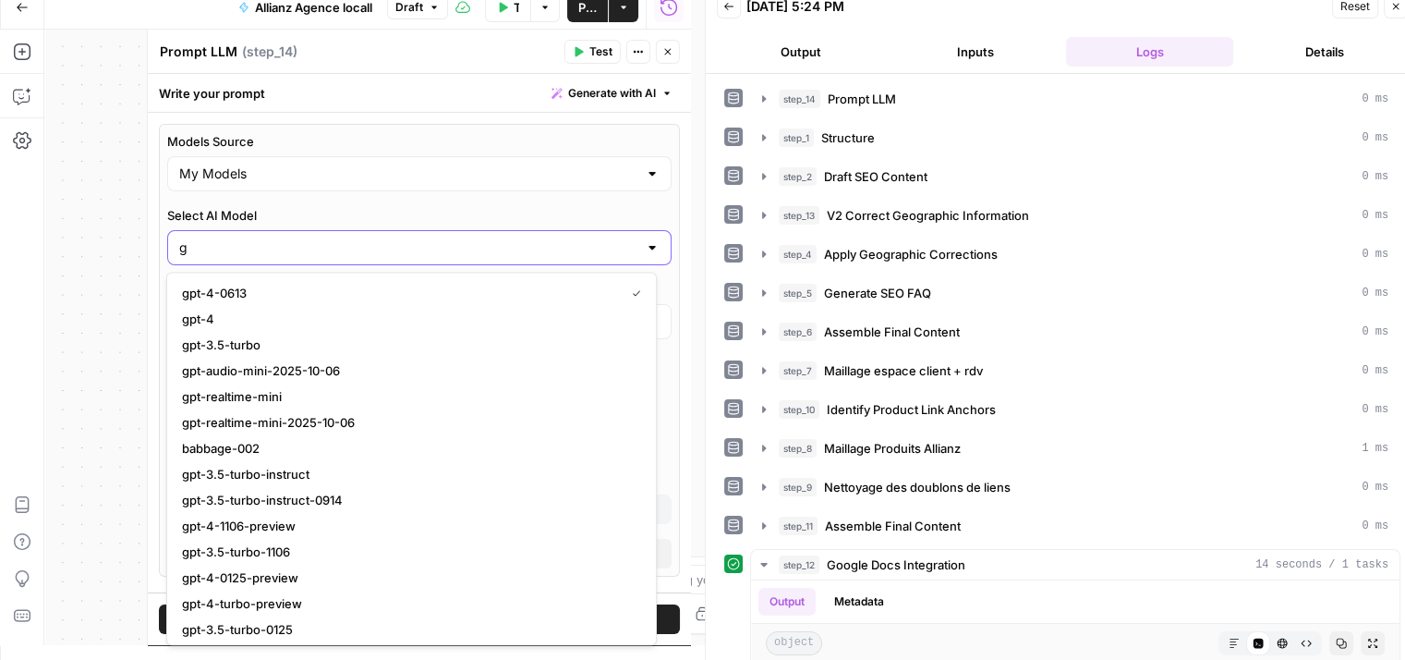
type input "g"
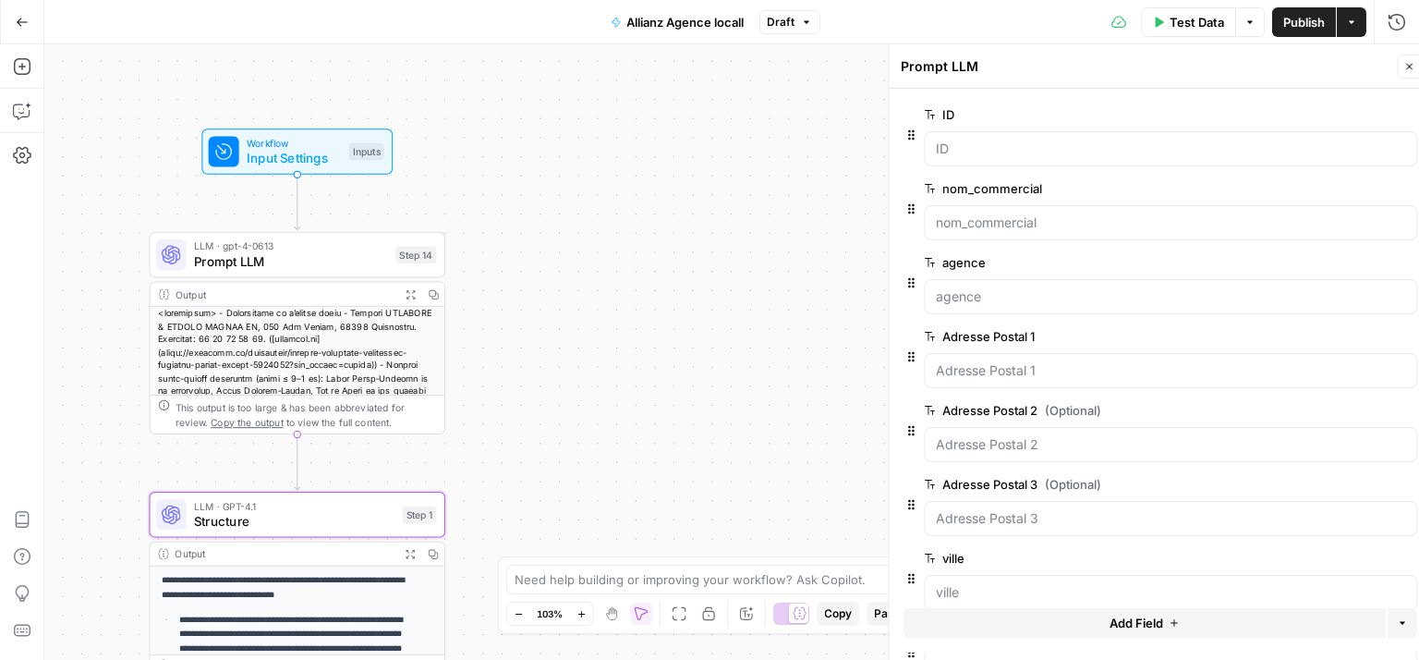
type textarea "Inputs"
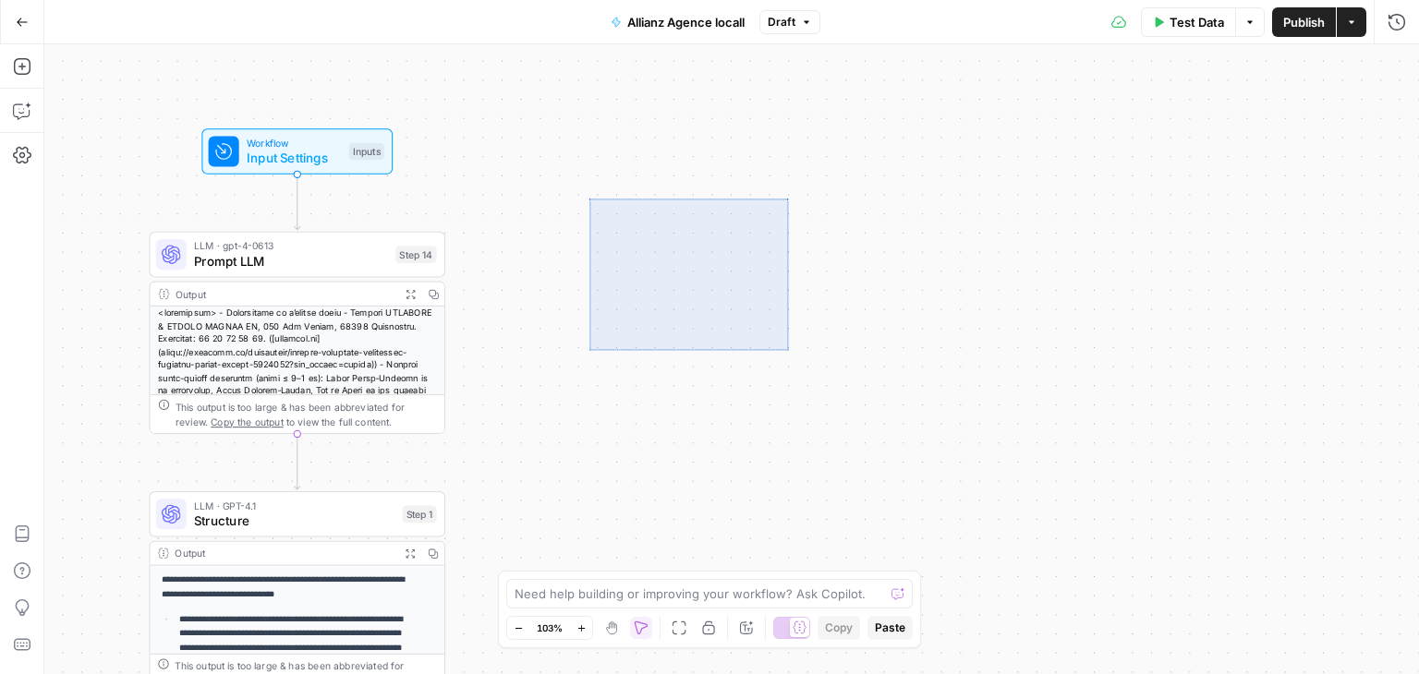
drag, startPoint x: 589, startPoint y: 350, endPoint x: 824, endPoint y: 134, distance: 319.1
click at [824, 134] on div "**********" at bounding box center [731, 359] width 1375 height 630
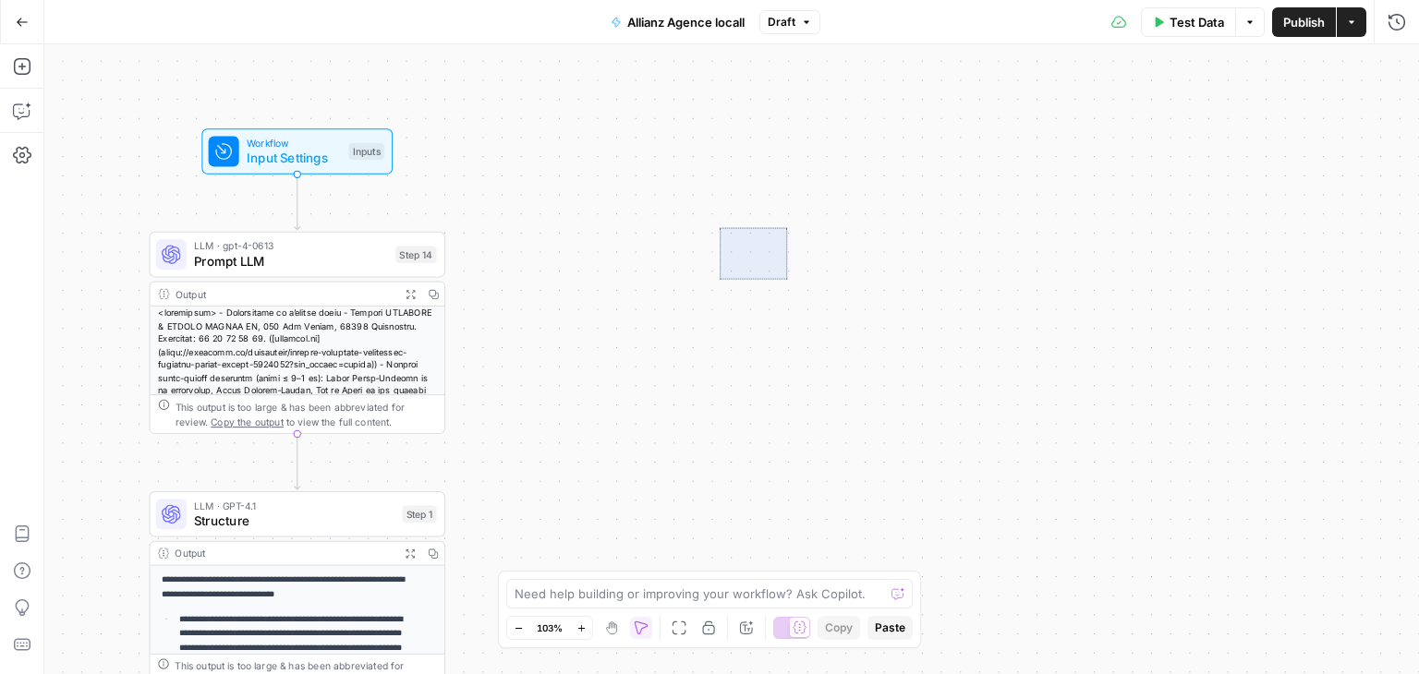
drag, startPoint x: 720, startPoint y: 279, endPoint x: 790, endPoint y: 224, distance: 88.9
click at [790, 224] on div "**********" at bounding box center [731, 359] width 1375 height 630
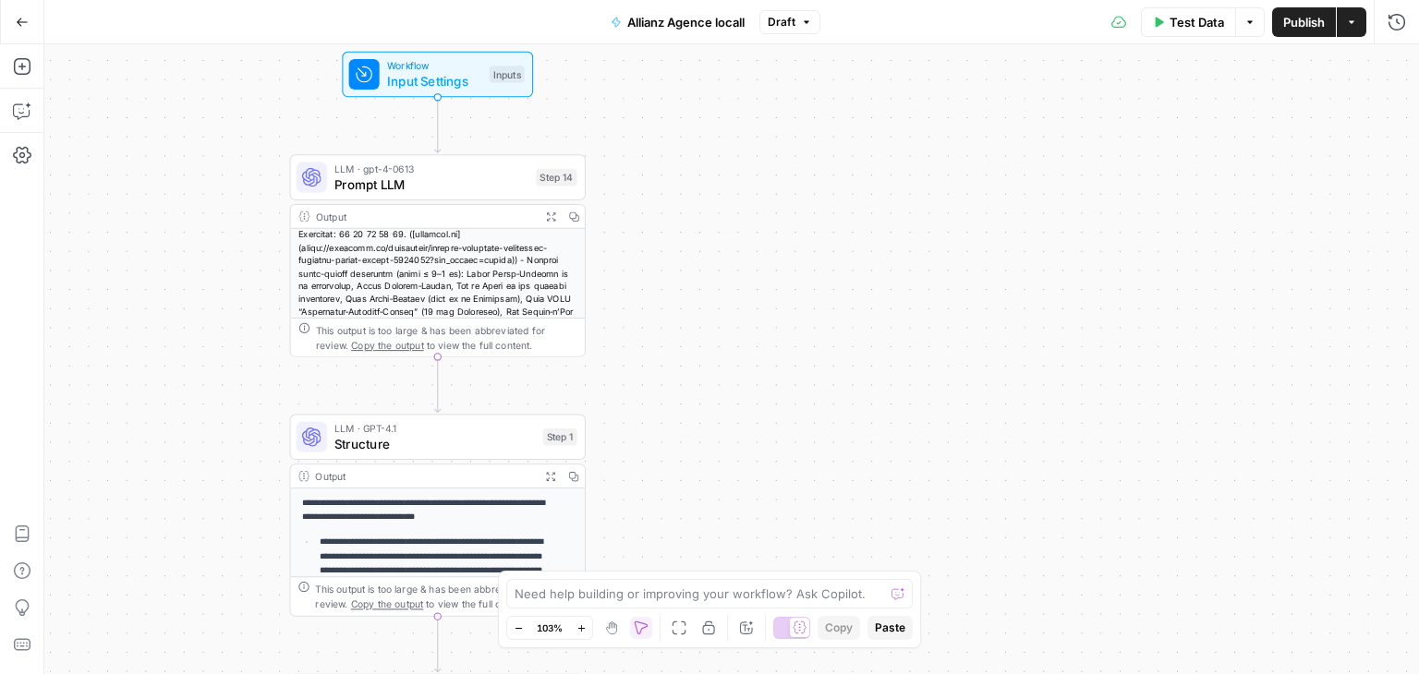
scroll to position [26, 0]
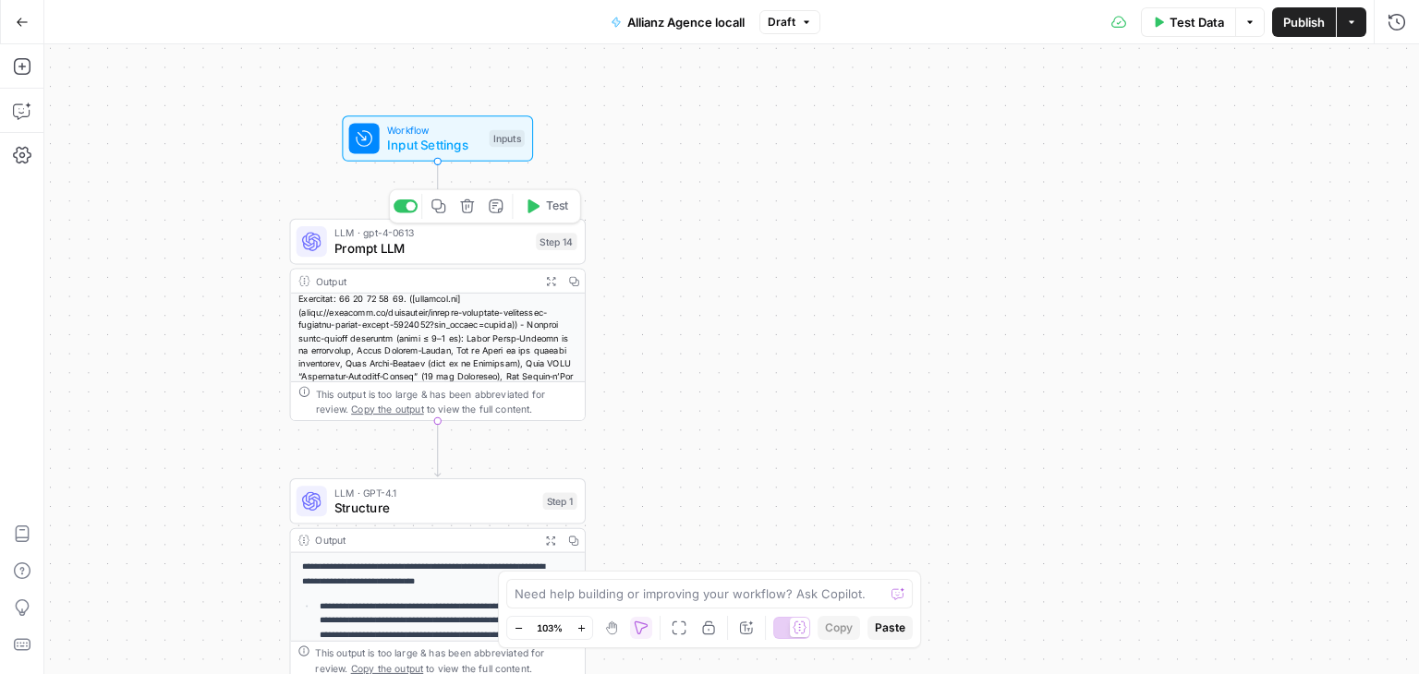
click at [367, 241] on span "Prompt LLM" at bounding box center [431, 248] width 194 height 19
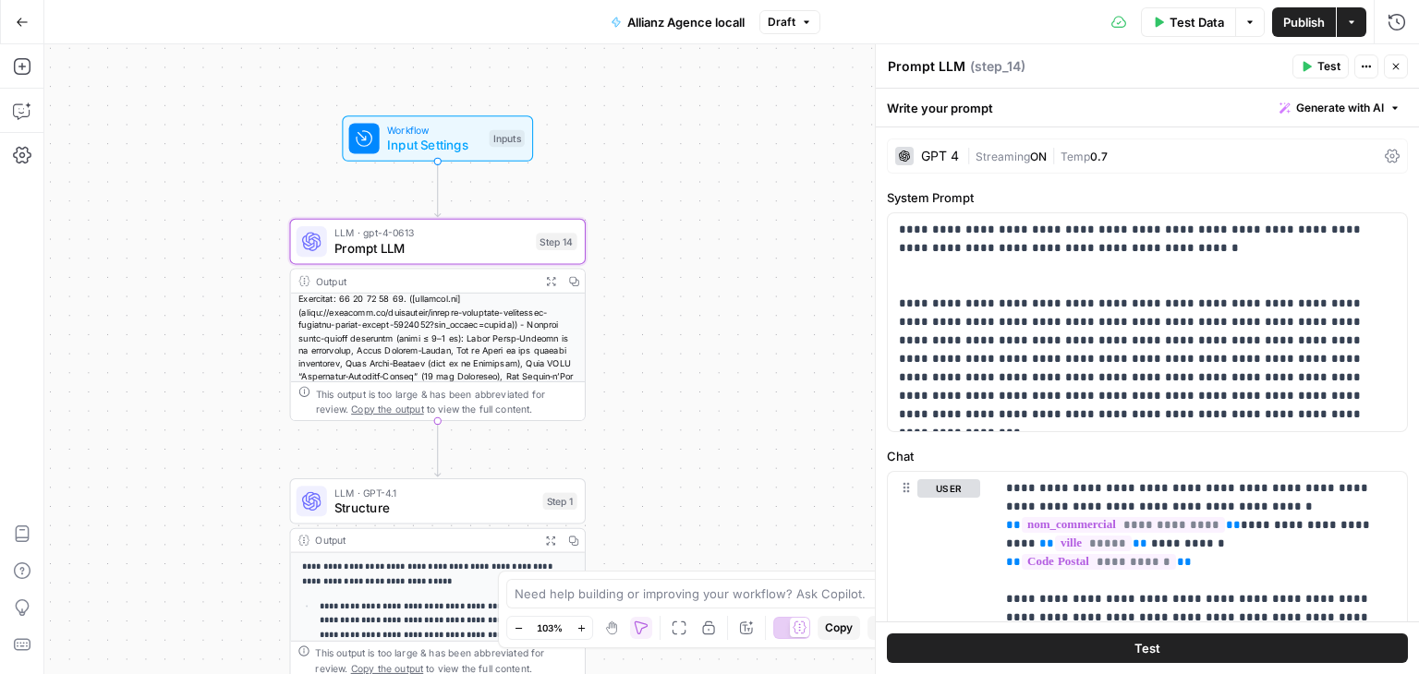
click at [1385, 160] on icon at bounding box center [1392, 157] width 15 height 14
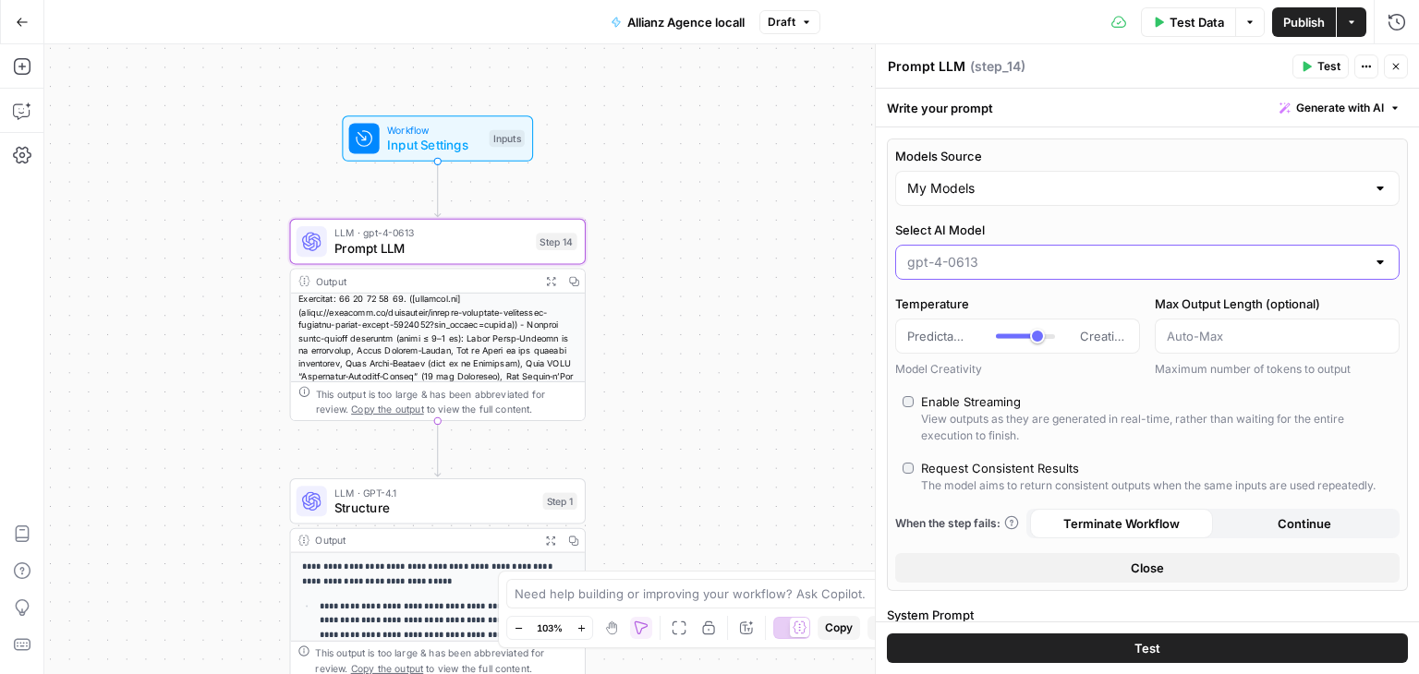
click at [1101, 269] on input "Select AI Model" at bounding box center [1136, 262] width 458 height 18
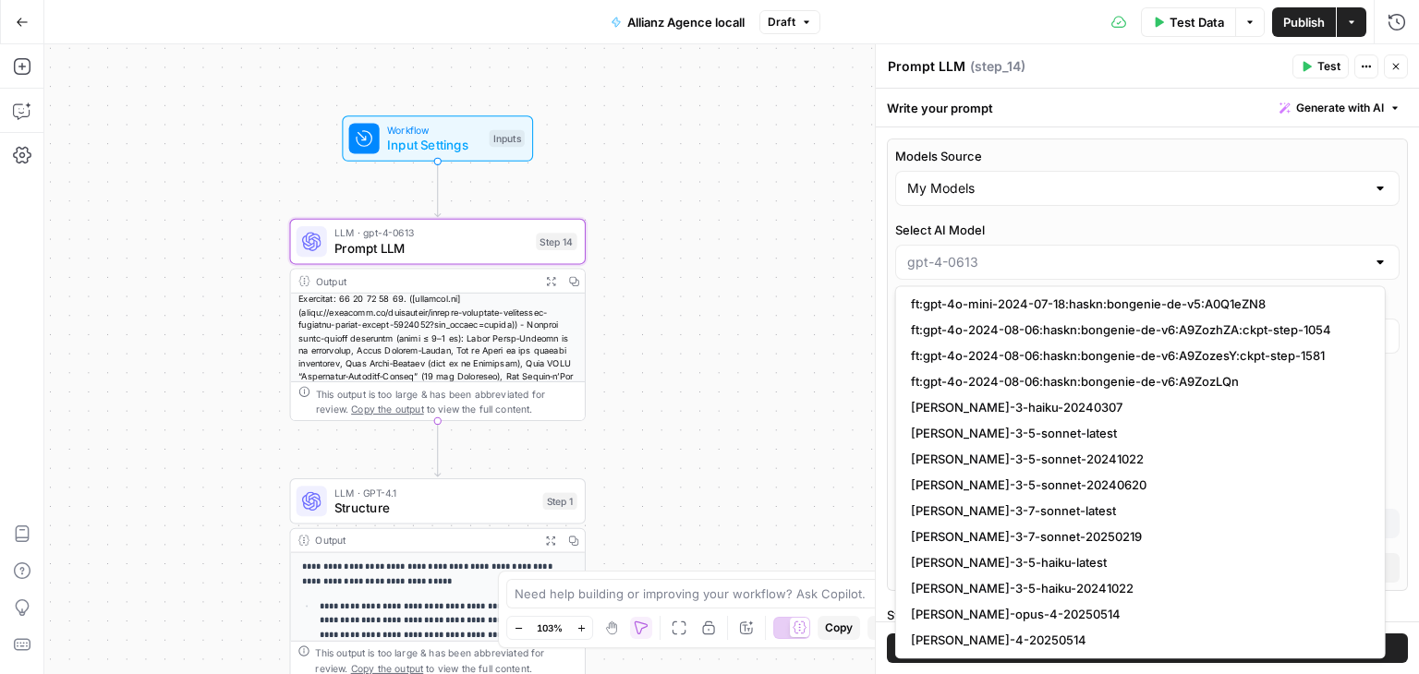
scroll to position [2696, 0]
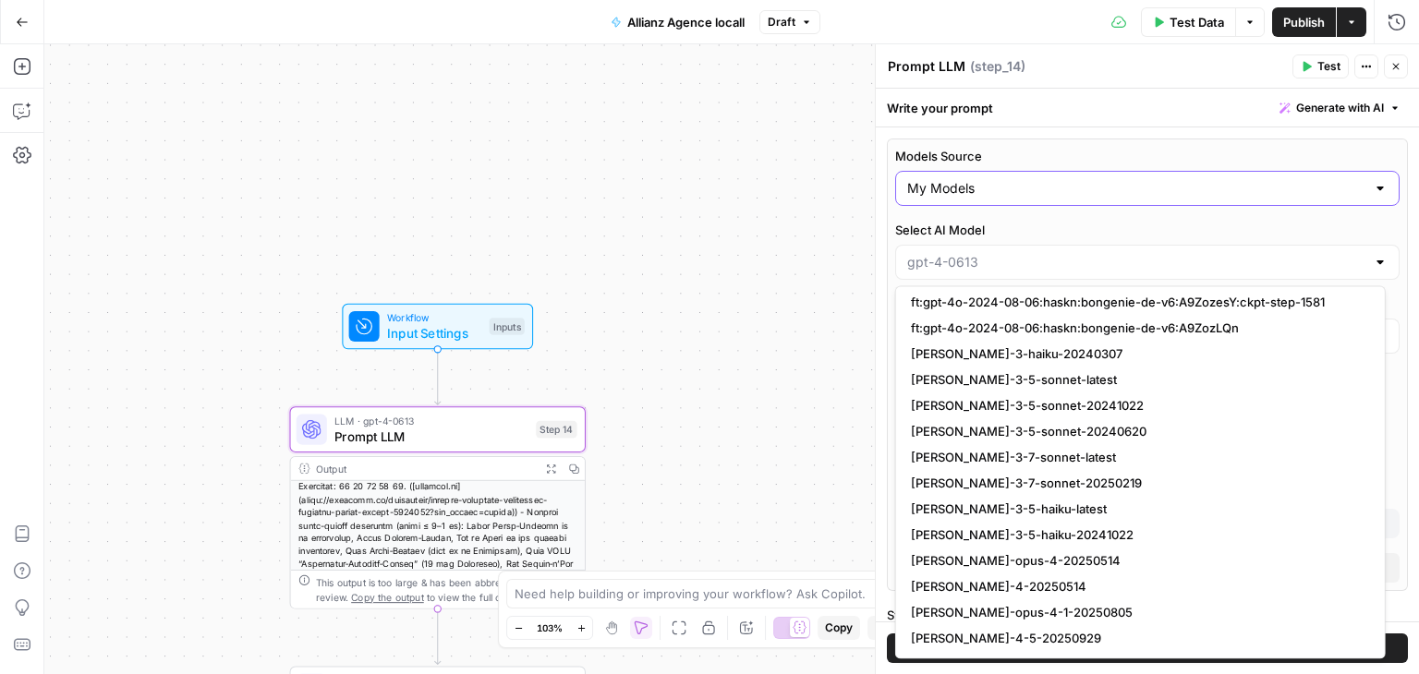
type input "gpt-4-0613"
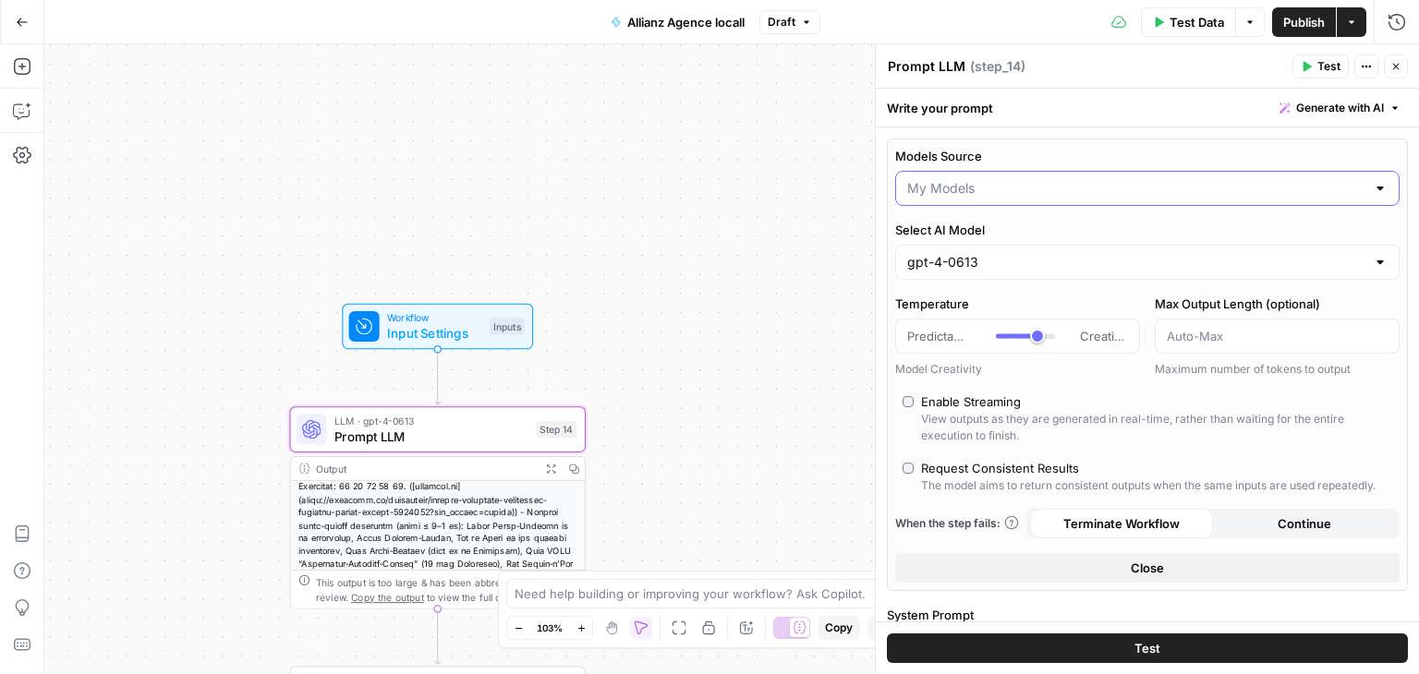
click at [1014, 197] on input "Models Source" at bounding box center [1136, 188] width 458 height 18
click at [987, 236] on span "AirOps Models" at bounding box center [1137, 233] width 452 height 18
type input "AirOps Models"
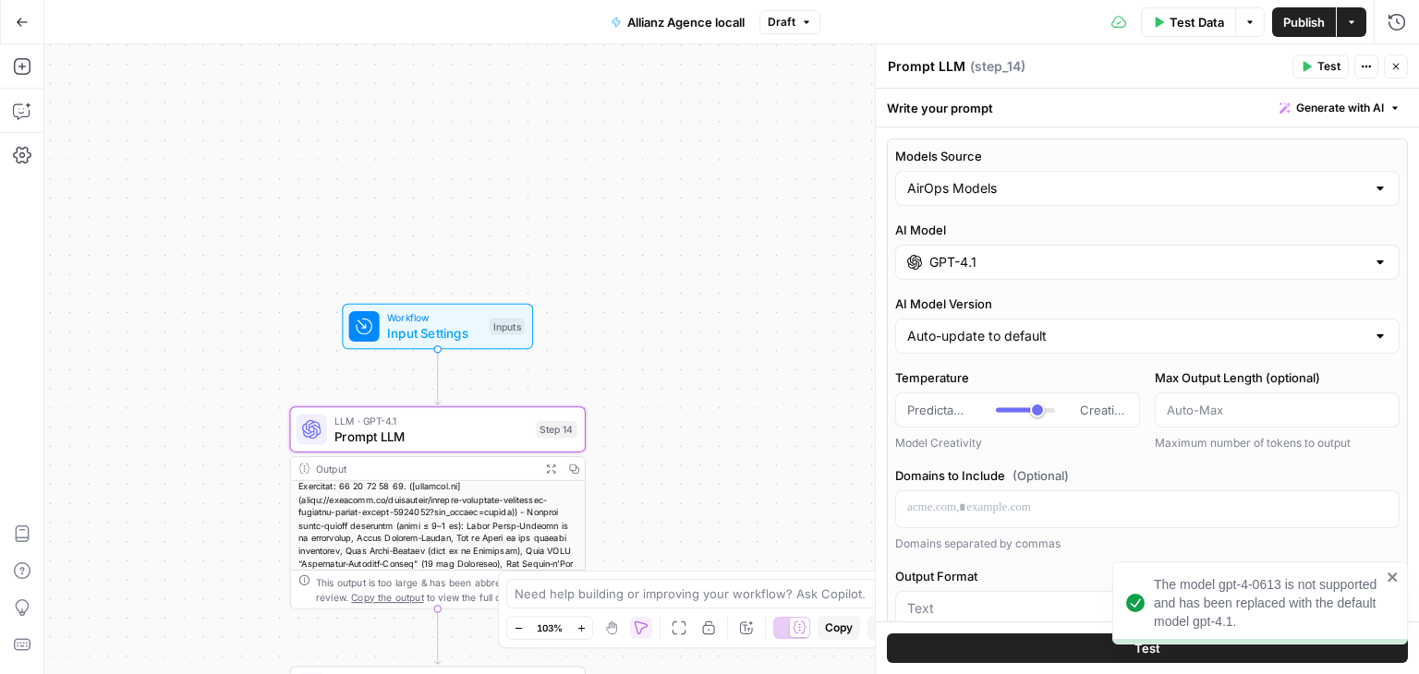
click at [1027, 261] on input "GPT-4.1" at bounding box center [1147, 262] width 436 height 18
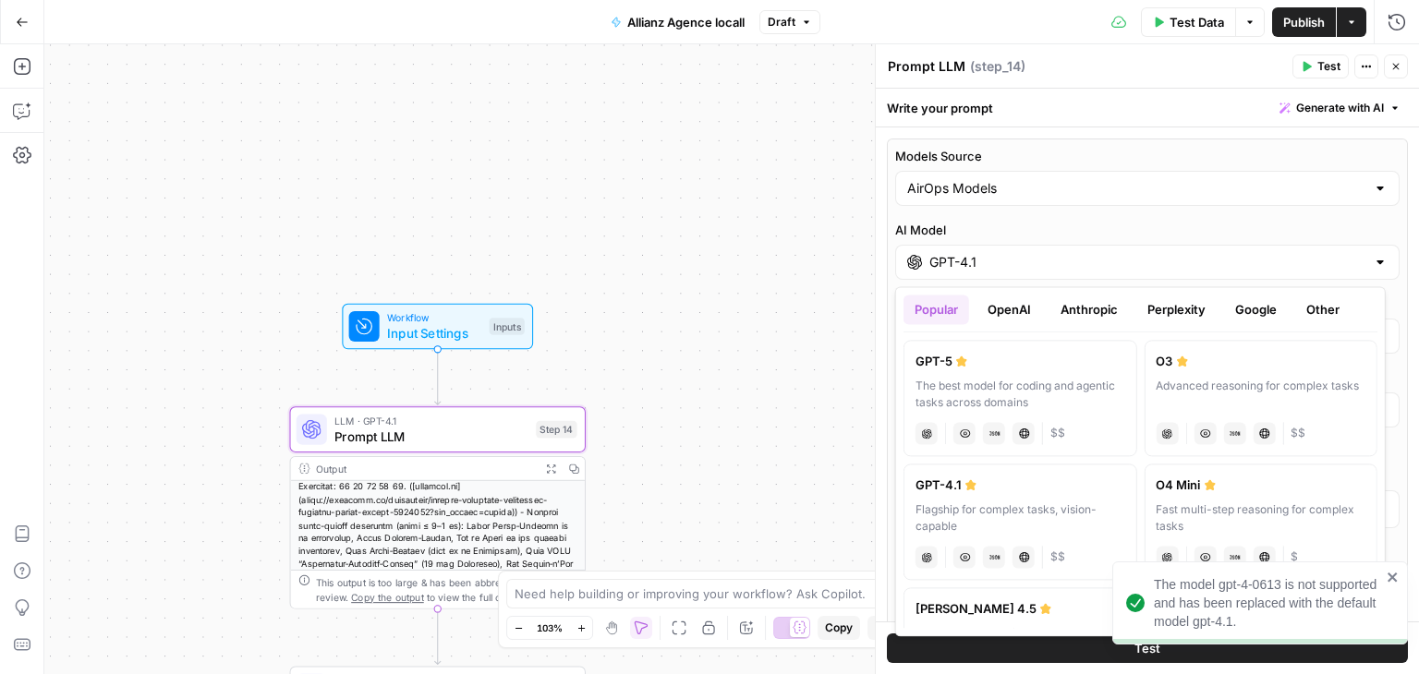
click at [1101, 301] on button "Anthropic" at bounding box center [1088, 310] width 79 height 30
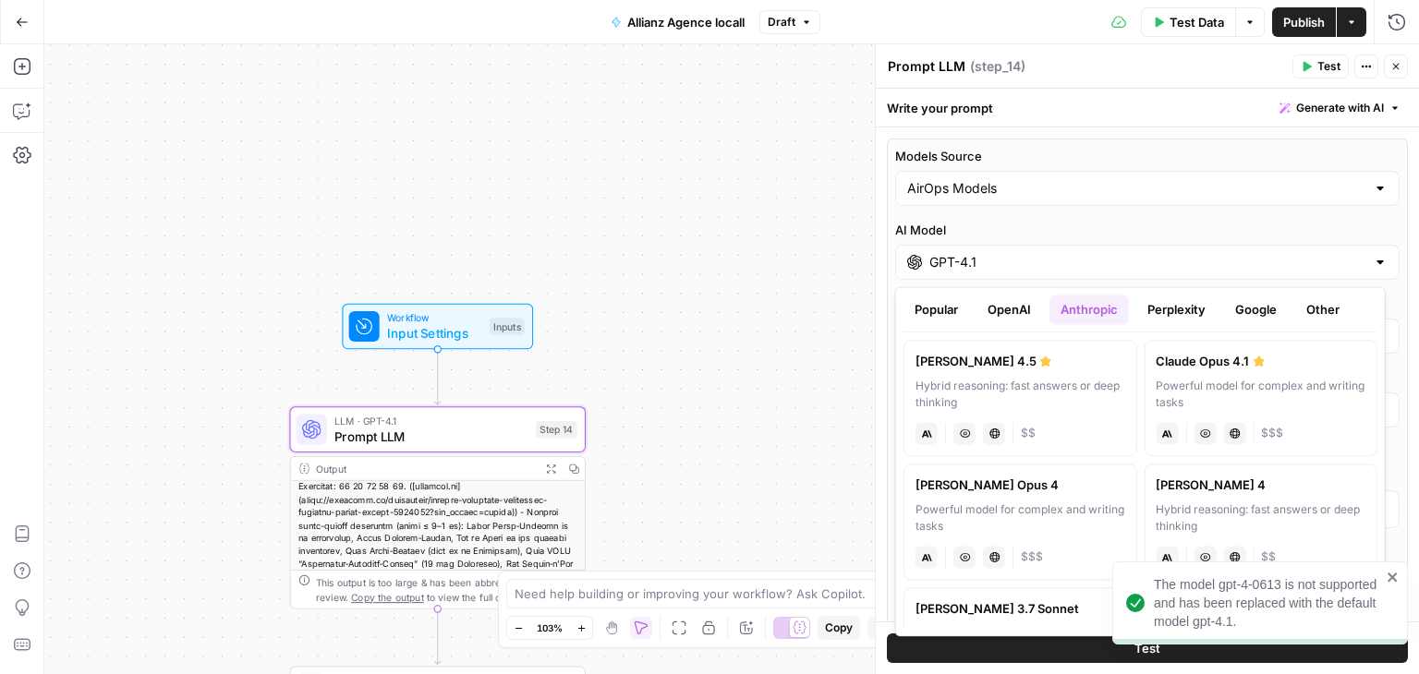
click at [1271, 300] on button "Google" at bounding box center [1256, 310] width 64 height 30
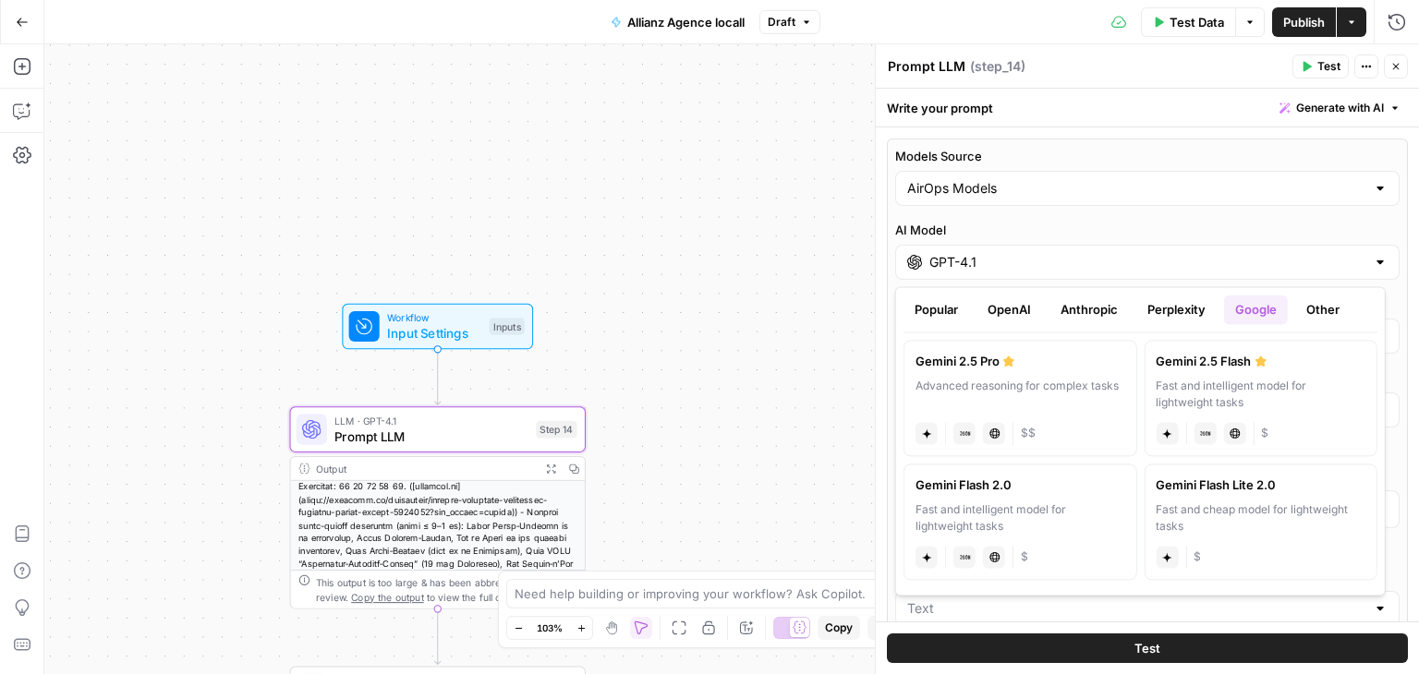
click at [1012, 370] on label "Gemini 2.5 Pro Advanced reasoning for complex tasks gemini JSON Mode Live Web R…" at bounding box center [1021, 398] width 234 height 116
type input "Gemini 2.5 Pro"
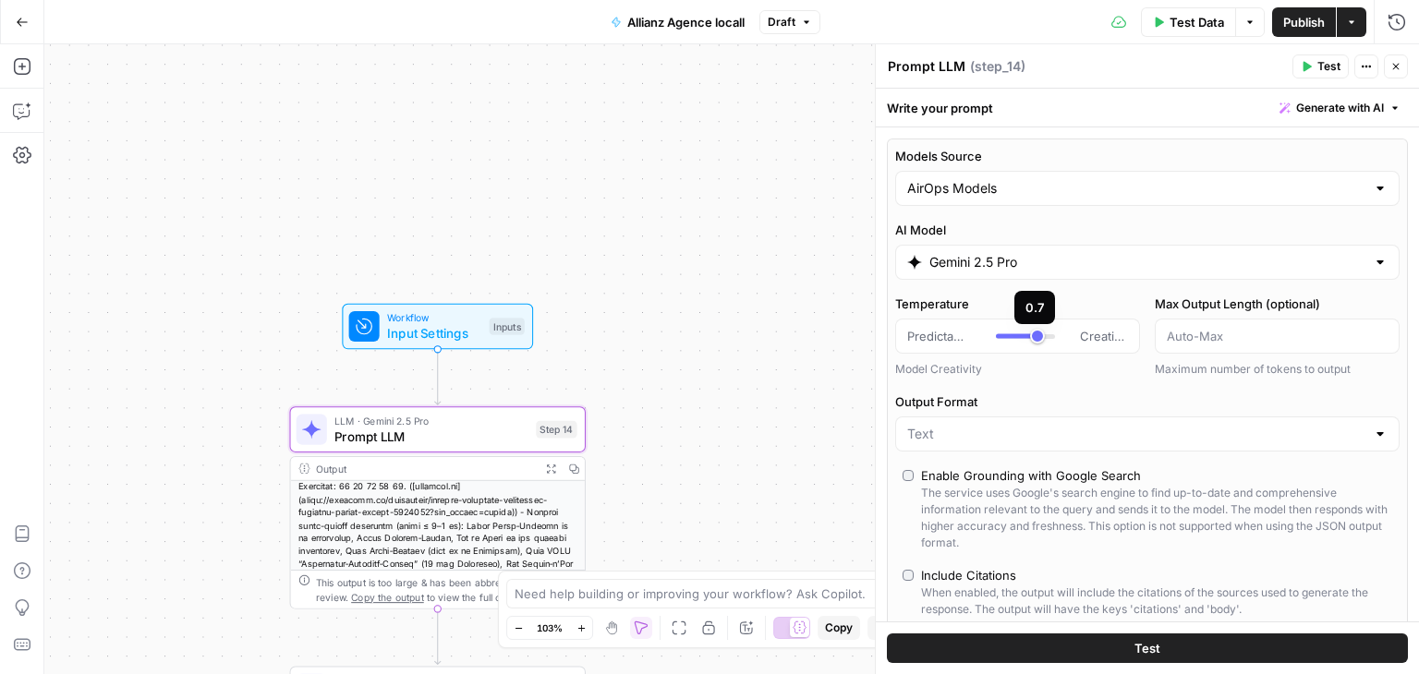
click at [1023, 334] on div at bounding box center [1017, 336] width 42 height 5
type input "***"
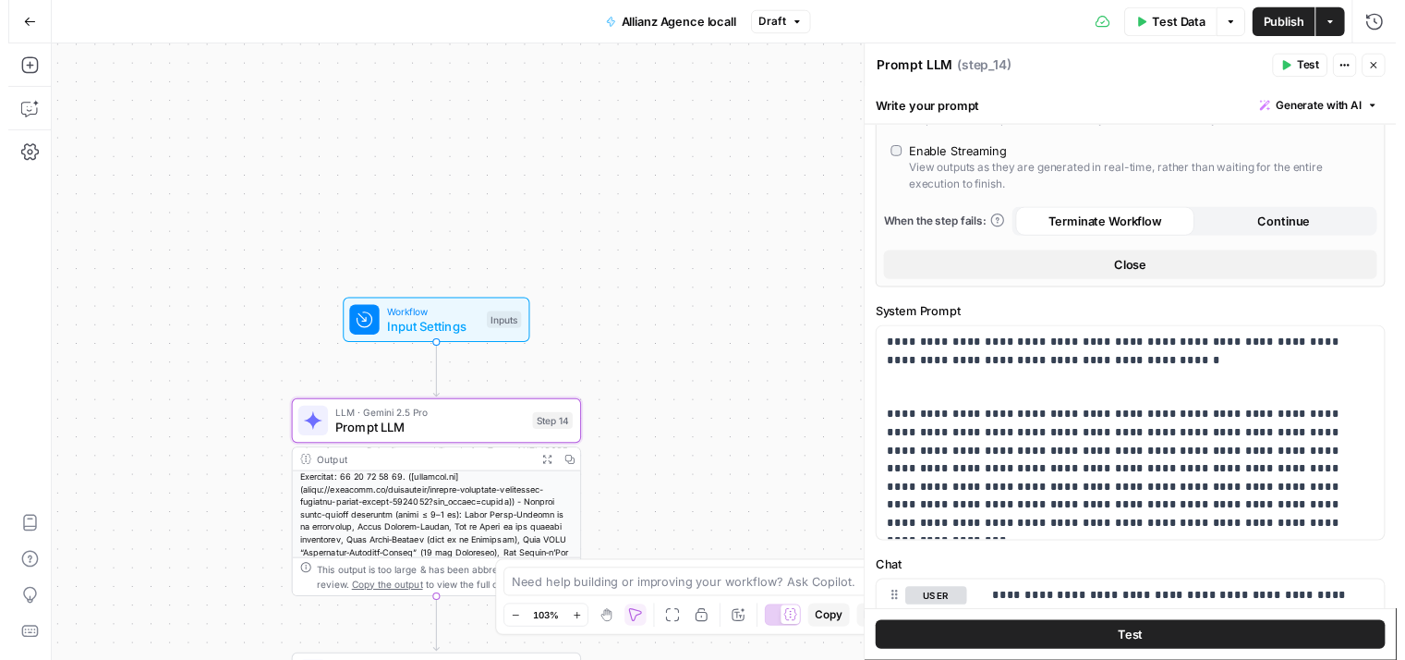
scroll to position [506, 0]
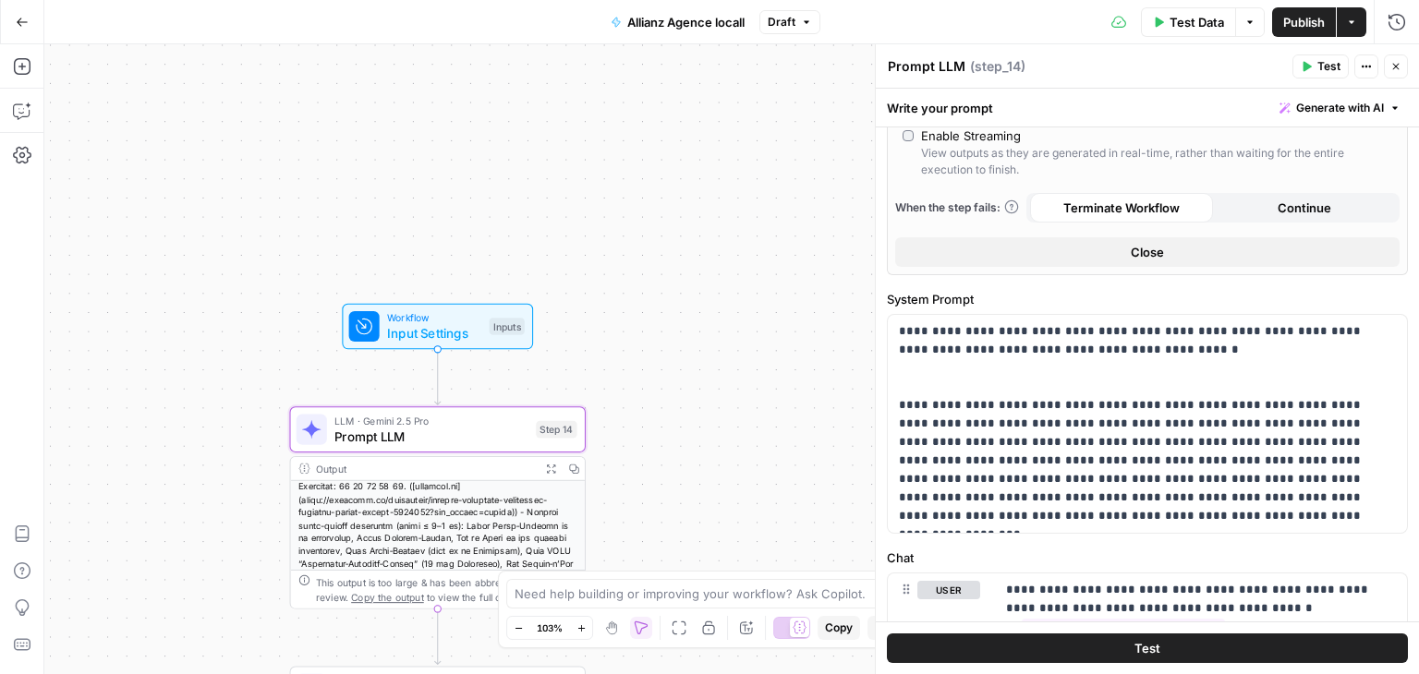
click at [1146, 644] on span "Test" at bounding box center [1147, 648] width 26 height 18
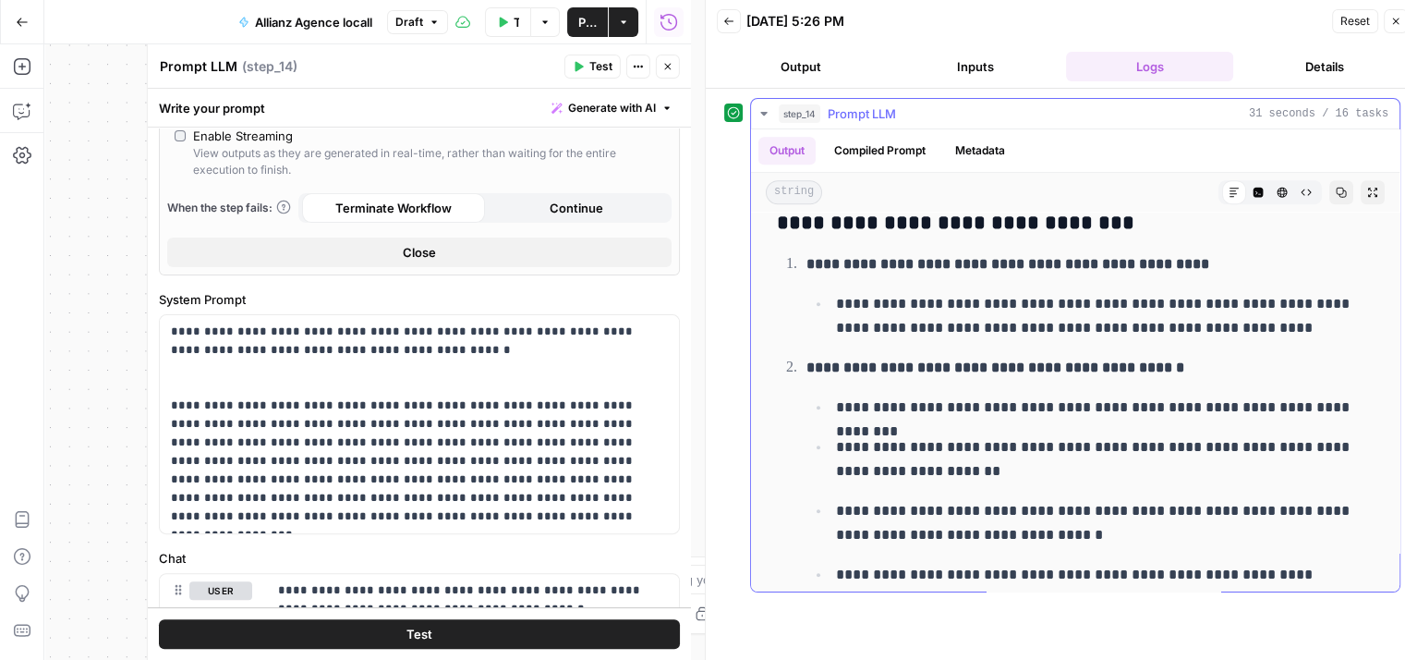
scroll to position [1222, 0]
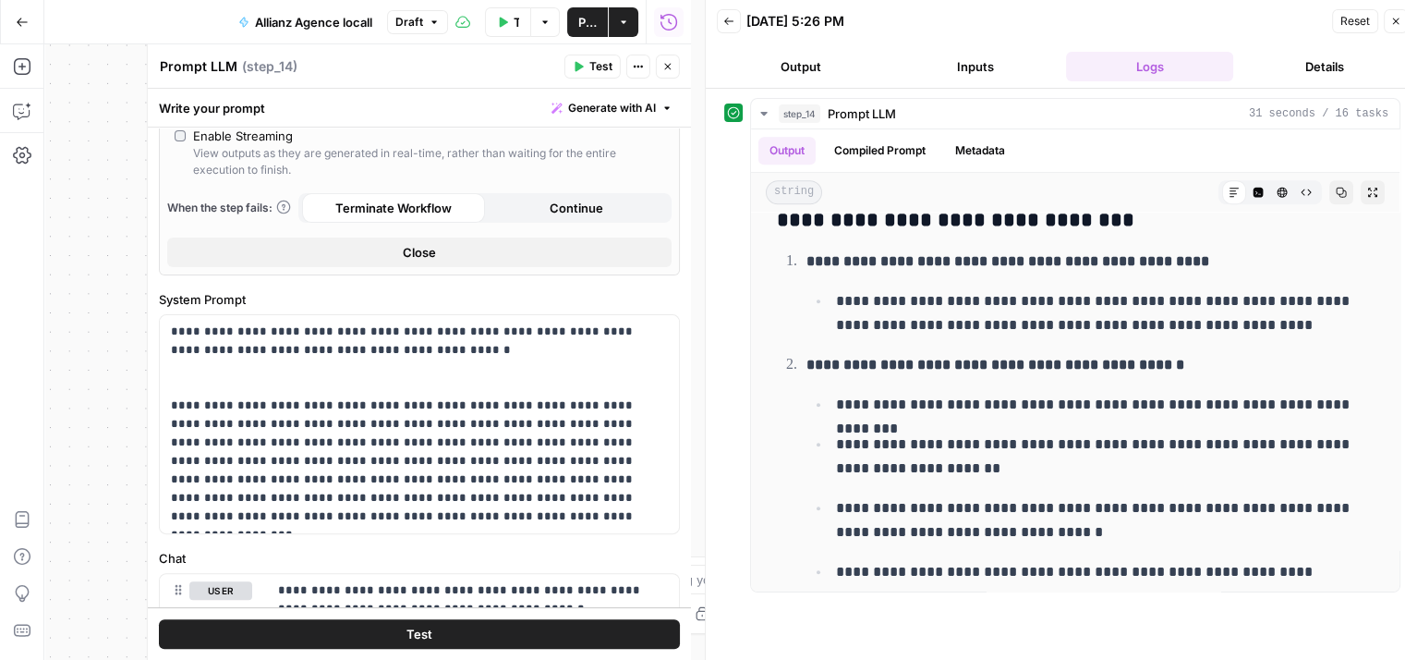
click at [669, 67] on icon "button" at bounding box center [667, 66] width 11 height 11
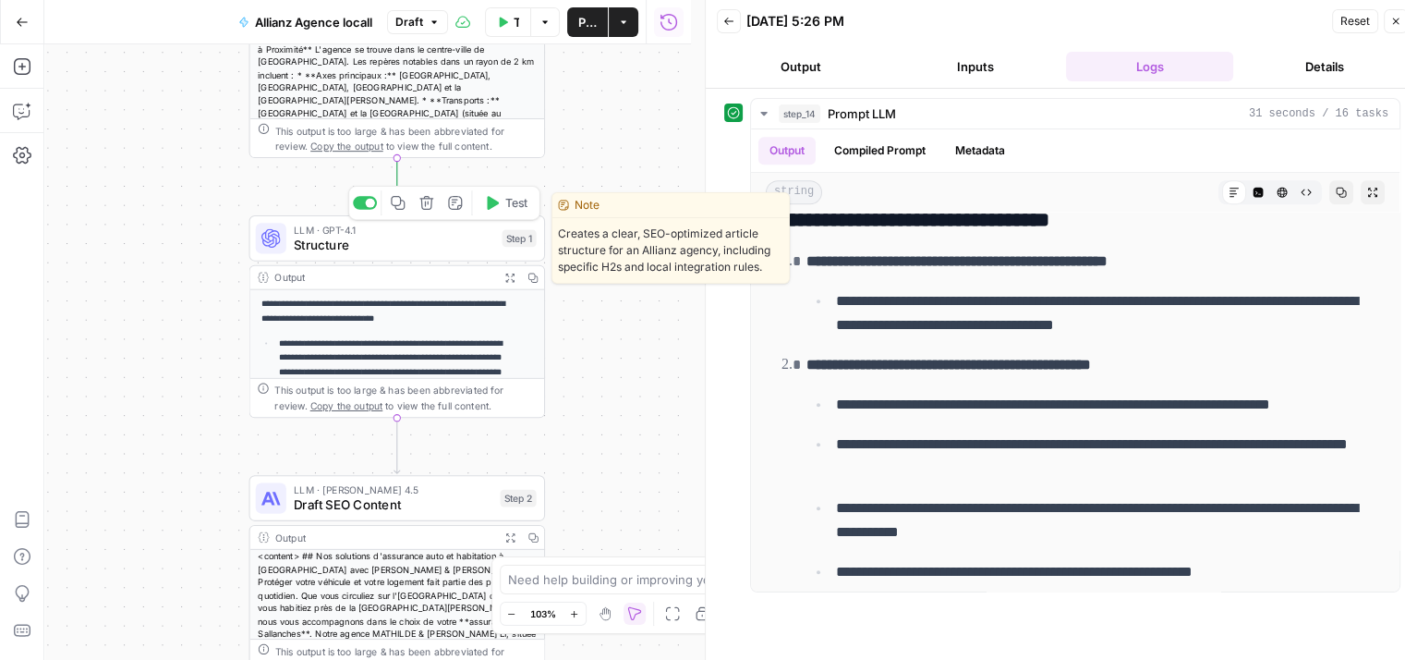
click at [320, 250] on span "Structure" at bounding box center [394, 245] width 200 height 19
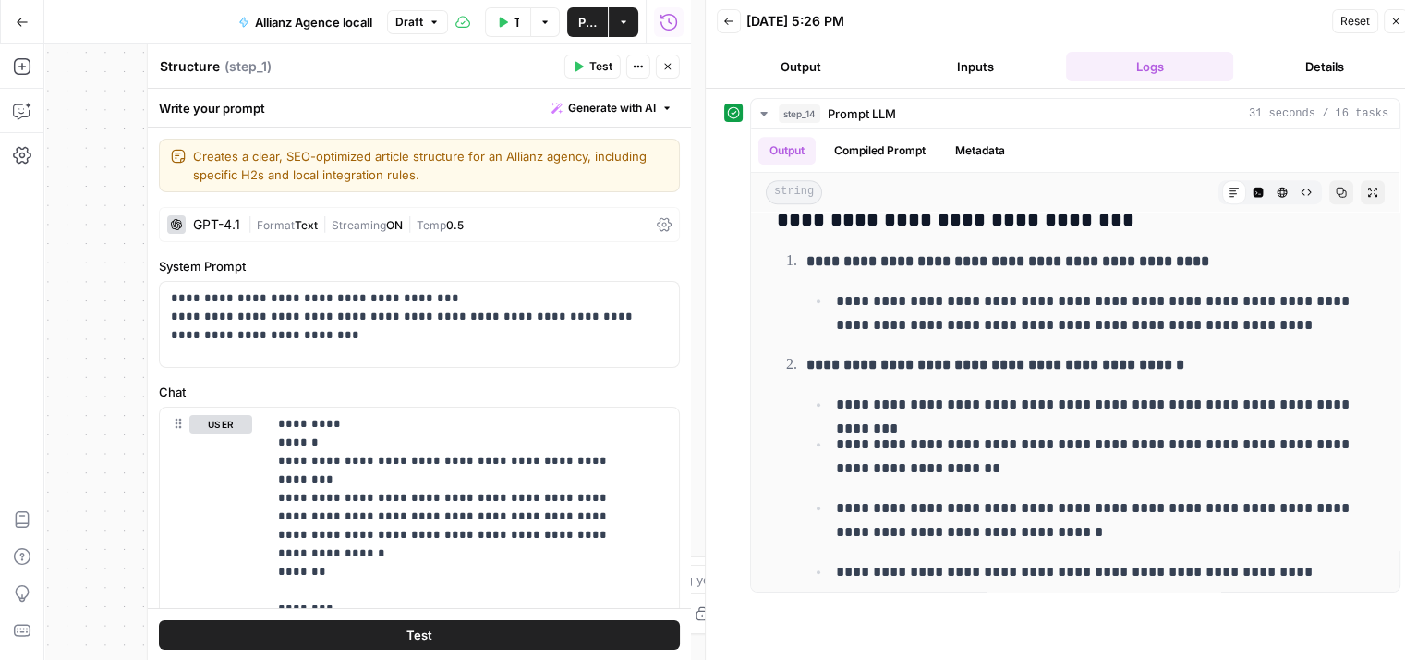
click at [592, 60] on span "Test" at bounding box center [600, 66] width 23 height 17
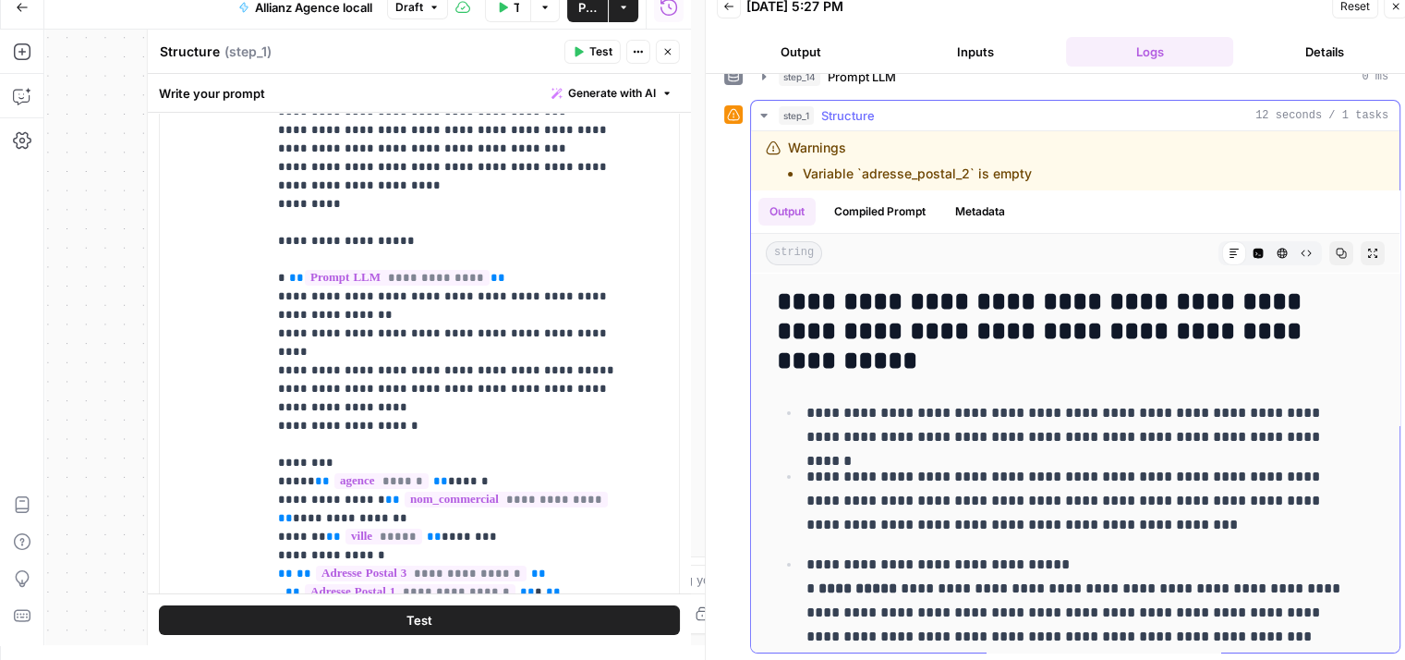
scroll to position [0, 0]
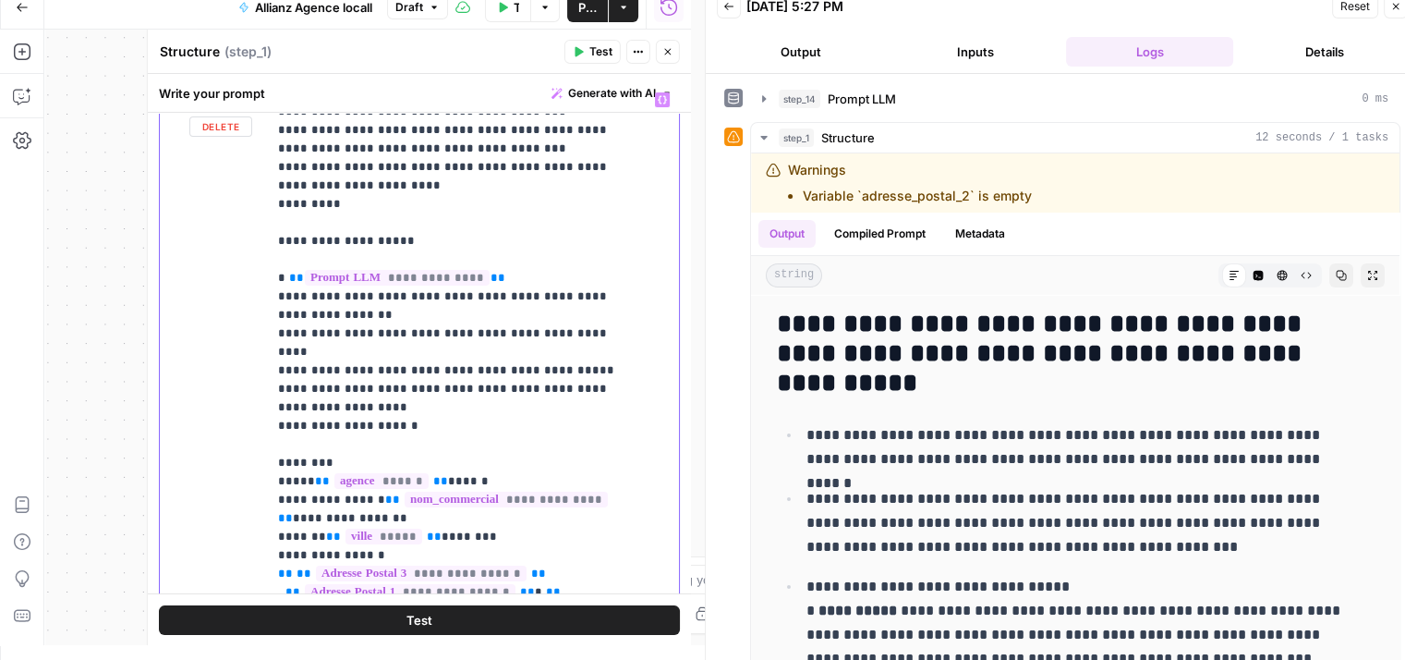
click at [509, 200] on p "**********" at bounding box center [459, 380] width 362 height 1626
drag, startPoint x: 491, startPoint y: 202, endPoint x: 287, endPoint y: 200, distance: 204.2
click at [287, 200] on p "**********" at bounding box center [459, 380] width 362 height 1626
click at [429, 623] on button "Test" at bounding box center [419, 619] width 521 height 30
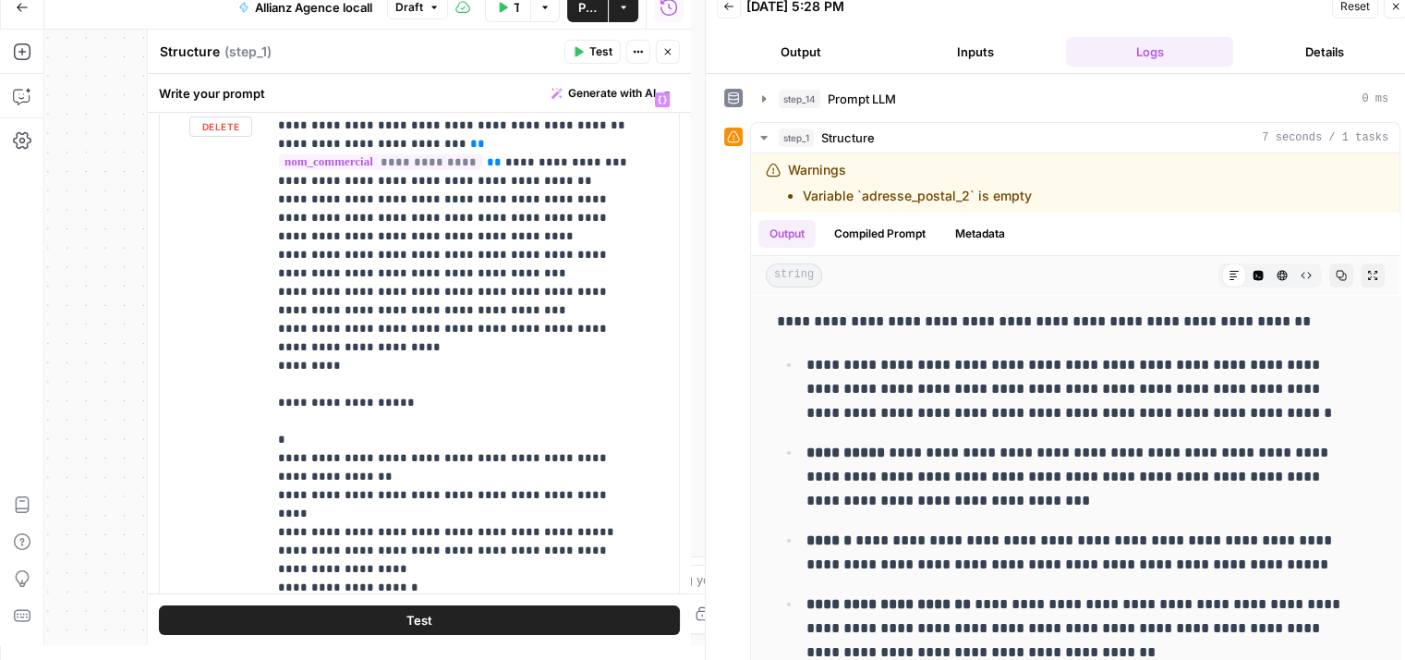
scroll to position [372, 0]
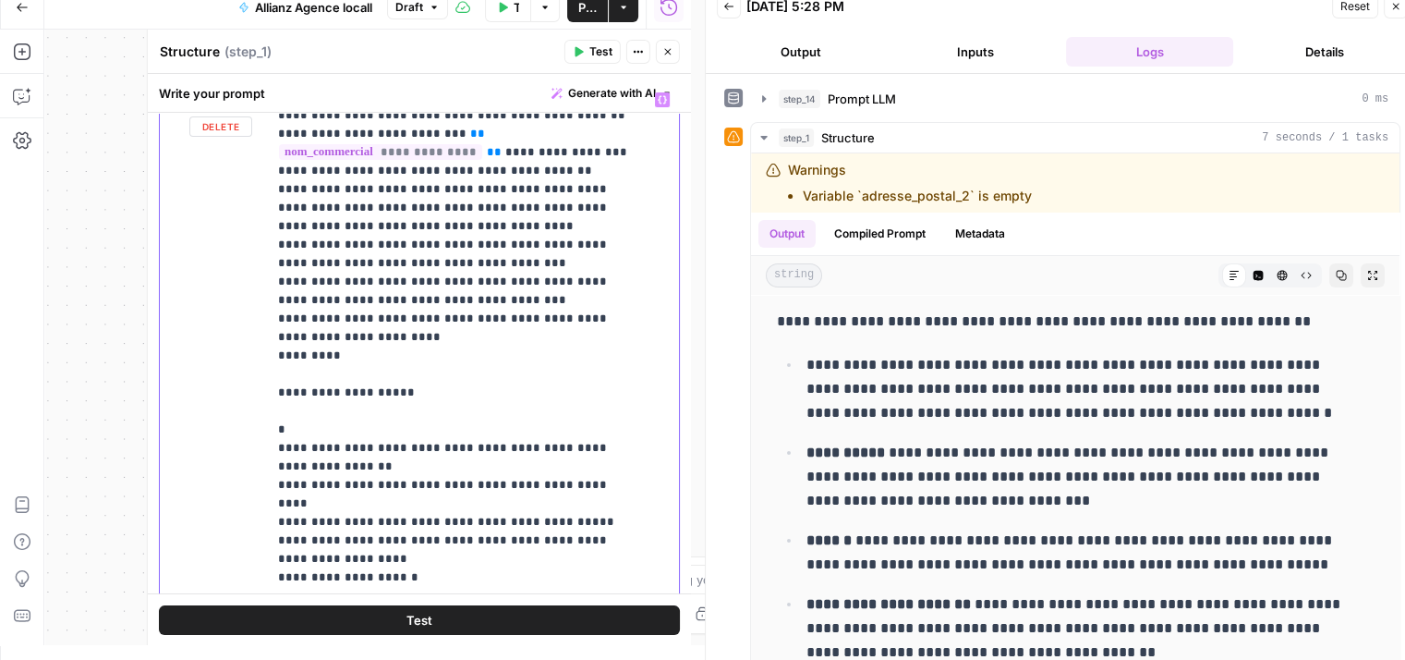
click at [336, 352] on p "**********" at bounding box center [459, 531] width 362 height 1626
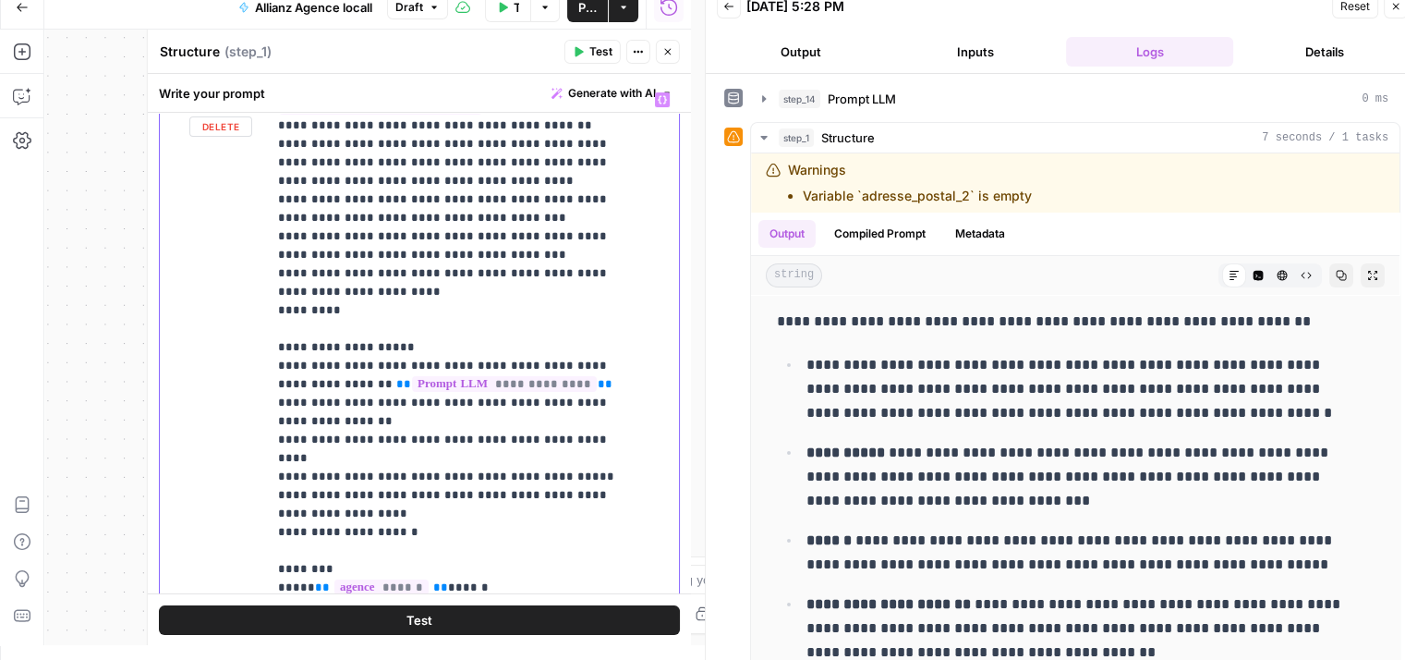
click at [316, 310] on p "**********" at bounding box center [459, 486] width 362 height 1626
click at [457, 620] on button "Test" at bounding box center [419, 619] width 521 height 30
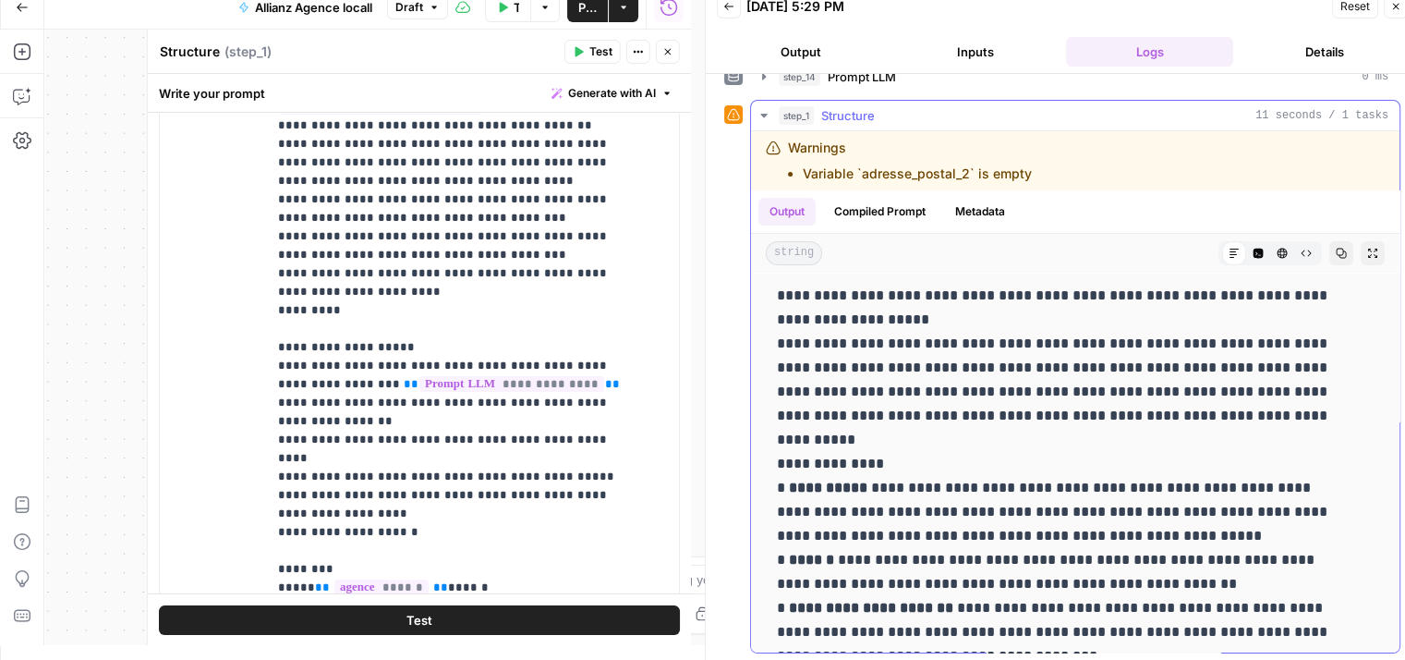
scroll to position [0, 0]
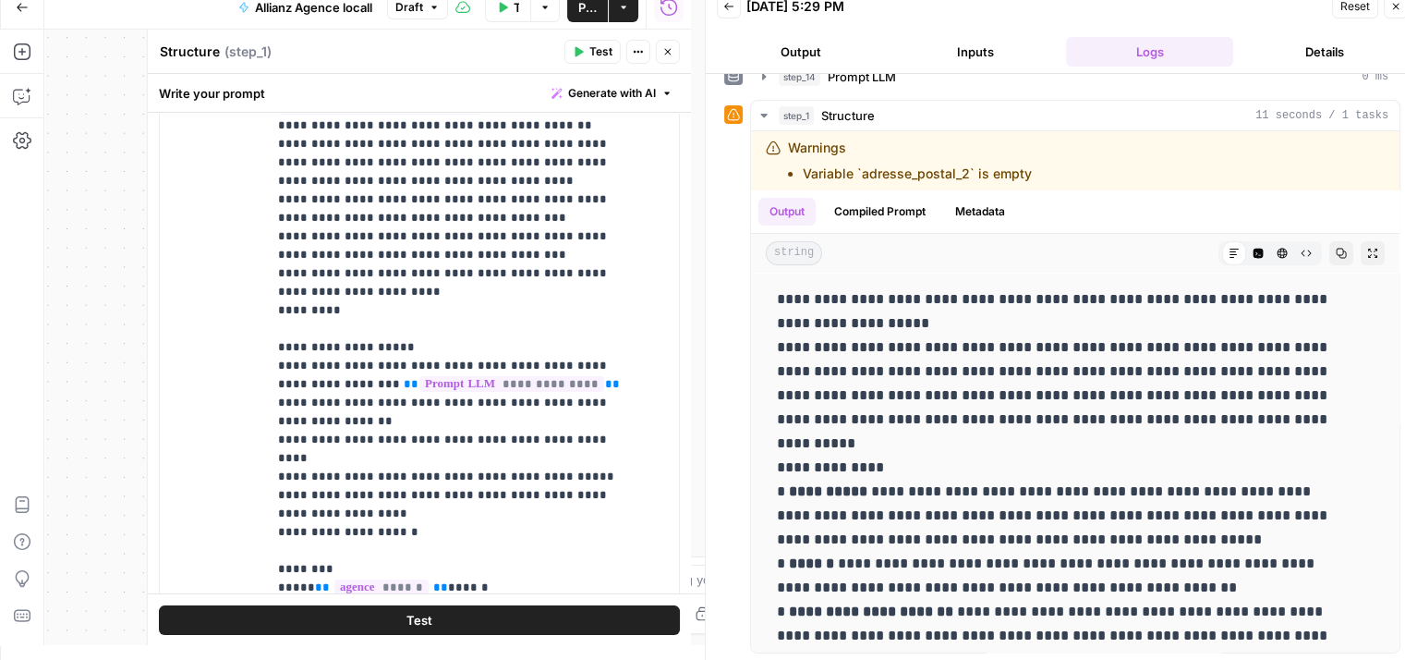
click at [406, 617] on span "Test" at bounding box center [419, 619] width 26 height 18
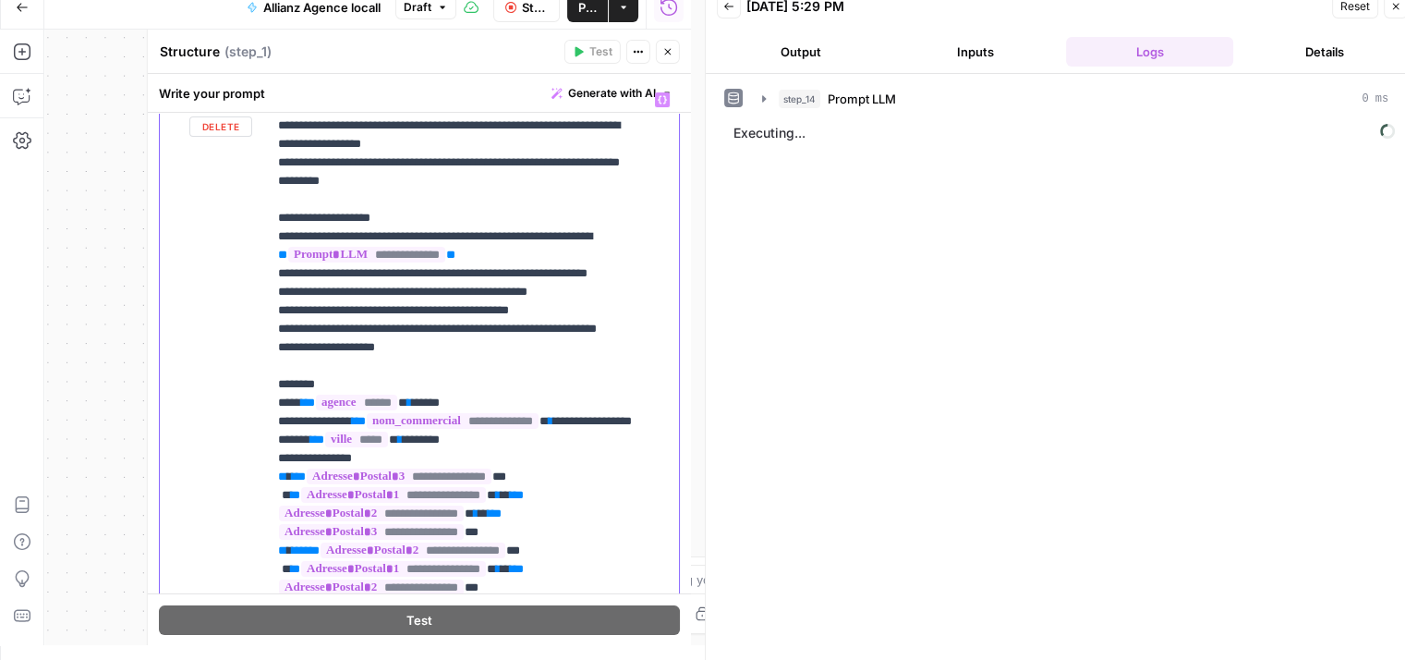
click at [329, 308] on p "**********" at bounding box center [459, 486] width 362 height 1626
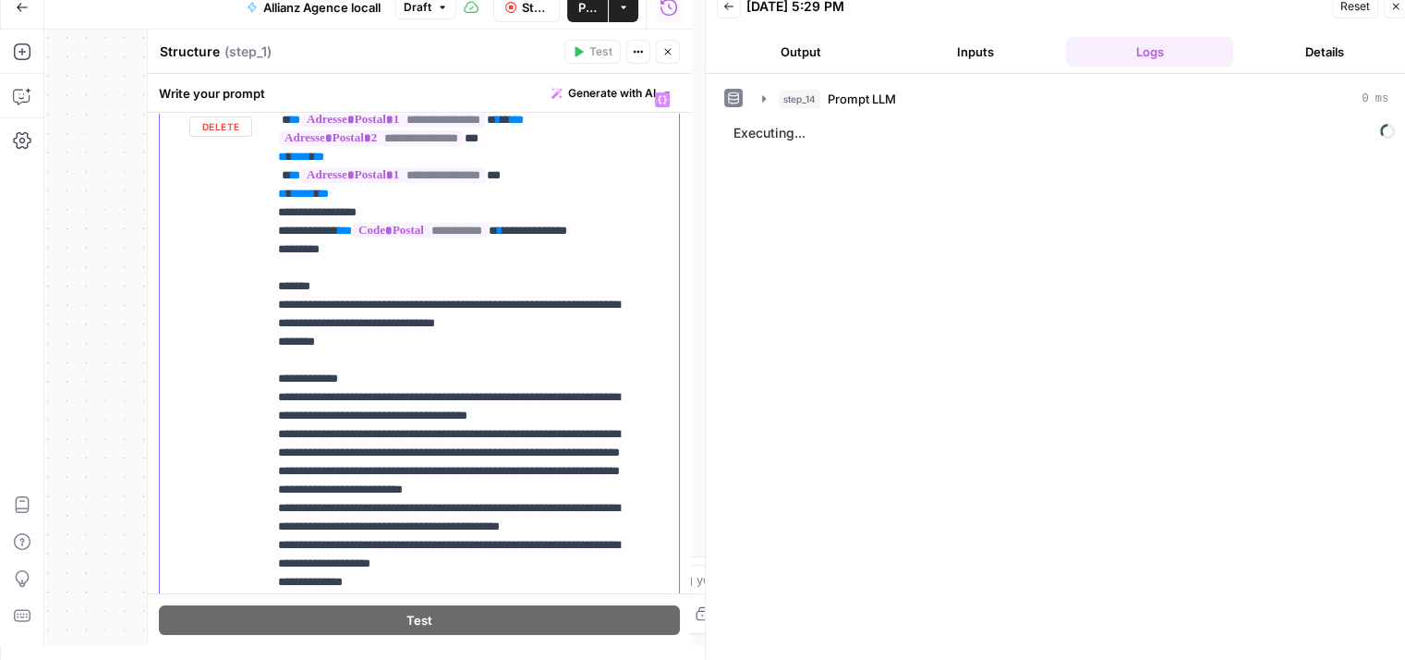
scroll to position [888, 0]
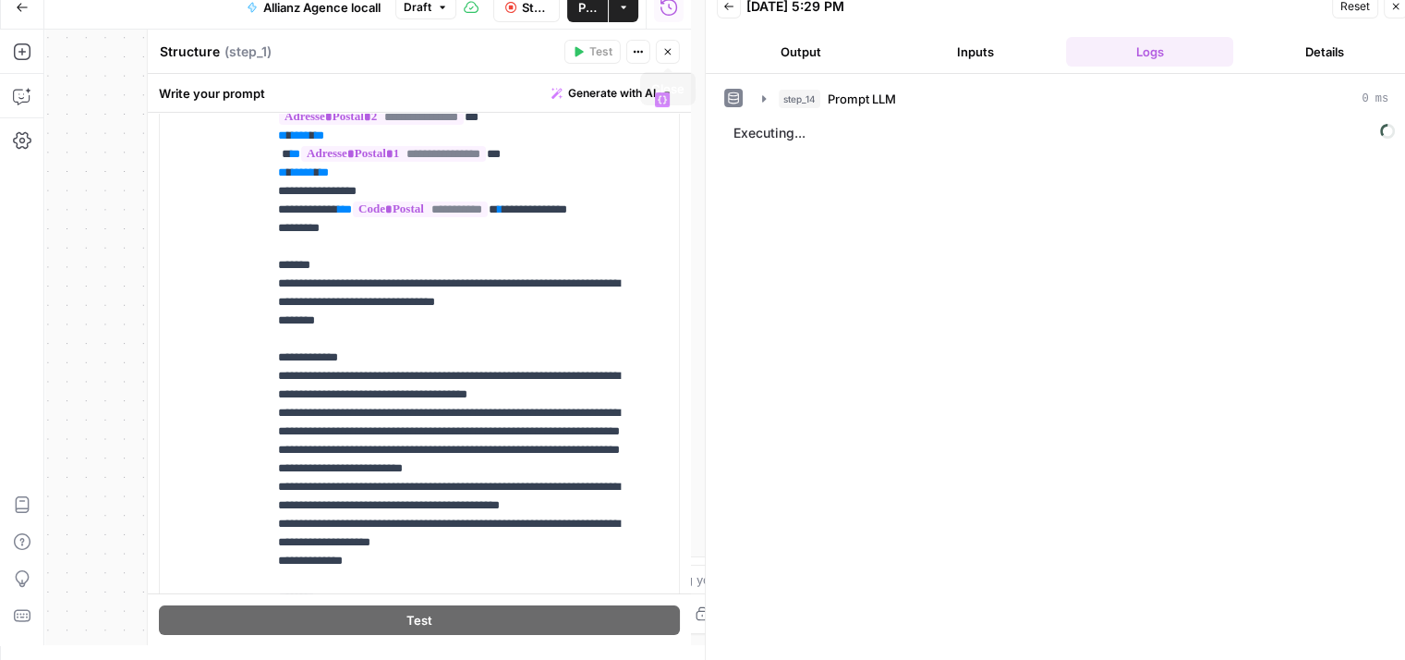
click at [669, 53] on icon "button" at bounding box center [667, 51] width 11 height 11
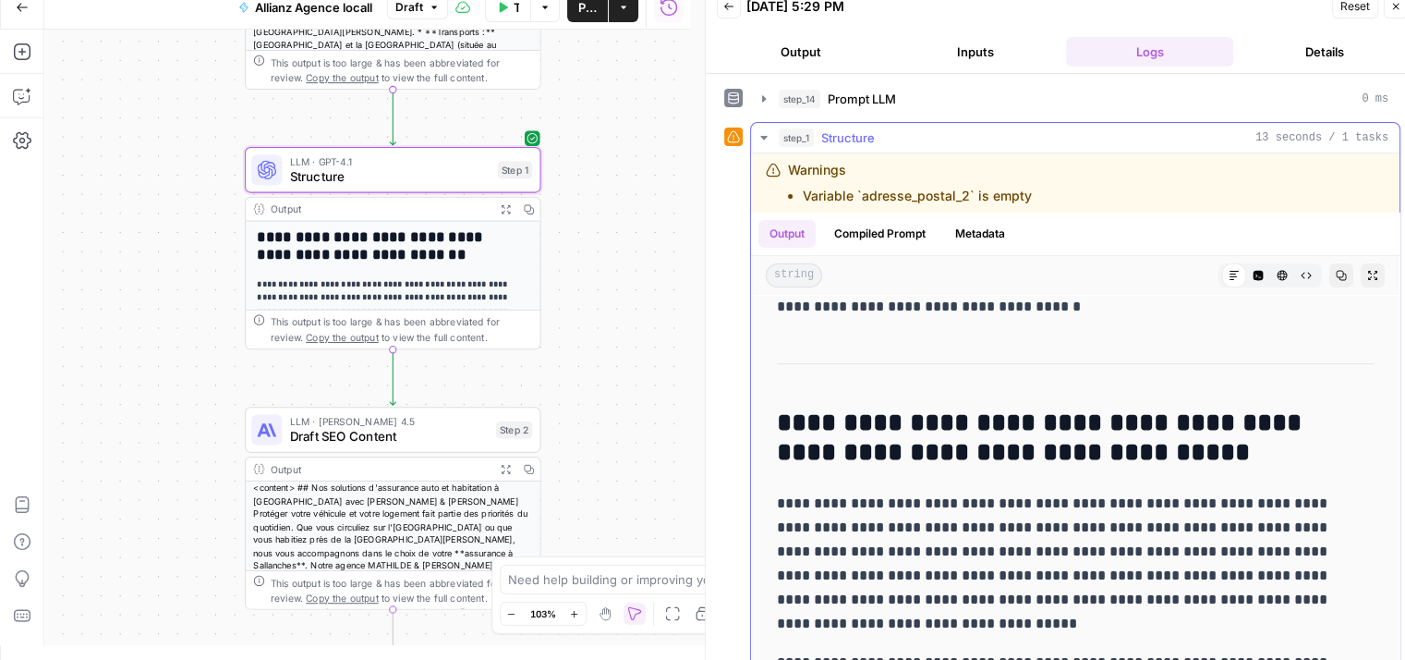
scroll to position [403, 0]
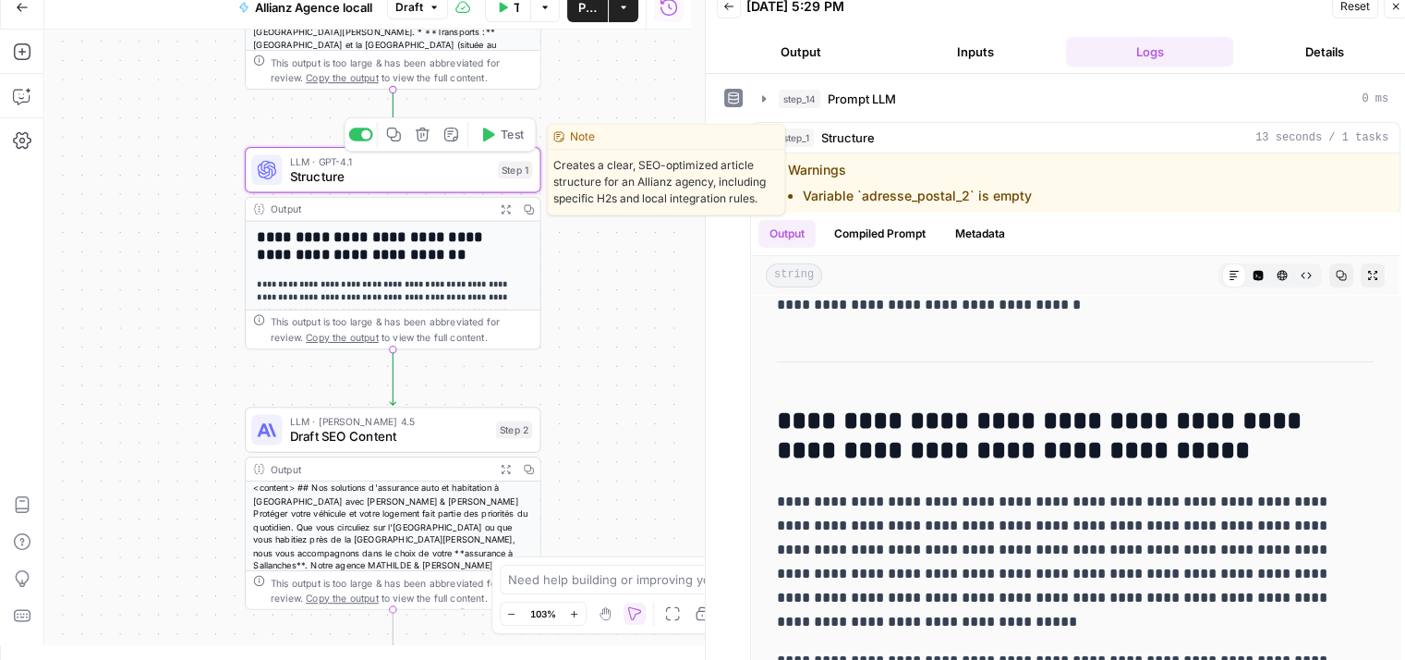
click at [374, 176] on span "Structure" at bounding box center [390, 176] width 200 height 19
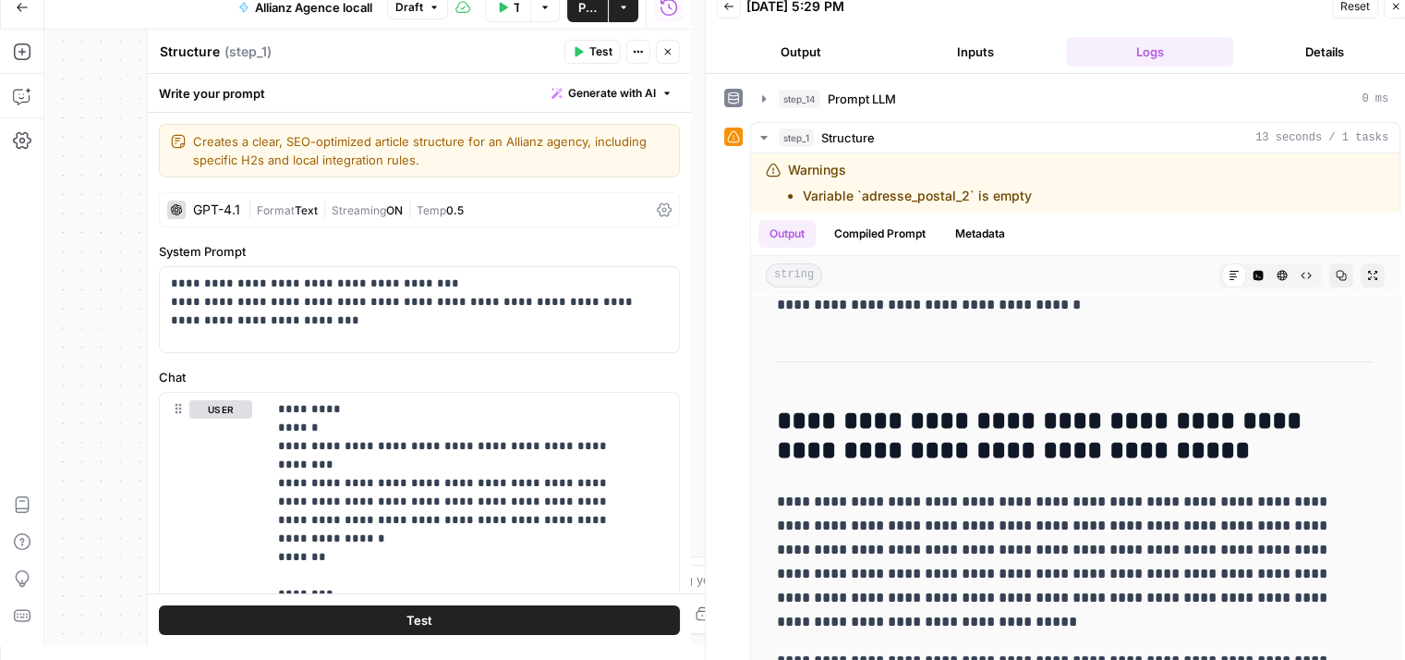
click at [657, 203] on icon at bounding box center [664, 210] width 15 height 14
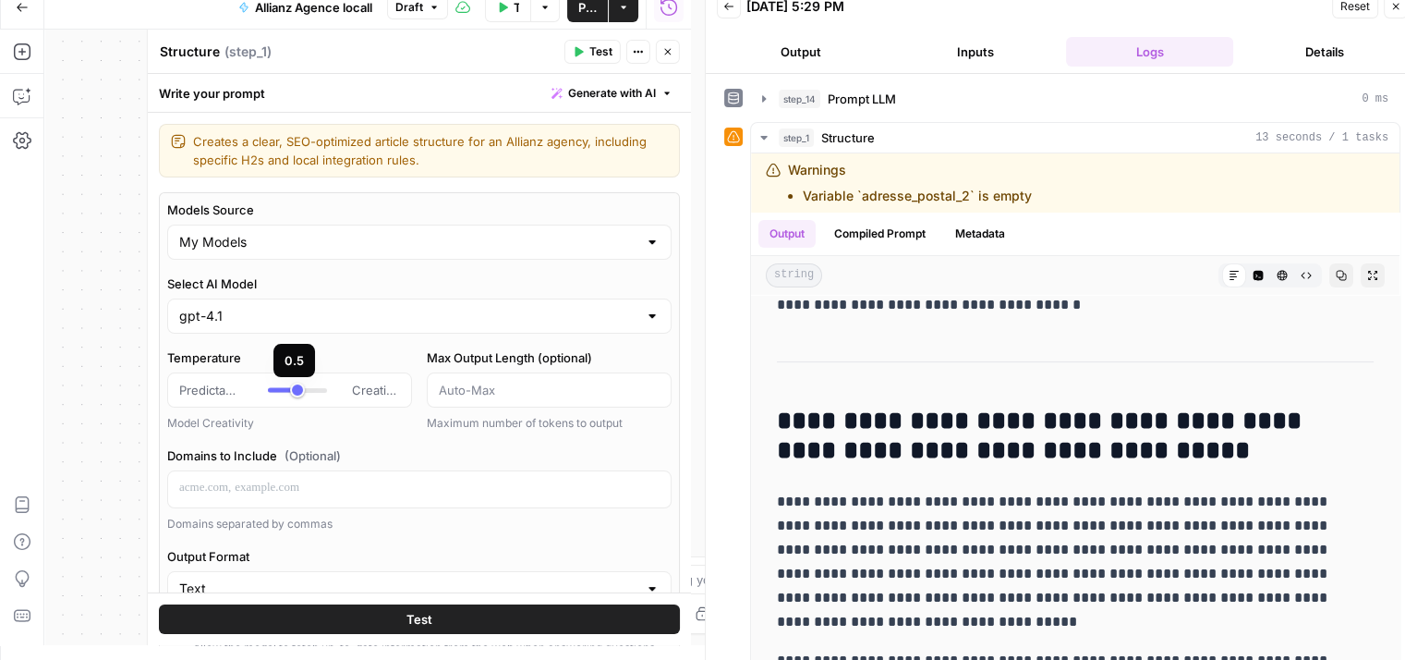
type input "*"
drag, startPoint x: 293, startPoint y: 388, endPoint x: 236, endPoint y: 396, distance: 57.9
click at [236, 396] on div "Predictable Creative" at bounding box center [289, 390] width 221 height 18
click at [467, 617] on button "Test" at bounding box center [419, 619] width 521 height 30
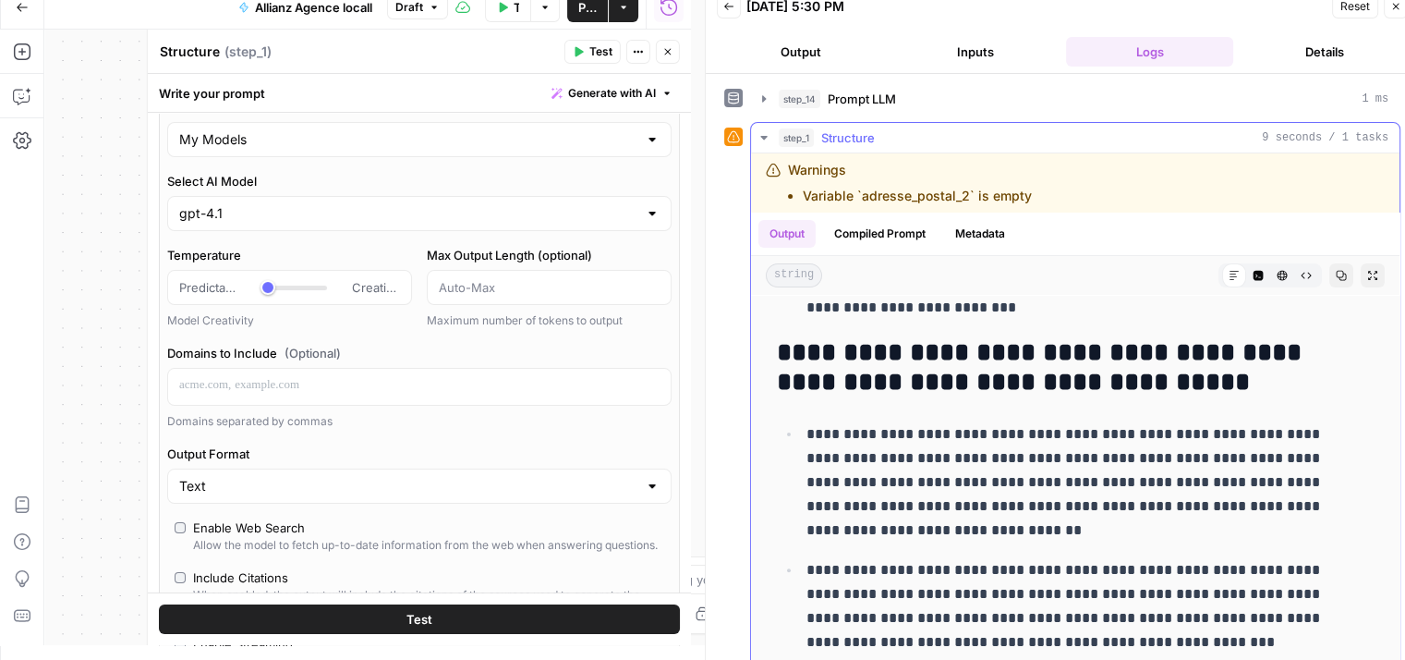
scroll to position [22, 0]
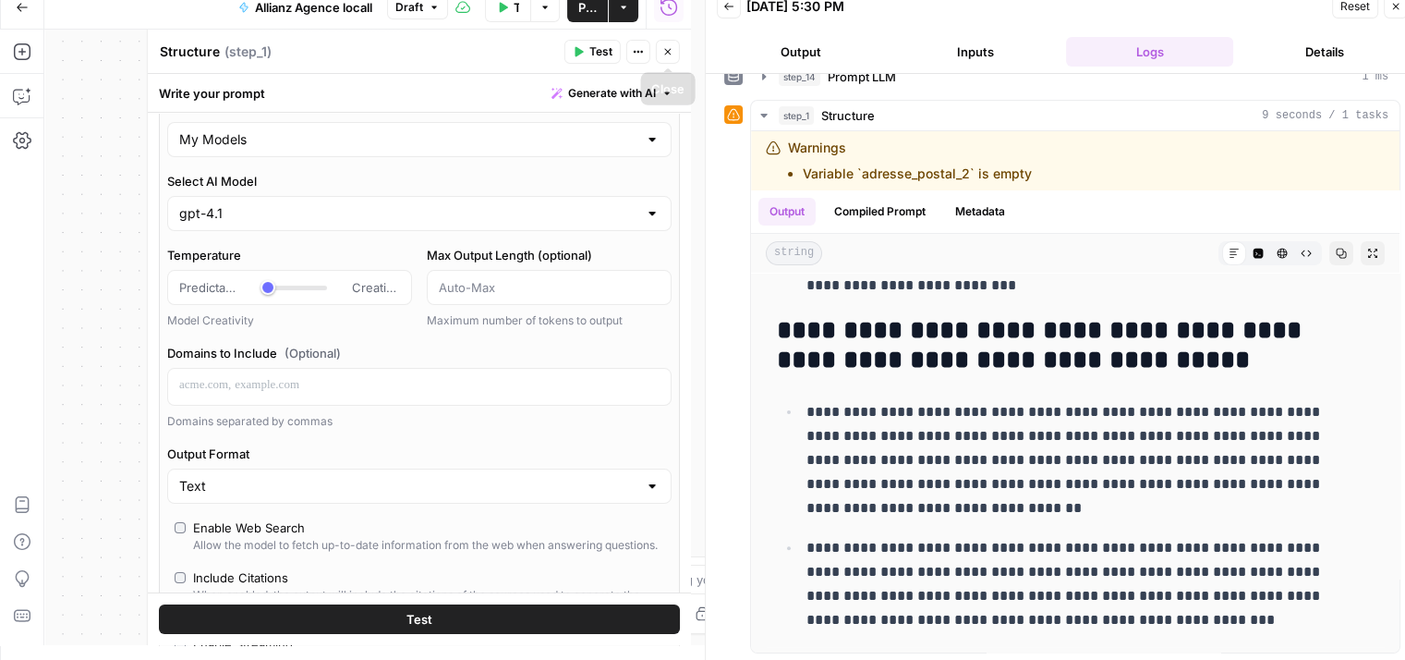
click at [662, 49] on icon "button" at bounding box center [667, 51] width 11 height 11
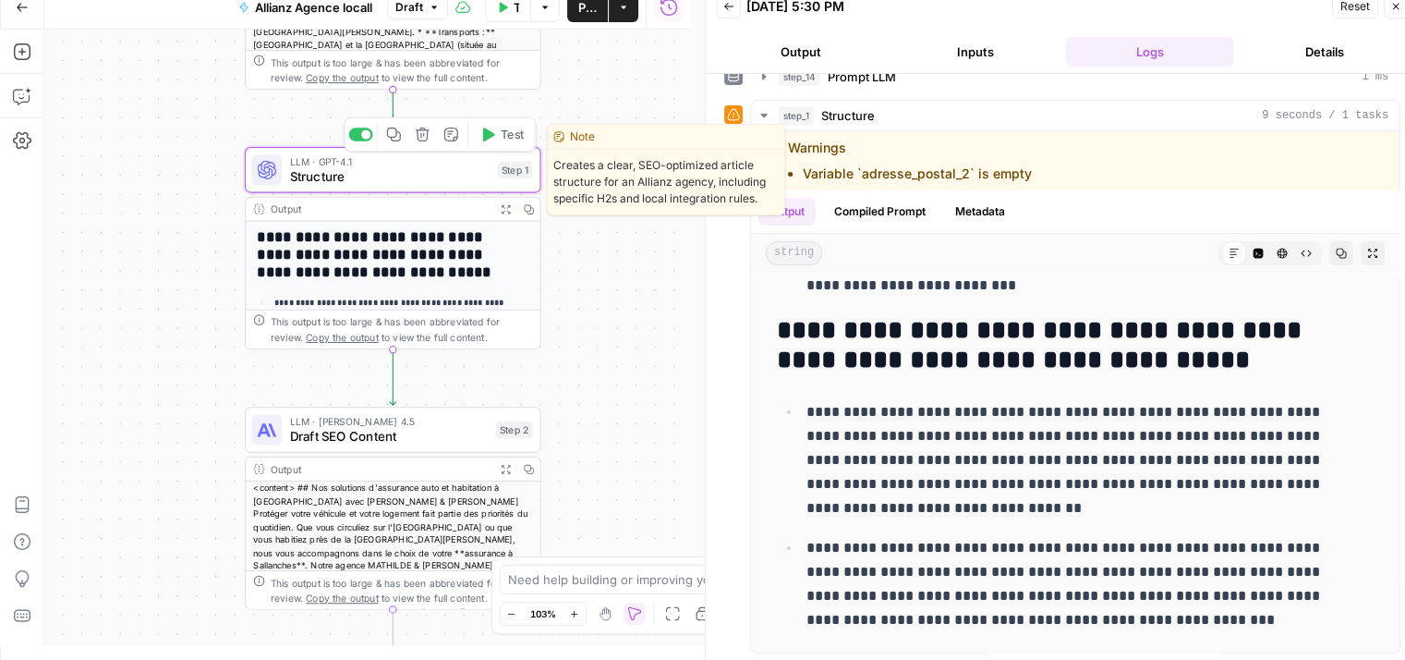
click at [422, 163] on span "LLM · GPT-4.1" at bounding box center [390, 161] width 200 height 16
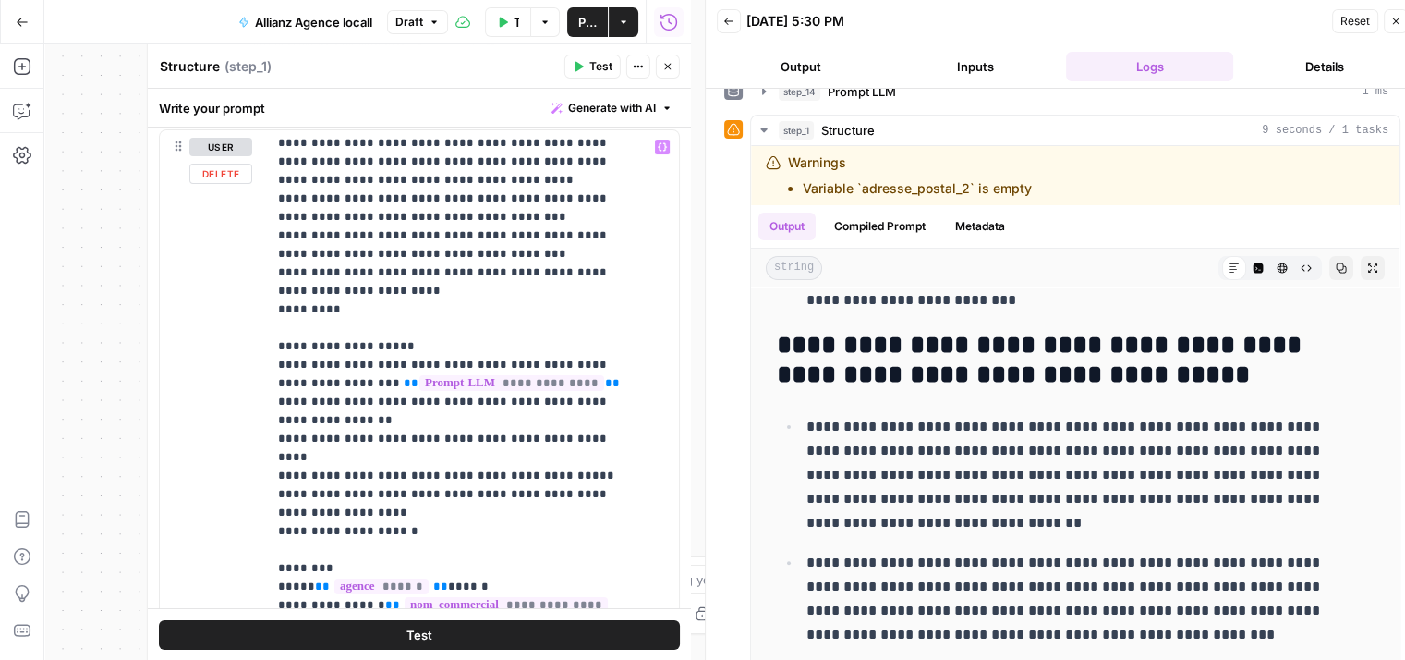
scroll to position [467, 0]
drag, startPoint x: 272, startPoint y: 289, endPoint x: 528, endPoint y: 300, distance: 257.1
click at [528, 300] on div "**********" at bounding box center [466, 506] width 398 height 753
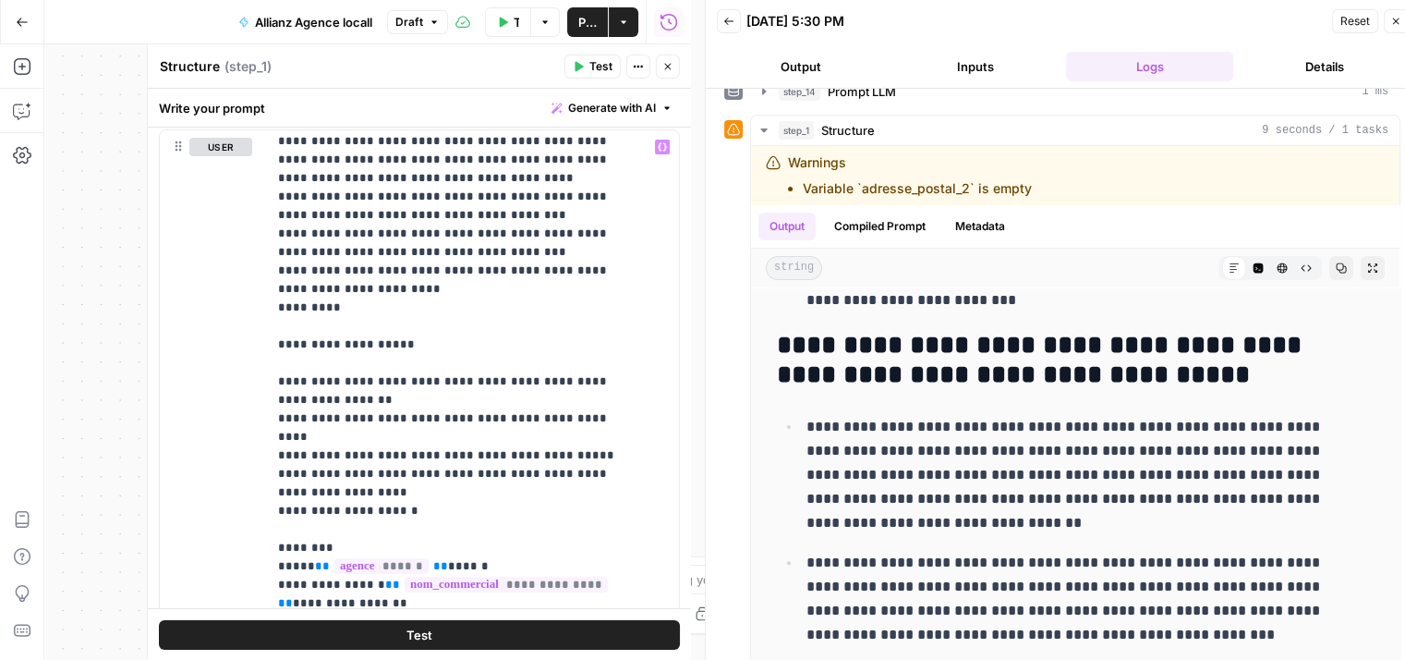
click at [390, 629] on button "Test" at bounding box center [419, 634] width 521 height 30
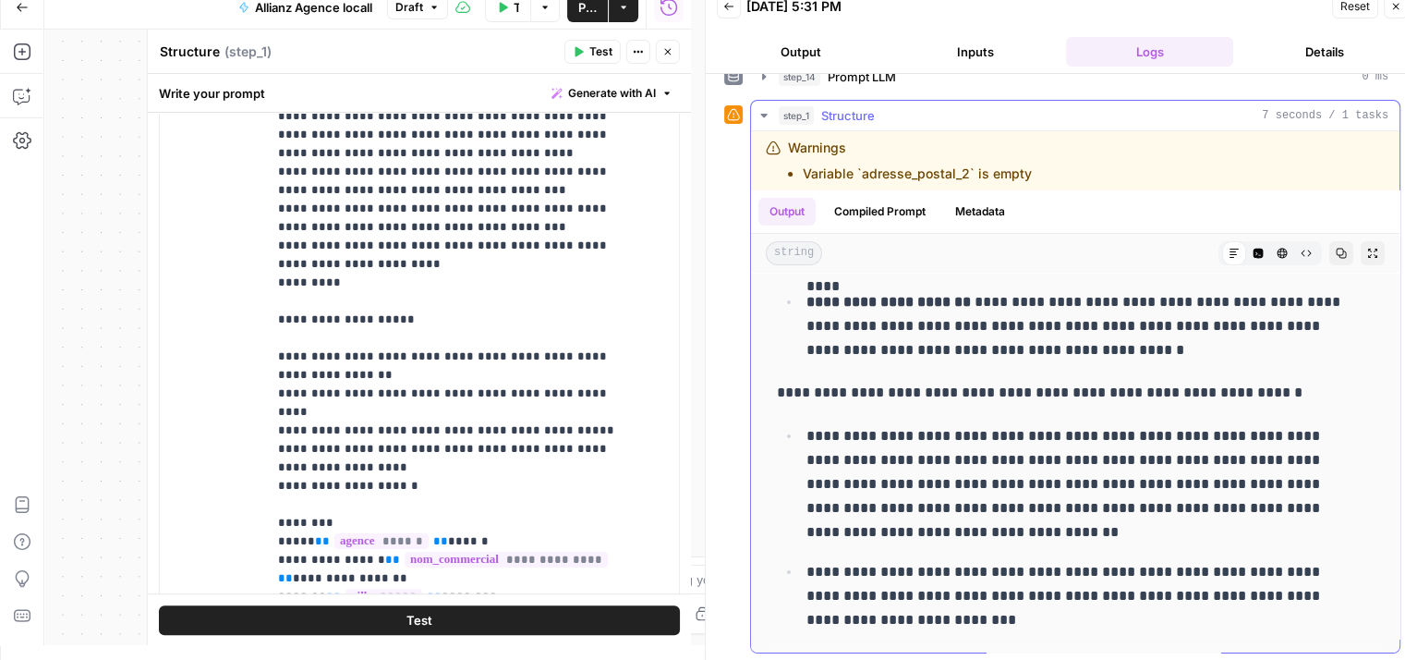
scroll to position [0, 0]
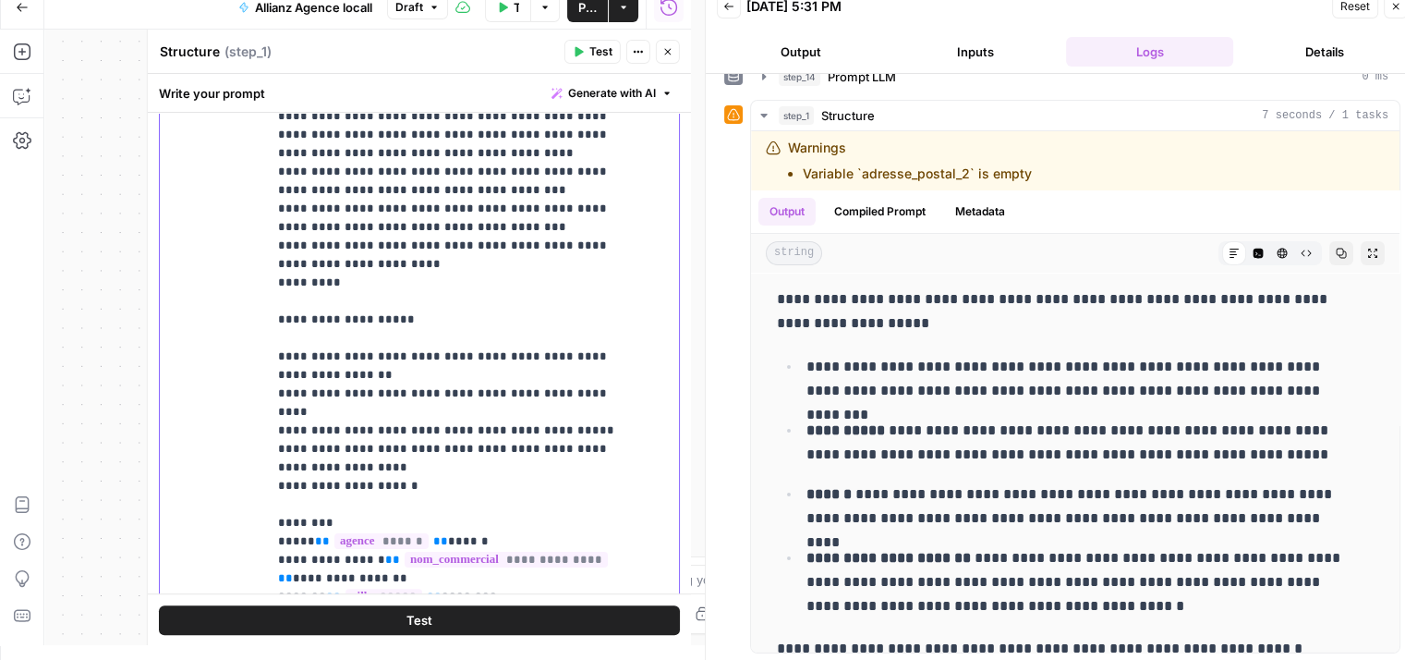
click at [473, 401] on p "**********" at bounding box center [459, 448] width 362 height 1607
click at [662, 48] on icon "button" at bounding box center [667, 51] width 11 height 11
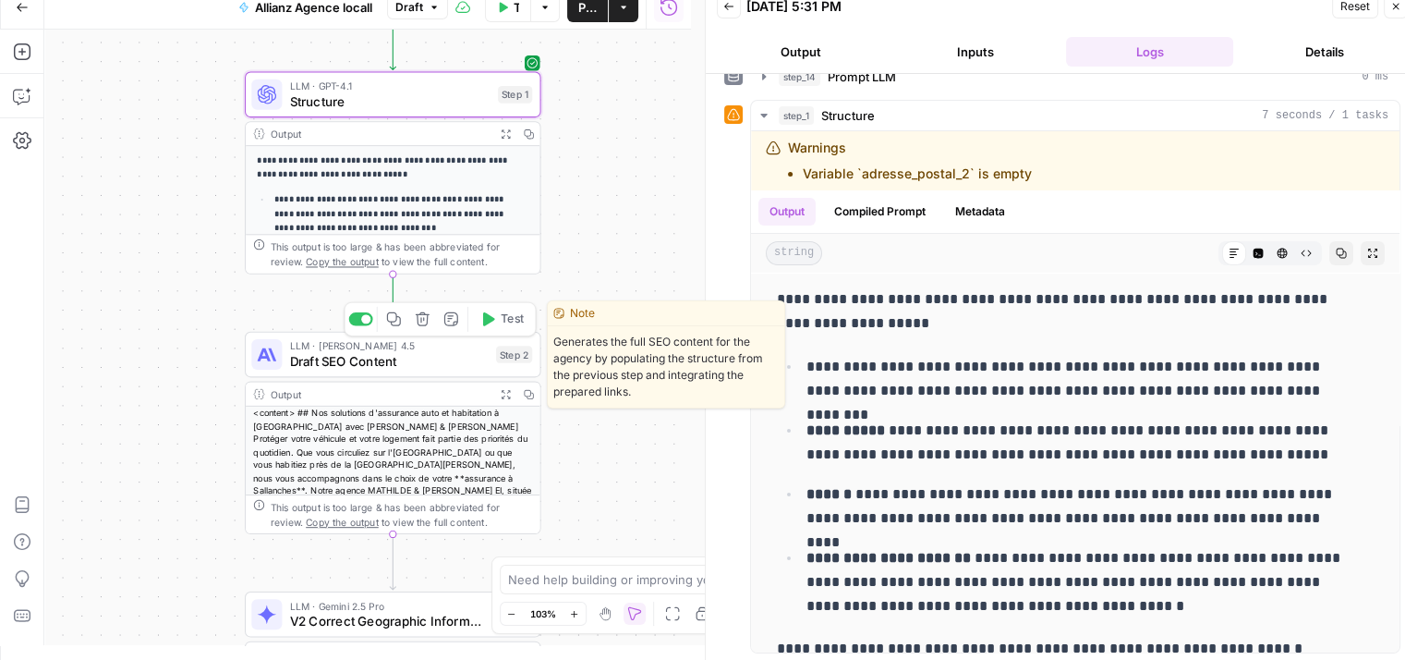
click at [503, 311] on span "Test" at bounding box center [512, 319] width 23 height 18
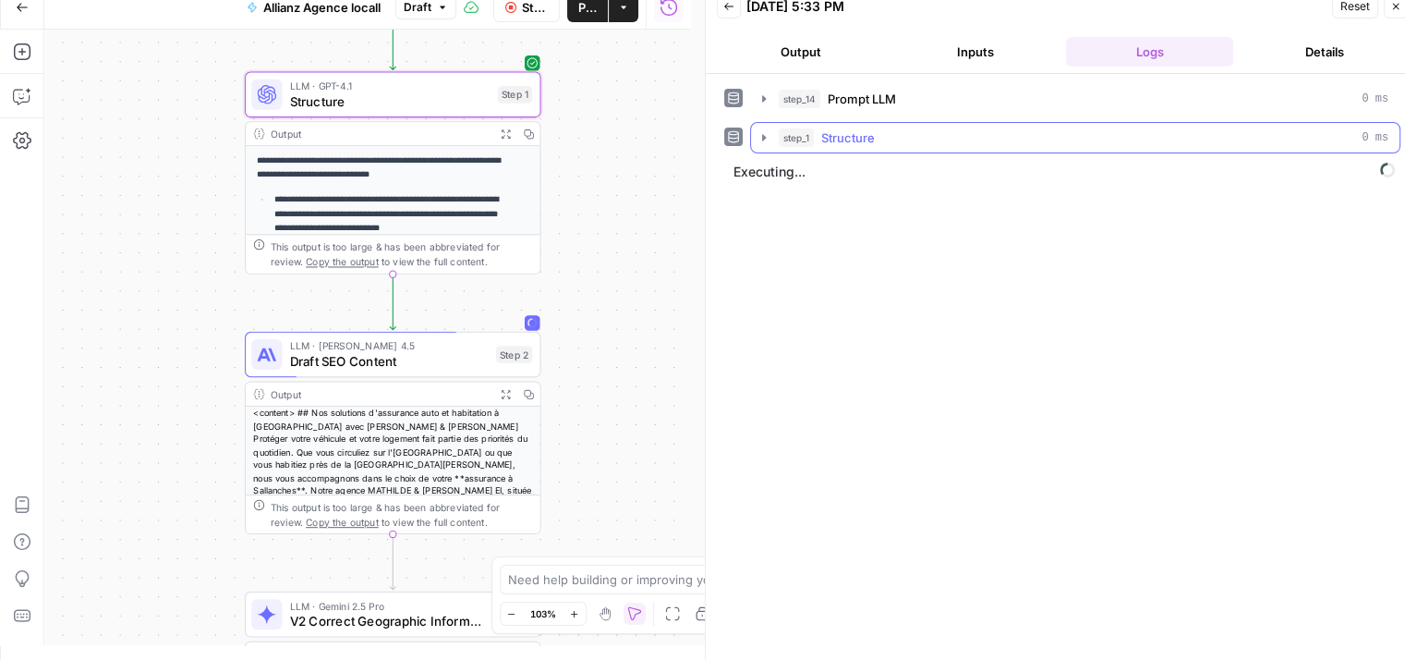
click at [765, 140] on icon "button" at bounding box center [764, 137] width 15 height 15
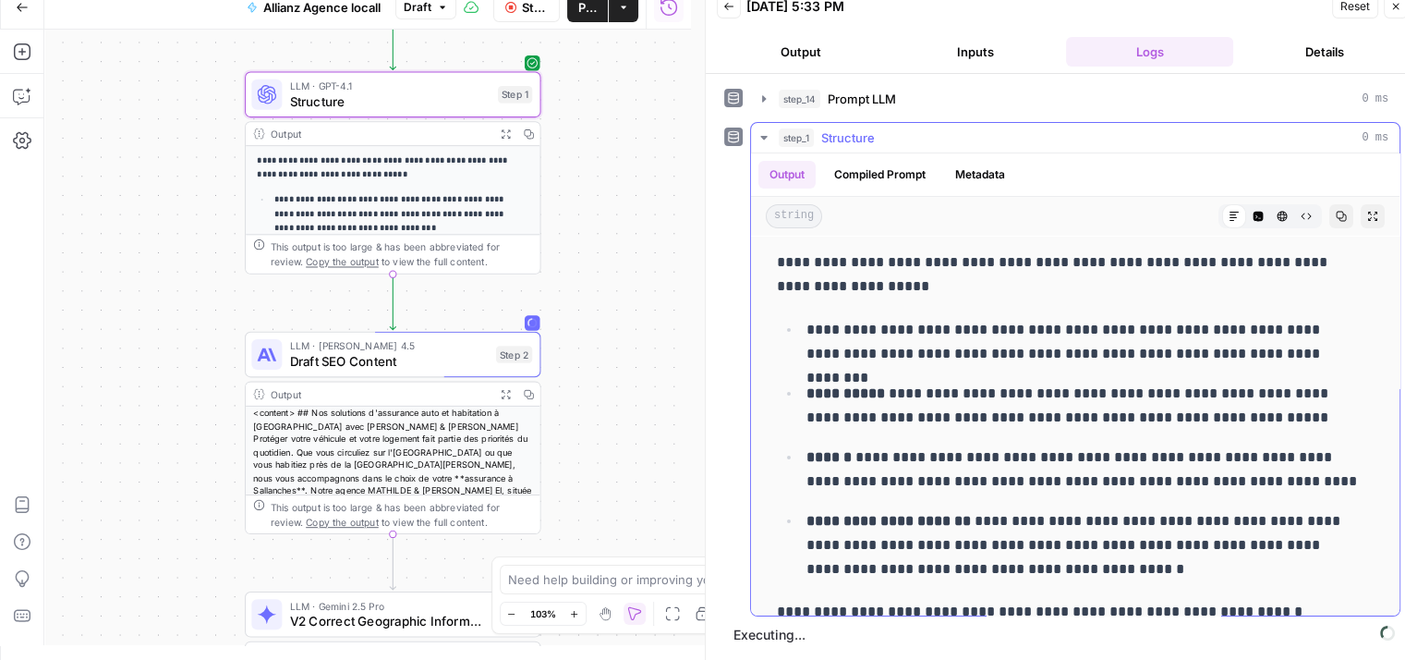
click at [765, 136] on icon "button" at bounding box center [763, 138] width 6 height 4
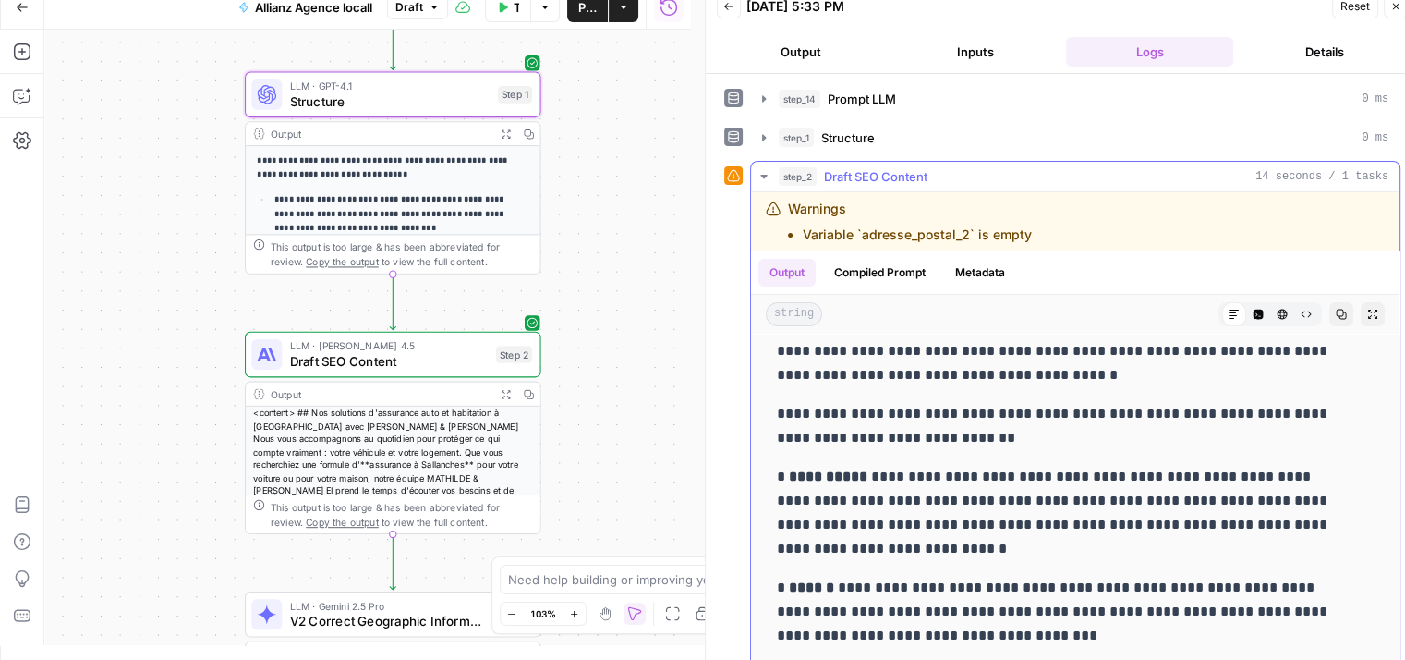
scroll to position [212, 0]
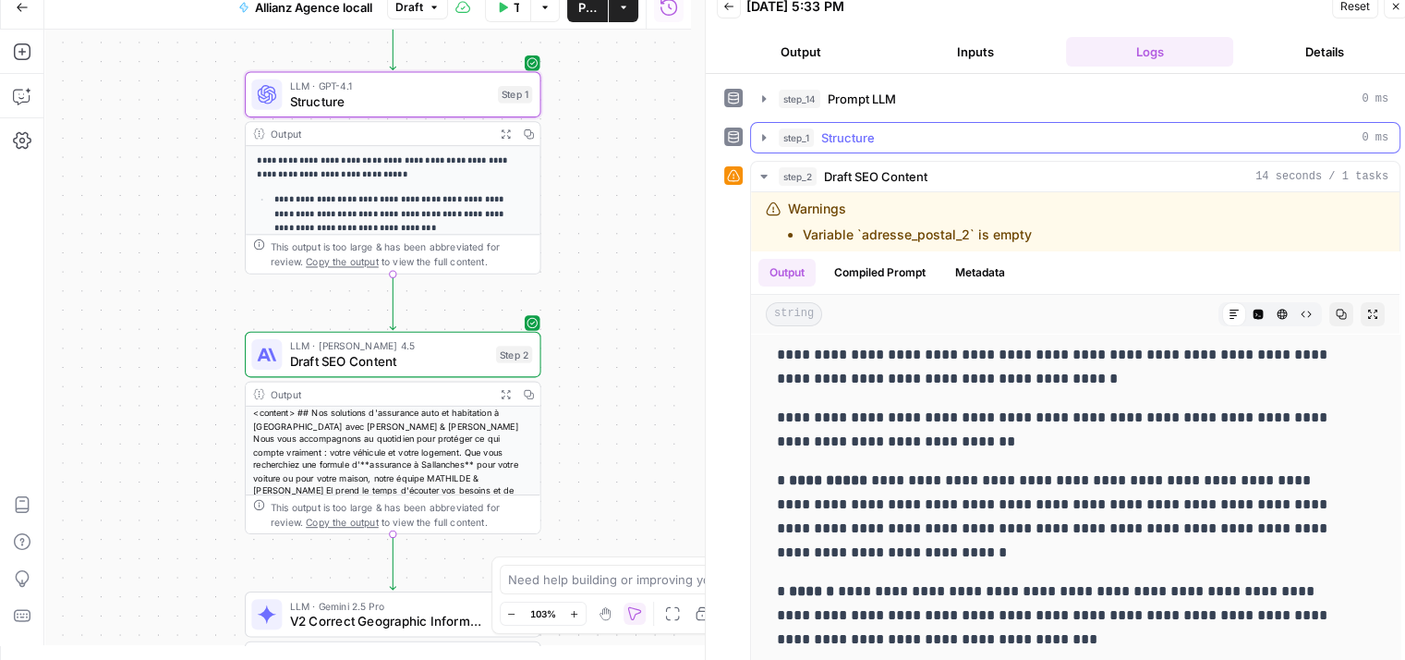
click at [764, 140] on icon "button" at bounding box center [764, 137] width 15 height 15
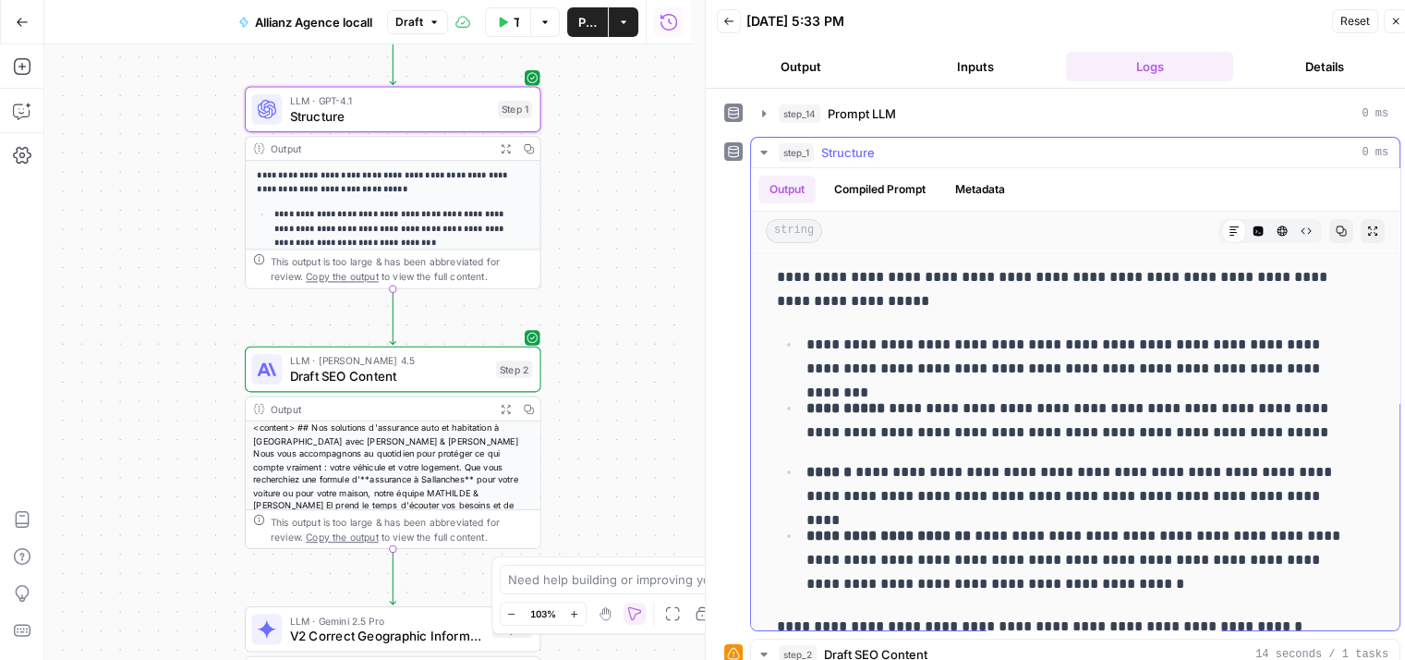
scroll to position [15, 0]
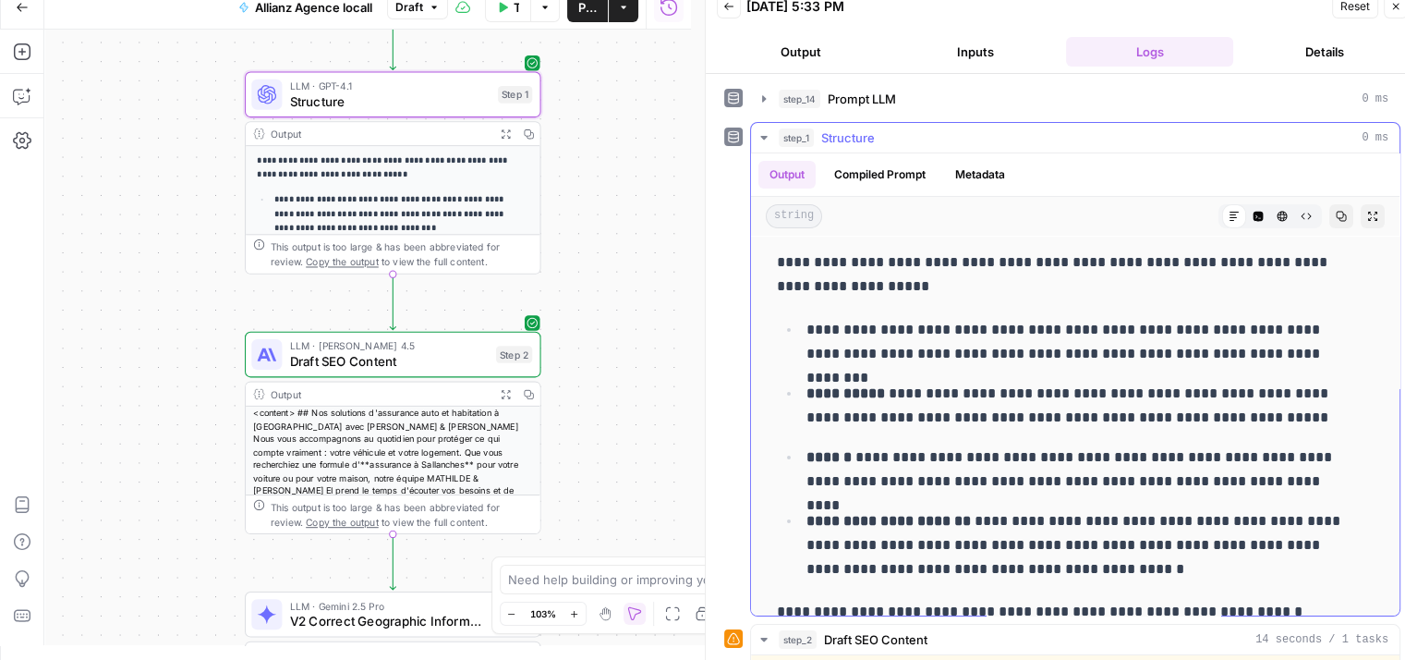
click at [761, 139] on icon "button" at bounding box center [764, 137] width 15 height 15
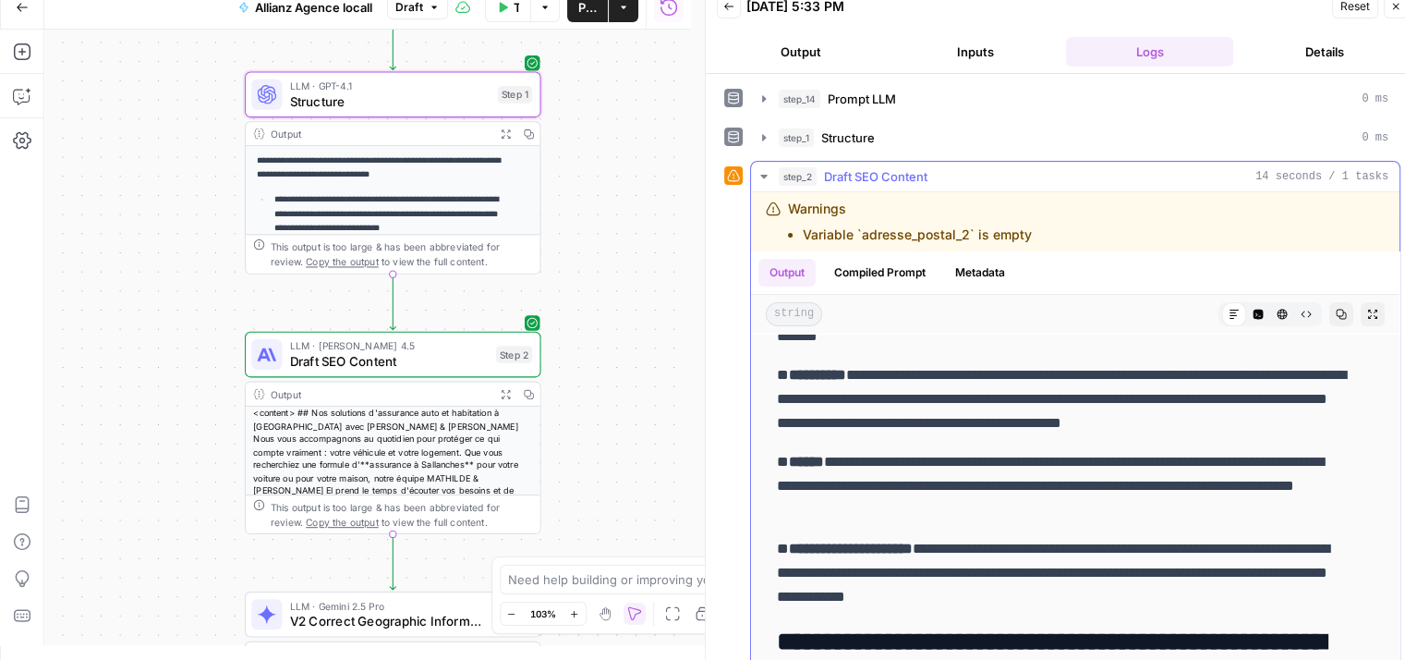
scroll to position [321, 0]
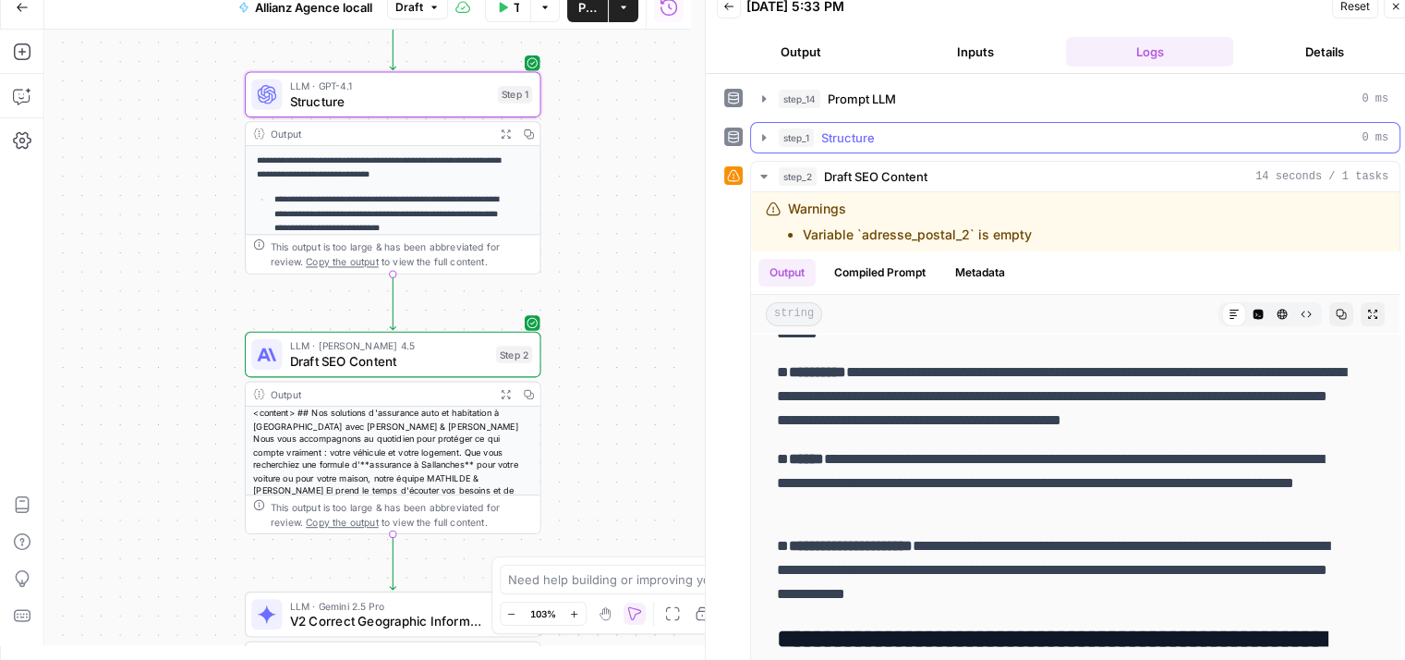
click at [762, 134] on icon "button" at bounding box center [764, 137] width 4 height 6
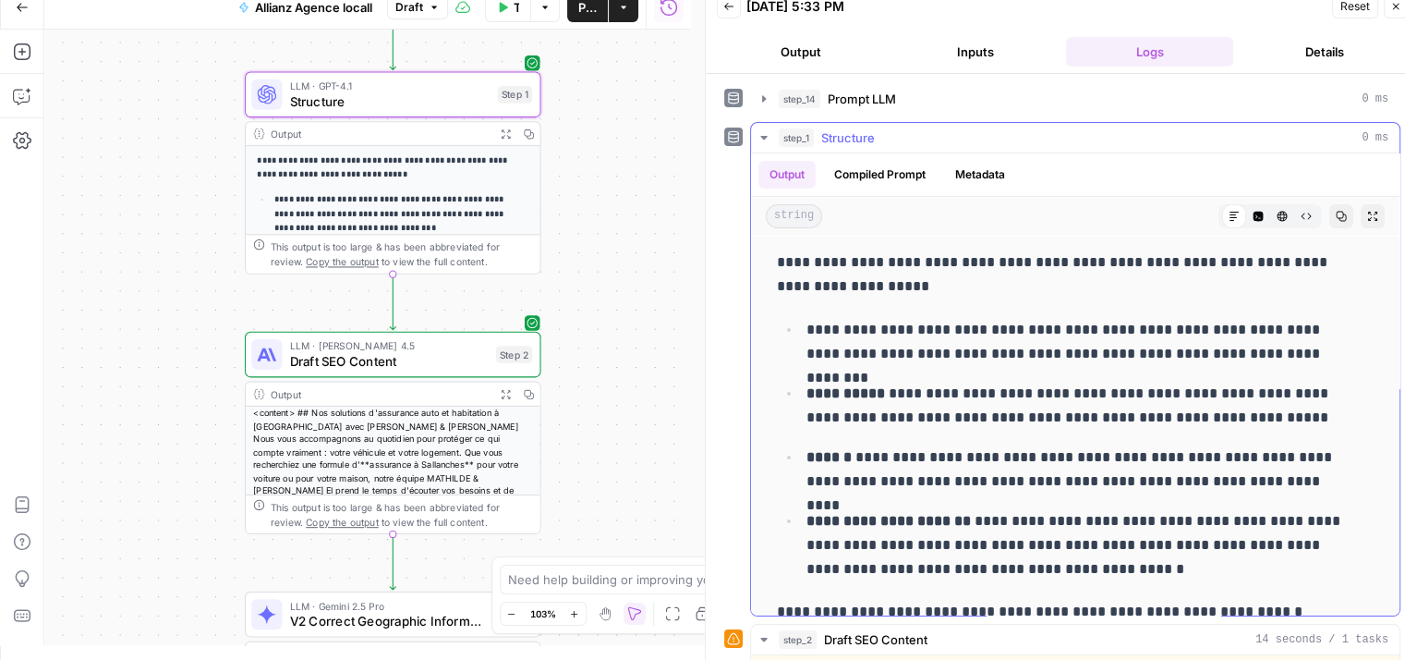
click at [762, 134] on icon "button" at bounding box center [764, 137] width 15 height 15
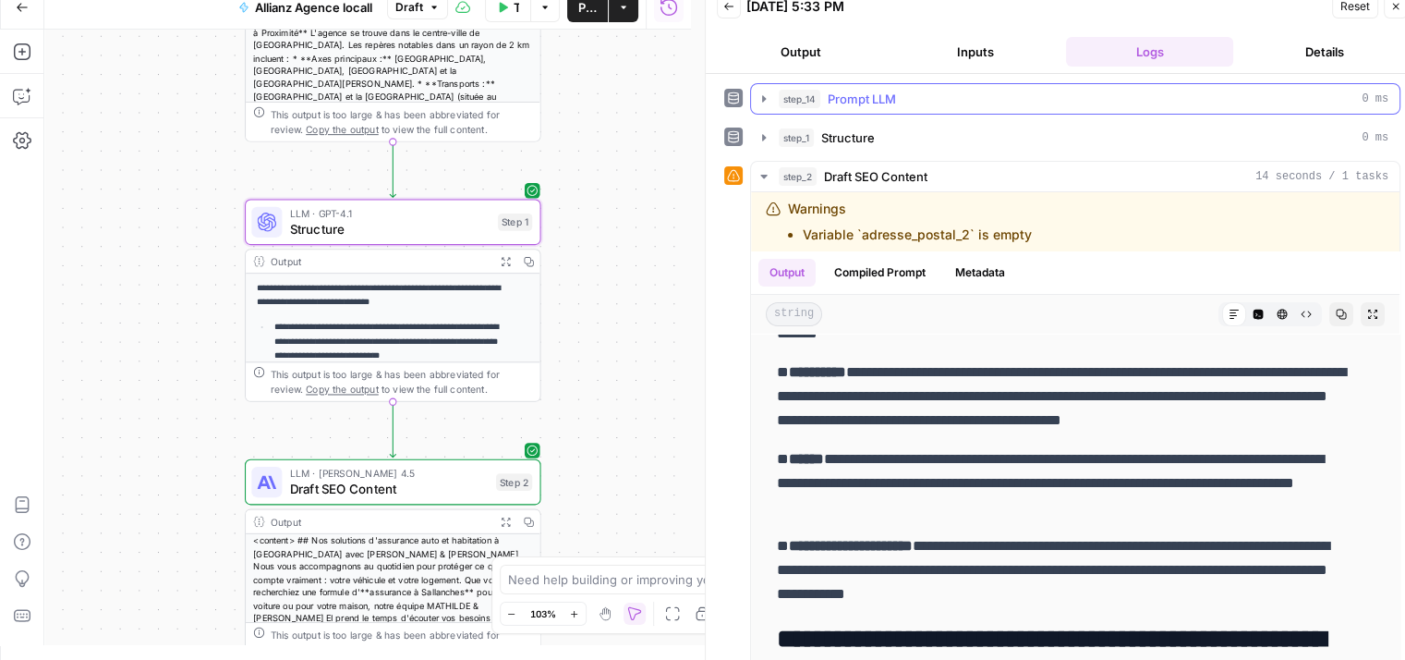
click at [771, 93] on button "step_14 Prompt LLM 0 ms" at bounding box center [1075, 99] width 649 height 30
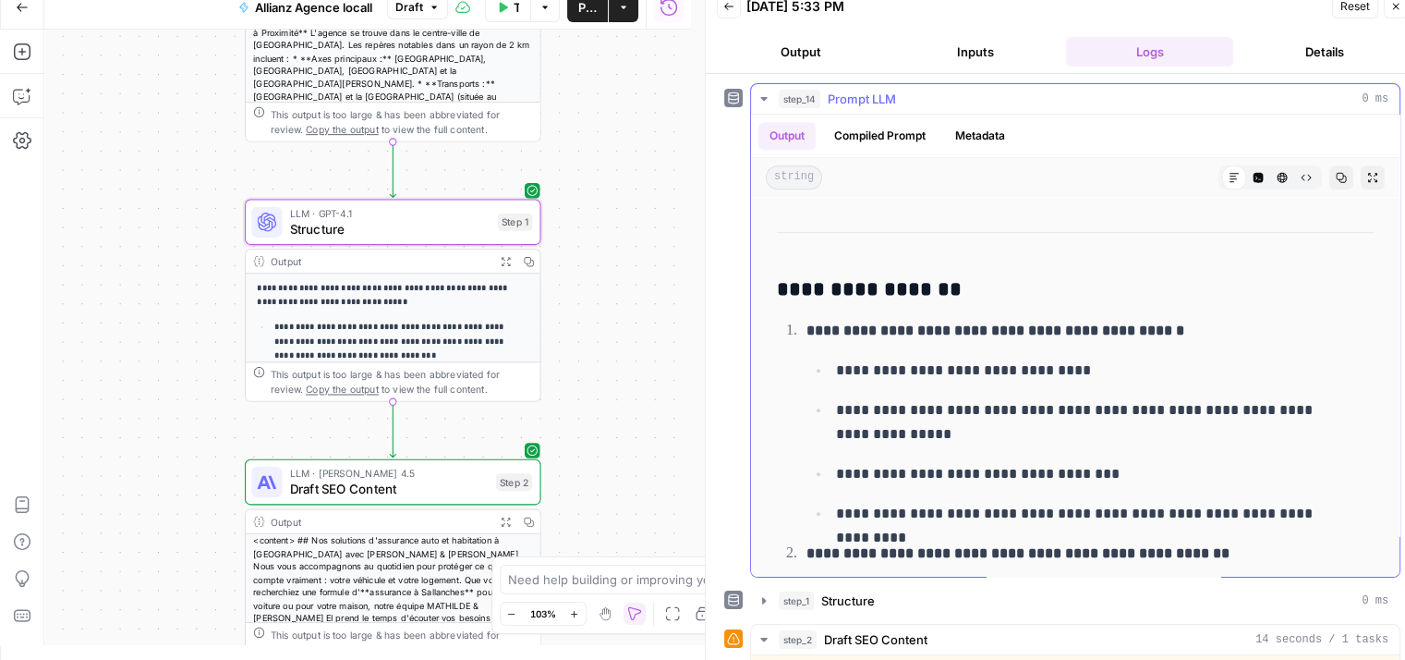
scroll to position [1692, 0]
click at [761, 104] on icon "button" at bounding box center [764, 98] width 15 height 15
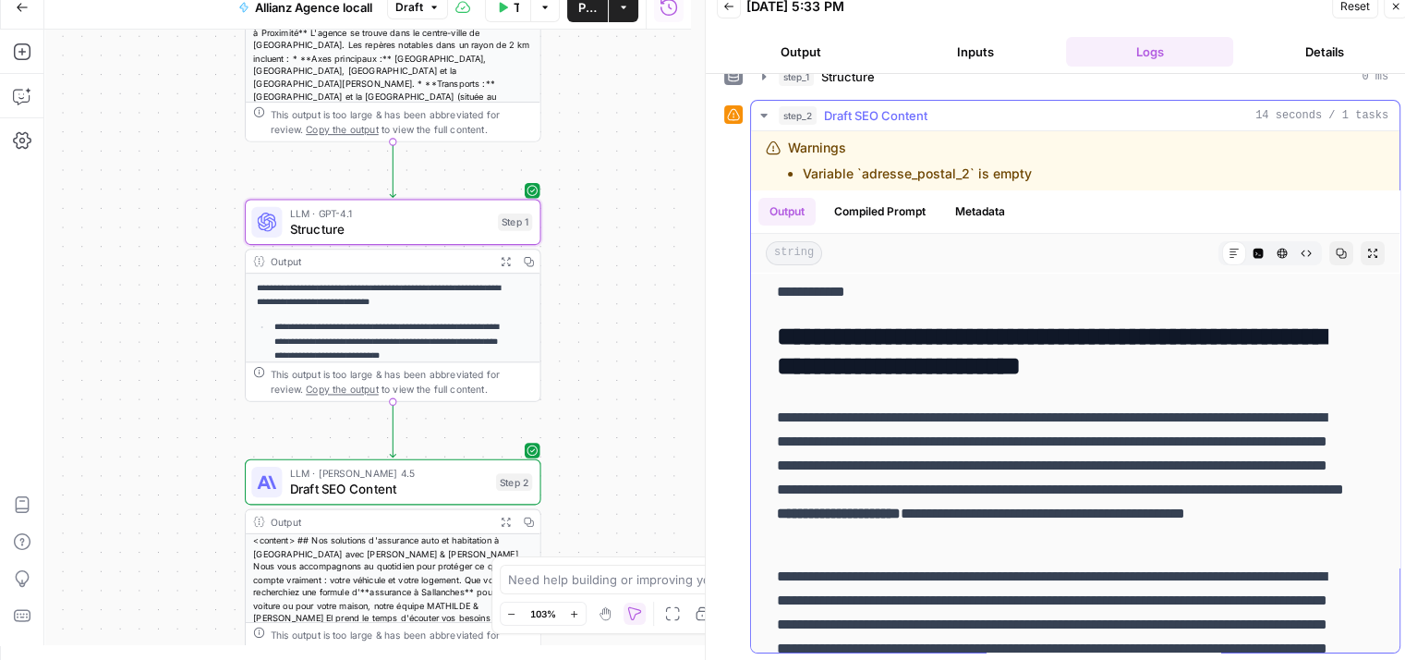
scroll to position [563, 0]
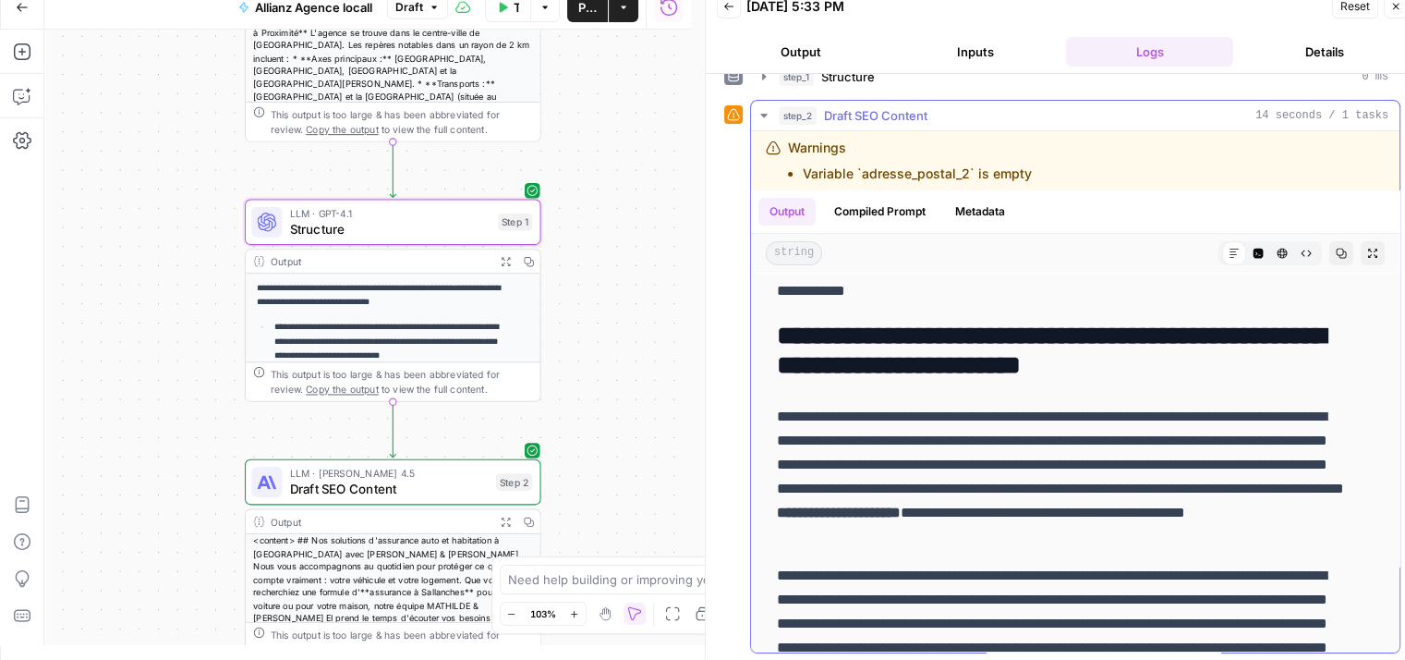
click at [1017, 478] on p "**********" at bounding box center [1061, 477] width 569 height 144
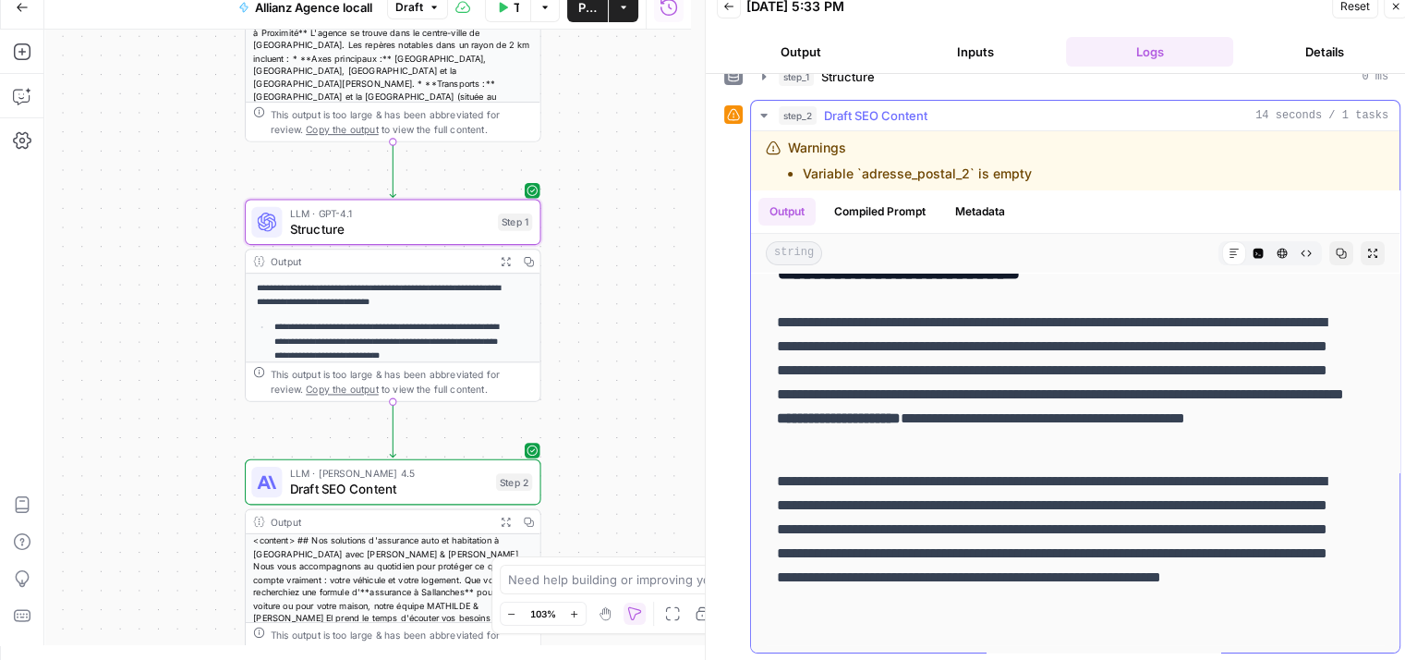
click at [969, 582] on p "**********" at bounding box center [1061, 553] width 569 height 168
drag, startPoint x: 573, startPoint y: 219, endPoint x: 564, endPoint y: 224, distance: 9.5
click at [564, 224] on div "**********" at bounding box center [367, 337] width 647 height 615
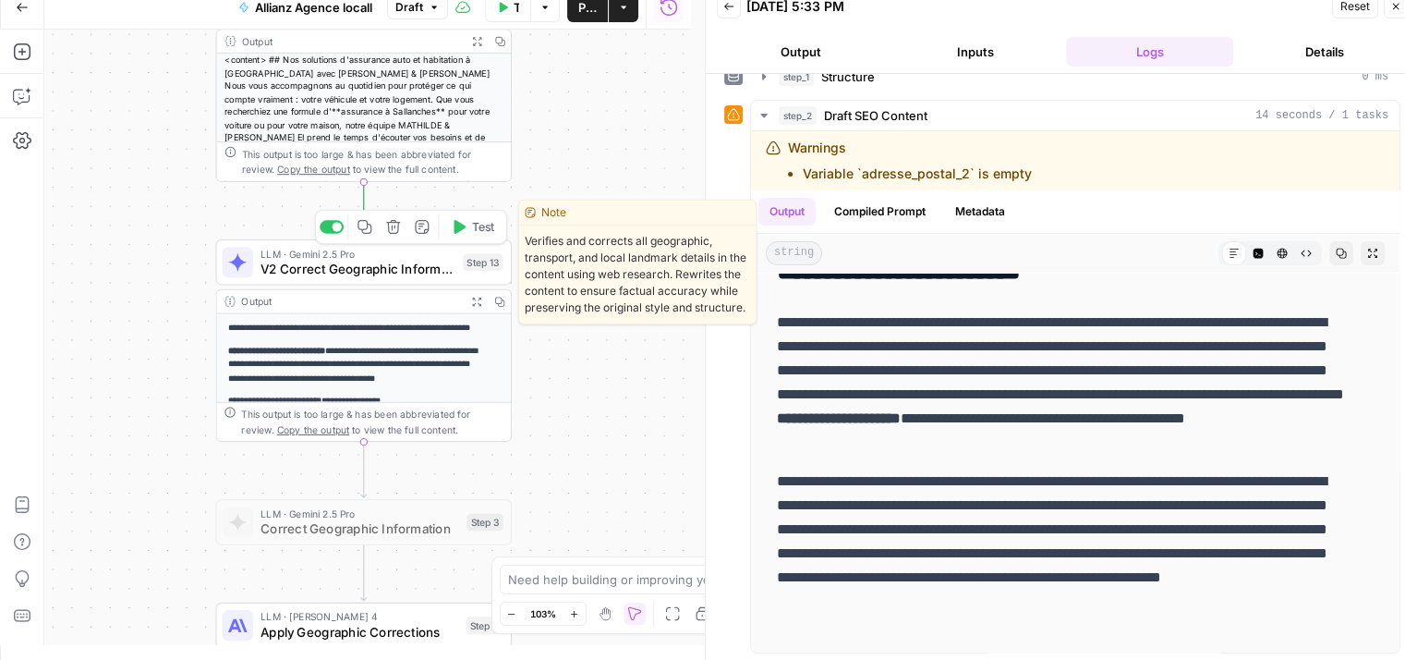
click at [470, 231] on button "Test" at bounding box center [472, 226] width 59 height 25
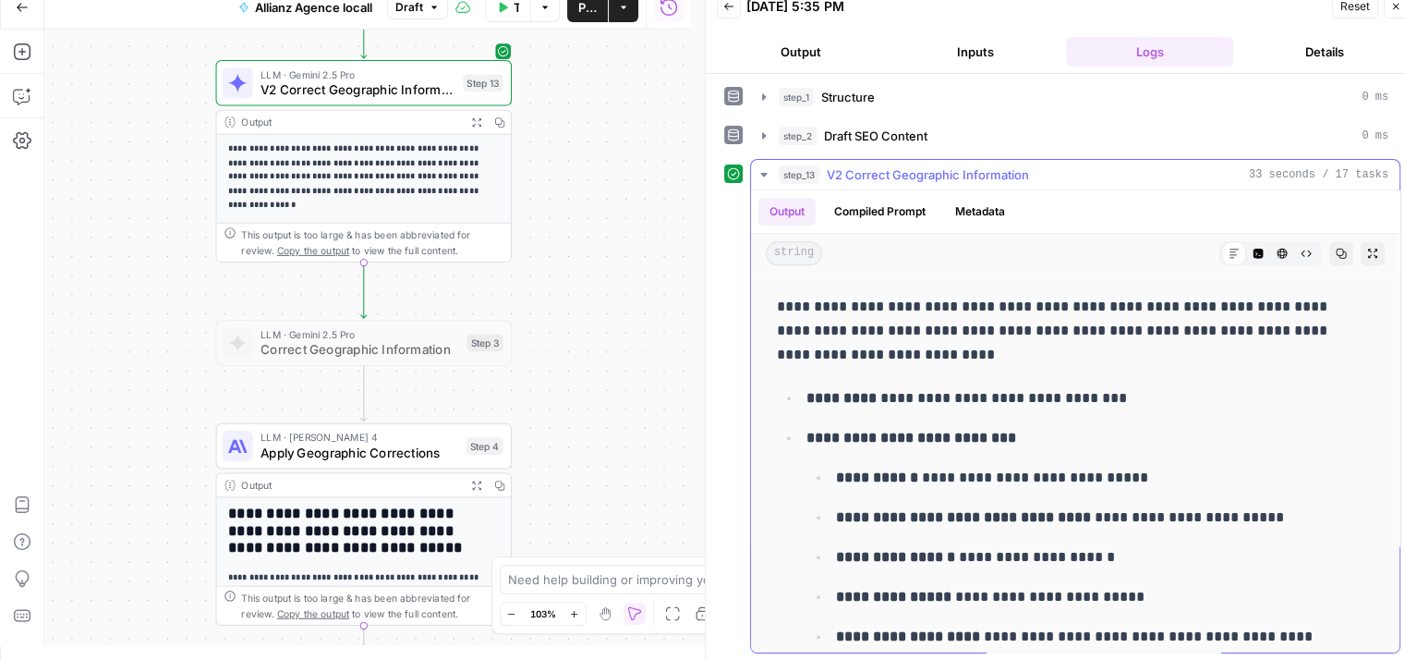
scroll to position [2301, 0]
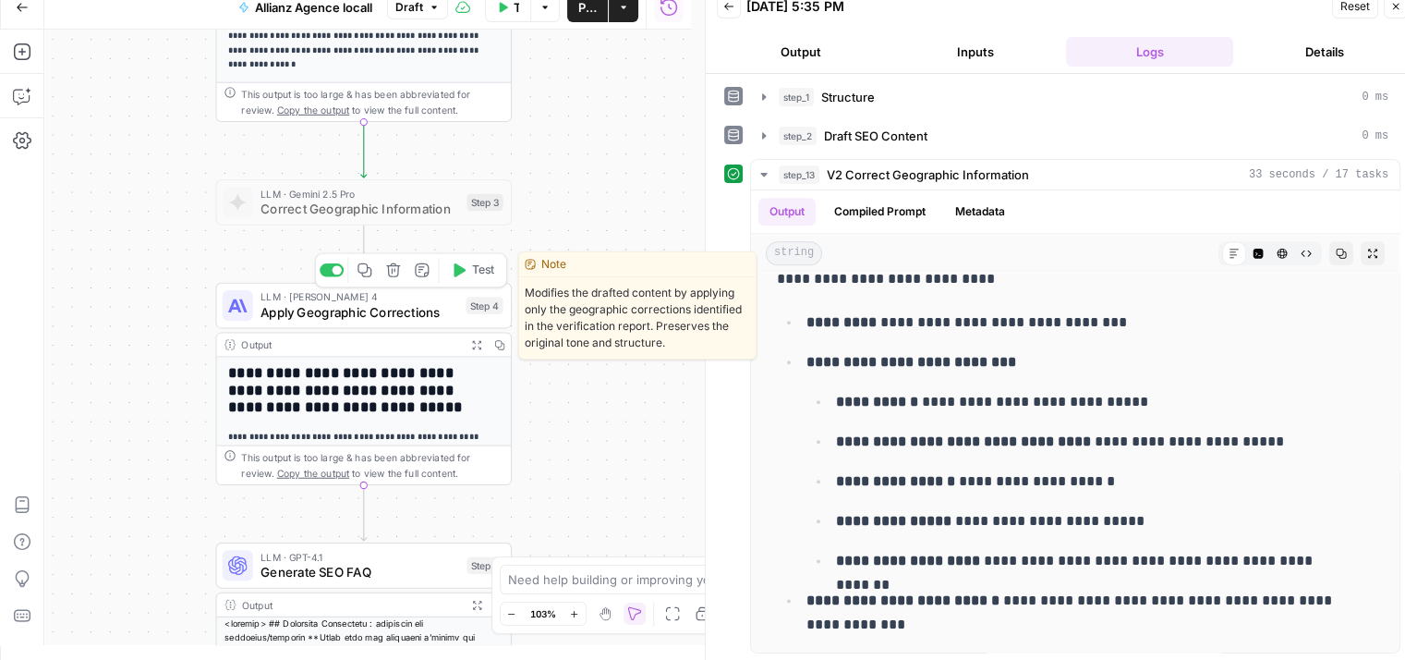
click at [469, 278] on button "Test" at bounding box center [472, 270] width 59 height 25
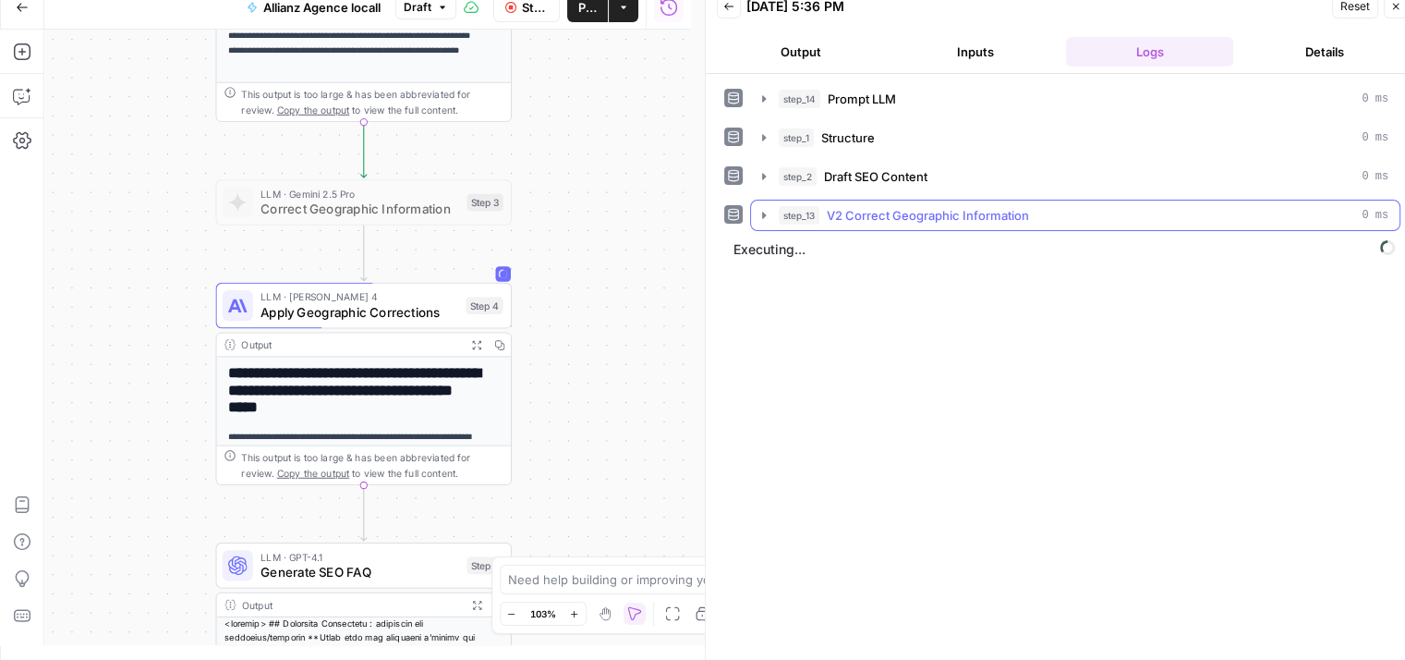
click at [767, 218] on icon "button" at bounding box center [764, 215] width 15 height 15
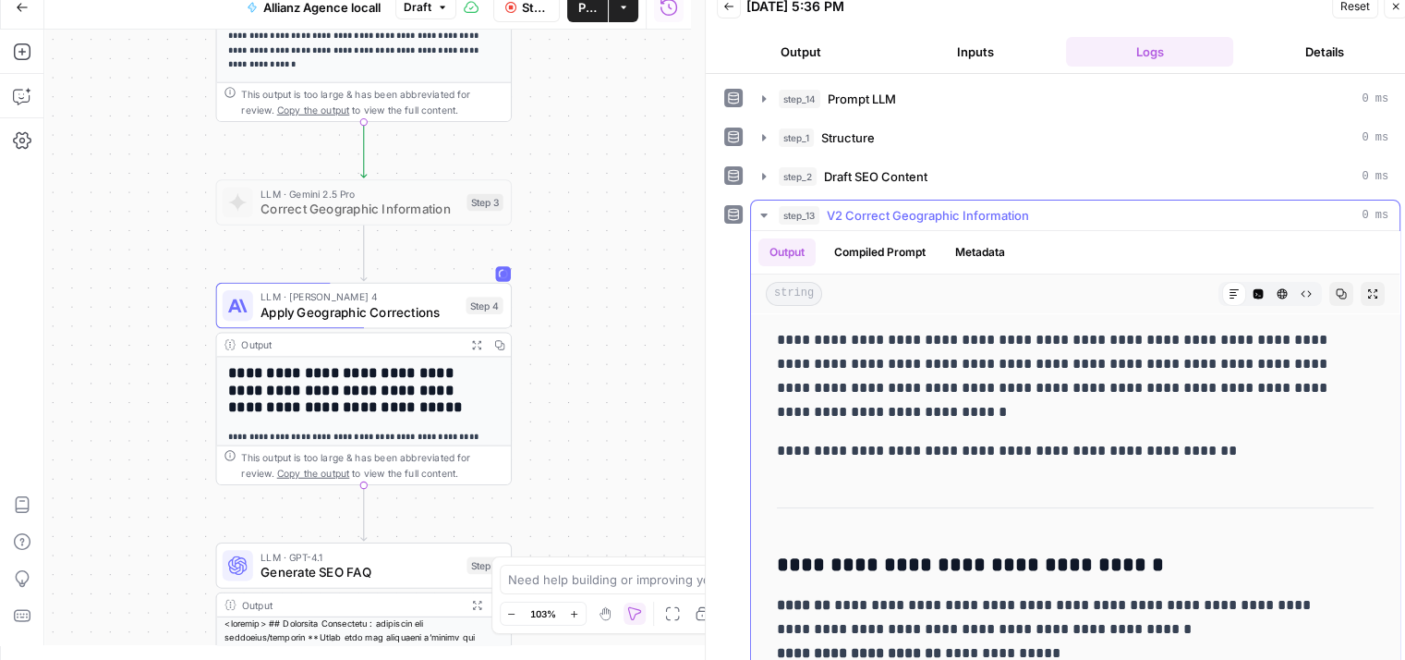
click at [871, 261] on button "Compiled Prompt" at bounding box center [880, 252] width 114 height 28
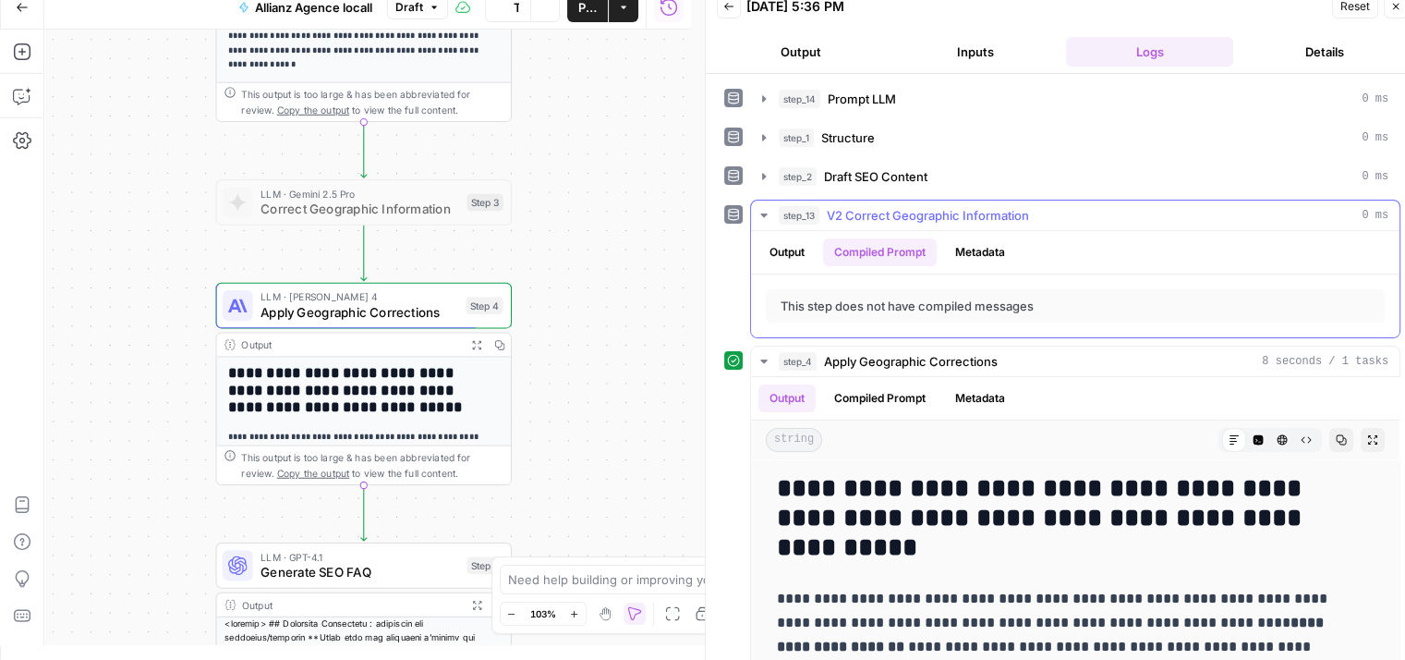
click at [763, 219] on icon "button" at bounding box center [764, 215] width 15 height 15
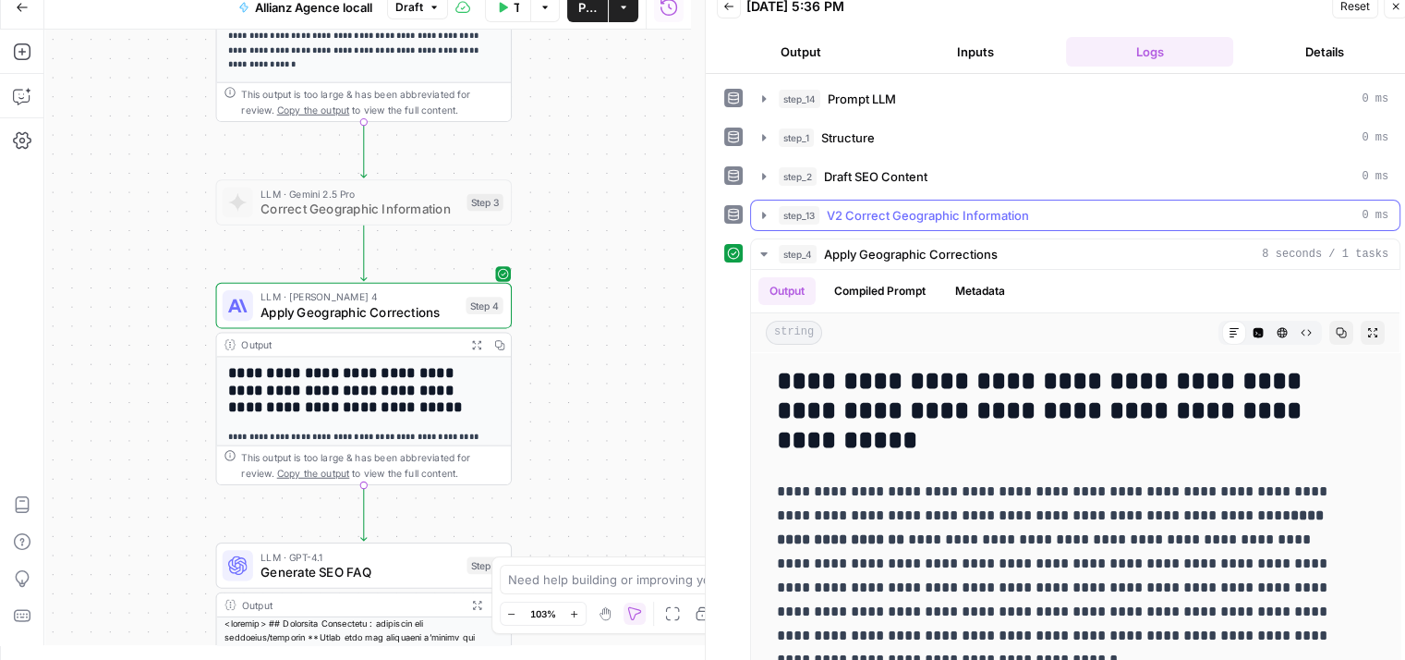
click at [763, 219] on icon "button" at bounding box center [764, 215] width 15 height 15
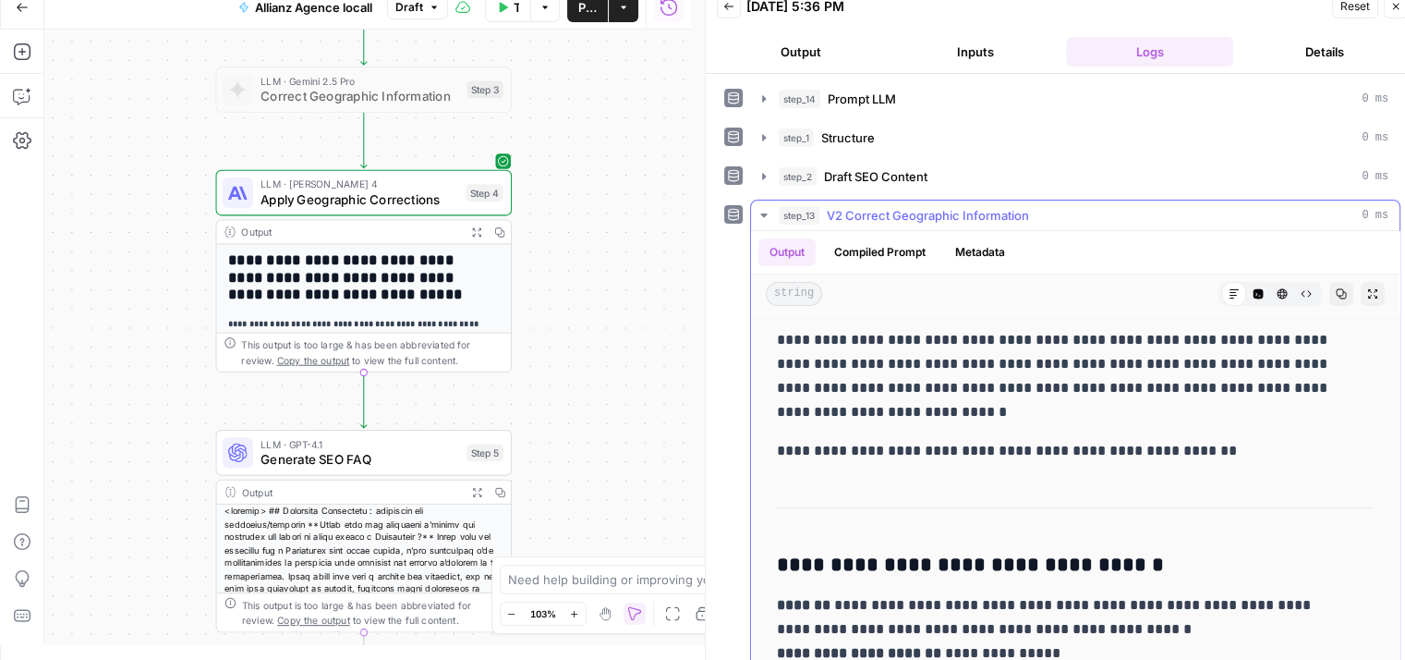
scroll to position [10, 0]
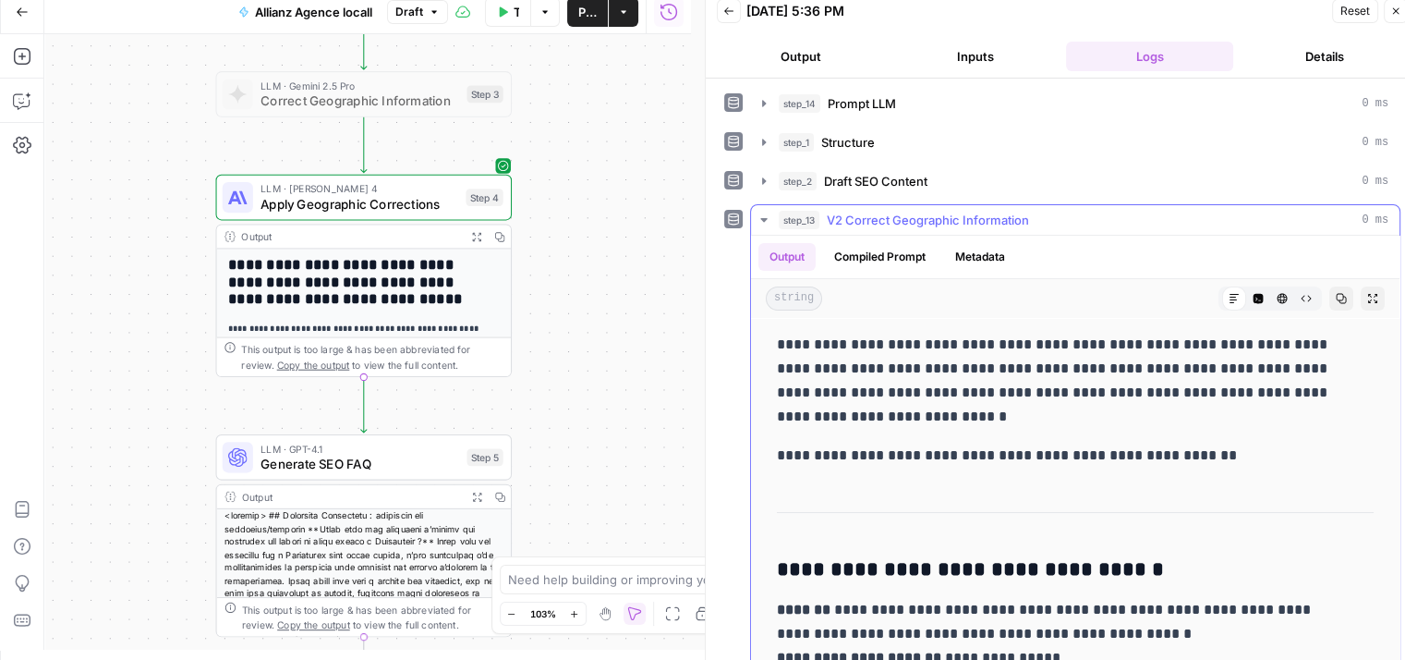
click at [764, 214] on icon "button" at bounding box center [764, 219] width 15 height 15
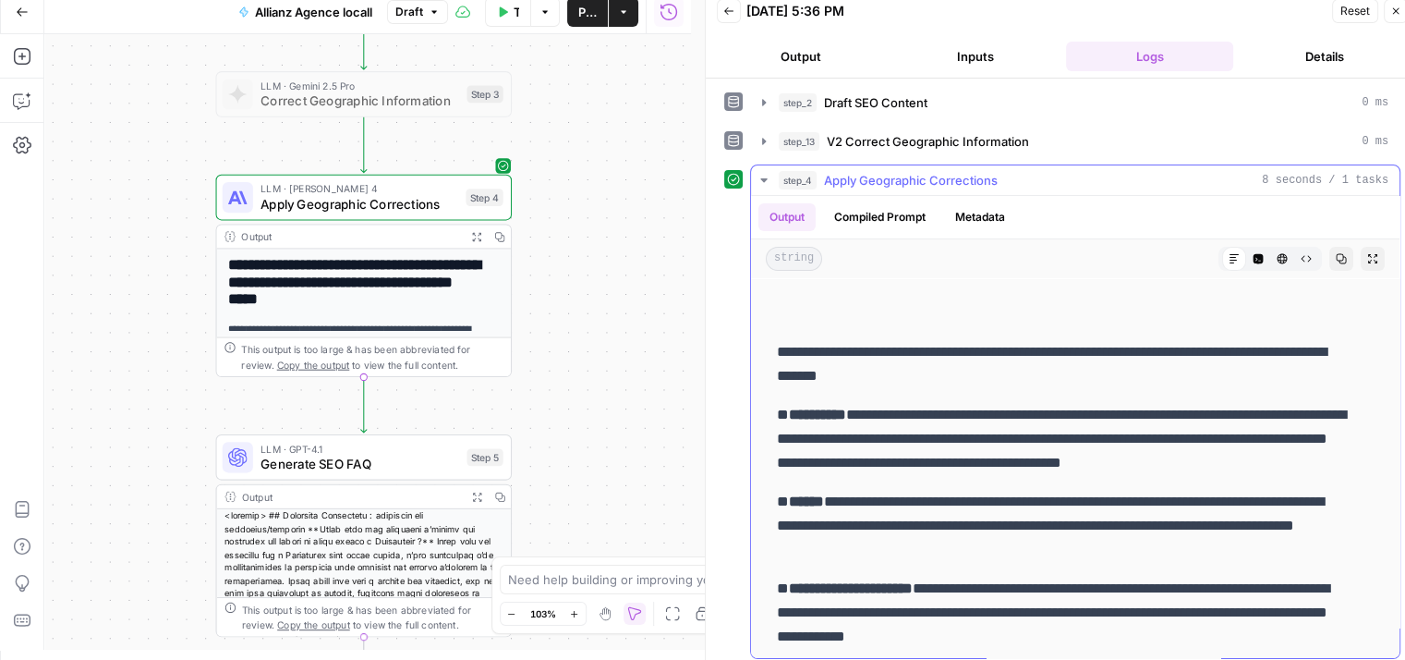
scroll to position [306, 0]
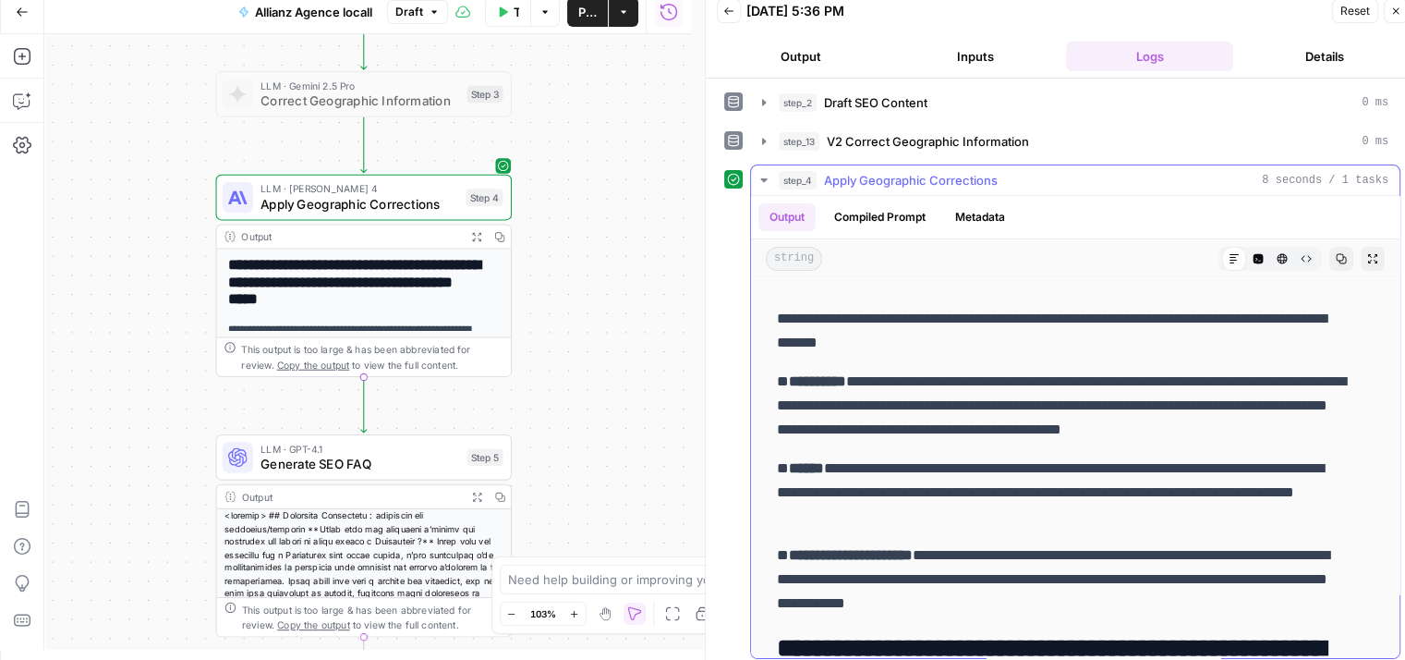
click at [910, 212] on button "Compiled Prompt" at bounding box center [880, 217] width 114 height 28
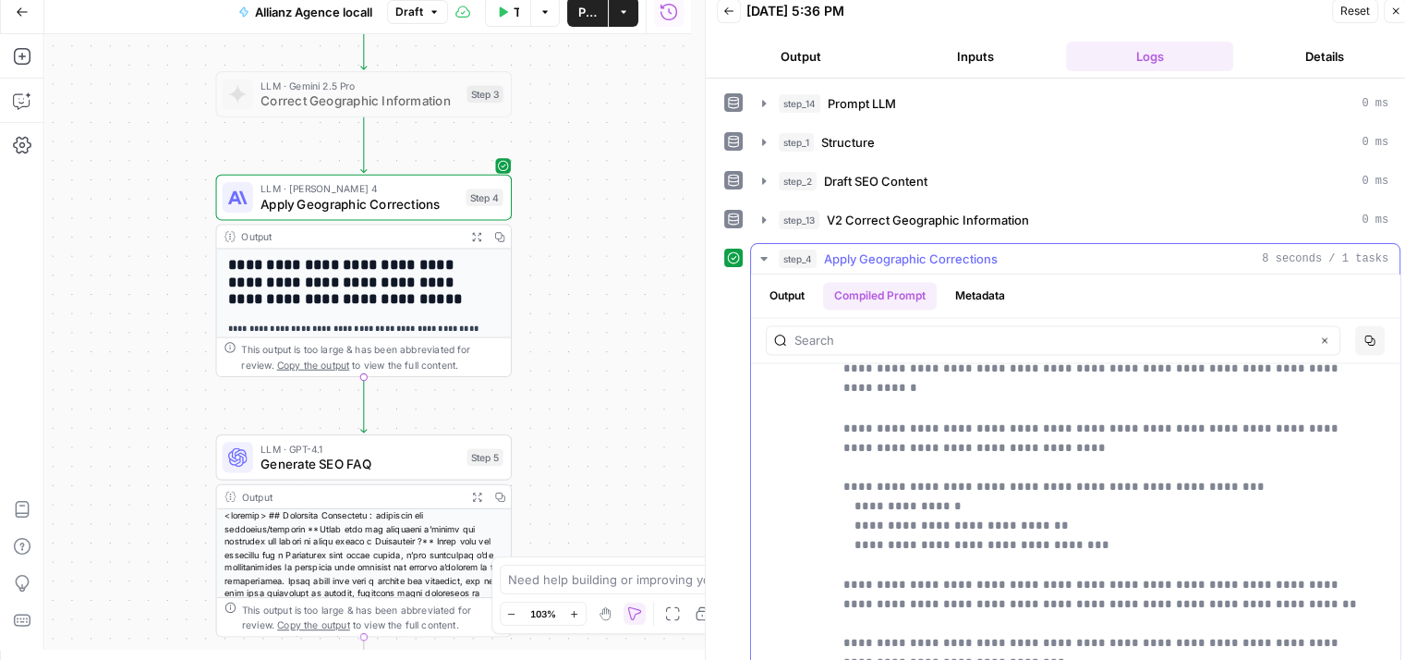
scroll to position [79, 0]
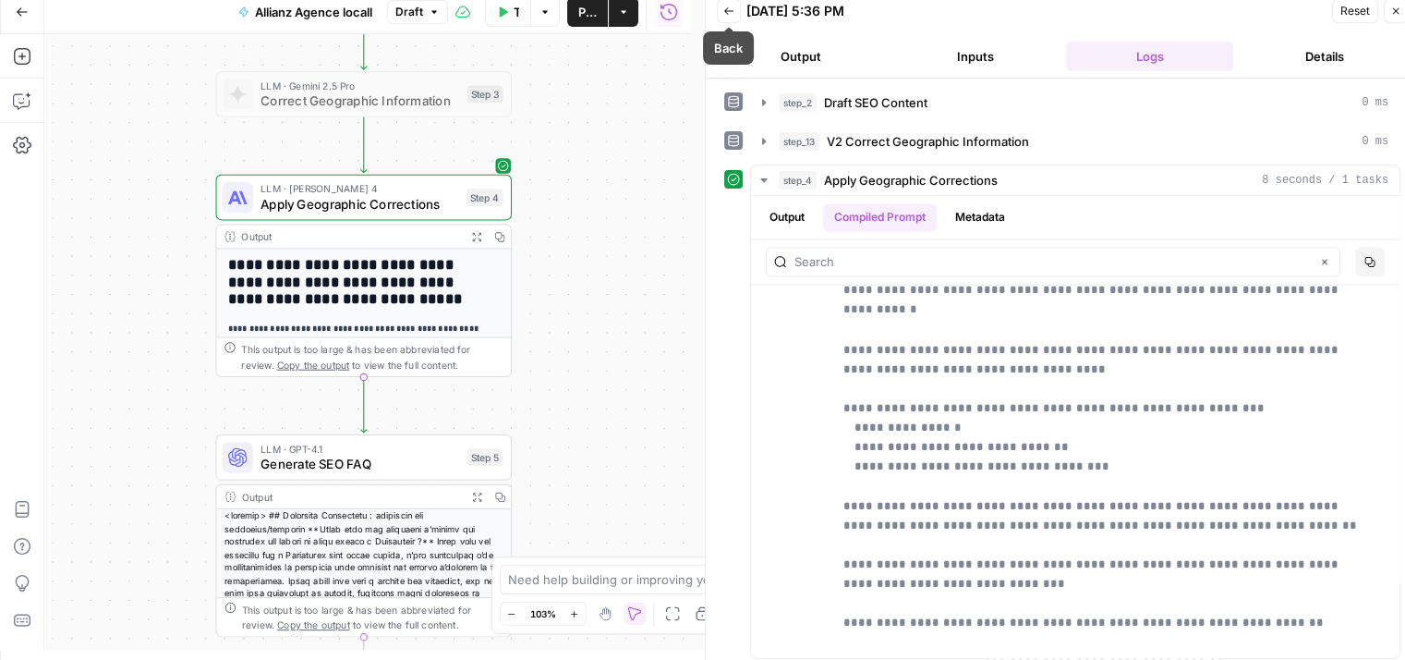
click at [727, 16] on button "Back" at bounding box center [729, 11] width 24 height 24
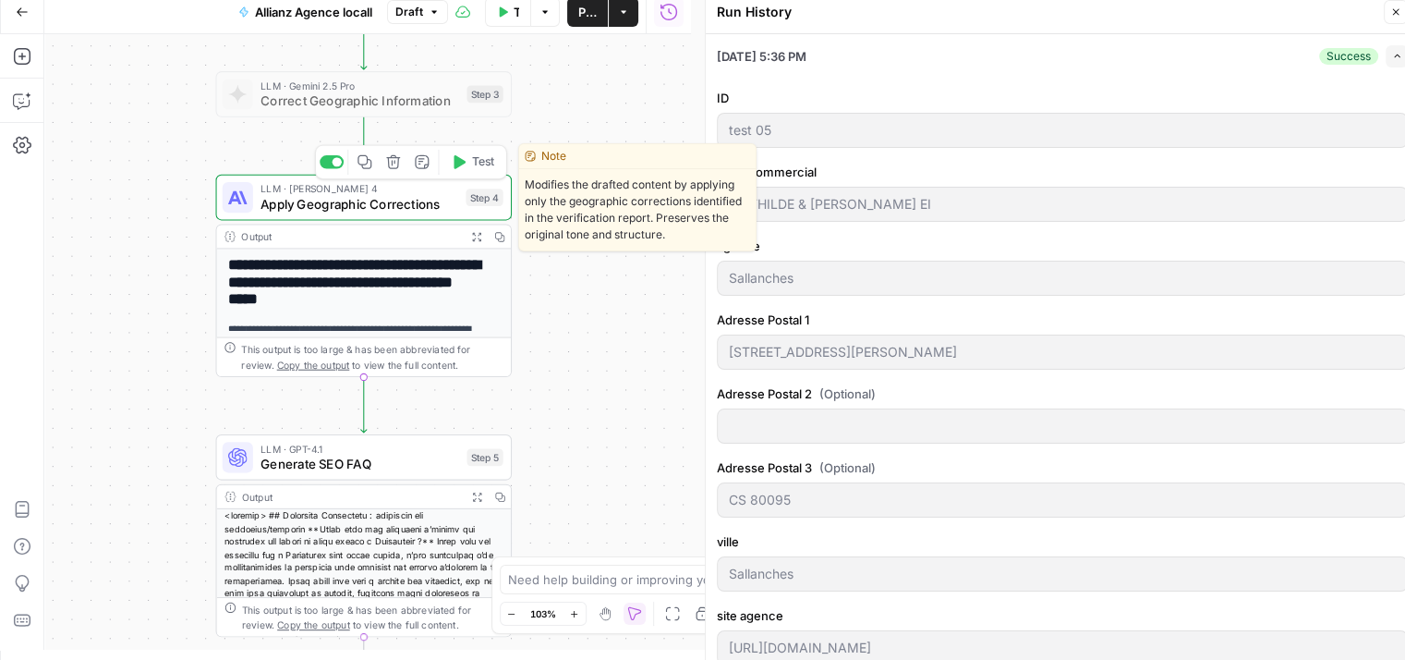
click at [294, 200] on span "Apply Geographic Corrections" at bounding box center [360, 203] width 198 height 19
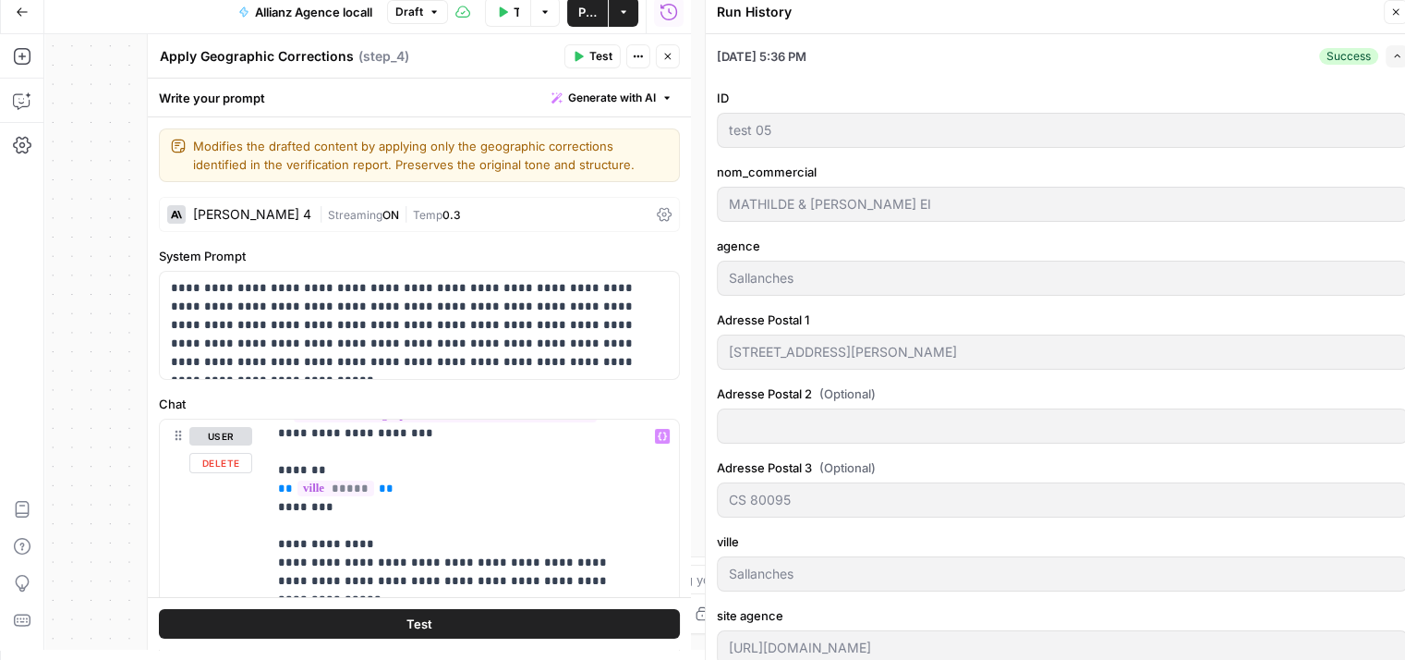
scroll to position [286, 0]
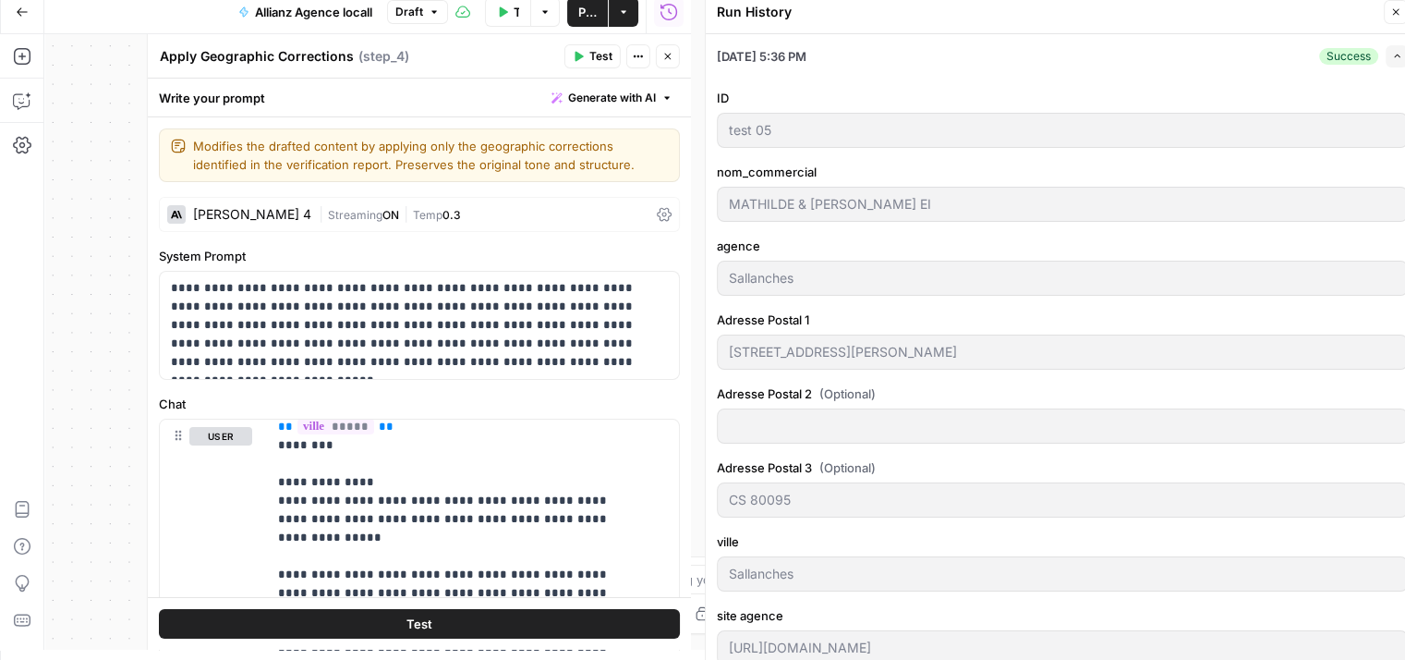
click at [668, 61] on icon "button" at bounding box center [667, 56] width 11 height 11
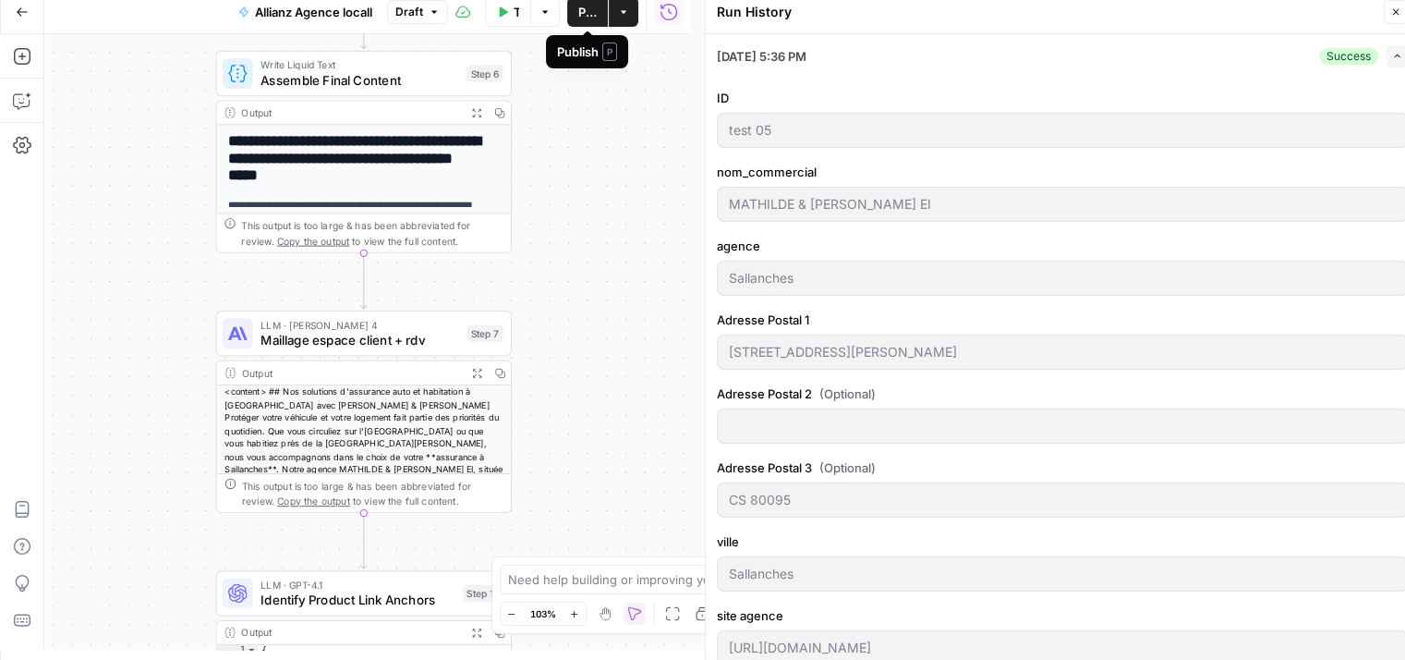
click at [583, 7] on span "Publish" at bounding box center [587, 12] width 18 height 18
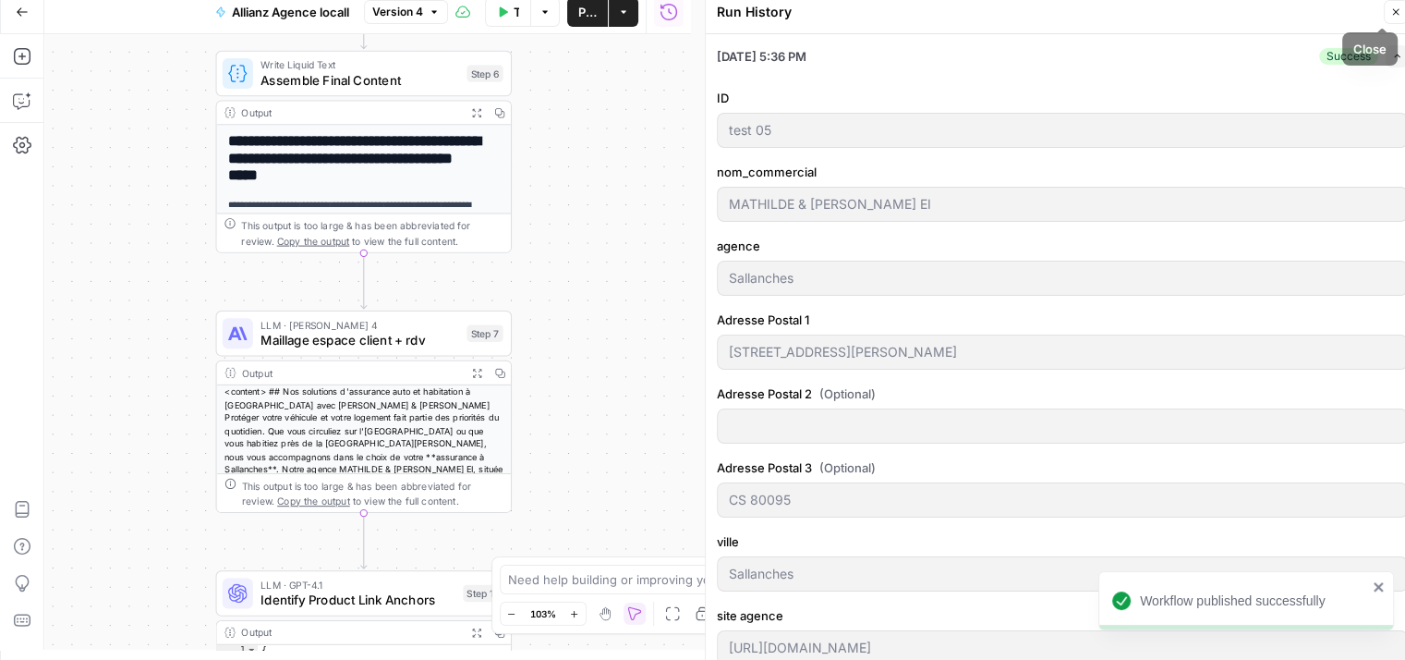
click at [1392, 16] on icon "button" at bounding box center [1395, 11] width 11 height 11
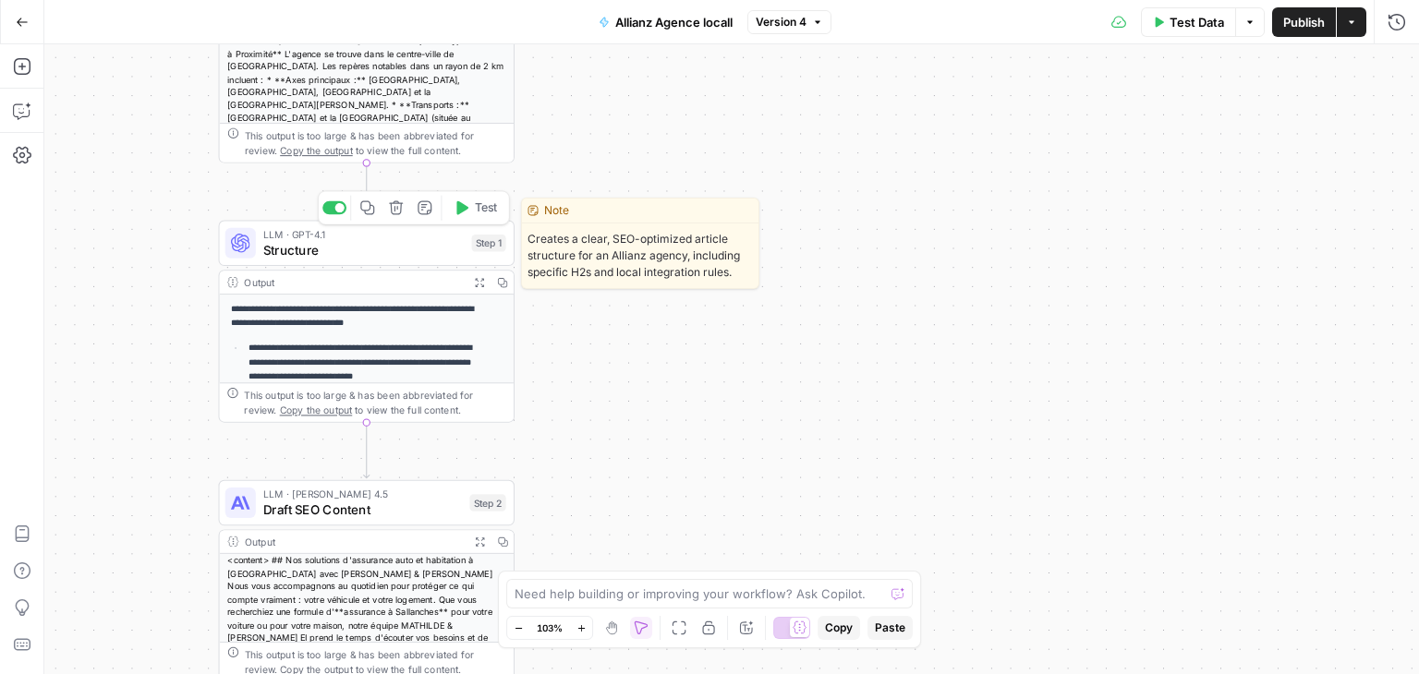
click at [272, 249] on span "Structure" at bounding box center [363, 249] width 200 height 19
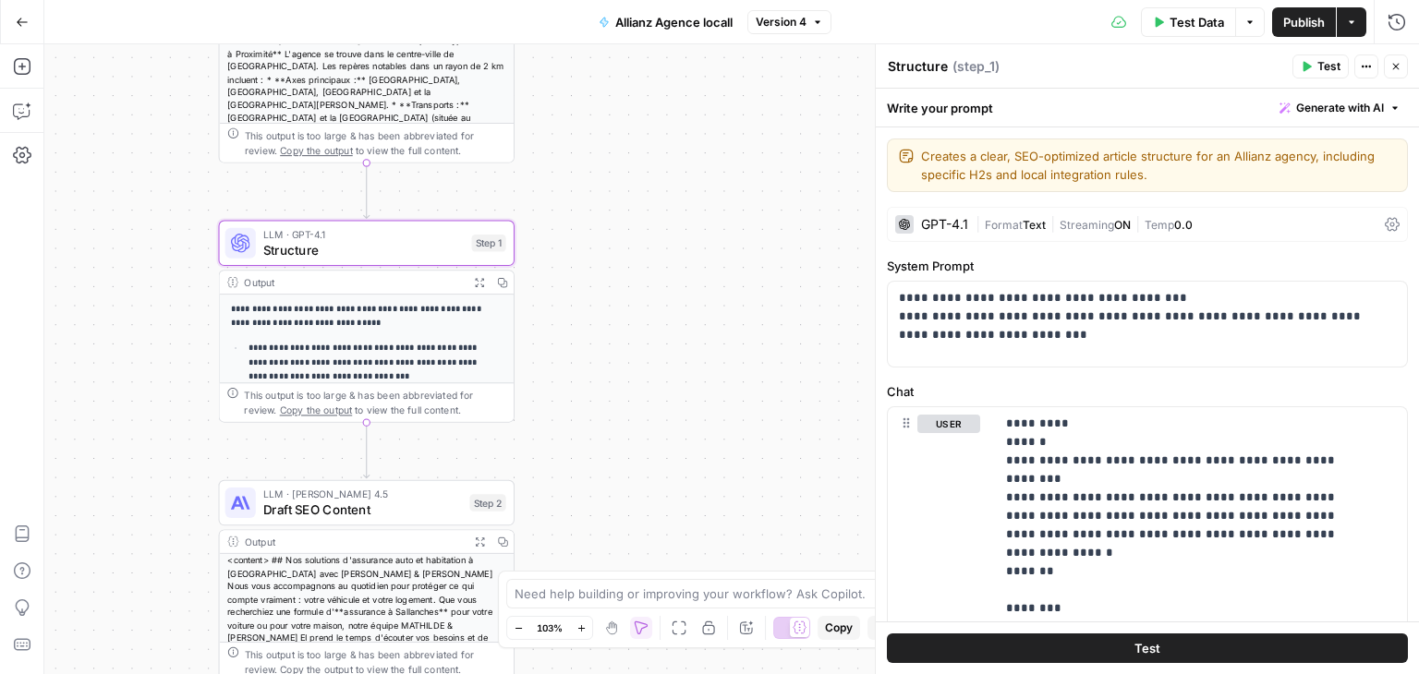
click at [1364, 226] on div "GPT-4.1 | Format Text | Streaming ON | Temp 0.0" at bounding box center [1147, 224] width 521 height 35
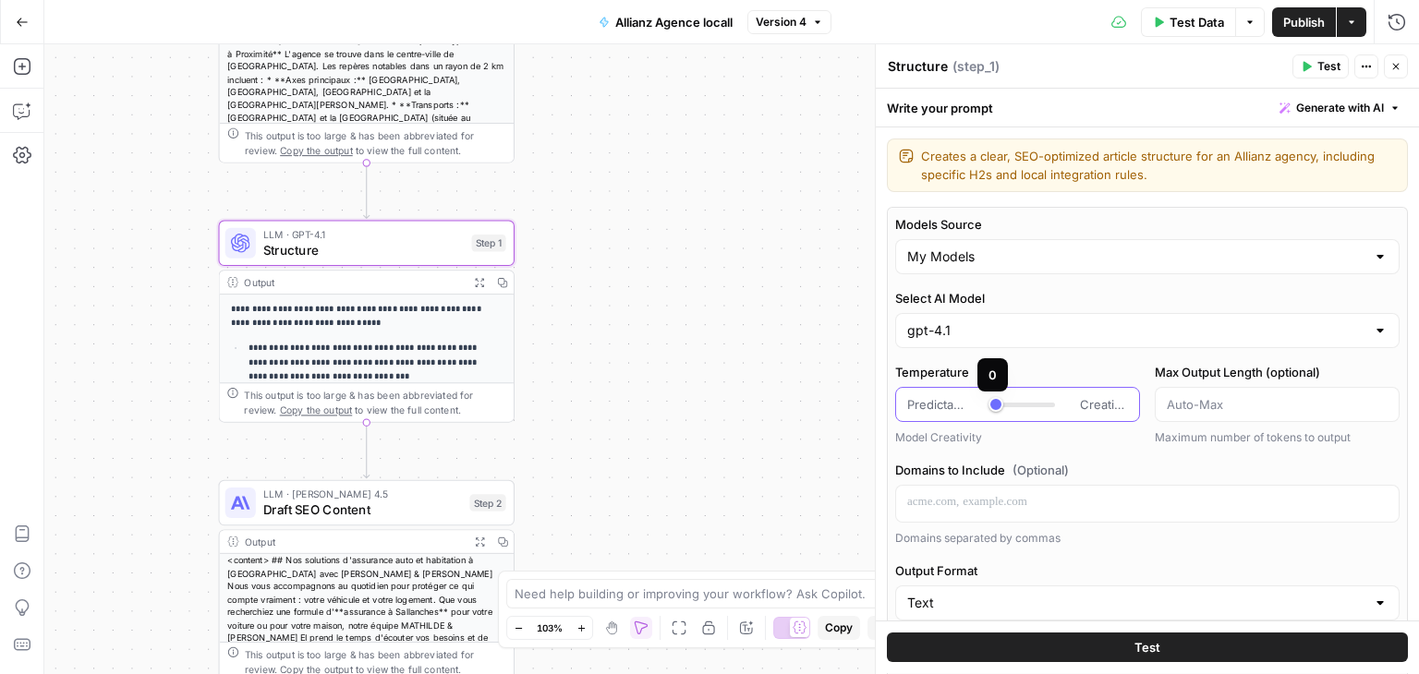
click at [1025, 396] on div at bounding box center [1025, 404] width 59 height 18
type input "***"
click at [1148, 641] on span "Test" at bounding box center [1147, 648] width 26 height 18
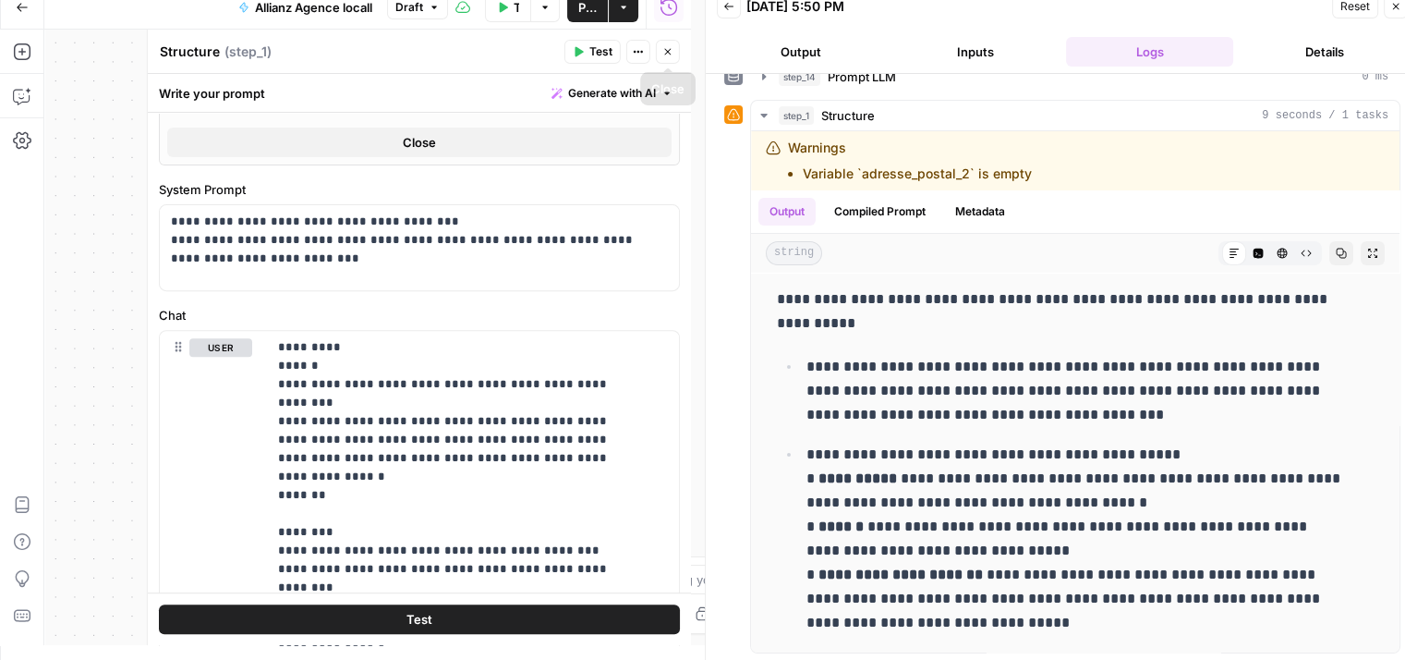
click at [662, 46] on icon "button" at bounding box center [667, 51] width 11 height 11
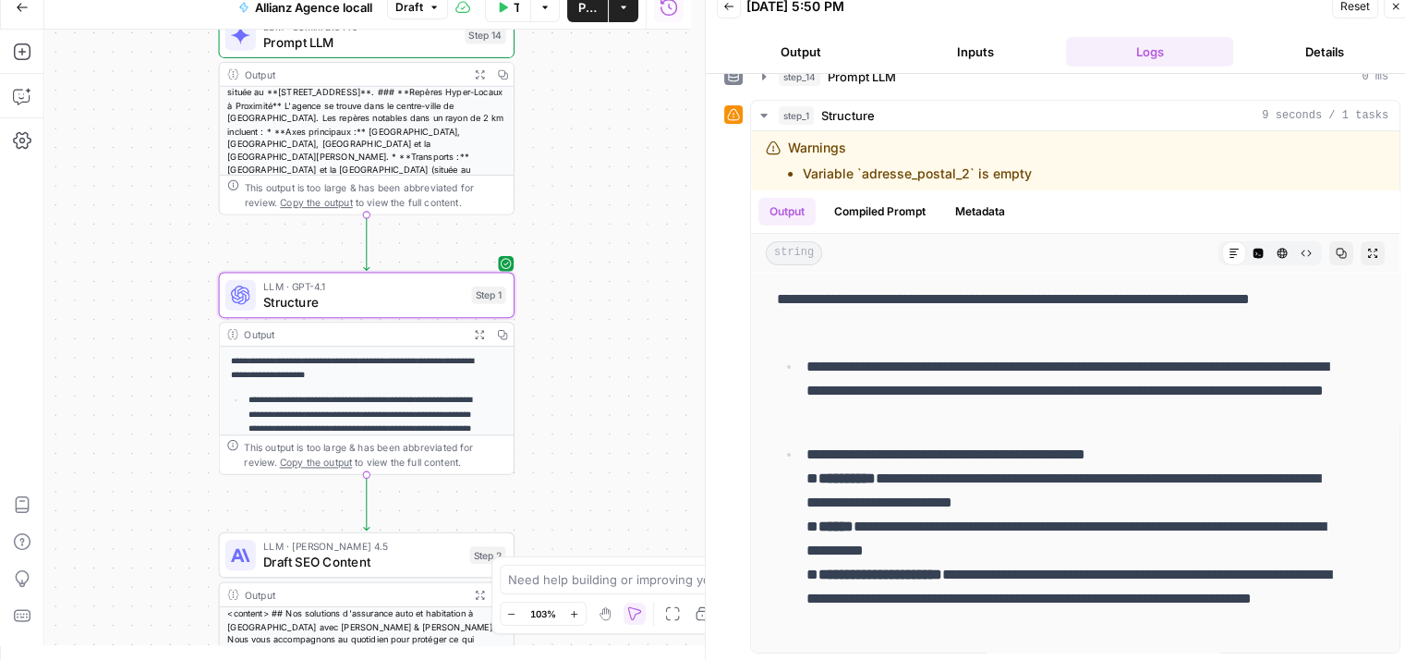
scroll to position [13, 0]
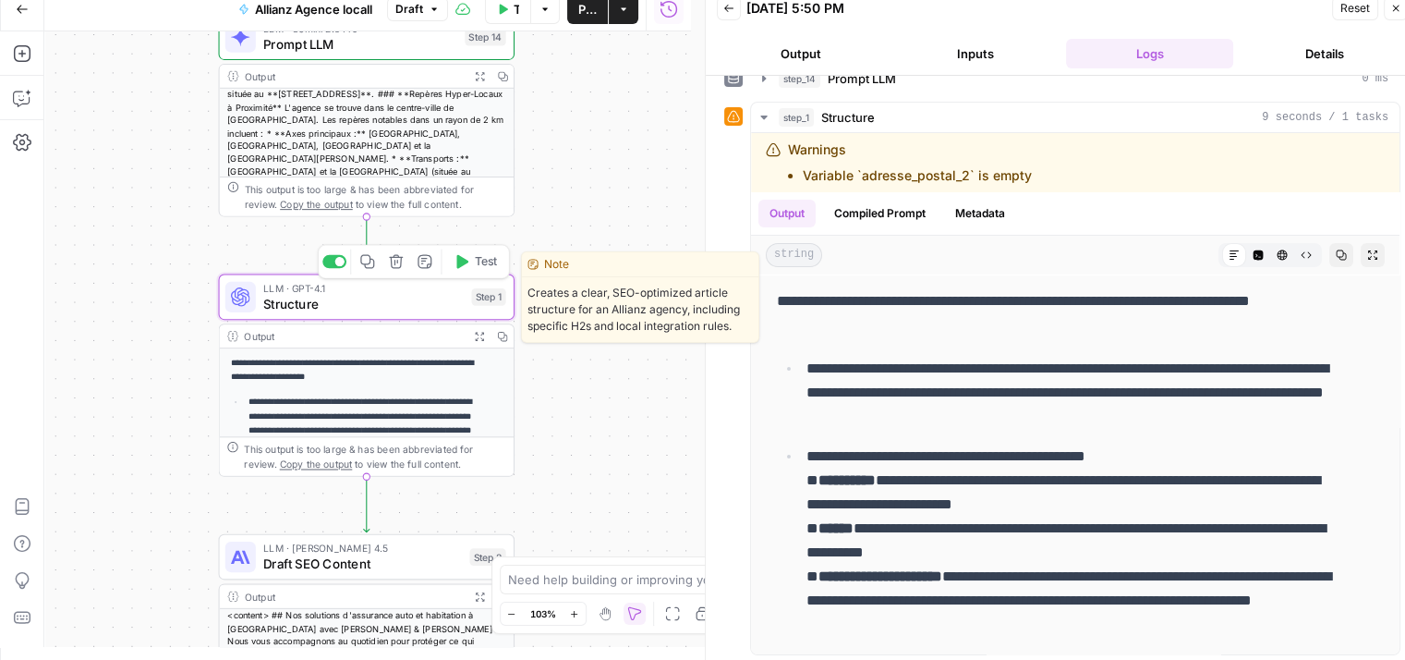
click at [296, 311] on span "Structure" at bounding box center [363, 303] width 200 height 19
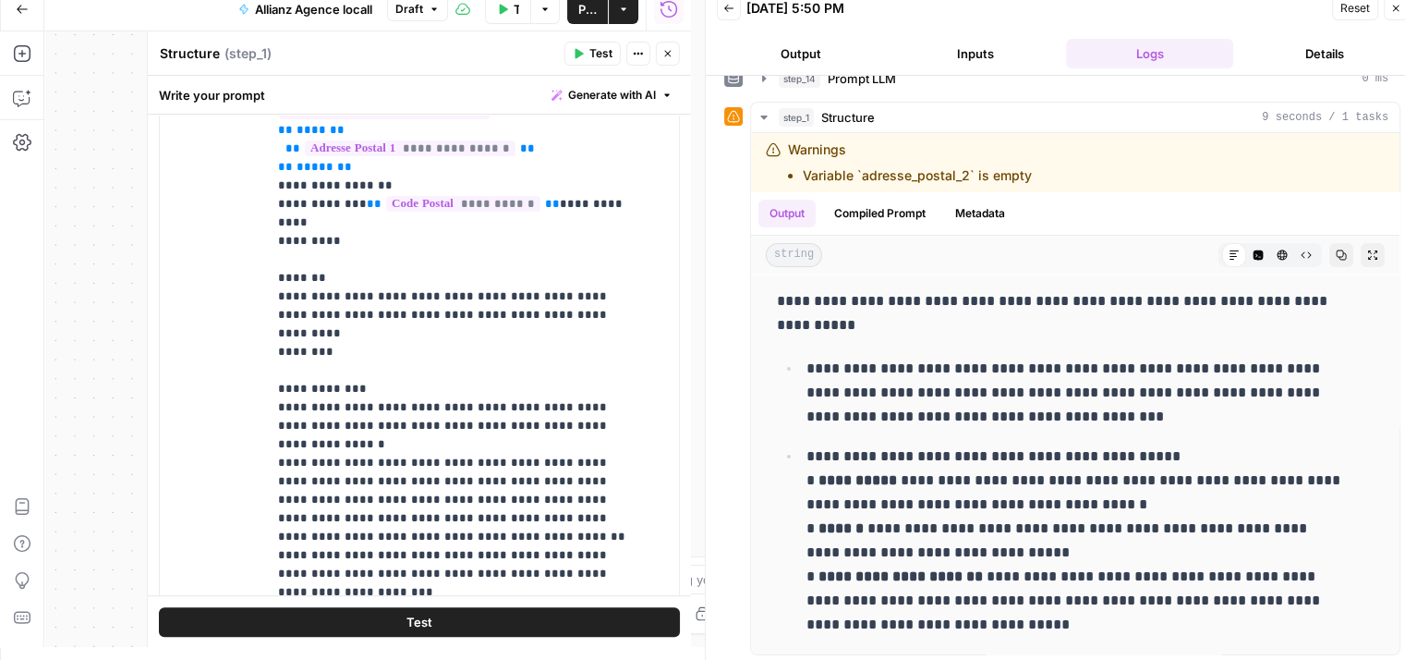
scroll to position [521, 0]
click at [436, 615] on button "Test" at bounding box center [419, 621] width 521 height 30
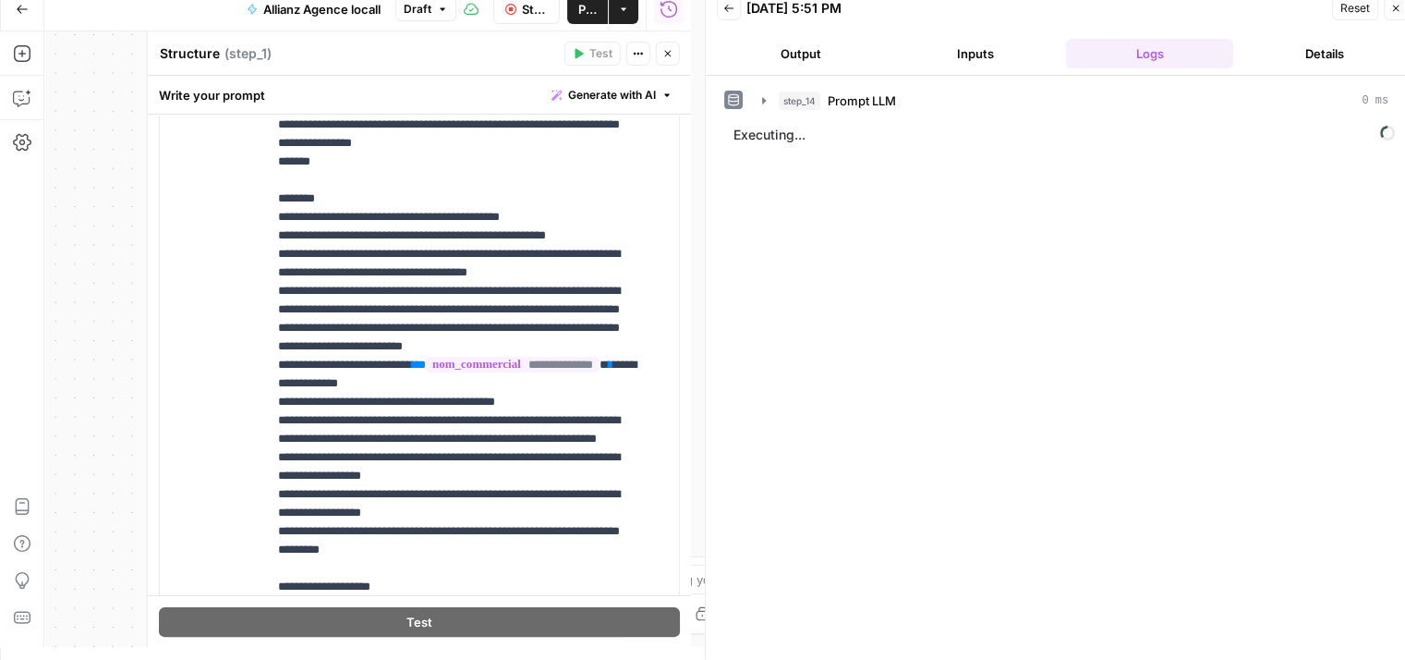
scroll to position [15, 0]
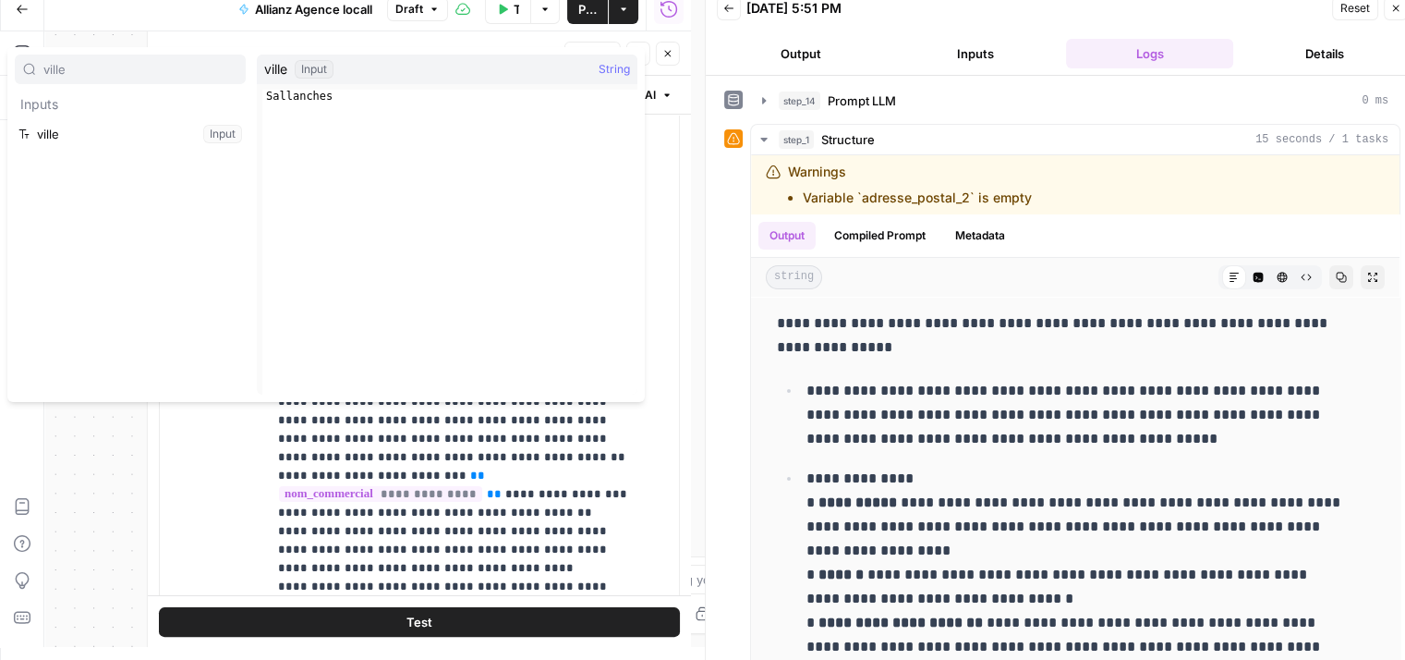
type input "ville"
click at [113, 140] on button "Select variable ville" at bounding box center [130, 134] width 231 height 30
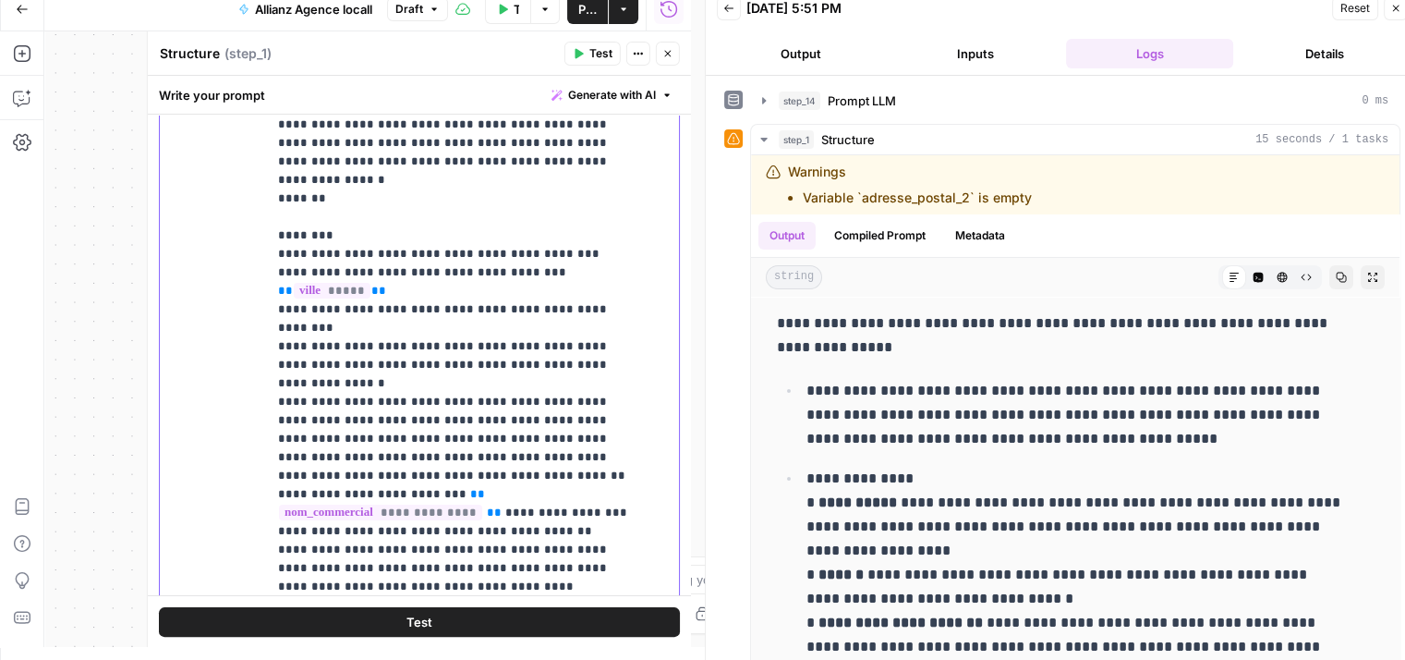
click at [421, 613] on span "Test" at bounding box center [419, 621] width 26 height 18
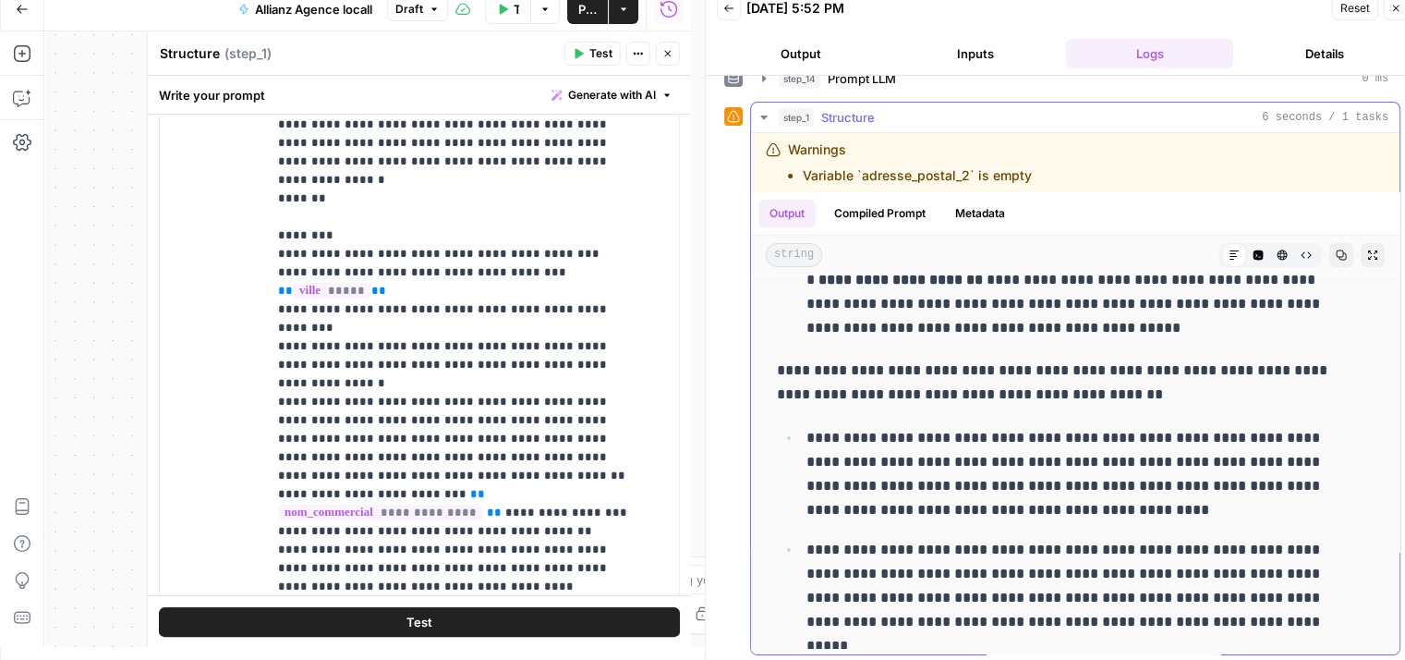
scroll to position [0, 0]
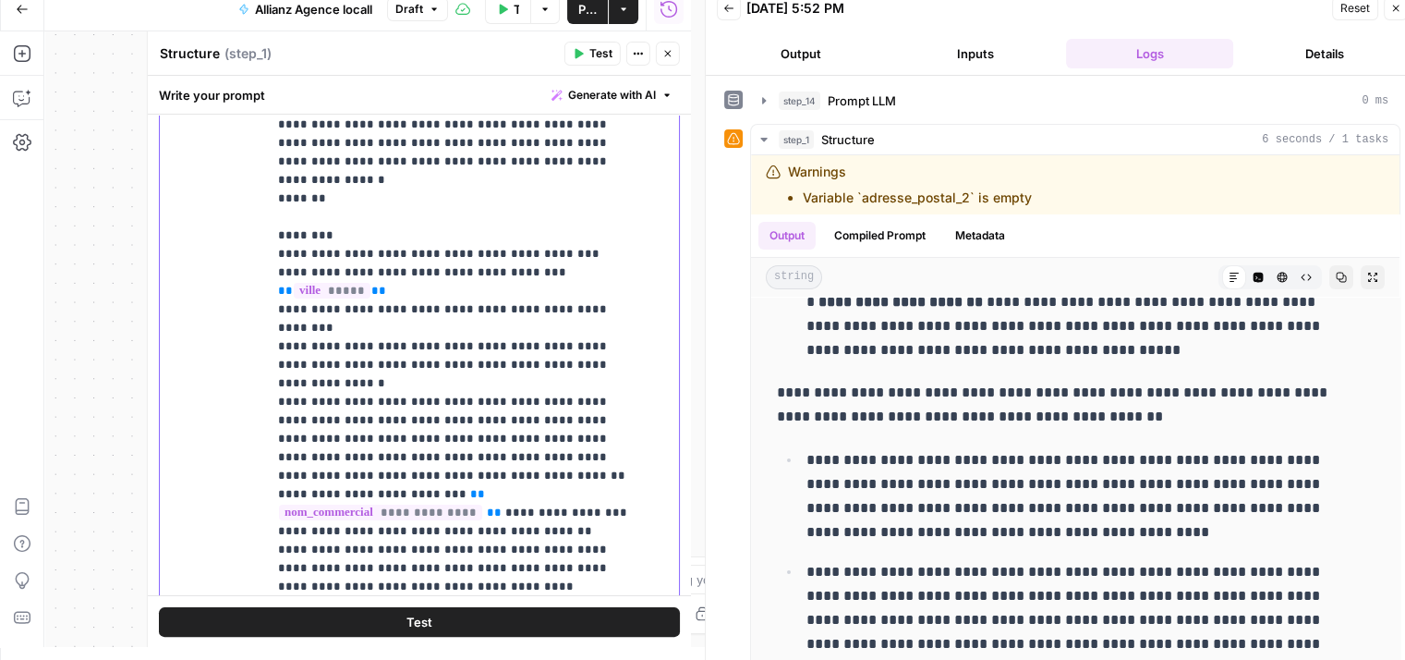
drag, startPoint x: 597, startPoint y: 418, endPoint x: 279, endPoint y: 399, distance: 318.3
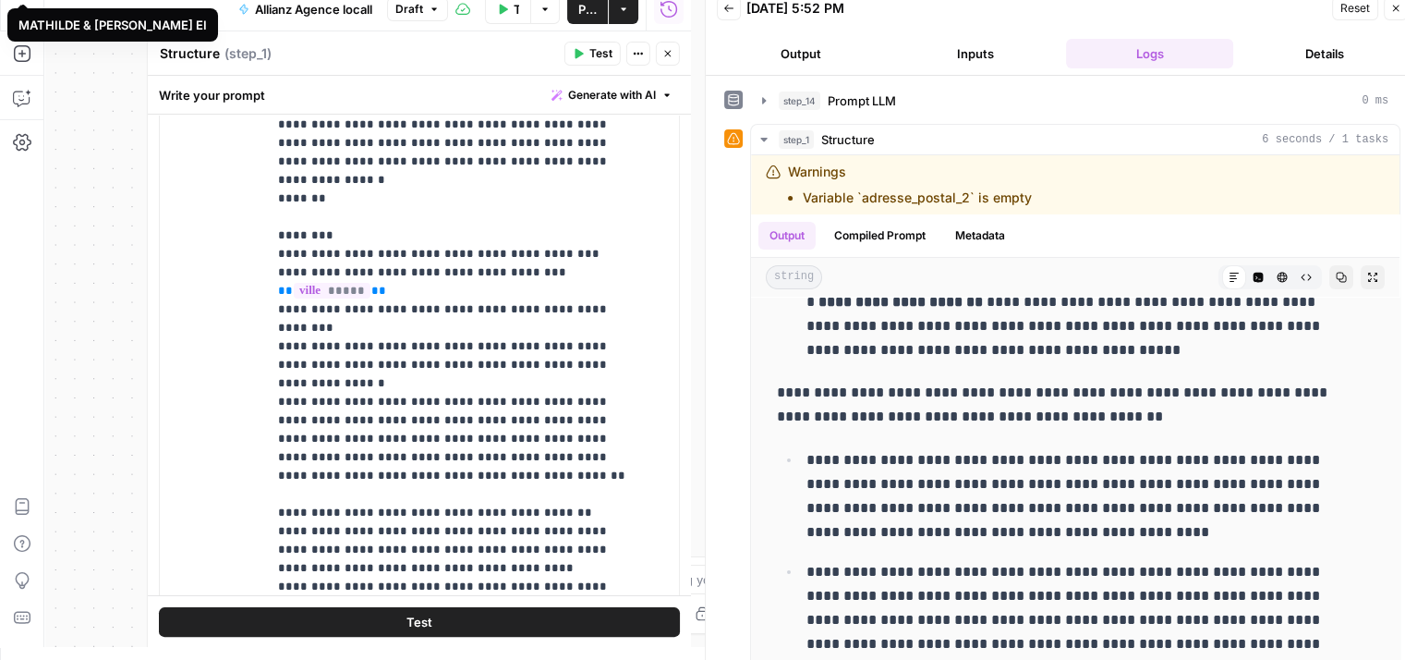
click at [425, 614] on button "Test" at bounding box center [419, 621] width 521 height 30
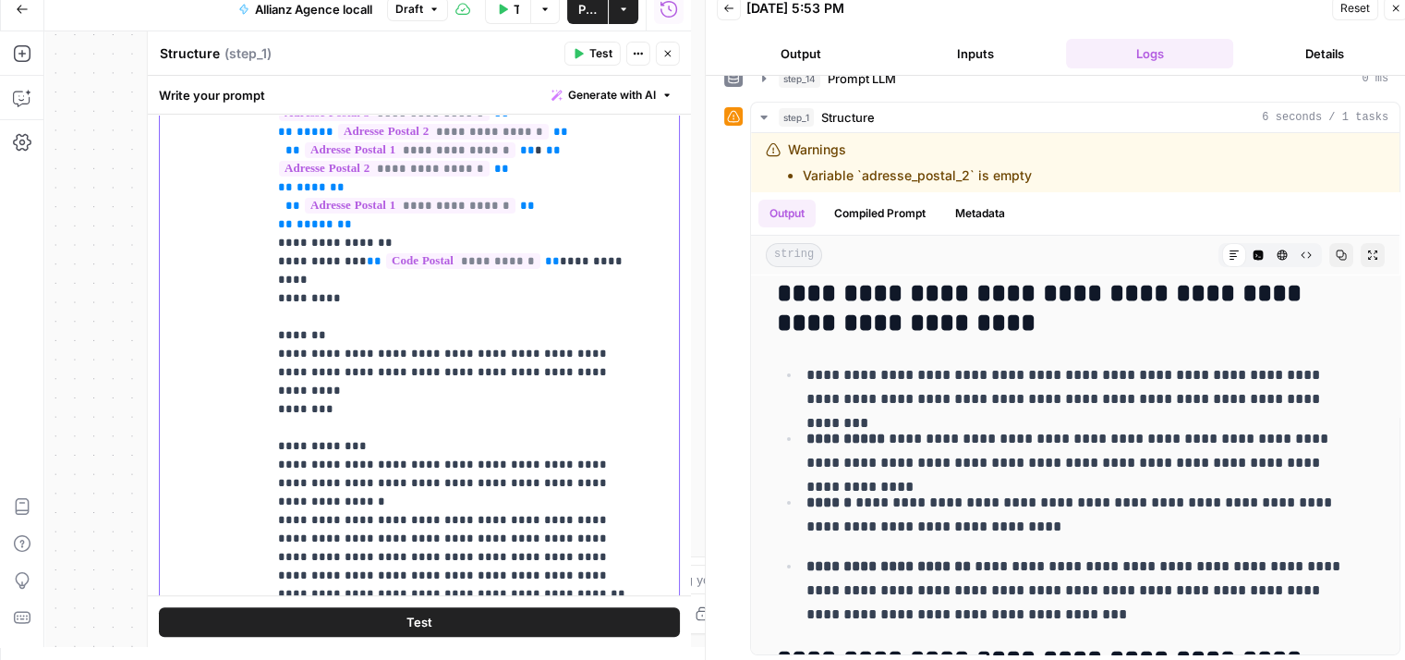
scroll to position [482, 0]
drag, startPoint x: 274, startPoint y: 222, endPoint x: 661, endPoint y: 249, distance: 388.0
click at [661, 249] on div "**********" at bounding box center [466, 288] width 398 height 753
copy p "**********"
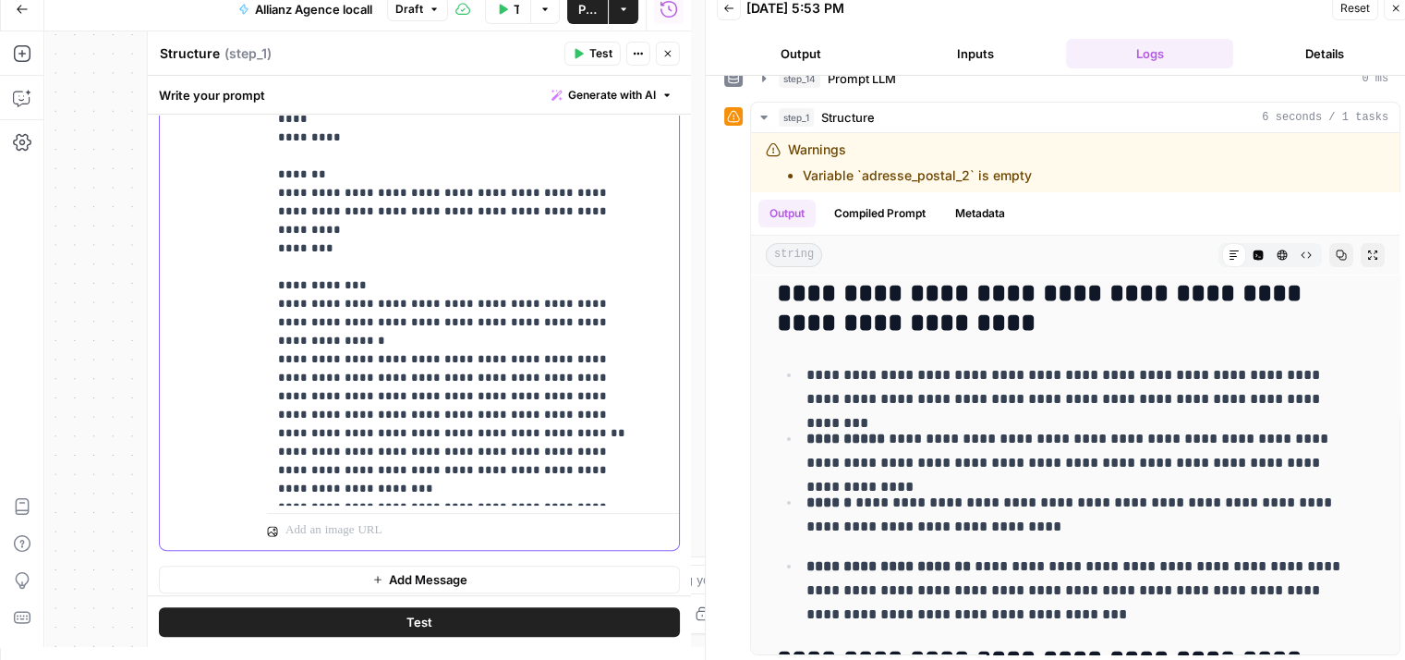
scroll to position [649, 0]
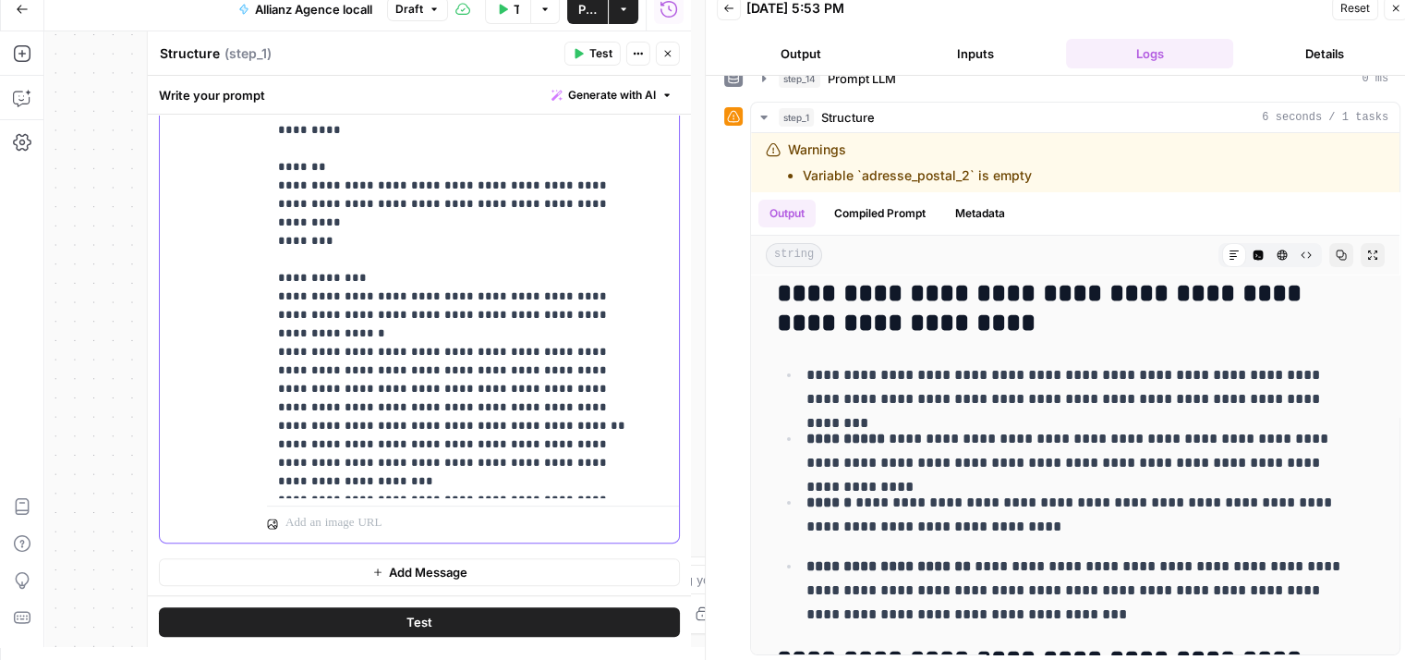
drag, startPoint x: 356, startPoint y: 420, endPoint x: 324, endPoint y: 437, distance: 35.5
click at [425, 615] on button "Test" at bounding box center [419, 621] width 521 height 30
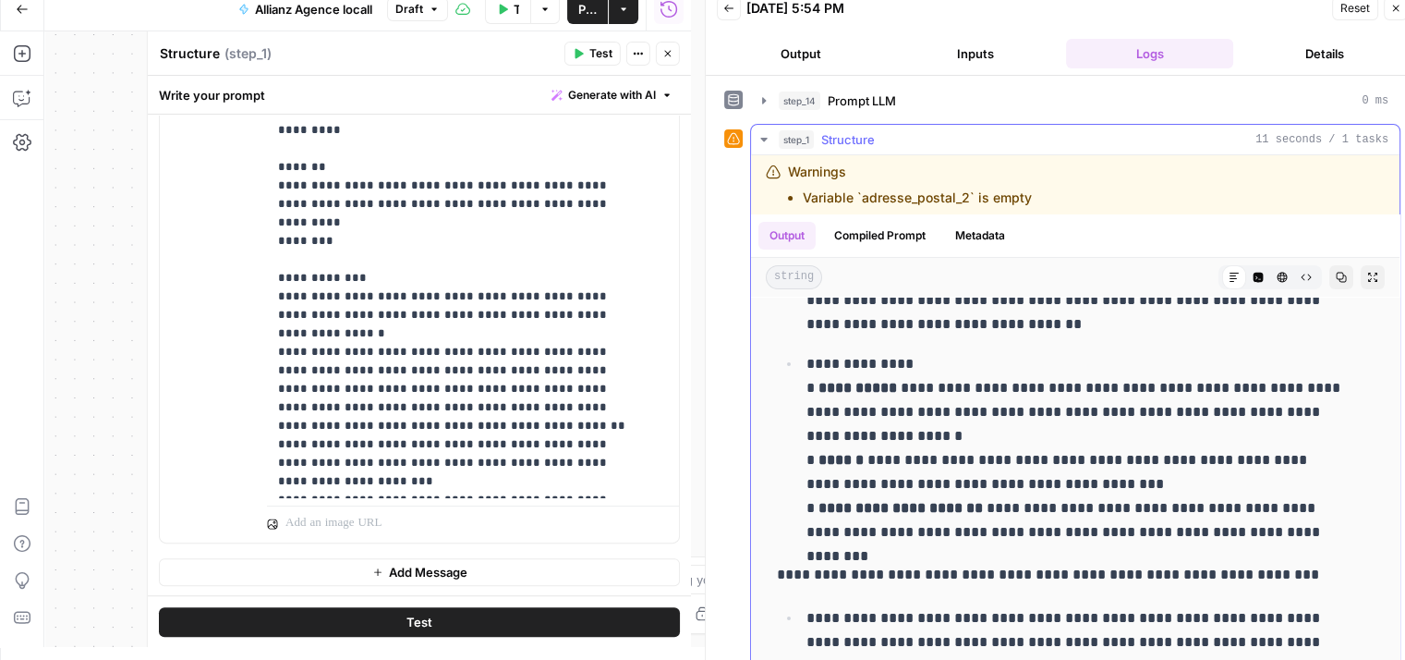
scroll to position [140, 0]
click at [395, 621] on button "Test" at bounding box center [419, 621] width 521 height 30
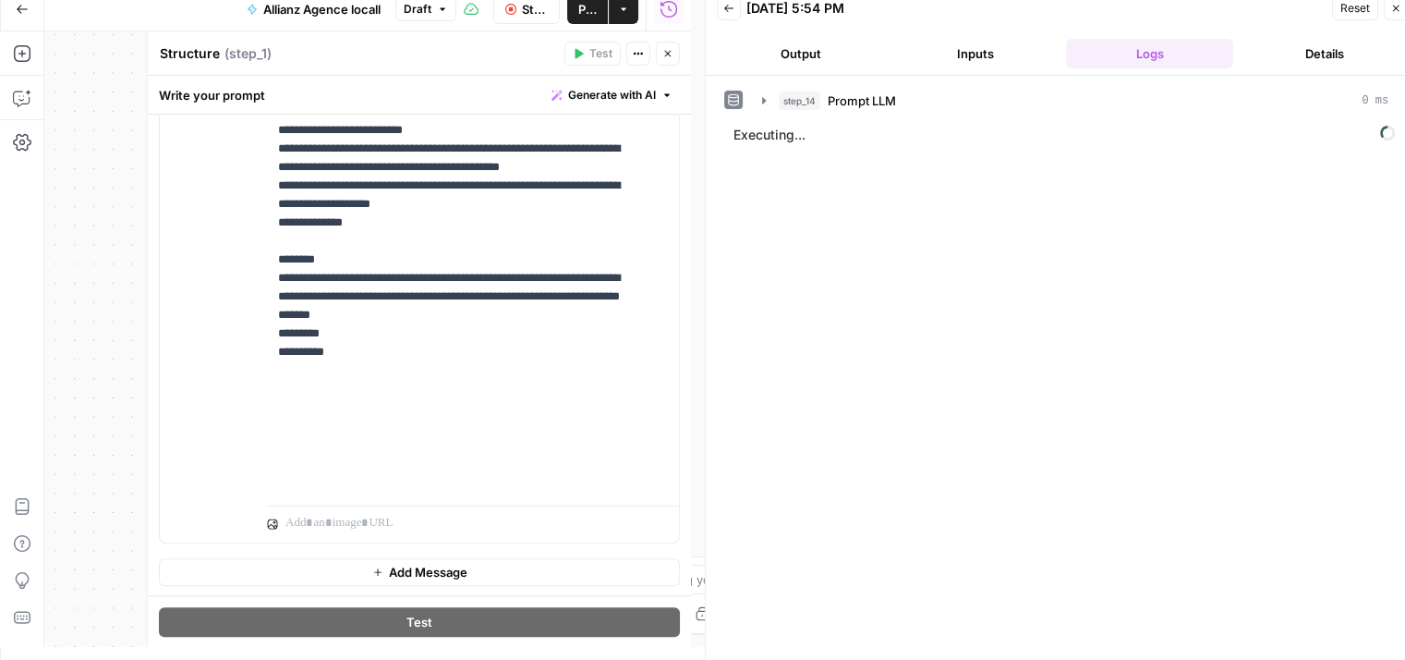
click at [672, 52] on icon "button" at bounding box center [667, 53] width 11 height 11
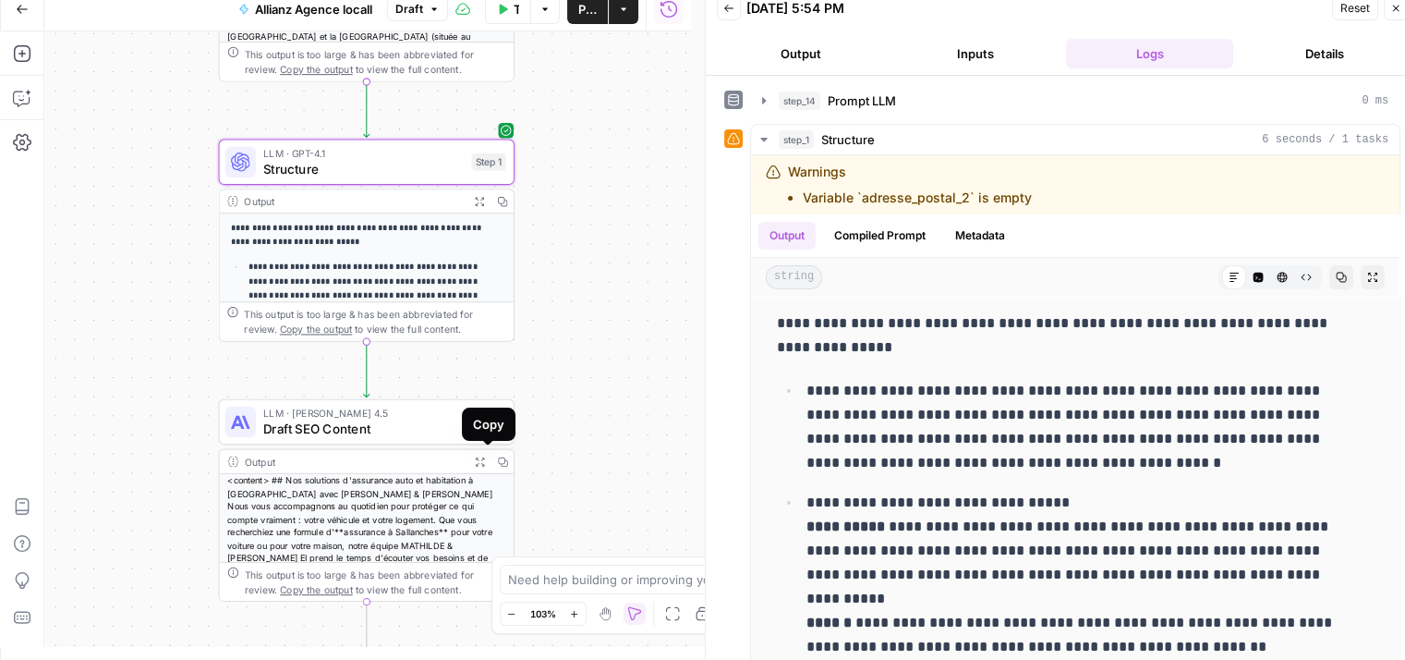
scroll to position [126, 0]
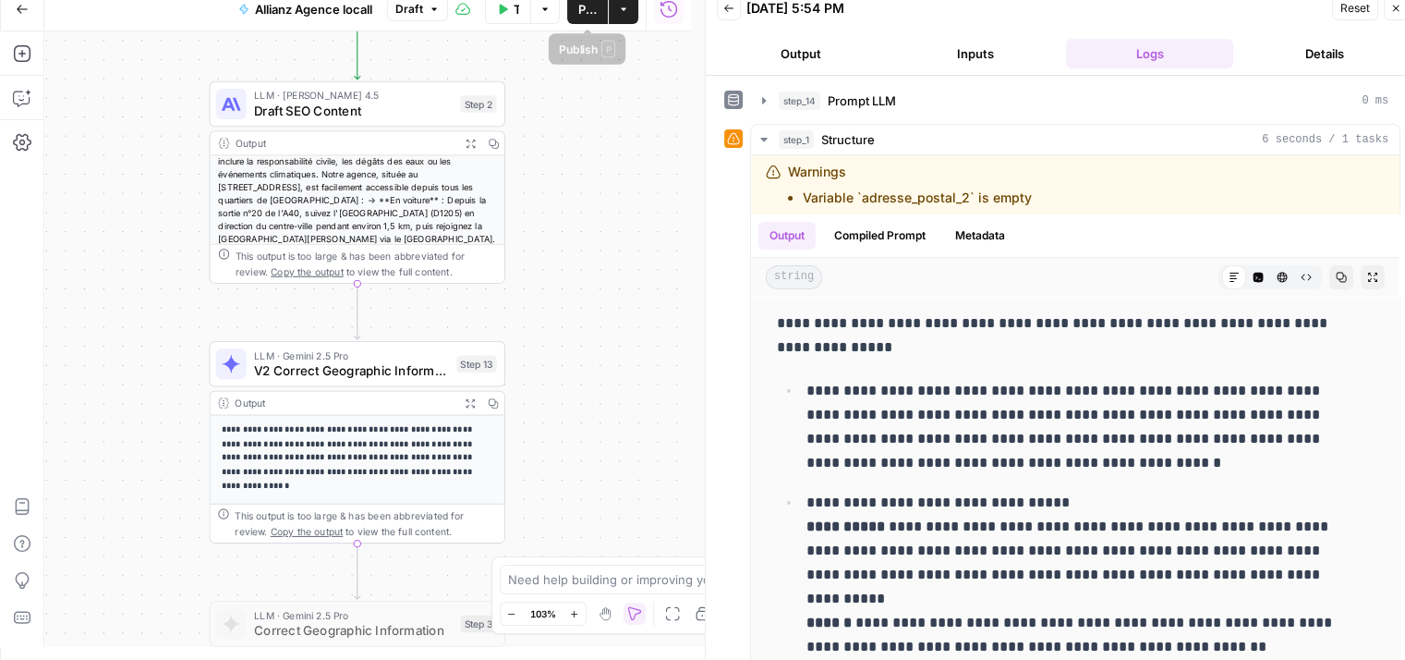
click at [580, 7] on span "Publish" at bounding box center [587, 9] width 18 height 18
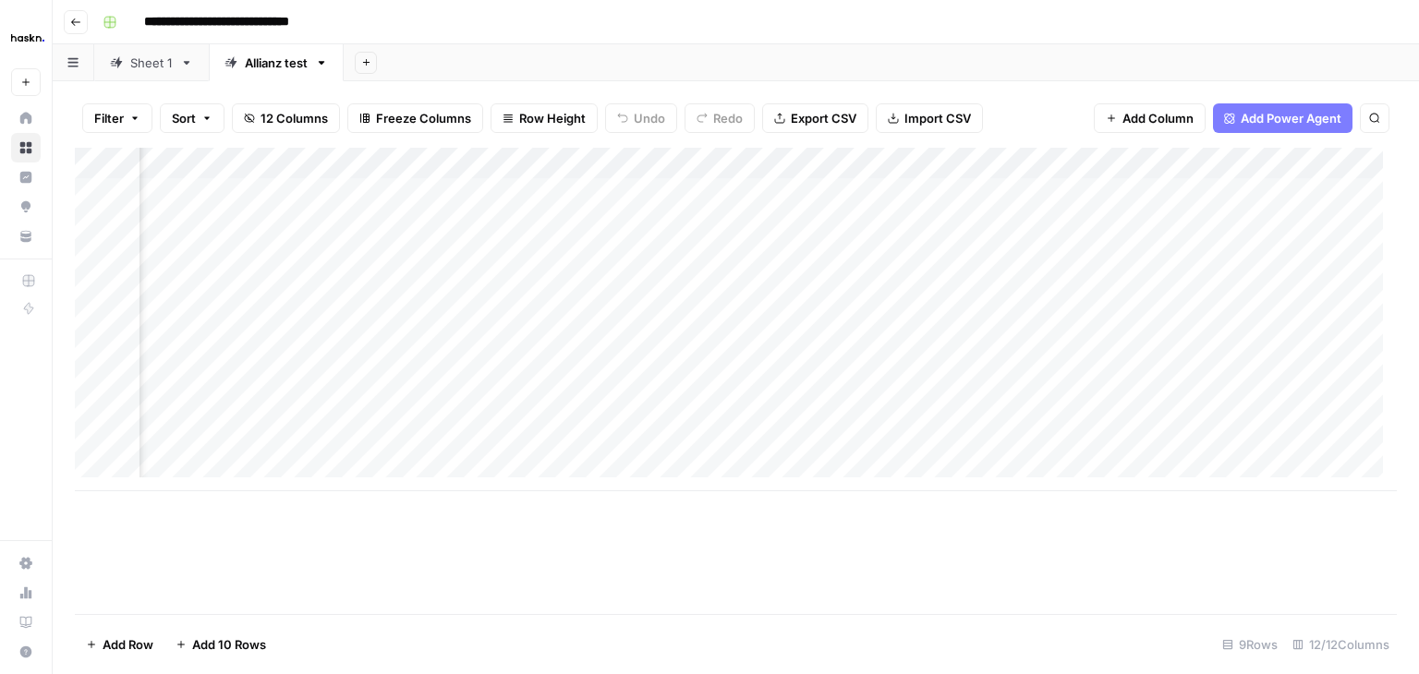
scroll to position [0, 1794]
click at [1073, 155] on div "Add Column" at bounding box center [736, 320] width 1322 height 344
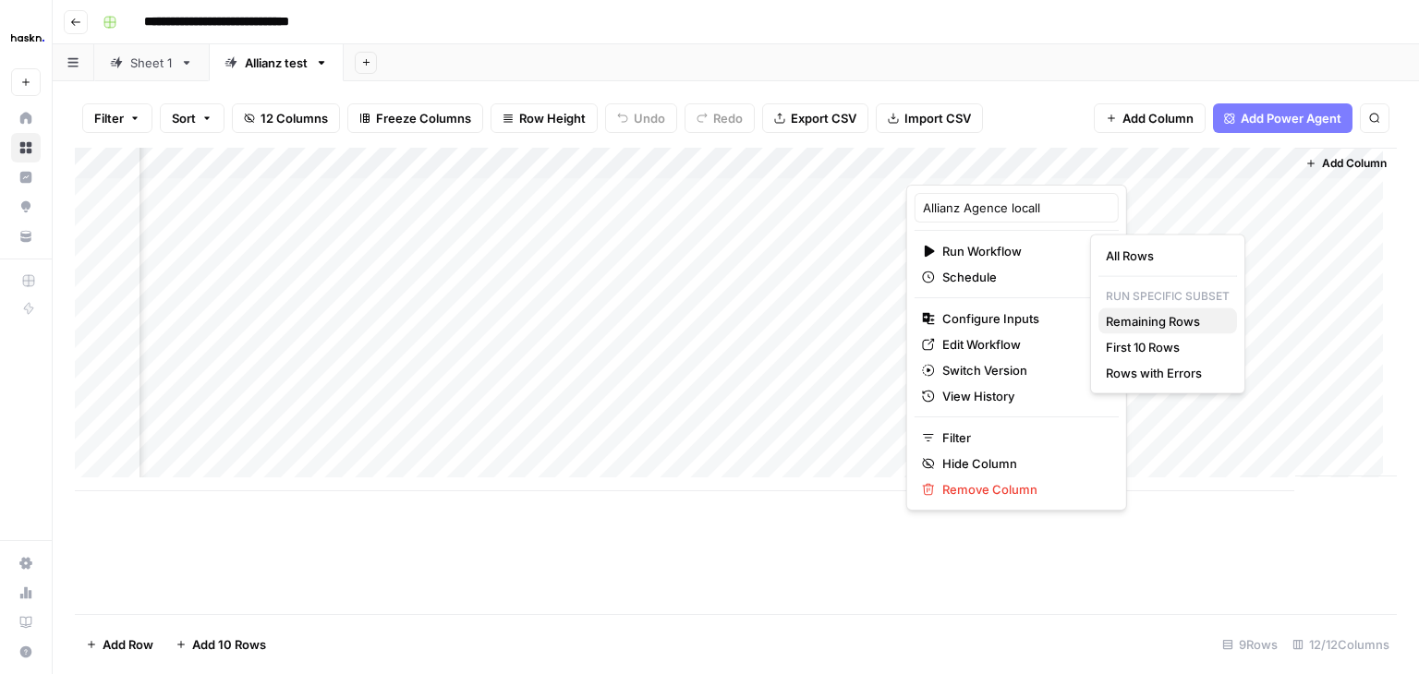
click at [1160, 317] on span "Remaining Rows" at bounding box center [1164, 321] width 116 height 18
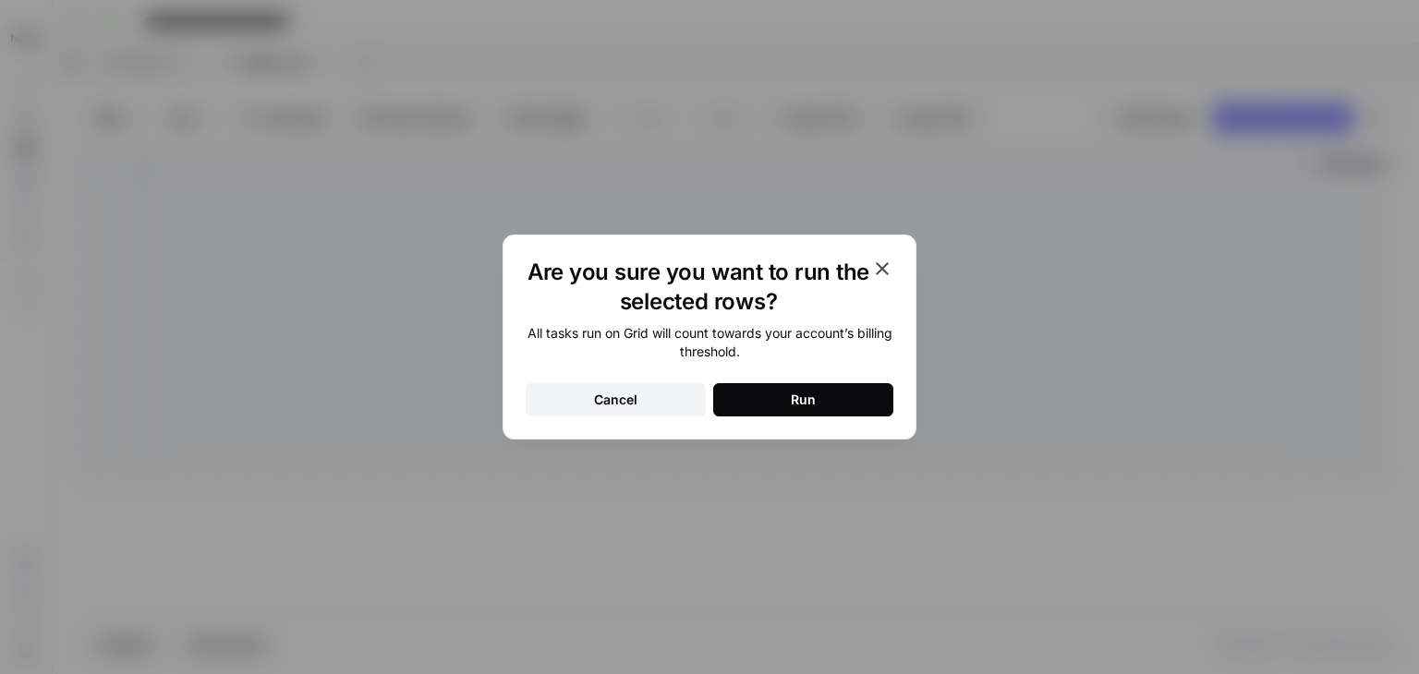
click at [819, 399] on button "Run" at bounding box center [803, 399] width 180 height 33
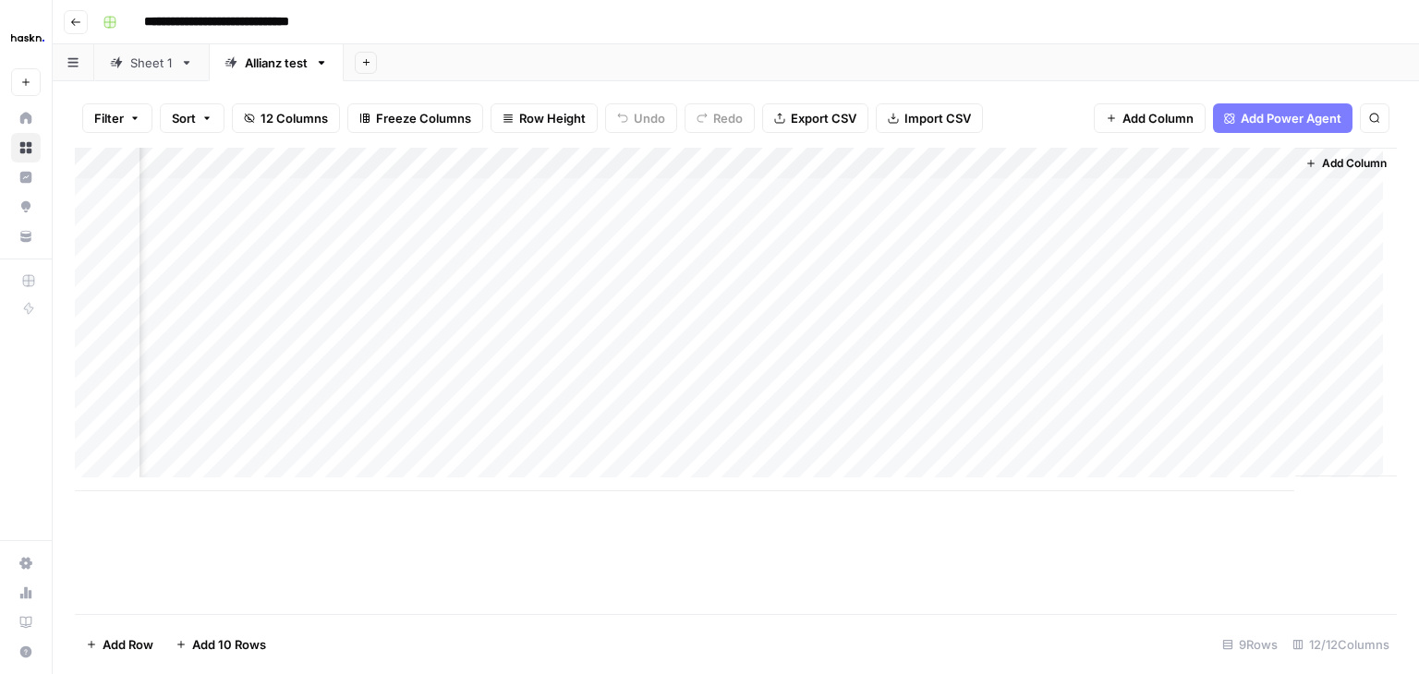
click at [1071, 160] on div "Add Column" at bounding box center [736, 320] width 1322 height 344
click at [1075, 160] on div "Add Column" at bounding box center [736, 320] width 1322 height 344
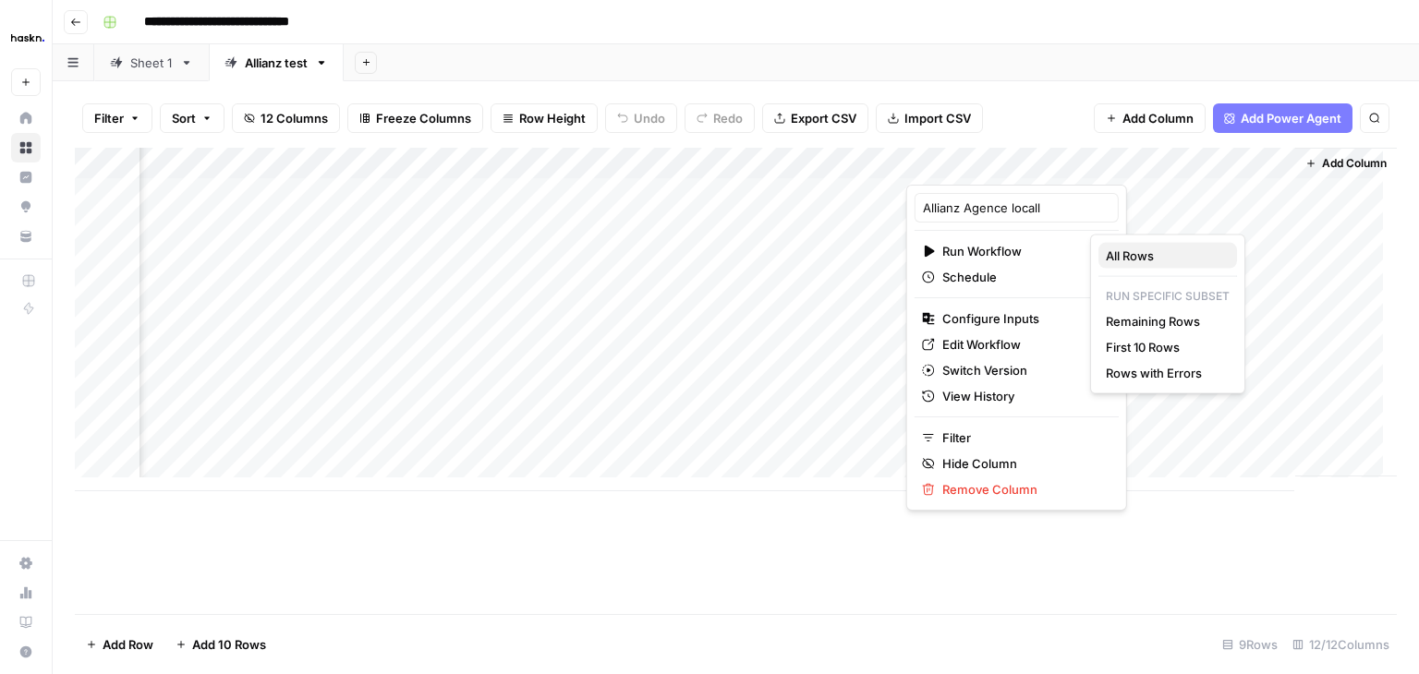
click at [1116, 256] on span "All Rows" at bounding box center [1164, 256] width 116 height 18
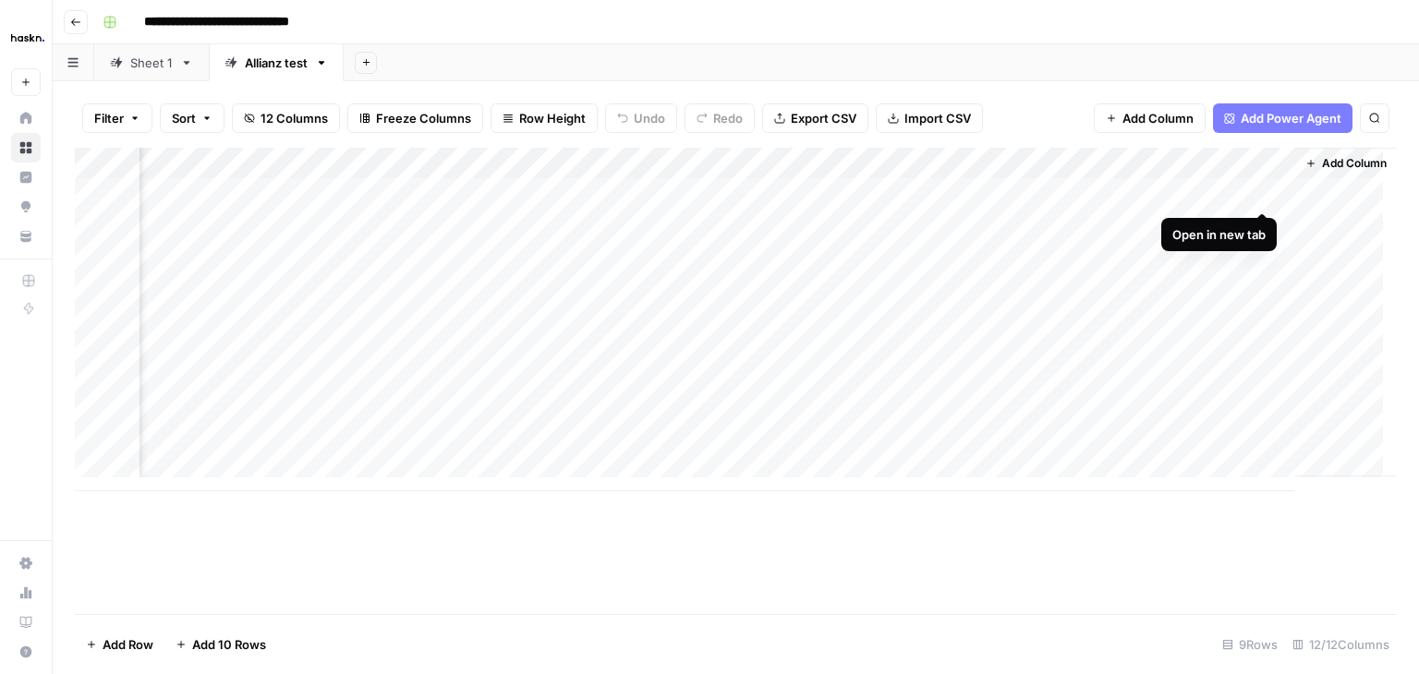
click at [1263, 192] on div "Add Column" at bounding box center [736, 320] width 1322 height 344
click at [1260, 223] on div "Add Column" at bounding box center [736, 320] width 1322 height 344
click at [1258, 225] on div "Add Column" at bounding box center [736, 320] width 1322 height 344
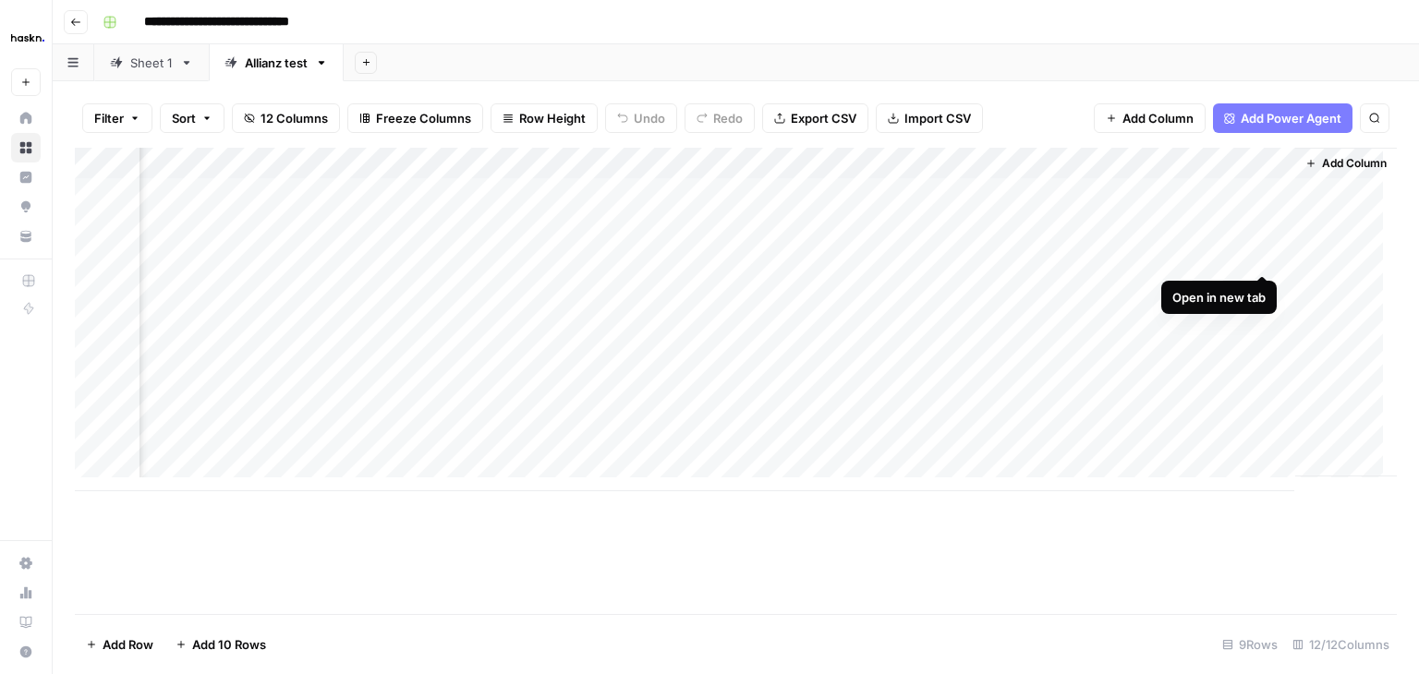
click at [1264, 258] on div "Add Column" at bounding box center [736, 320] width 1322 height 344
click at [1073, 158] on div "Add Column" at bounding box center [736, 320] width 1322 height 344
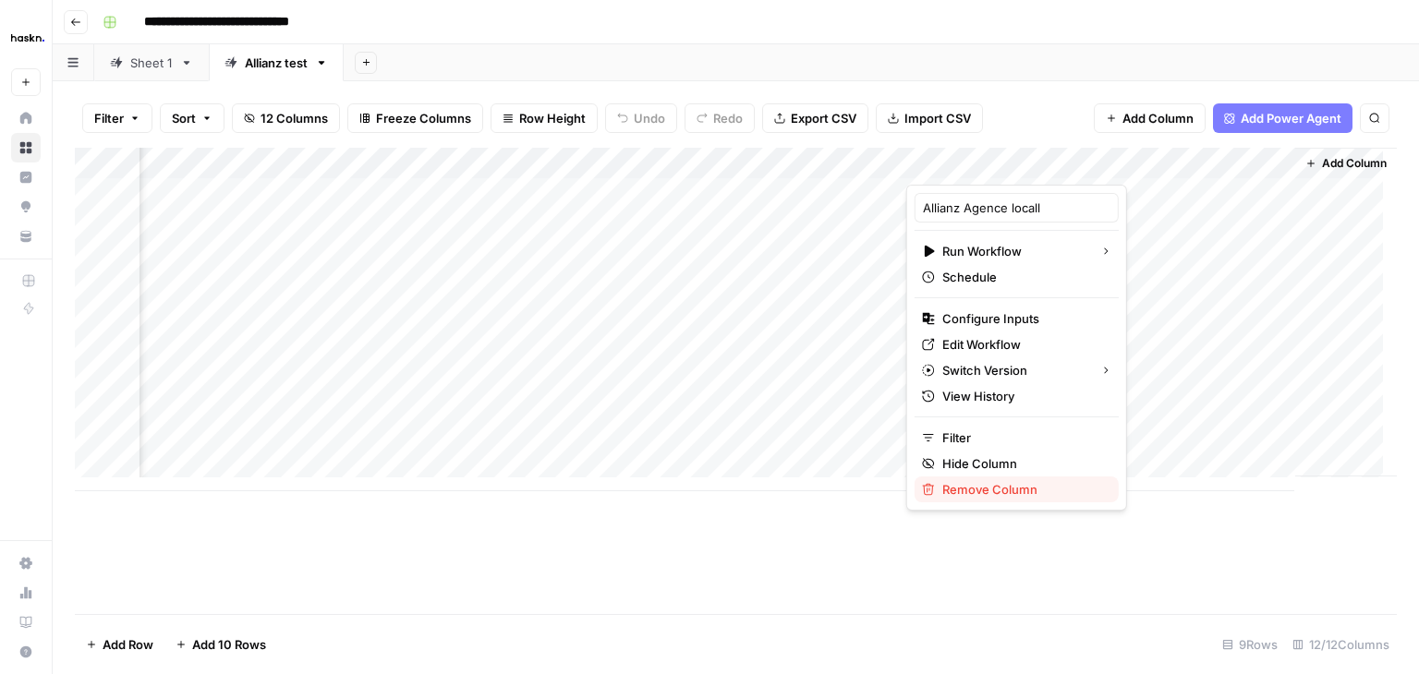
click at [1020, 488] on span "Remove Column" at bounding box center [1023, 489] width 162 height 18
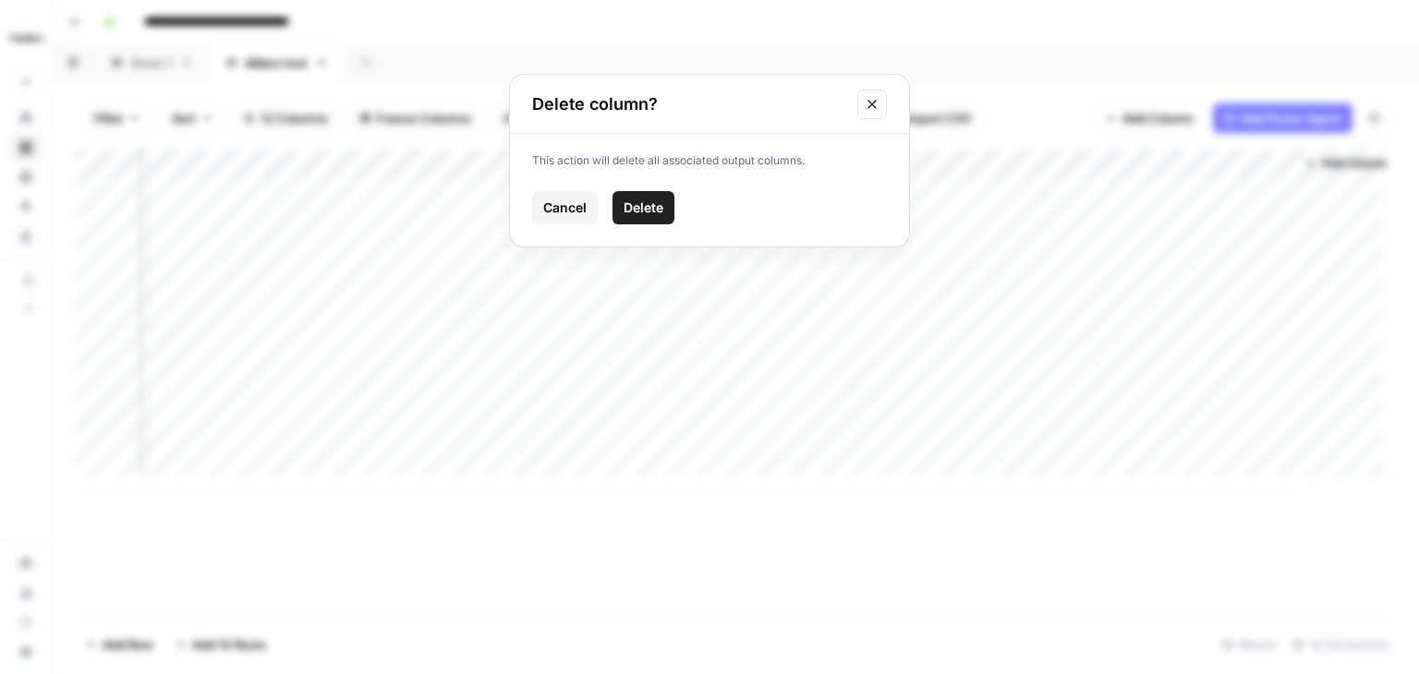
click at [650, 203] on span "Delete" at bounding box center [644, 208] width 40 height 18
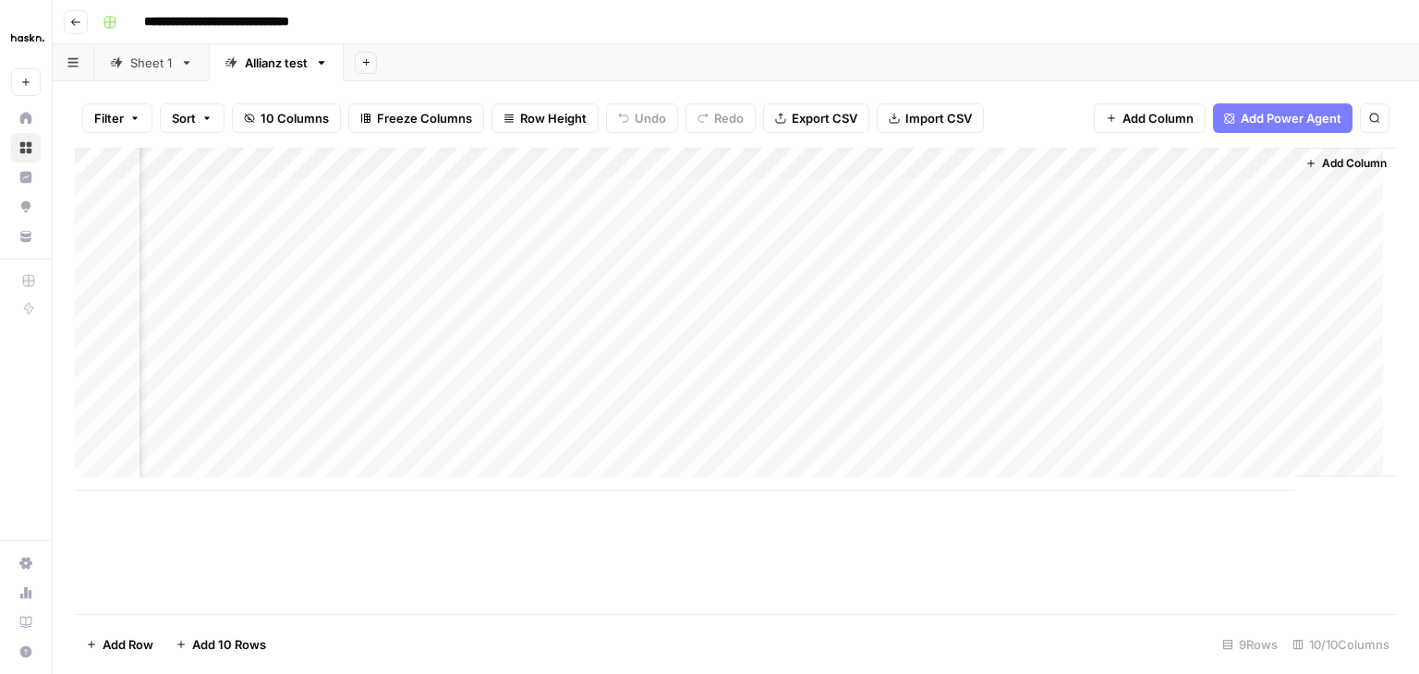
scroll to position [0, 1421]
click at [1322, 160] on span "Add Column" at bounding box center [1354, 163] width 65 height 17
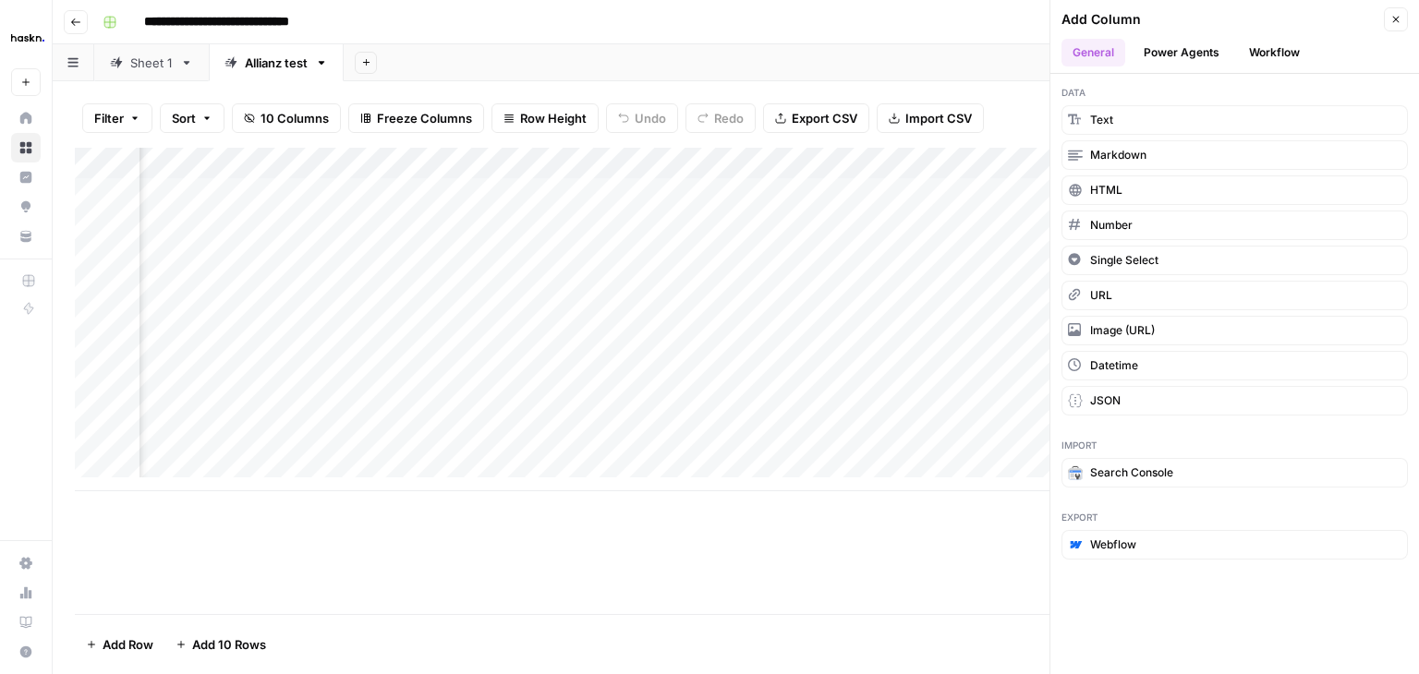
click at [1259, 46] on button "Workflow" at bounding box center [1274, 53] width 73 height 28
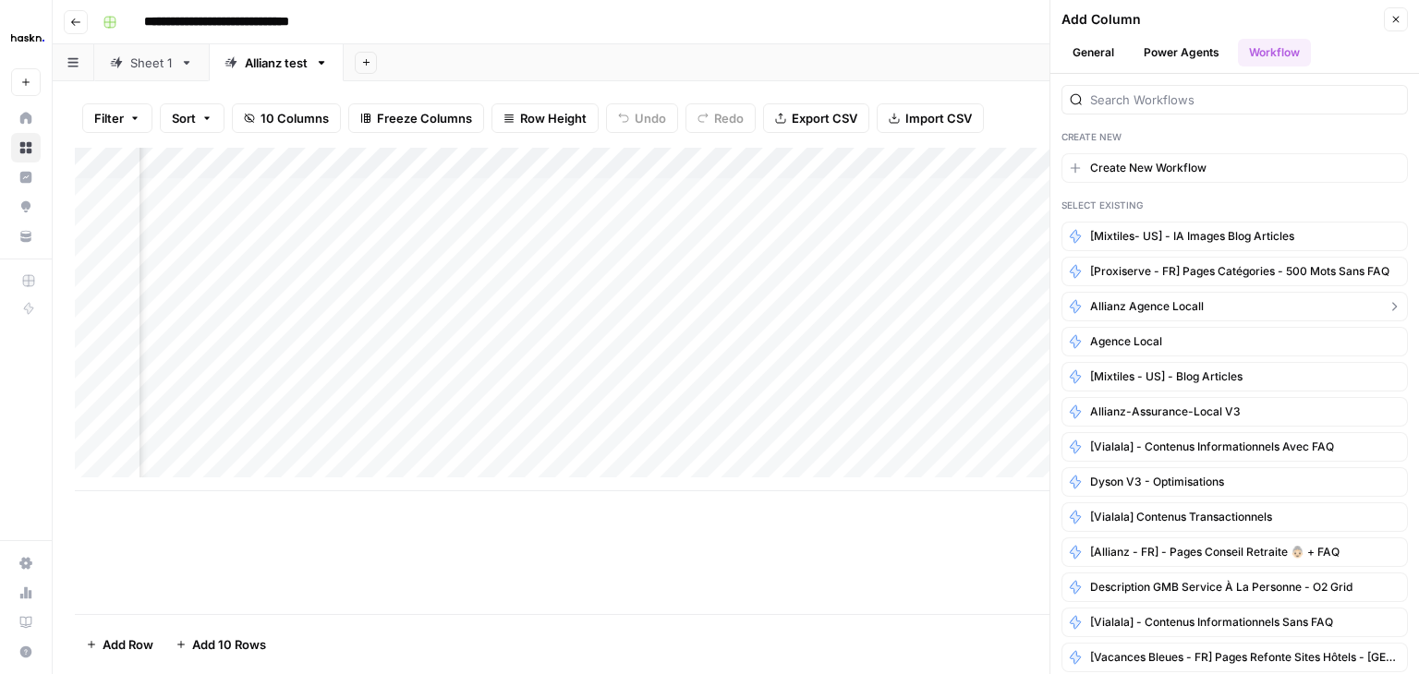
click at [1211, 300] on button "Allianz Agence locall" at bounding box center [1234, 307] width 346 height 30
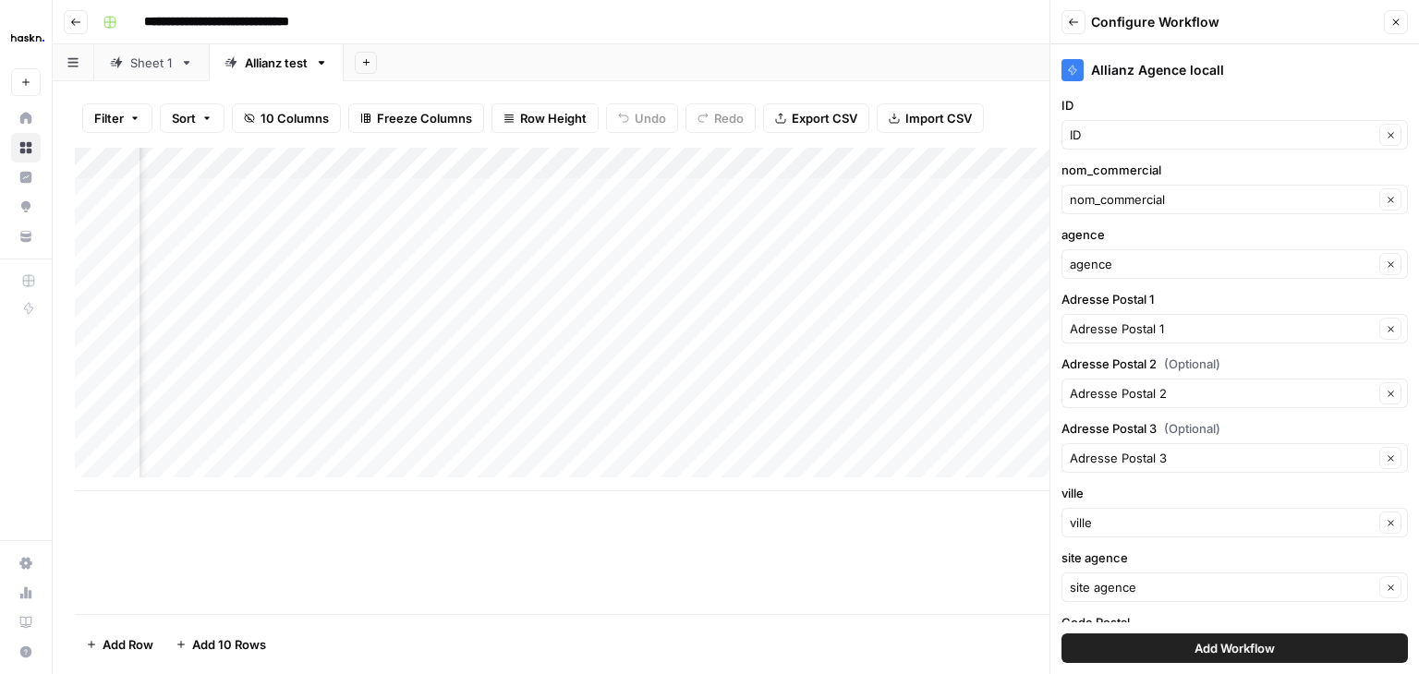
click at [1221, 642] on span "Add Workflow" at bounding box center [1235, 648] width 80 height 18
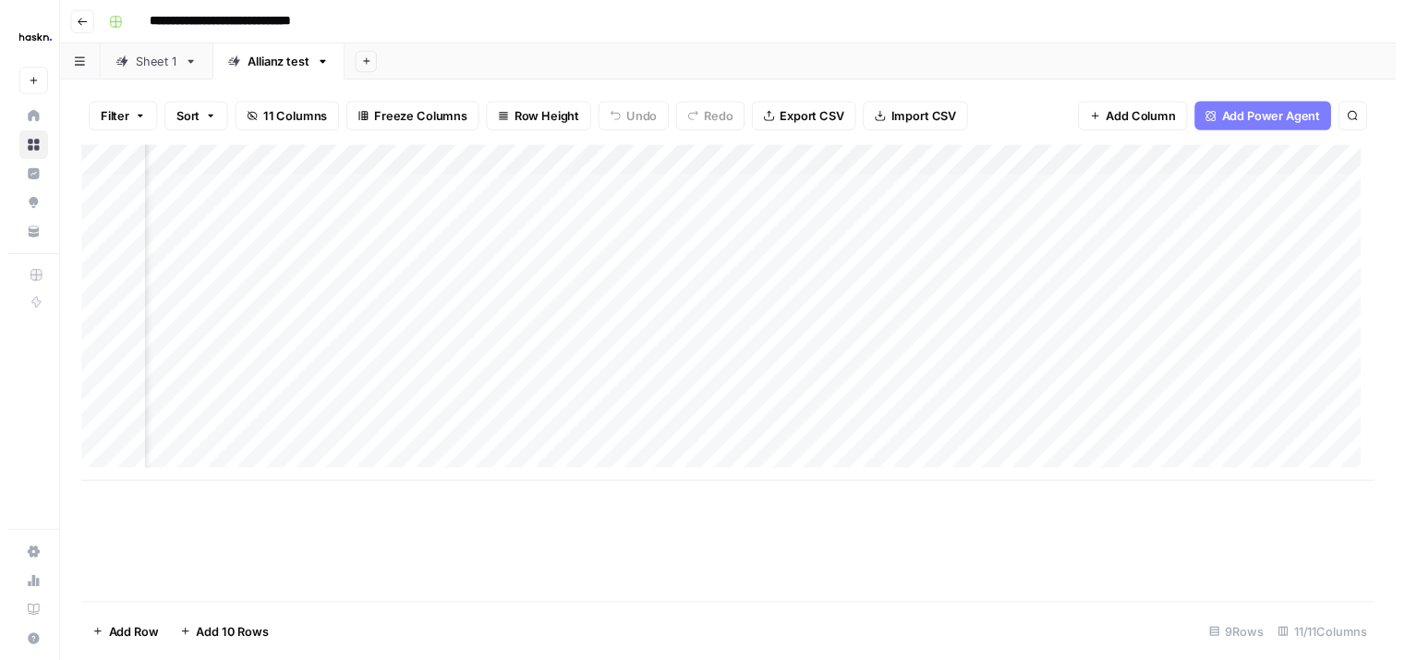
scroll to position [0, 1628]
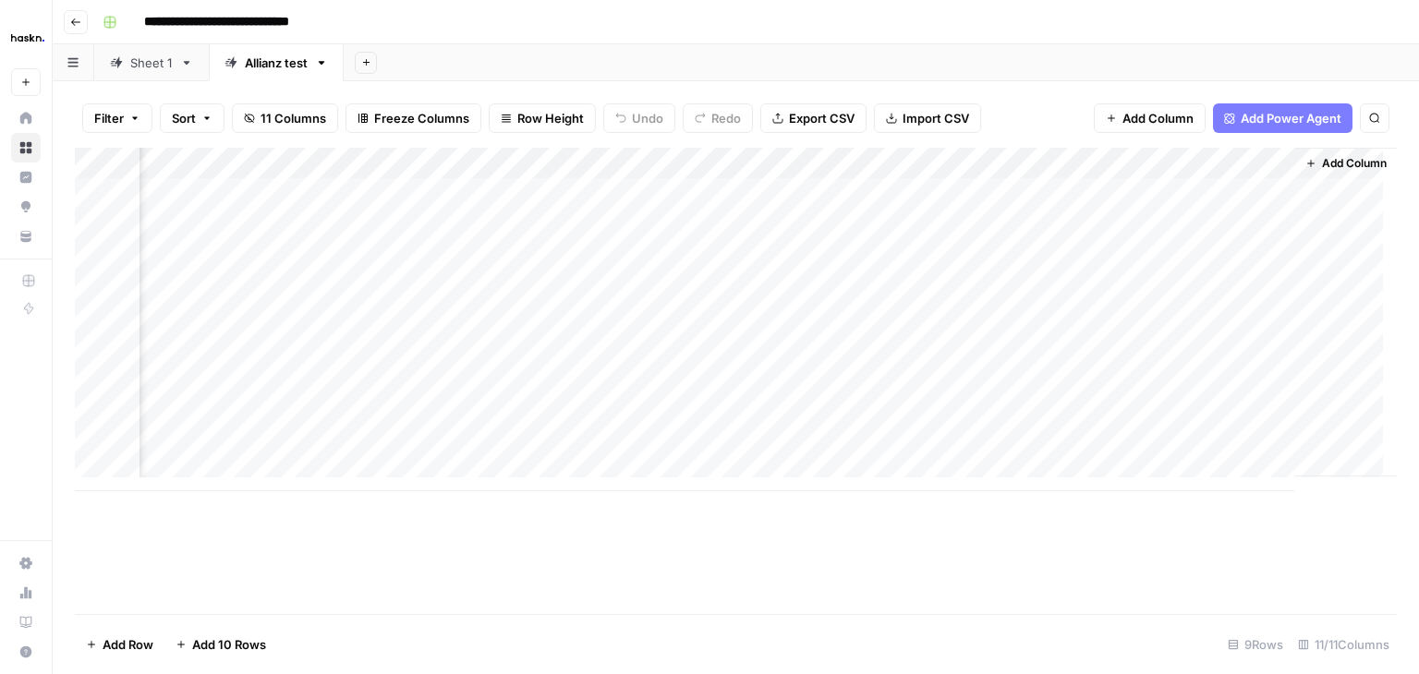
click at [1196, 219] on div "Add Column" at bounding box center [736, 320] width 1322 height 344
click at [1201, 245] on div "Add Column" at bounding box center [736, 320] width 1322 height 344
click at [1194, 315] on div "Add Column" at bounding box center [736, 320] width 1322 height 344
click at [1178, 289] on div "Add Column" at bounding box center [736, 320] width 1322 height 344
click at [1238, 222] on div "Add Column" at bounding box center [736, 320] width 1322 height 344
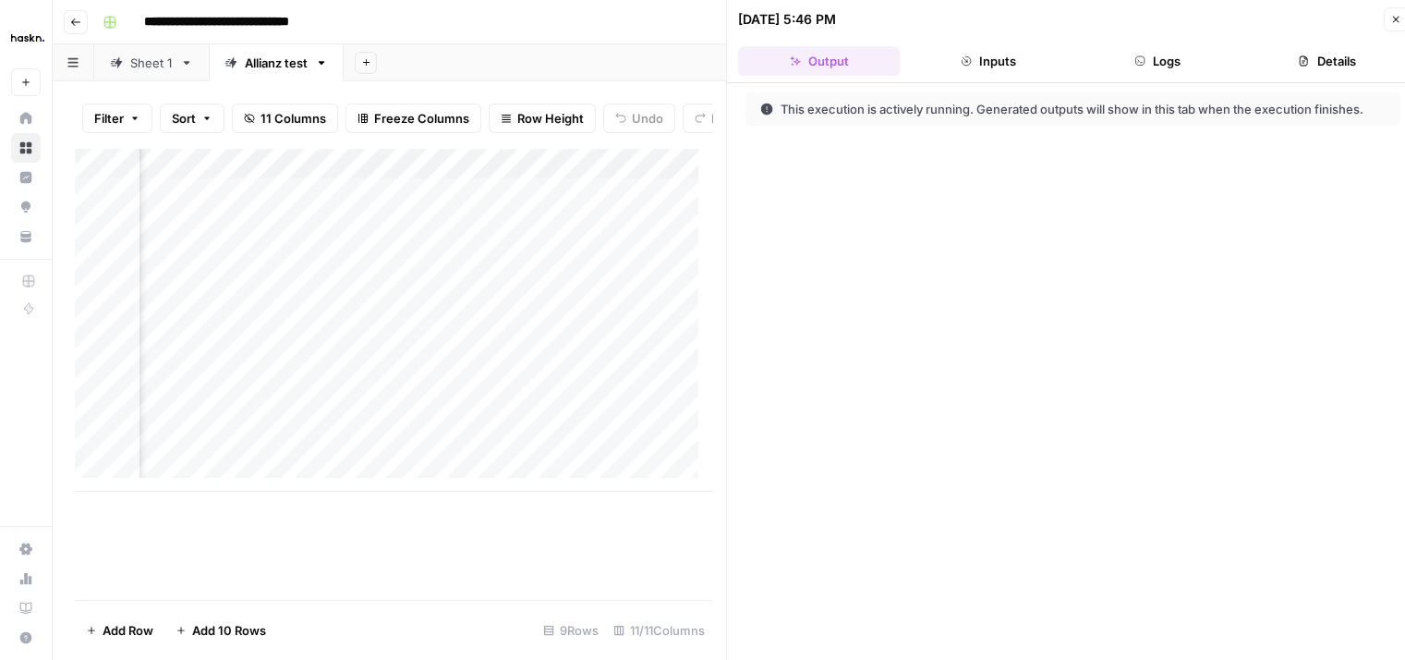
click at [1120, 42] on header "10/07/25 at 5:46 PM Close Output Inputs Logs Details" at bounding box center [1073, 41] width 692 height 83
click at [1147, 54] on button "Logs" at bounding box center [1158, 61] width 162 height 30
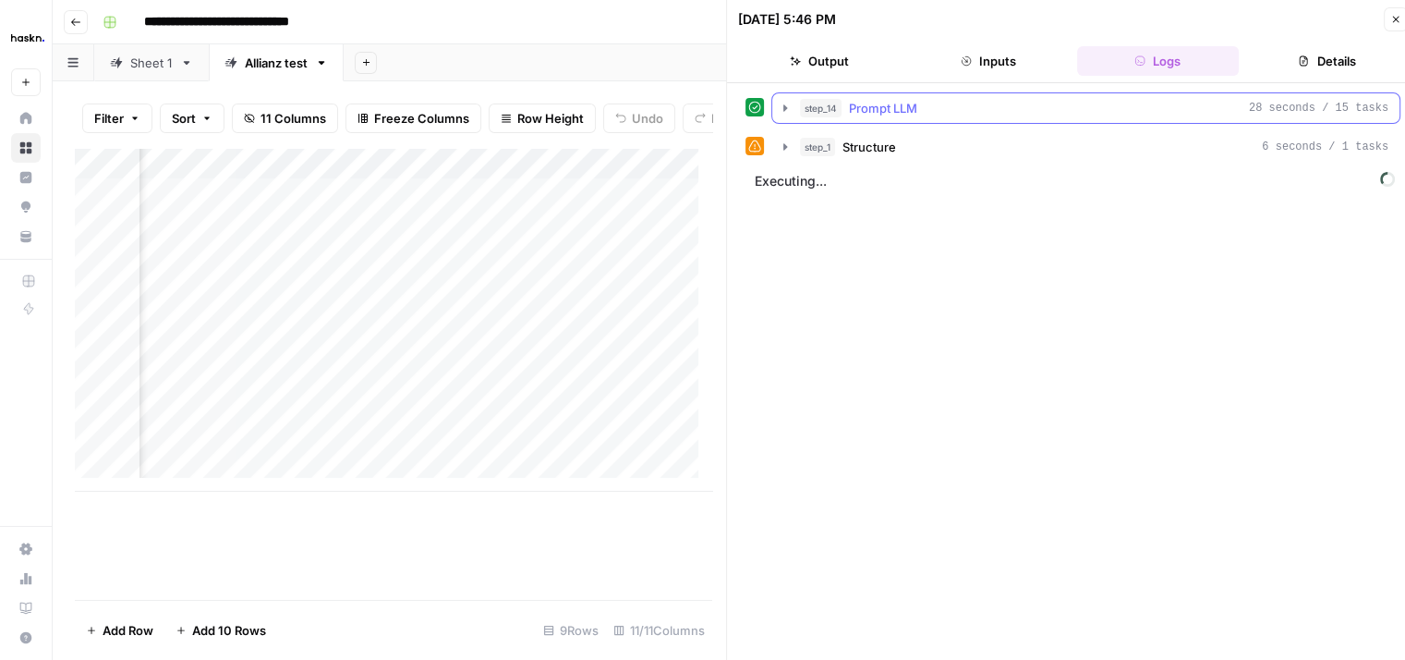
click at [787, 104] on icon "button" at bounding box center [785, 108] width 15 height 15
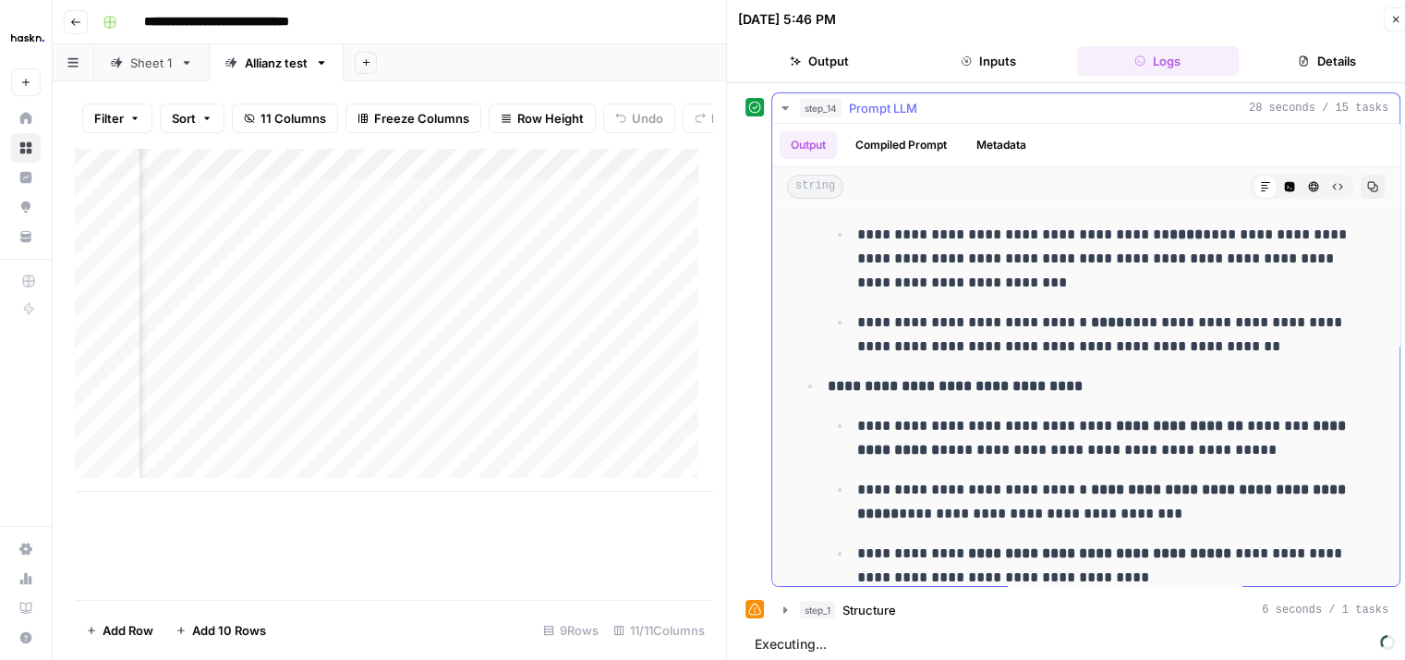
scroll to position [203, 0]
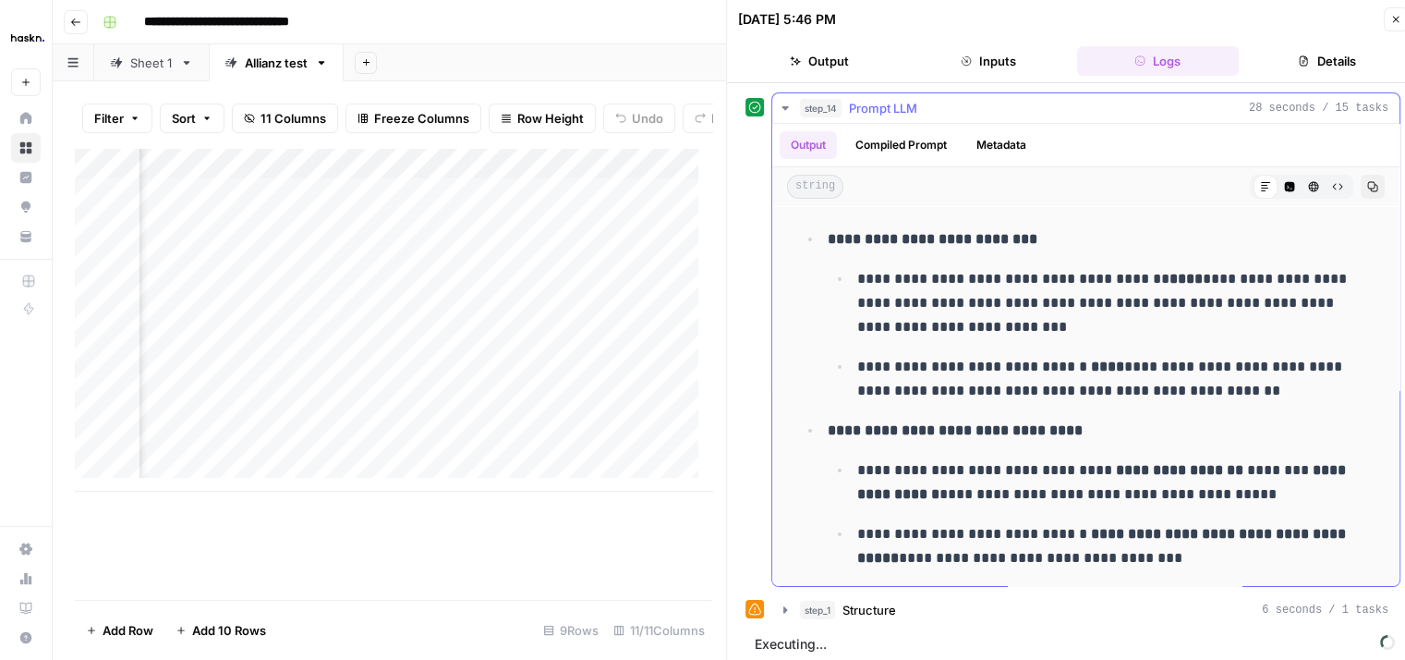
click at [782, 104] on icon "button" at bounding box center [785, 108] width 15 height 15
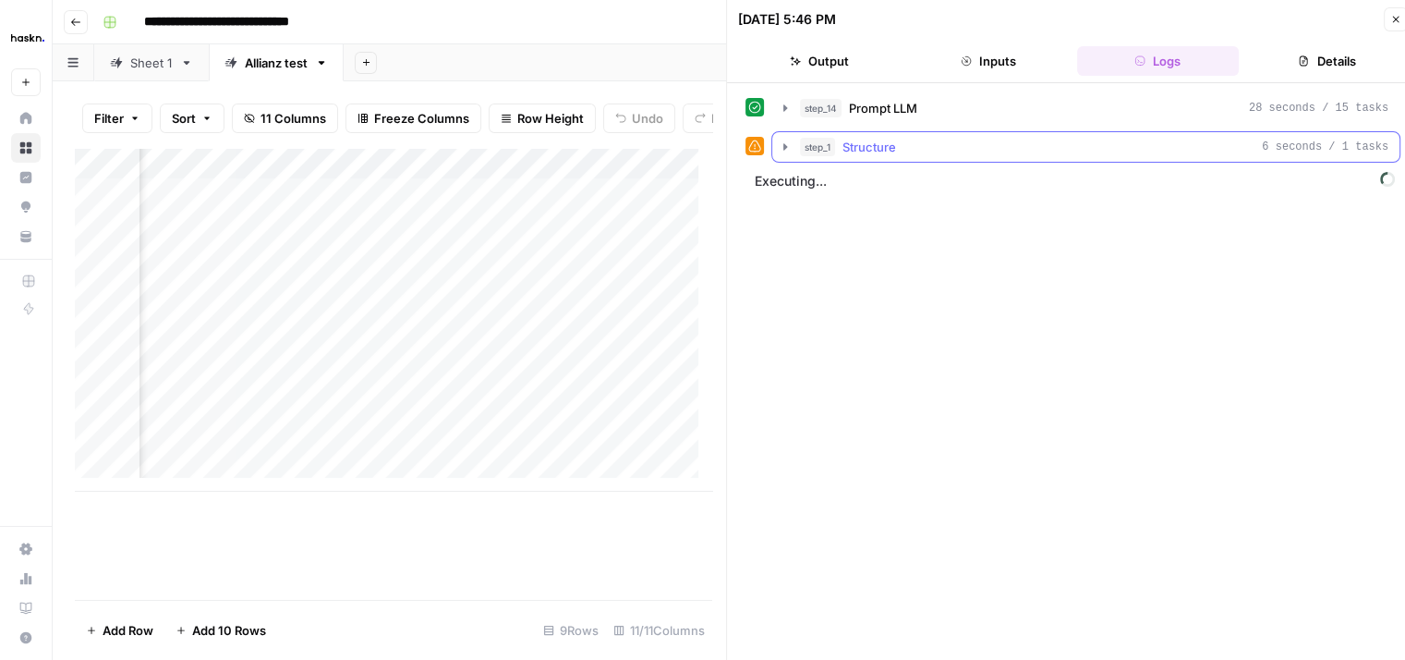
click at [786, 149] on icon "button" at bounding box center [785, 147] width 15 height 15
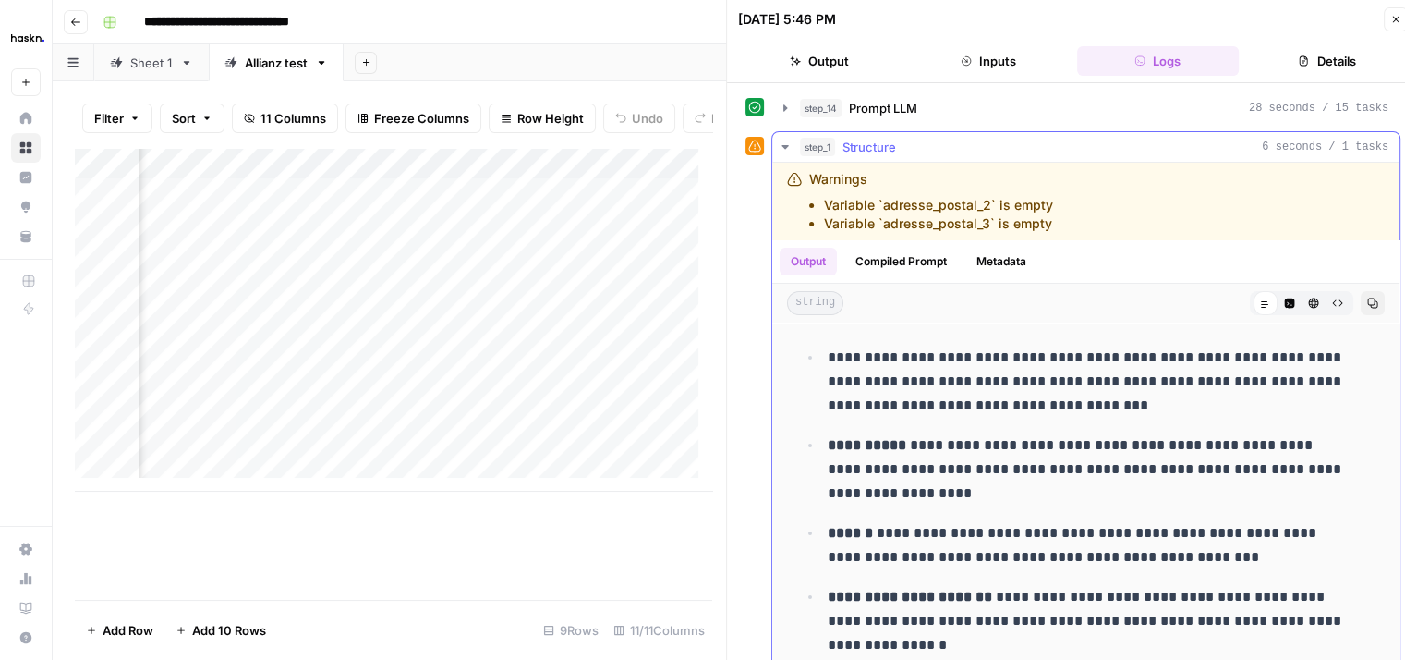
scroll to position [0, 0]
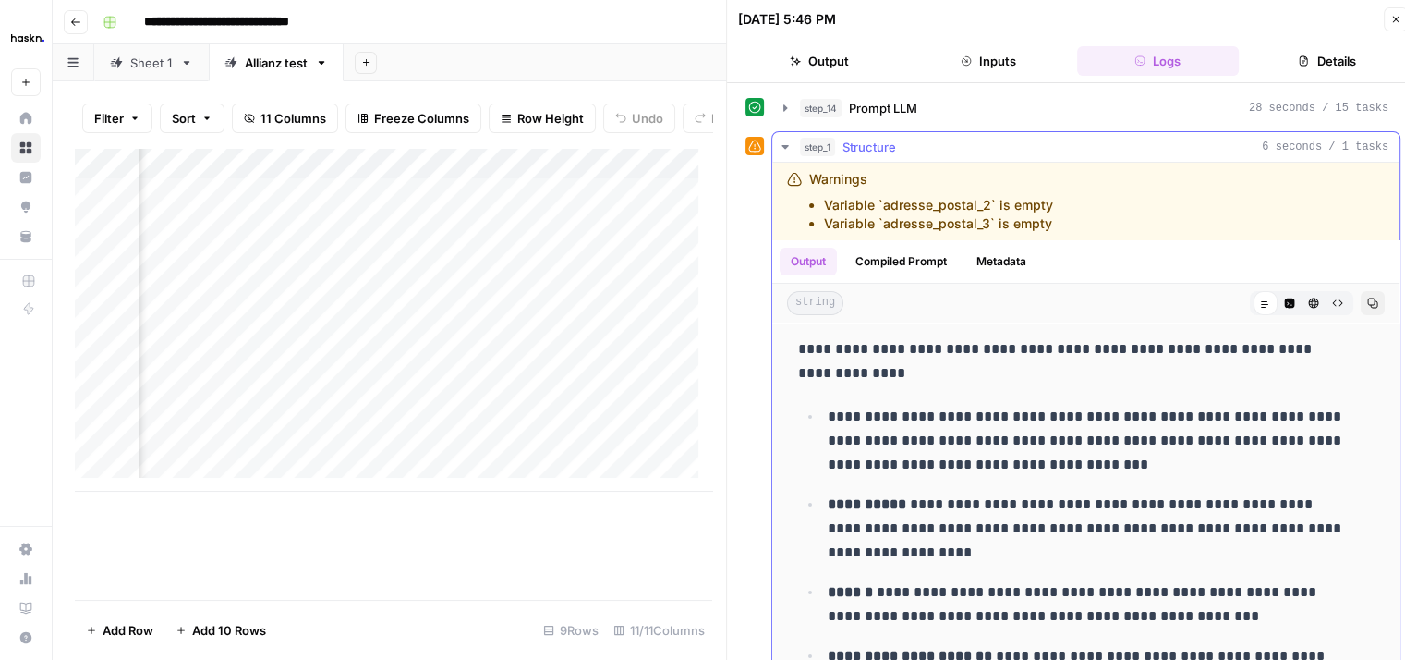
click at [785, 142] on icon "button" at bounding box center [785, 147] width 15 height 15
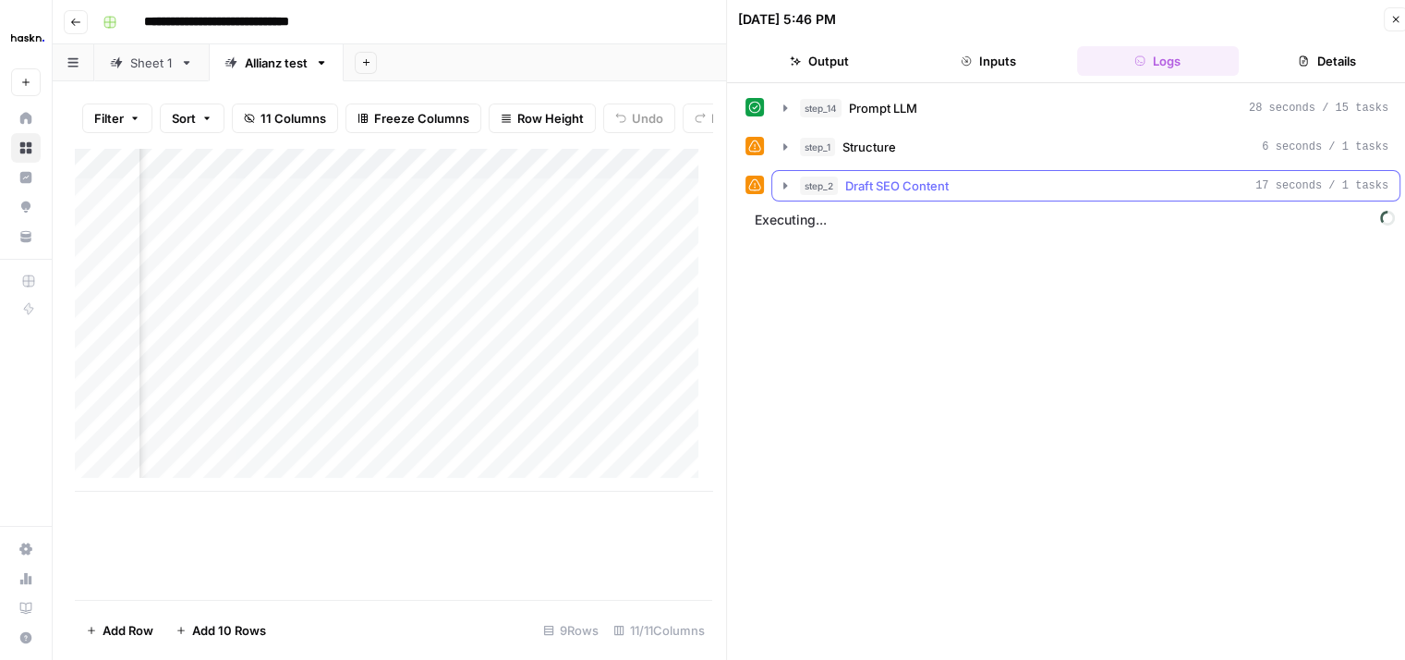
click at [779, 188] on icon "button" at bounding box center [785, 185] width 15 height 15
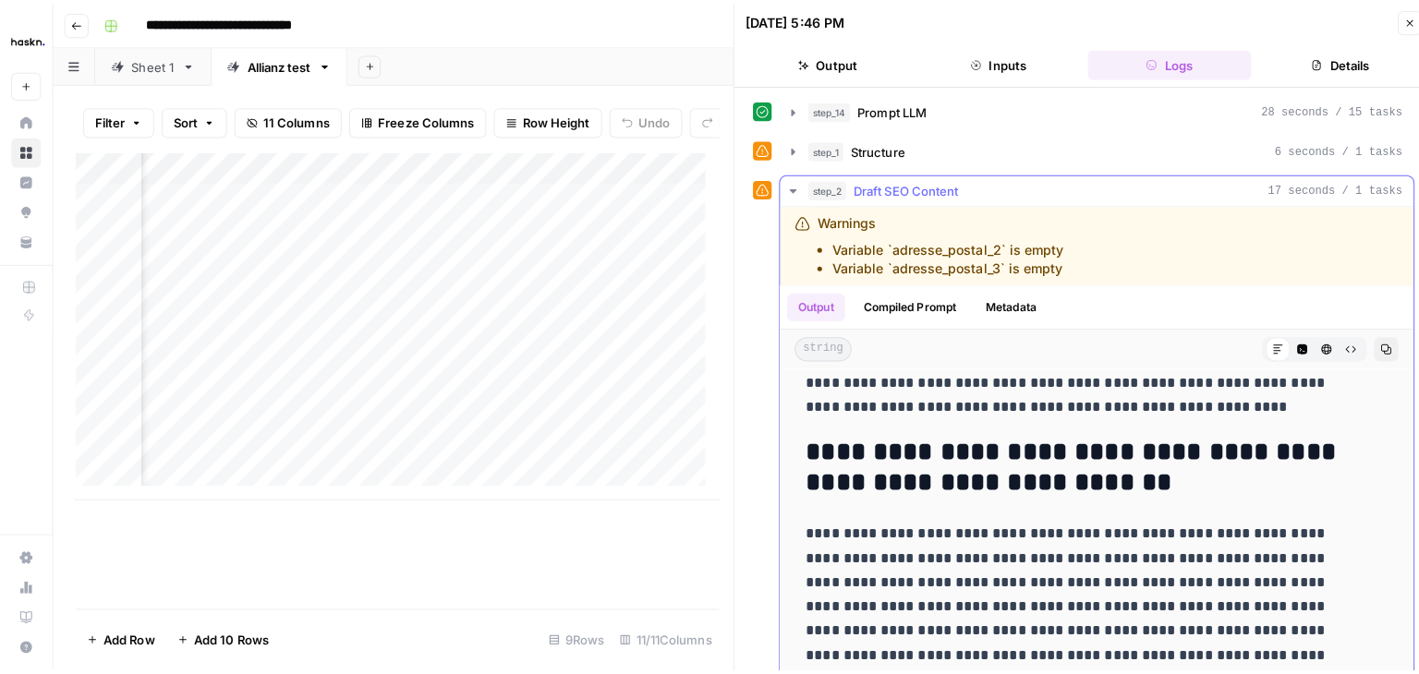
scroll to position [704, 0]
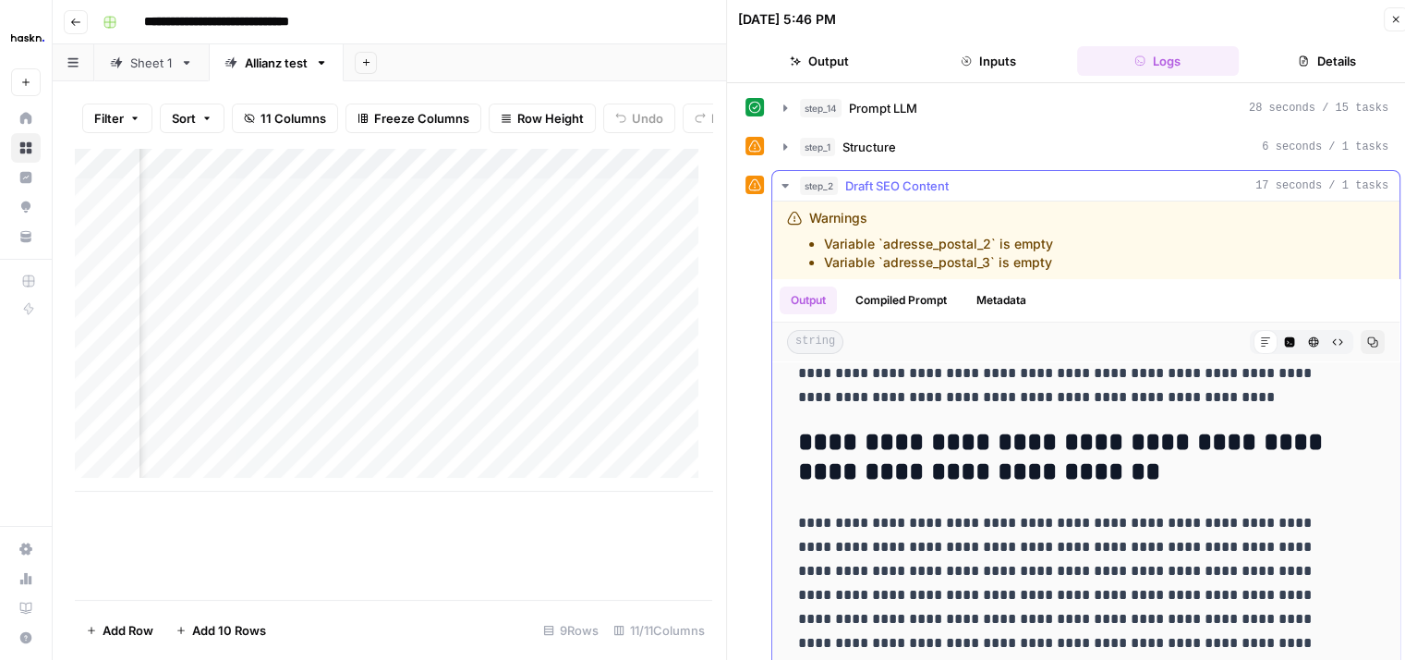
click at [789, 178] on icon "button" at bounding box center [785, 185] width 15 height 15
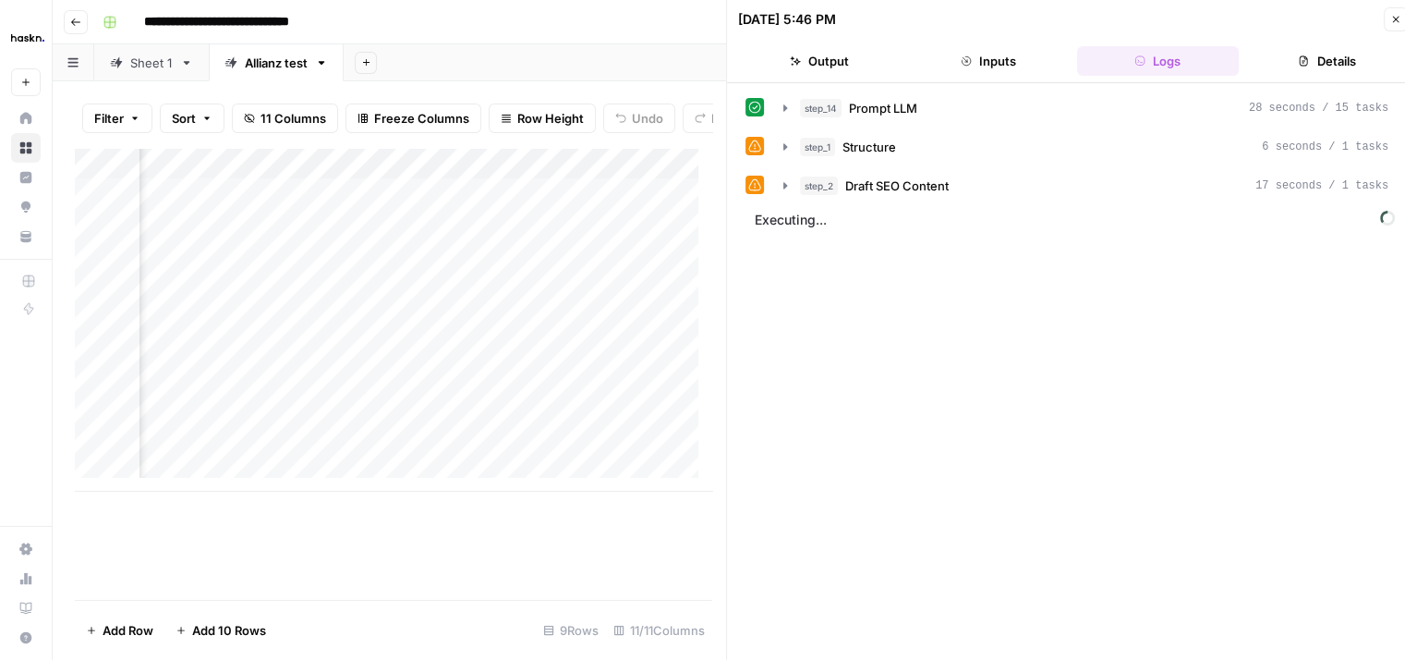
click at [1393, 14] on icon "button" at bounding box center [1395, 19] width 11 height 11
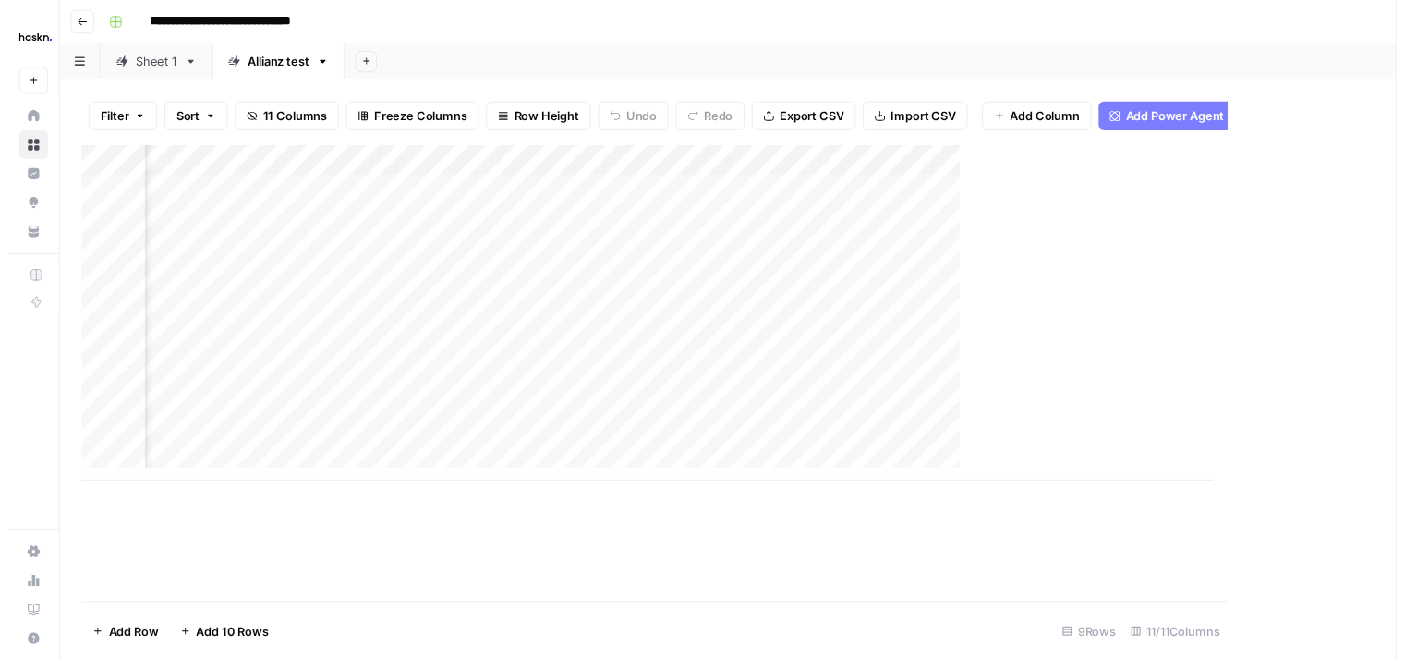
scroll to position [0, 1606]
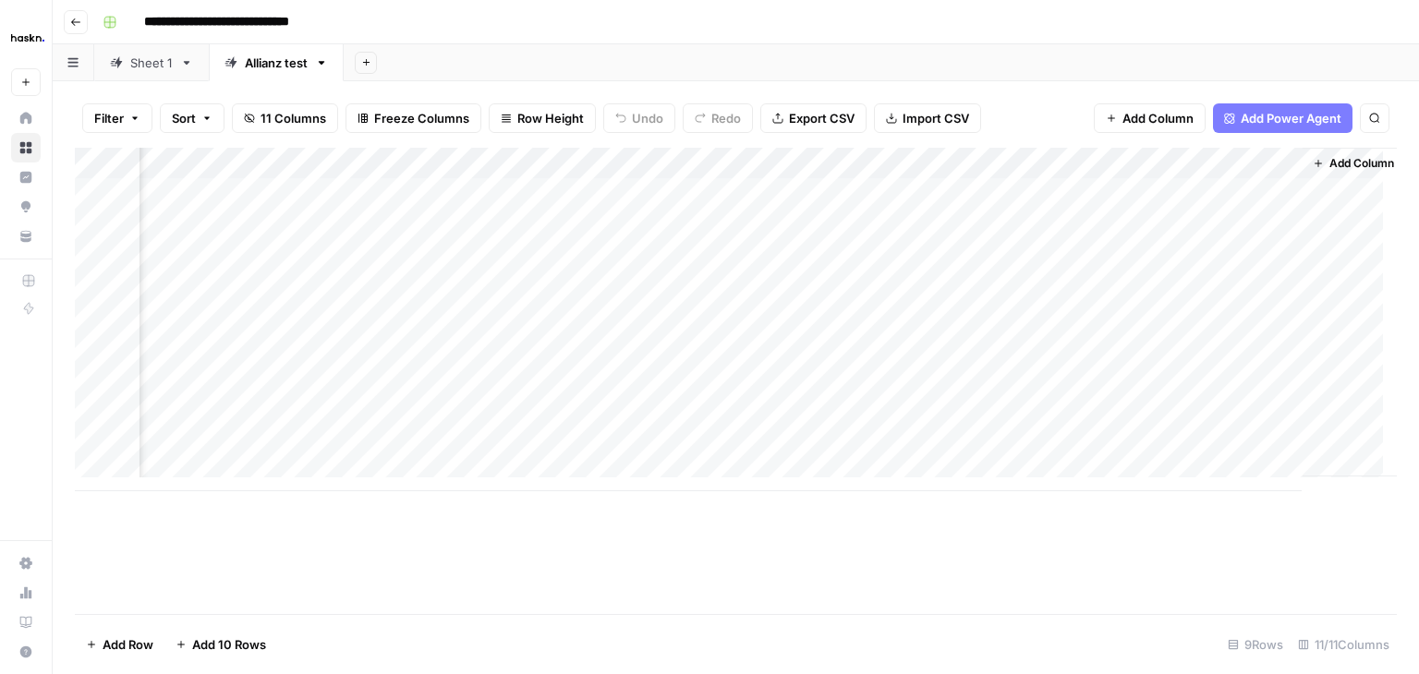
click at [1132, 227] on div "Add Column" at bounding box center [736, 320] width 1322 height 344
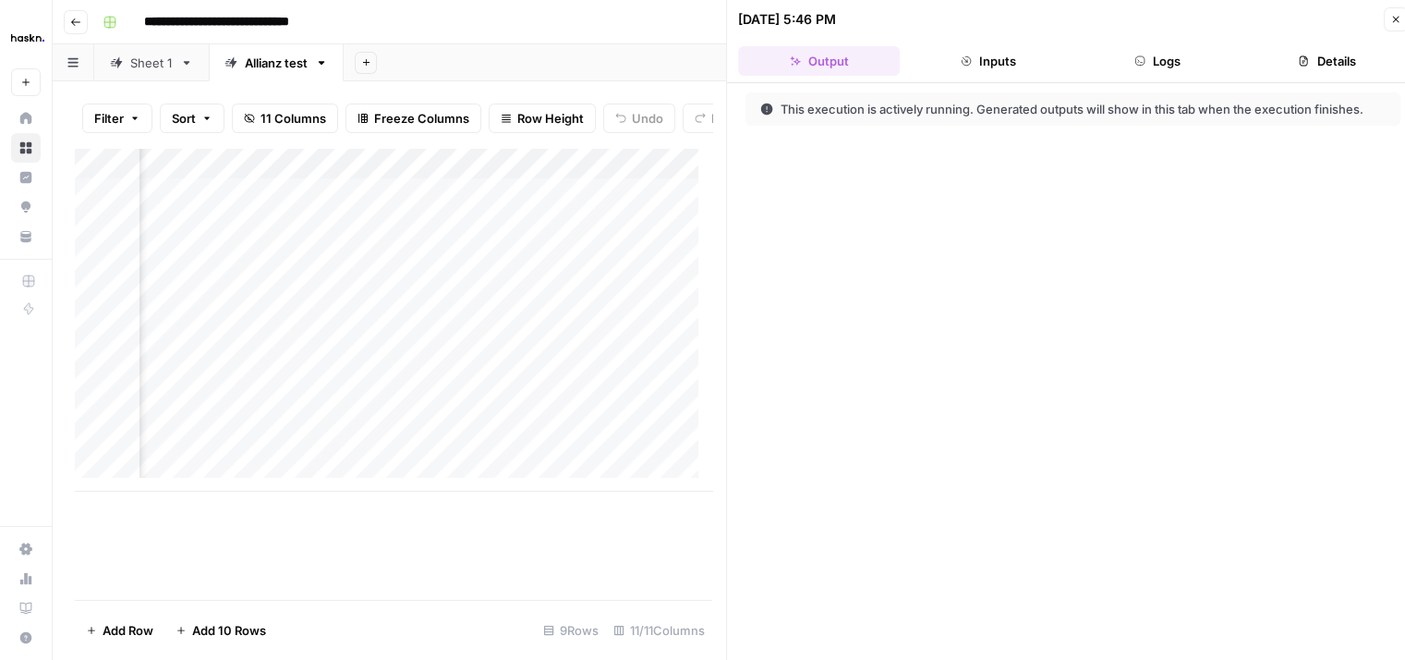
click at [1146, 54] on button "Logs" at bounding box center [1158, 61] width 162 height 30
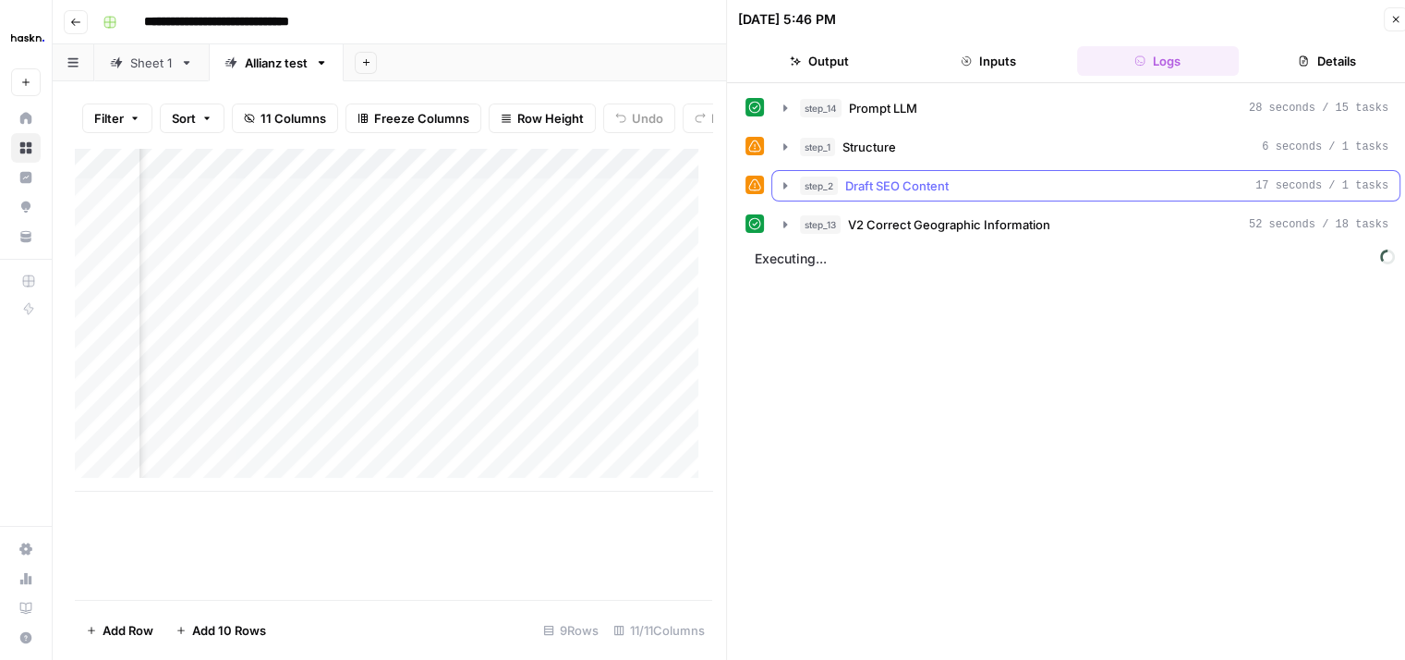
click at [787, 191] on button "step_2 Draft SEO Content 17 seconds / 1 tasks" at bounding box center [1085, 186] width 627 height 30
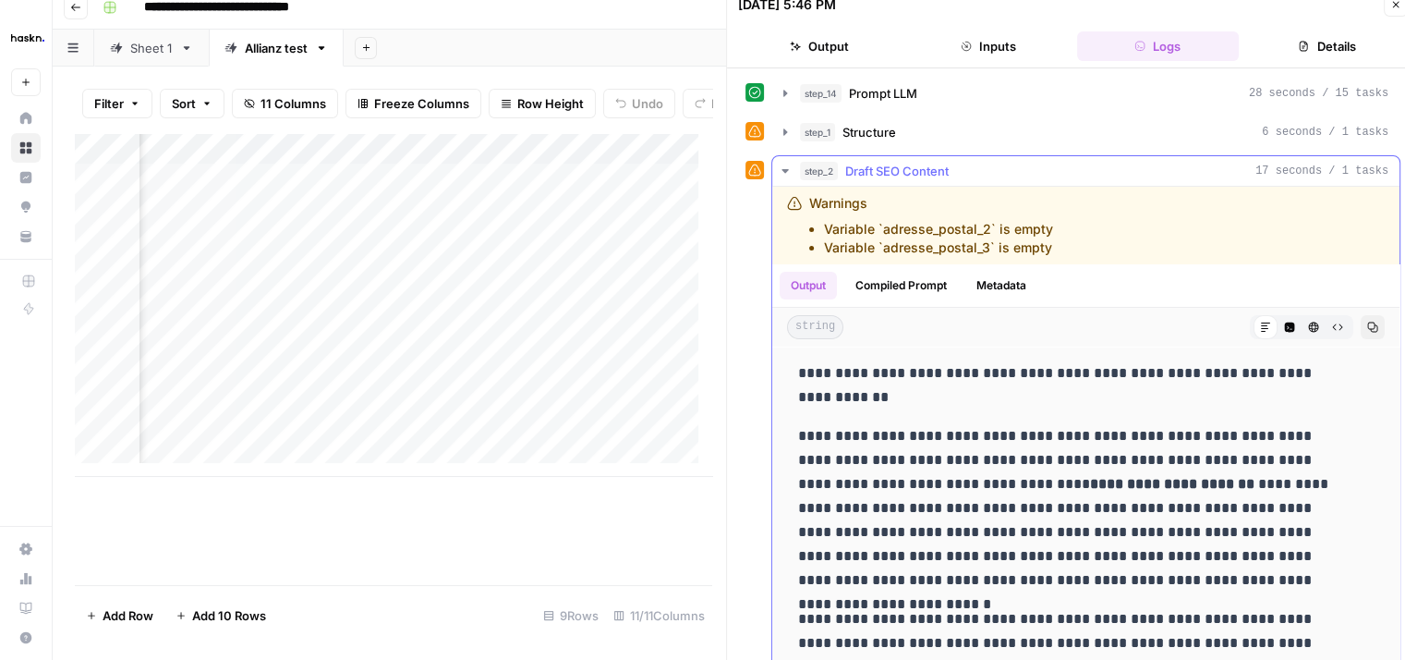
click at [785, 171] on icon "button" at bounding box center [785, 171] width 6 height 4
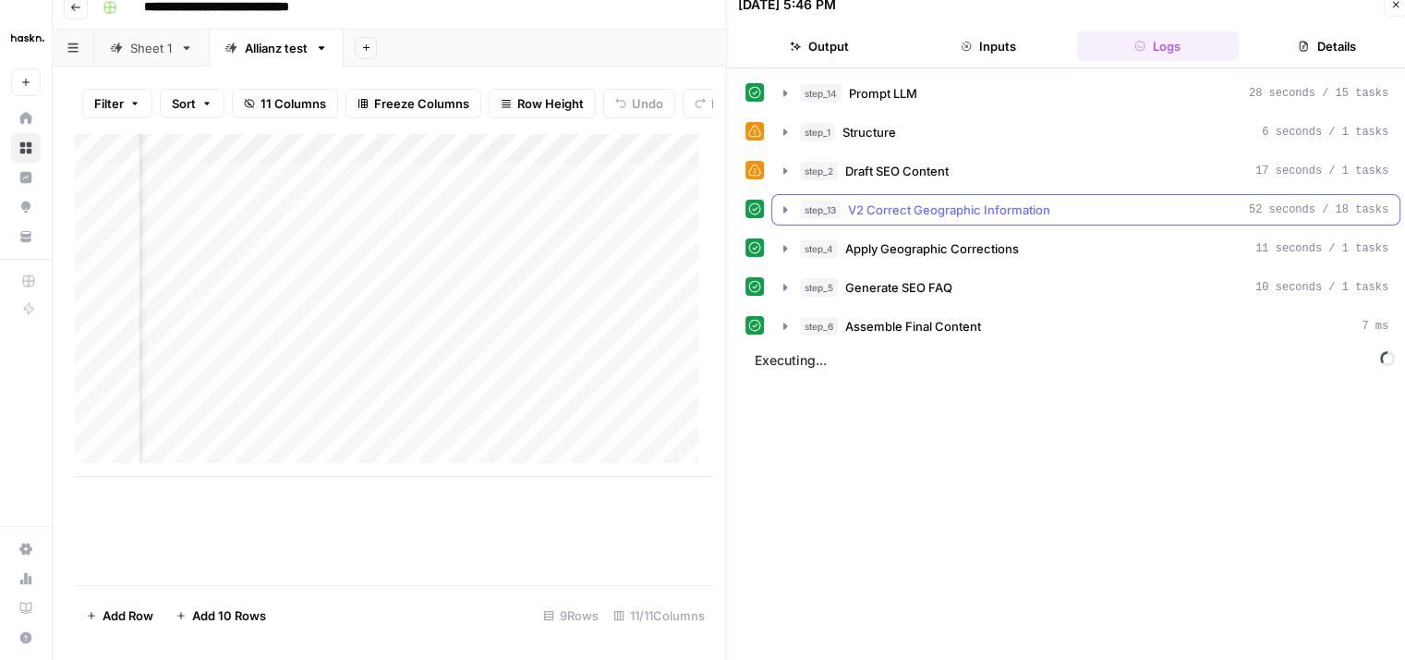
click at [782, 209] on icon "button" at bounding box center [785, 209] width 15 height 15
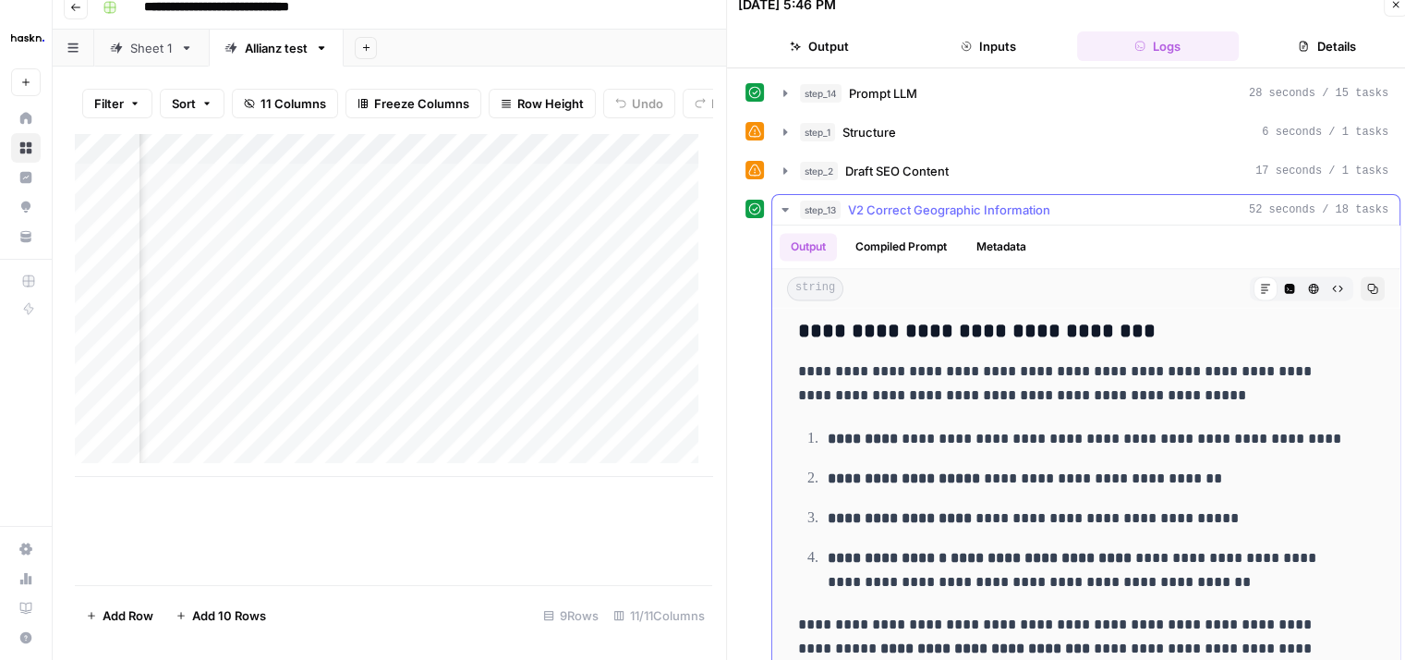
scroll to position [3038, 0]
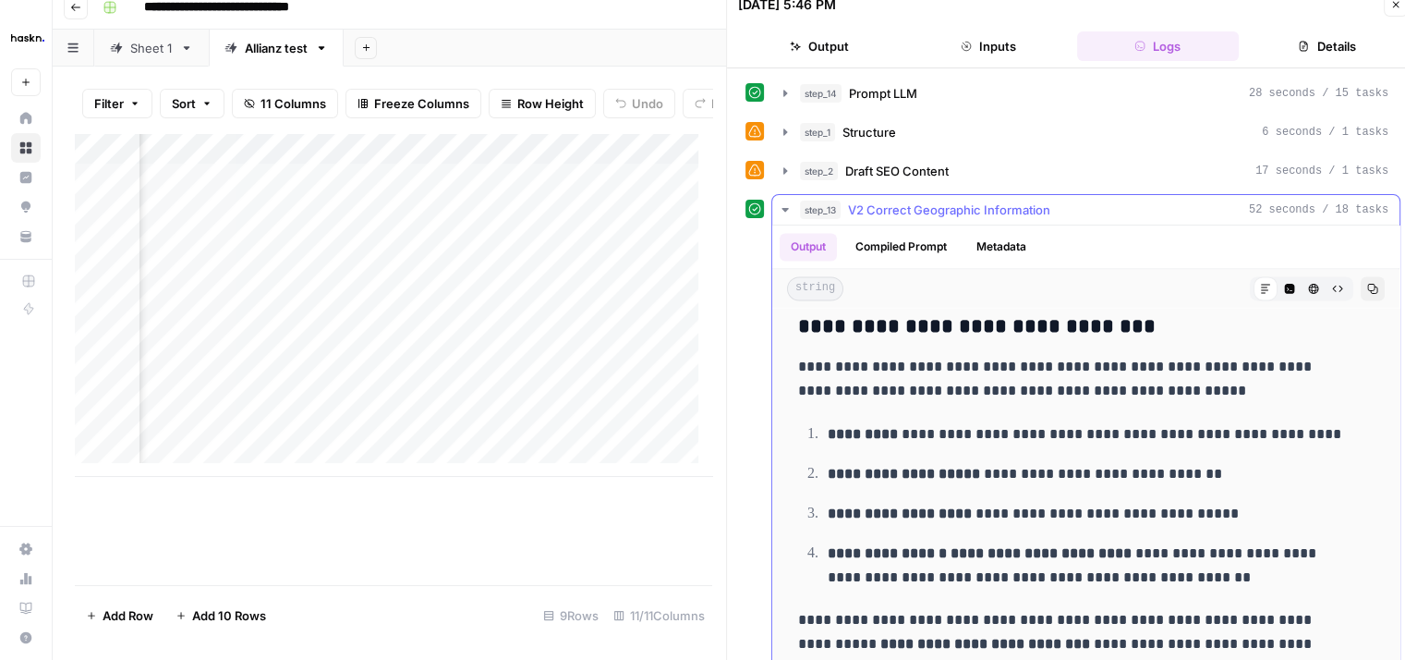
click at [783, 202] on icon "button" at bounding box center [785, 209] width 15 height 15
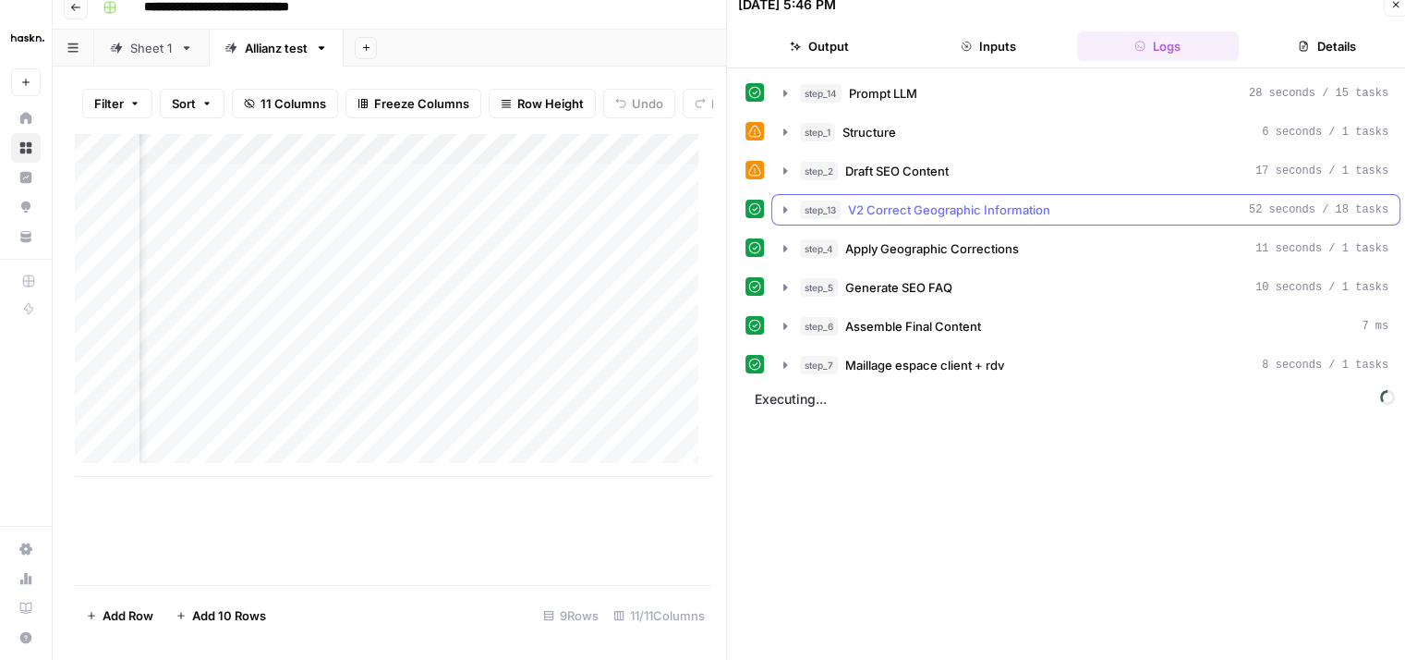
click at [783, 202] on icon "button" at bounding box center [785, 209] width 15 height 15
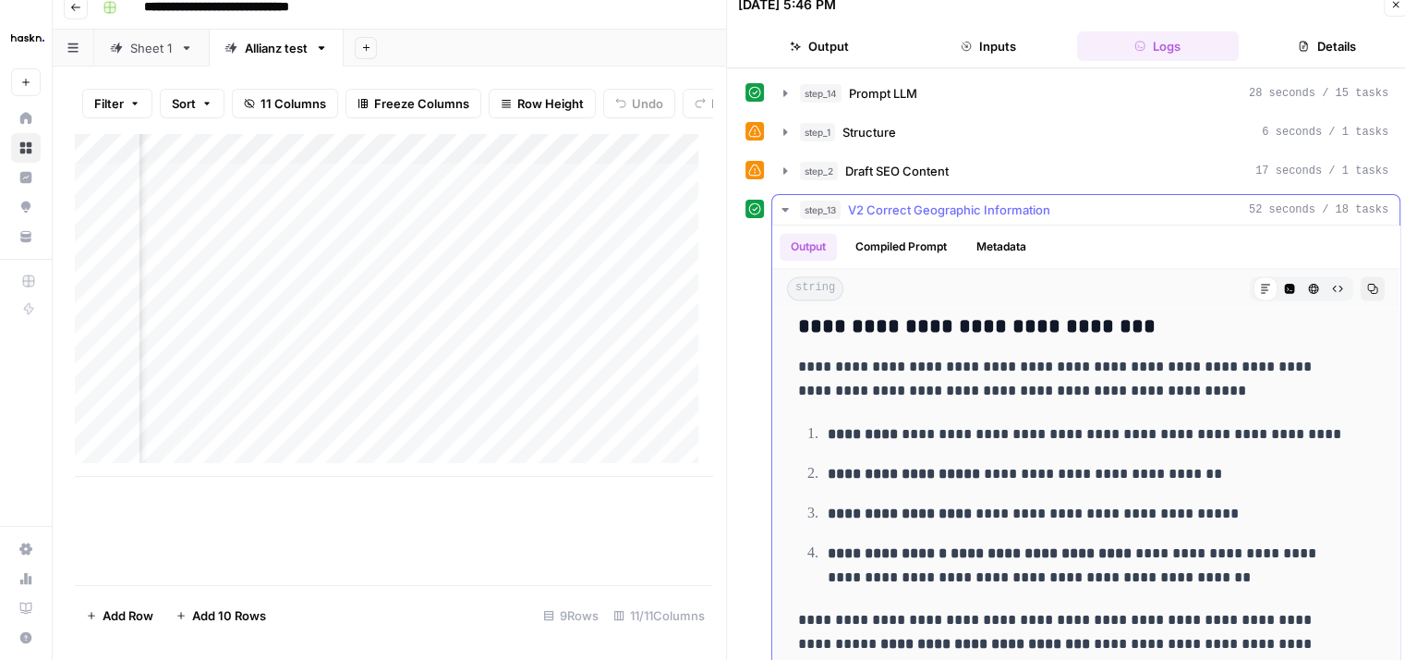
click at [782, 208] on icon "button" at bounding box center [785, 210] width 6 height 4
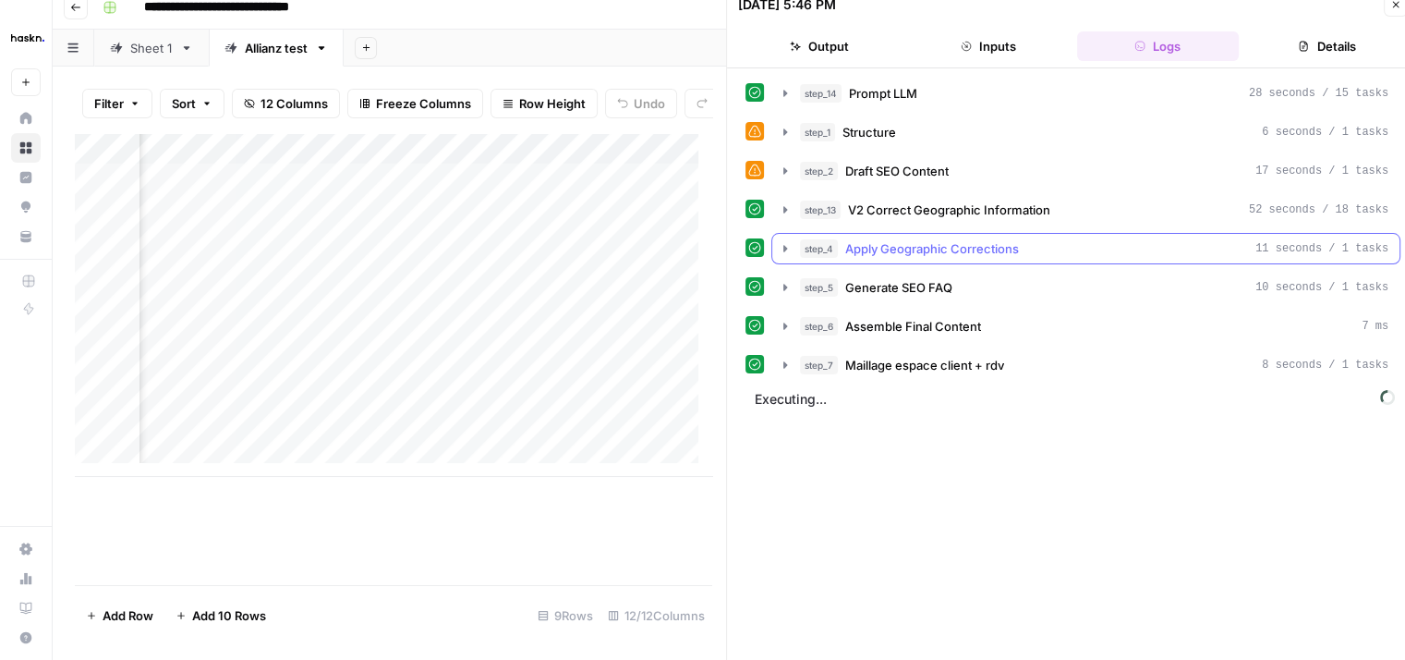
click at [783, 243] on icon "button" at bounding box center [785, 248] width 15 height 15
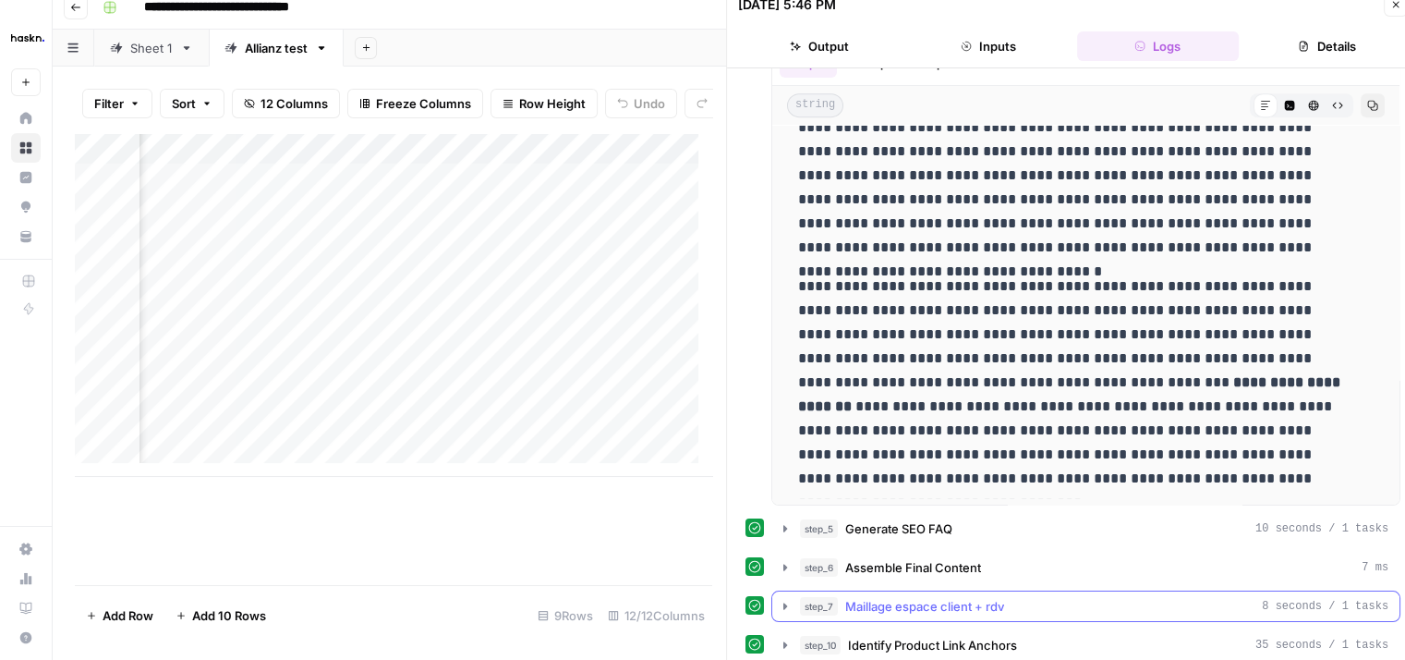
scroll to position [261, 0]
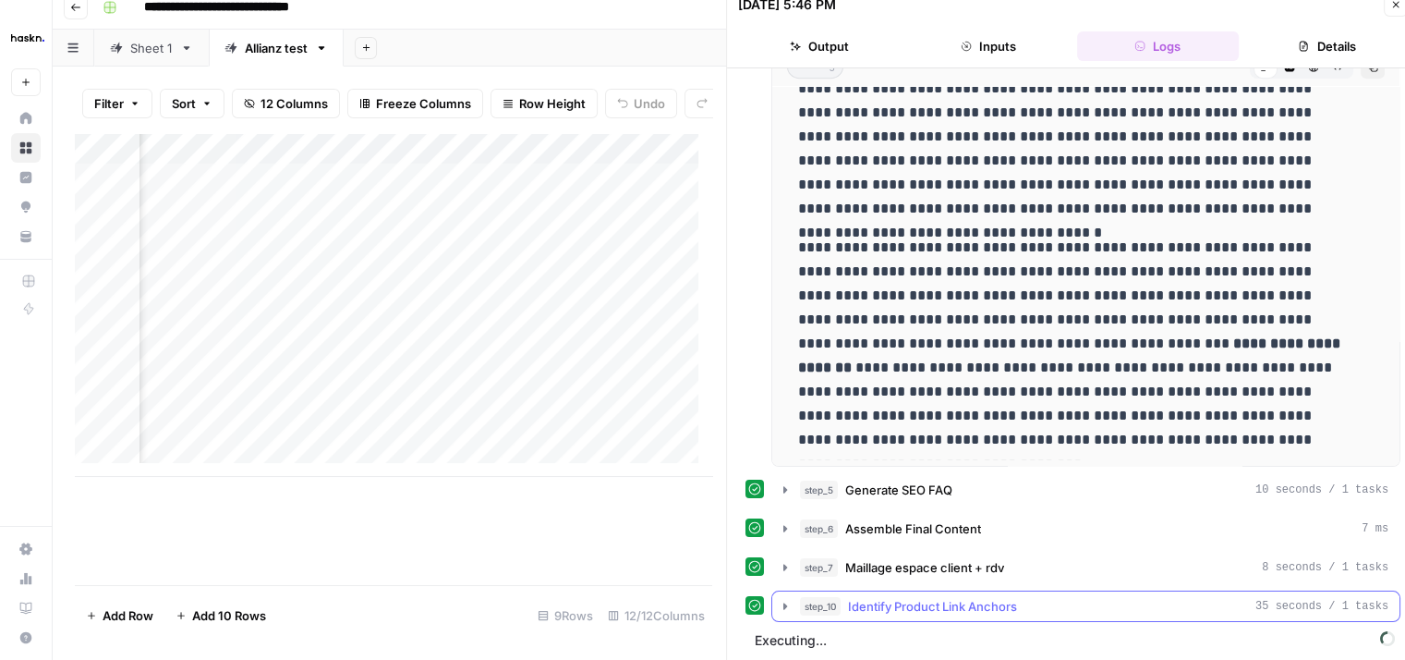
click at [792, 600] on icon "button" at bounding box center [785, 606] width 15 height 15
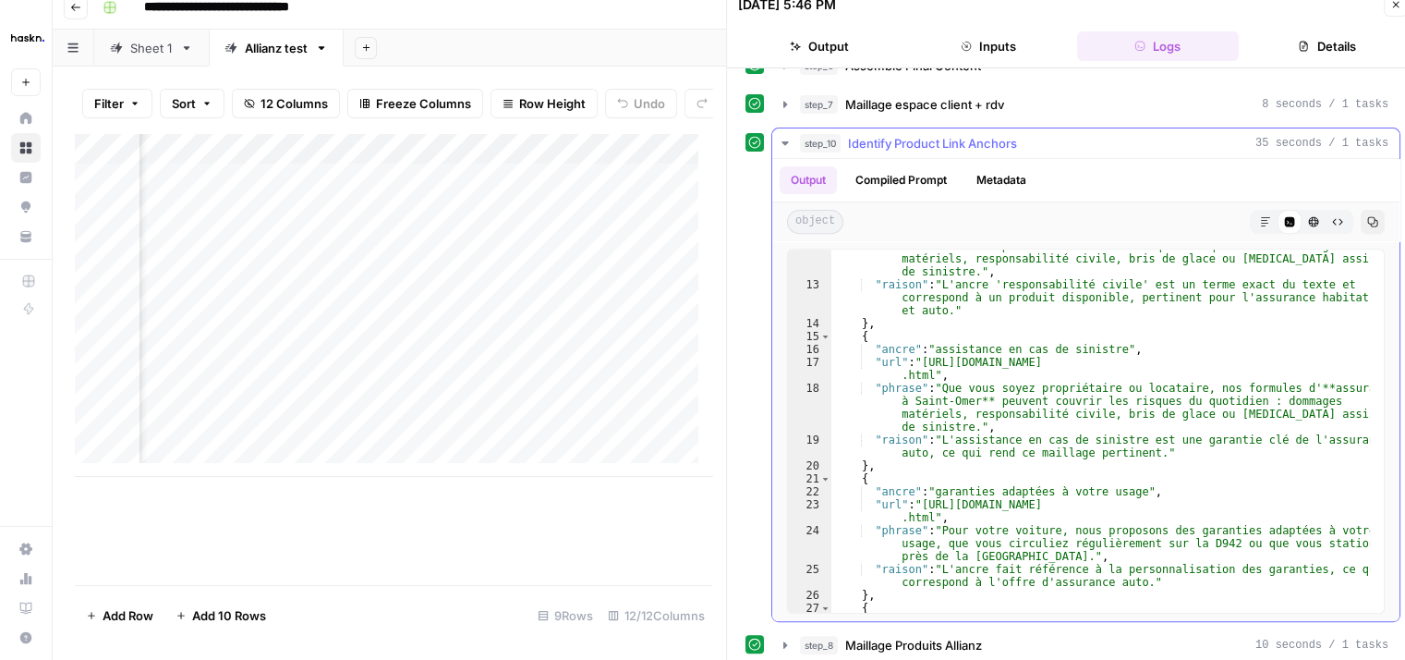
scroll to position [243, 0]
click at [780, 137] on icon "button" at bounding box center [785, 143] width 15 height 15
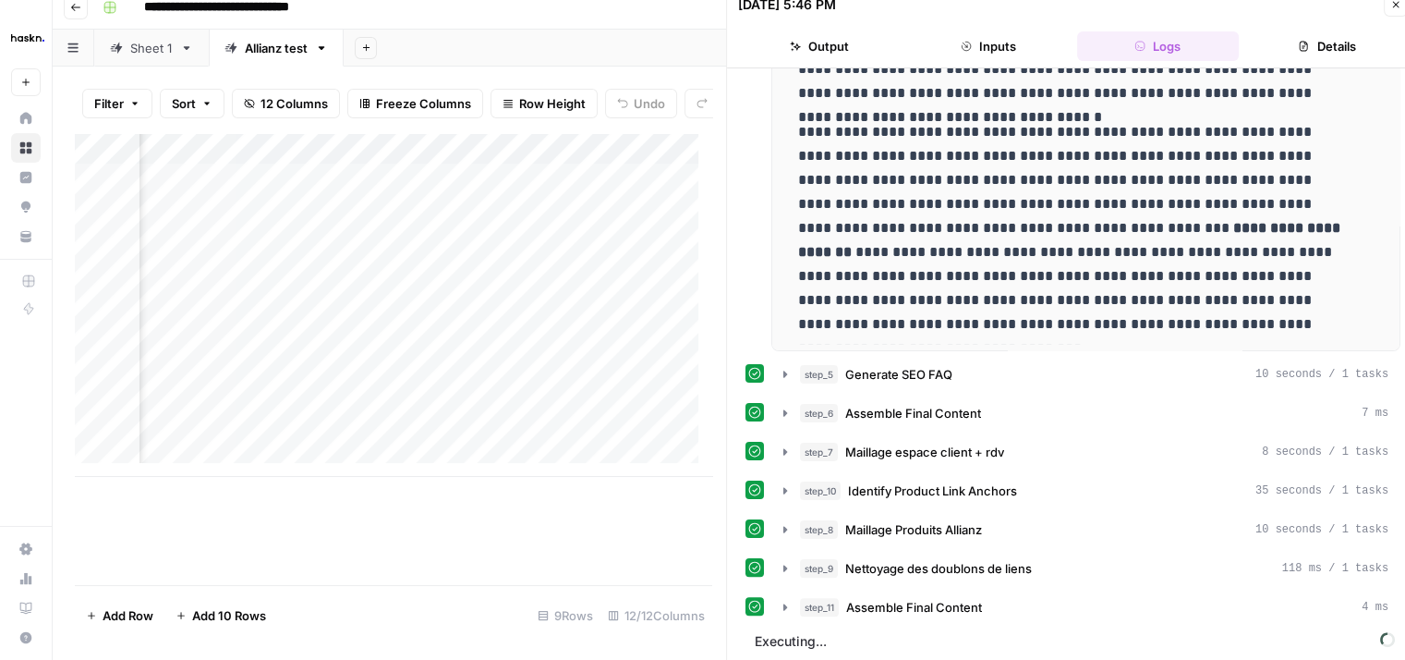
click at [1397, 6] on icon "button" at bounding box center [1395, 4] width 11 height 11
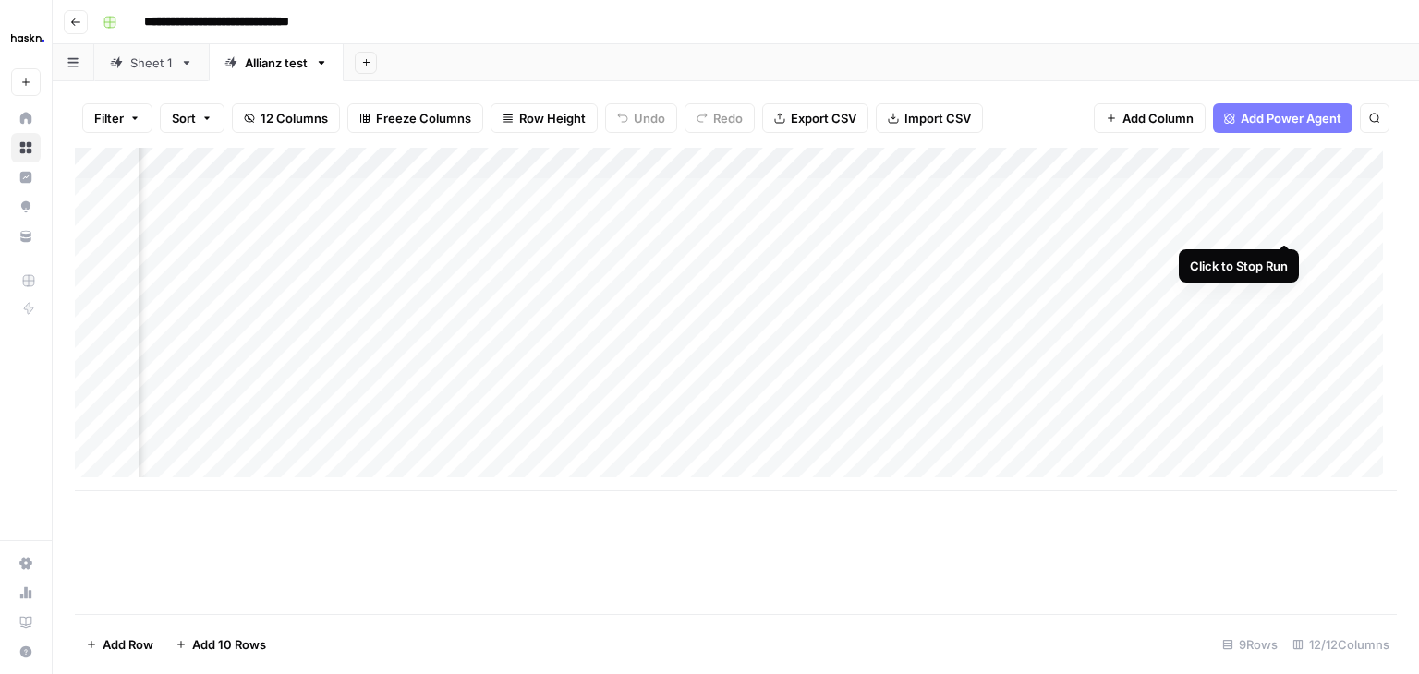
click at [1285, 223] on div "Add Column" at bounding box center [736, 320] width 1322 height 344
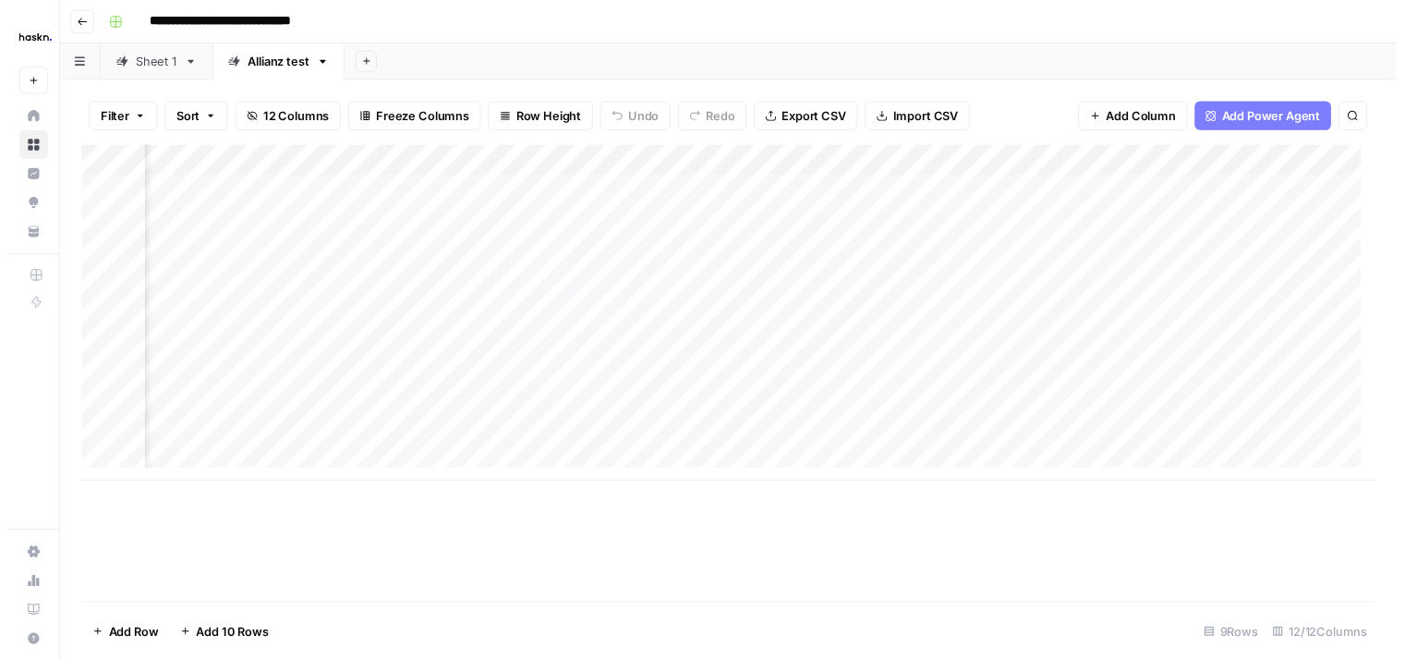
scroll to position [0, 1794]
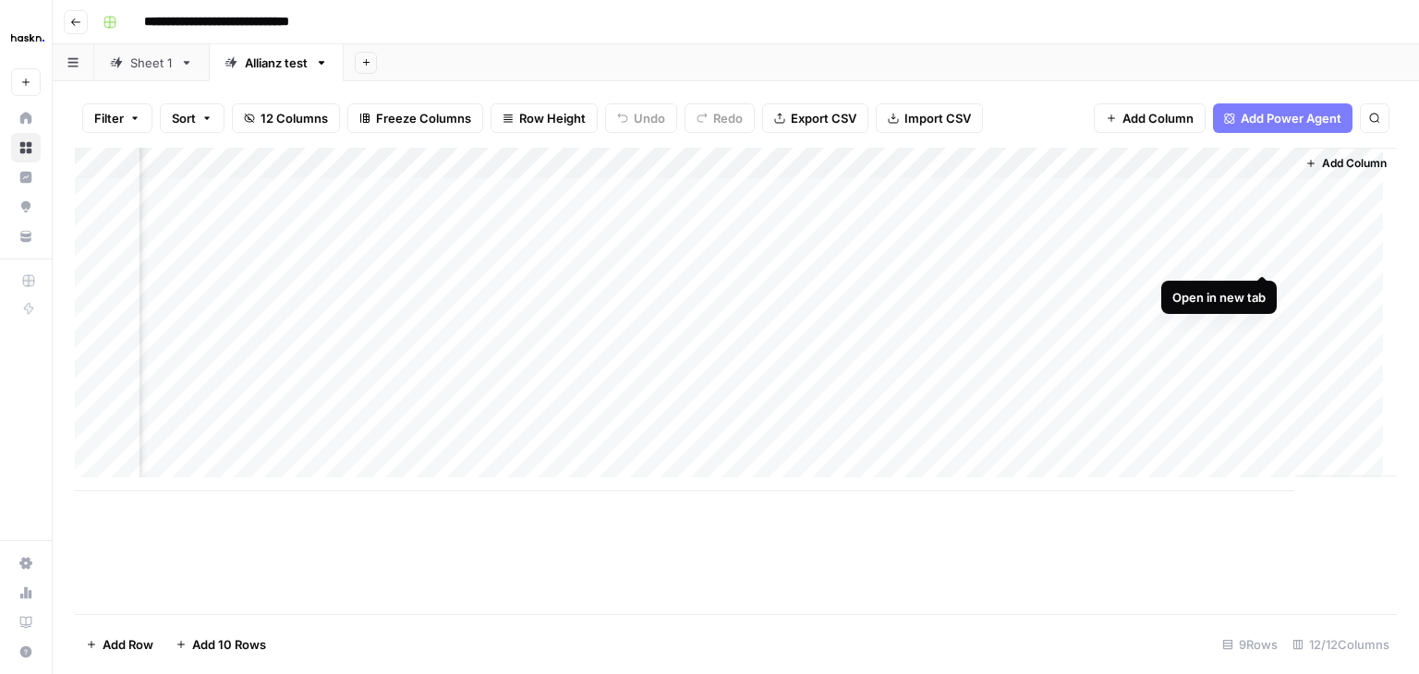
click at [1255, 254] on div "Add Column" at bounding box center [736, 320] width 1322 height 344
click at [1260, 287] on div "Add Column" at bounding box center [736, 320] width 1322 height 344
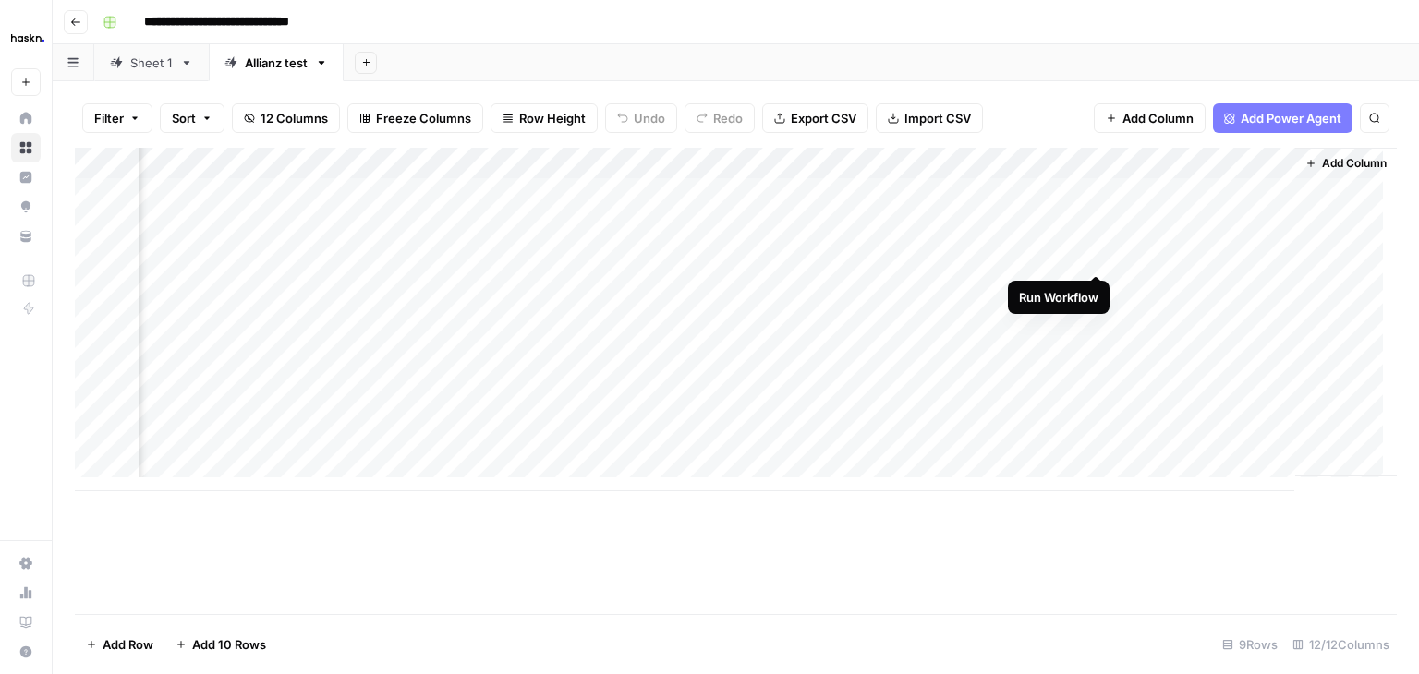
click at [1087, 253] on div "Add Column" at bounding box center [736, 320] width 1322 height 344
click at [1099, 289] on div "Add Column" at bounding box center [736, 320] width 1322 height 344
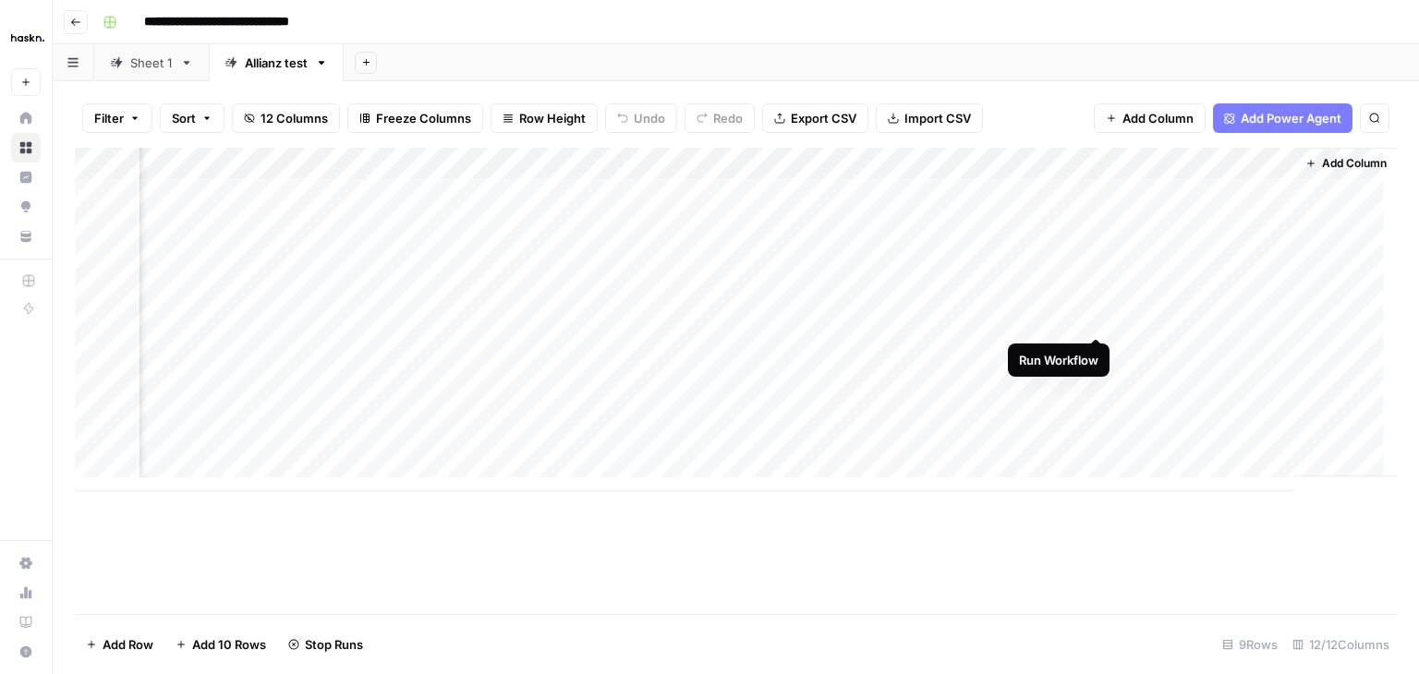
click at [1092, 321] on div "Add Column" at bounding box center [736, 320] width 1322 height 344
click at [1016, 443] on div "Add Column" at bounding box center [736, 320] width 1322 height 344
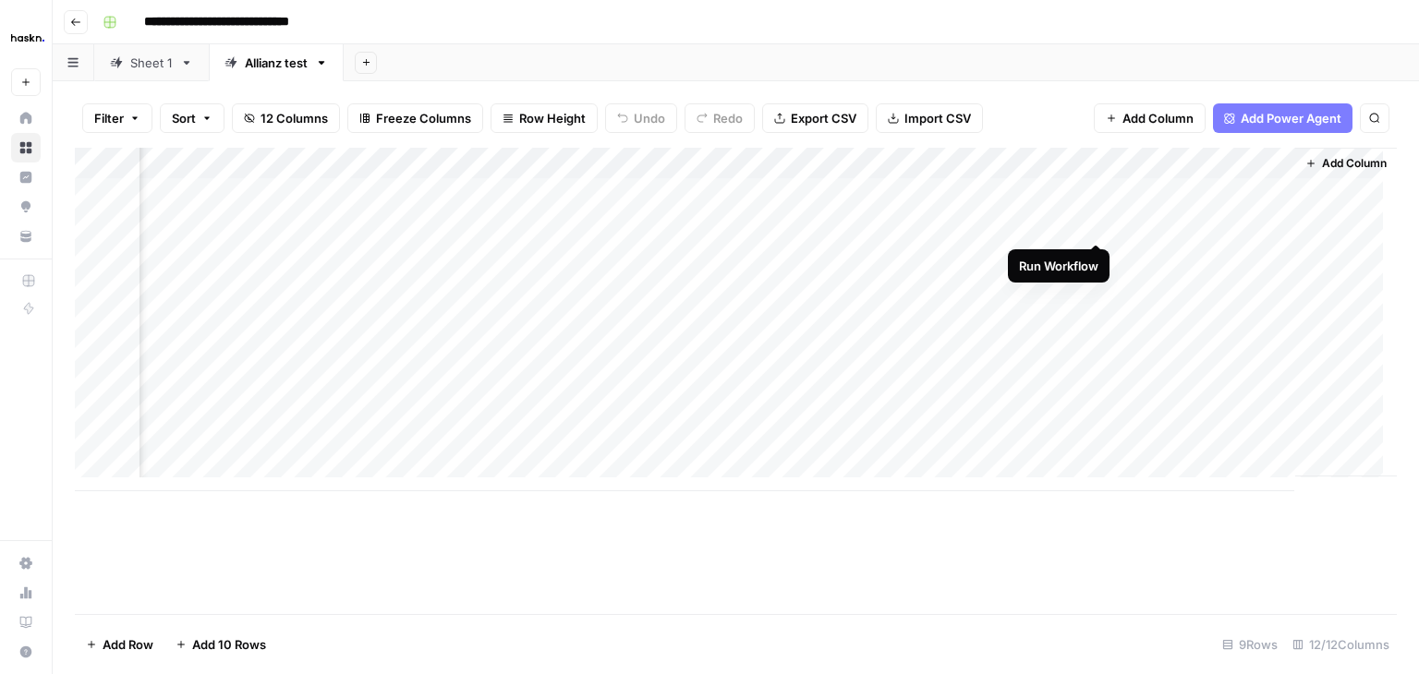
click at [1094, 219] on div "Add Column" at bounding box center [736, 320] width 1322 height 344
click at [1069, 225] on div "Add Column" at bounding box center [736, 320] width 1322 height 344
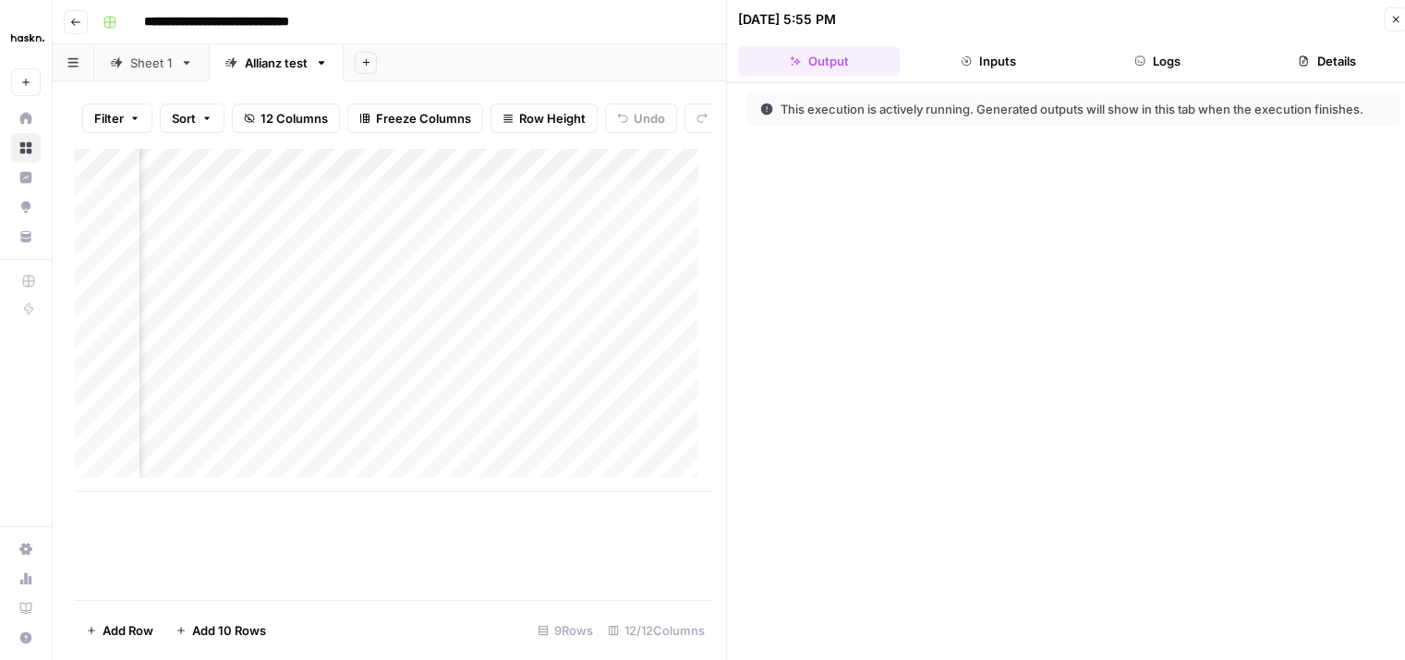
click at [1128, 77] on header "10/07/25 at 5:55 PM Close Output Inputs Logs Details" at bounding box center [1073, 41] width 692 height 83
click at [1146, 68] on button "Logs" at bounding box center [1158, 61] width 162 height 30
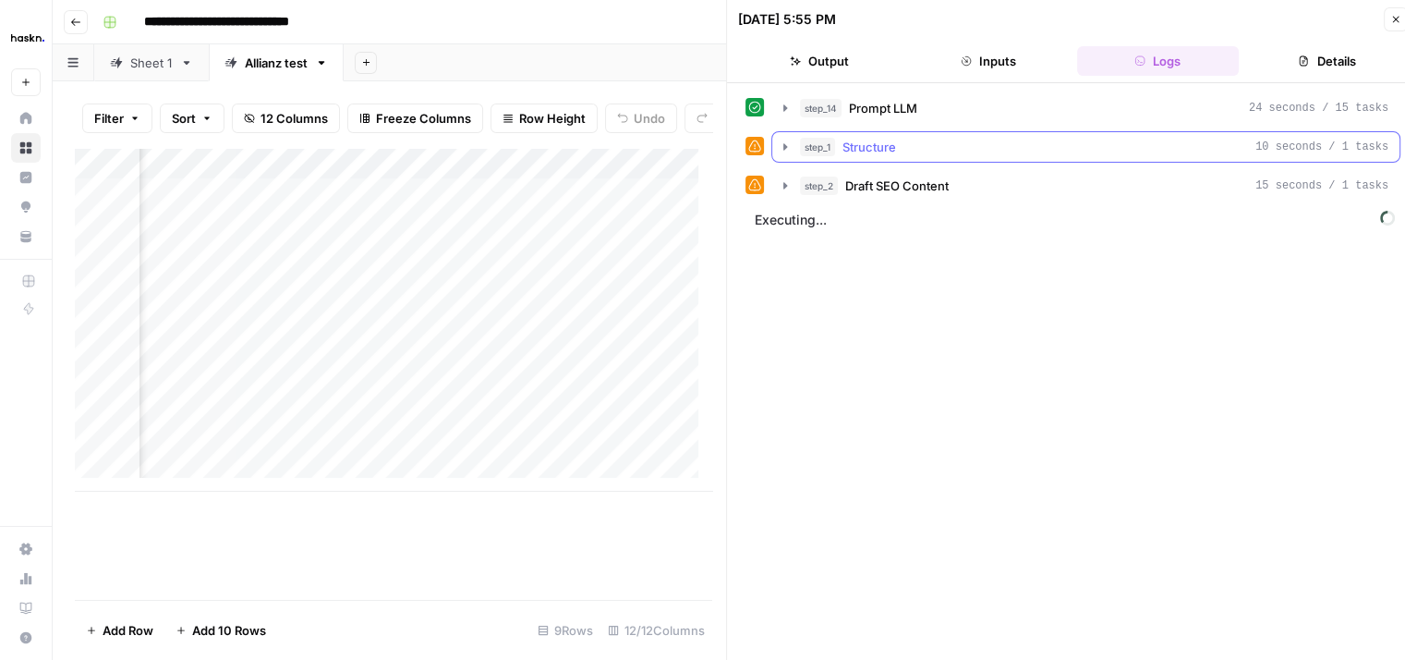
click at [782, 149] on icon "button" at bounding box center [785, 147] width 15 height 15
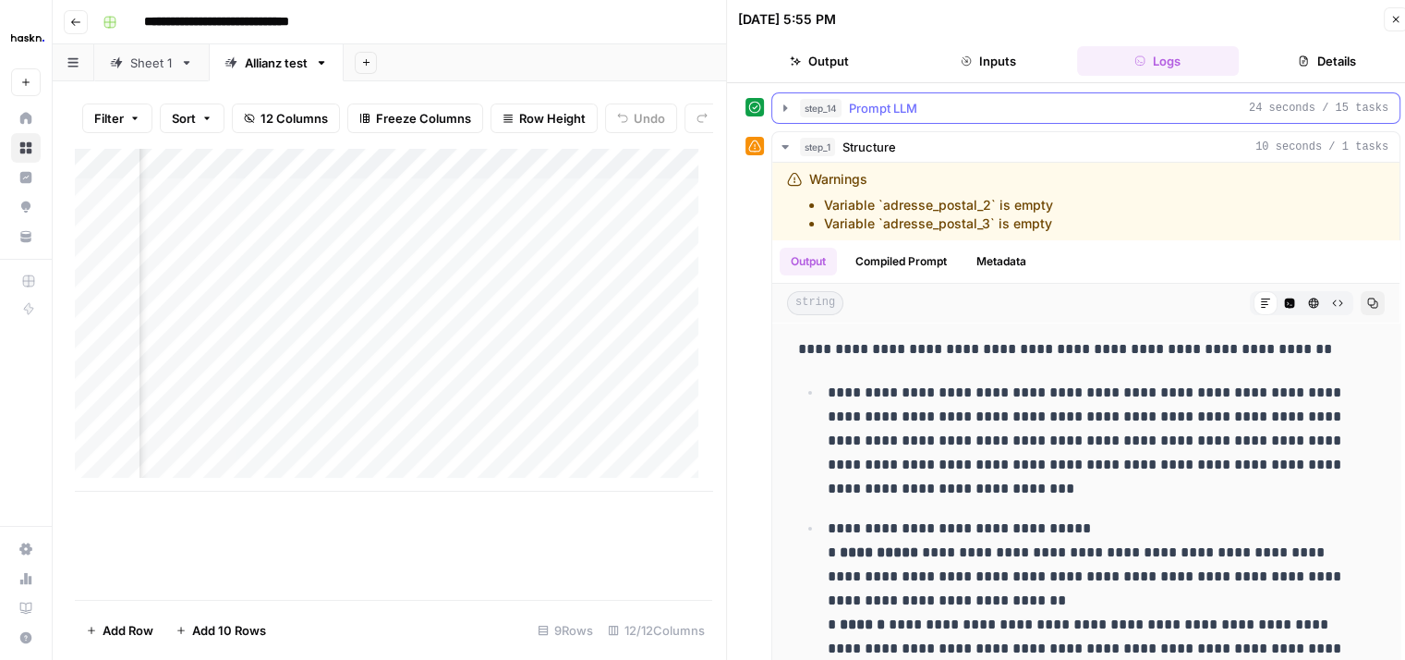
click at [787, 108] on icon "button" at bounding box center [785, 108] width 15 height 15
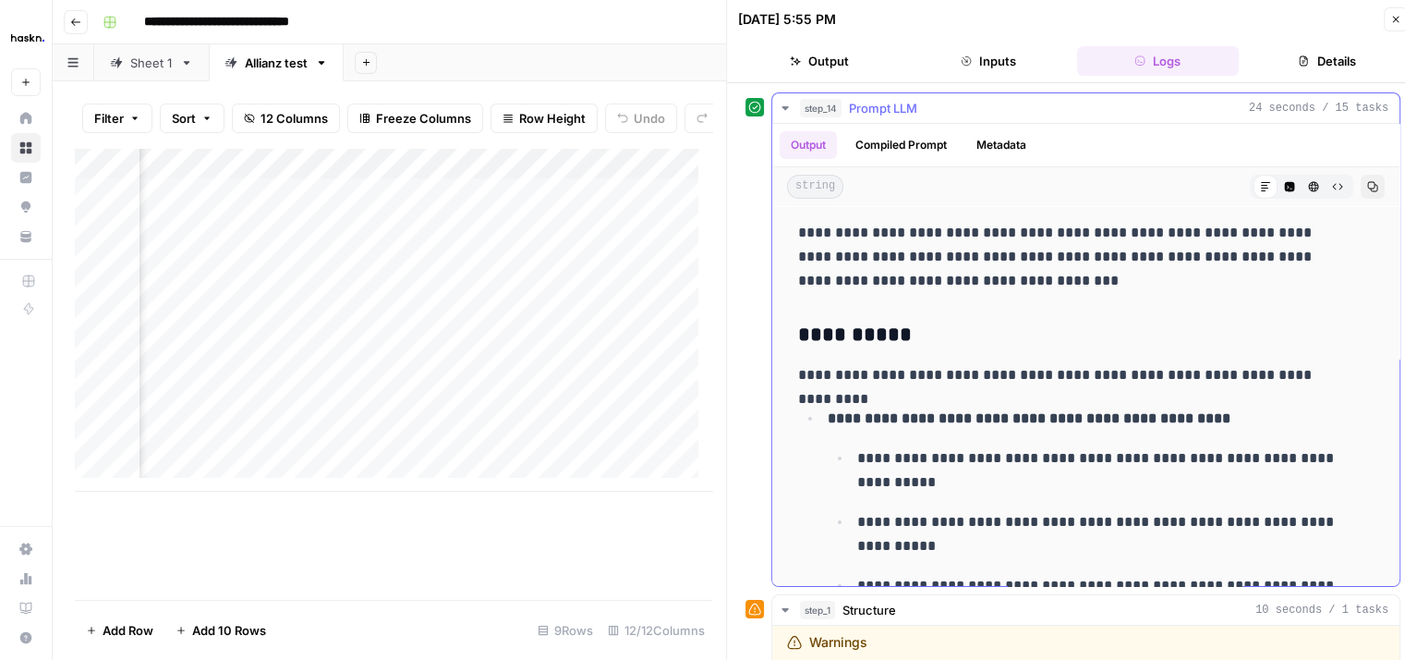
click at [787, 108] on icon "button" at bounding box center [785, 108] width 15 height 15
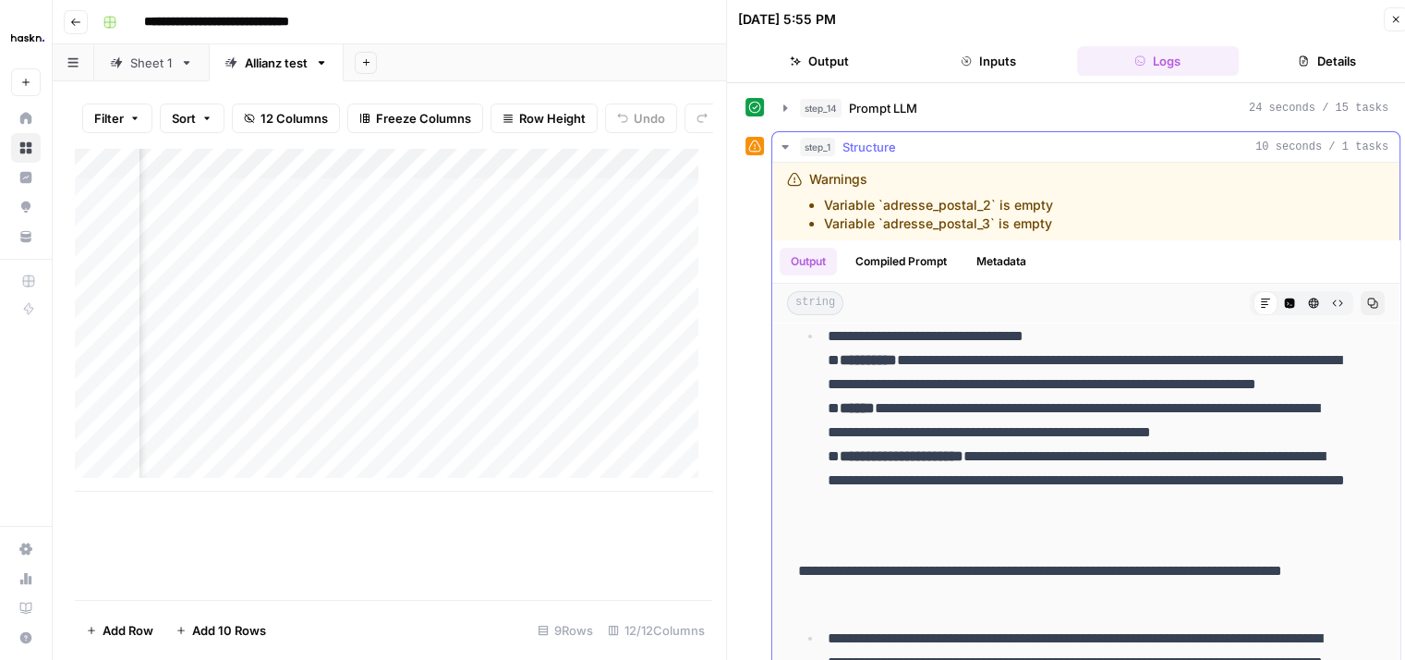
scroll to position [194, 0]
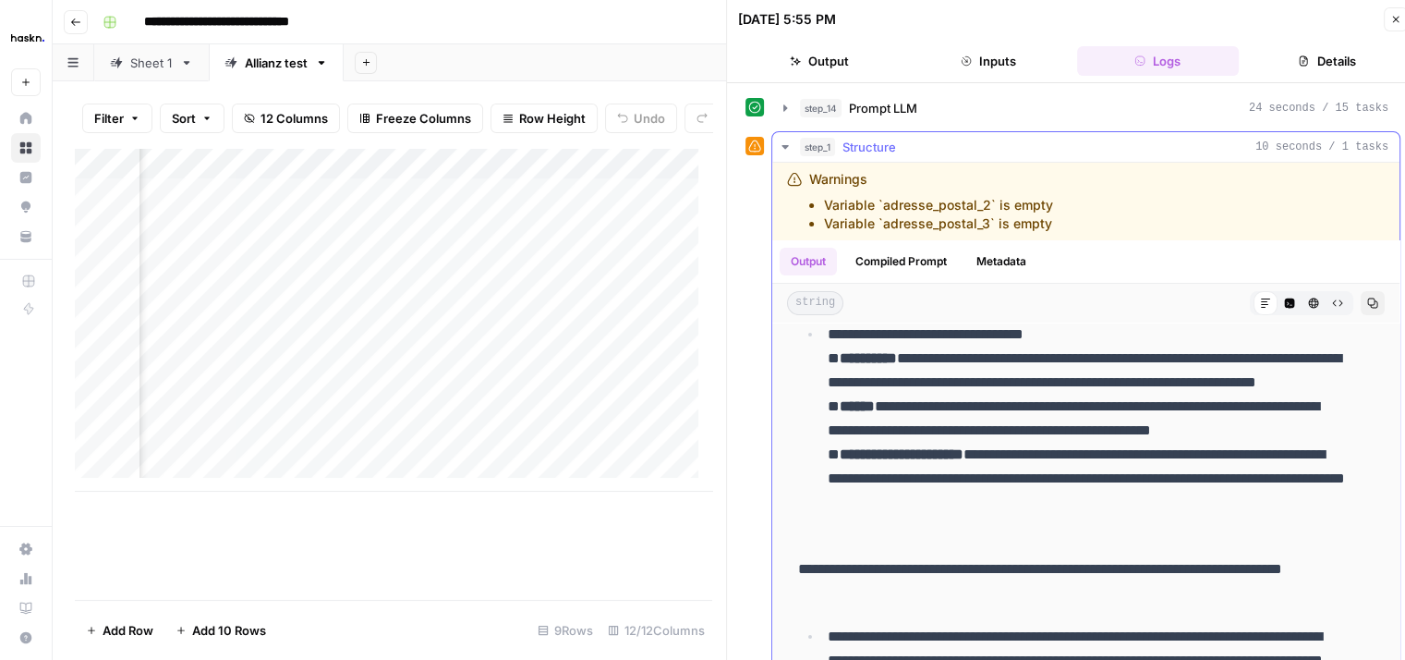
click at [787, 148] on icon "button" at bounding box center [785, 147] width 15 height 15
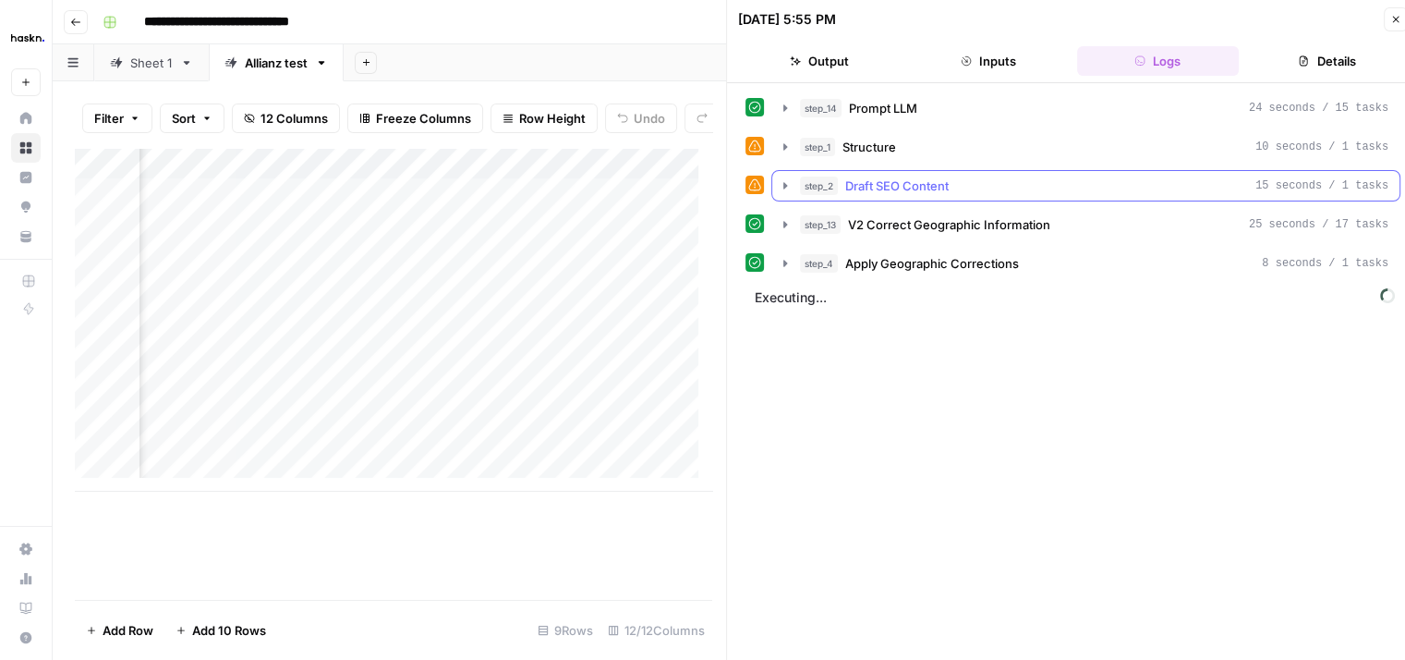
click at [787, 184] on icon "button" at bounding box center [785, 185] width 15 height 15
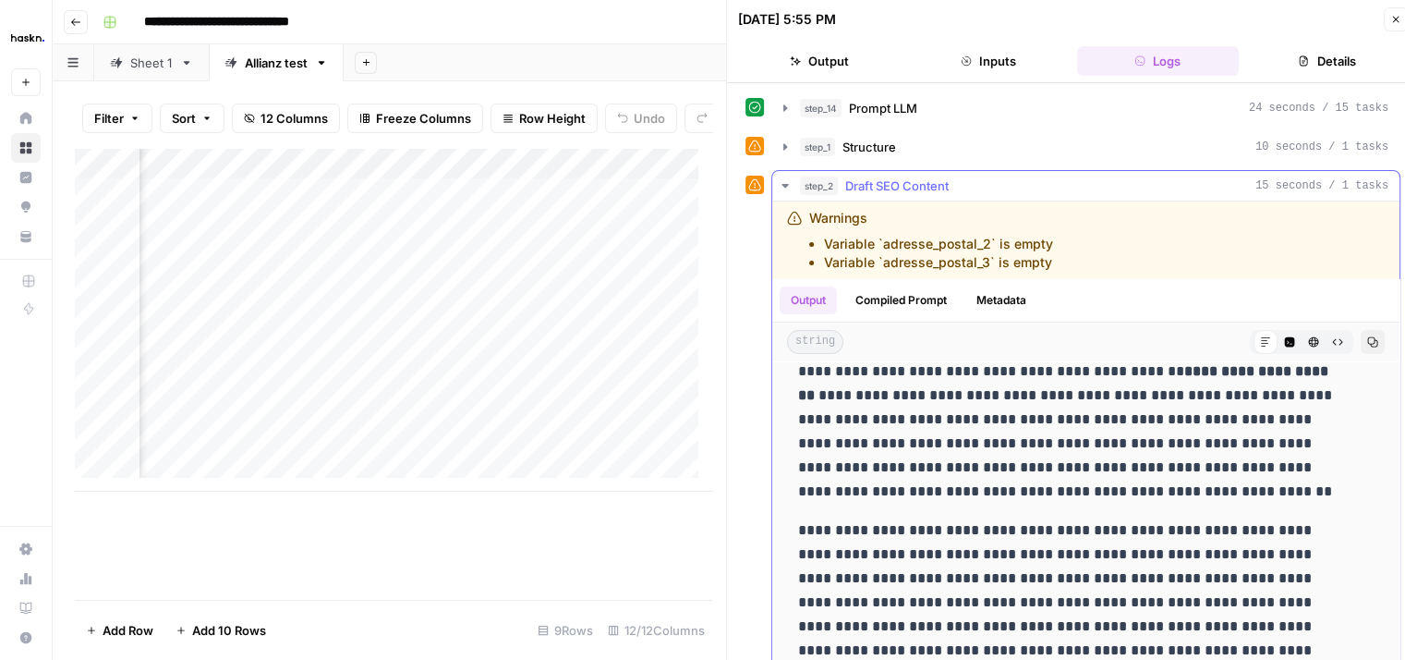
scroll to position [729, 0]
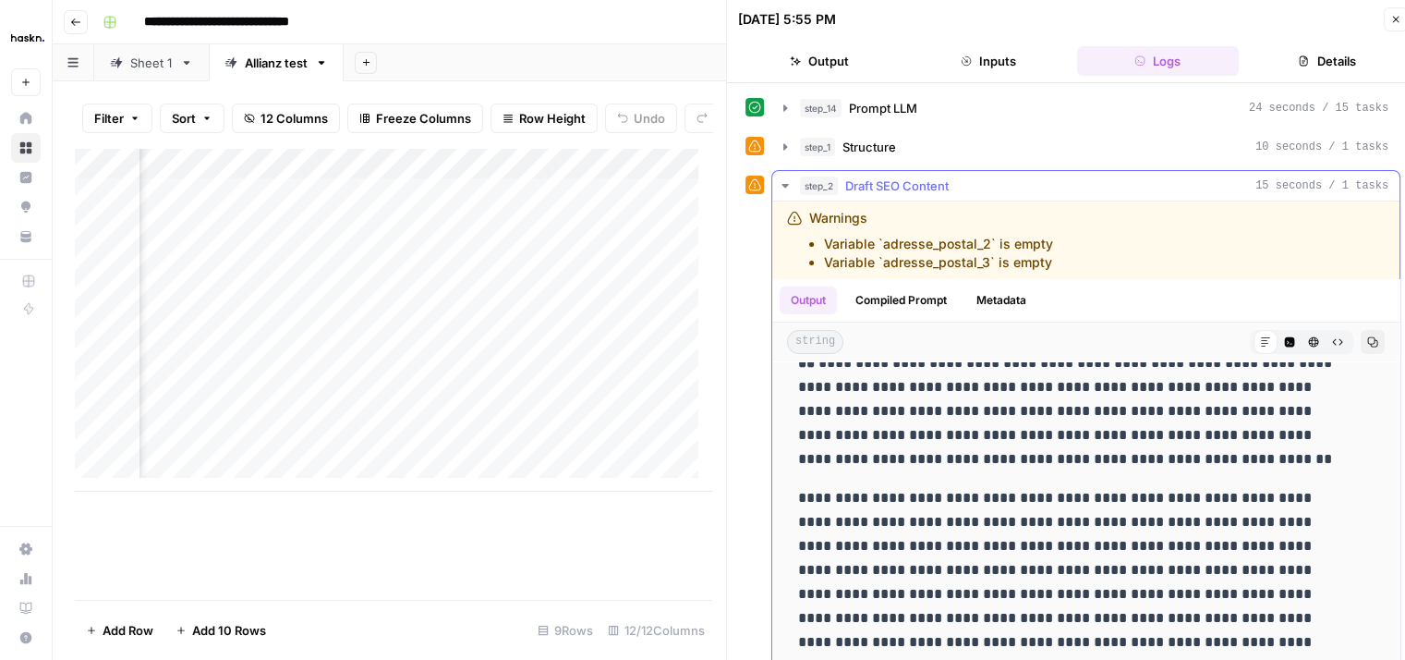
click at [783, 186] on icon "button" at bounding box center [785, 185] width 15 height 15
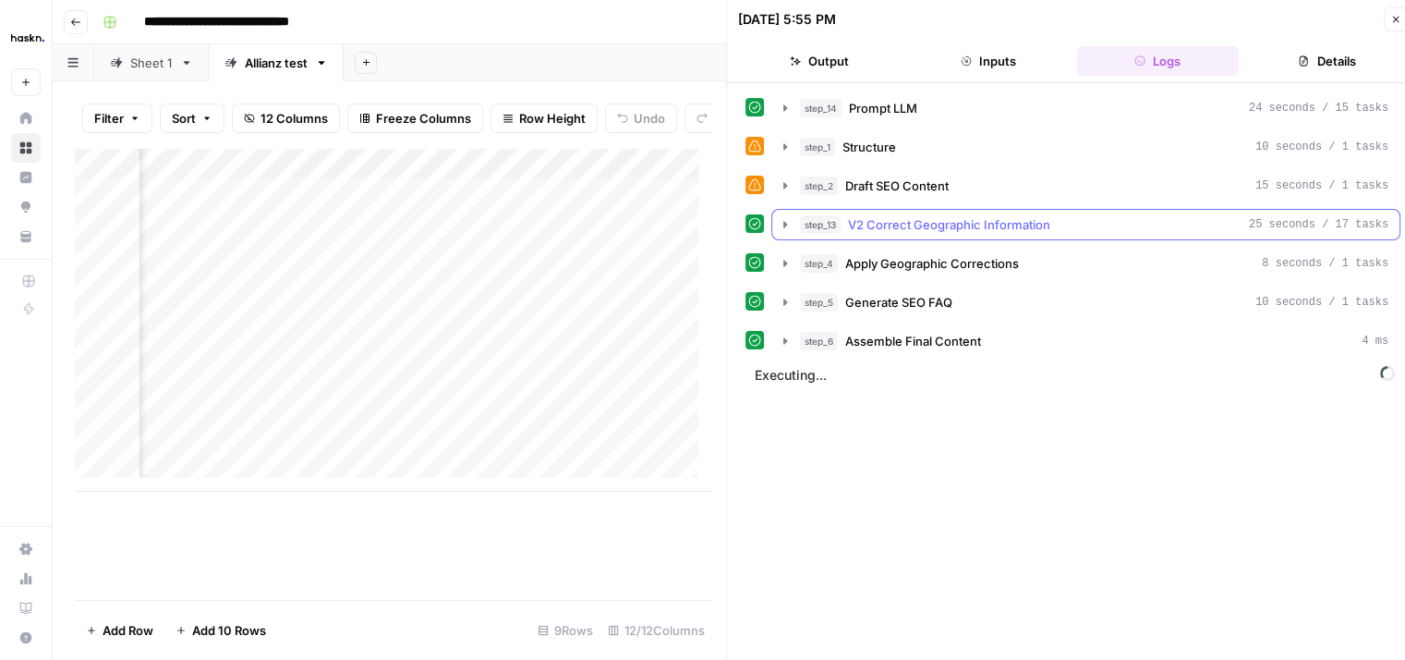
click at [777, 213] on button "step_13 V2 Correct Geographic Information 25 seconds / 17 tasks" at bounding box center [1085, 225] width 627 height 30
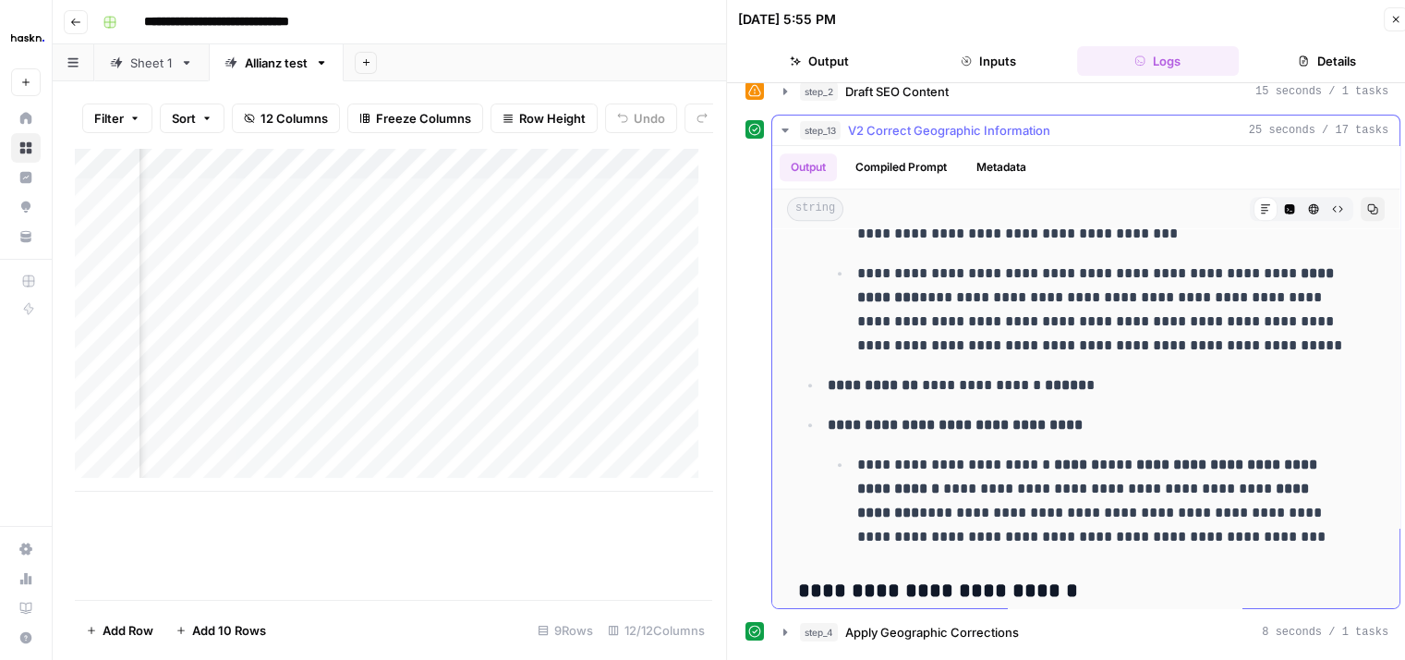
scroll to position [2106, 0]
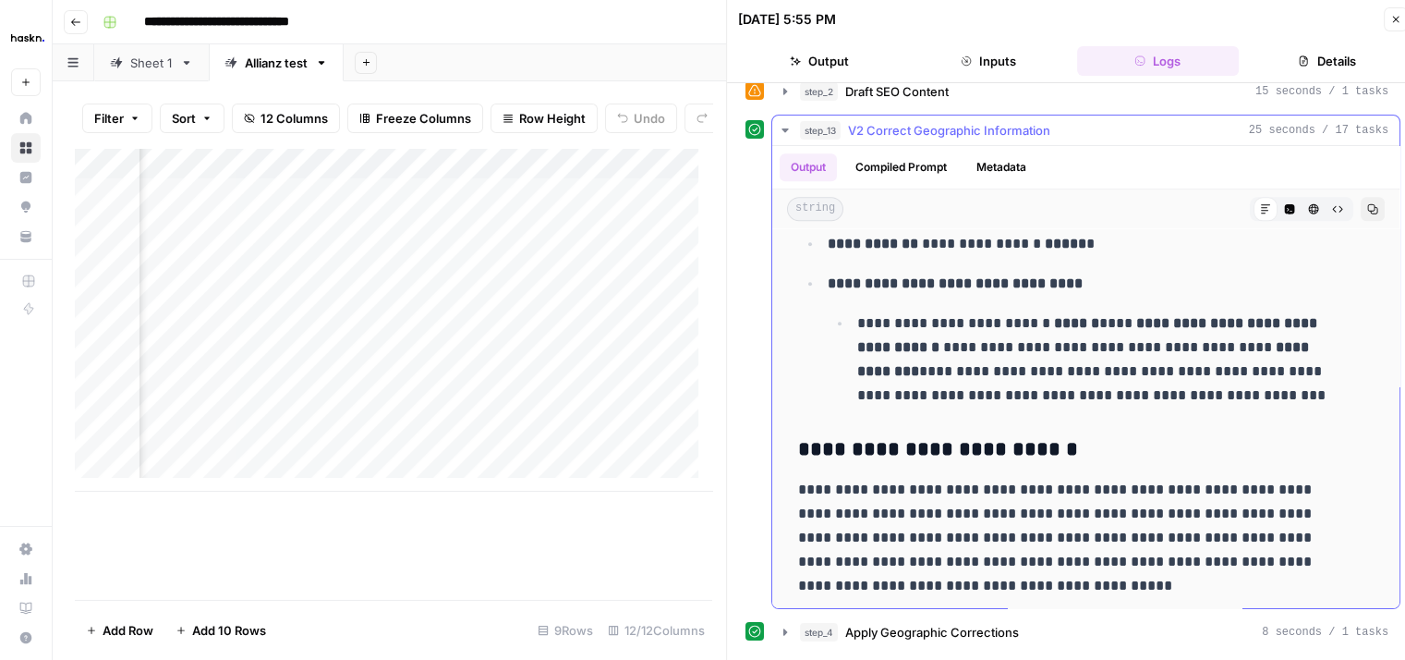
click at [789, 136] on button "step_13 V2 Correct Geographic Information 25 seconds / 17 tasks" at bounding box center [1085, 130] width 627 height 30
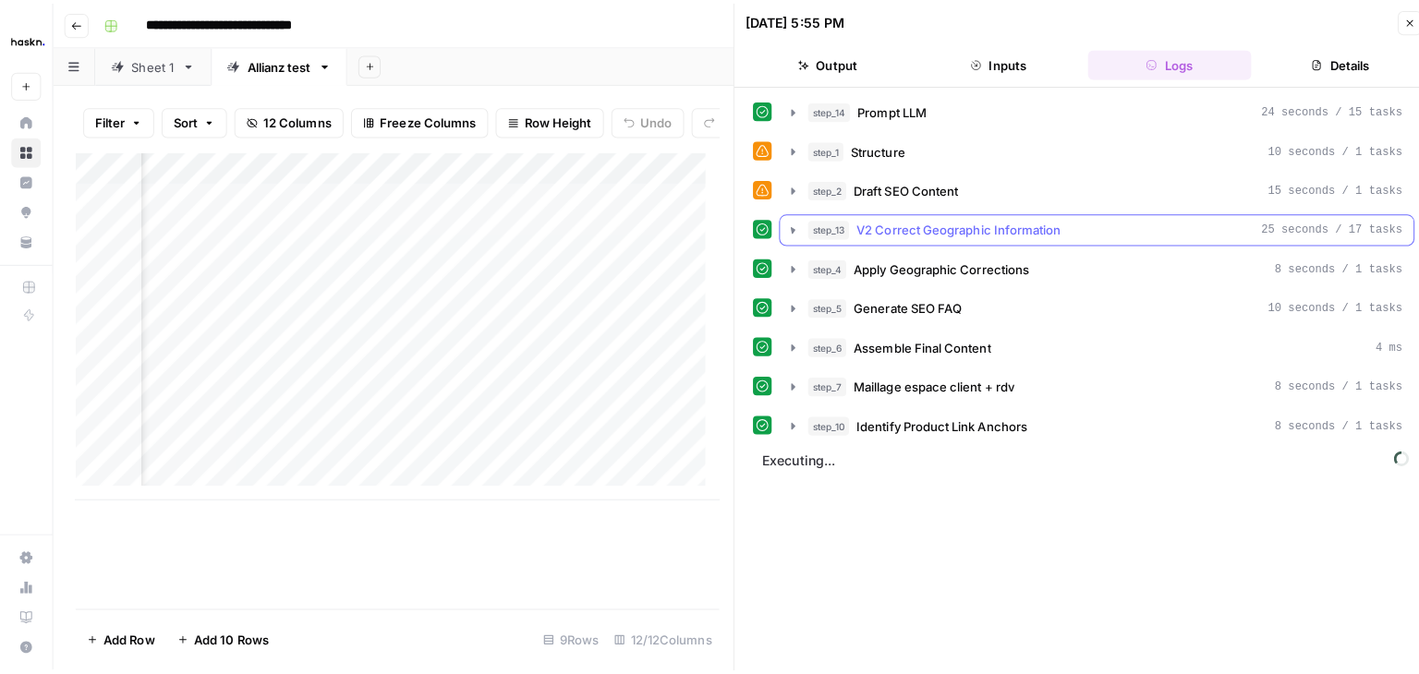
scroll to position [0, 0]
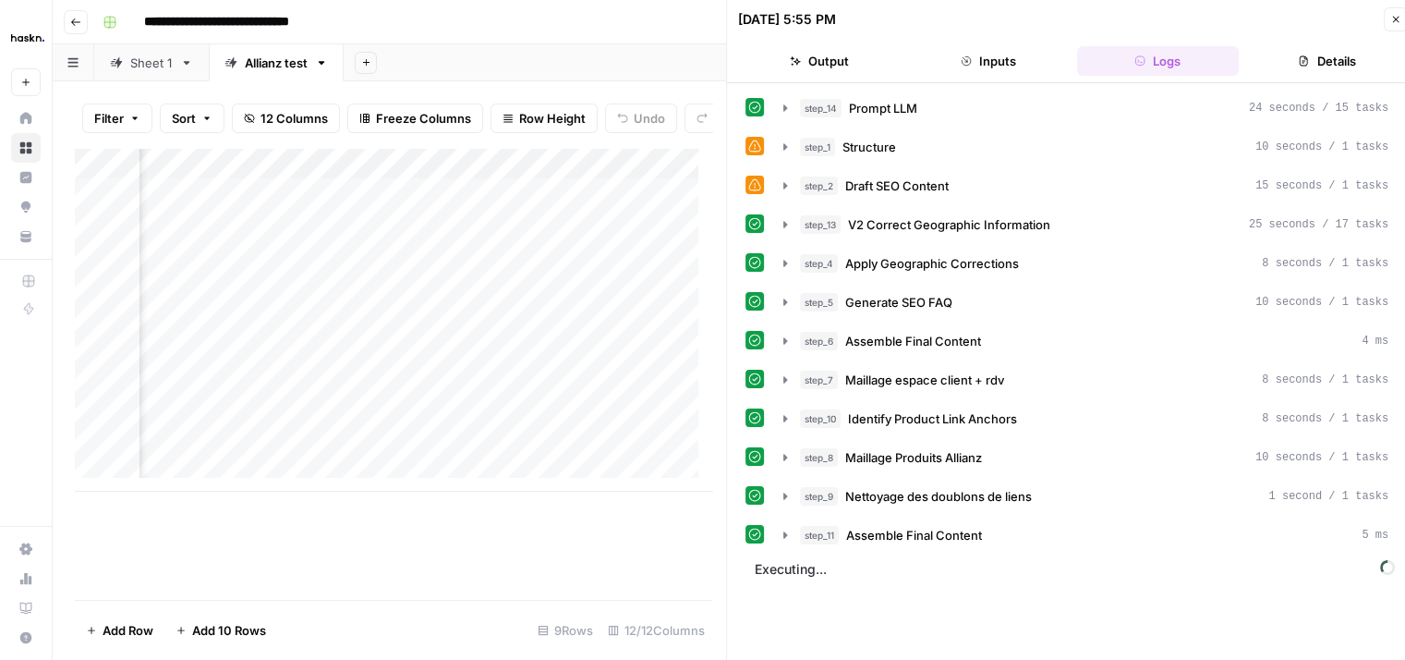
click at [573, 540] on div "Add Column" at bounding box center [393, 374] width 637 height 452
click at [1401, 21] on icon "button" at bounding box center [1395, 19] width 11 height 11
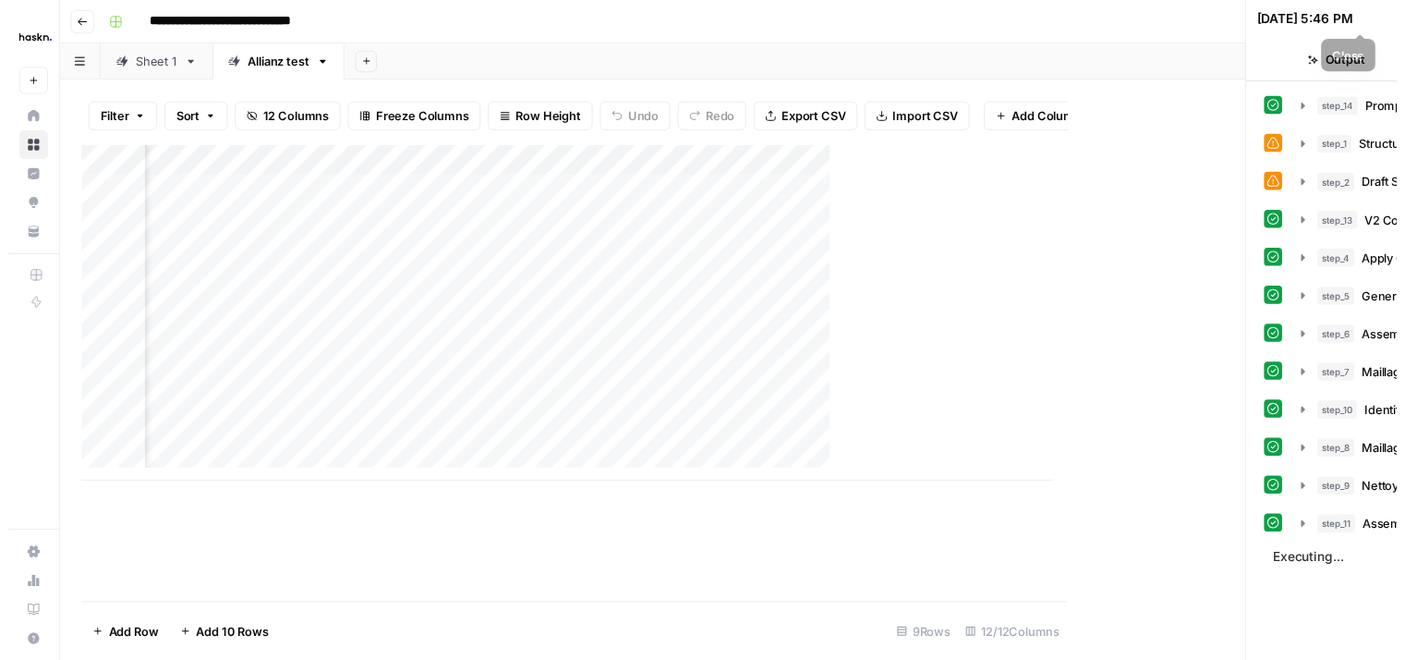
scroll to position [0, 1772]
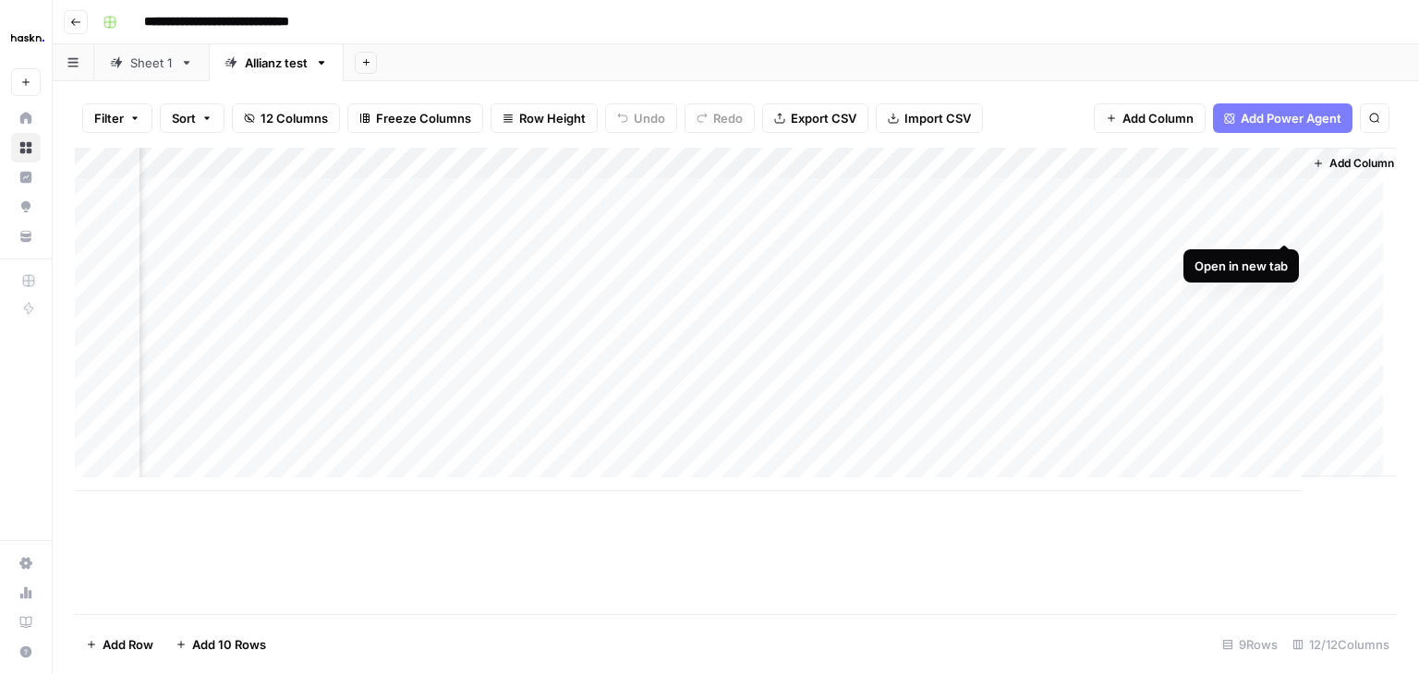
click at [1280, 224] on div "Add Column" at bounding box center [736, 320] width 1322 height 344
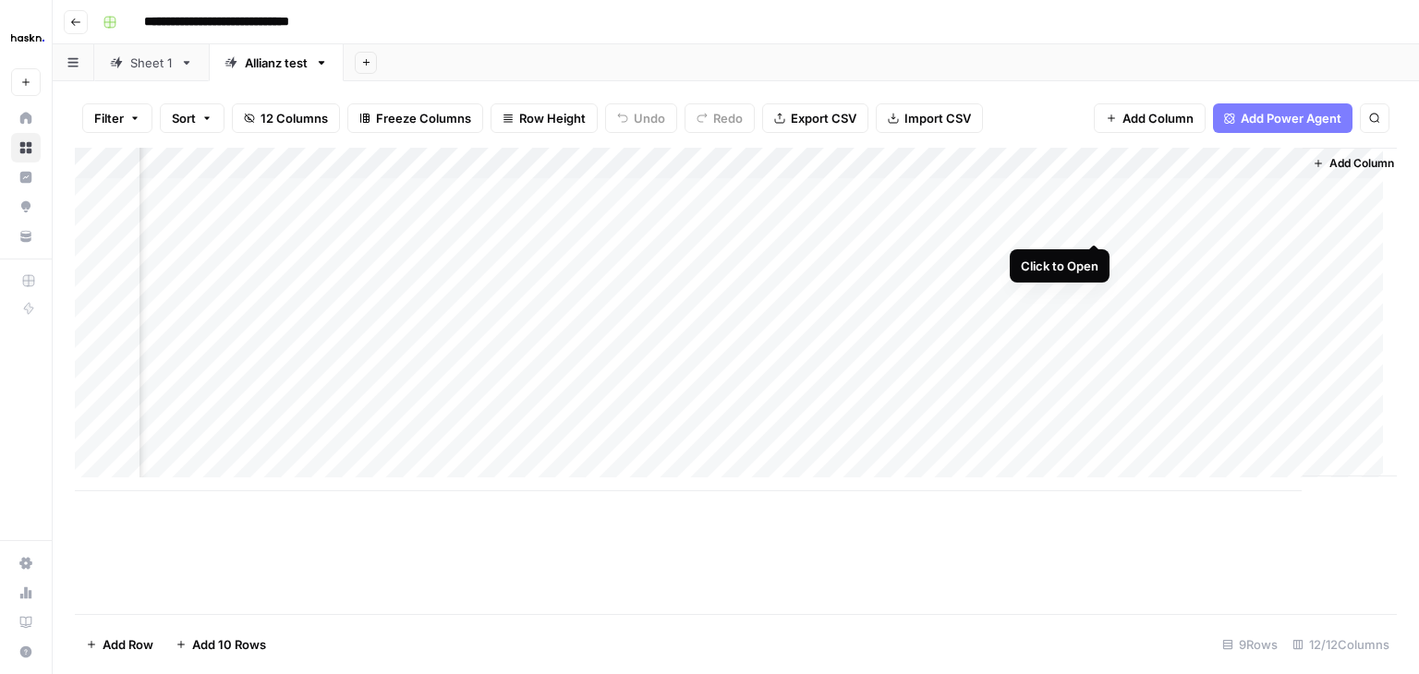
click at [1093, 229] on div "Add Column" at bounding box center [736, 320] width 1322 height 344
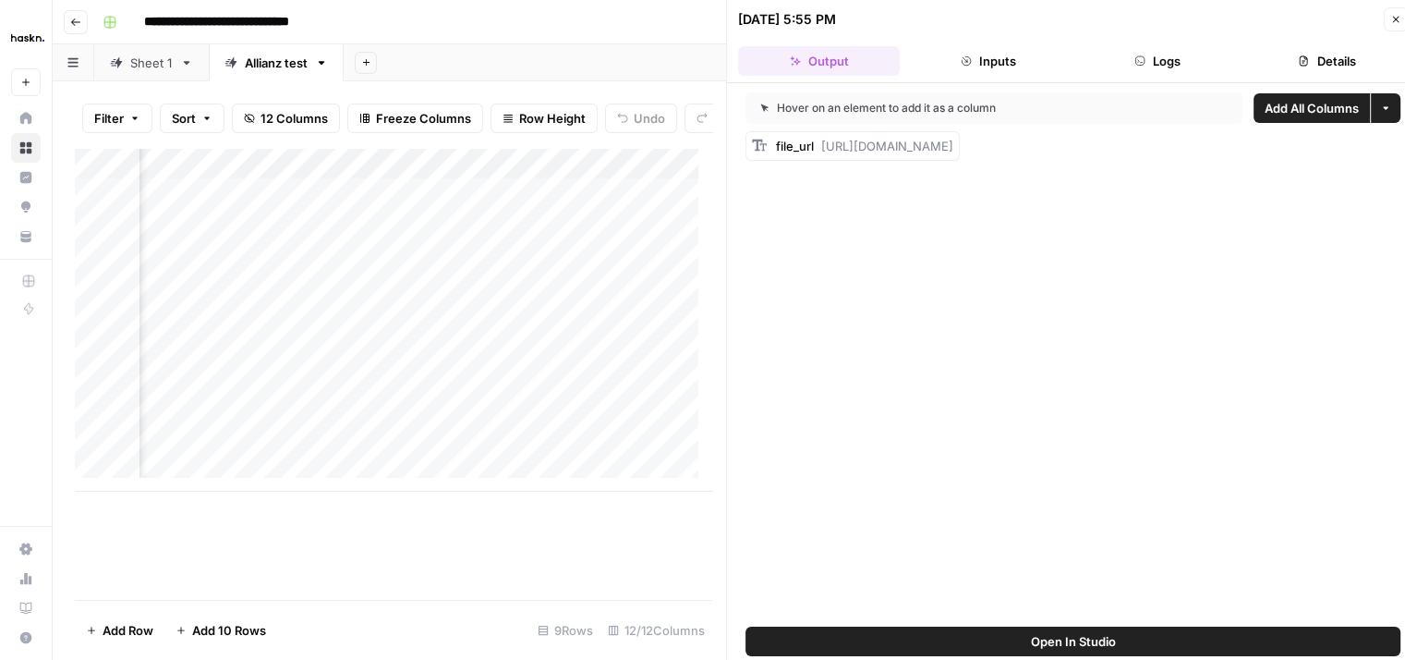
click at [1107, 60] on button "Logs" at bounding box center [1158, 61] width 162 height 30
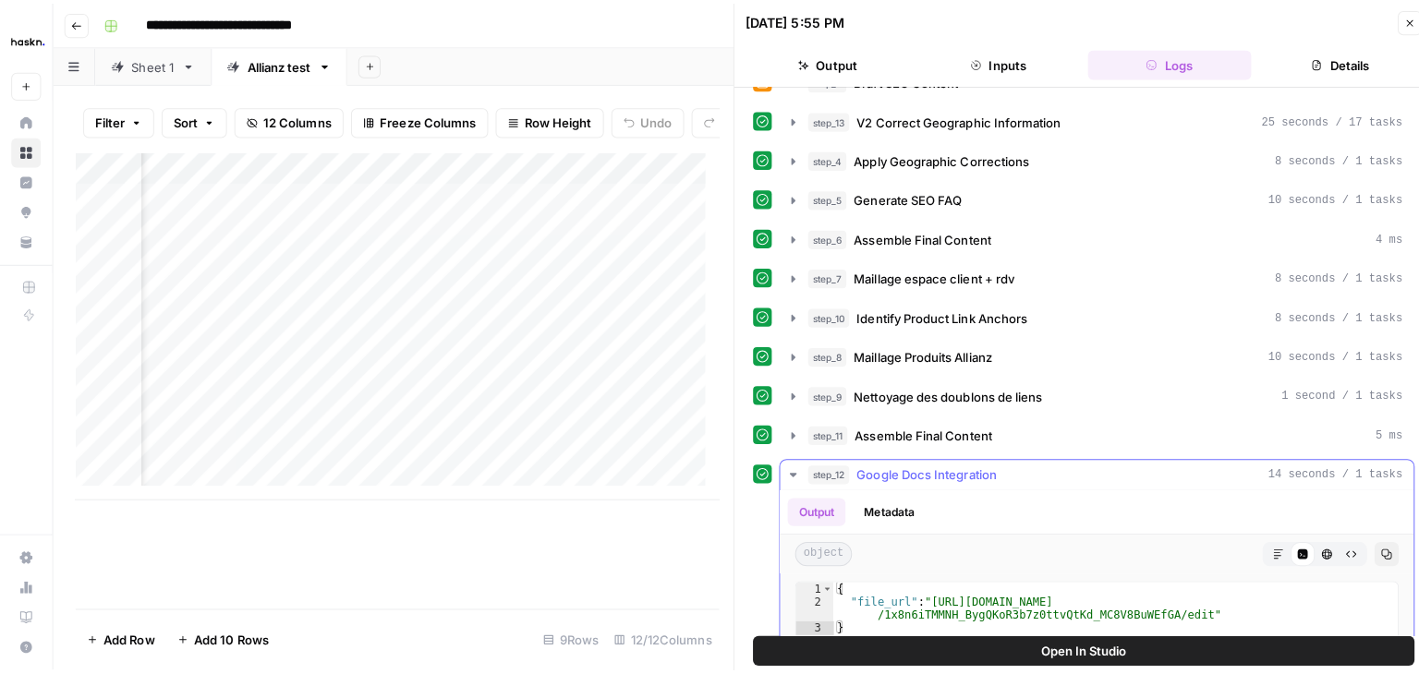
scroll to position [103, 0]
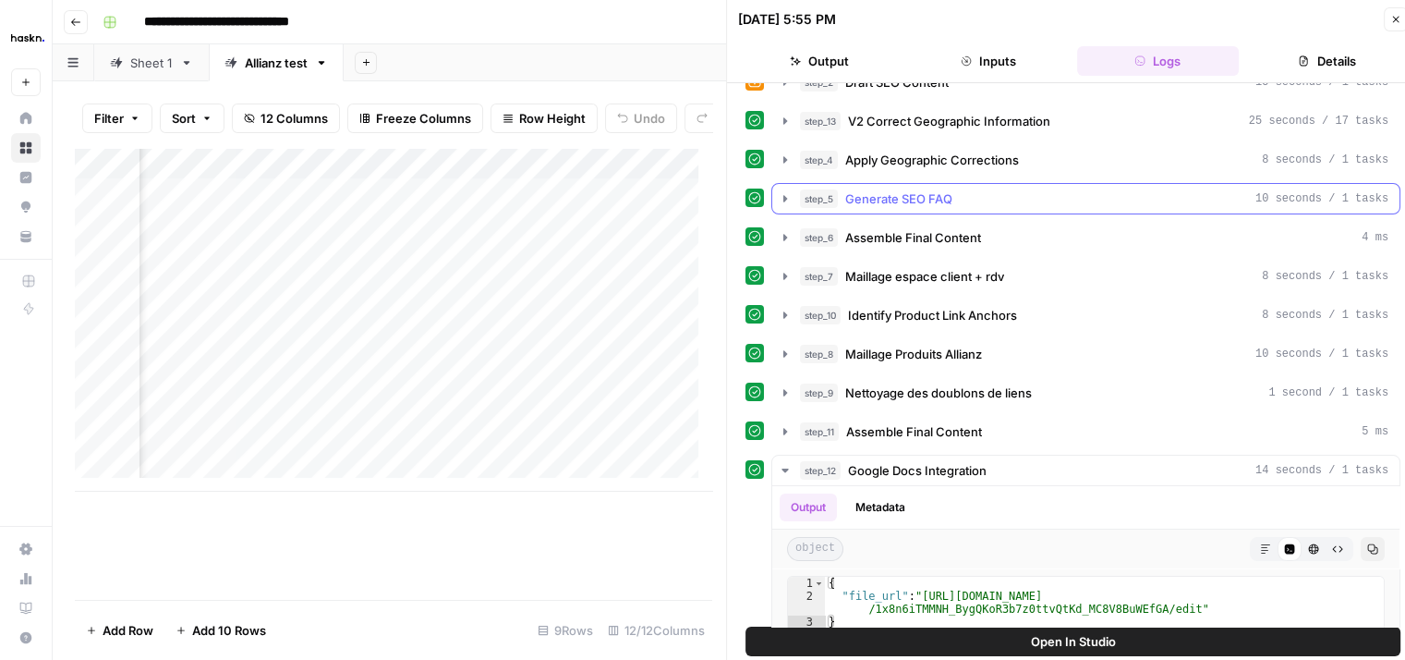
click at [784, 192] on icon "button" at bounding box center [785, 198] width 15 height 15
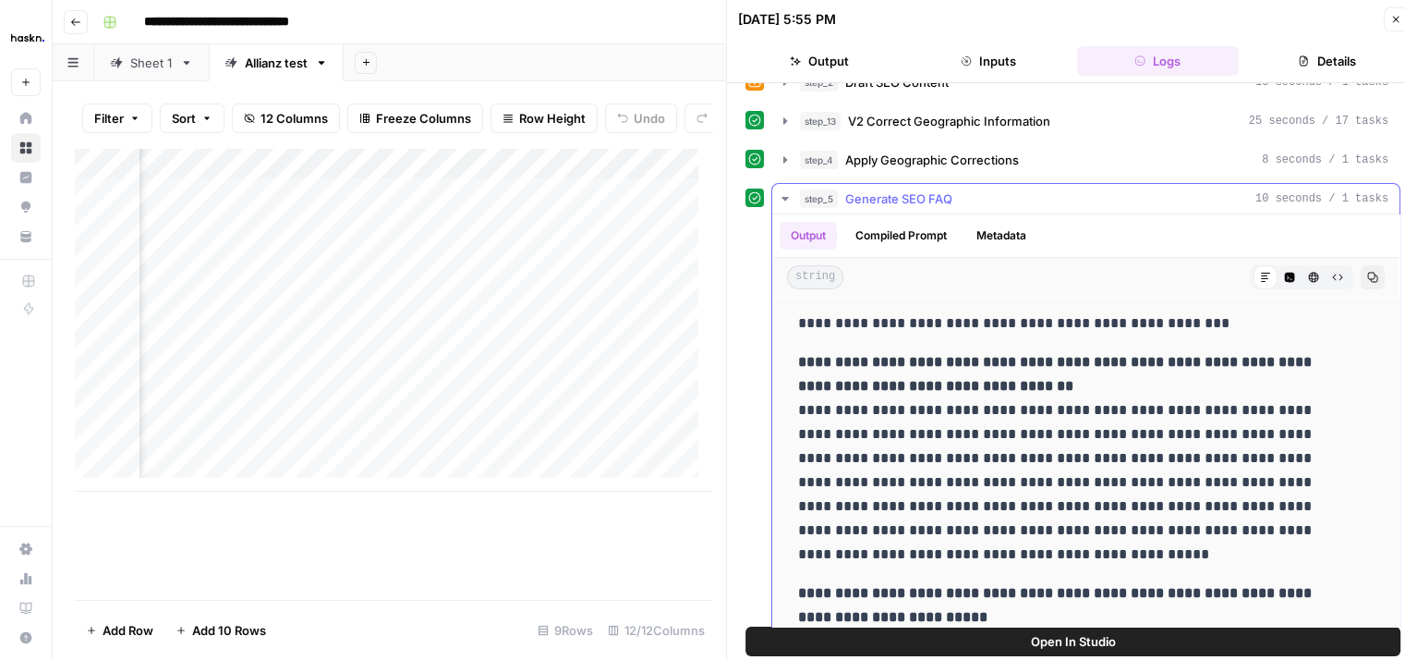
click at [782, 192] on icon "button" at bounding box center [785, 198] width 15 height 15
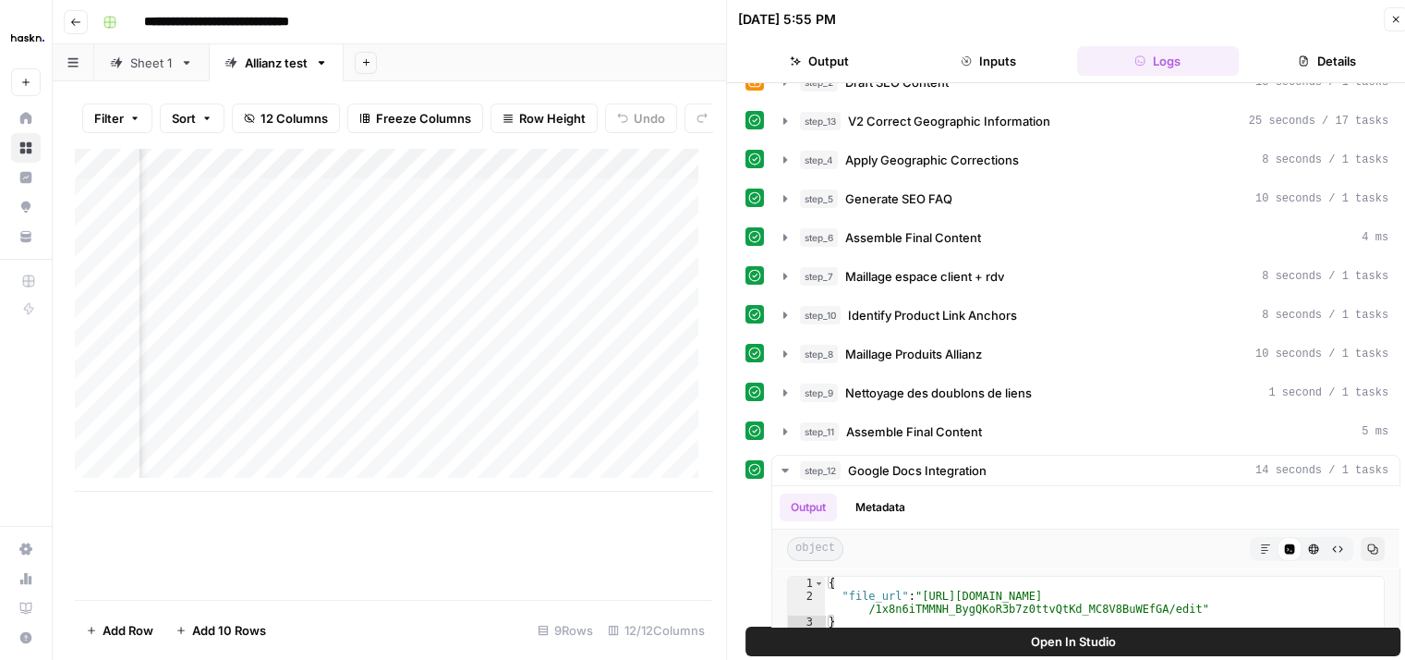
click at [1393, 23] on icon "button" at bounding box center [1395, 19] width 11 height 11
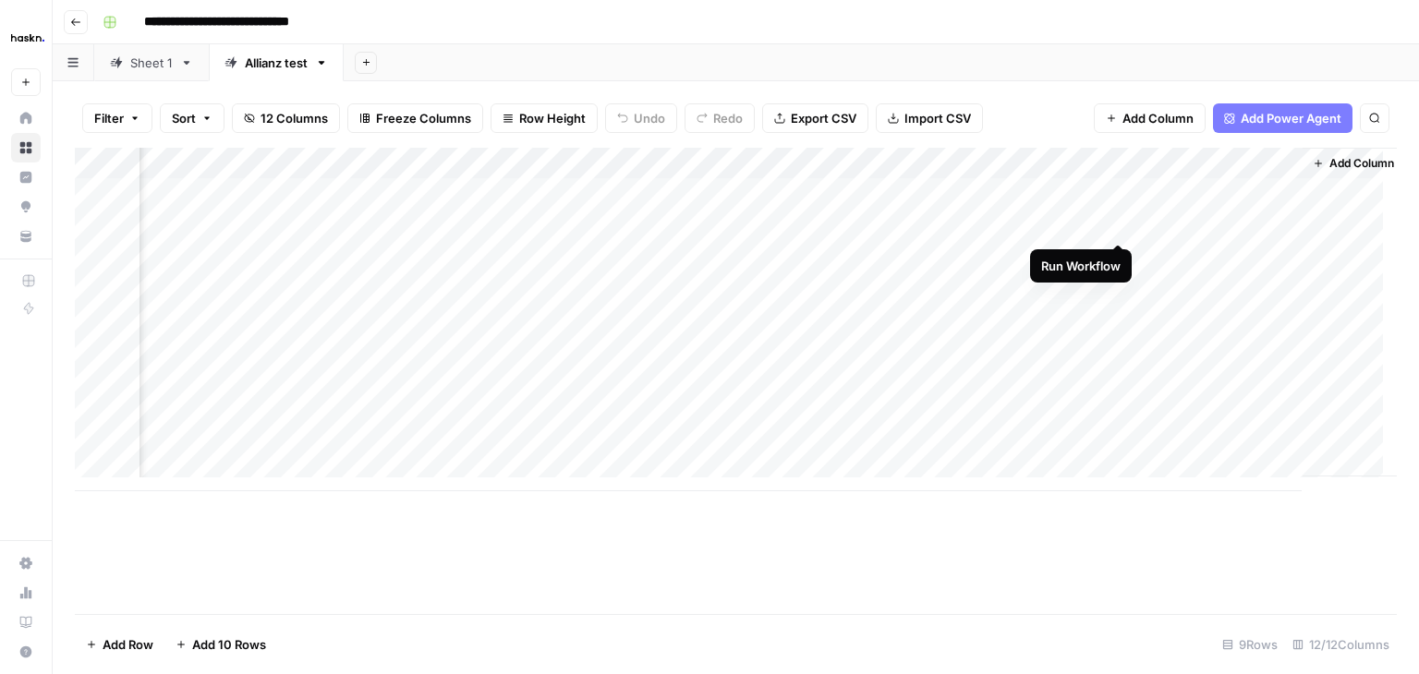
click at [1120, 224] on div "Add Column" at bounding box center [736, 320] width 1322 height 344
click at [1119, 251] on div "Add Column" at bounding box center [736, 320] width 1322 height 344
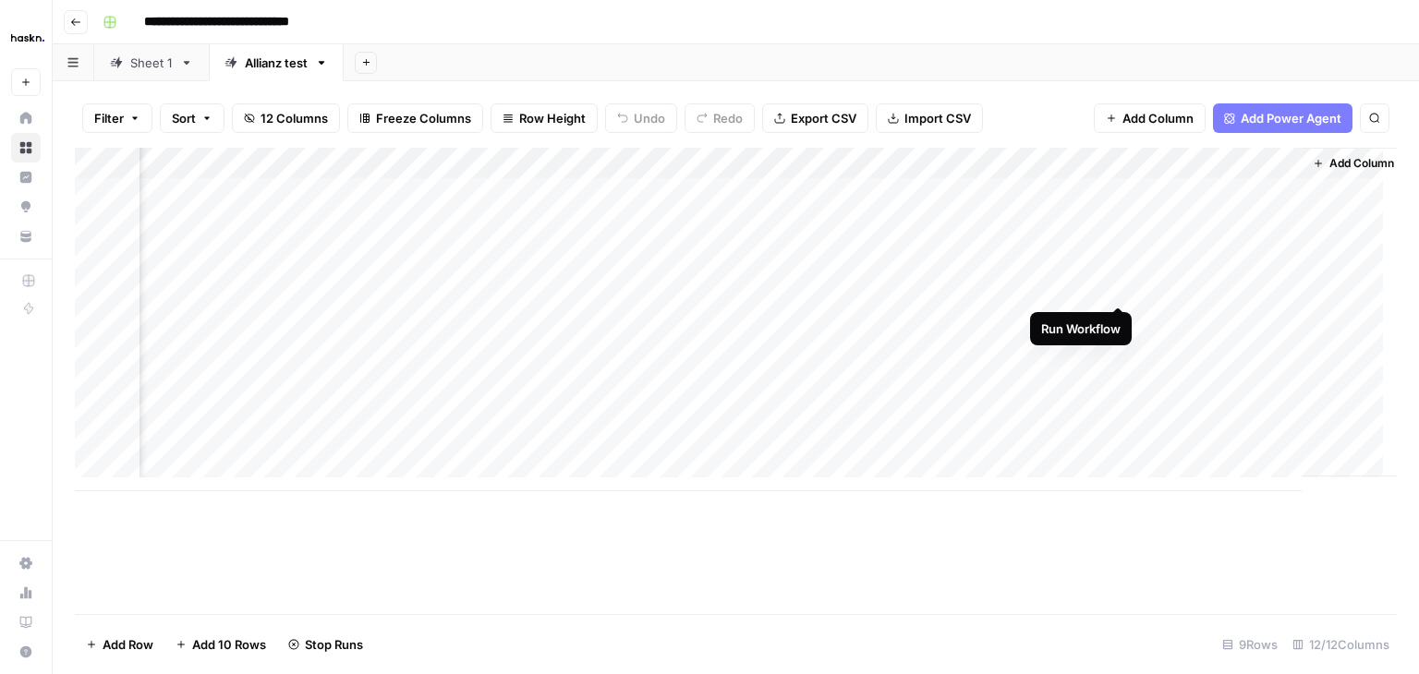
click at [1122, 284] on div "Add Column" at bounding box center [736, 320] width 1322 height 344
click at [1118, 318] on div "Add Column" at bounding box center [736, 320] width 1322 height 344
click at [1121, 444] on div "Add Column" at bounding box center [736, 320] width 1322 height 344
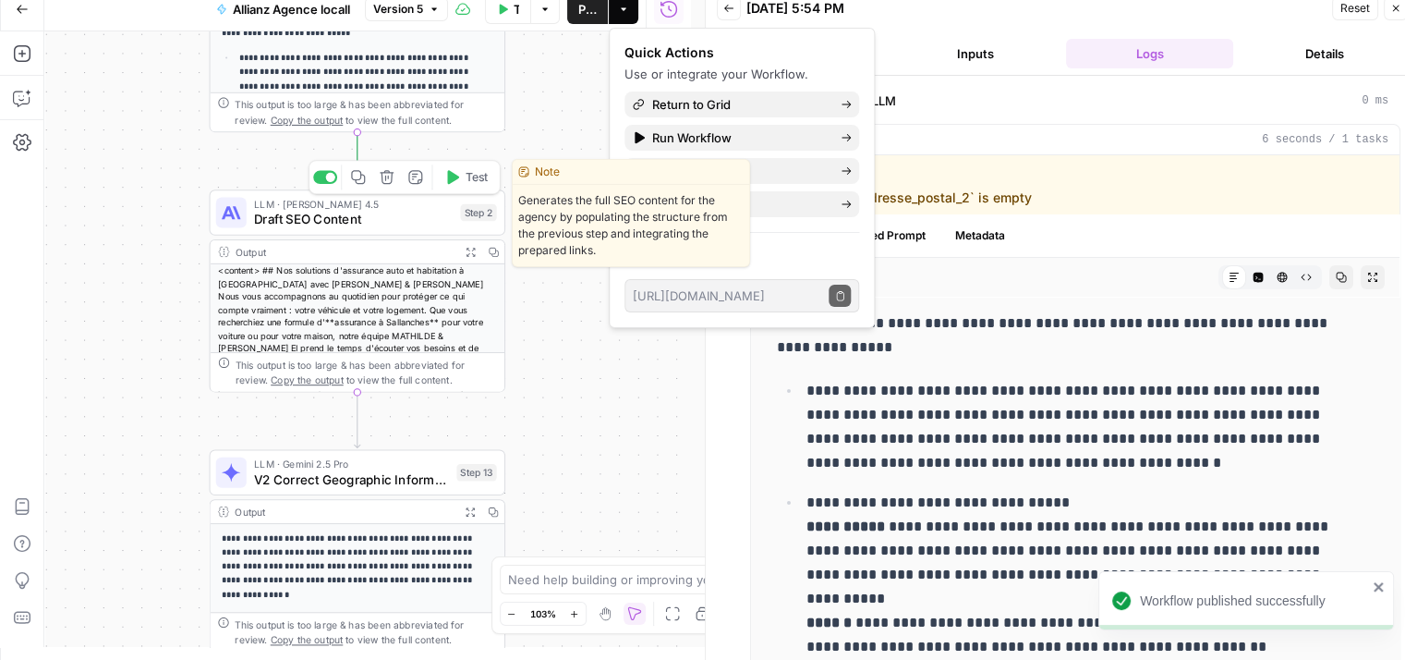
scroll to position [126, 0]
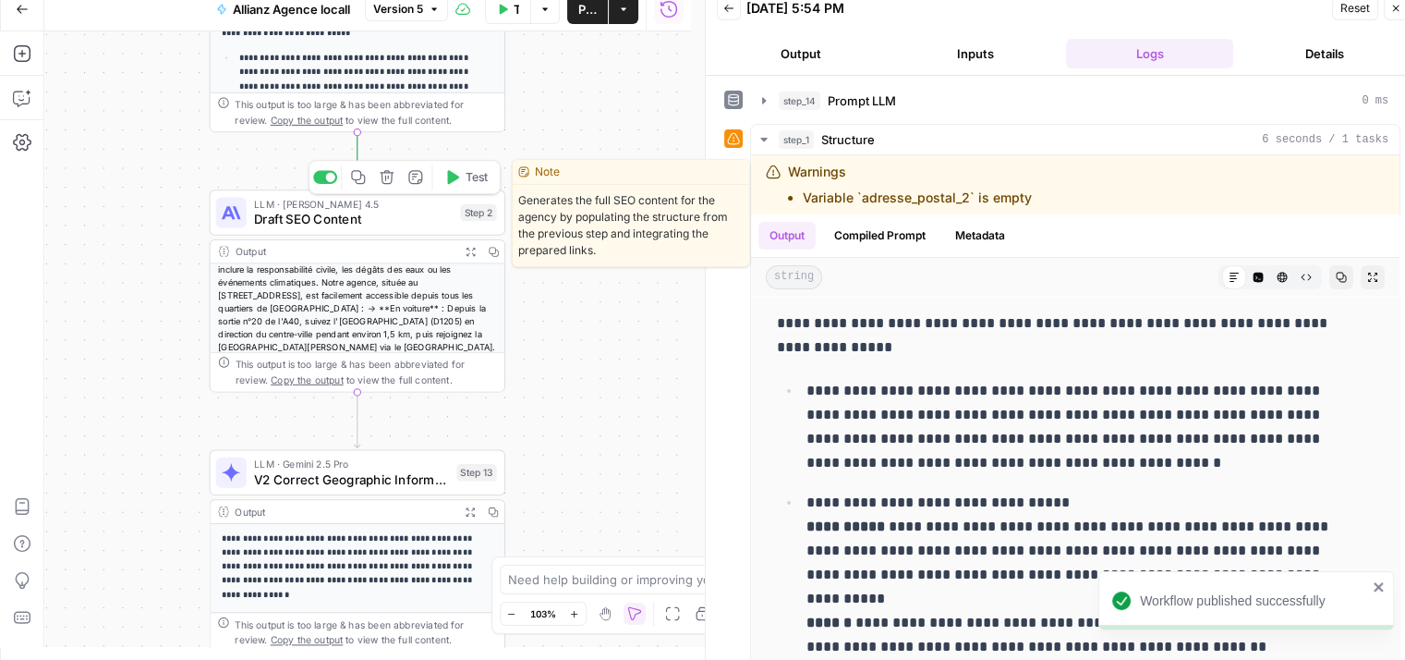
click at [462, 183] on button "Test" at bounding box center [466, 176] width 59 height 25
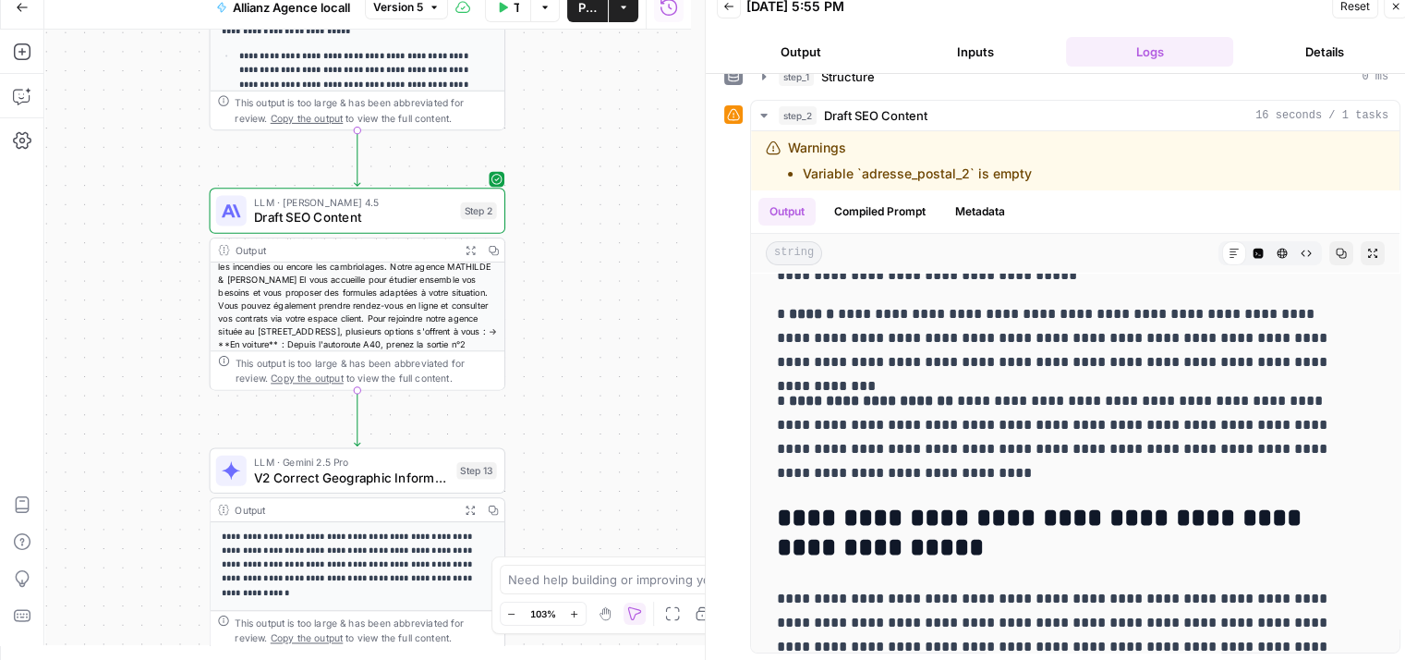
scroll to position [502, 0]
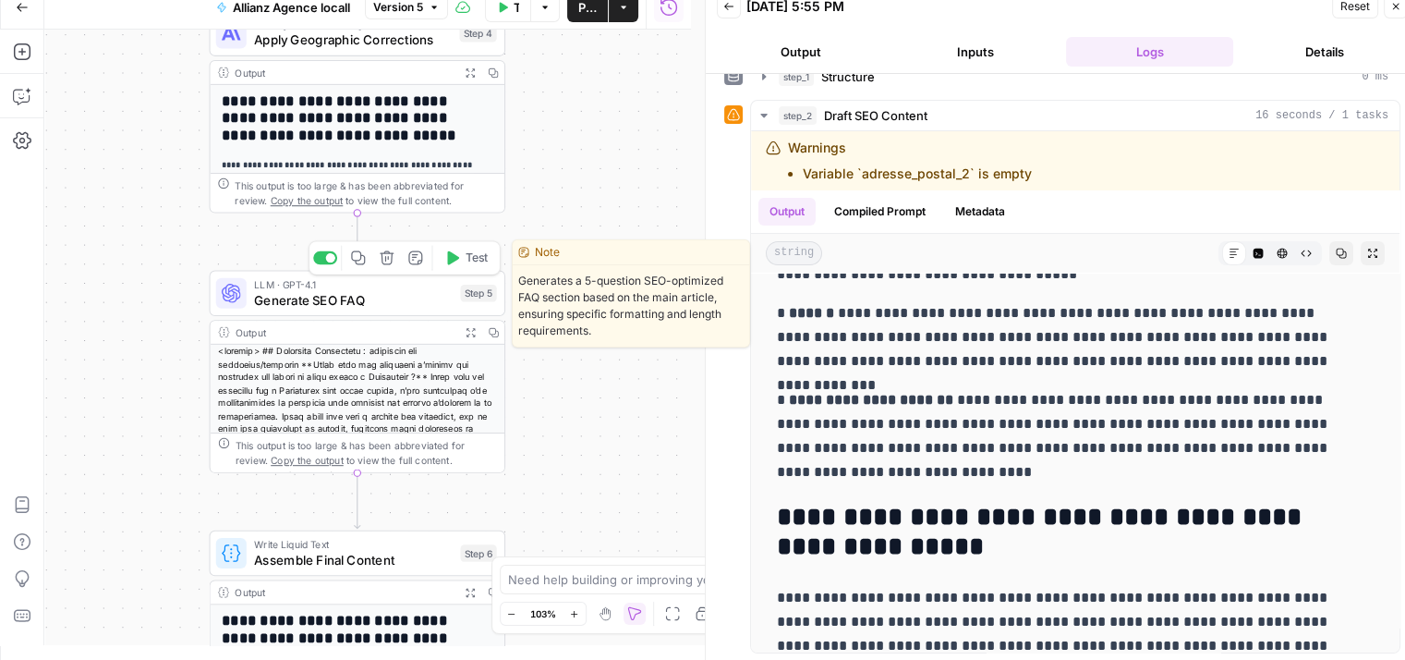
click at [307, 300] on span "Generate SEO FAQ" at bounding box center [353, 299] width 199 height 19
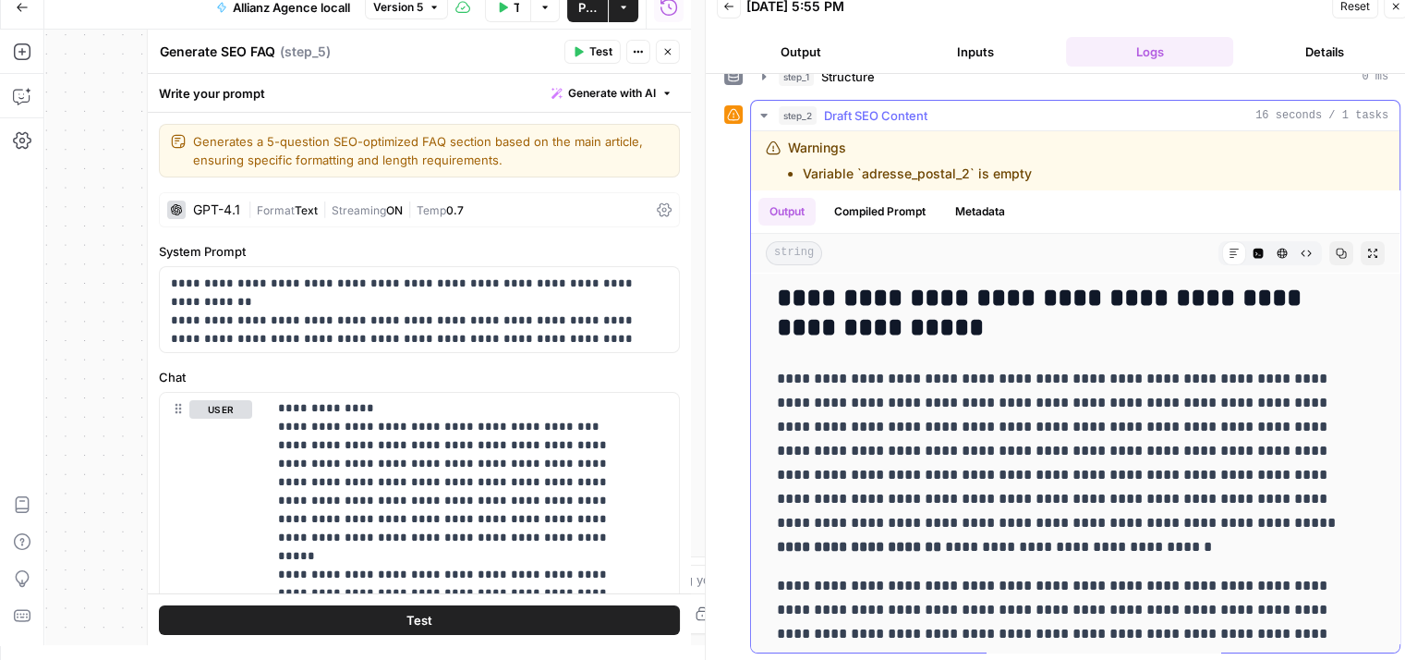
scroll to position [725, 0]
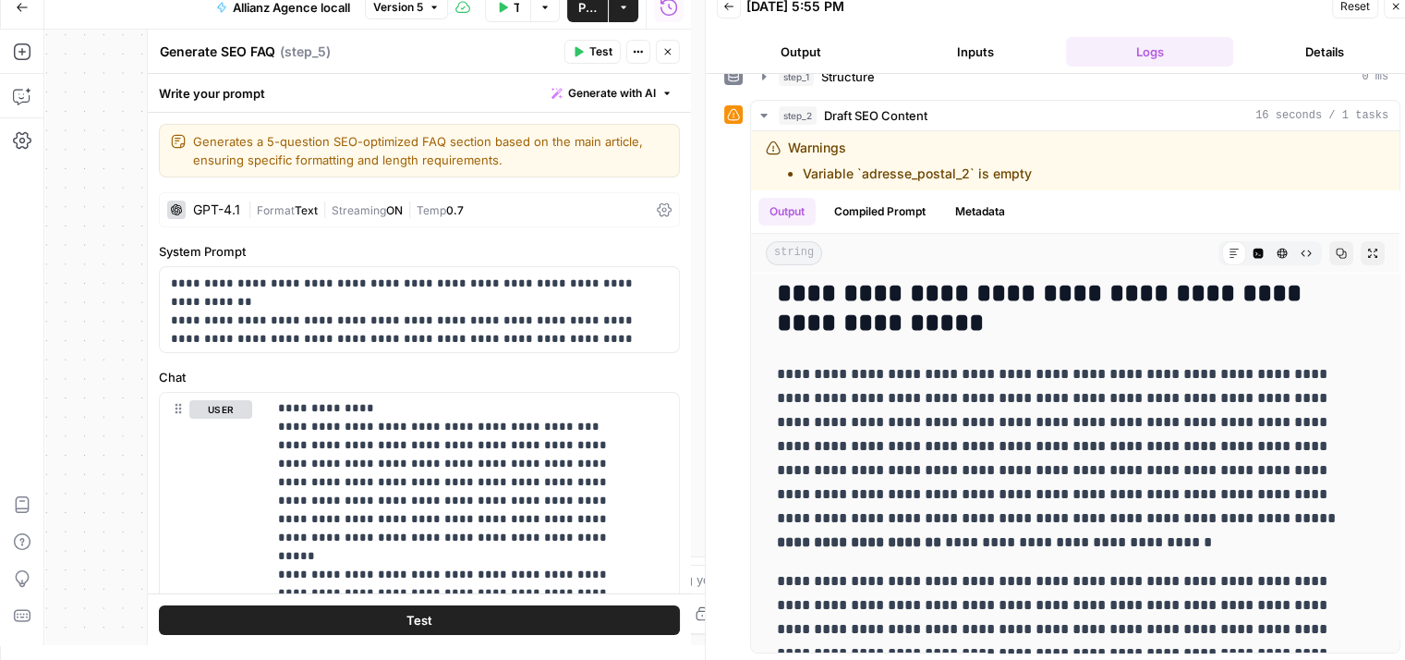
click at [663, 56] on icon "button" at bounding box center [667, 51] width 11 height 11
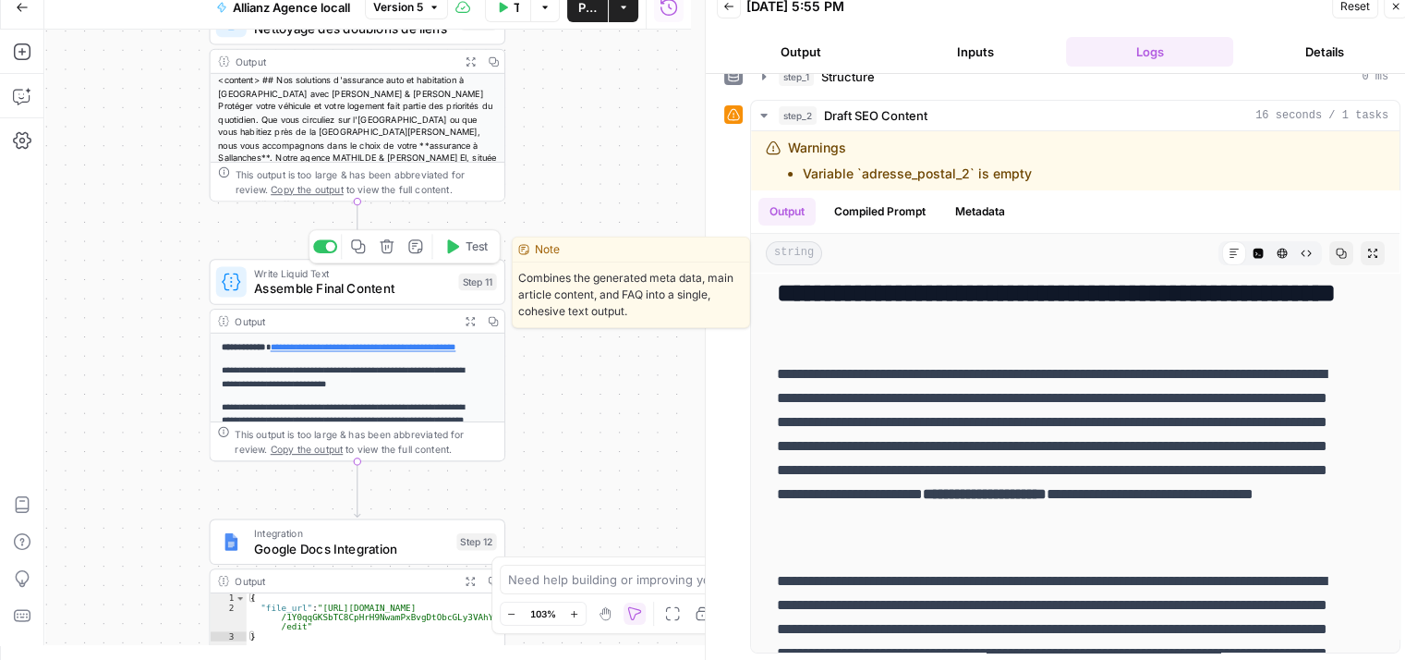
click at [324, 293] on span "Assemble Final Content" at bounding box center [352, 288] width 197 height 19
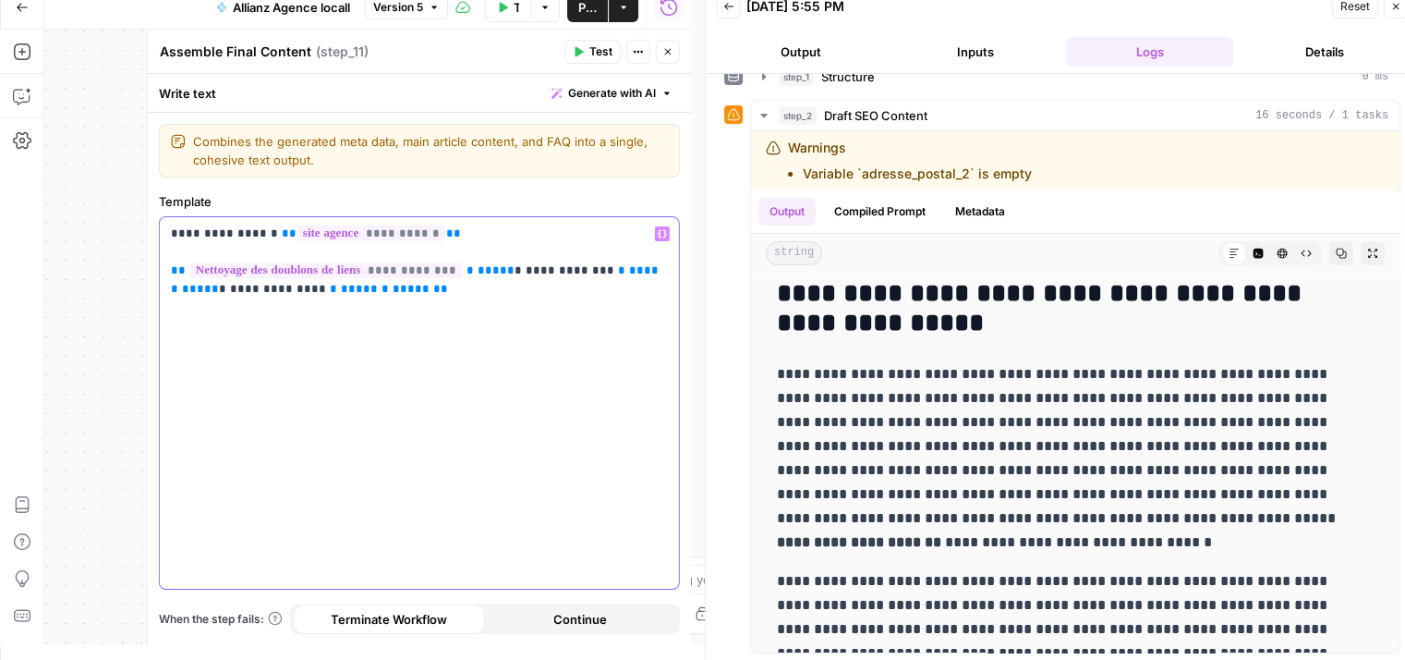
click at [357, 299] on div "**********" at bounding box center [419, 402] width 519 height 371
click at [389, 395] on div "**********" at bounding box center [419, 402] width 519 height 371
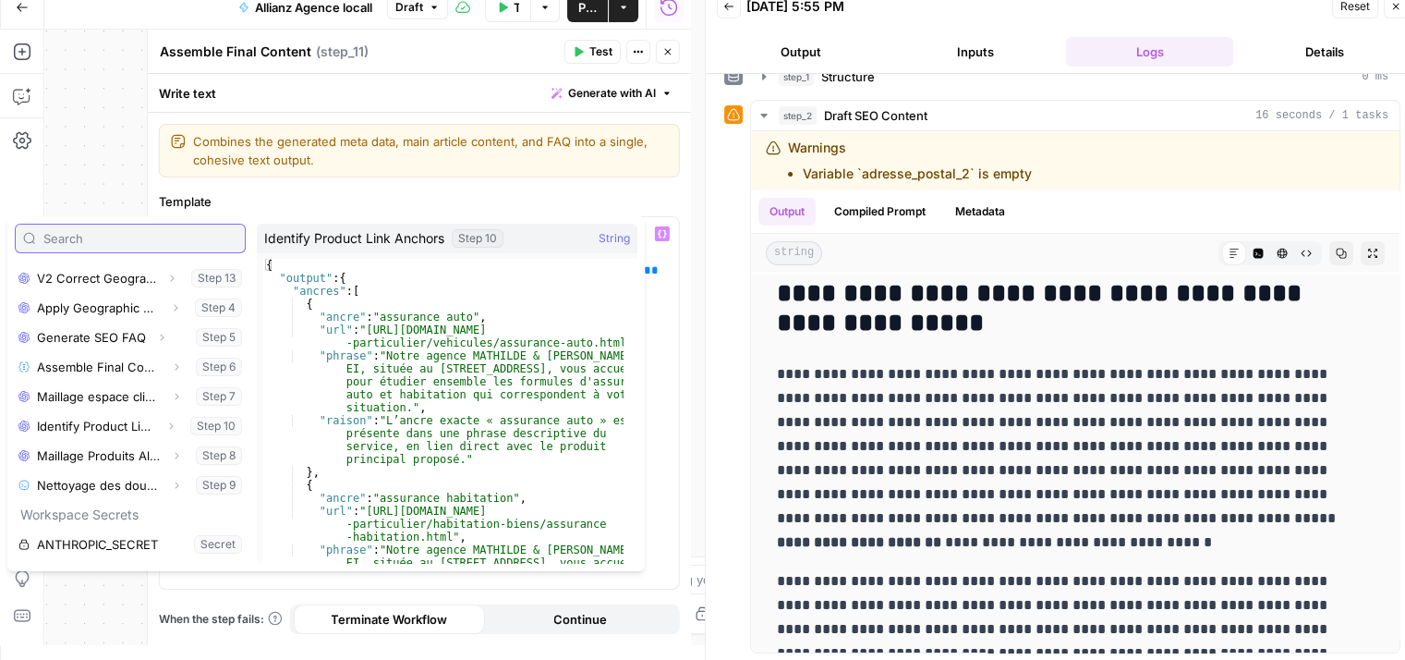
scroll to position [435, 0]
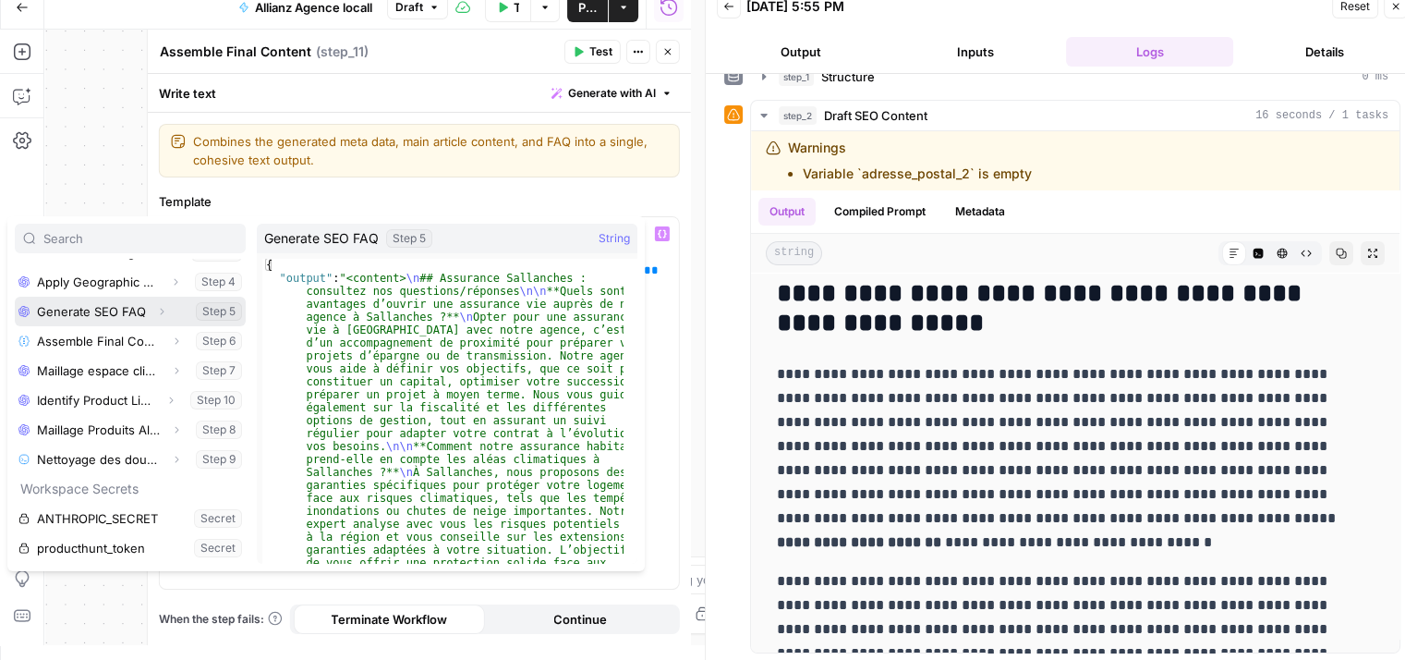
click at [156, 312] on icon "button" at bounding box center [161, 311] width 11 height 11
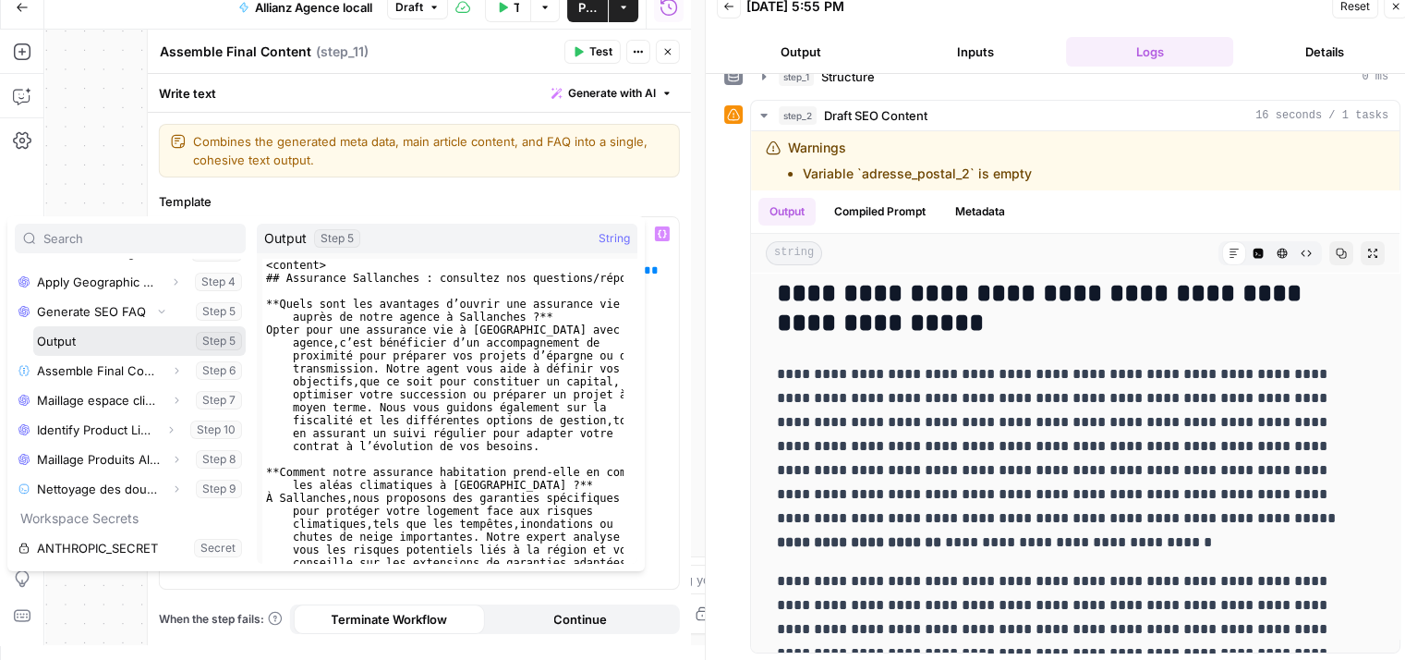
click at [80, 343] on button "Select variable Output" at bounding box center [139, 341] width 212 height 30
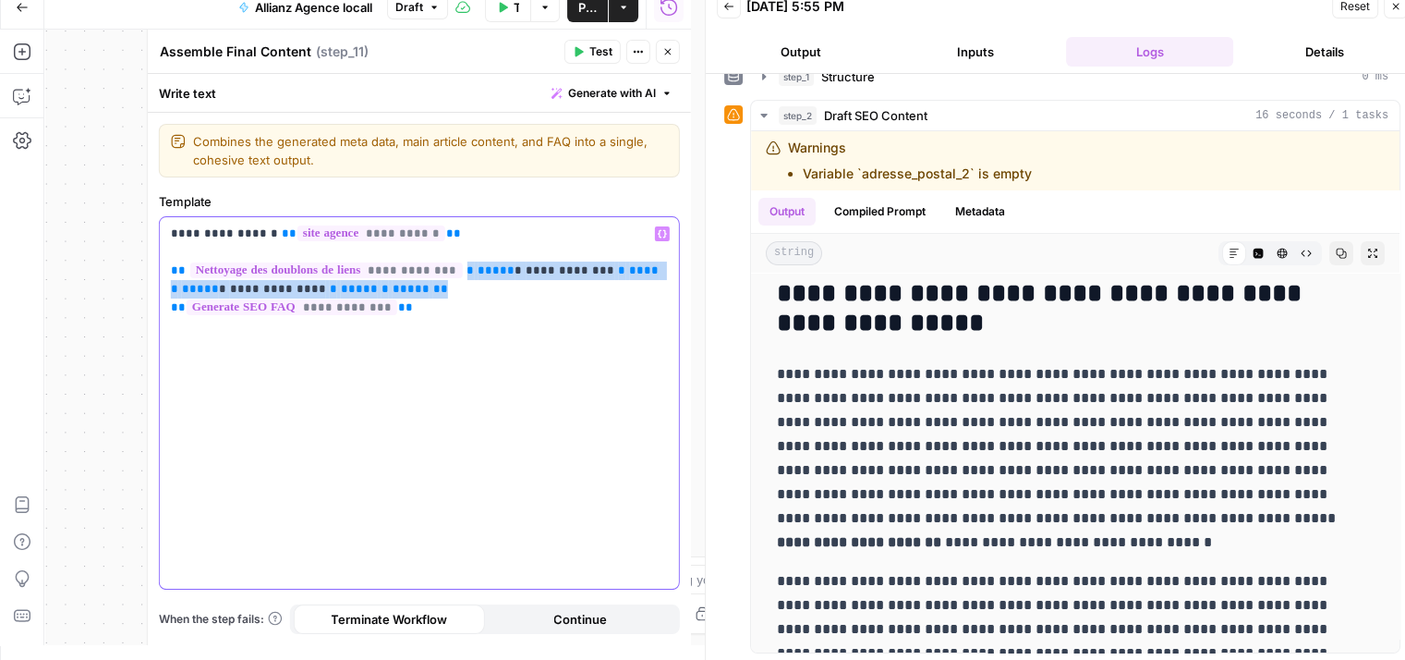
drag, startPoint x: 460, startPoint y: 263, endPoint x: 595, endPoint y: 293, distance: 138.1
click at [595, 293] on p "**********" at bounding box center [420, 270] width 498 height 92
copy p "**********"
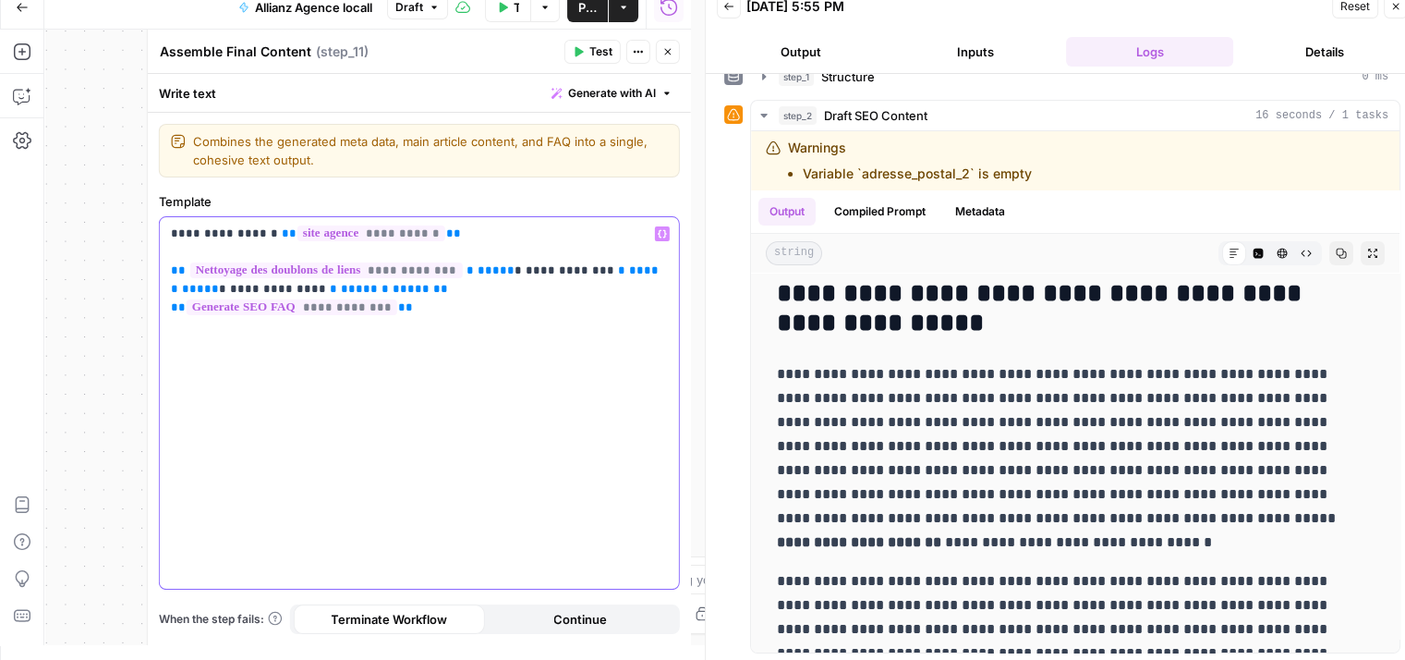
click at [412, 321] on div "**********" at bounding box center [419, 402] width 519 height 371
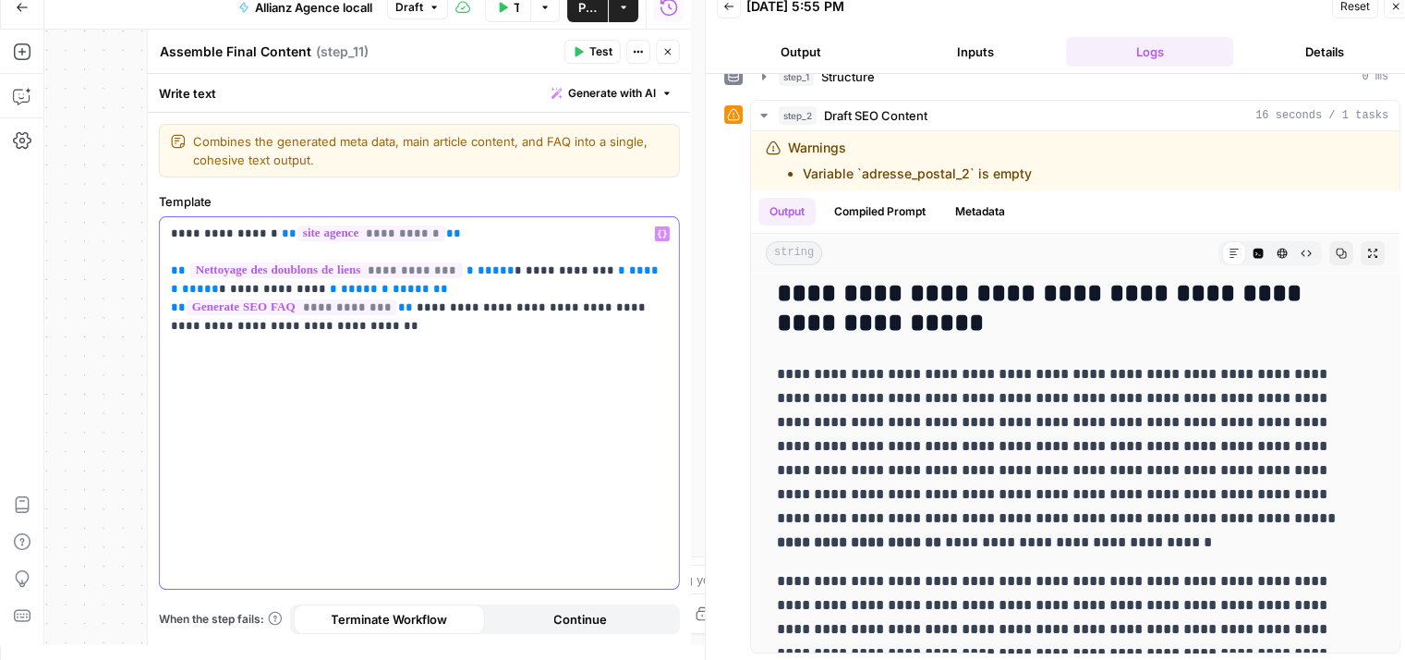
click at [483, 301] on p "**********" at bounding box center [420, 279] width 498 height 111
click at [629, 305] on p "**********" at bounding box center [420, 279] width 498 height 111
click at [591, 51] on span "Test" at bounding box center [600, 51] width 23 height 17
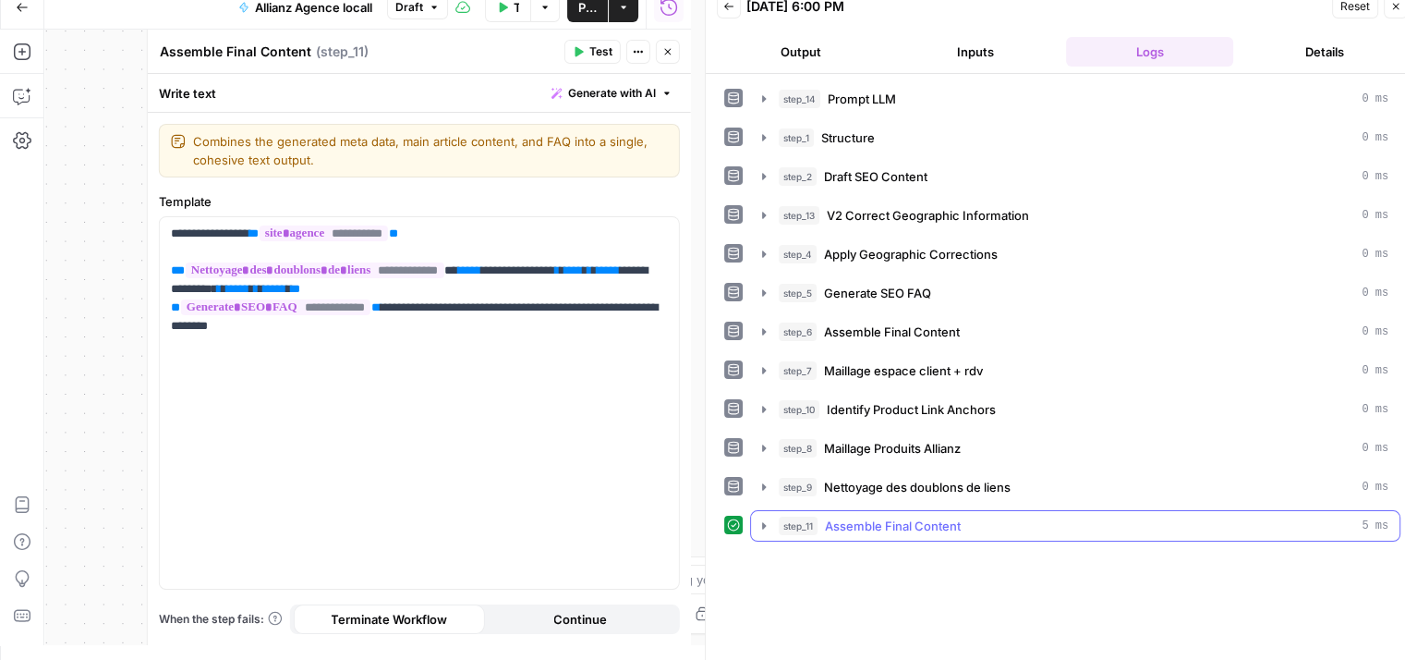
click at [761, 526] on icon "button" at bounding box center [764, 525] width 15 height 15
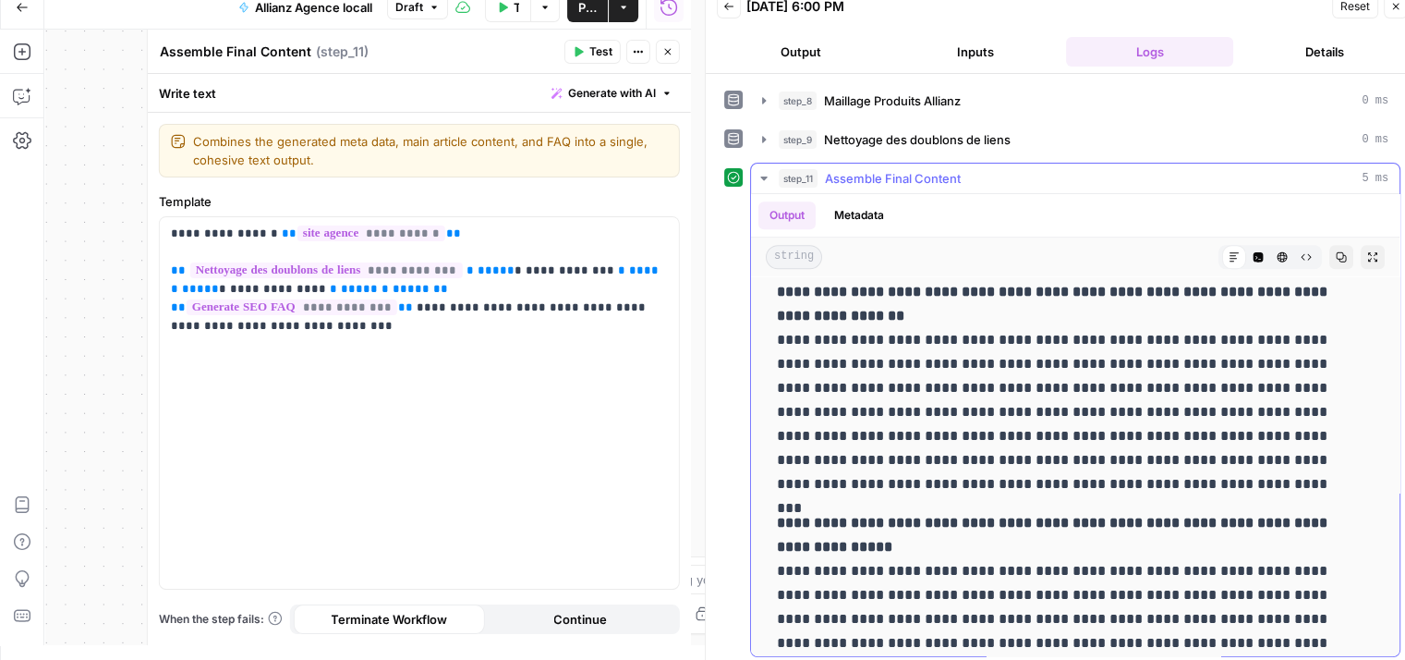
scroll to position [2129, 0]
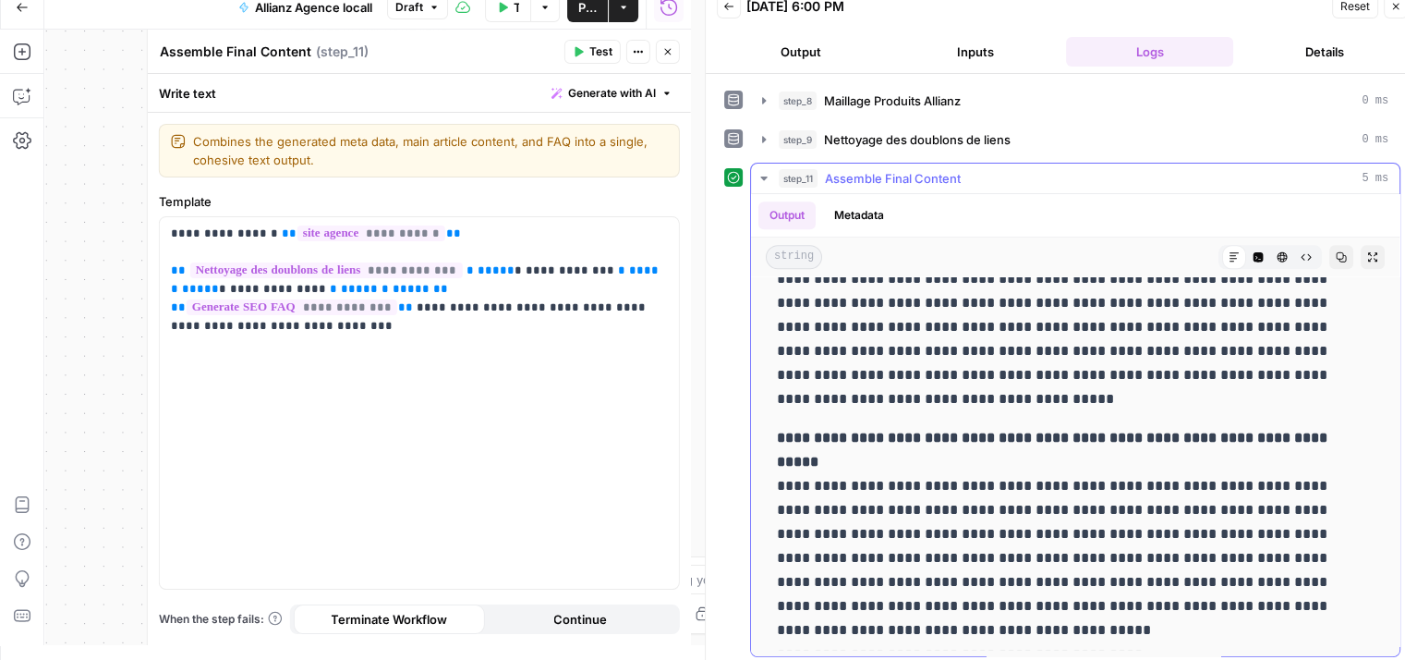
click at [1302, 254] on icon "button" at bounding box center [1307, 257] width 10 height 6
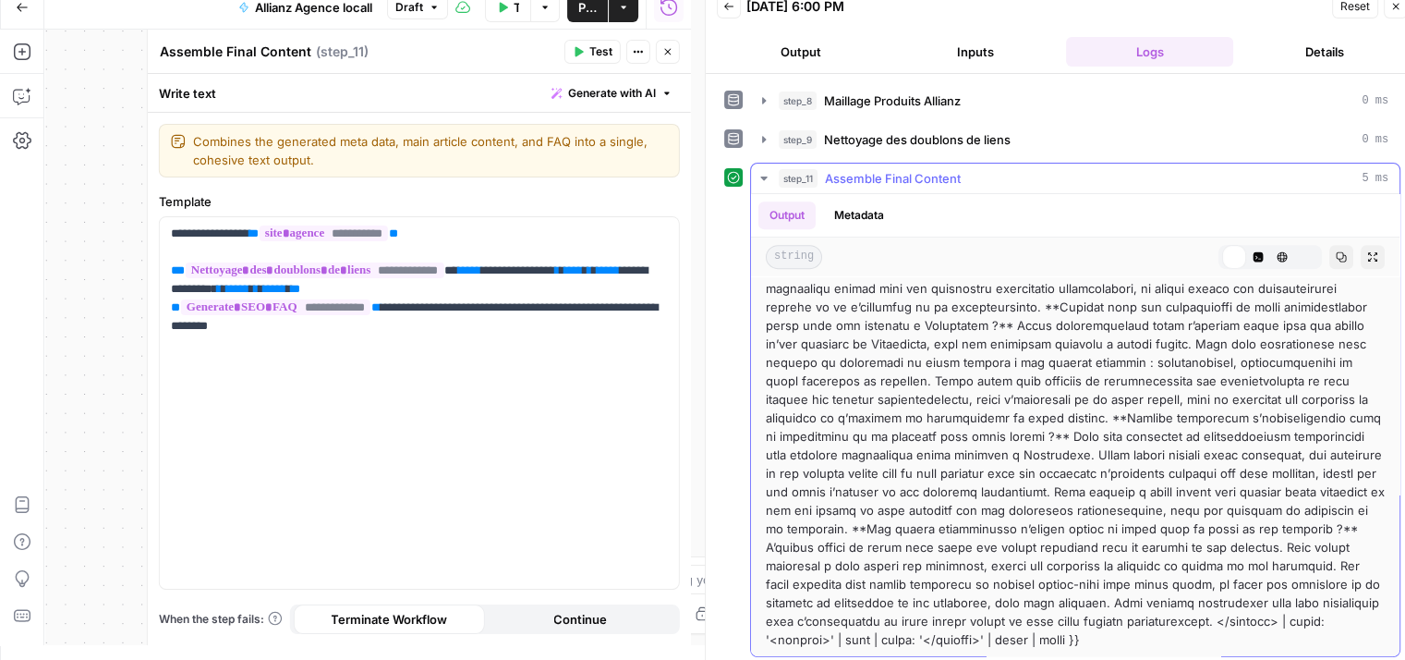
scroll to position [909, 0]
click at [1159, 489] on div at bounding box center [1075, 30] width 619 height 1238
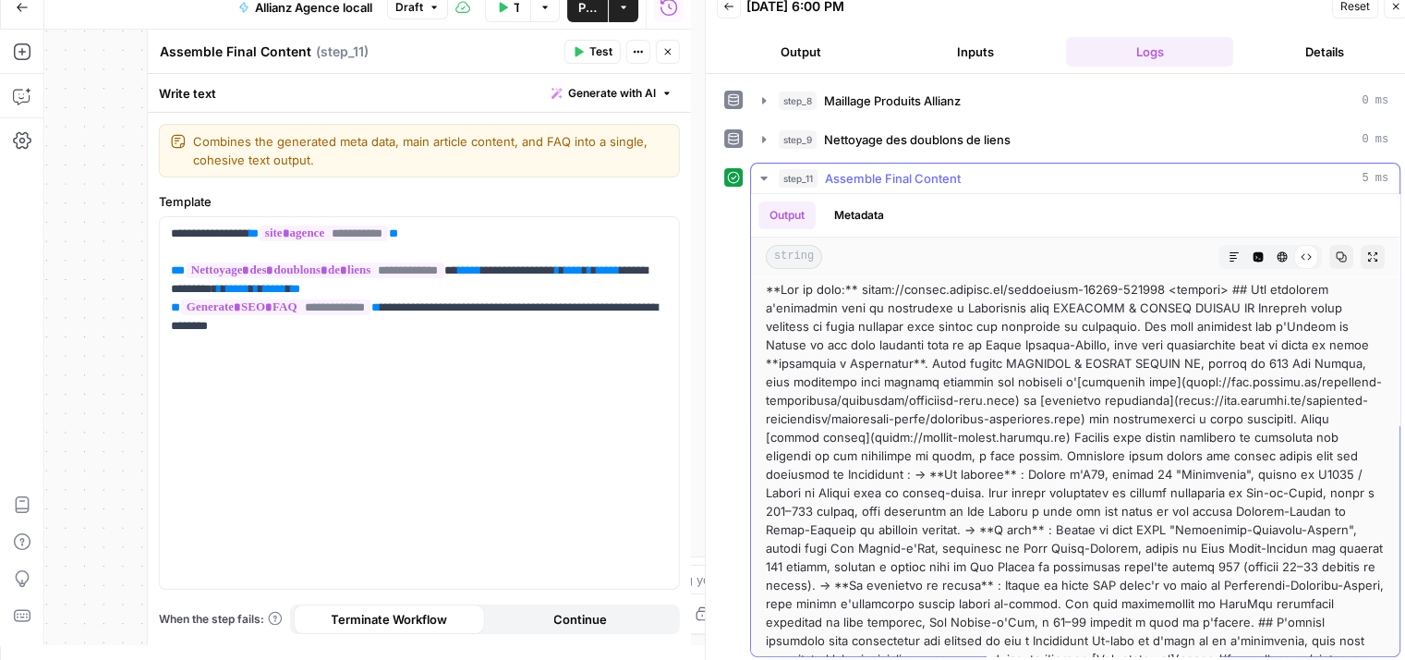
scroll to position [0, 0]
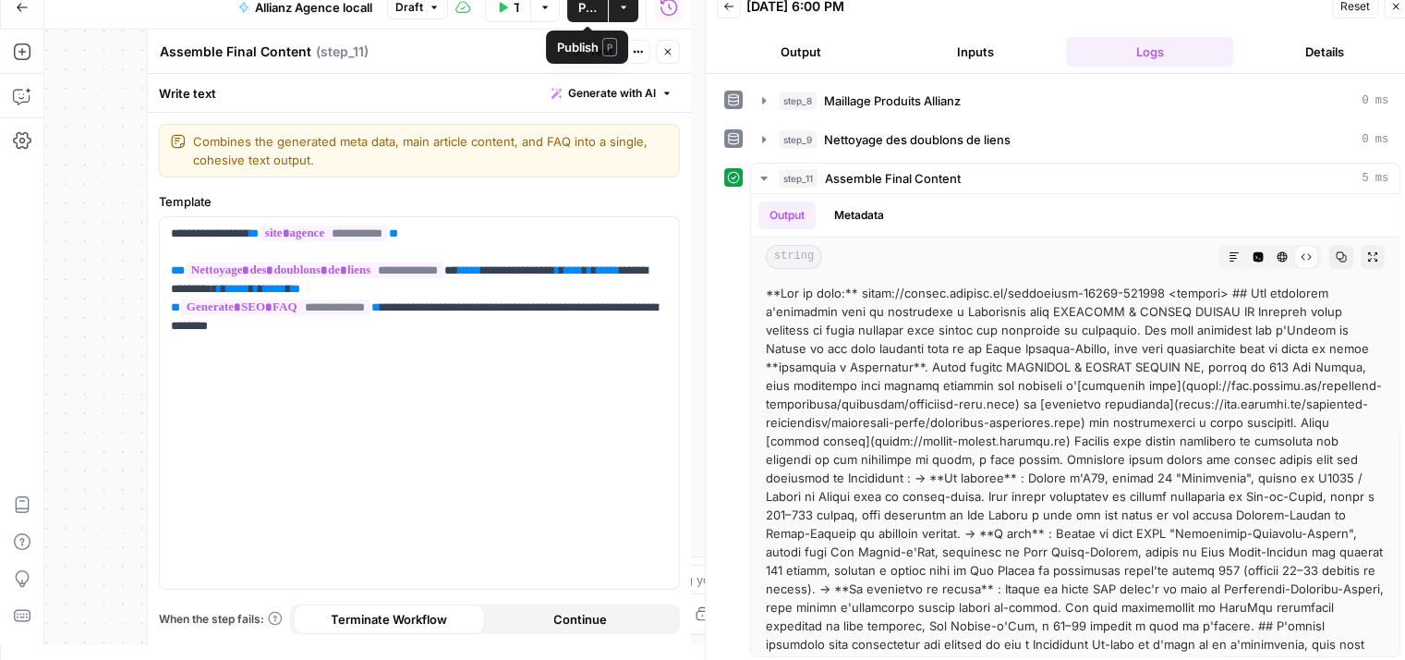
click at [588, 10] on span "Publish" at bounding box center [587, 7] width 18 height 18
click at [580, 13] on span "Publish" at bounding box center [587, 7] width 18 height 18
